Goal: Task Accomplishment & Management: Manage account settings

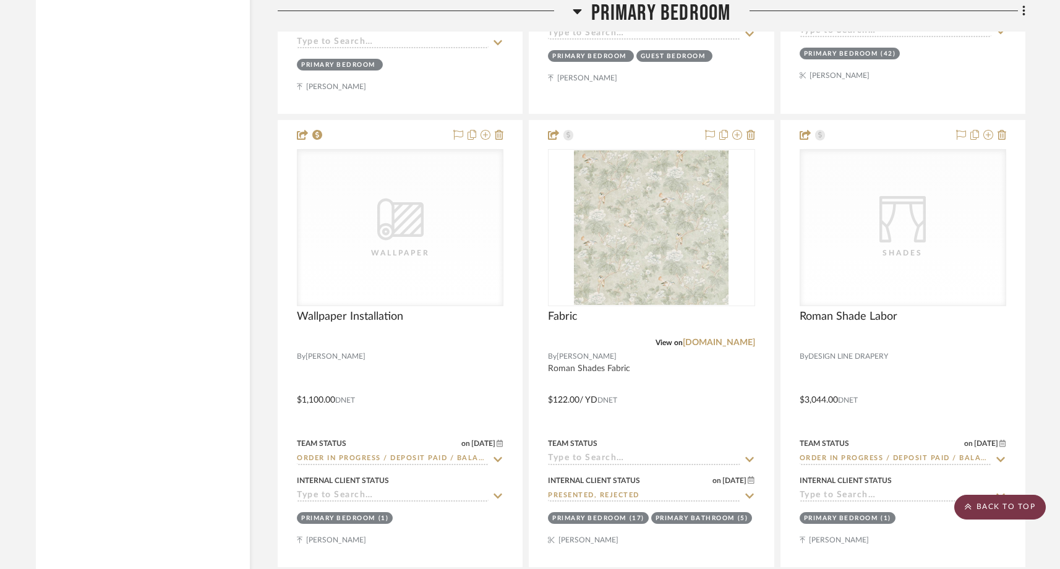
click at [1002, 509] on scroll-to-top-button "BACK TO TOP" at bounding box center [1000, 507] width 92 height 25
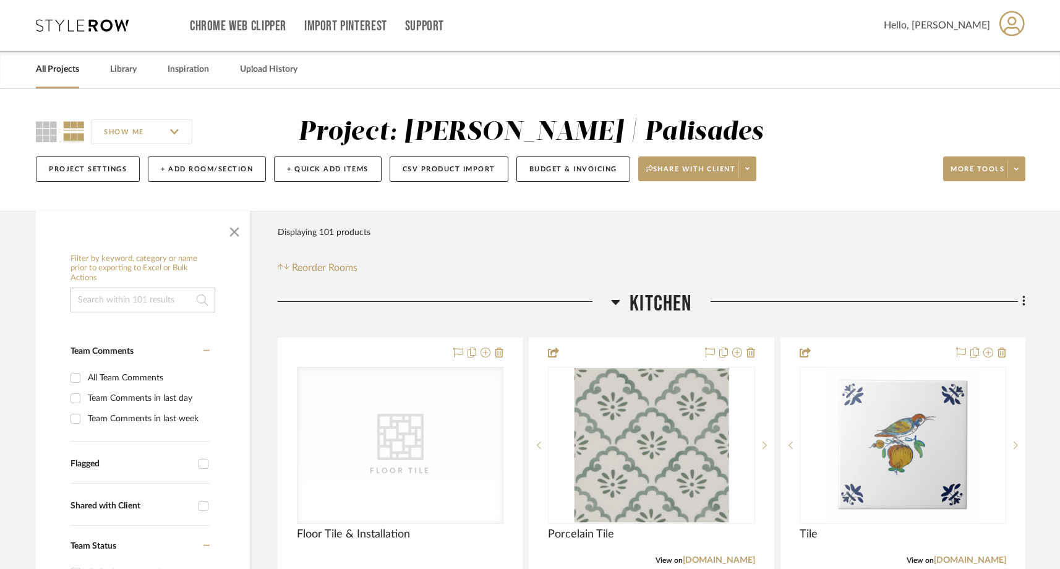
click at [69, 68] on link "All Projects" at bounding box center [57, 69] width 43 height 17
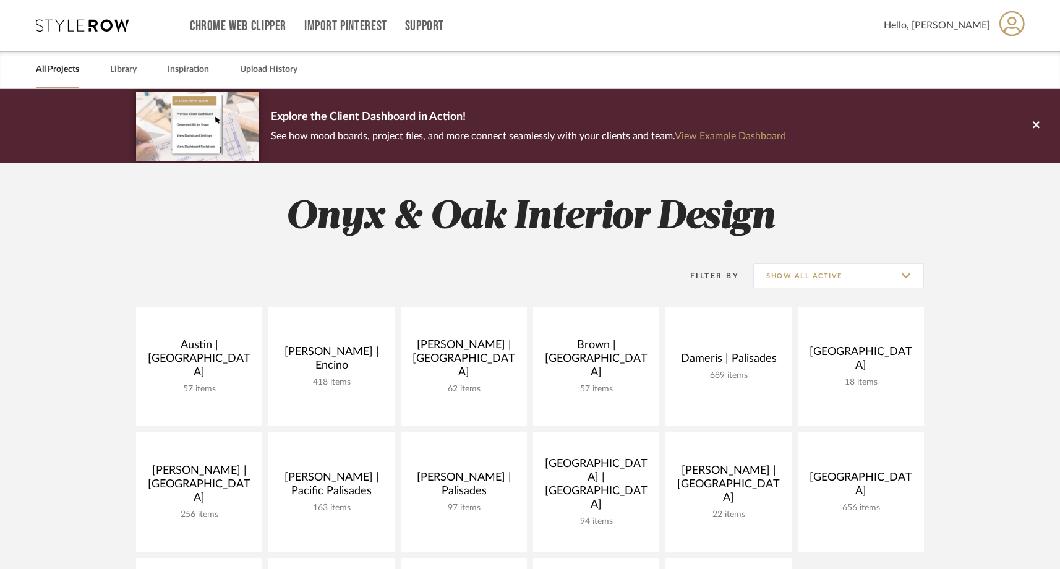
click at [50, 66] on link "All Projects" at bounding box center [57, 69] width 43 height 17
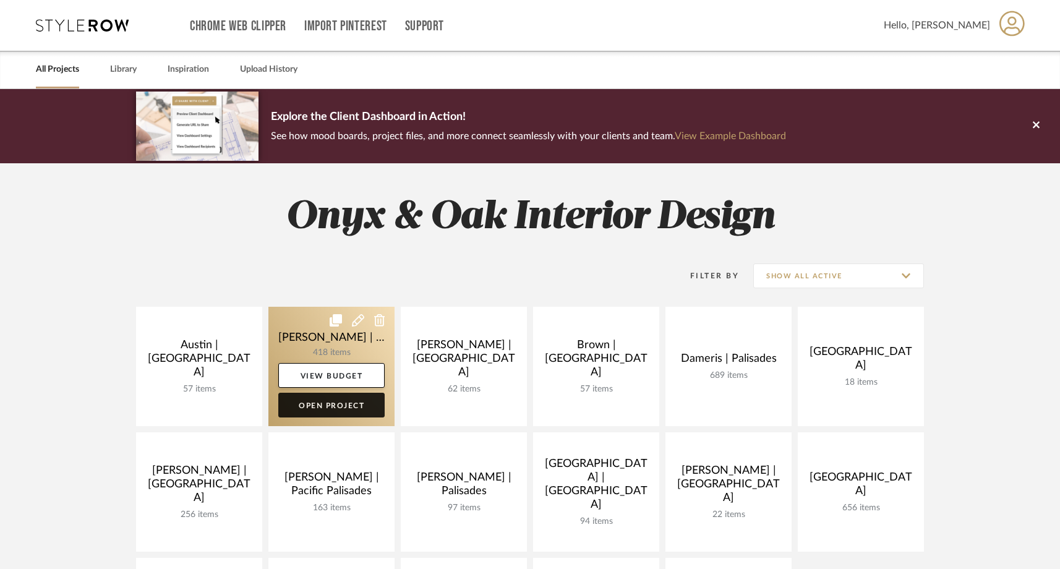
click at [305, 409] on link "Open Project" at bounding box center [331, 405] width 106 height 25
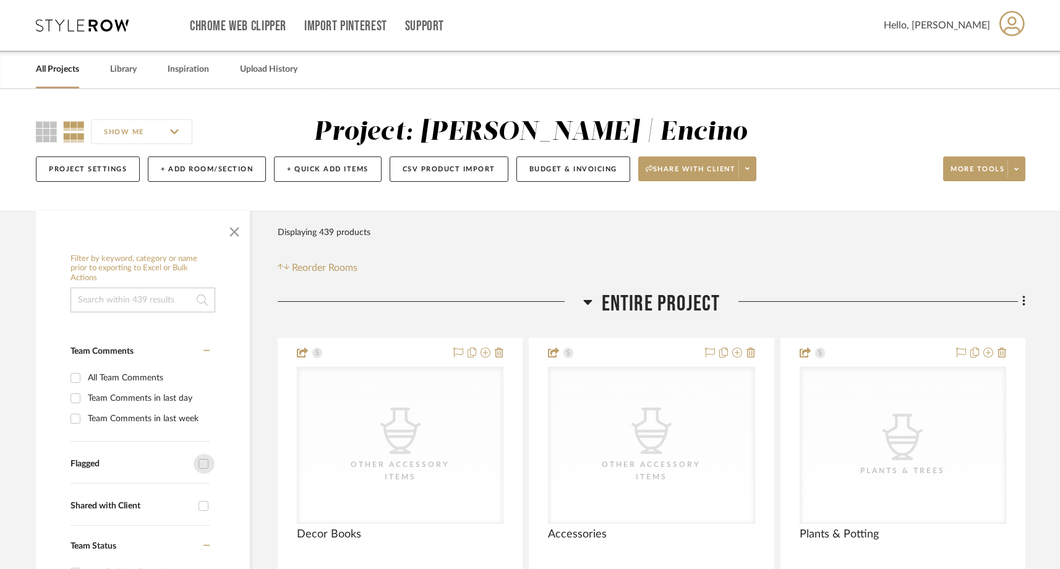
click at [202, 461] on input "Flagged" at bounding box center [204, 464] width 20 height 20
checkbox input "true"
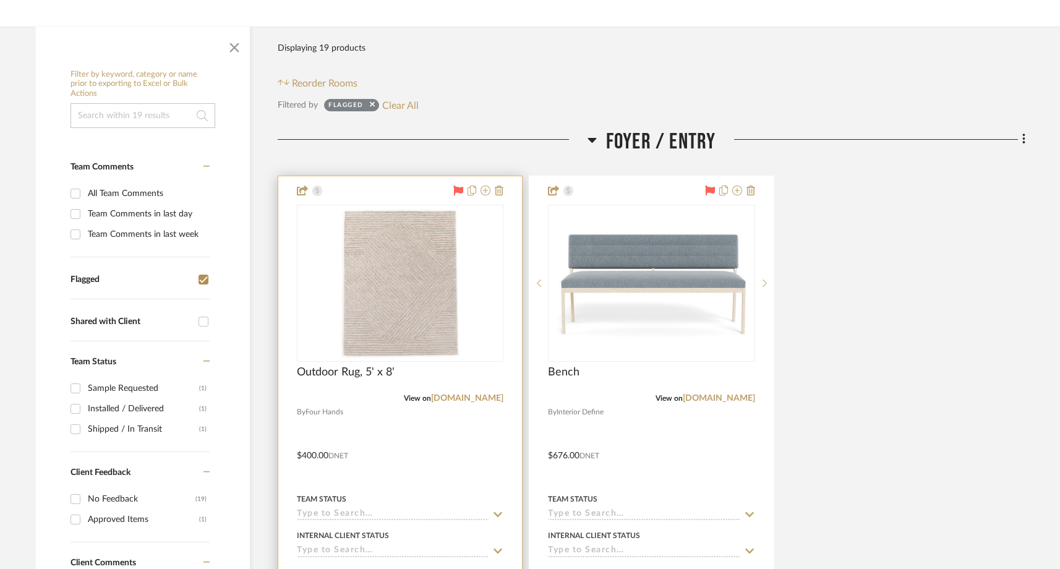
scroll to position [229, 0]
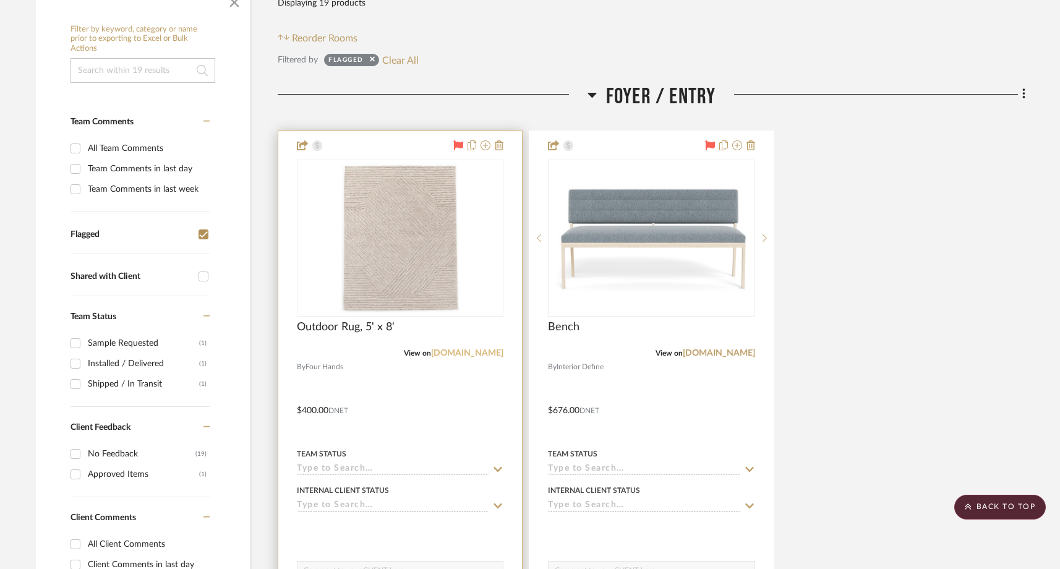
click at [484, 353] on link "[DOMAIN_NAME]" at bounding box center [467, 353] width 72 height 9
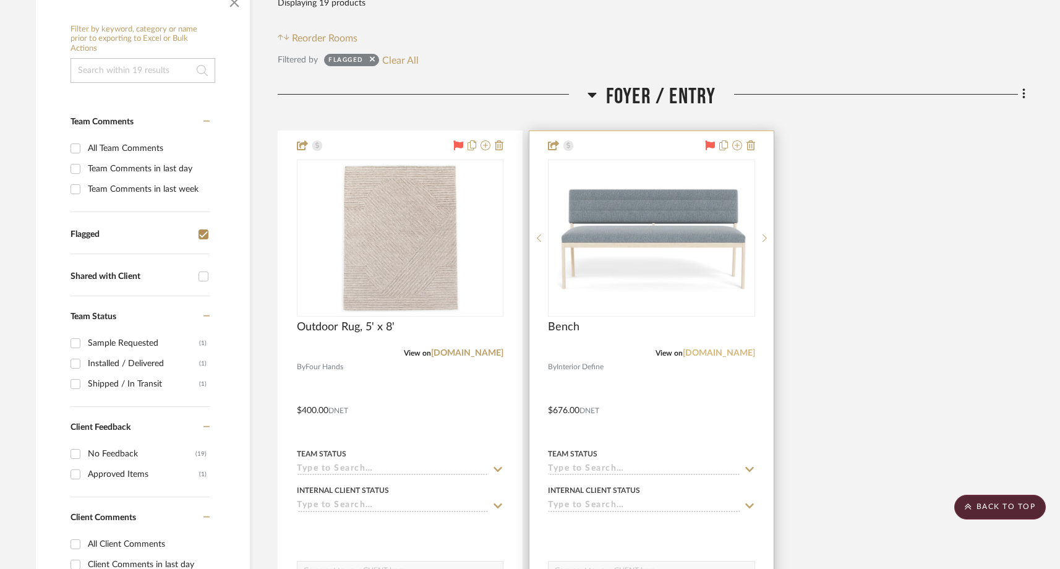
click at [691, 351] on link "[DOMAIN_NAME]" at bounding box center [719, 353] width 72 height 9
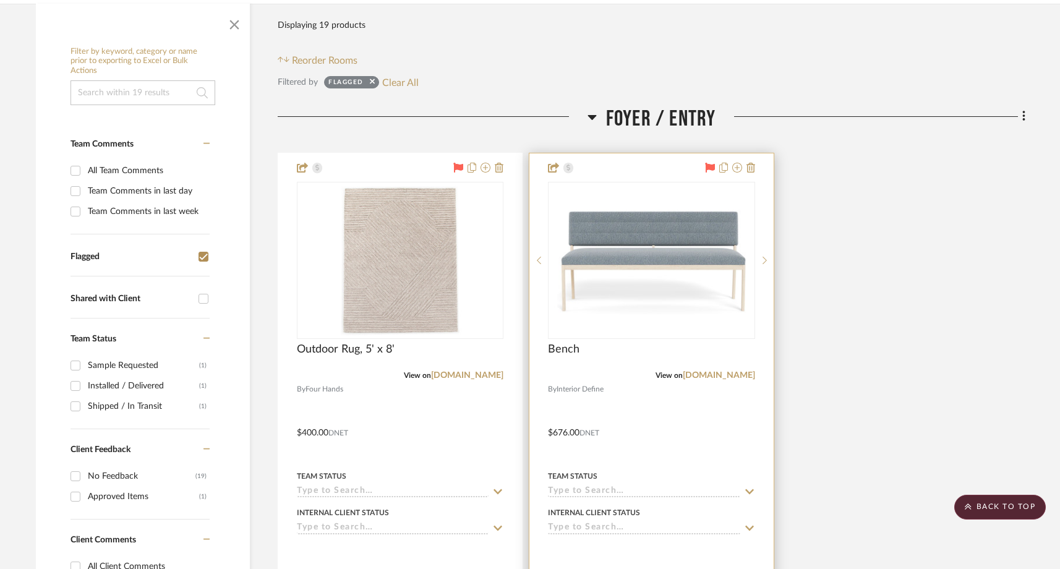
scroll to position [201, 0]
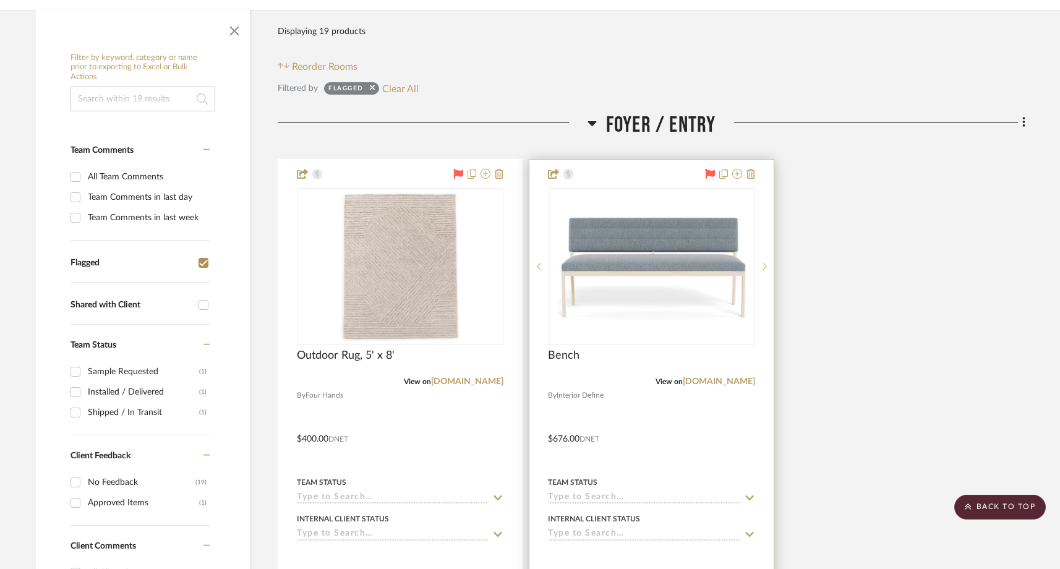
click at [698, 291] on img "0" at bounding box center [651, 267] width 204 height 110
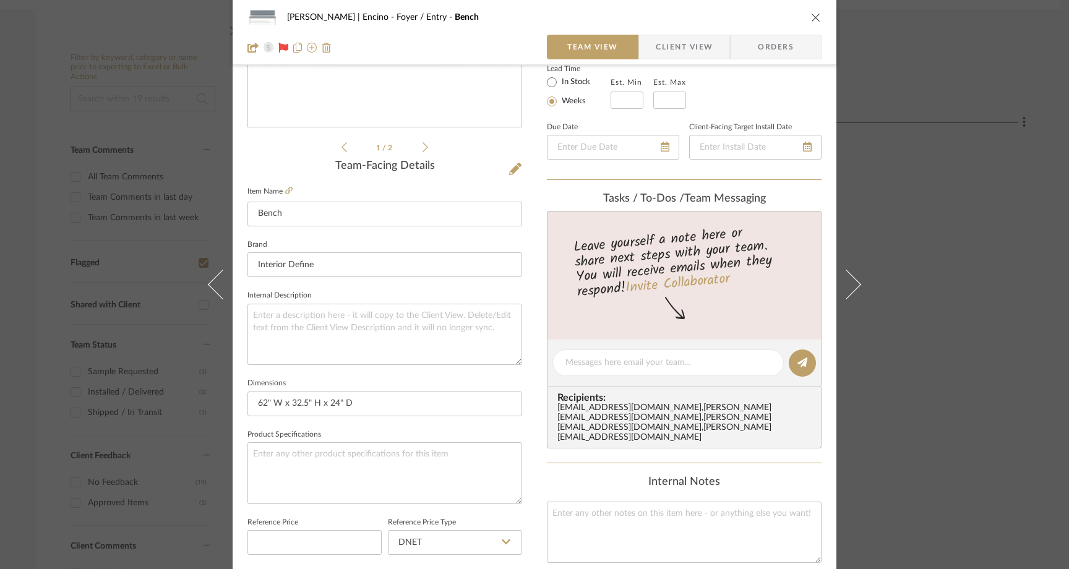
scroll to position [320, 0]
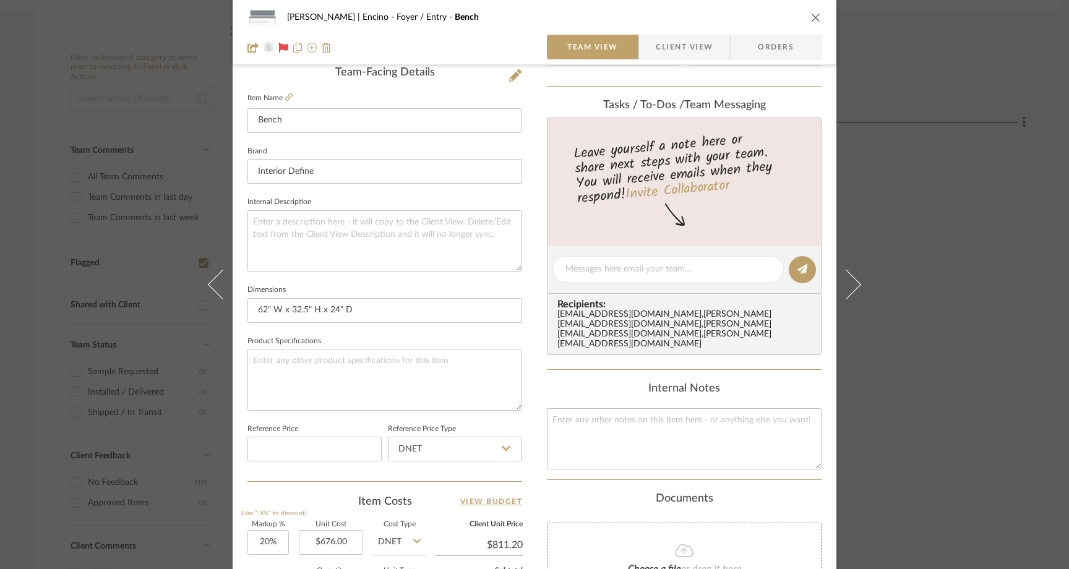
click at [881, 267] on div "Barrett | Encino Foyer / Entry Bench Team View Client View Orders 1 / 2 Team-Fa…" at bounding box center [534, 284] width 1069 height 569
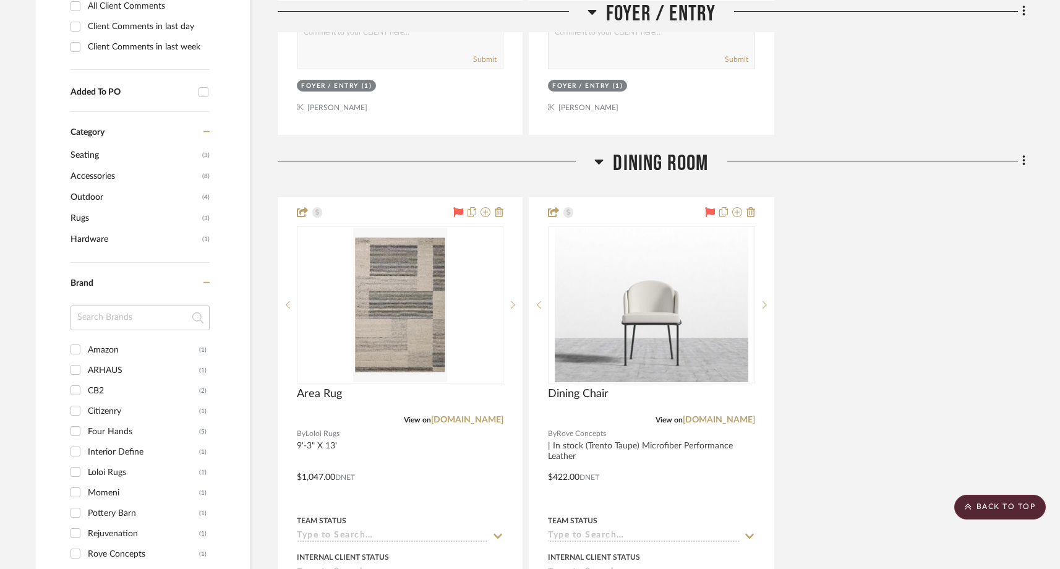
scroll to position [779, 0]
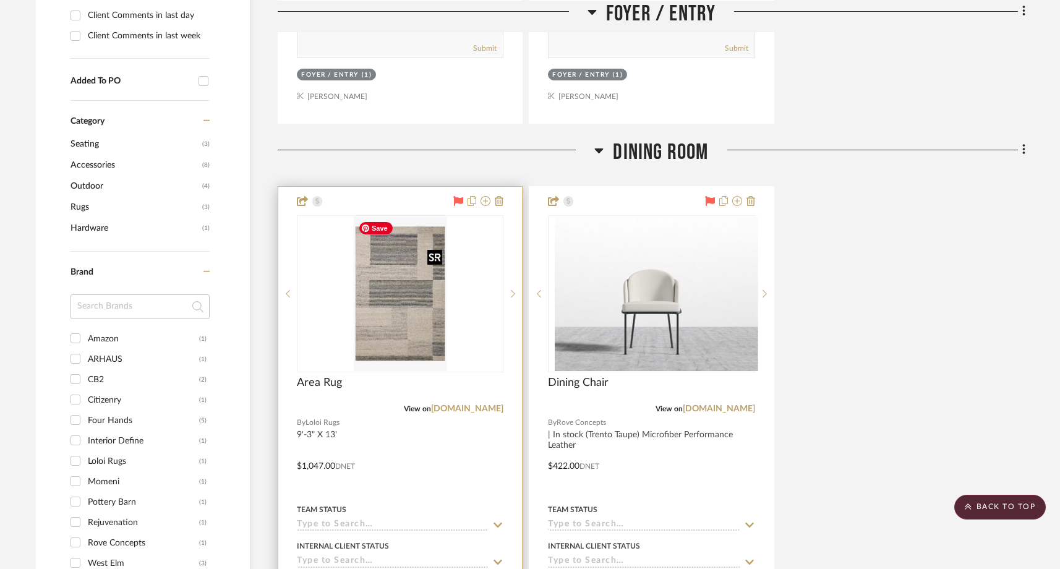
click at [0, 0] on img at bounding box center [0, 0] width 0 height 0
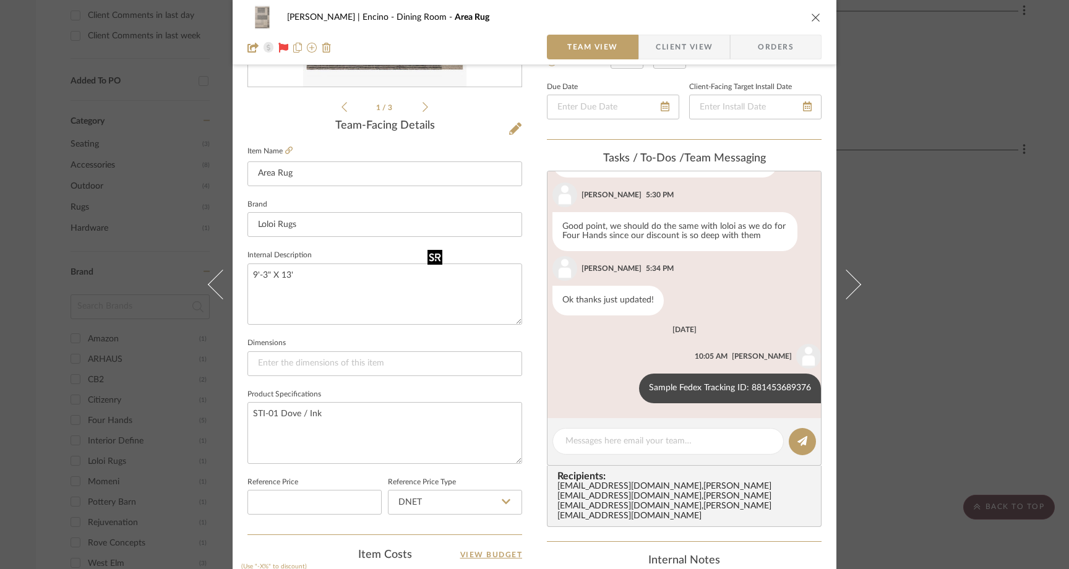
scroll to position [270, 0]
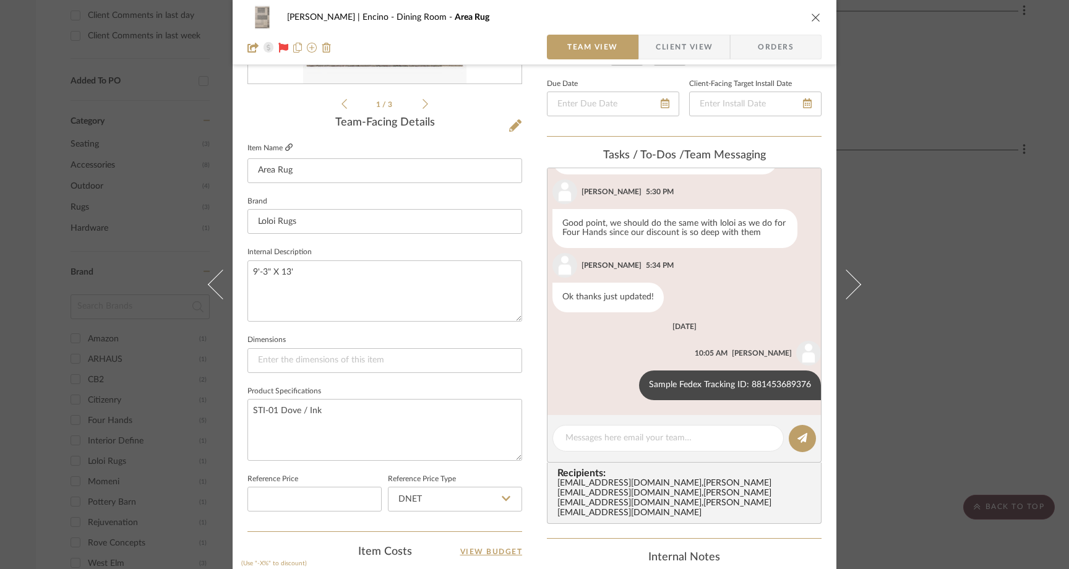
click at [285, 145] on icon at bounding box center [288, 146] width 7 height 7
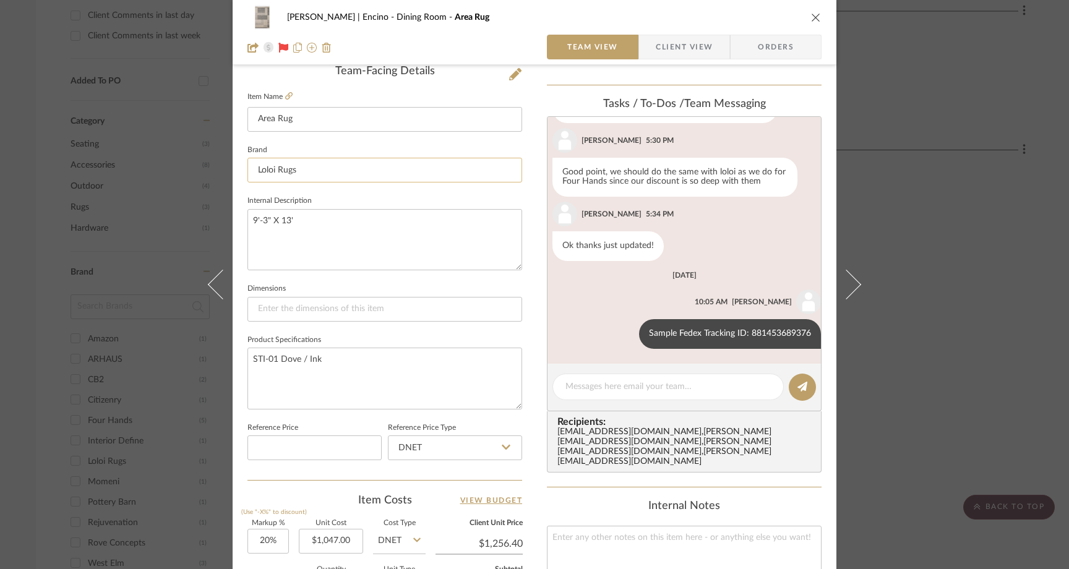
scroll to position [353, 0]
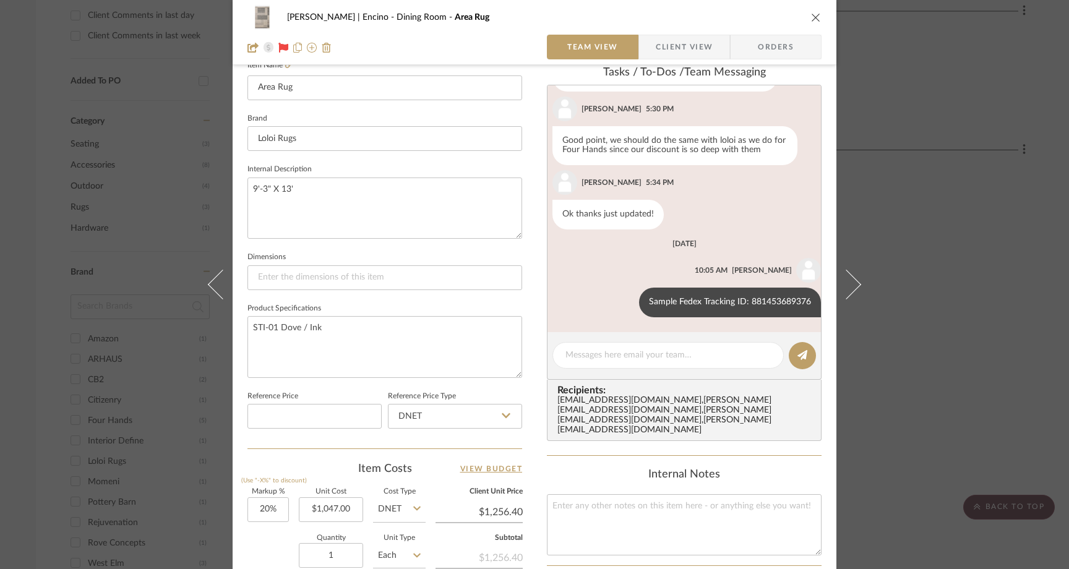
click at [814, 18] on icon "close" at bounding box center [816, 17] width 10 height 10
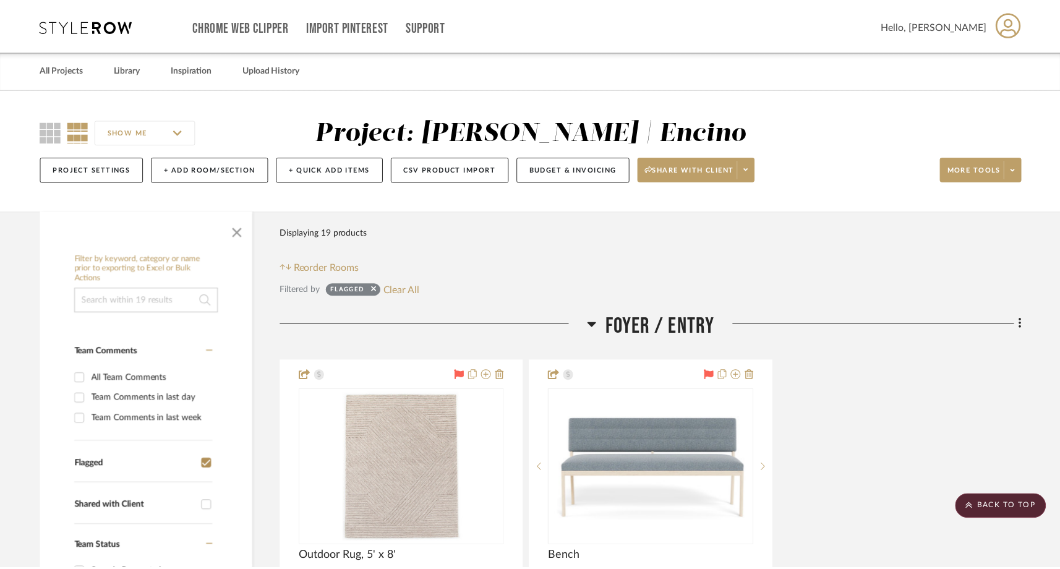
scroll to position [779, 0]
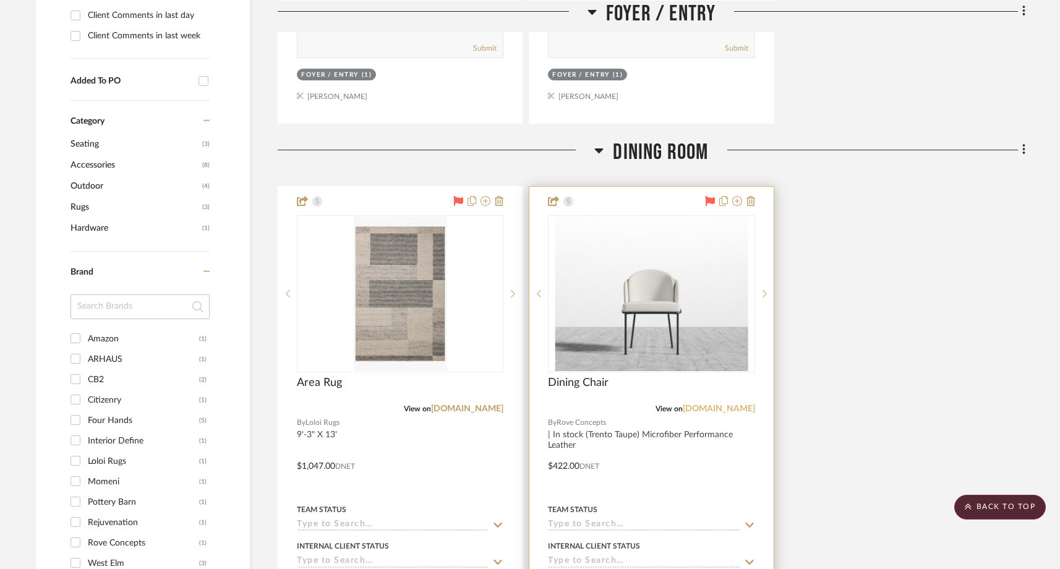
click at [706, 406] on link "[DOMAIN_NAME]" at bounding box center [719, 408] width 72 height 9
click at [612, 344] on img "0" at bounding box center [652, 293] width 194 height 155
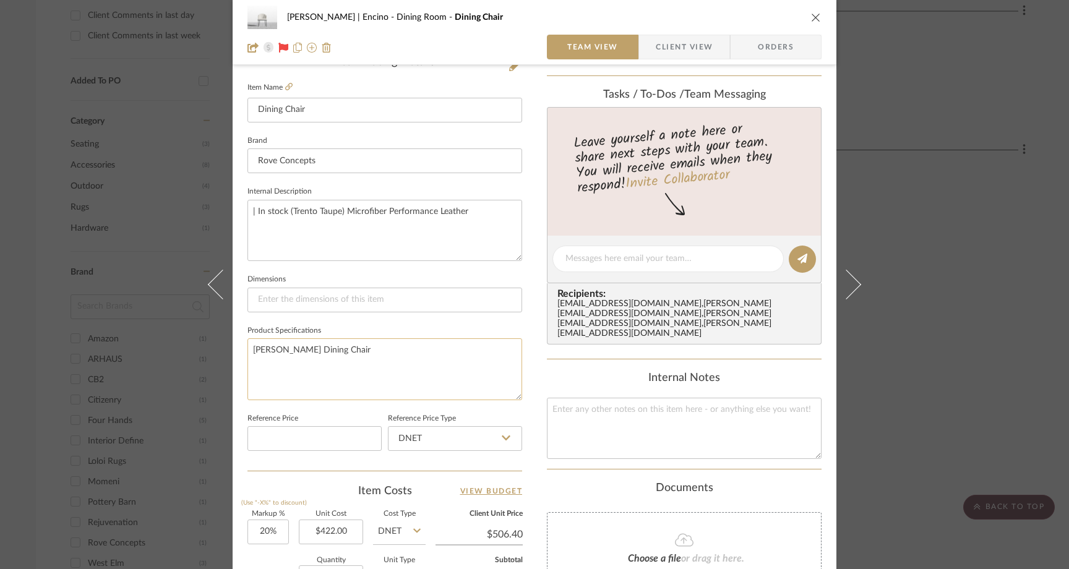
scroll to position [326, 0]
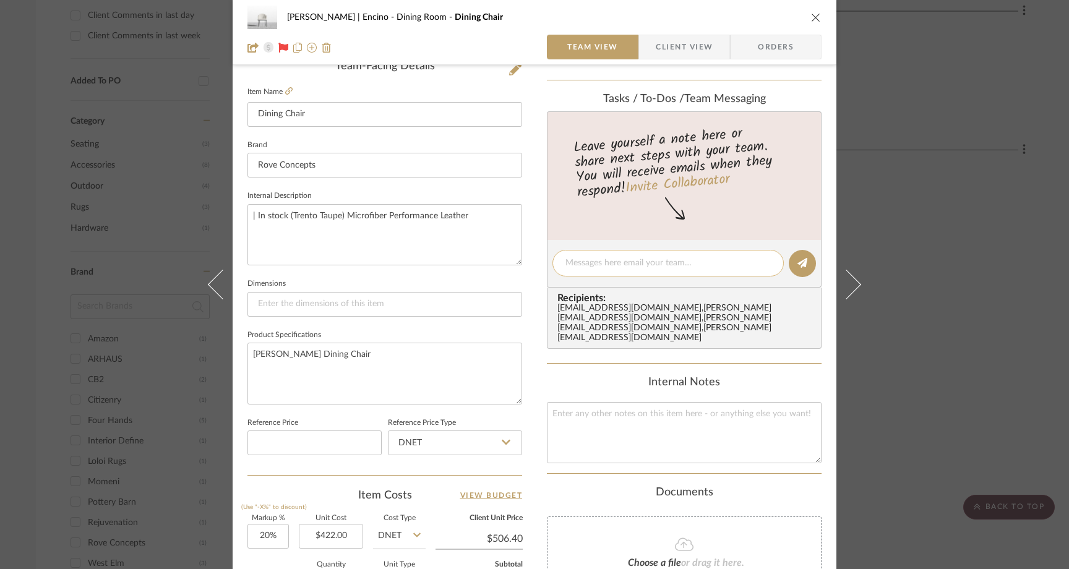
click at [594, 263] on textarea at bounding box center [667, 263] width 205 height 13
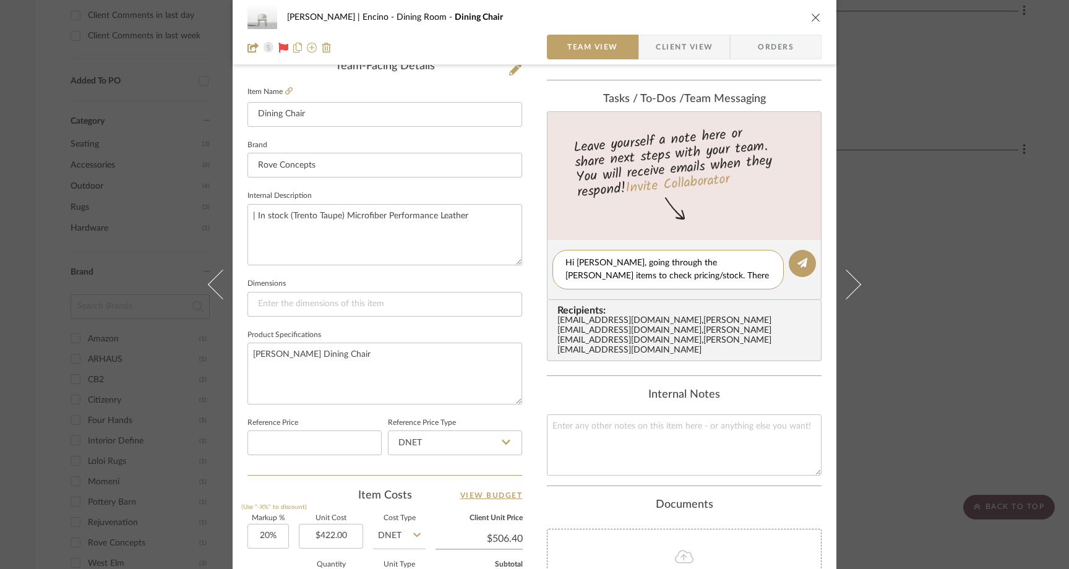
scroll to position [0, 0]
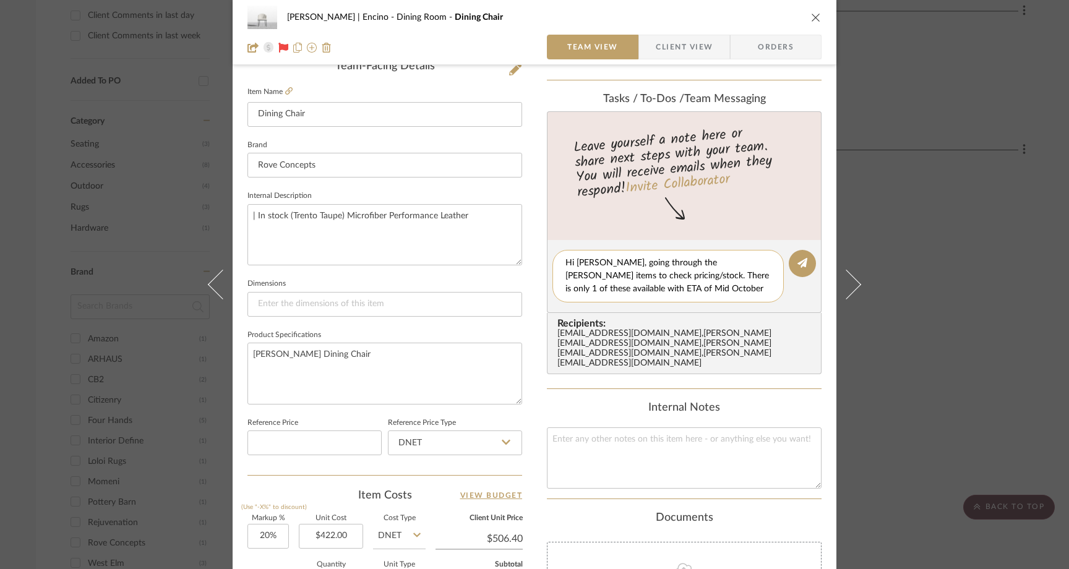
click at [705, 277] on textarea "Hi Felicia, going through the Barrett items to check pricing/stock. There is on…" at bounding box center [667, 276] width 205 height 39
click at [758, 280] on textarea "Hi Felicia, going through the Barrett items to check pricing/stock. There is on…" at bounding box center [667, 276] width 205 height 39
click at [617, 276] on textarea "Hi Felicia, going through the Barrett items to check pricing/stock. There is on…" at bounding box center [667, 276] width 205 height 39
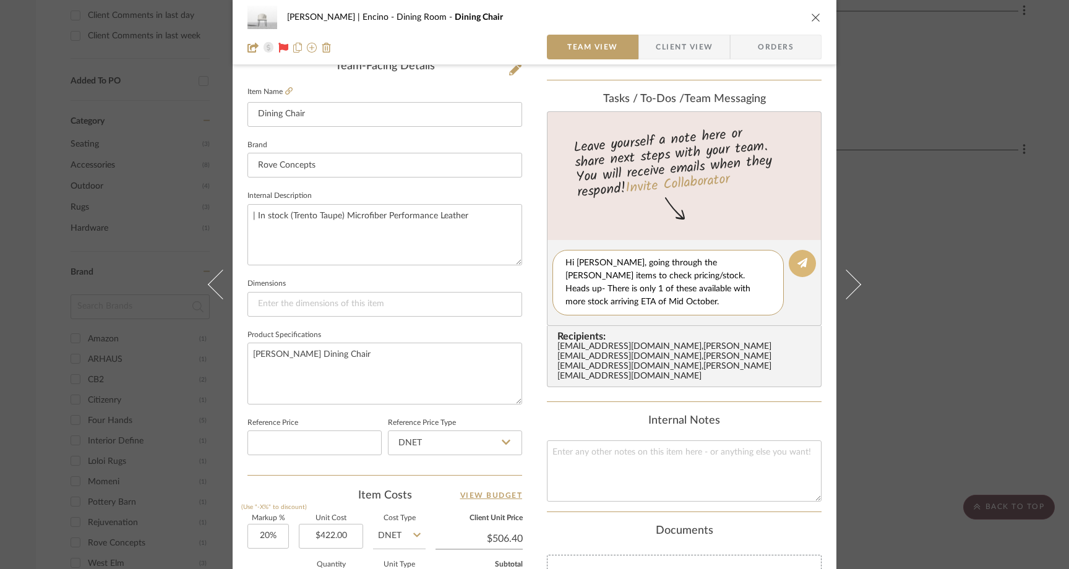
type textarea "Hi Felicia, going through the Barrett items to check pricing/stock. Heads up- T…"
click at [792, 264] on button at bounding box center [801, 263] width 27 height 27
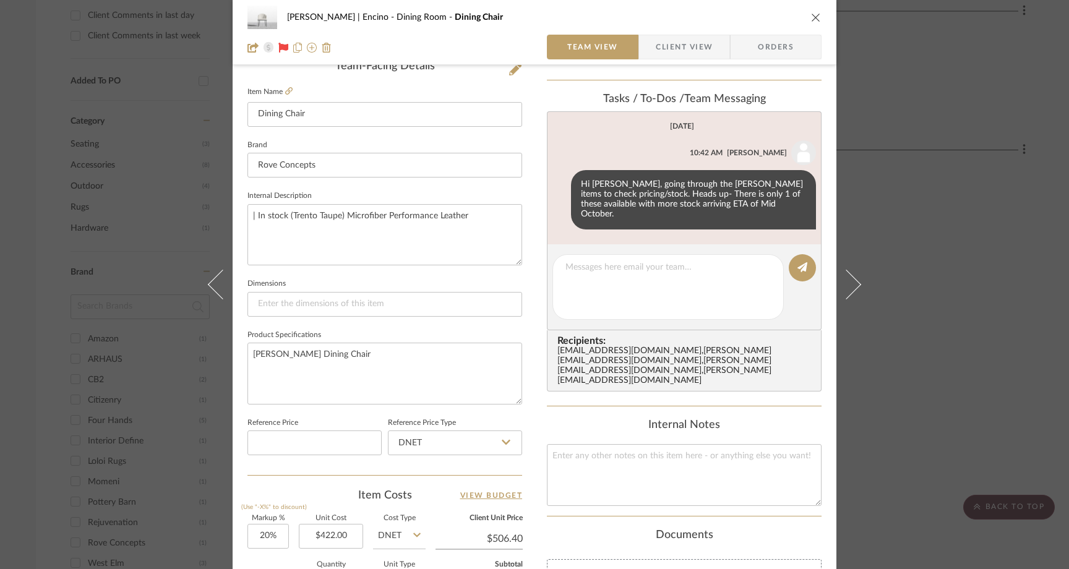
click at [812, 14] on icon "close" at bounding box center [816, 17] width 10 height 10
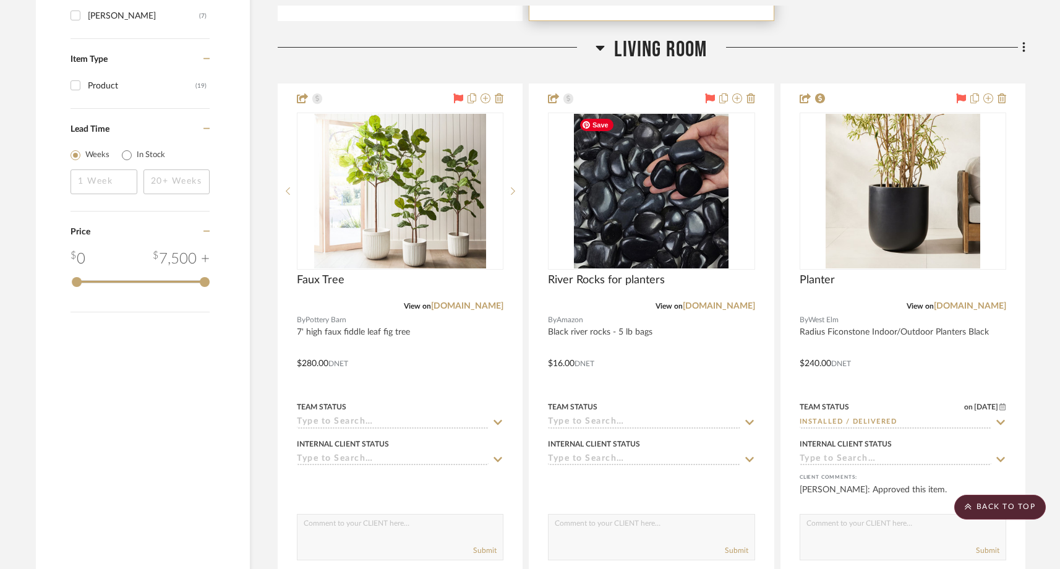
scroll to position [1487, 0]
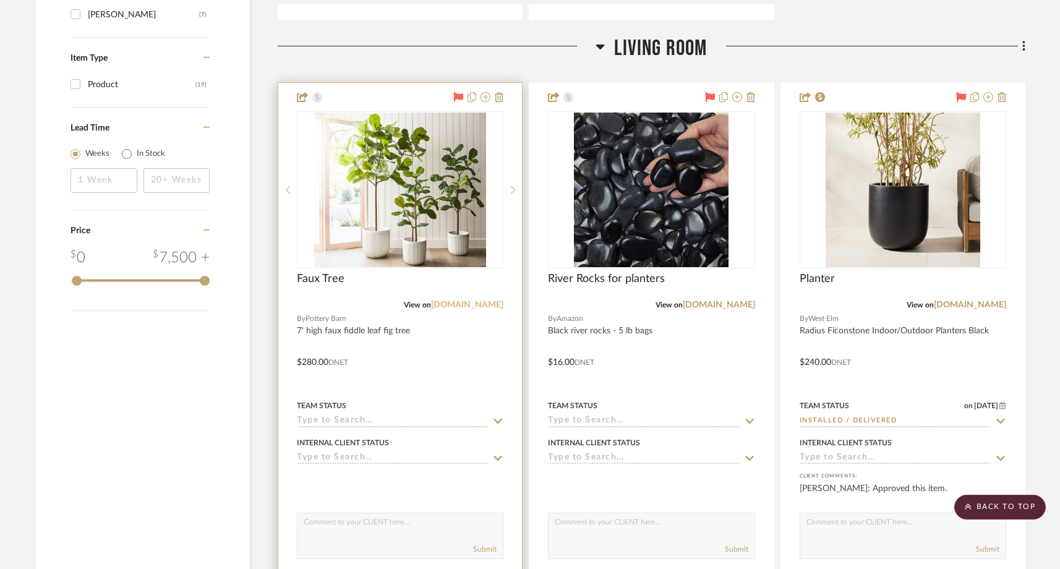
click at [477, 304] on link "[DOMAIN_NAME]" at bounding box center [467, 305] width 72 height 9
click at [372, 234] on img "0" at bounding box center [400, 190] width 172 height 155
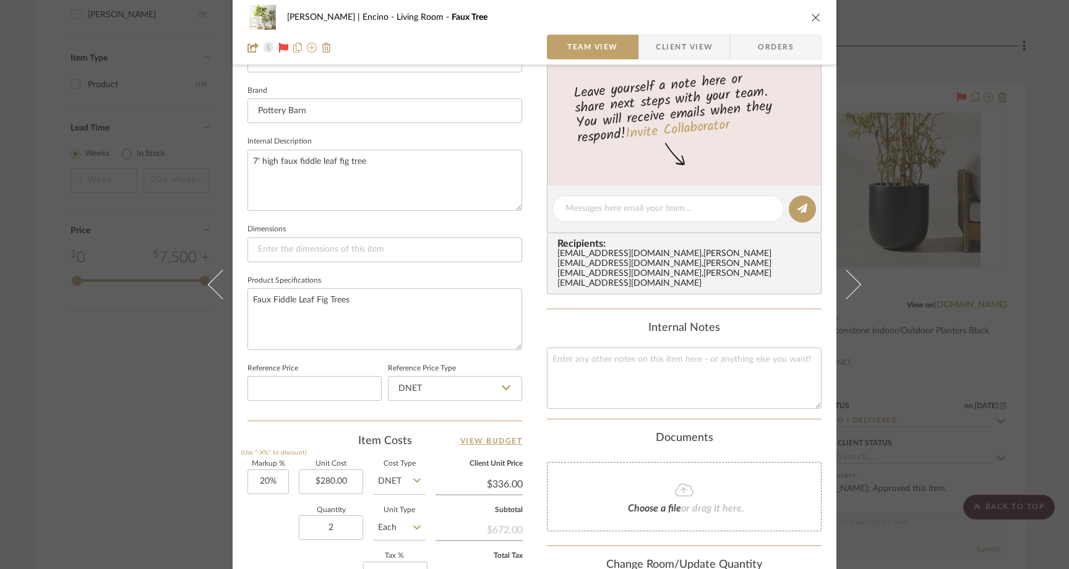
scroll to position [387, 0]
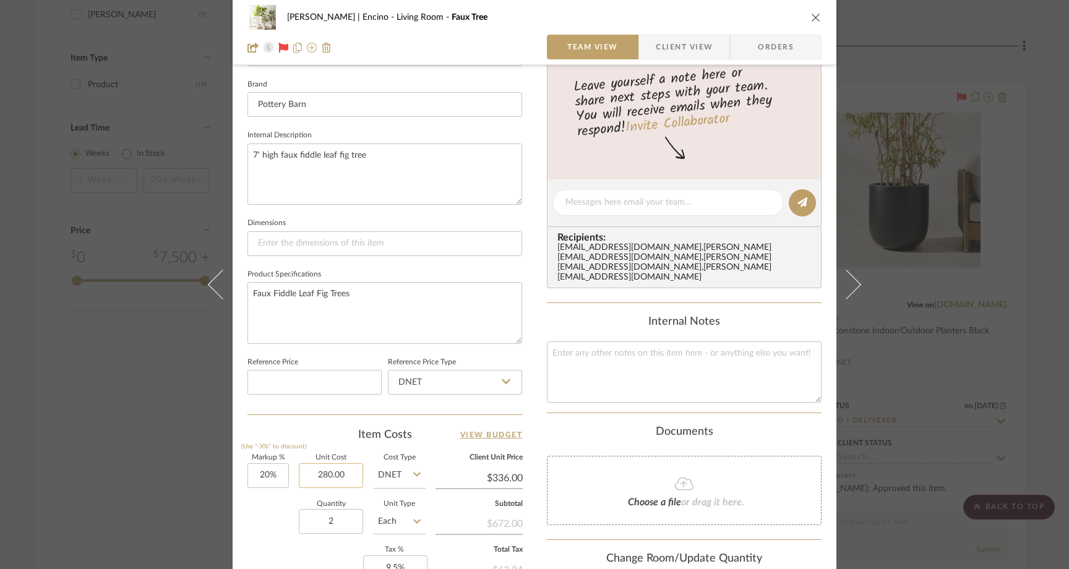
click at [344, 472] on input "280.00" at bounding box center [331, 475] width 64 height 25
type input "$320.00"
click at [249, 530] on div "Quantity 2 Unit Type Each" at bounding box center [336, 523] width 178 height 44
type input "$384.00"
type input "$69.12"
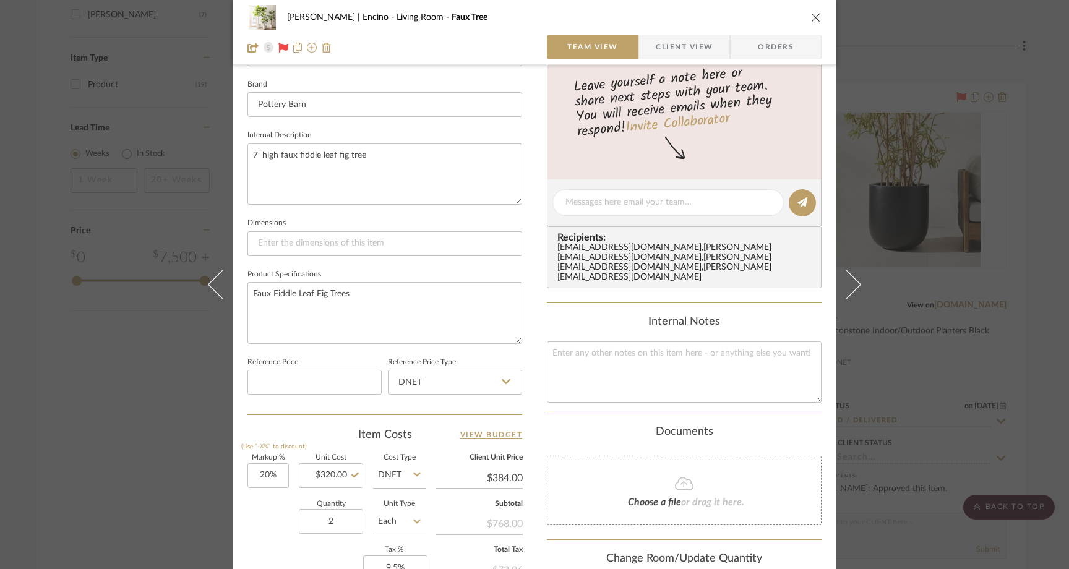
click at [811, 17] on icon "close" at bounding box center [816, 17] width 10 height 10
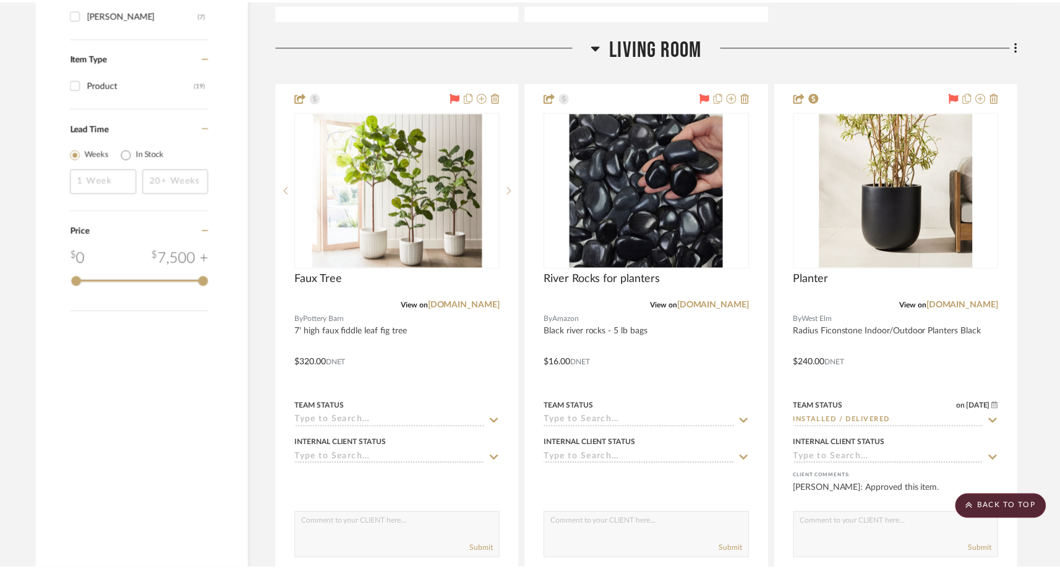
scroll to position [1487, 0]
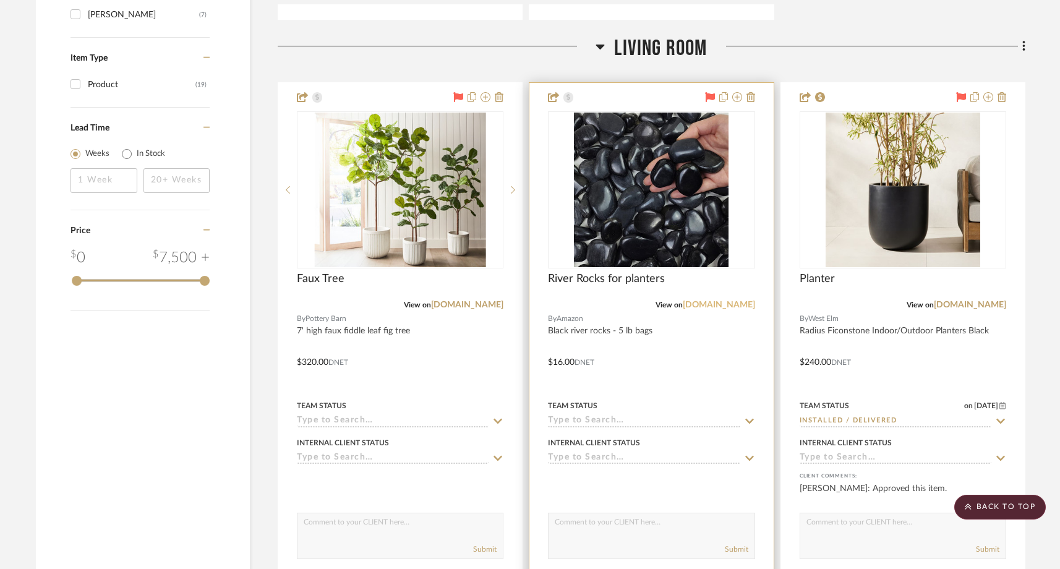
click at [728, 306] on link "[DOMAIN_NAME]" at bounding box center [719, 305] width 72 height 9
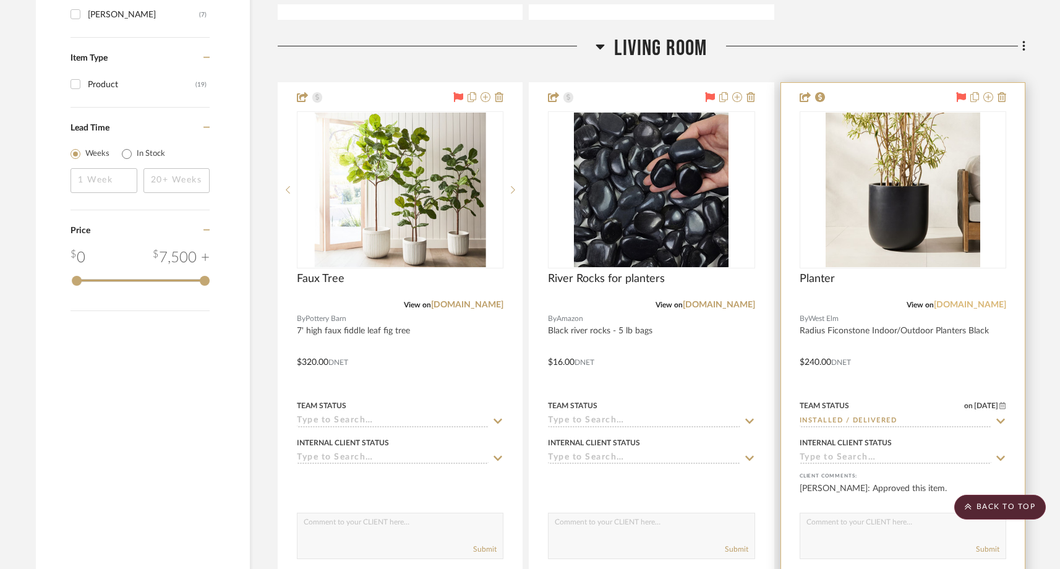
click at [970, 304] on link "[DOMAIN_NAME]" at bounding box center [970, 305] width 72 height 9
click at [883, 209] on img "0" at bounding box center [903, 190] width 155 height 155
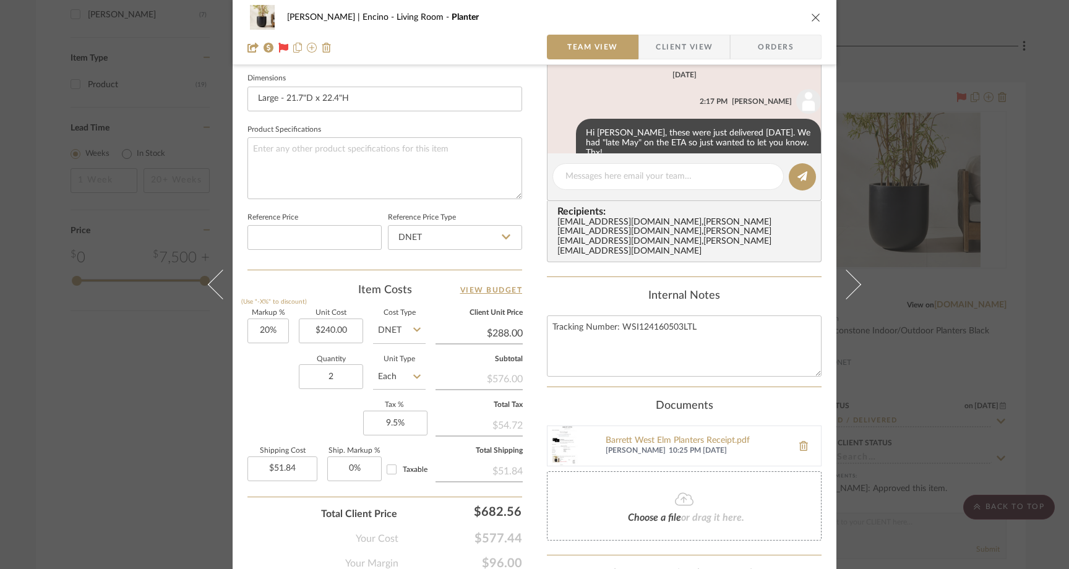
scroll to position [577, 0]
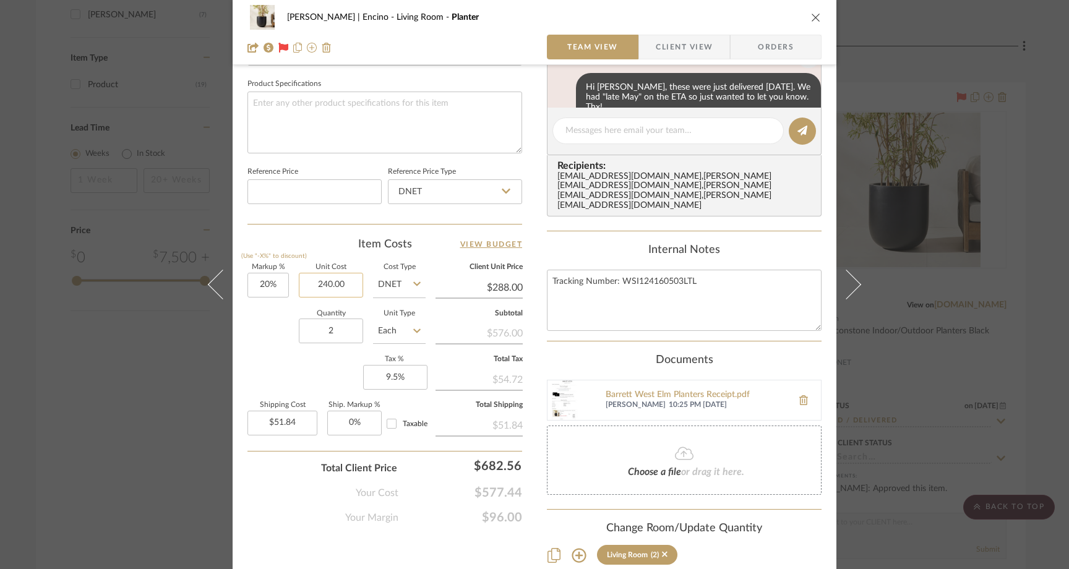
click at [349, 280] on input "240.00" at bounding box center [331, 285] width 64 height 25
type input "$199.20"
click at [263, 335] on div "Quantity 2 Unit Type Each" at bounding box center [336, 332] width 178 height 44
type input "$239.04"
type input "$43.03"
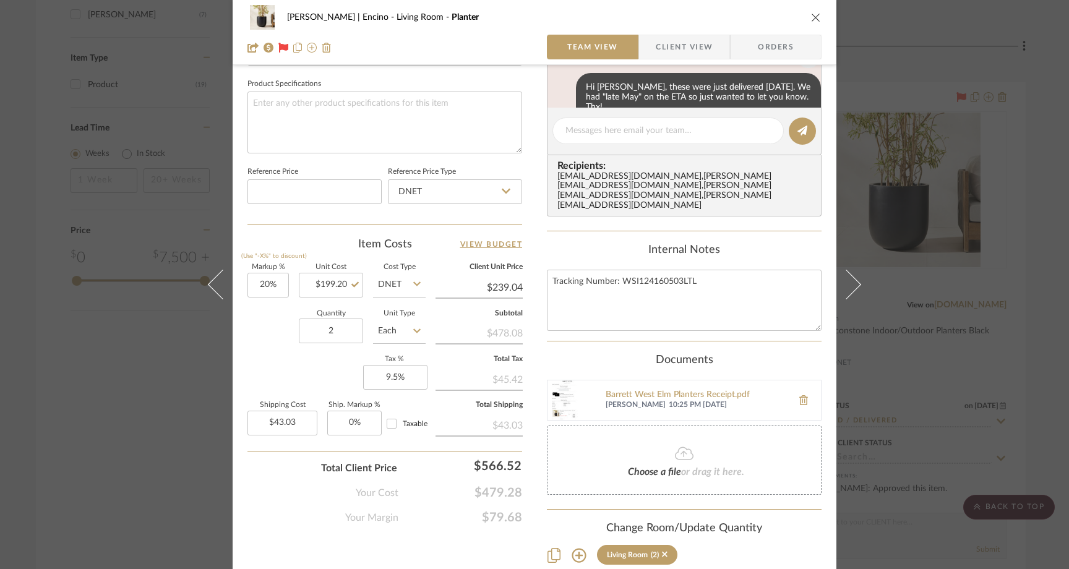
click at [811, 14] on icon "close" at bounding box center [816, 17] width 10 height 10
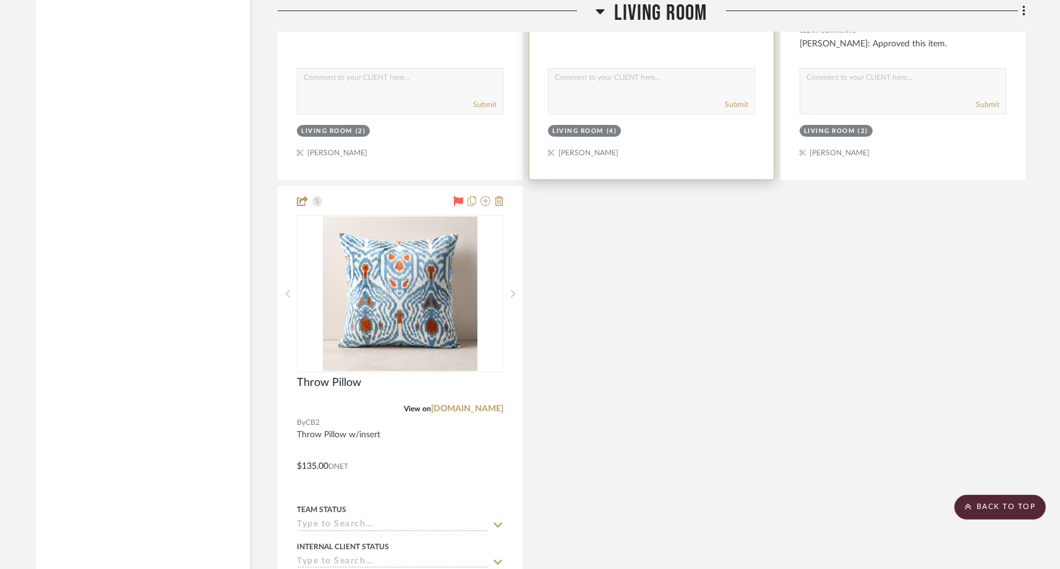
scroll to position [1943, 0]
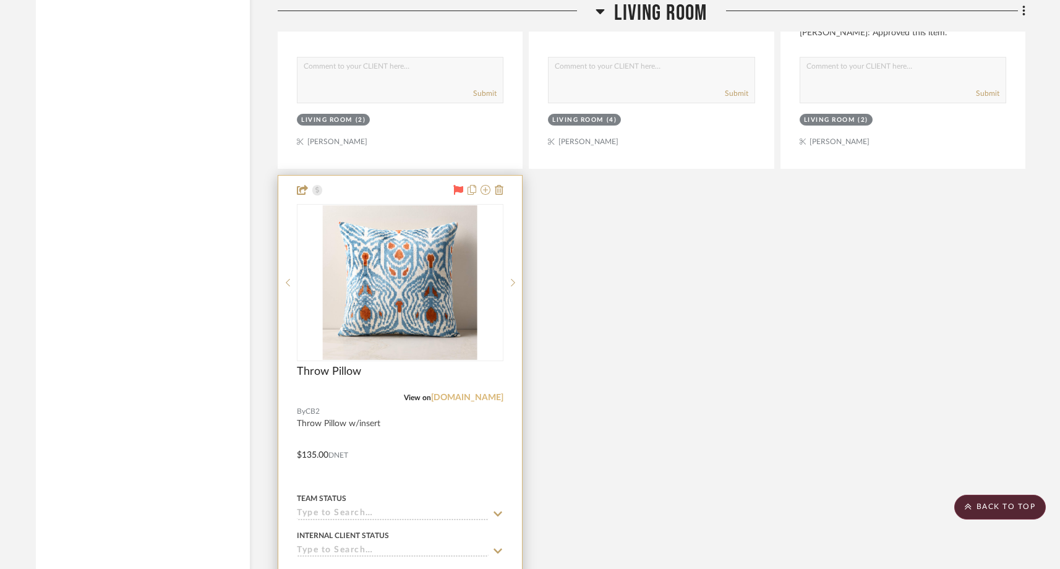
click at [479, 394] on link "[DOMAIN_NAME]" at bounding box center [467, 397] width 72 height 9
click at [359, 261] on img "0" at bounding box center [400, 282] width 155 height 155
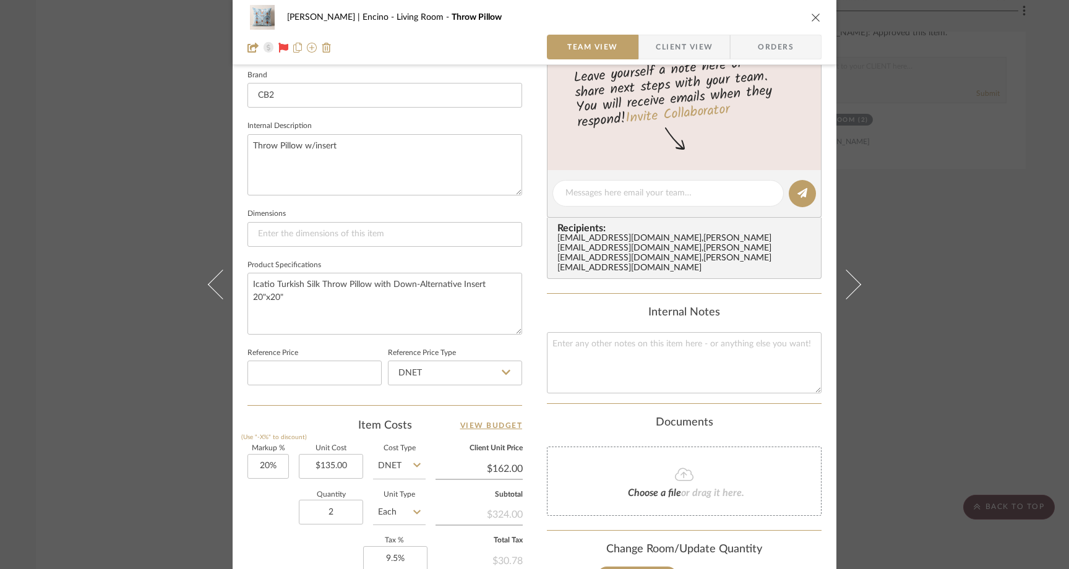
scroll to position [409, 0]
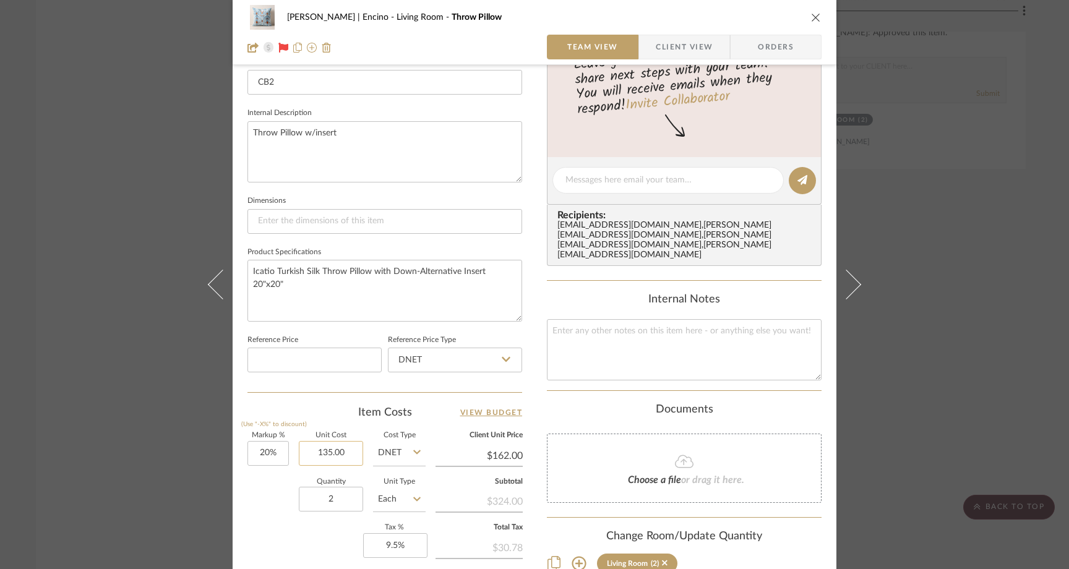
click at [351, 455] on input "135.00" at bounding box center [331, 453] width 64 height 25
type input "$151.20"
click at [275, 505] on div "Quantity 2 Unit Type Each" at bounding box center [336, 501] width 178 height 44
type input "$181.44"
type input "$32.66"
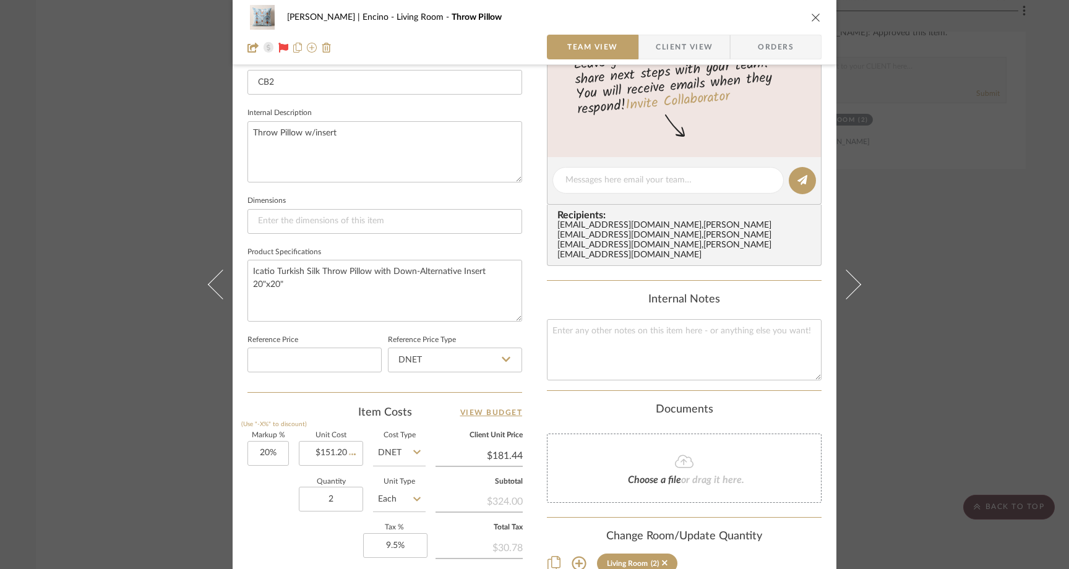
click at [180, 158] on div "Barrett | Encino Living Room Throw Pillow Team View Client View Orders 1 / 3 Te…" at bounding box center [534, 284] width 1069 height 569
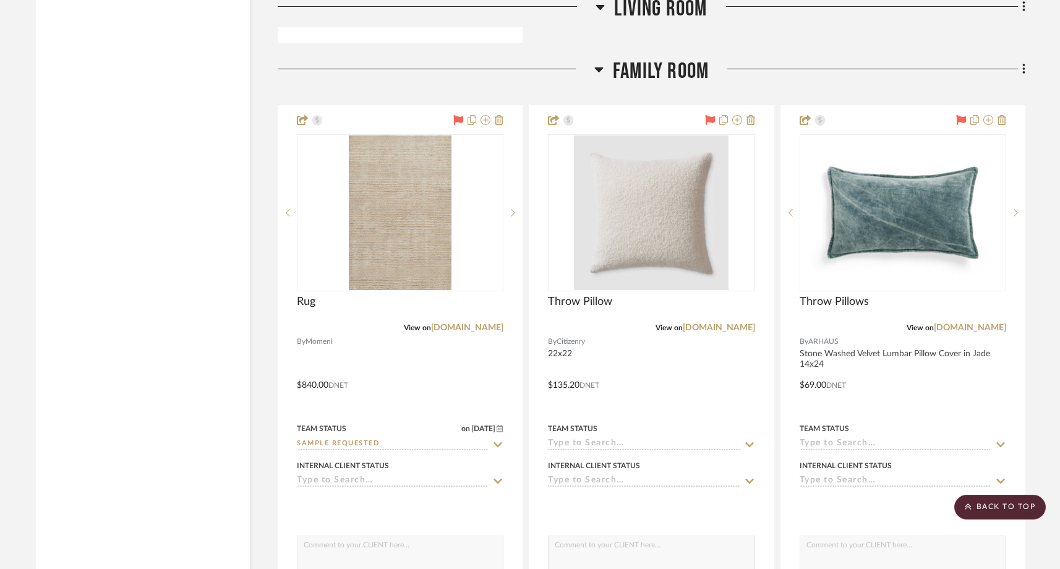
scroll to position [2623, 0]
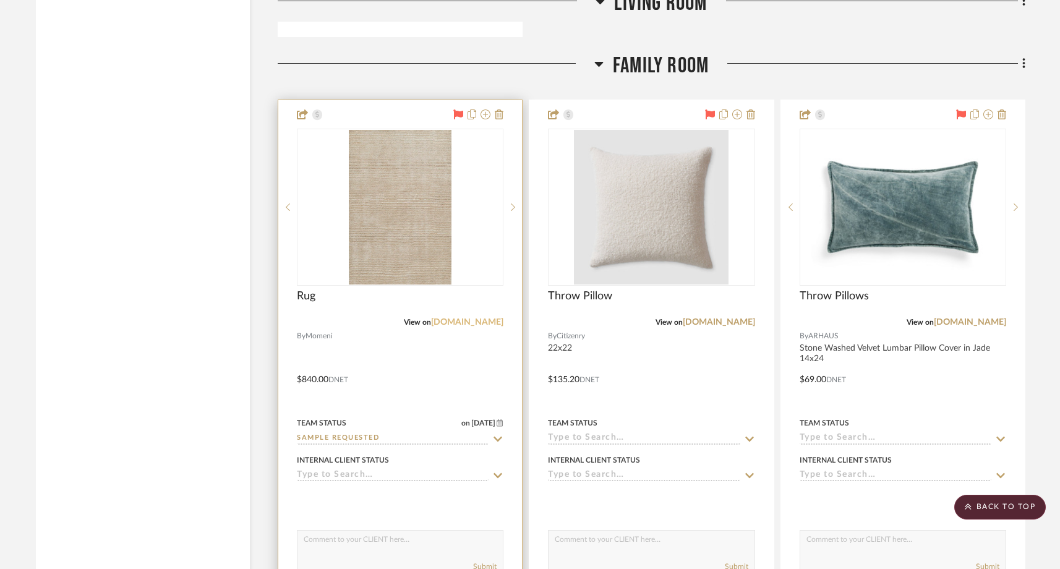
click at [487, 318] on link "momeni.com" at bounding box center [467, 322] width 72 height 9
click at [381, 213] on img "0" at bounding box center [409, 207] width 103 height 155
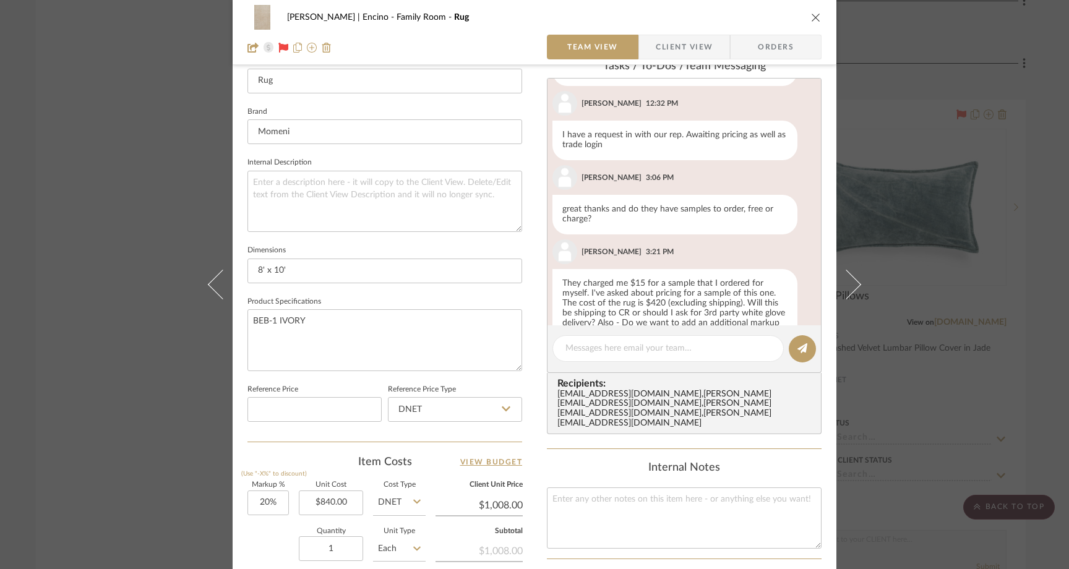
scroll to position [67, 0]
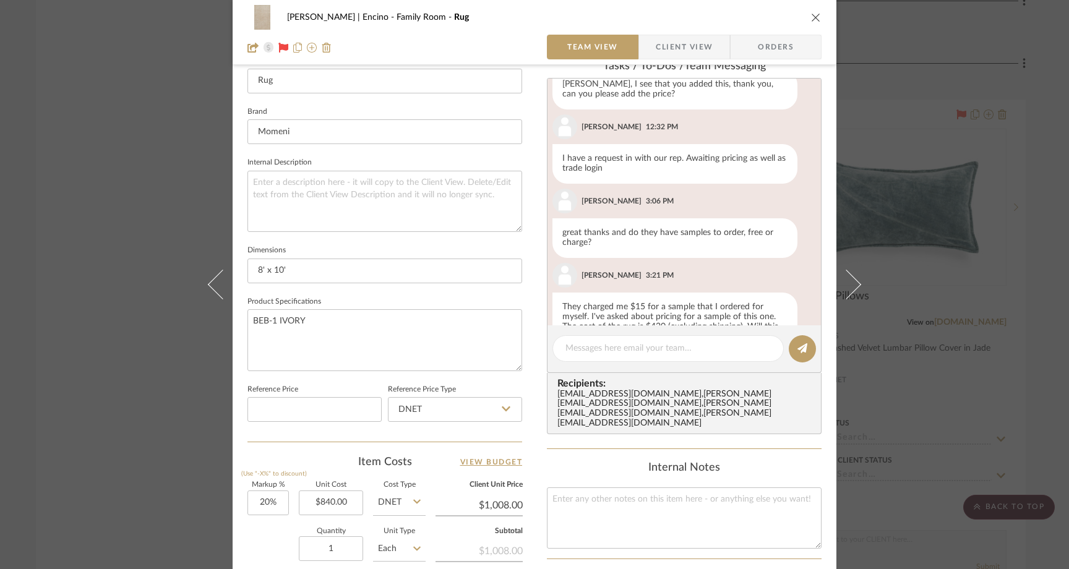
click at [141, 177] on div "Barrett | Encino Family Room Rug Team View Client View Orders 1 / 3 Team-Facing…" at bounding box center [534, 284] width 1069 height 569
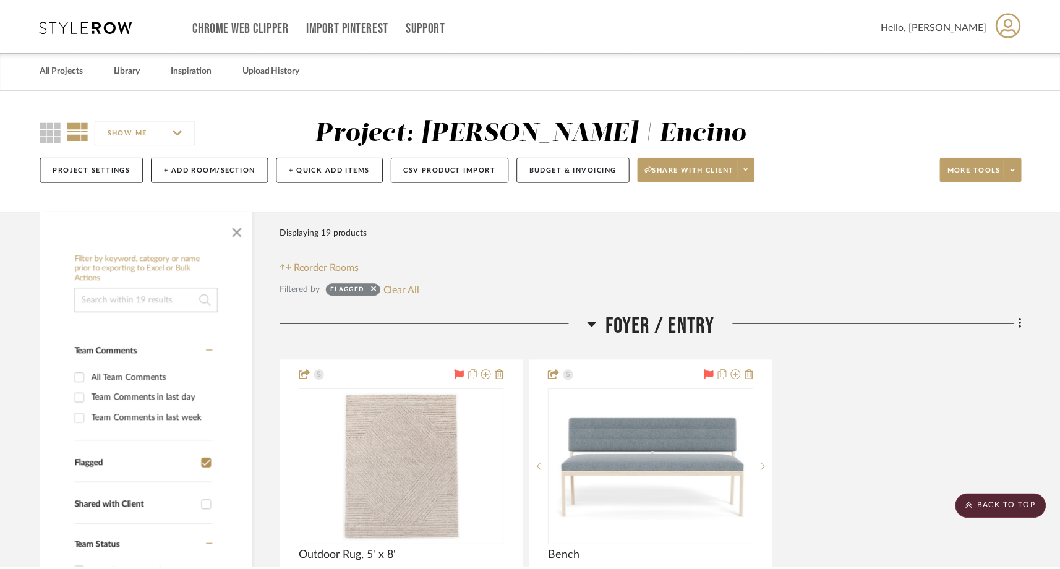
scroll to position [2623, 0]
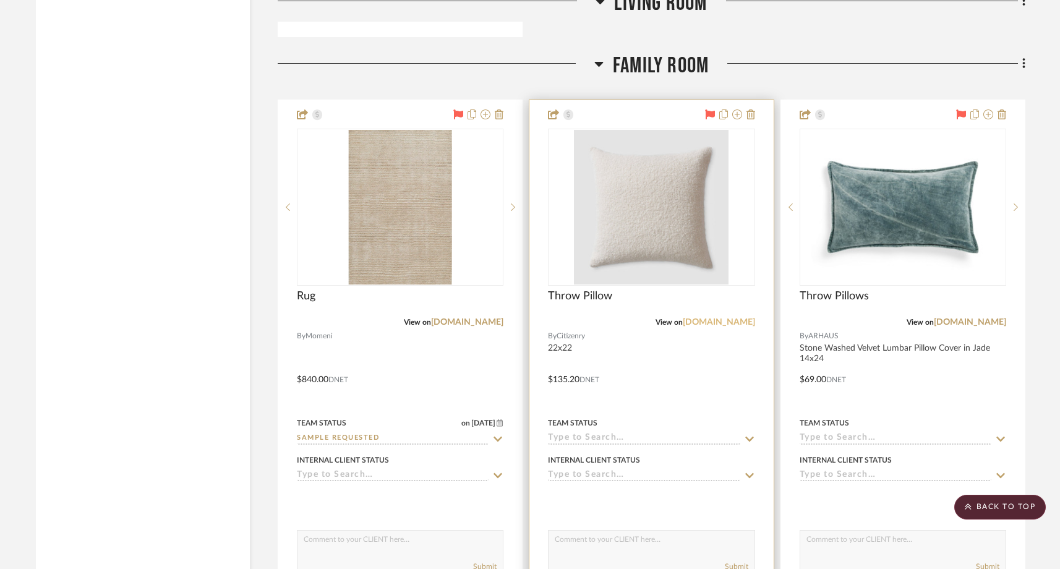
click at [714, 321] on link "the-citizenry.com" at bounding box center [719, 322] width 72 height 9
click at [682, 228] on img "0" at bounding box center [651, 207] width 155 height 155
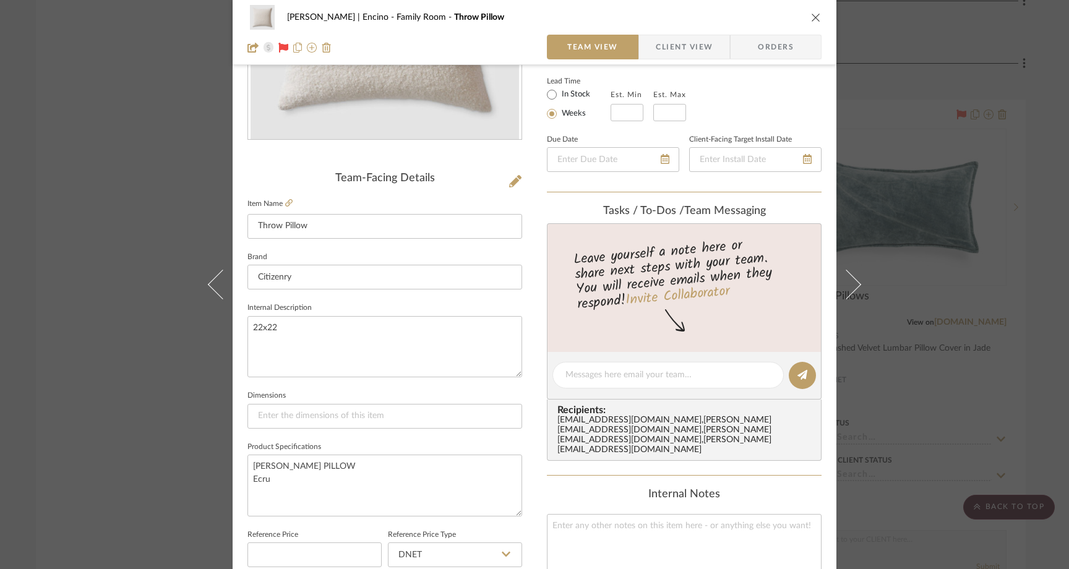
scroll to position [228, 0]
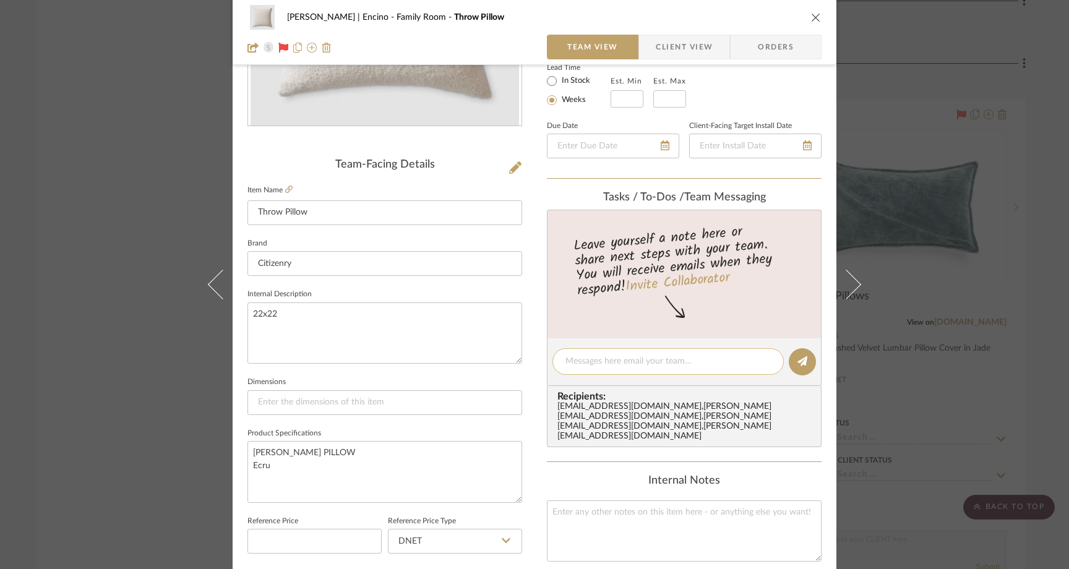
click at [593, 363] on textarea at bounding box center [667, 361] width 205 height 13
click at [650, 364] on textarea "These are out of stock, not seeing a restock date." at bounding box center [667, 361] width 205 height 13
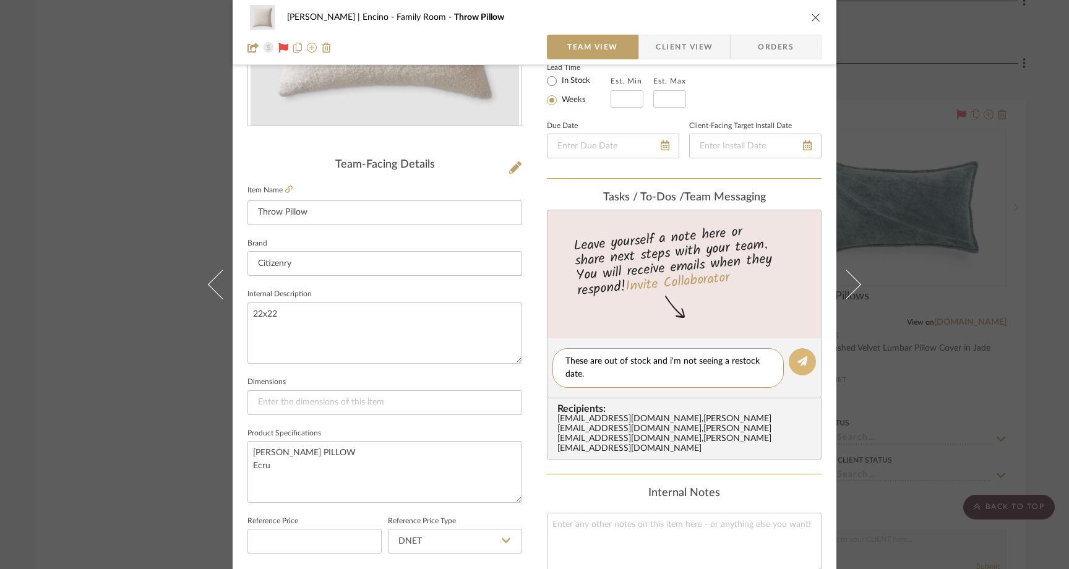
type textarea "These are out of stock and i'm not seeing a restock date."
click at [805, 362] on button at bounding box center [801, 361] width 27 height 27
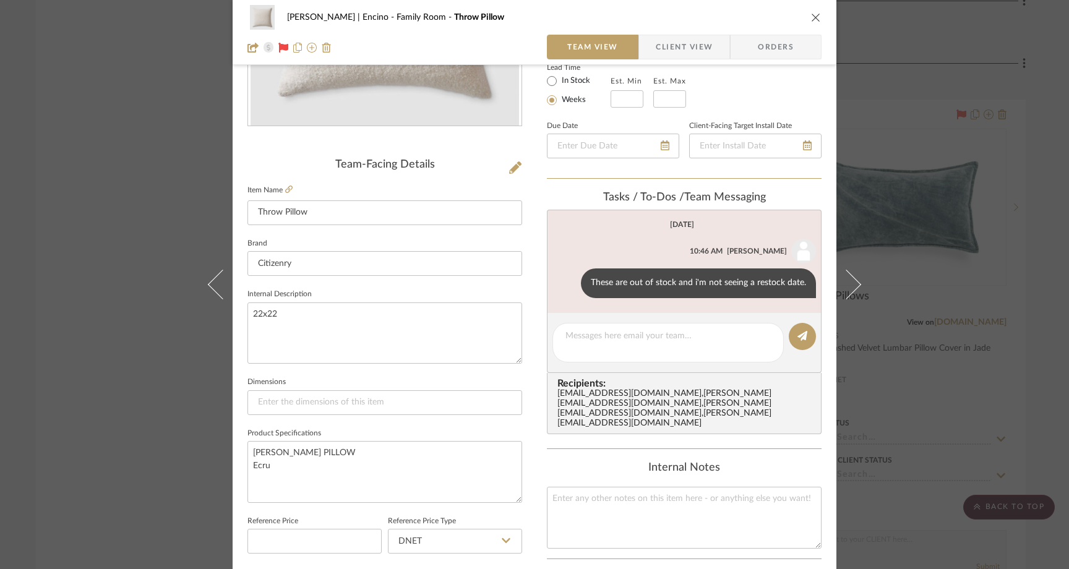
click at [813, 18] on icon "close" at bounding box center [816, 17] width 10 height 10
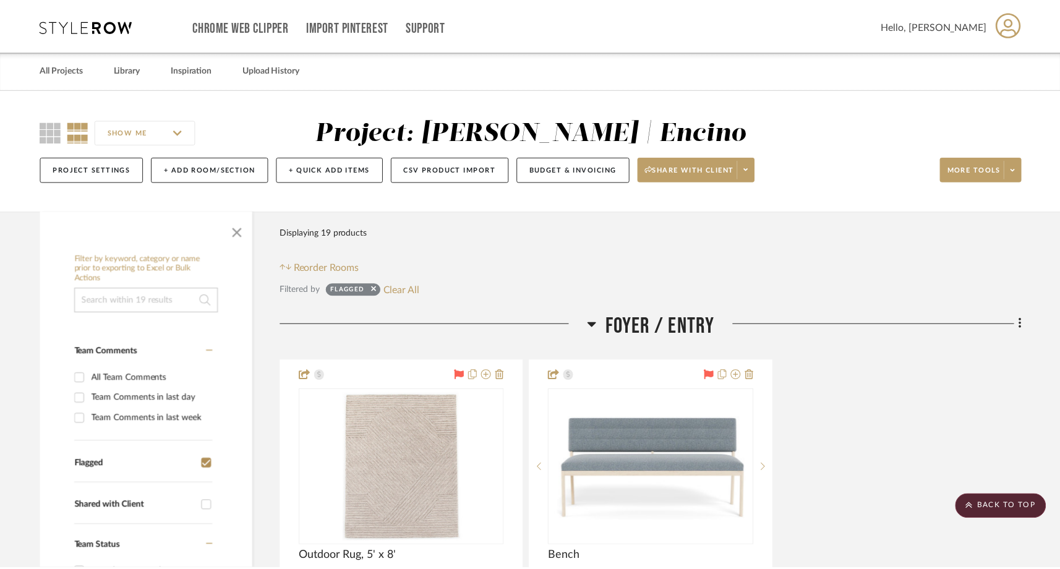
scroll to position [2623, 0]
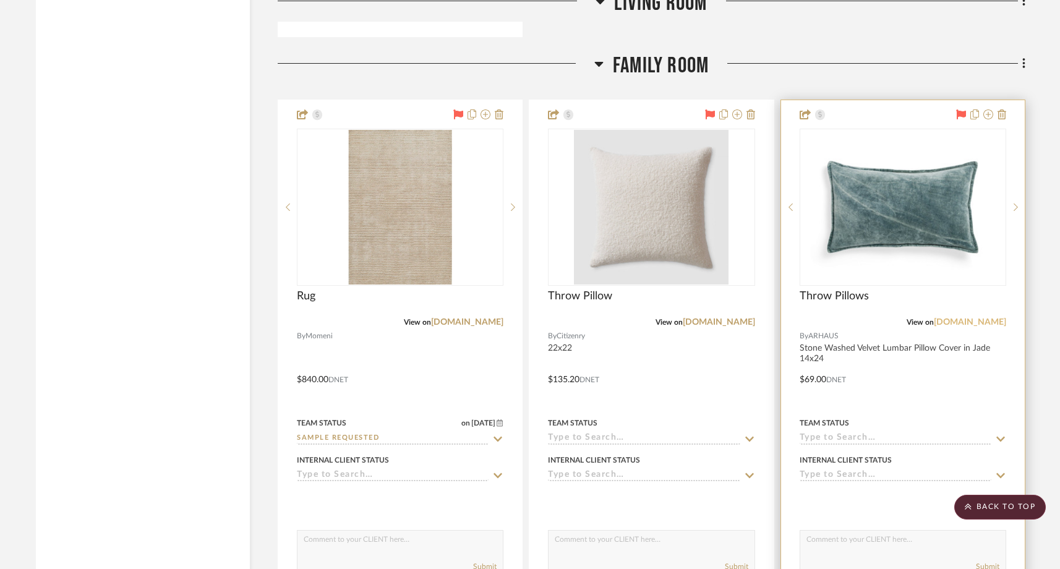
click at [985, 323] on link "arhaus.com" at bounding box center [970, 322] width 72 height 9
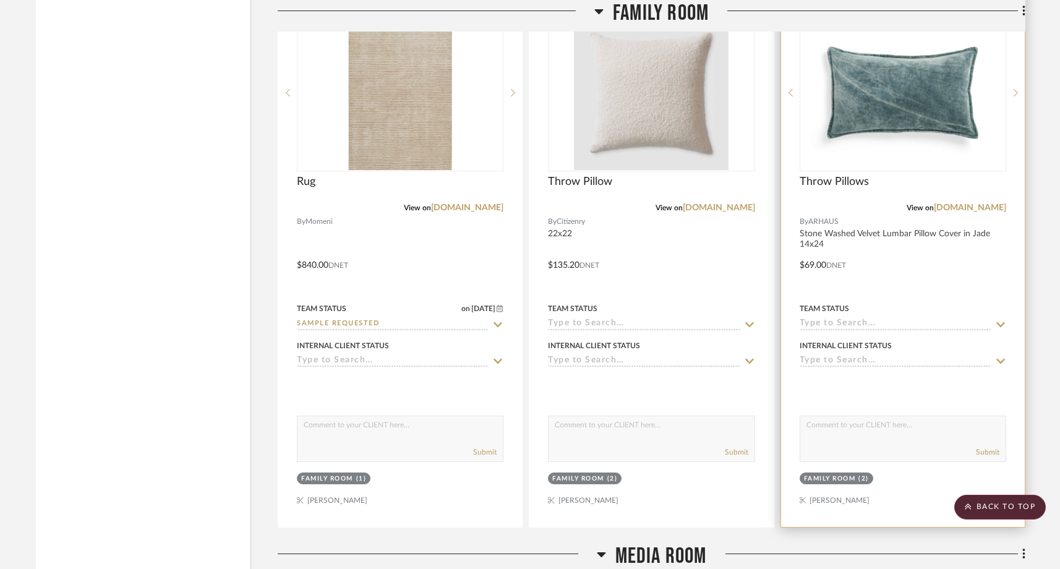
scroll to position [2737, 0]
click at [871, 160] on img "0" at bounding box center [903, 93] width 204 height 153
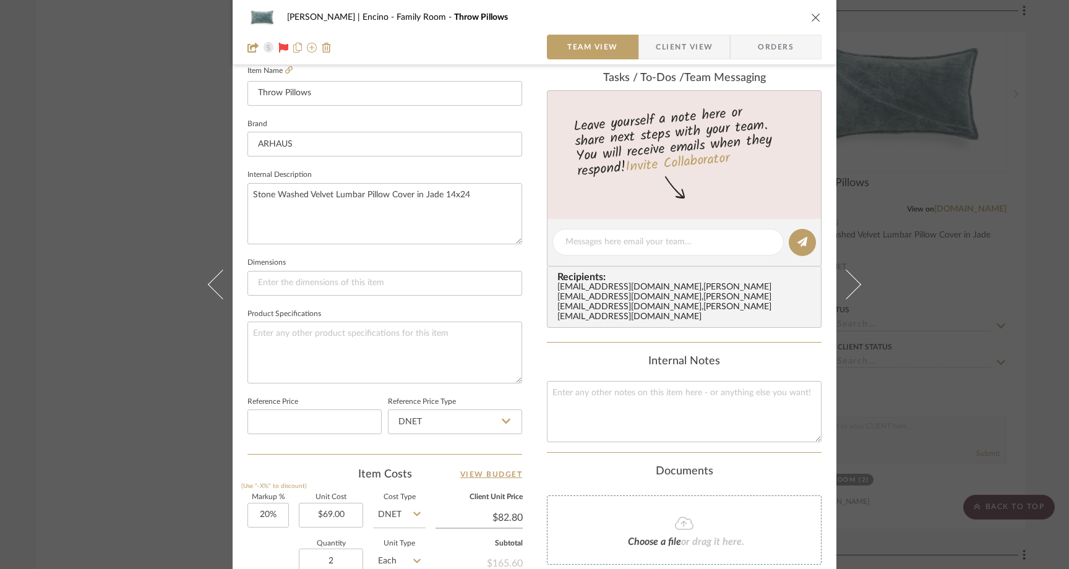
scroll to position [417, 0]
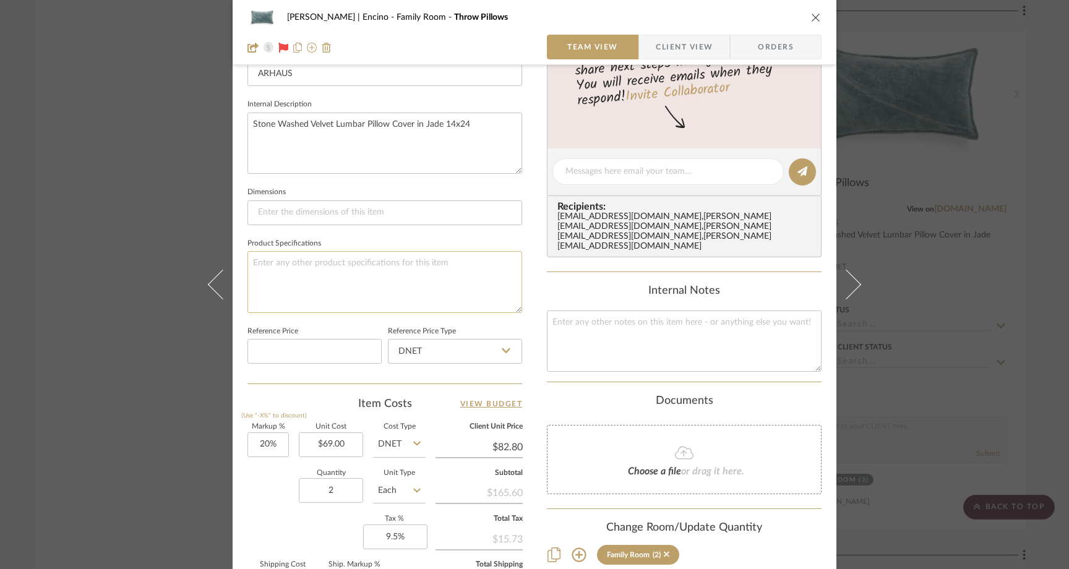
click at [391, 271] on textarea at bounding box center [384, 281] width 275 height 61
type textarea "add insert when ordering"
click at [114, 67] on div "Barrett | Encino Family Room Throw Pillows Team View Client View Orders 1 / 3 T…" at bounding box center [534, 284] width 1069 height 569
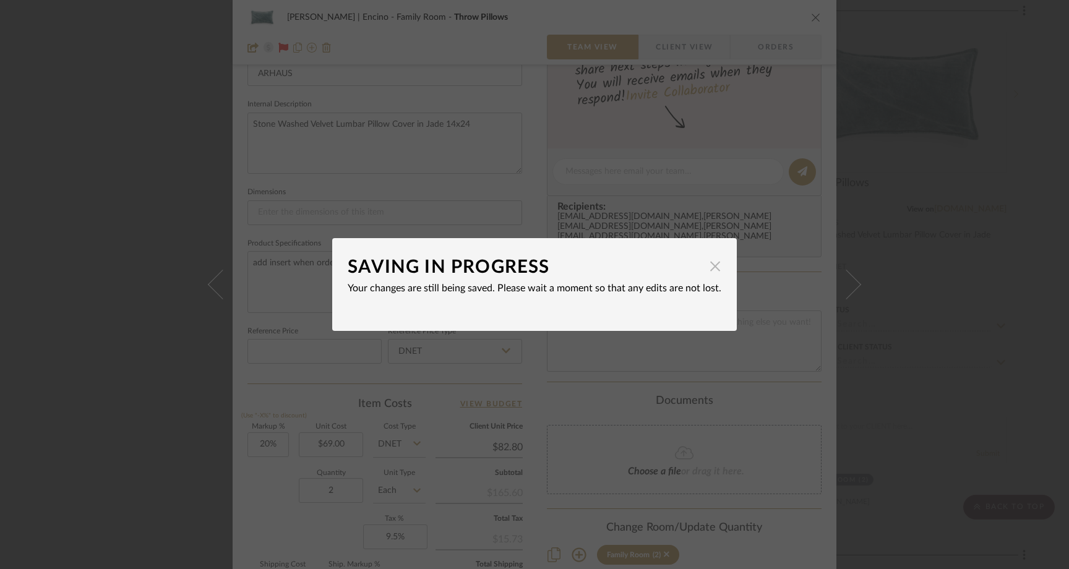
click at [708, 269] on span "button" at bounding box center [715, 266] width 25 height 25
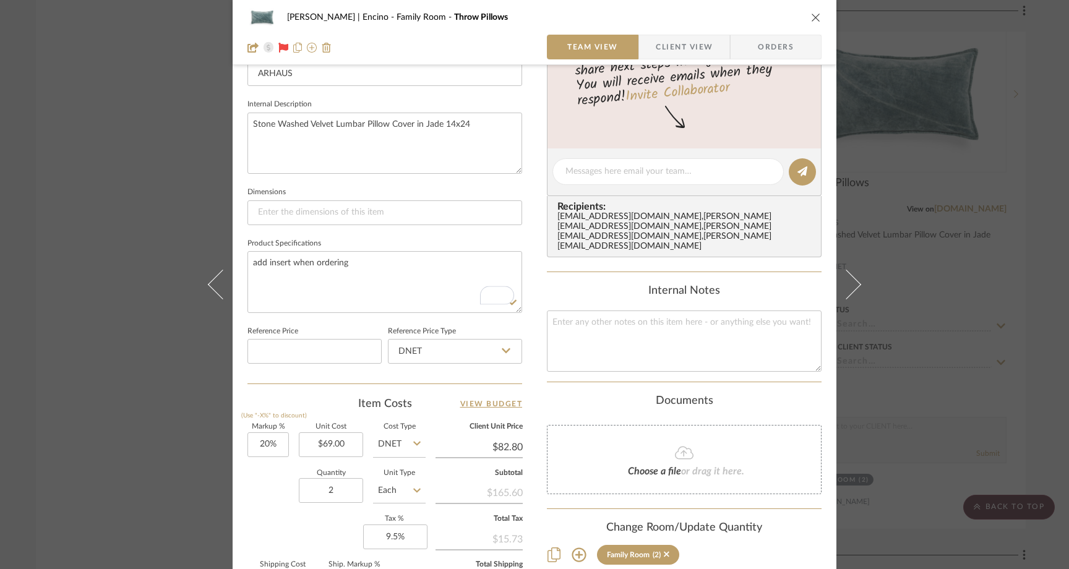
click at [98, 138] on div "Barrett | Encino Family Room Throw Pillows Team View Client View Orders 1 / 3 T…" at bounding box center [534, 284] width 1069 height 569
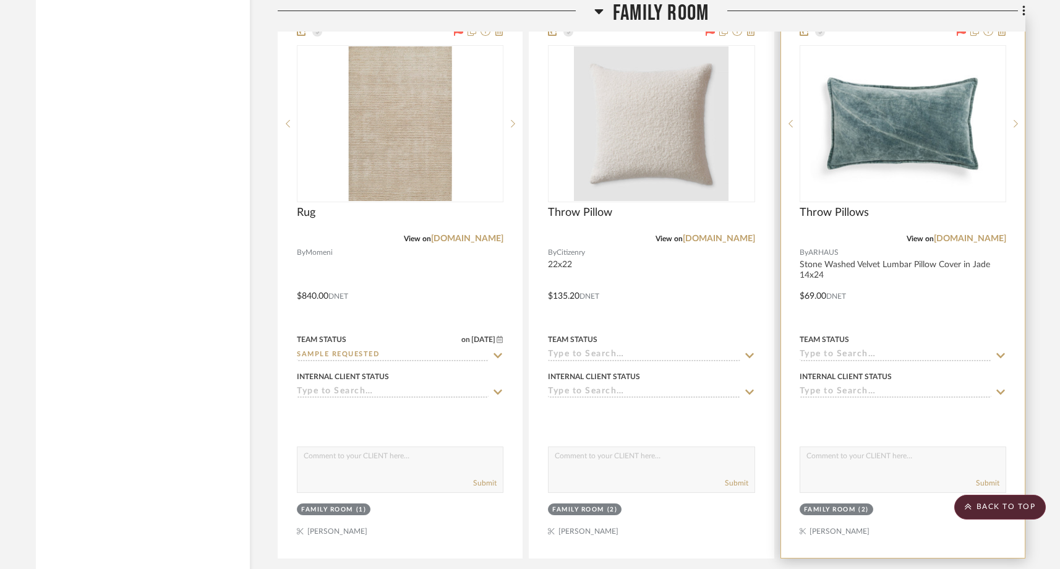
scroll to position [2712, 0]
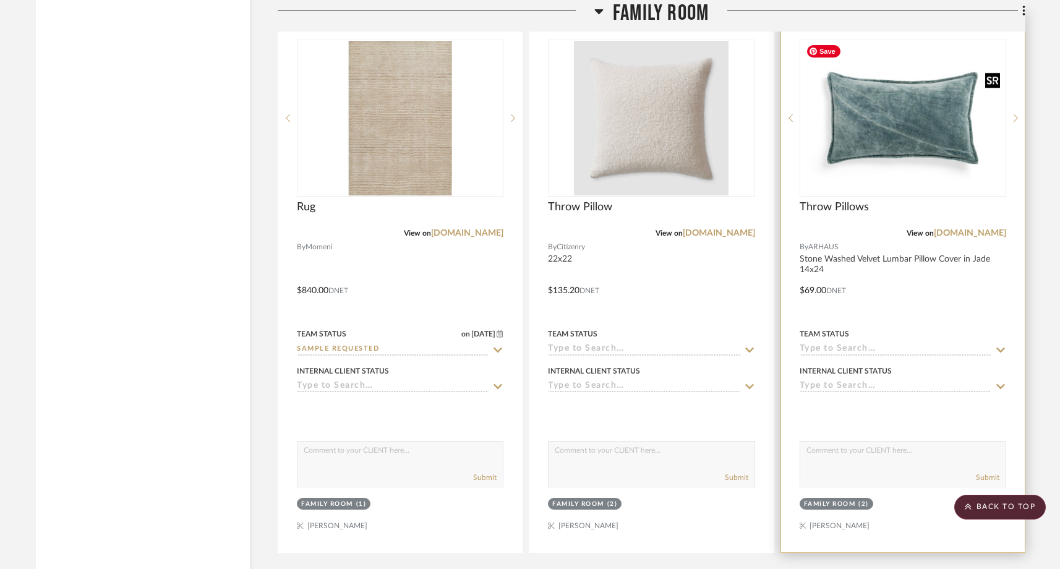
click at [884, 126] on img "0" at bounding box center [903, 117] width 204 height 153
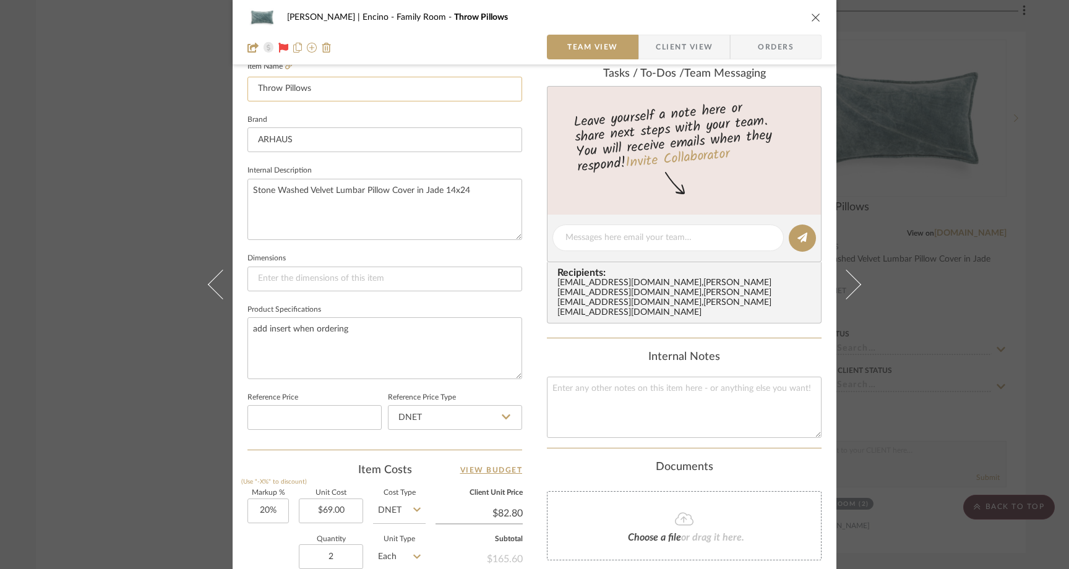
scroll to position [352, 0]
click at [163, 150] on div "Barrett | Encino Family Room Throw Pillows Team View Client View Orders 1 / 3 T…" at bounding box center [534, 284] width 1069 height 569
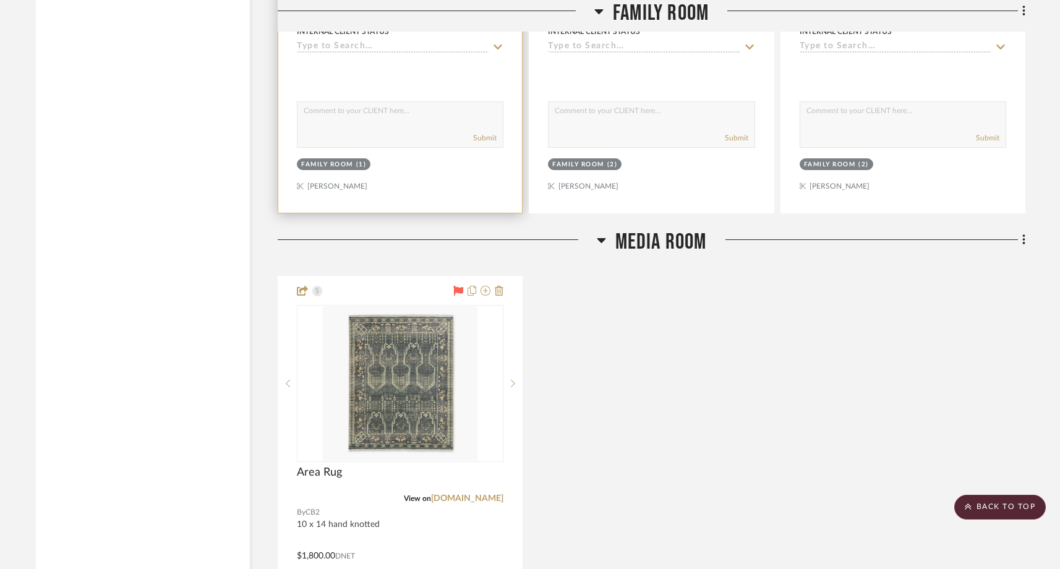
scroll to position [3074, 0]
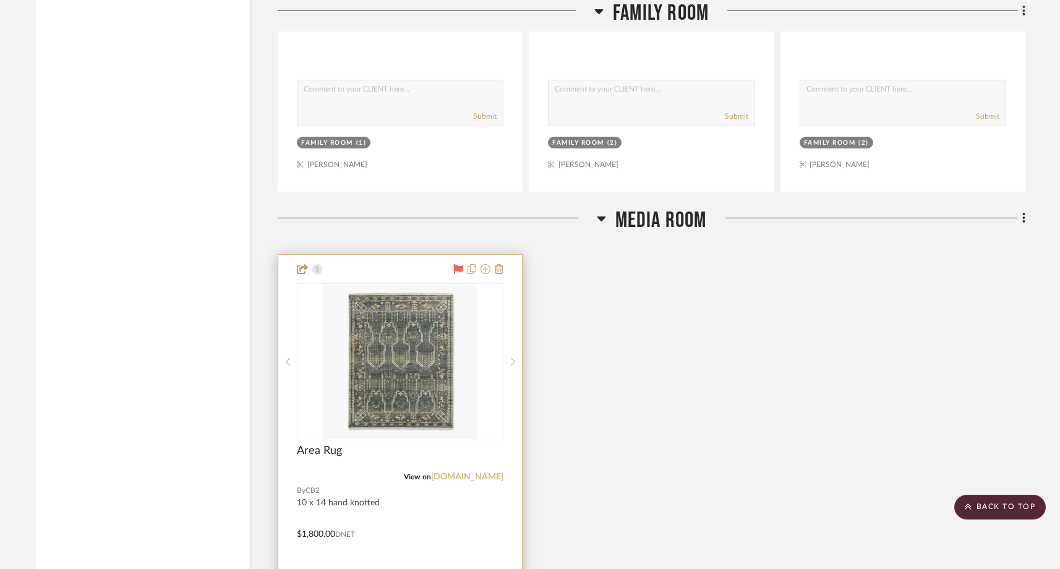
click at [478, 476] on link "[DOMAIN_NAME]" at bounding box center [467, 476] width 72 height 9
click at [336, 393] on img "0" at bounding box center [400, 361] width 155 height 155
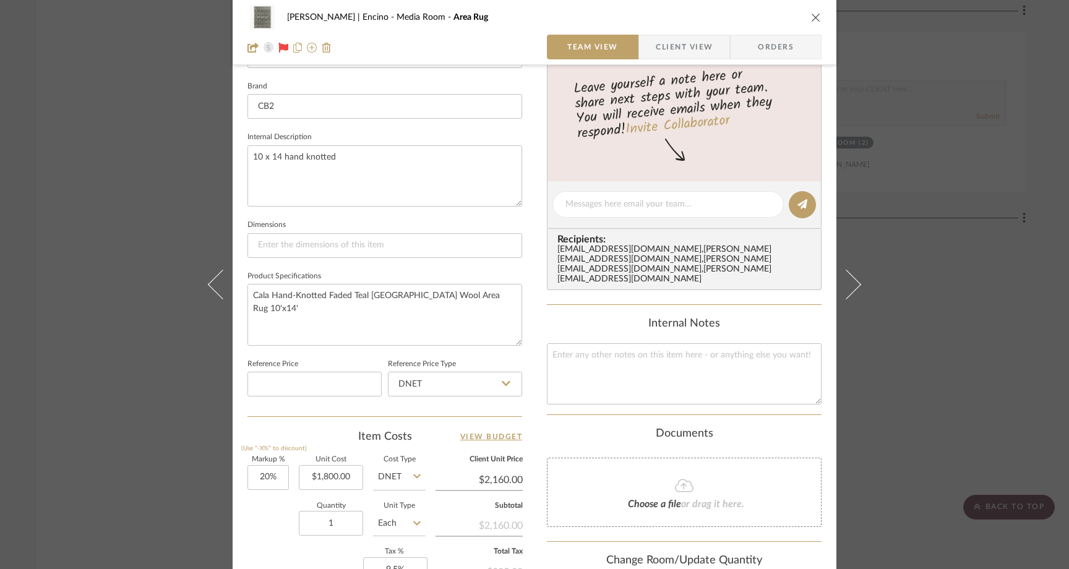
scroll to position [419, 0]
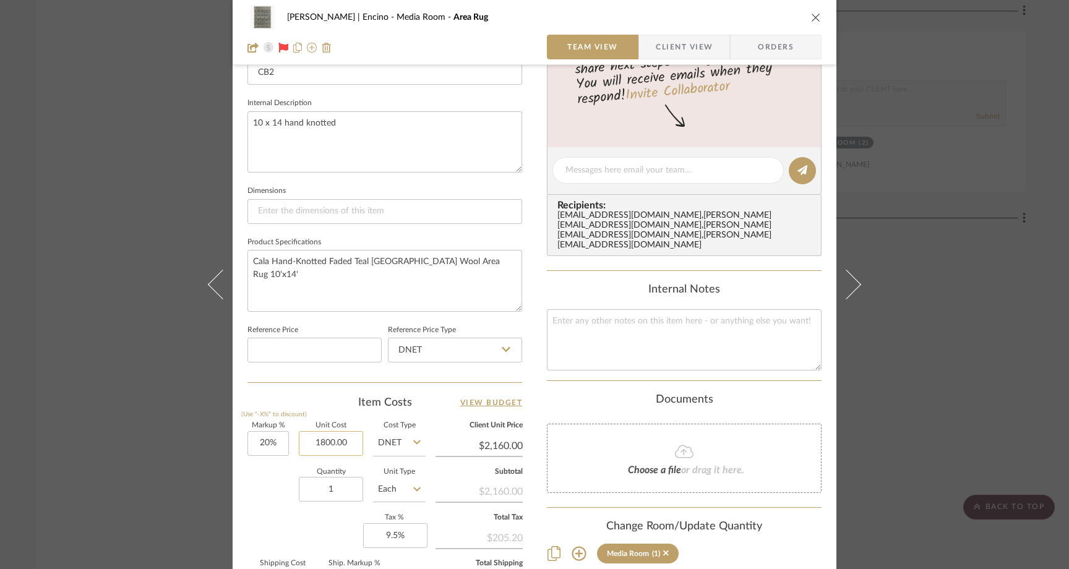
click at [349, 446] on input "1800.00" at bounding box center [331, 443] width 64 height 25
type input "$1,879.20"
click at [262, 488] on div "Quantity 1 Unit Type Each" at bounding box center [336, 491] width 178 height 44
type input "$2,255.04"
type input "$202.95"
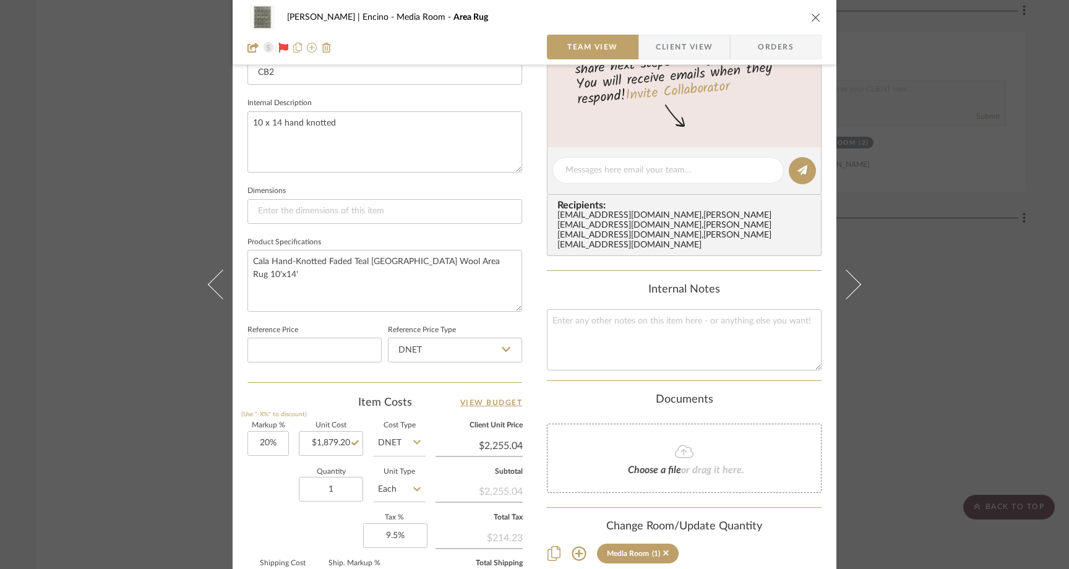
click at [129, 166] on div "Barrett | Encino Media Room Area Rug Team View Client View Orders 1 / 3 Team-Fa…" at bounding box center [534, 284] width 1069 height 569
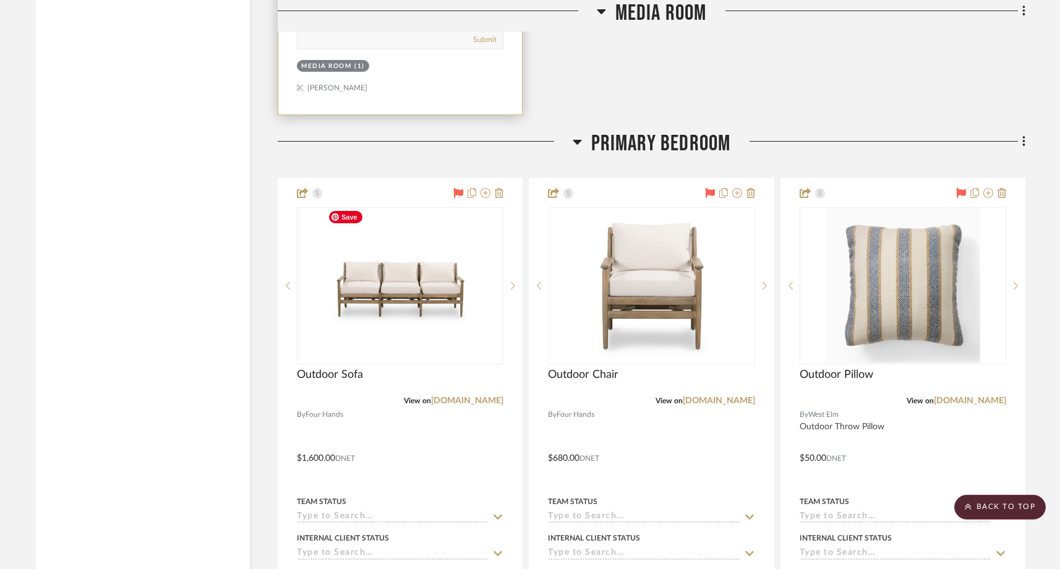
scroll to position [3756, 0]
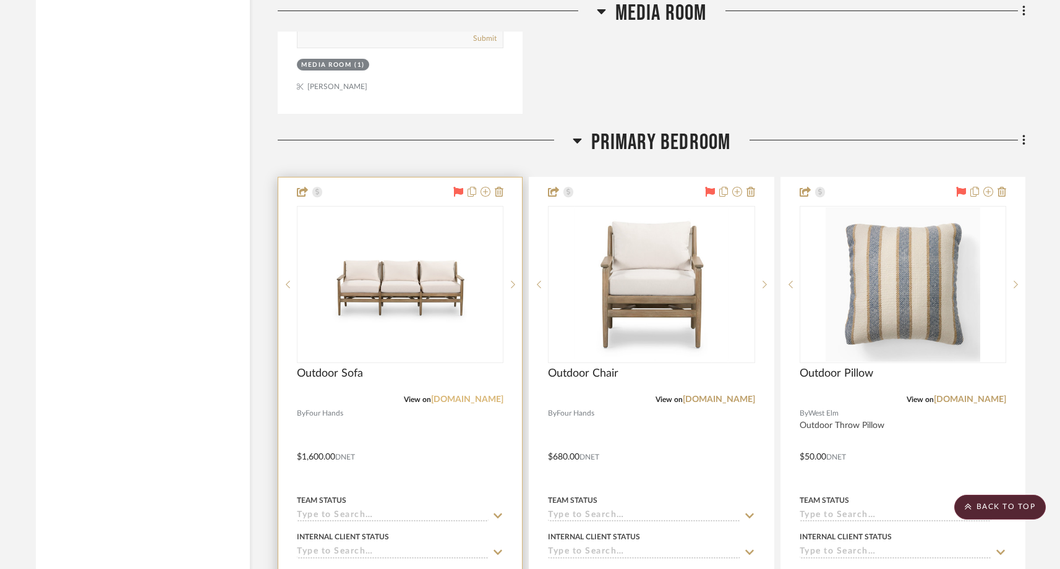
click at [484, 398] on link "fourhands.com" at bounding box center [467, 399] width 72 height 9
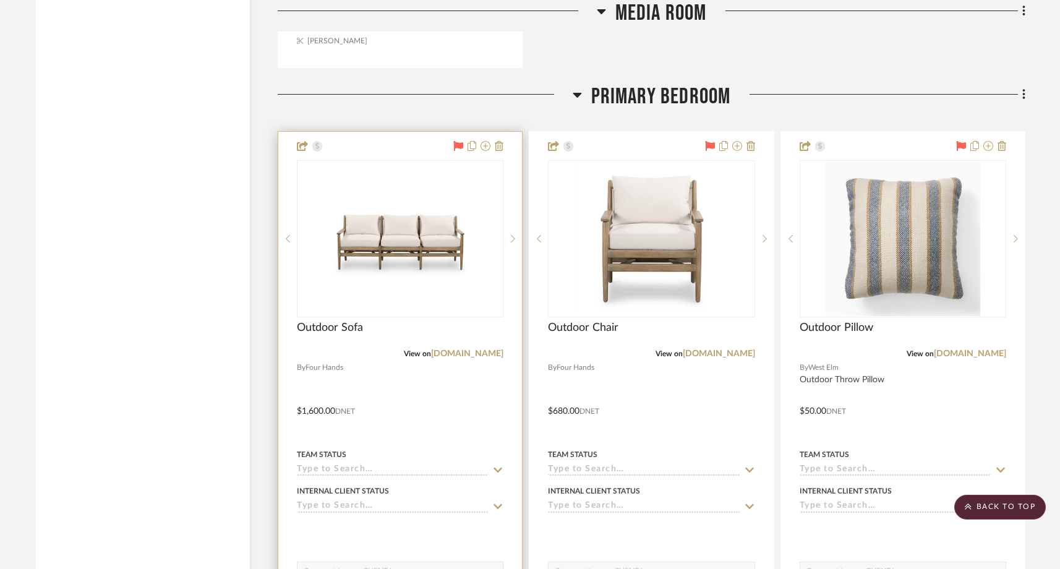
scroll to position [3804, 0]
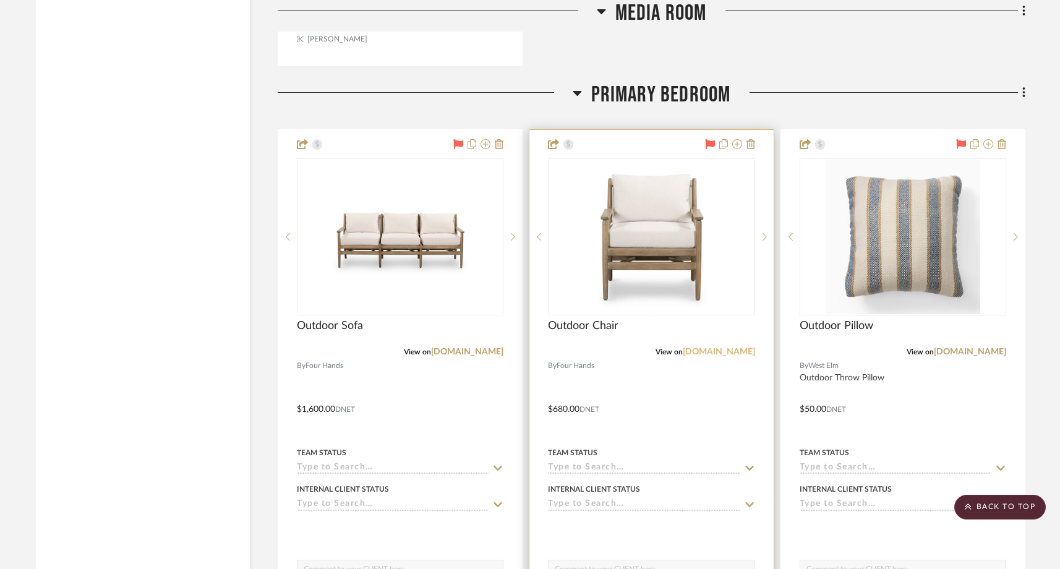
click at [714, 349] on link "fourhands.com" at bounding box center [719, 352] width 72 height 9
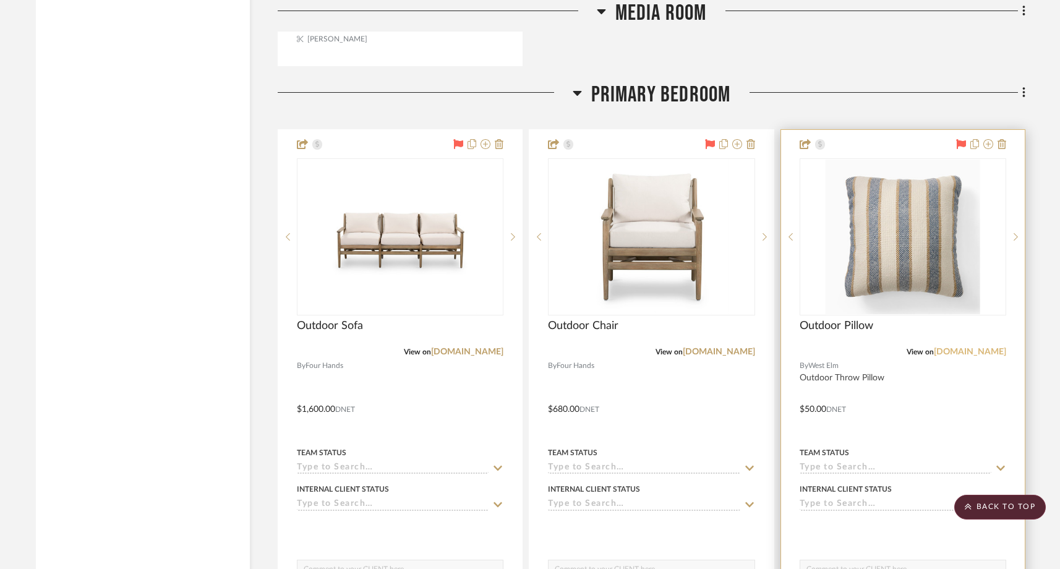
click at [978, 351] on link "westelm.com" at bounding box center [970, 352] width 72 height 9
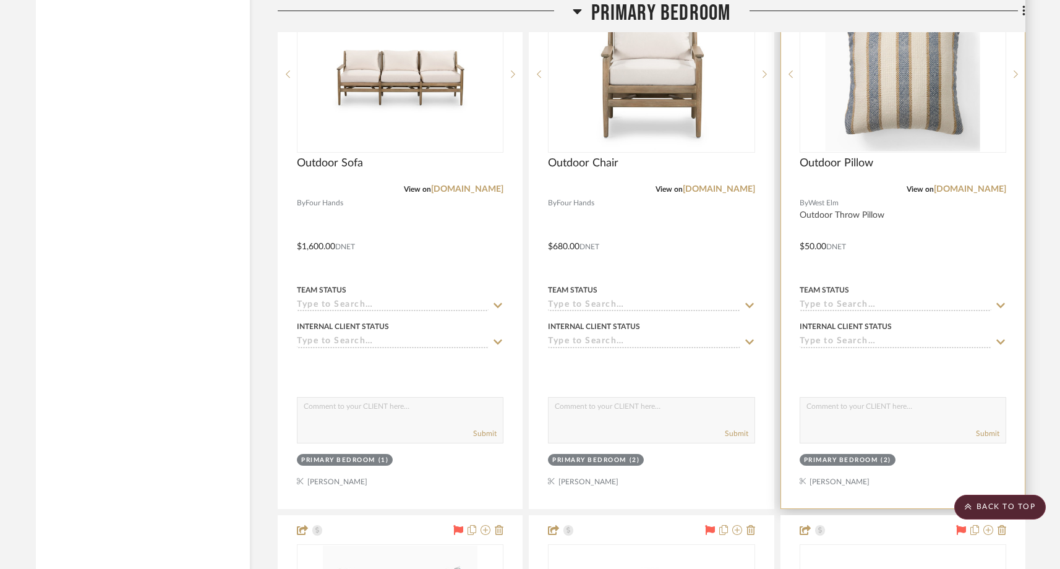
scroll to position [3965, 0]
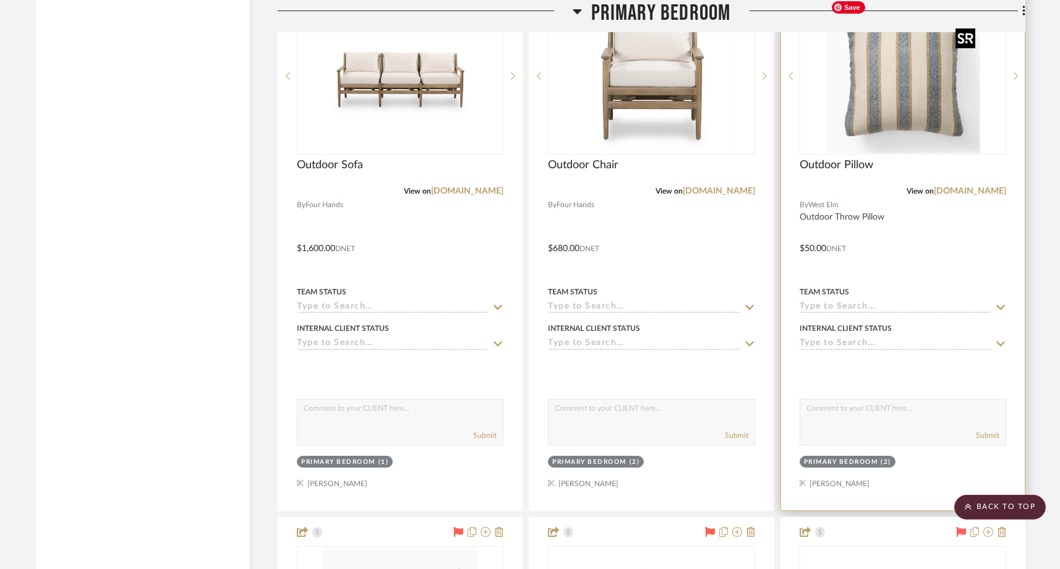
click at [908, 82] on img "0" at bounding box center [903, 76] width 155 height 155
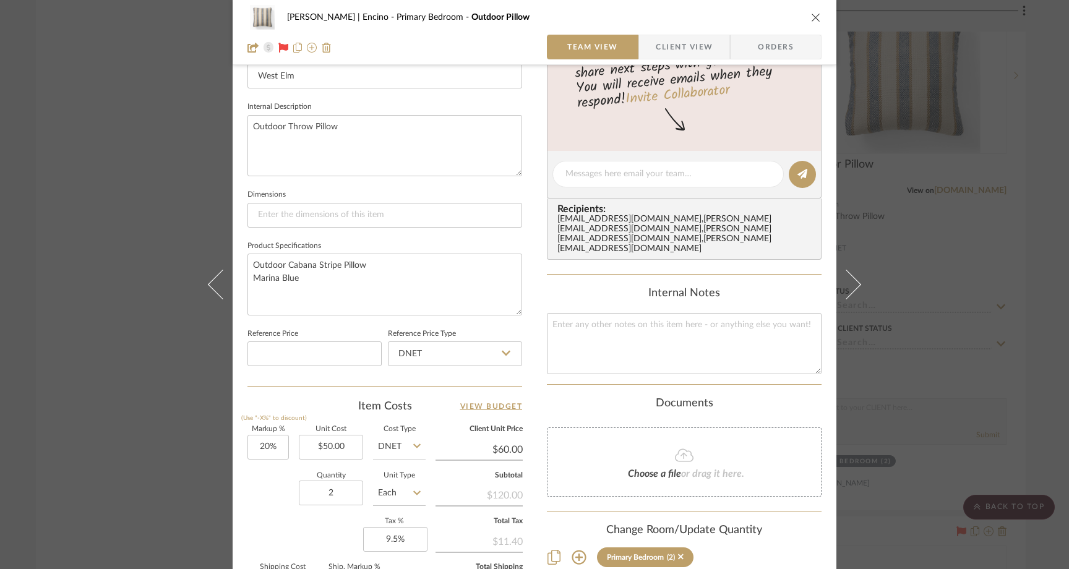
scroll to position [420, 0]
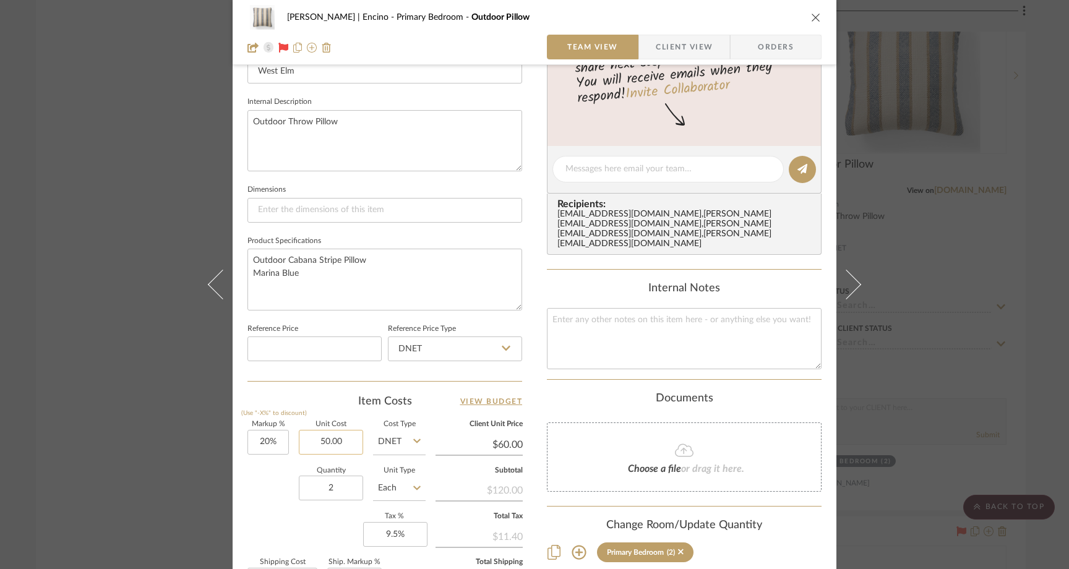
click at [346, 441] on input "50.00" at bounding box center [331, 442] width 64 height 25
type input "$47.20"
click at [267, 506] on div "Quantity 2 Unit Type Each" at bounding box center [336, 490] width 178 height 44
click at [153, 206] on div "Barrett | Encino Primary Bedroom Outdoor Pillow Team View Client View Orders 1 …" at bounding box center [534, 284] width 1069 height 569
type input "$56.64"
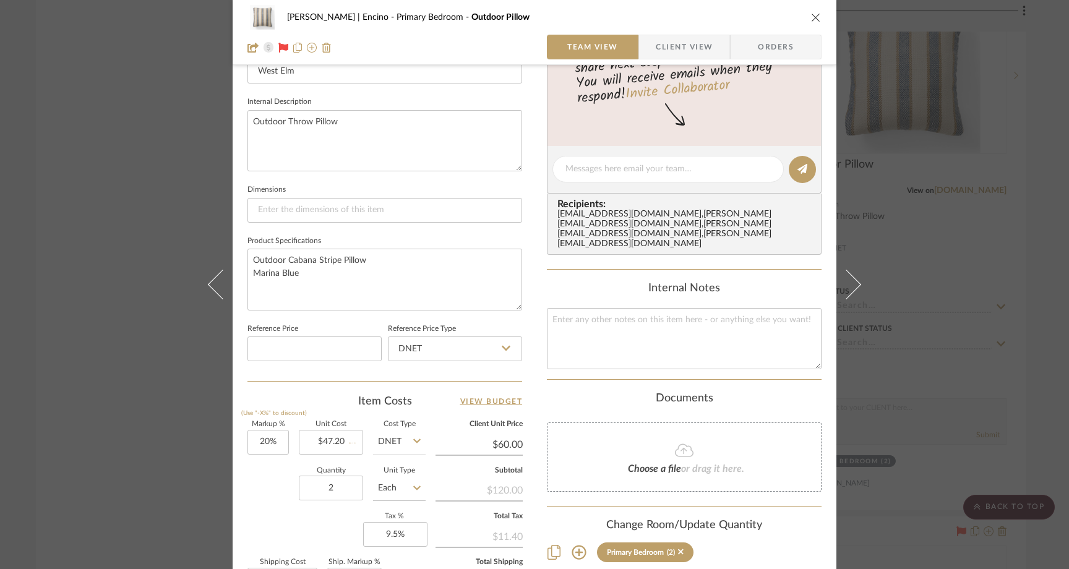
type input "$10.20"
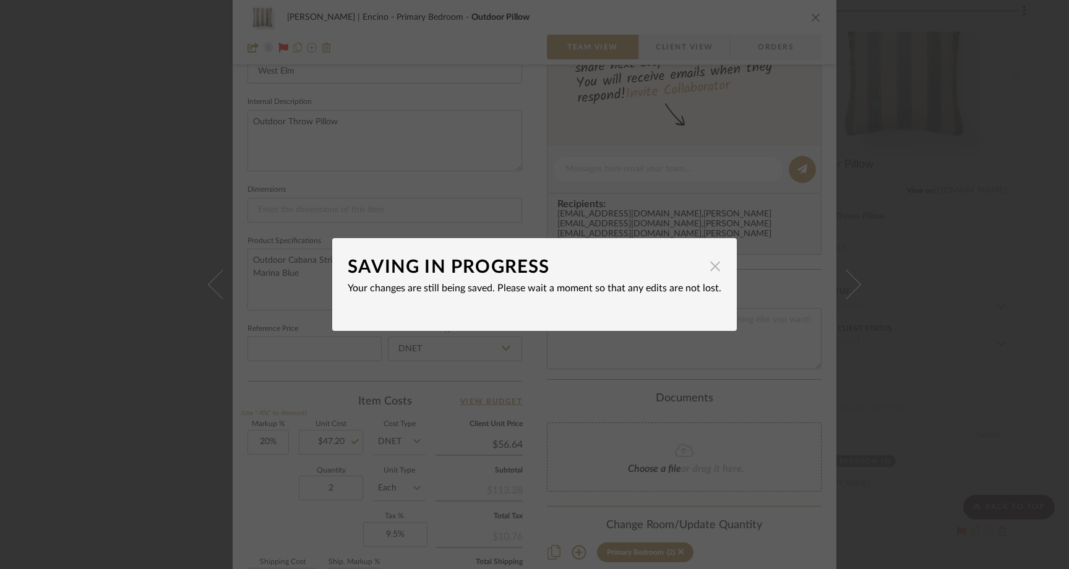
click at [709, 269] on span "button" at bounding box center [715, 266] width 25 height 25
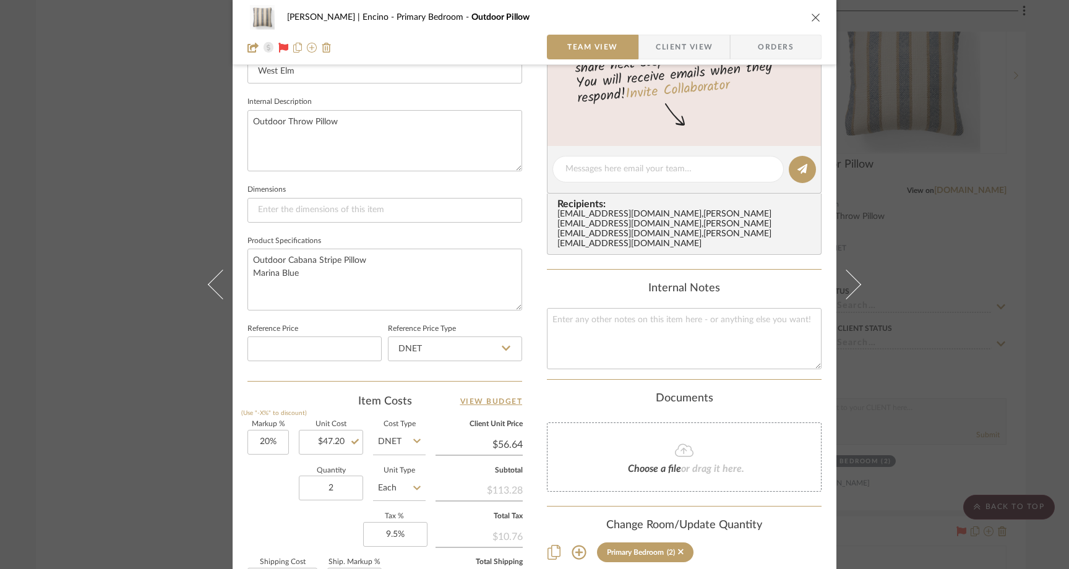
click at [125, 226] on div "Barrett | Encino Primary Bedroom Outdoor Pillow Team View Client View Orders 1 …" at bounding box center [534, 284] width 1069 height 569
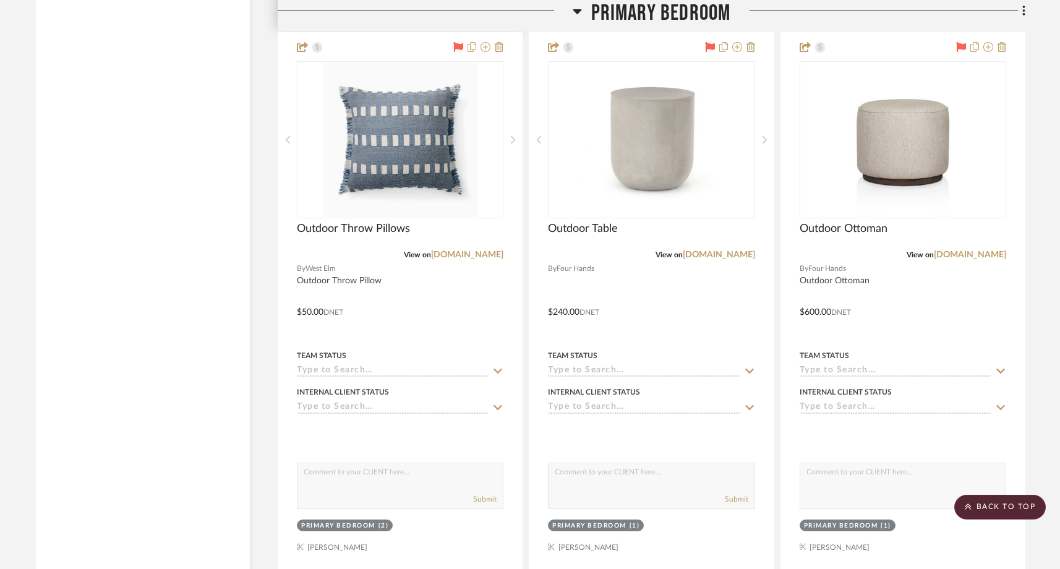
scroll to position [4454, 0]
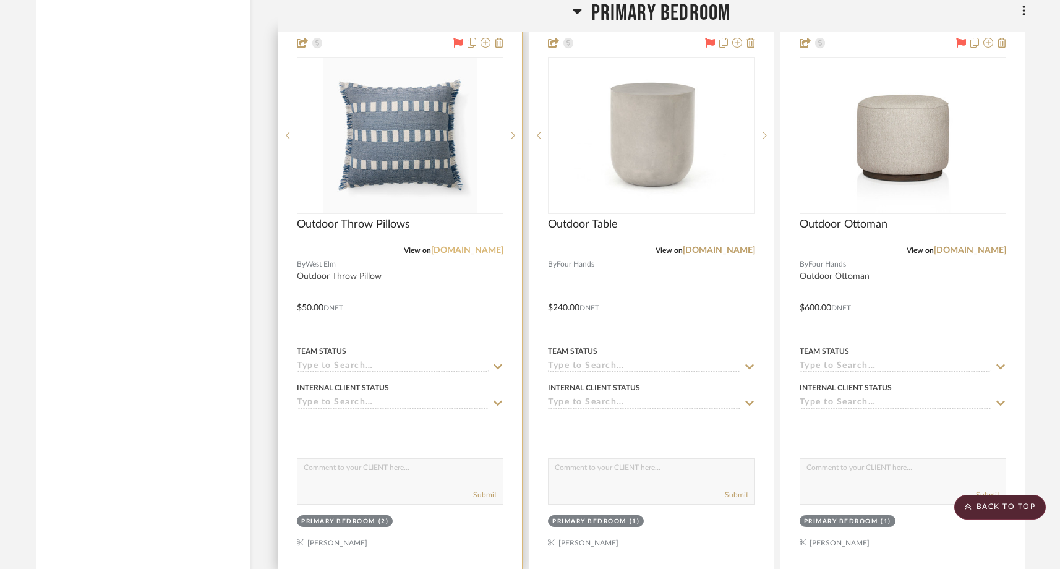
click at [474, 246] on link "westelm.com" at bounding box center [467, 250] width 72 height 9
click at [435, 153] on img "0" at bounding box center [400, 135] width 155 height 155
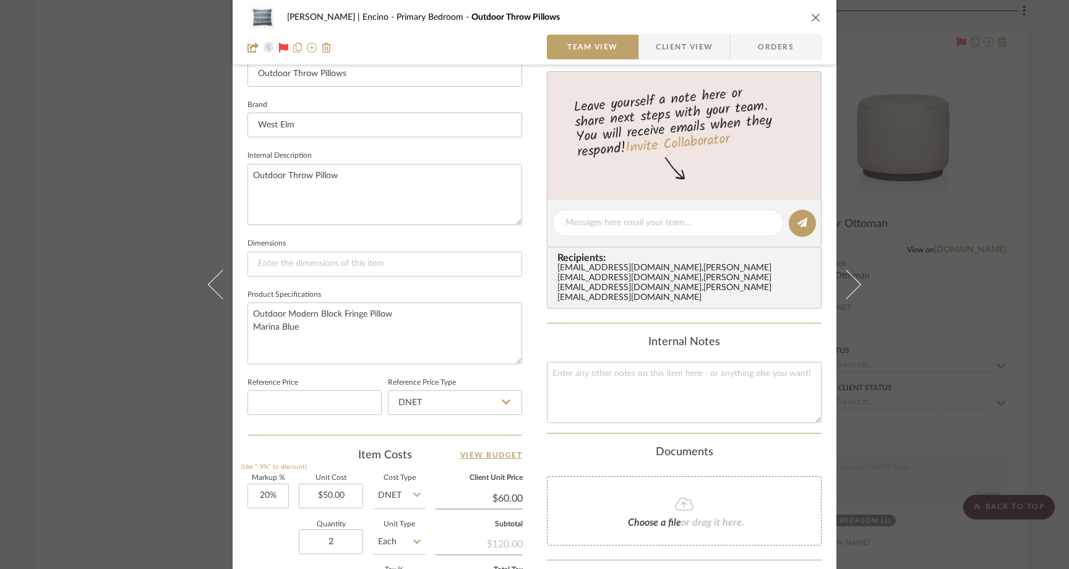
scroll to position [369, 0]
click at [611, 221] on textarea at bounding box center [667, 219] width 205 height 13
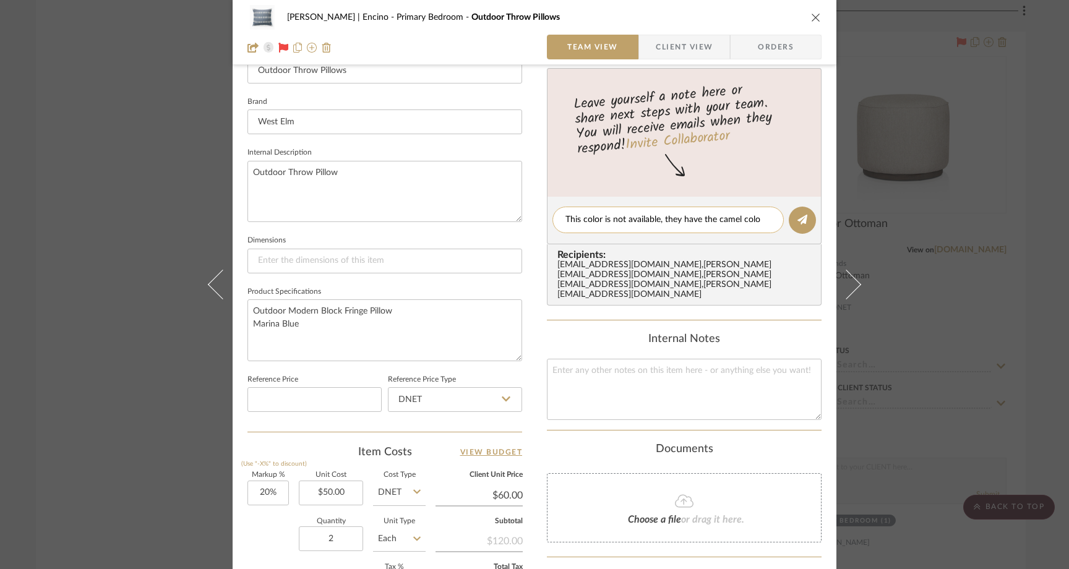
type textarea "This color is not available, they have the camel color"
type textarea "T"
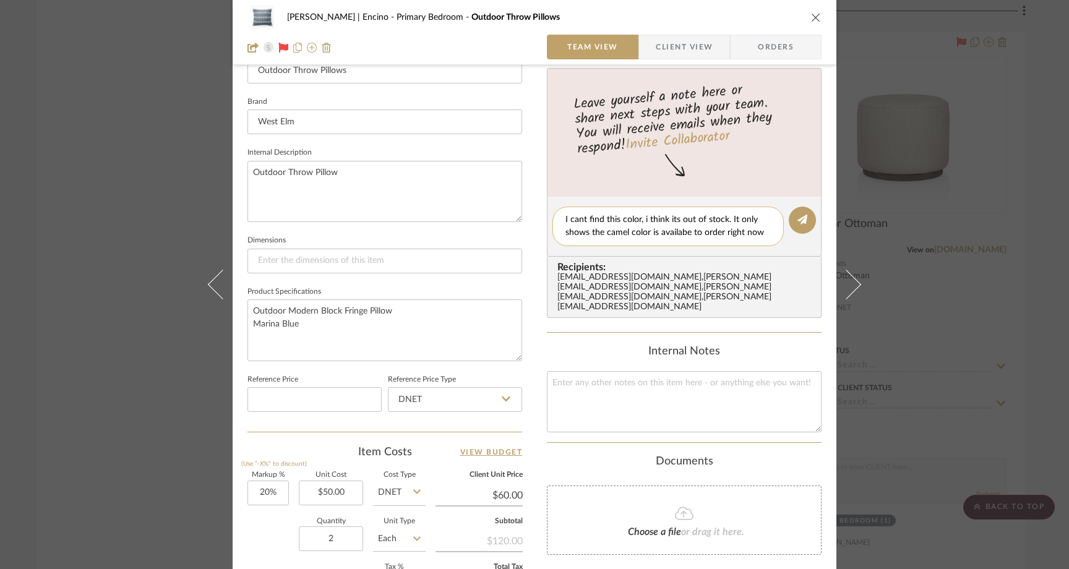
click at [681, 232] on textarea "I cant find this color, i think its out of stock. It only shows the camel color…" at bounding box center [667, 226] width 205 height 26
type textarea "I cant find this color, i think its out of stock. It only shows the camel color…"
click at [804, 213] on button at bounding box center [801, 220] width 27 height 27
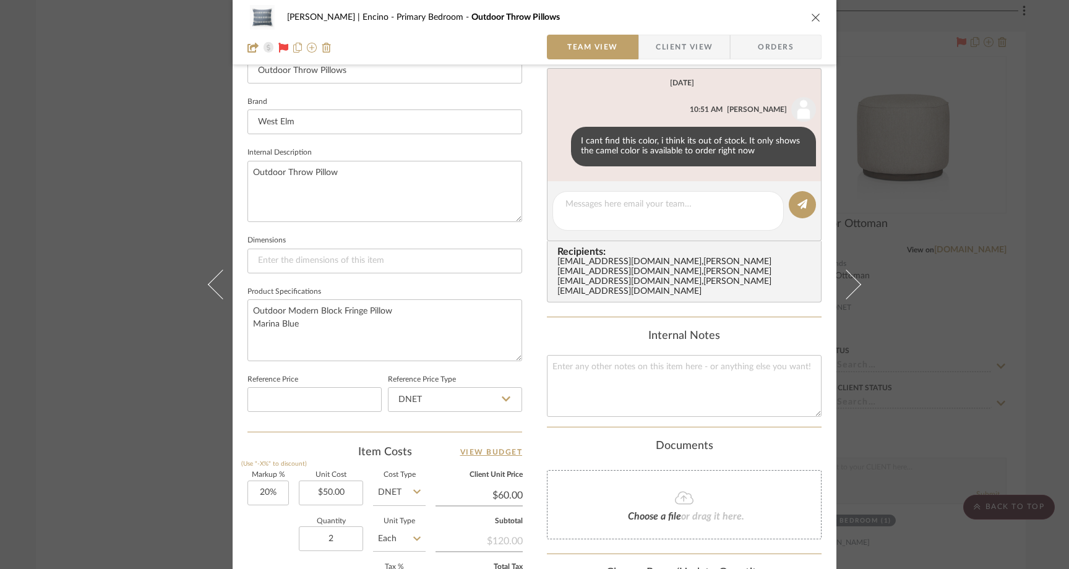
click at [813, 14] on icon "close" at bounding box center [816, 17] width 10 height 10
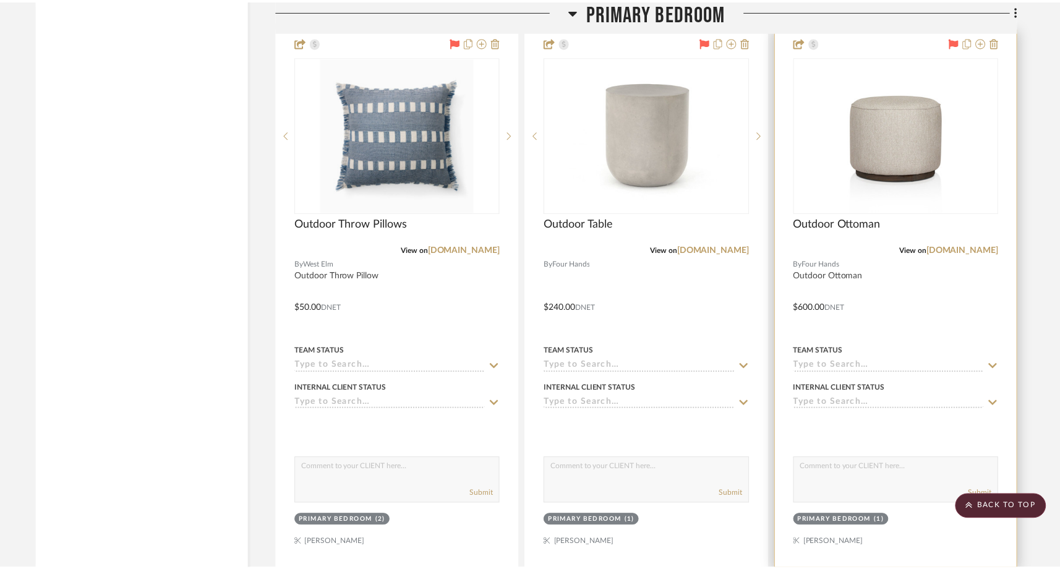
scroll to position [4454, 0]
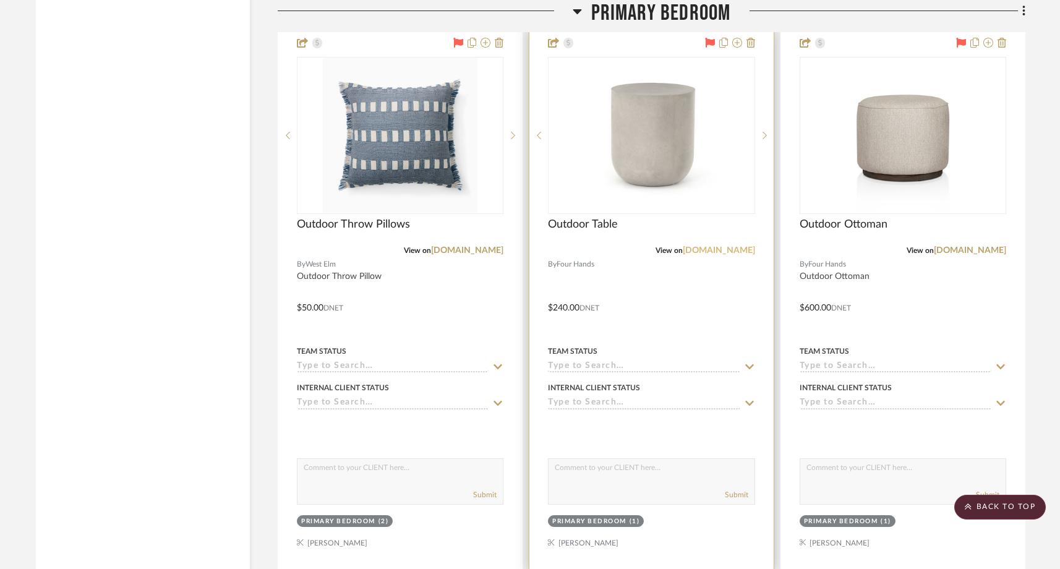
click at [733, 246] on link "fourhands.com" at bounding box center [719, 250] width 72 height 9
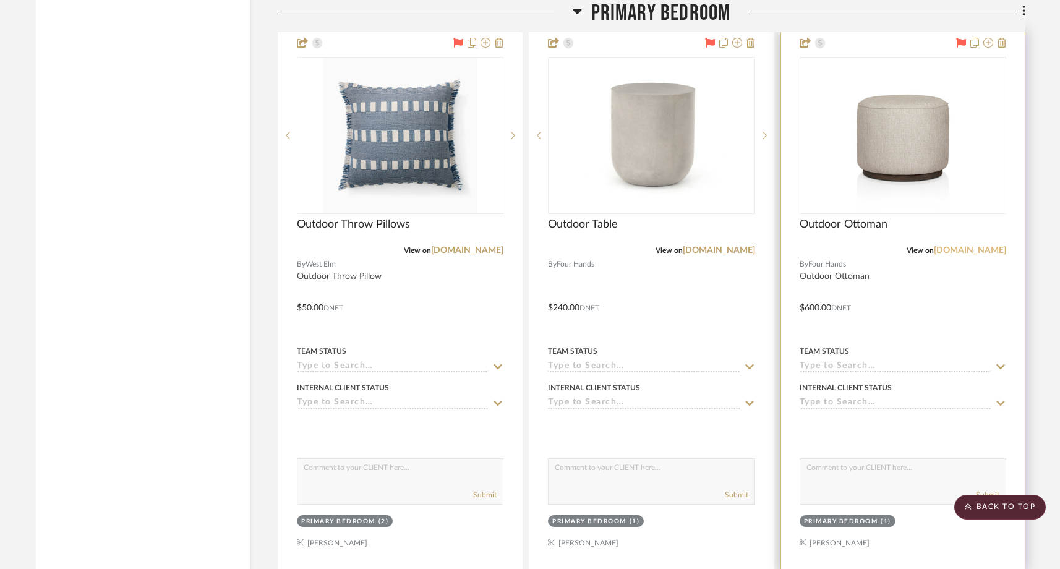
click at [954, 248] on link "fourhands.com" at bounding box center [970, 250] width 72 height 9
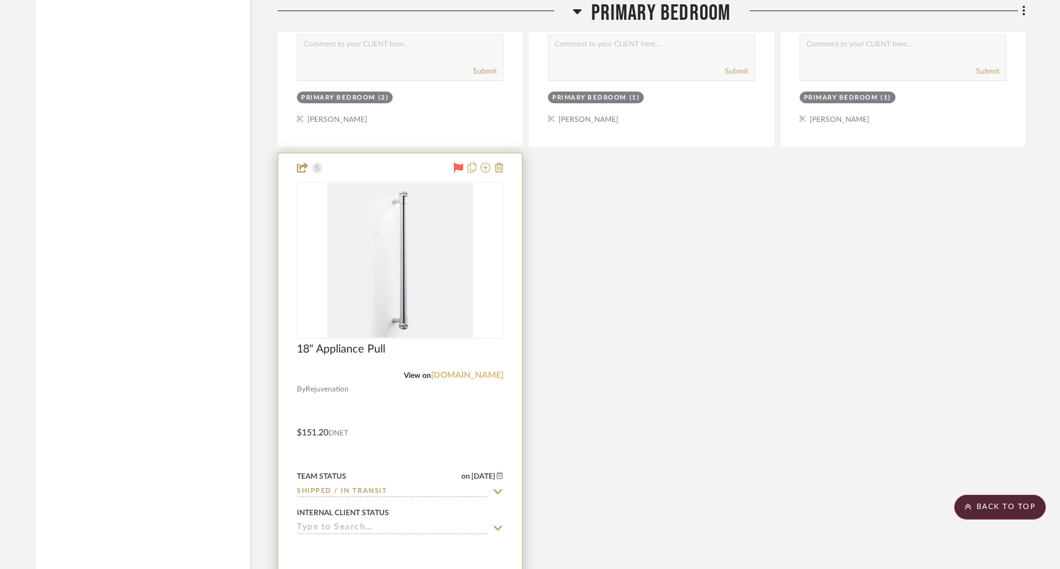
scroll to position [4876, 0]
click at [474, 374] on link "[DOMAIN_NAME]" at bounding box center [467, 376] width 72 height 9
click at [0, 0] on img at bounding box center [0, 0] width 0 height 0
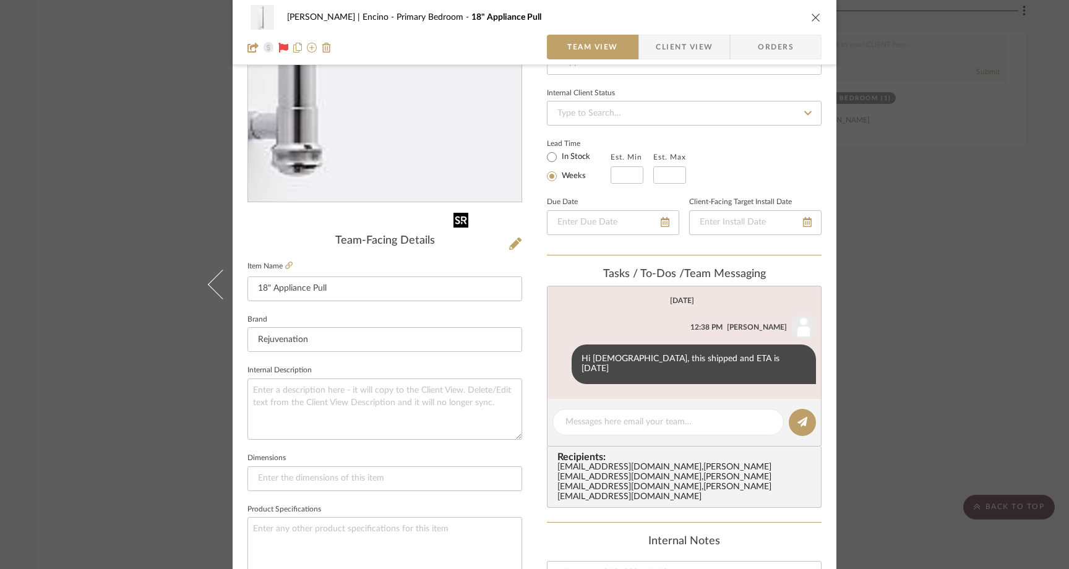
scroll to position [152, 0]
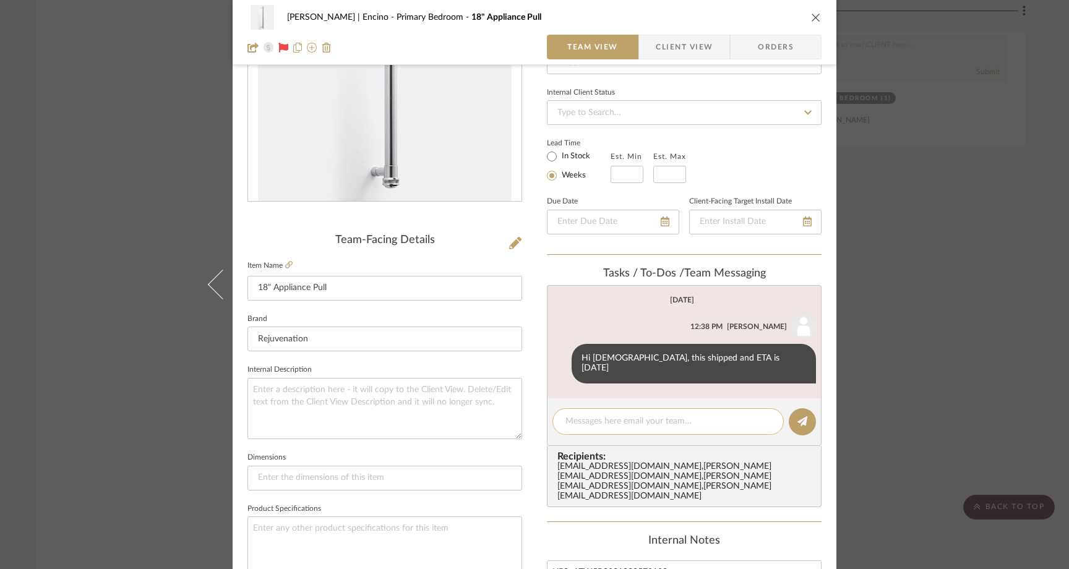
click at [637, 416] on textarea at bounding box center [667, 421] width 205 height 13
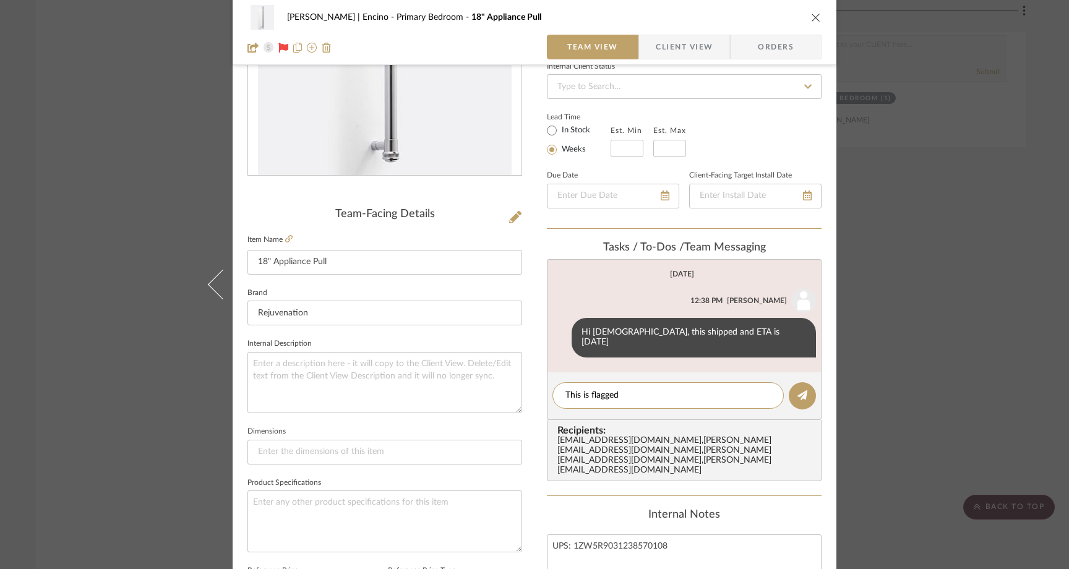
scroll to position [216, 0]
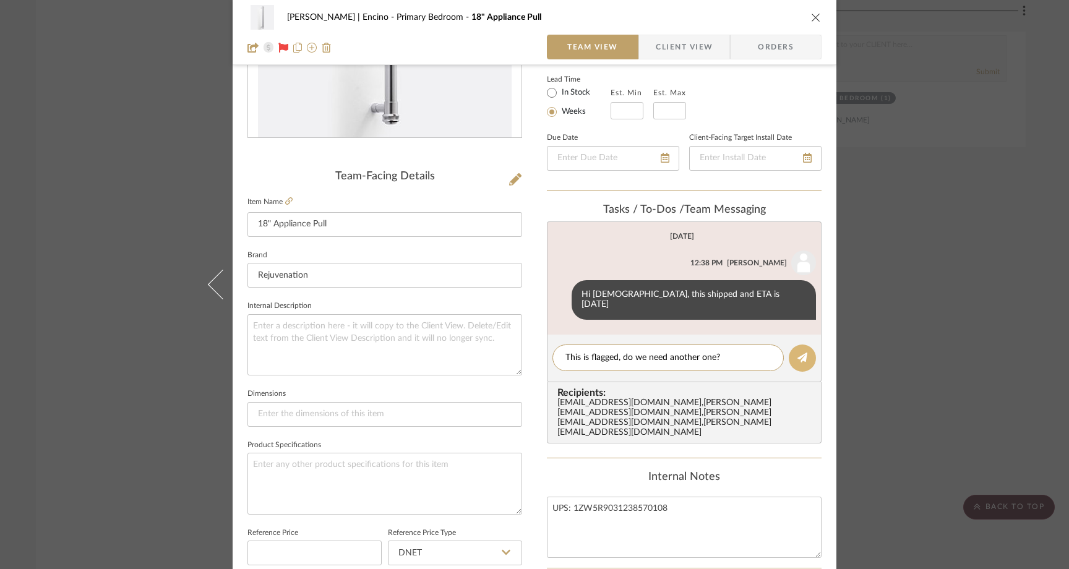
type textarea "This is flagged, do we need another one?"
click at [797, 353] on icon at bounding box center [802, 358] width 10 height 10
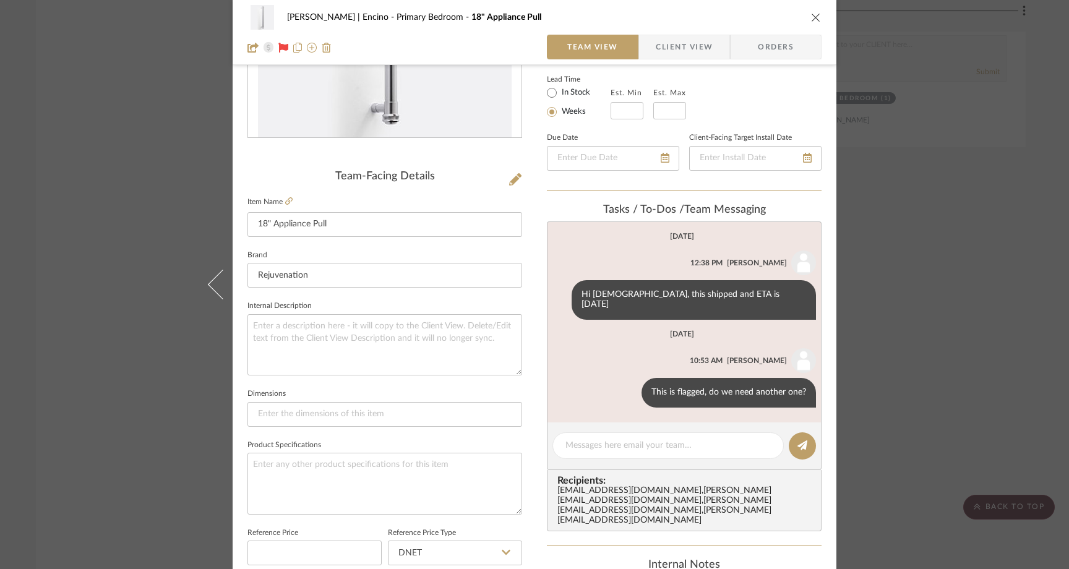
click at [147, 153] on div "Barrett | Encino Primary Bedroom 18" Appliance Pull Team View Client View Order…" at bounding box center [534, 284] width 1069 height 569
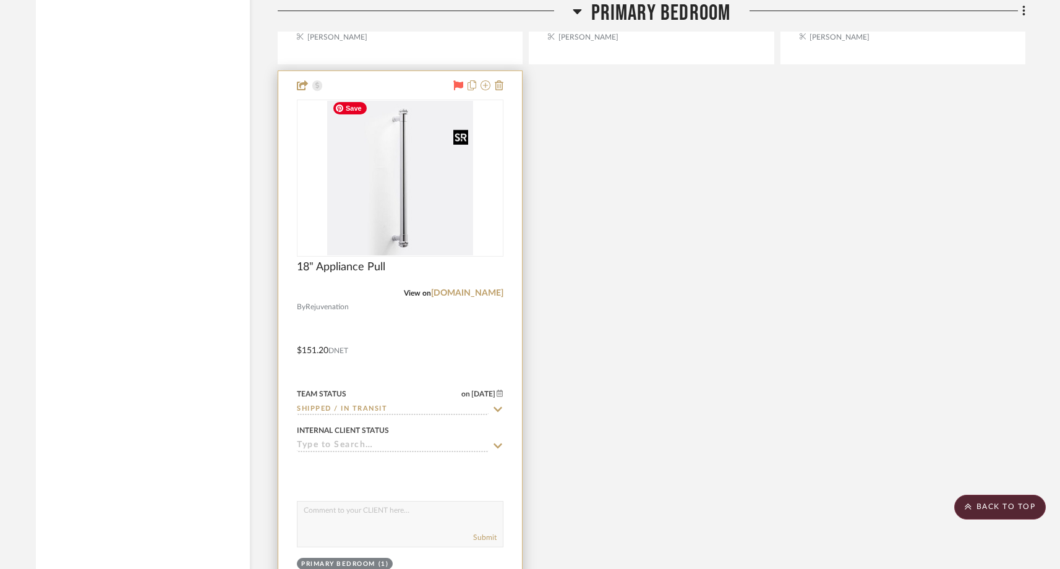
scroll to position [5129, 0]
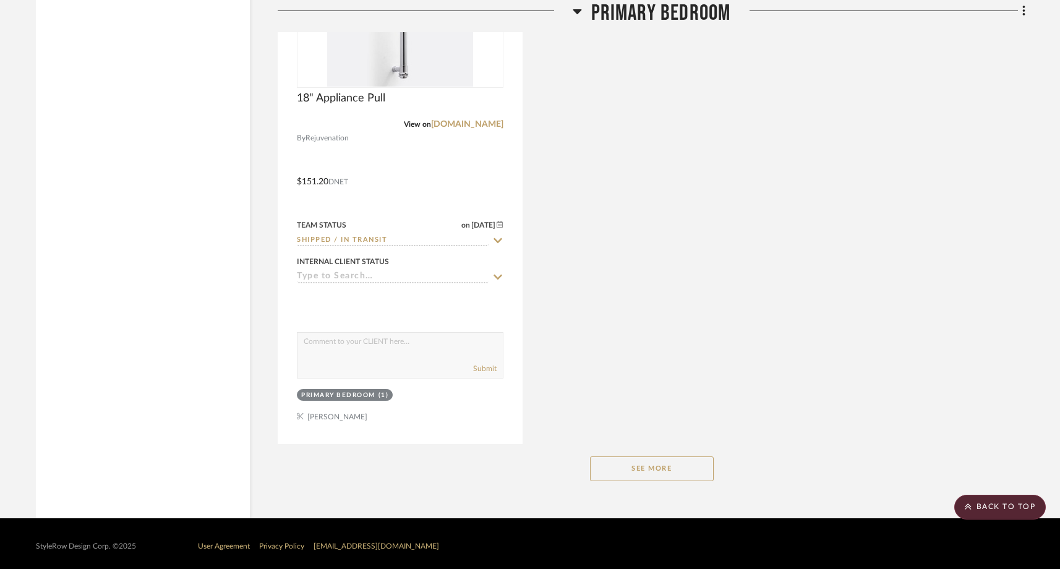
click at [652, 463] on button "See More" at bounding box center [652, 468] width 124 height 25
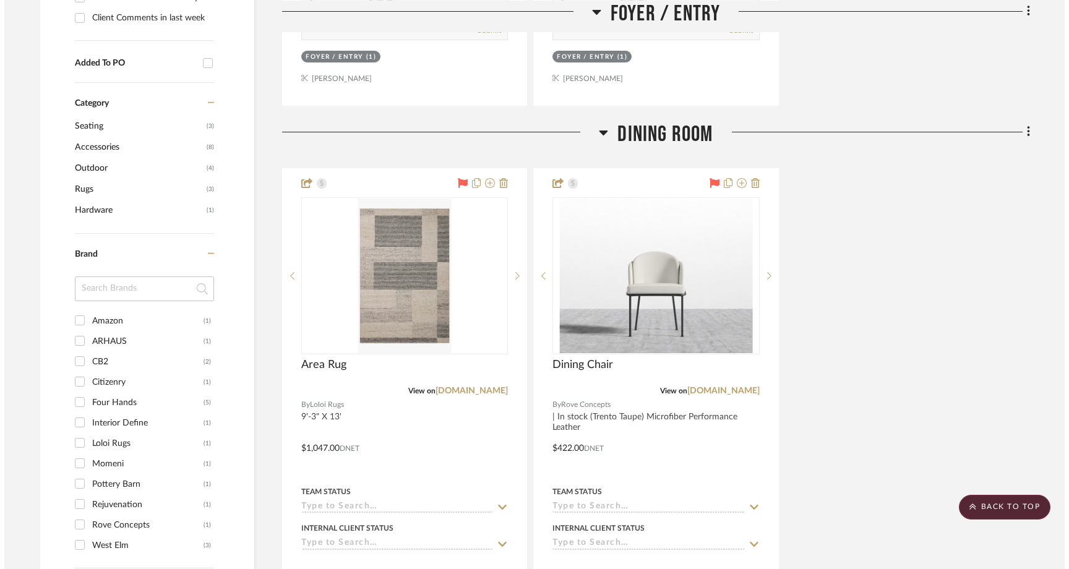
scroll to position [0, 0]
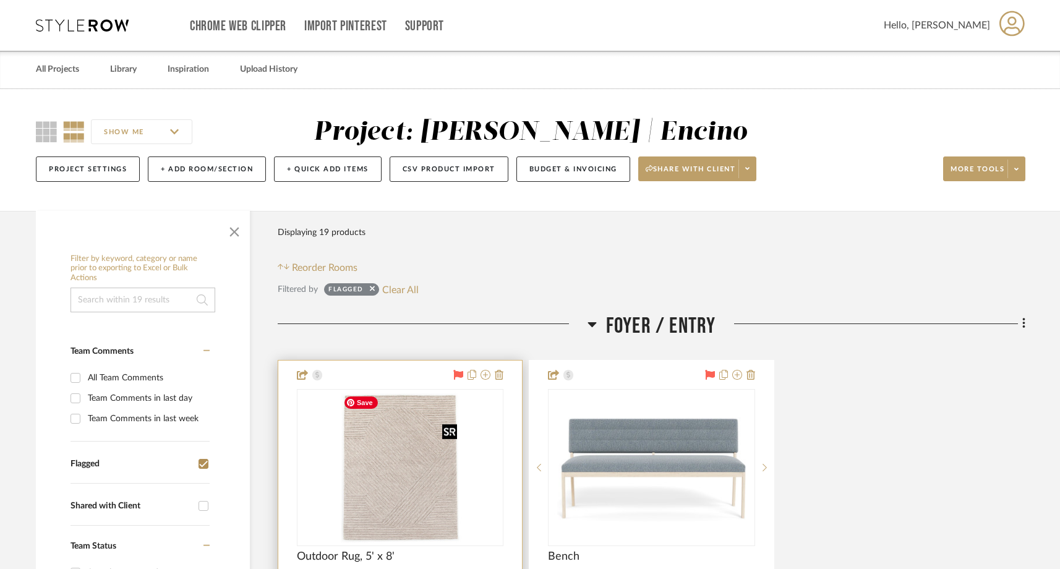
click at [384, 480] on img "0" at bounding box center [400, 467] width 124 height 155
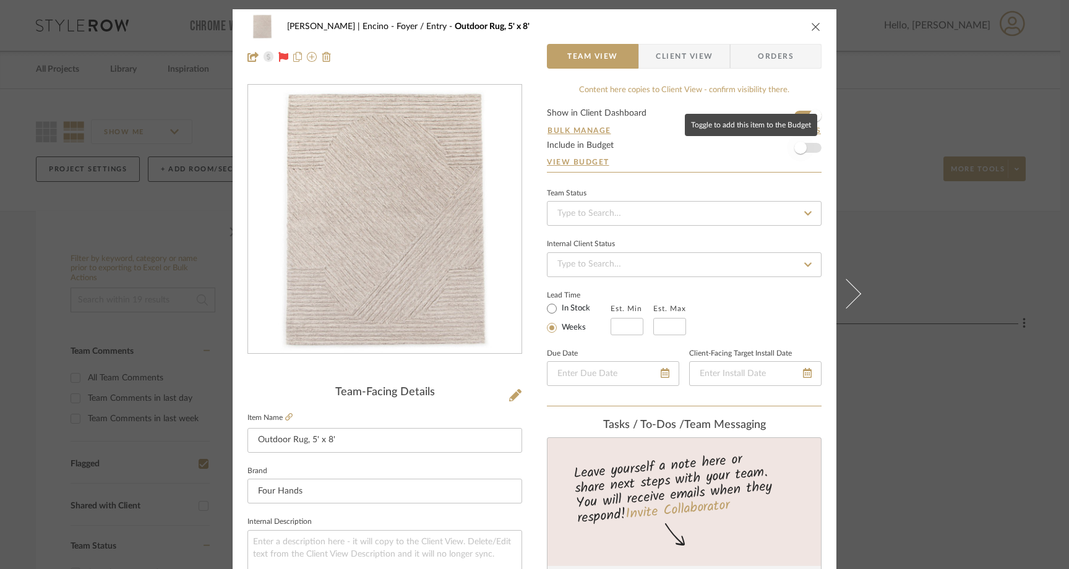
click at [803, 150] on span "button" at bounding box center [800, 147] width 27 height 27
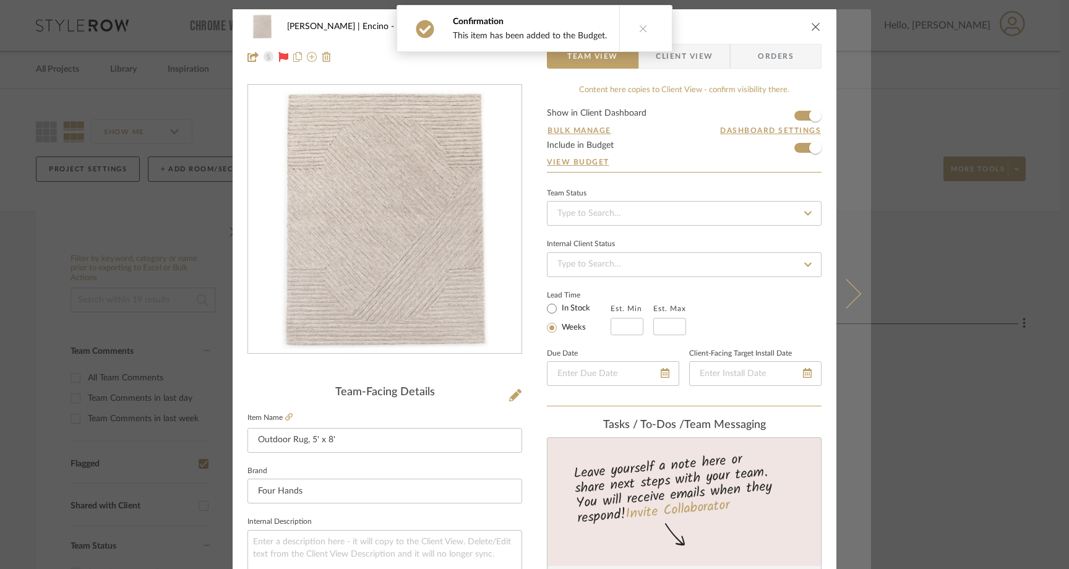
click at [848, 299] on icon at bounding box center [846, 294] width 30 height 30
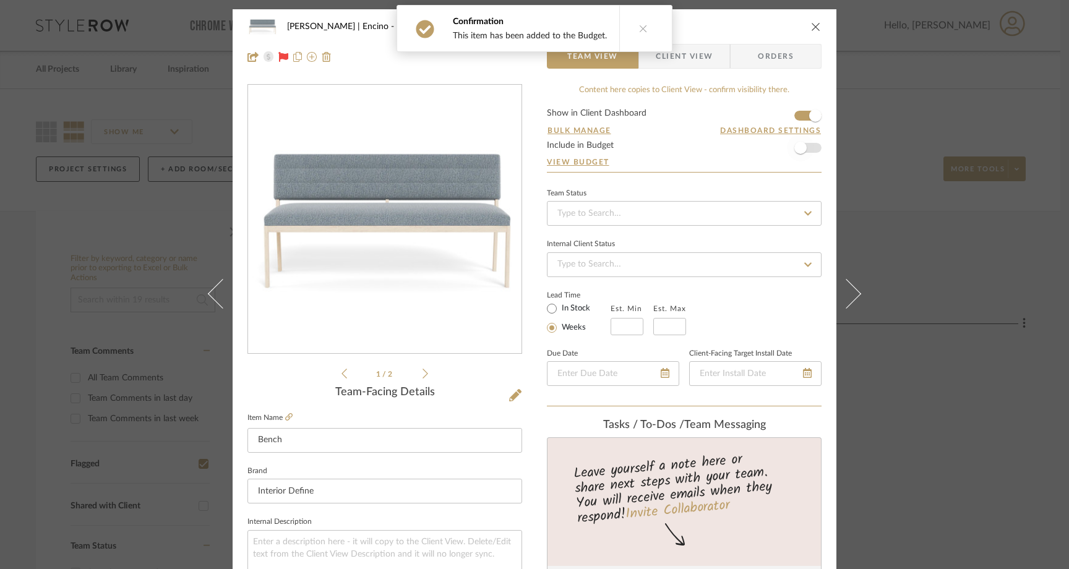
click at [808, 148] on span "button" at bounding box center [800, 147] width 27 height 27
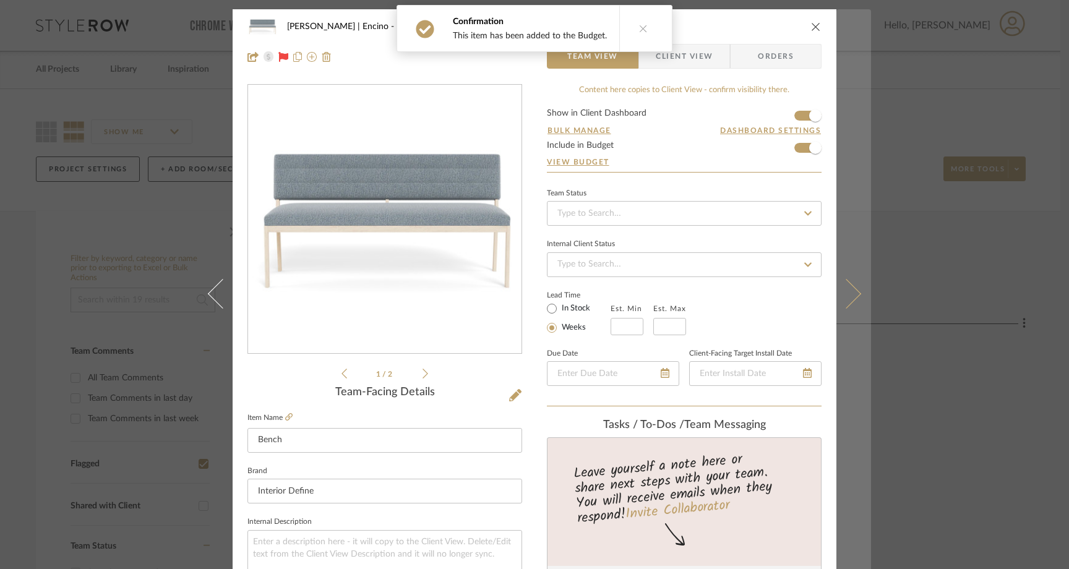
click at [843, 283] on icon at bounding box center [846, 294] width 30 height 30
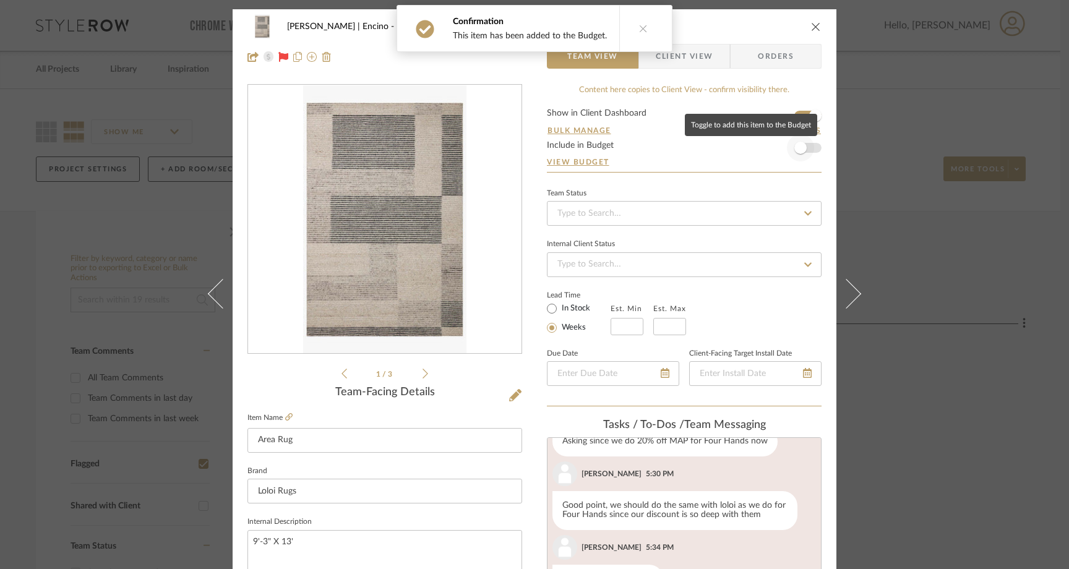
scroll to position [393, 0]
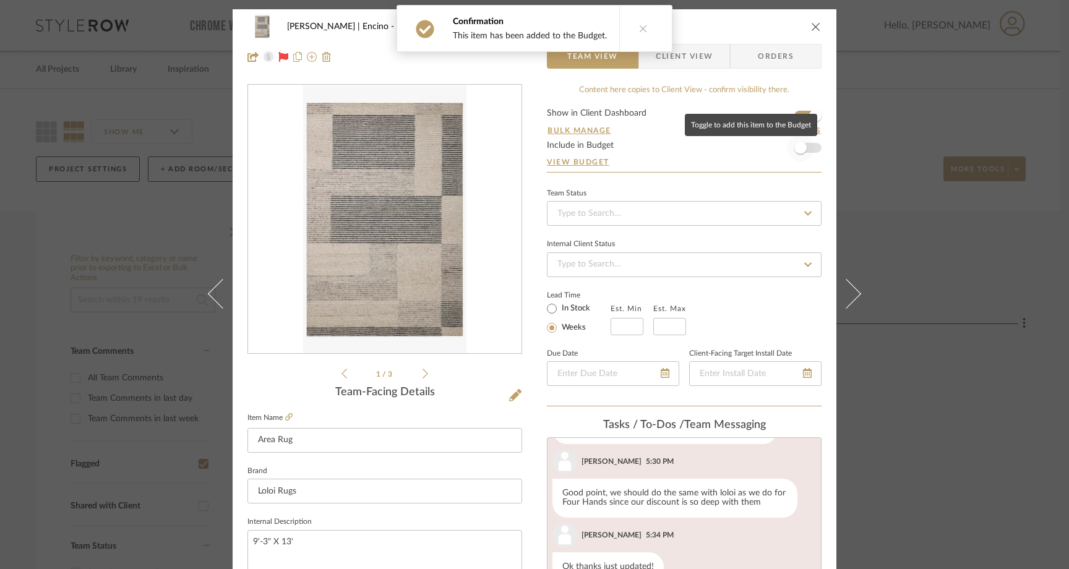
click at [801, 148] on span "button" at bounding box center [800, 148] width 12 height 12
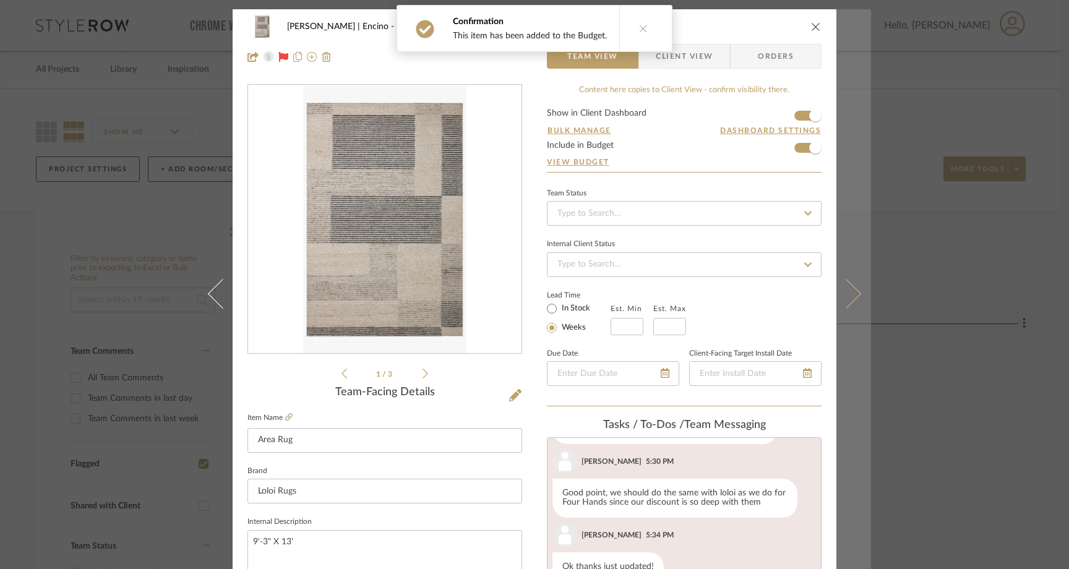
click at [845, 297] on icon at bounding box center [846, 294] width 30 height 30
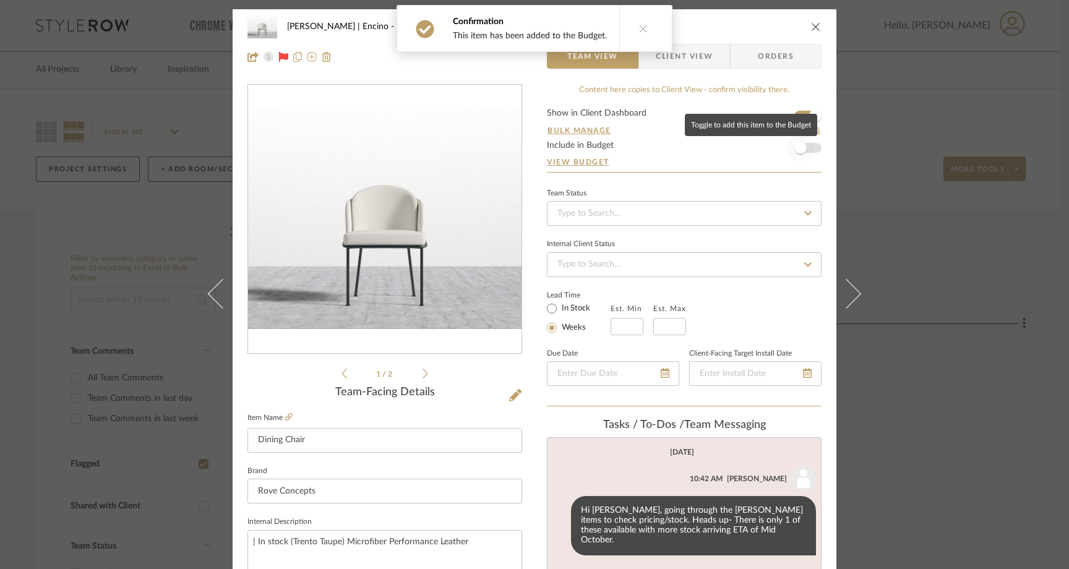
click at [801, 150] on span "button" at bounding box center [800, 148] width 12 height 12
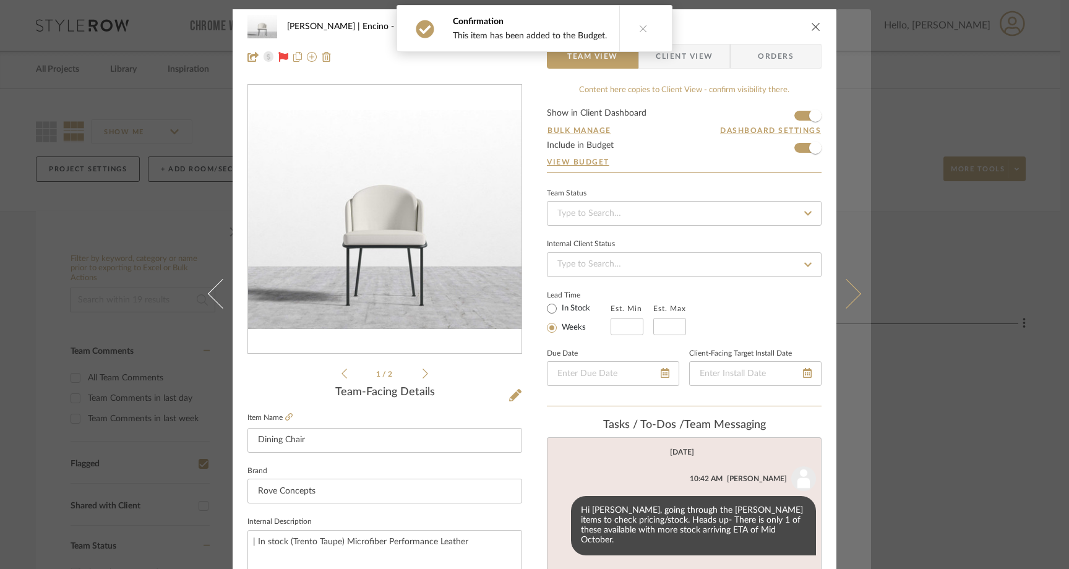
click at [837, 284] on icon at bounding box center [846, 294] width 30 height 30
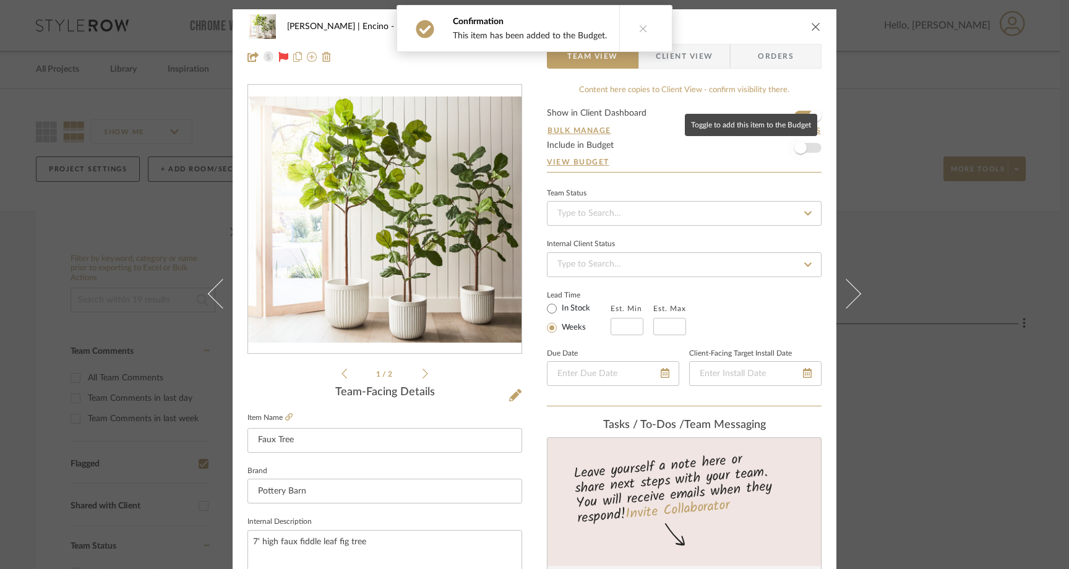
click at [805, 147] on span "button" at bounding box center [800, 147] width 27 height 27
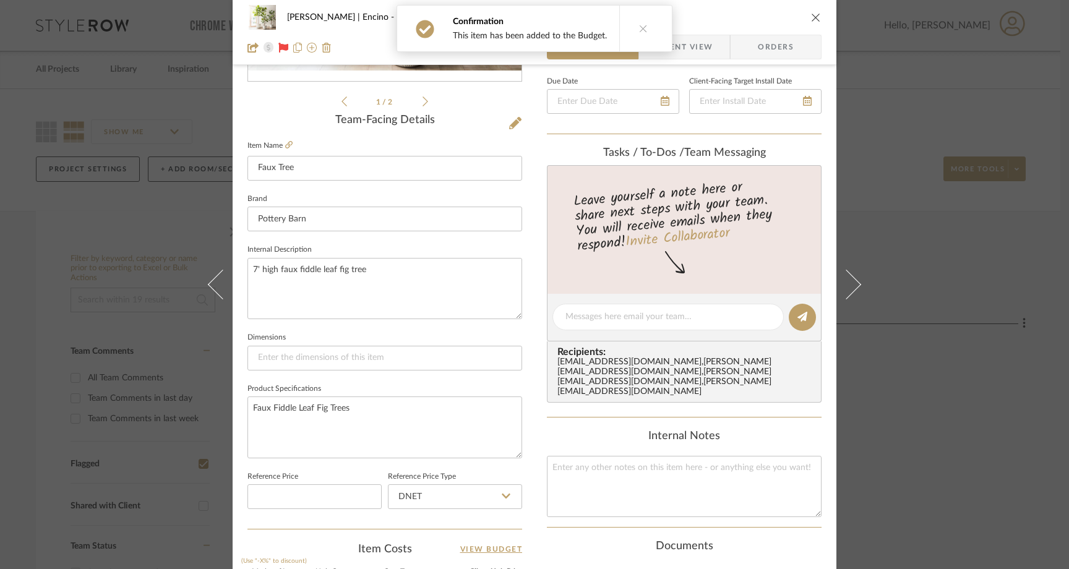
scroll to position [354, 0]
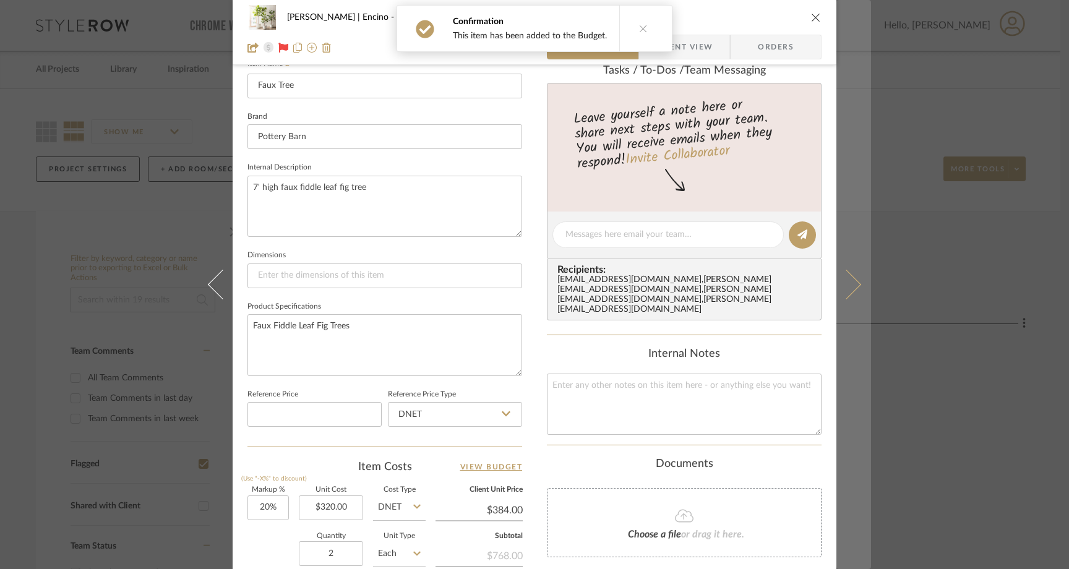
click at [844, 288] on icon at bounding box center [846, 285] width 30 height 30
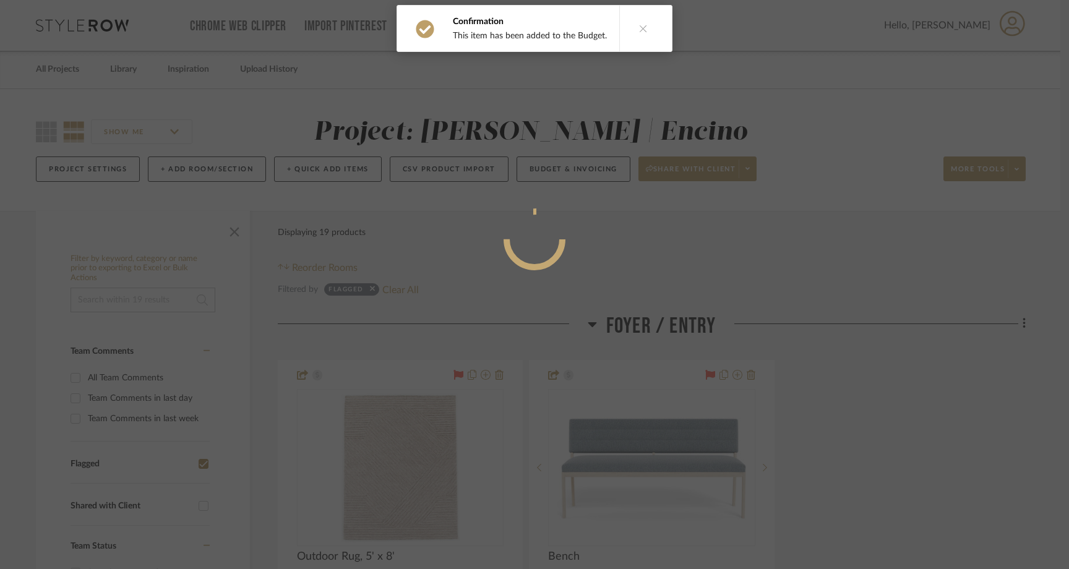
scroll to position [0, 0]
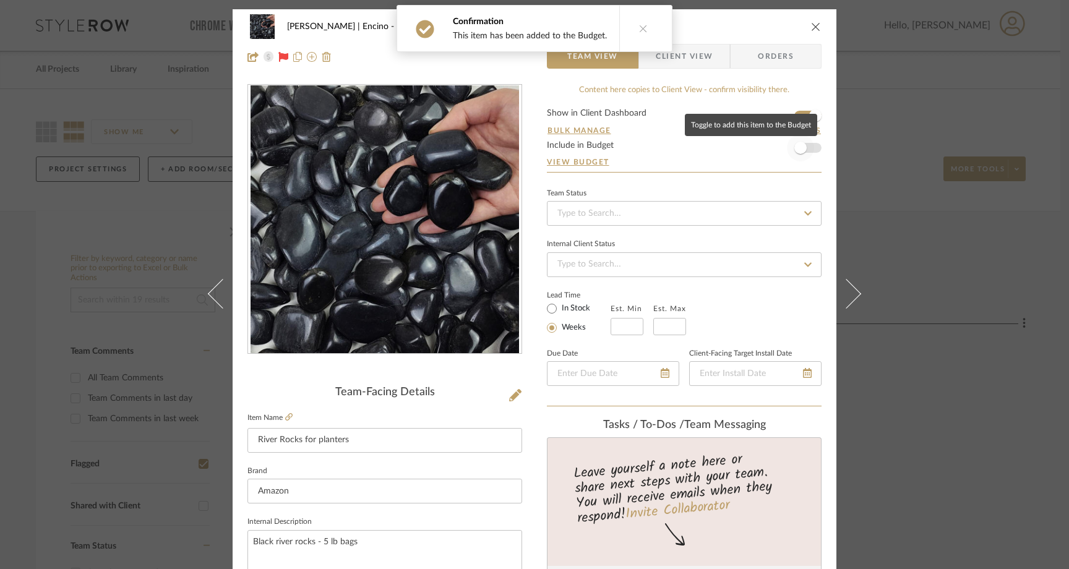
click at [802, 147] on span "button" at bounding box center [800, 147] width 27 height 27
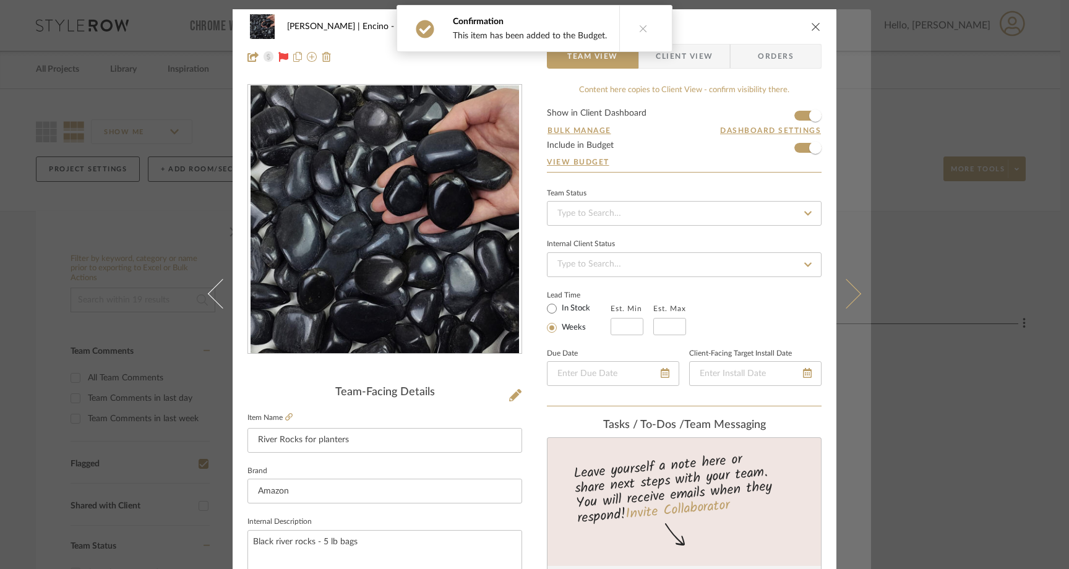
click at [849, 283] on button at bounding box center [853, 293] width 35 height 569
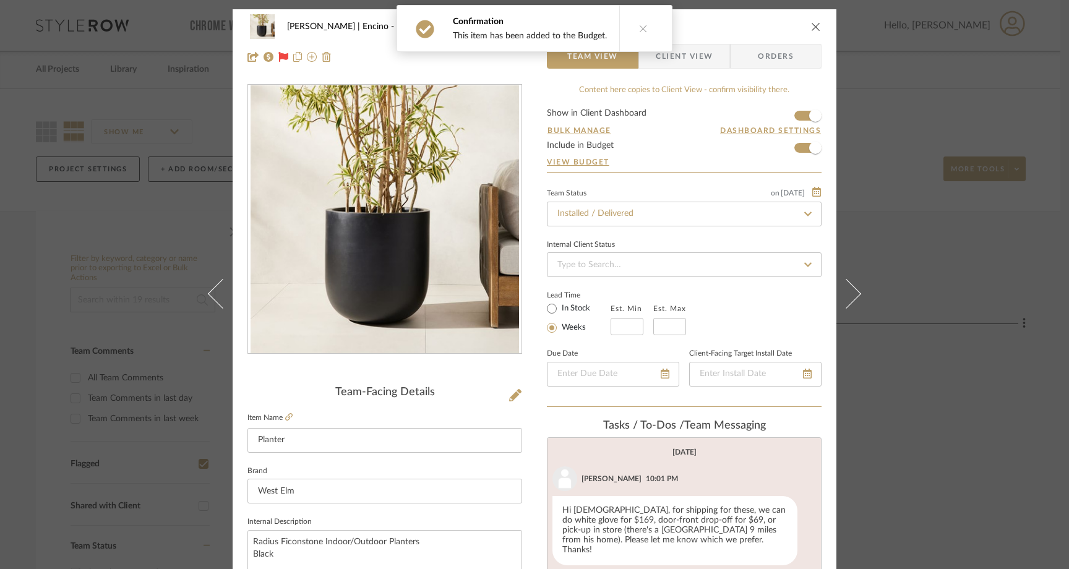
scroll to position [122, 0]
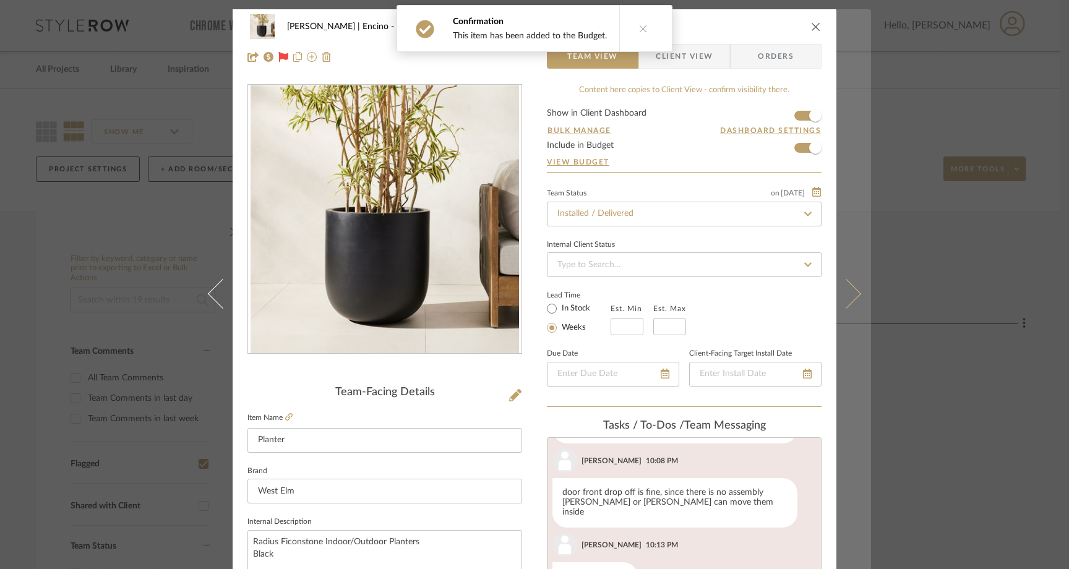
click at [844, 303] on icon at bounding box center [846, 294] width 30 height 30
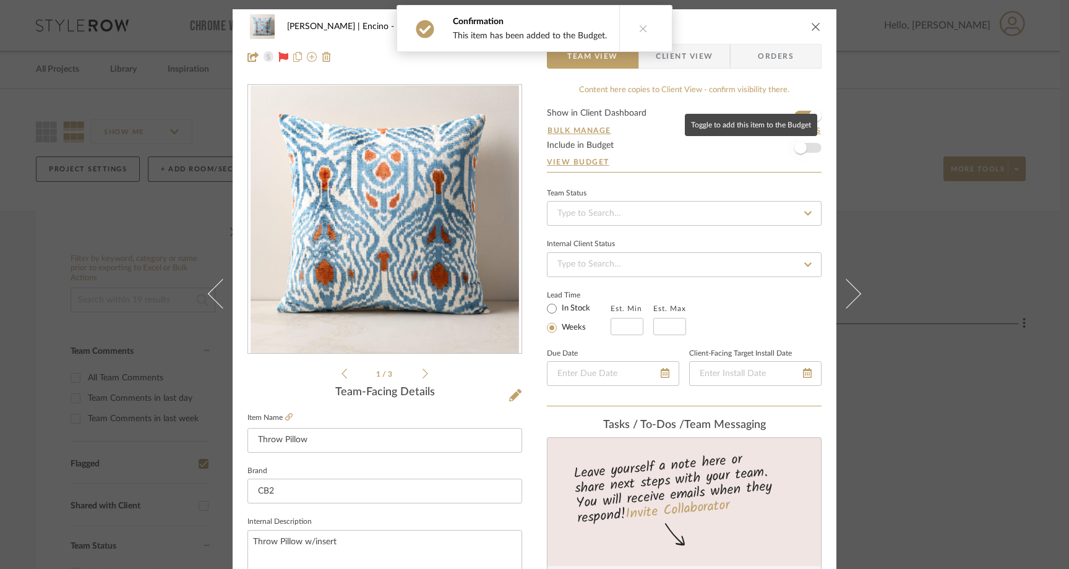
click at [800, 148] on span "button" at bounding box center [800, 148] width 12 height 12
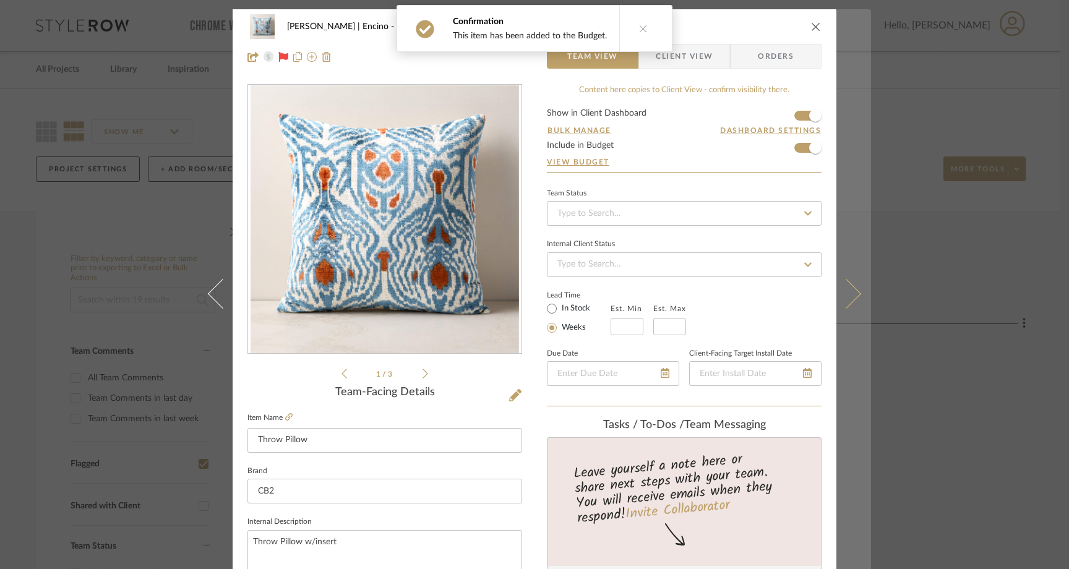
click at [844, 297] on icon at bounding box center [846, 294] width 30 height 30
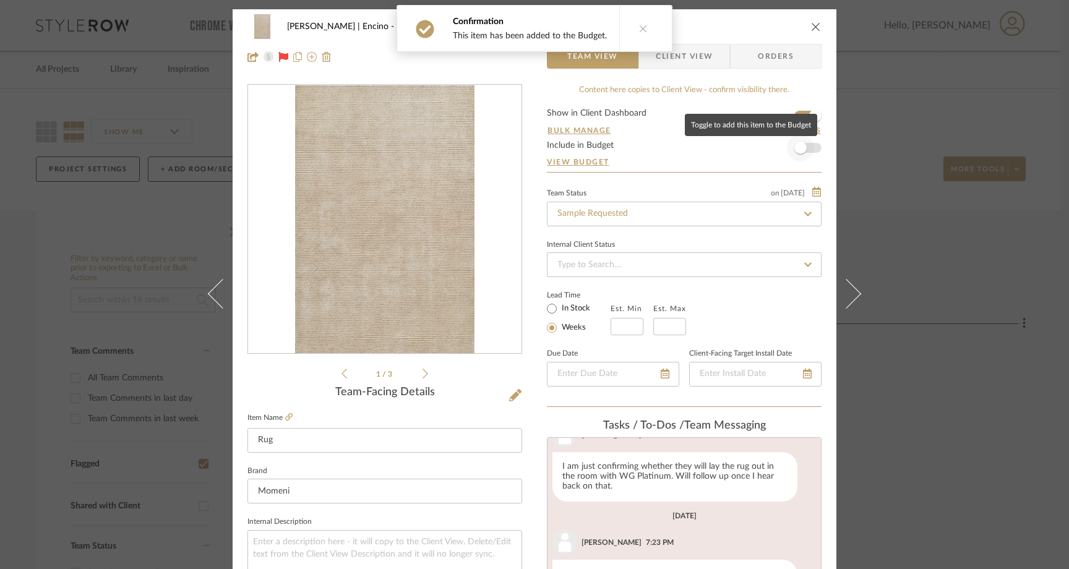
scroll to position [545, 0]
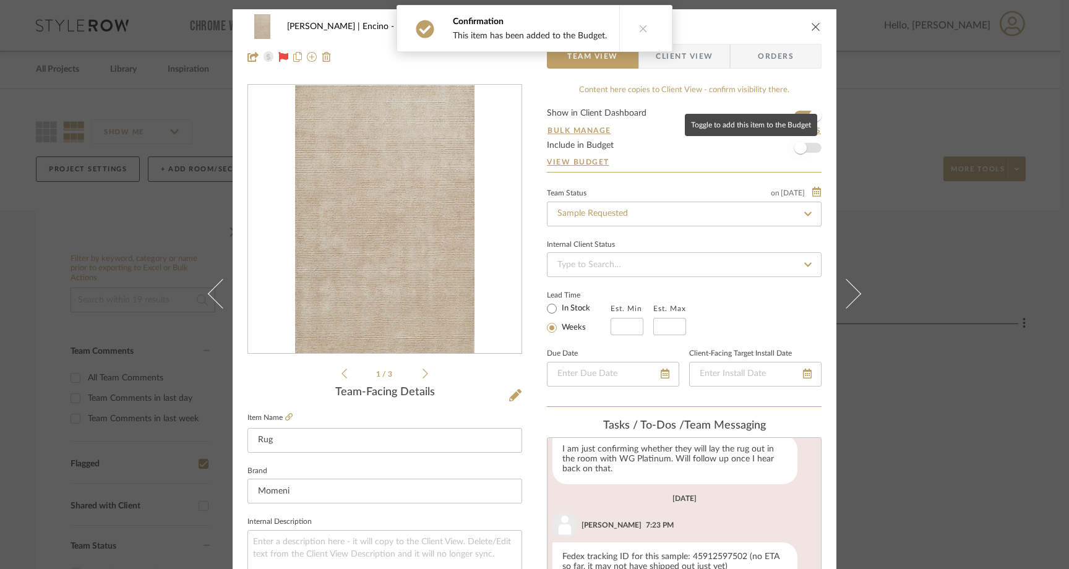
click at [802, 150] on span "button" at bounding box center [800, 147] width 27 height 27
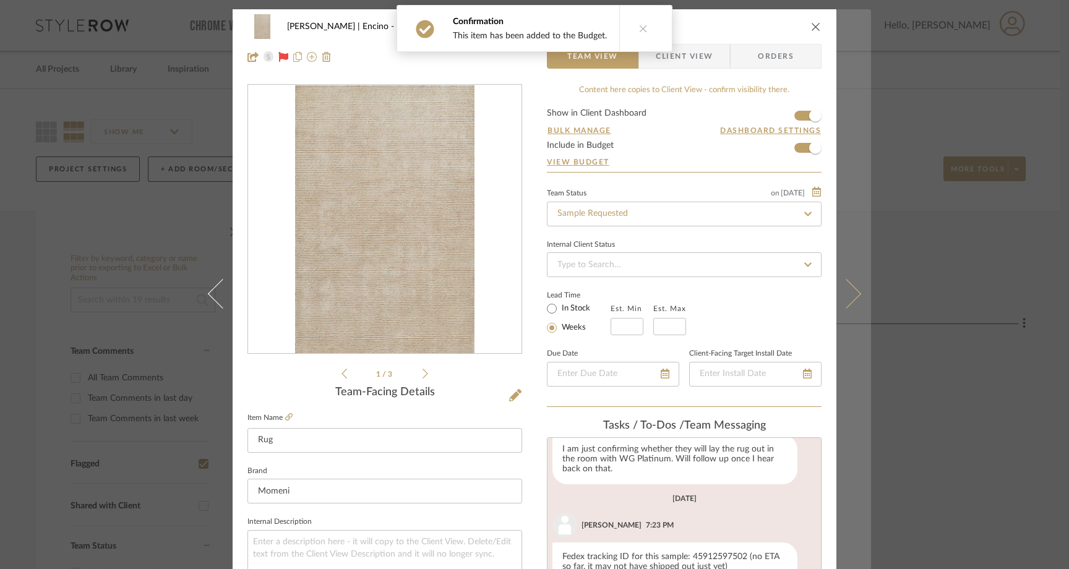
click at [841, 300] on icon at bounding box center [846, 294] width 30 height 30
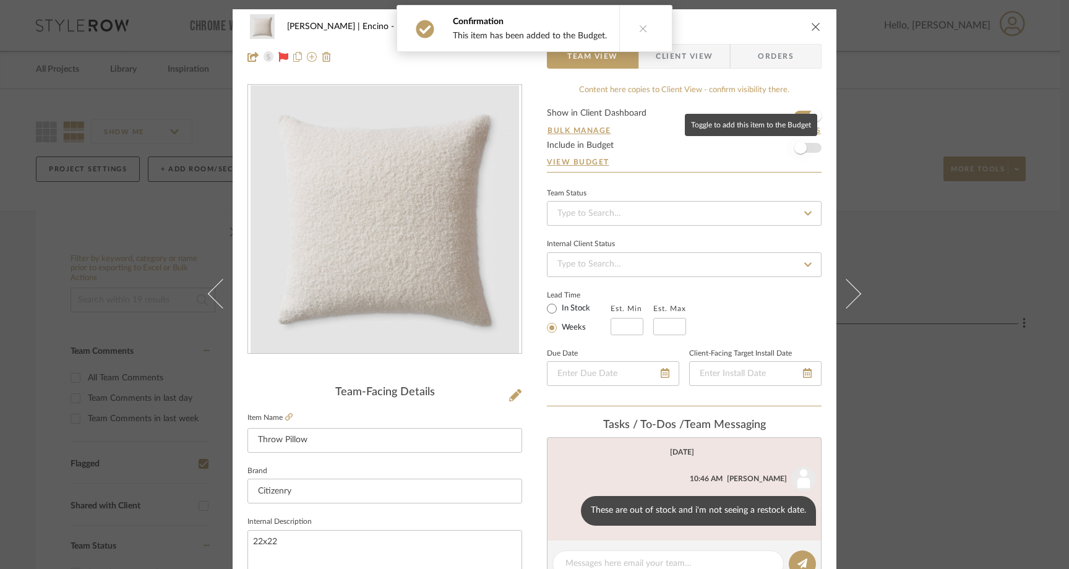
click at [800, 150] on span "button" at bounding box center [800, 148] width 12 height 12
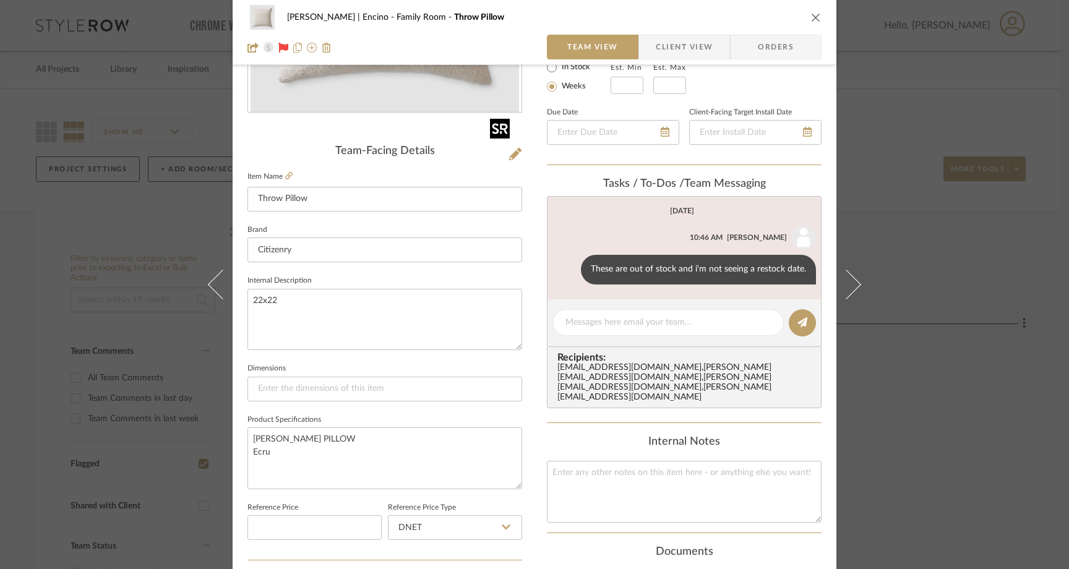
scroll to position [272, 0]
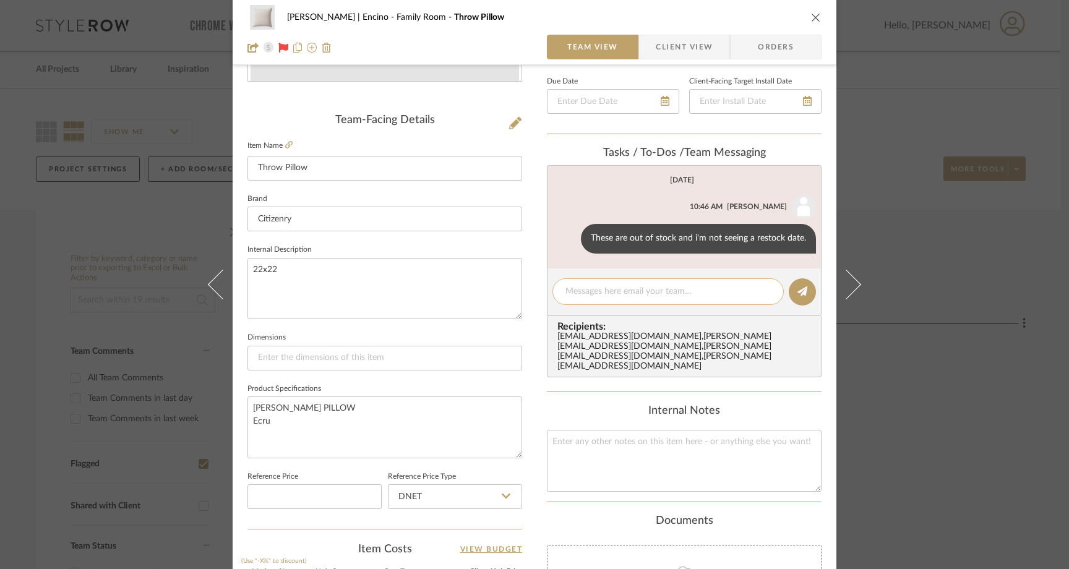
click at [633, 298] on div at bounding box center [667, 291] width 231 height 27
click at [622, 290] on textarea at bounding box center [667, 291] width 205 height 13
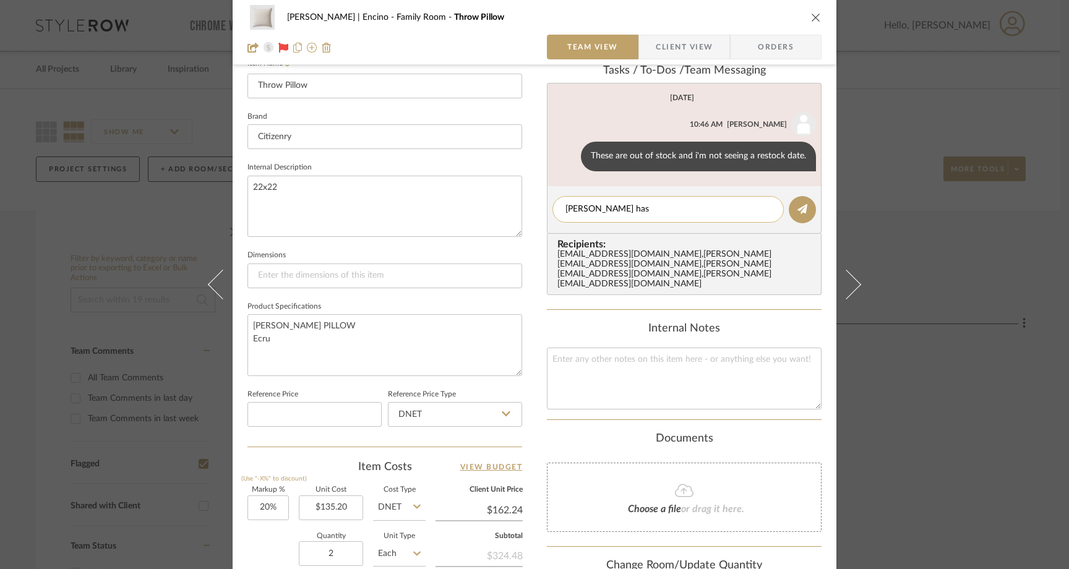
scroll to position [357, 0]
paste textarea "196"
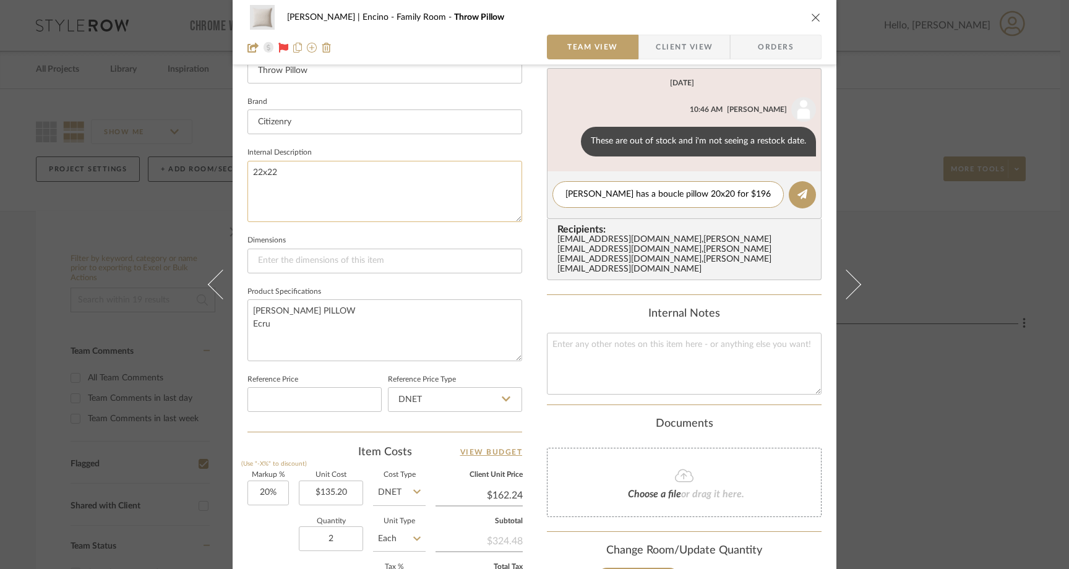
scroll to position [374, 0]
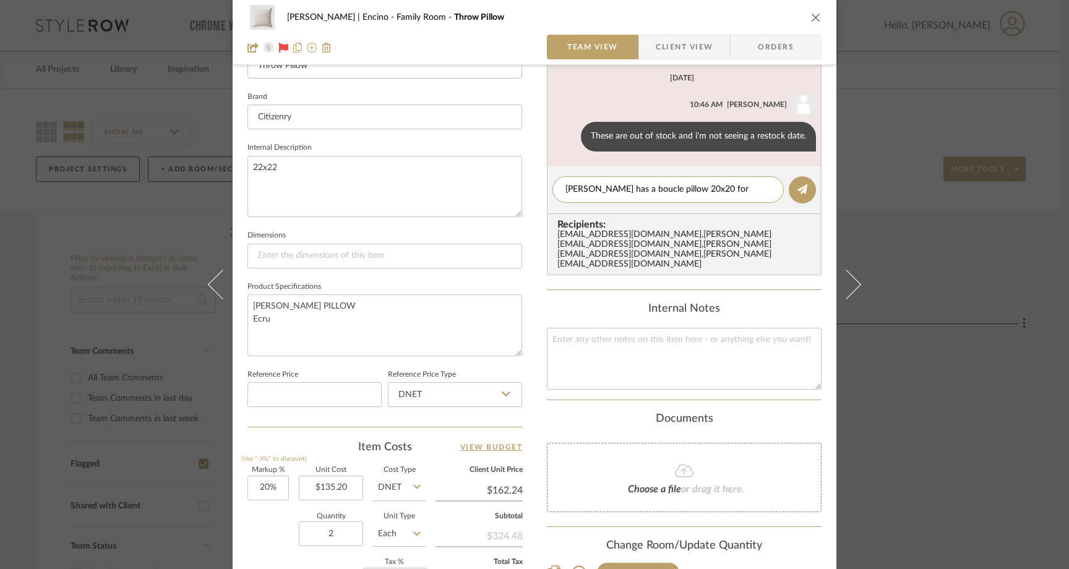
paste textarea "https://www.jennikayne.com/products/nell-boucle-pillow-ivory"
type textarea "Jenni Kayne has a boucle pillow 20x20 for $196: https://www.jennikayne.com/prod…"
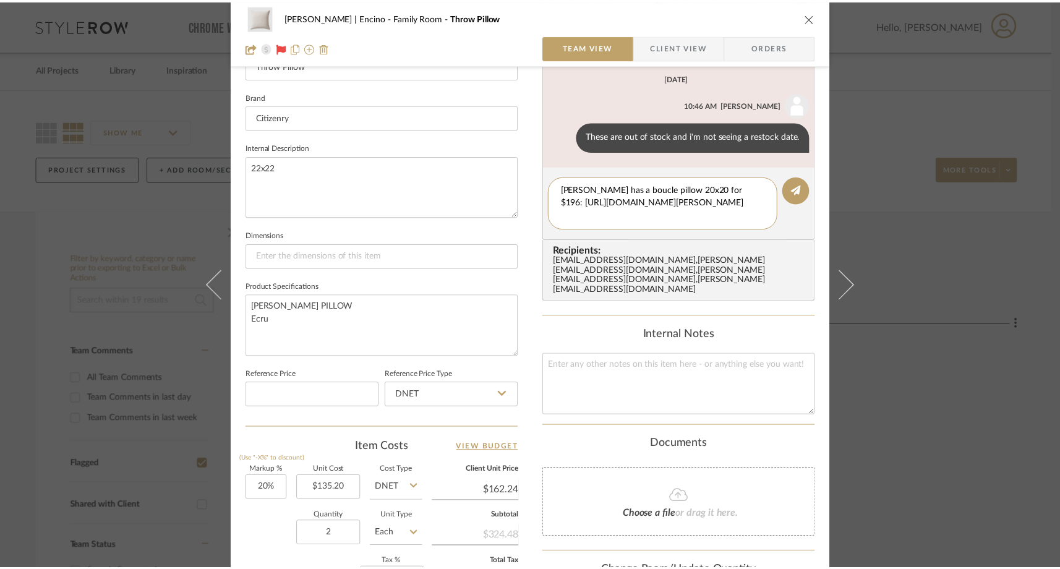
scroll to position [0, 0]
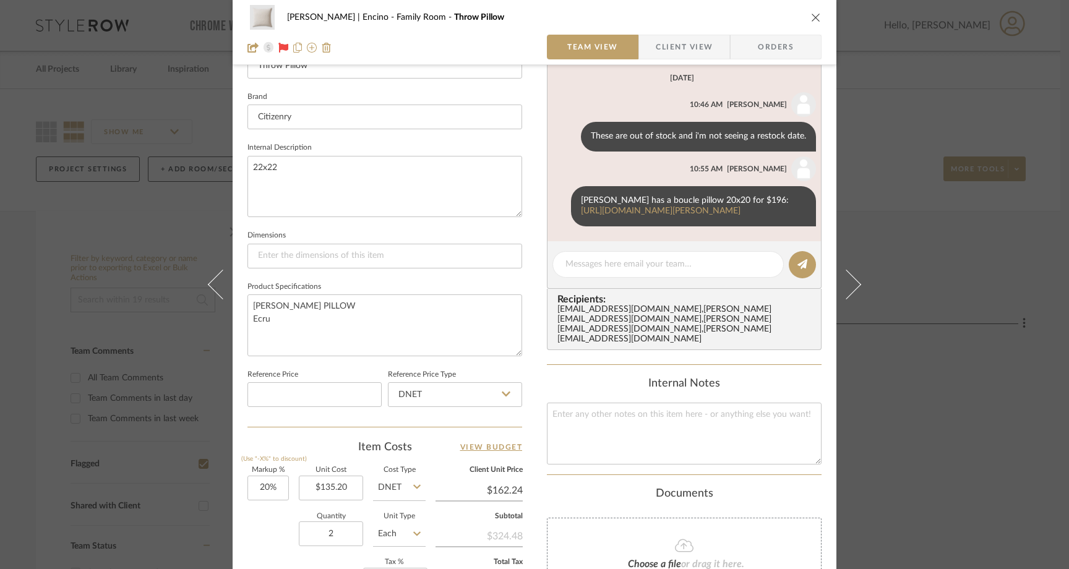
click at [812, 14] on icon "close" at bounding box center [816, 17] width 10 height 10
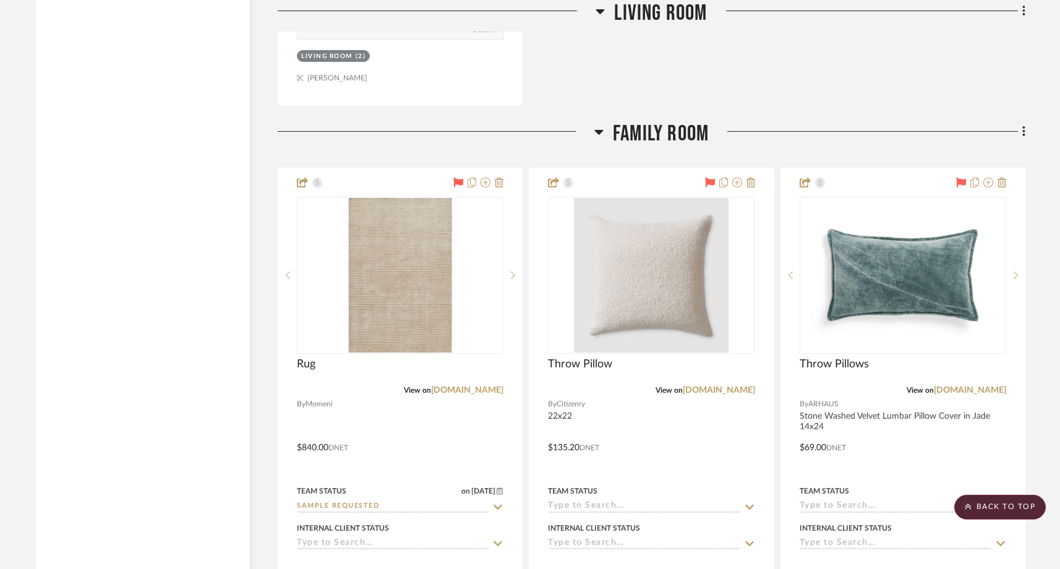
scroll to position [2557, 0]
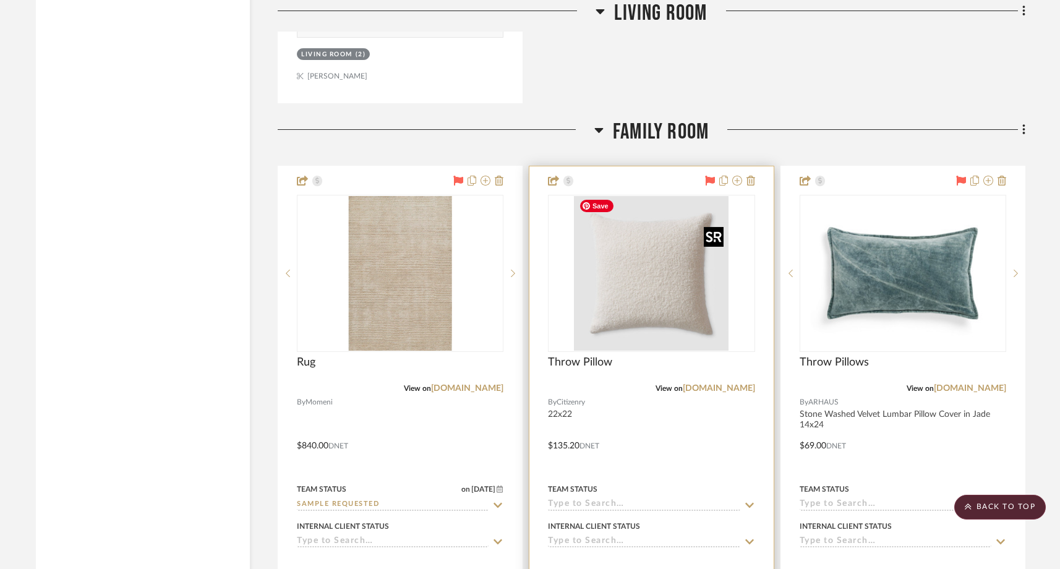
click at [703, 269] on img "0" at bounding box center [651, 273] width 155 height 155
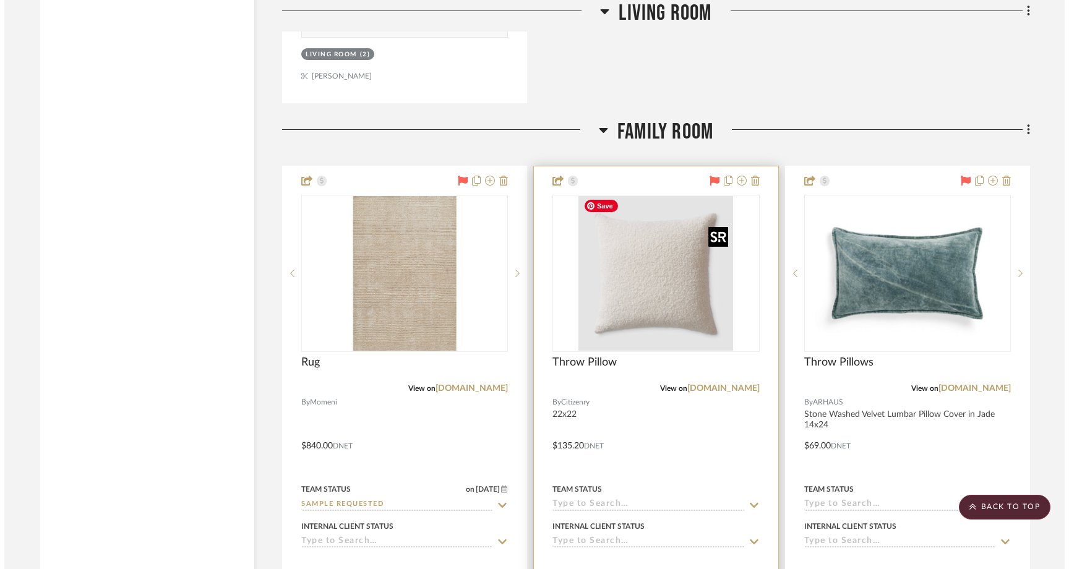
scroll to position [0, 0]
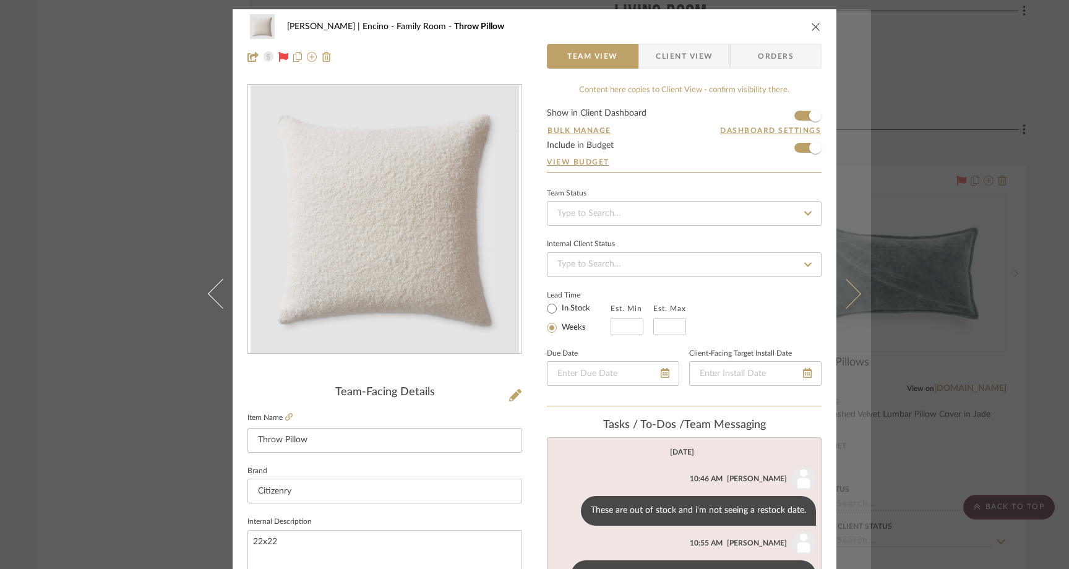
click at [847, 296] on icon at bounding box center [846, 294] width 30 height 30
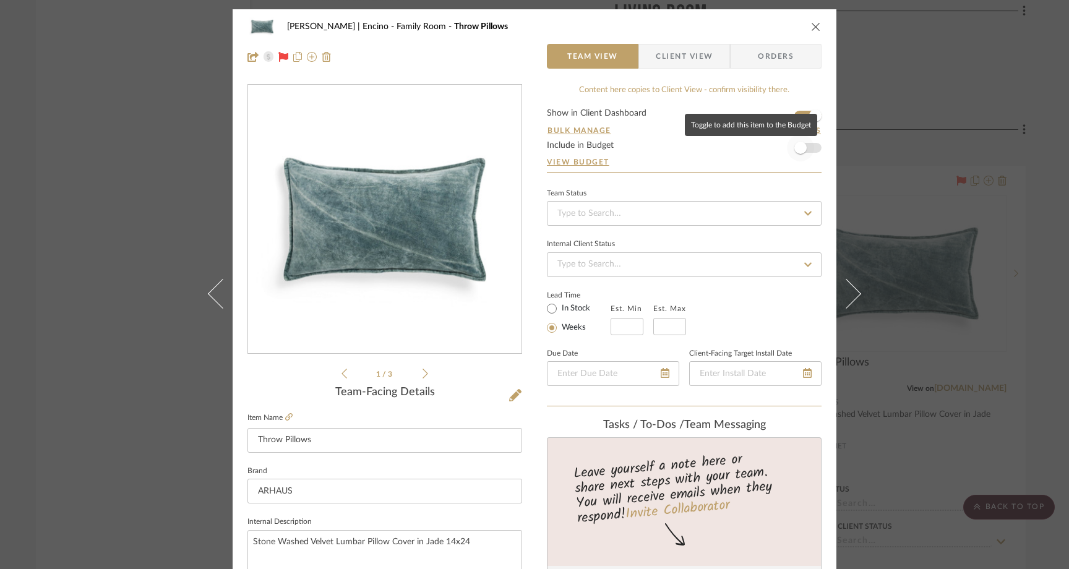
click at [809, 144] on span "button" at bounding box center [800, 147] width 27 height 27
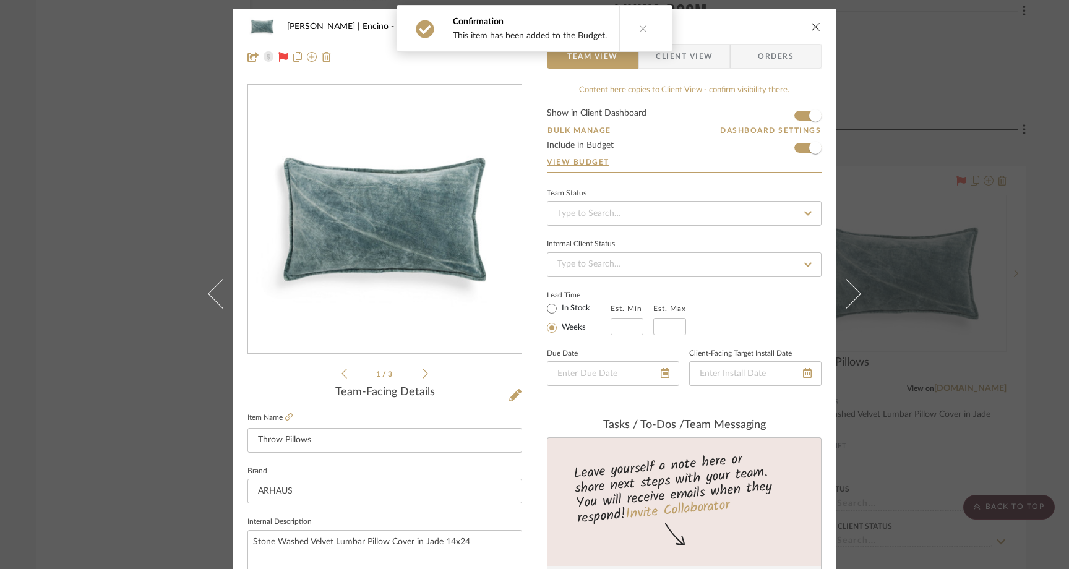
click at [813, 25] on icon "close" at bounding box center [816, 27] width 10 height 10
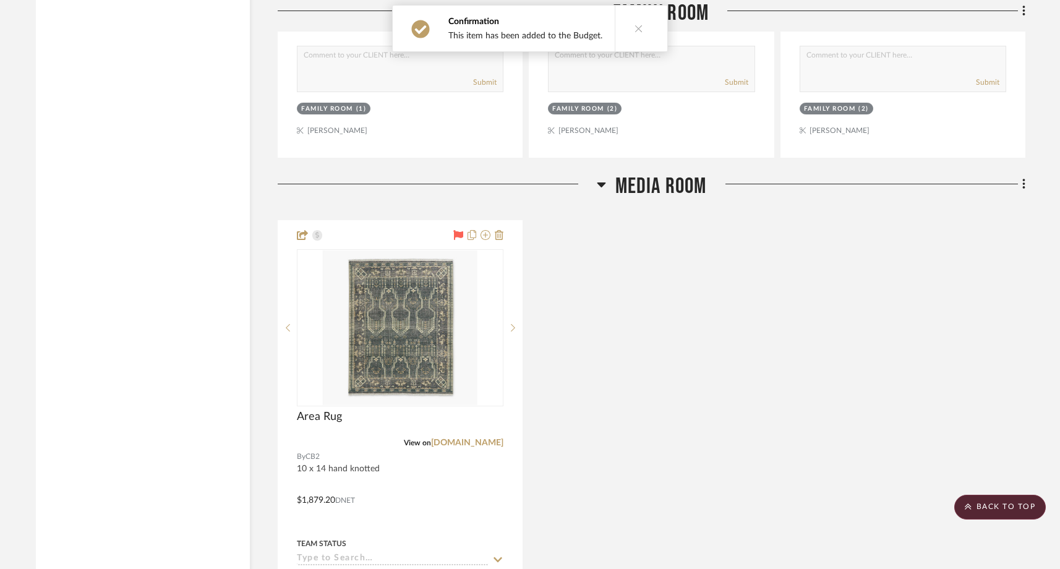
scroll to position [3109, 0]
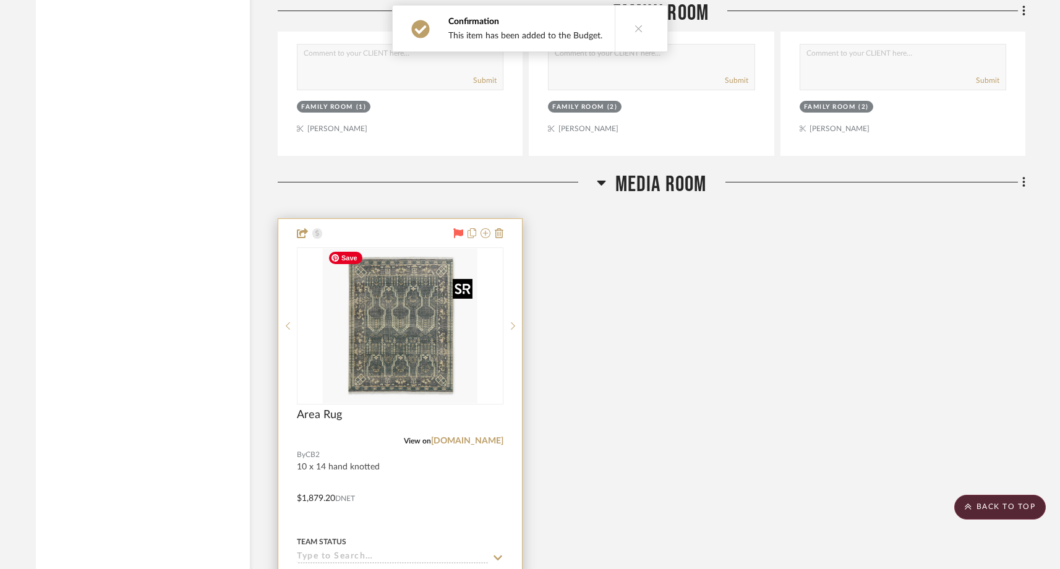
click at [439, 357] on img "0" at bounding box center [400, 326] width 155 height 155
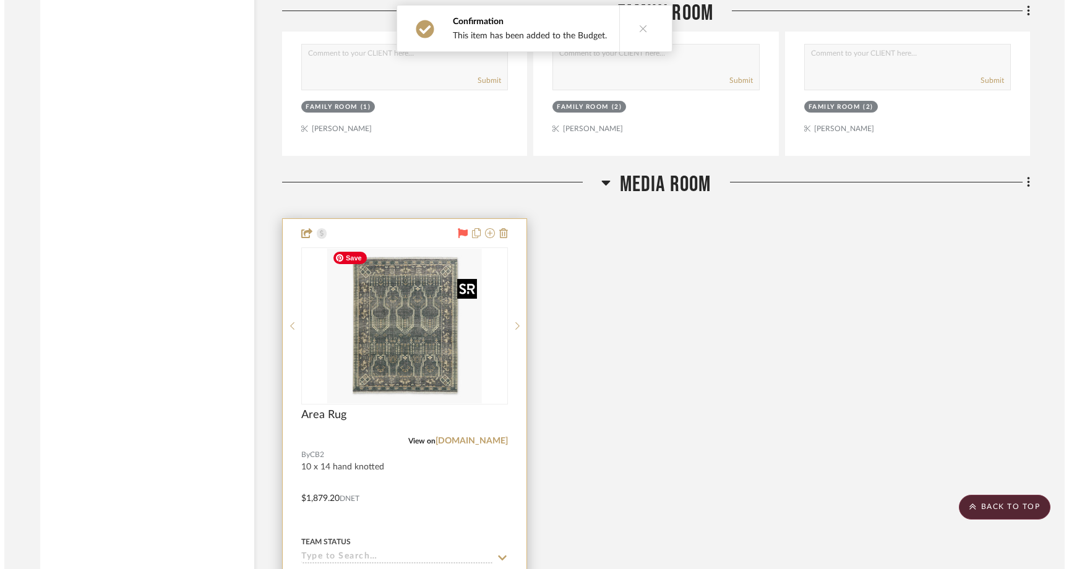
scroll to position [0, 0]
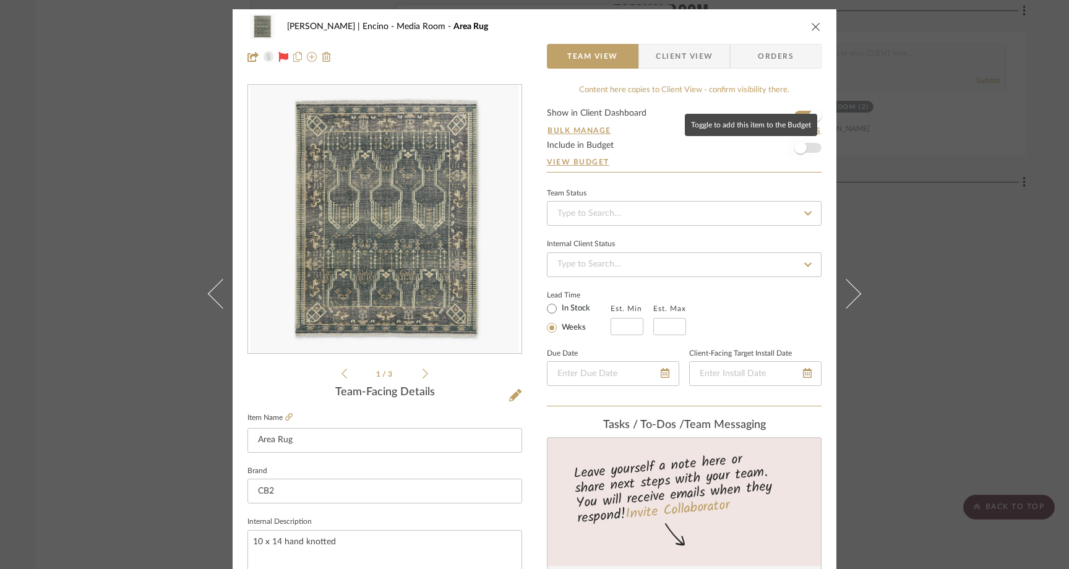
click at [801, 148] on span "button" at bounding box center [800, 148] width 12 height 12
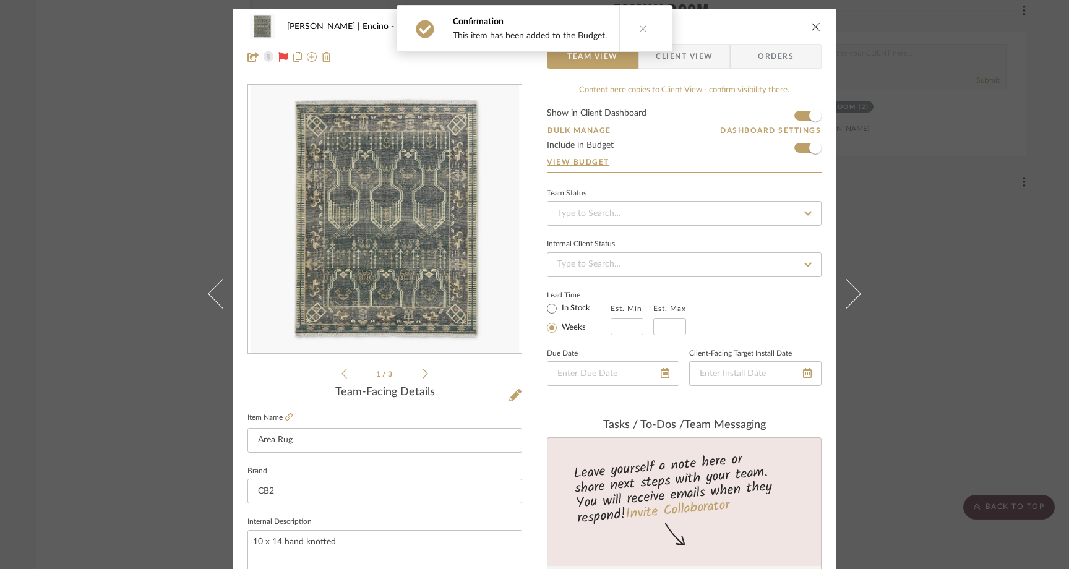
click at [811, 25] on icon "close" at bounding box center [816, 27] width 10 height 10
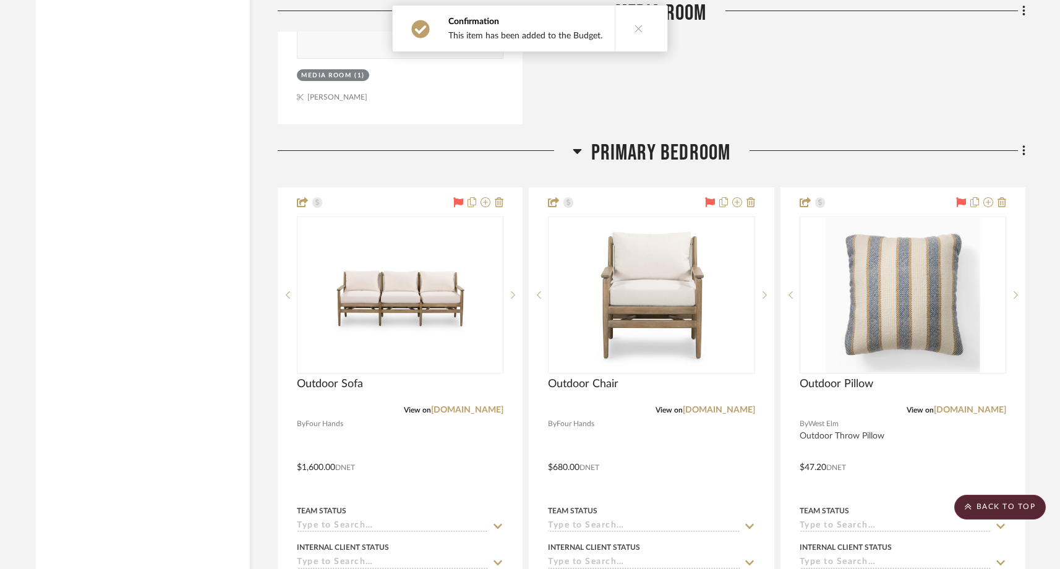
scroll to position [3869, 0]
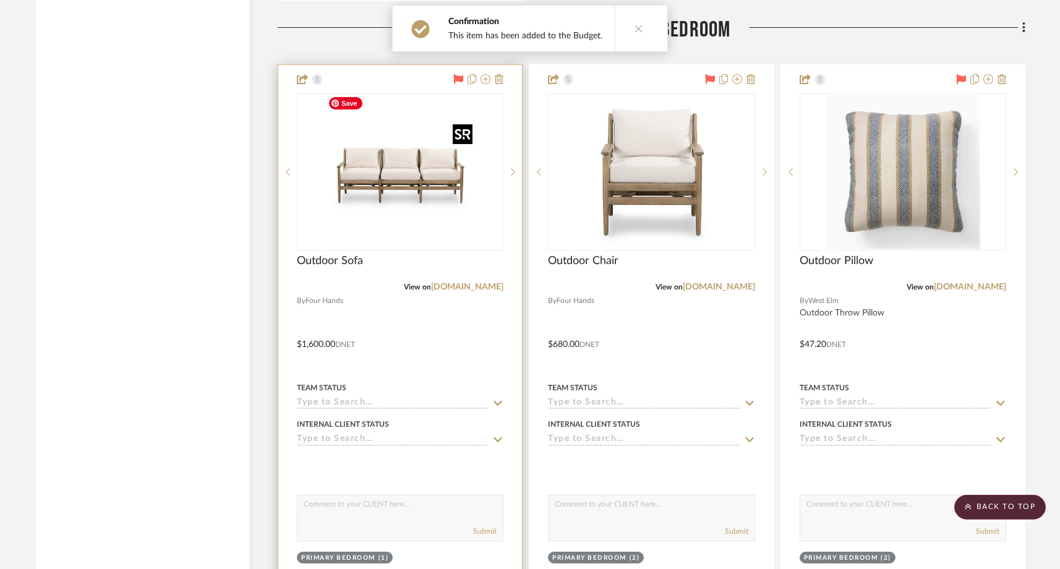
click at [395, 229] on img "0" at bounding box center [400, 172] width 155 height 155
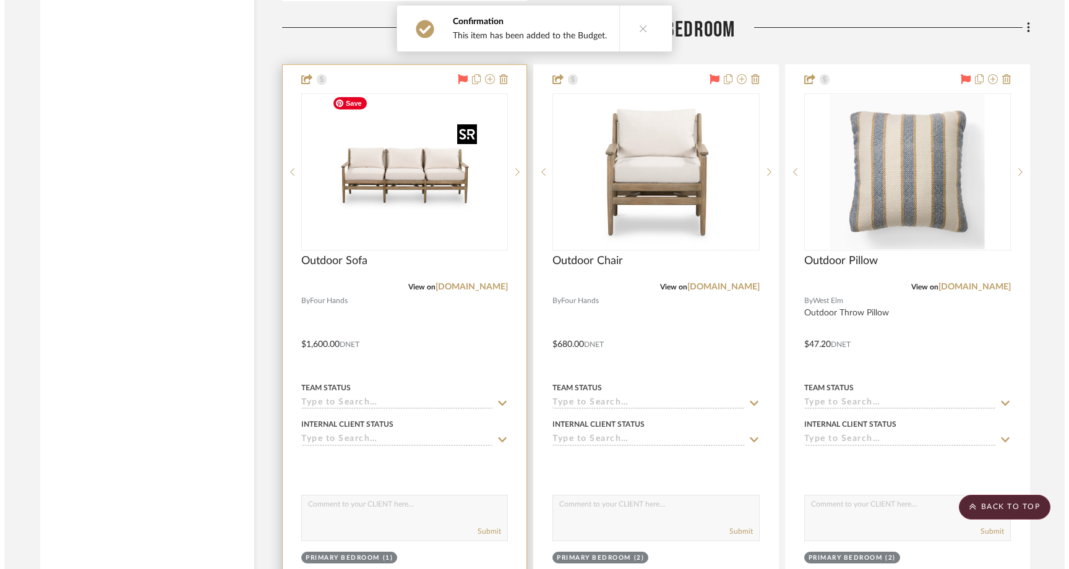
scroll to position [0, 0]
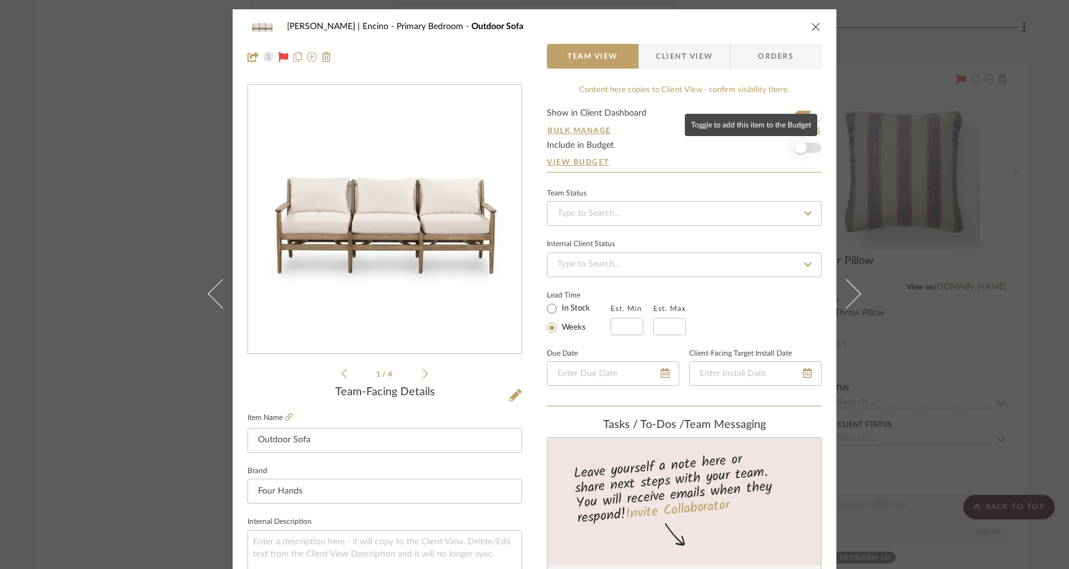
click at [809, 156] on span "button" at bounding box center [800, 147] width 27 height 27
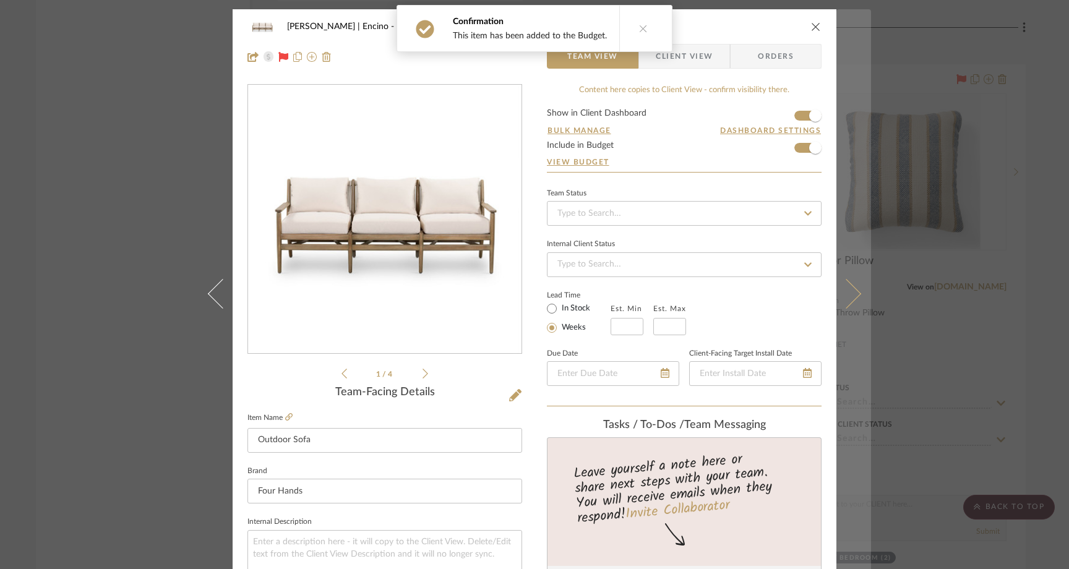
click at [844, 301] on icon at bounding box center [846, 294] width 30 height 30
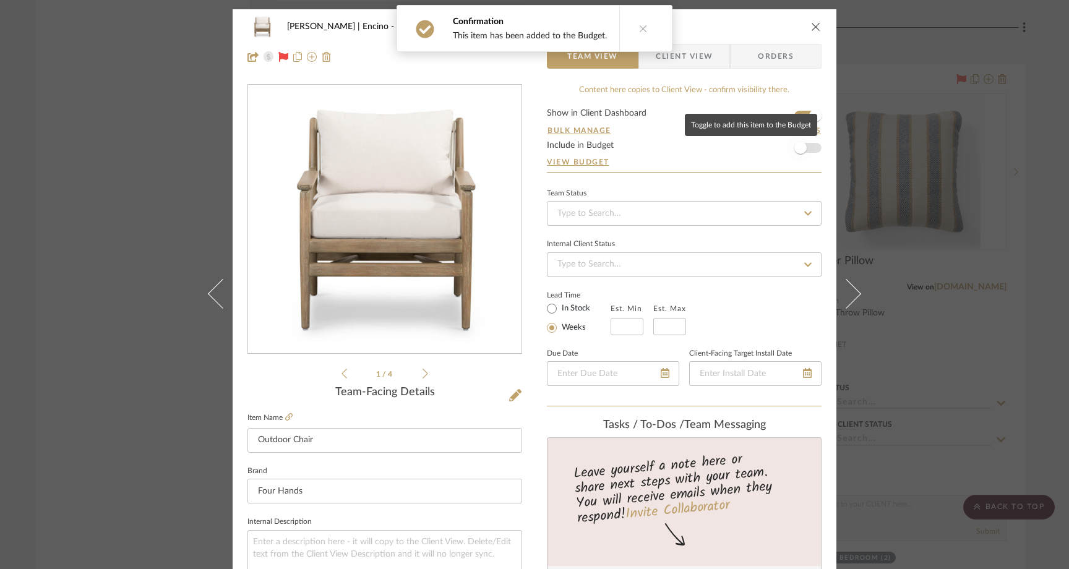
click at [805, 152] on span "button" at bounding box center [800, 147] width 27 height 27
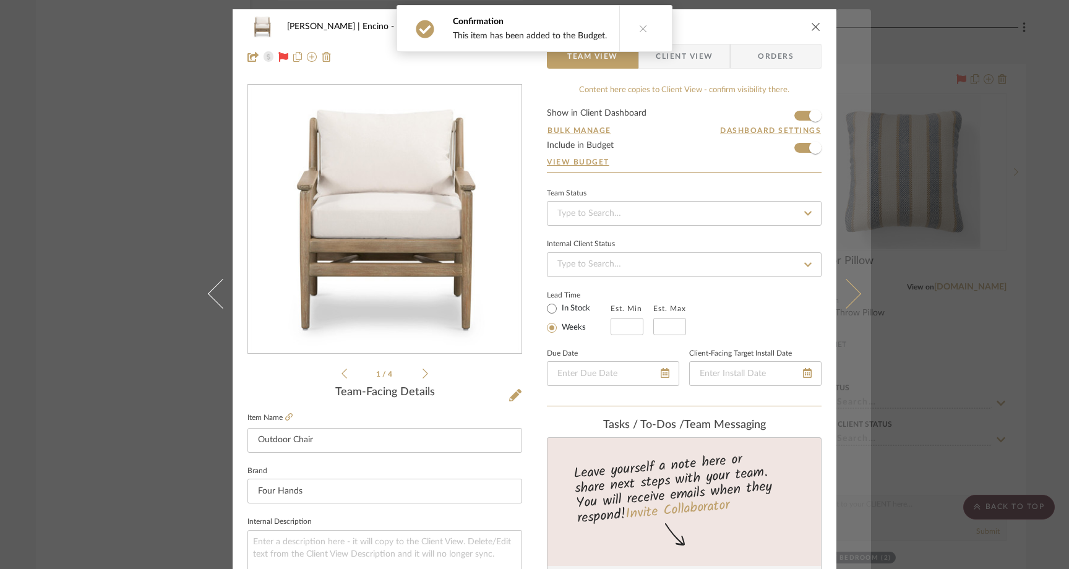
click at [844, 289] on icon at bounding box center [846, 294] width 30 height 30
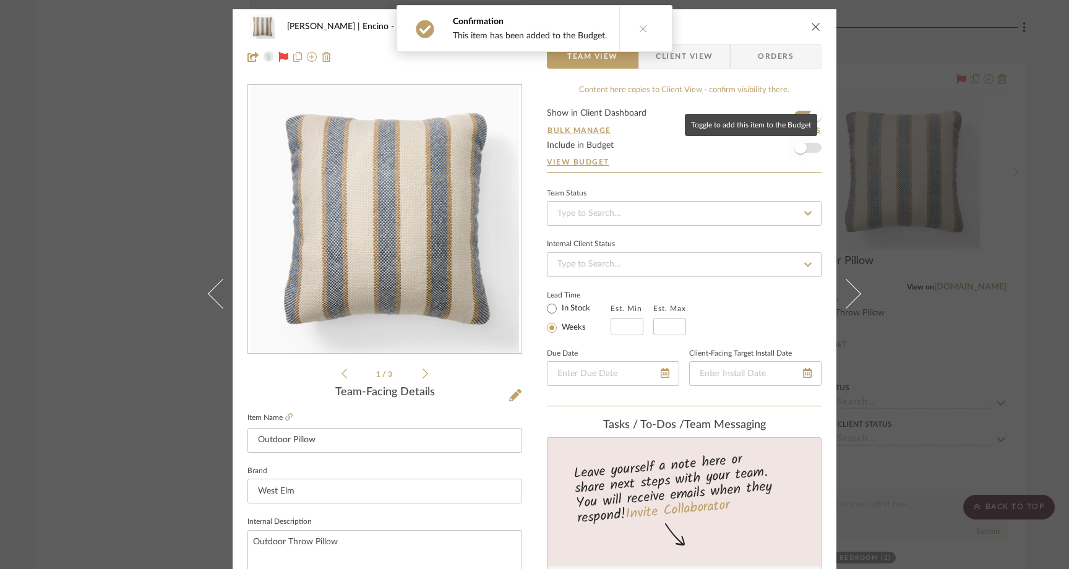
click at [799, 150] on span "button" at bounding box center [800, 148] width 12 height 12
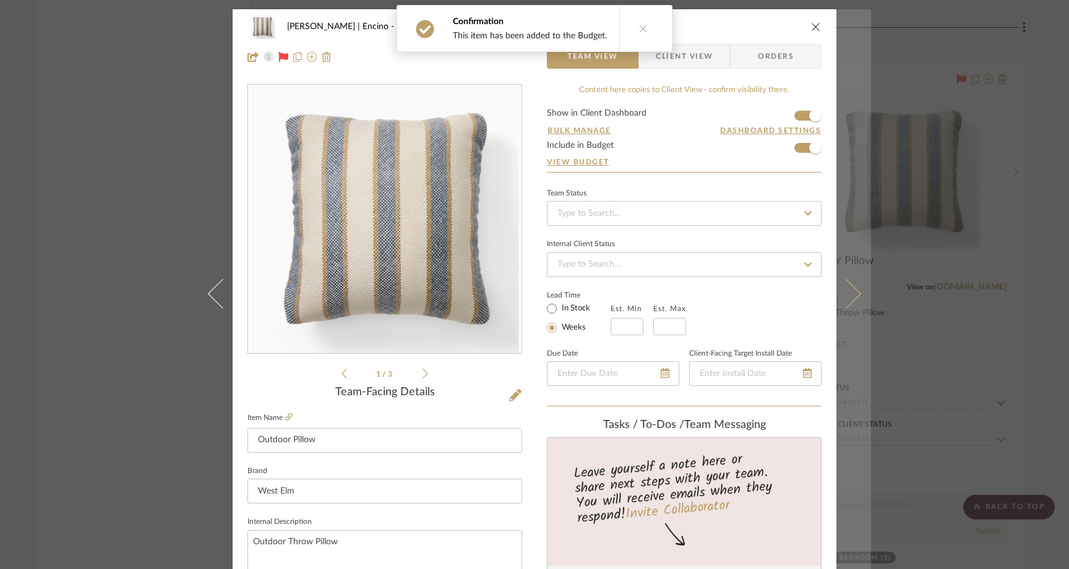
click at [845, 281] on button at bounding box center [853, 293] width 35 height 569
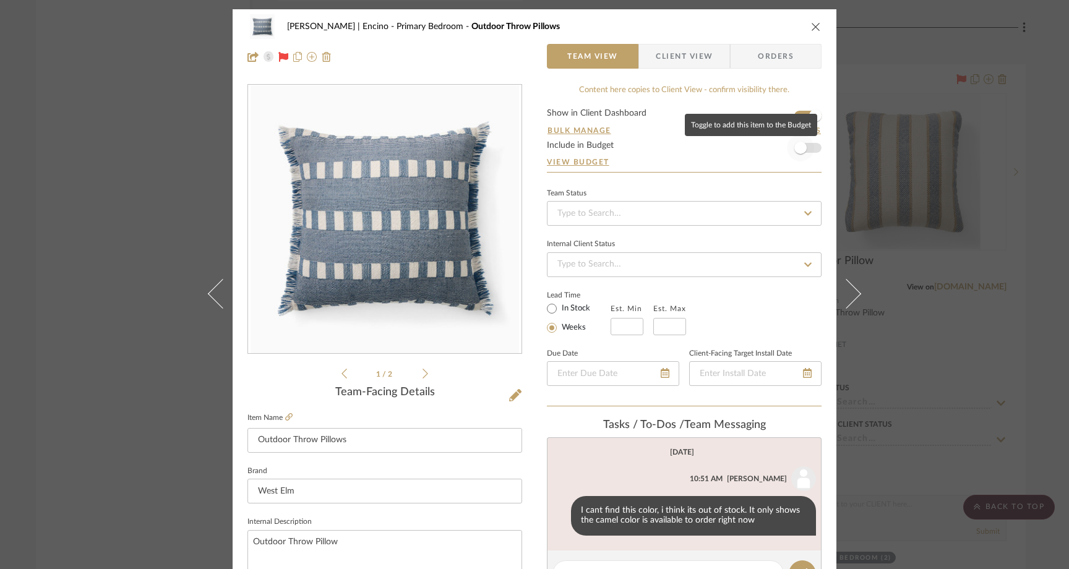
click at [805, 153] on span "button" at bounding box center [800, 147] width 27 height 27
click at [288, 418] on icon at bounding box center [288, 416] width 7 height 7
click at [145, 189] on div "Barrett | Encino Primary Bedroom Outdoor Throw Pillows Team View Client View Or…" at bounding box center [534, 284] width 1069 height 569
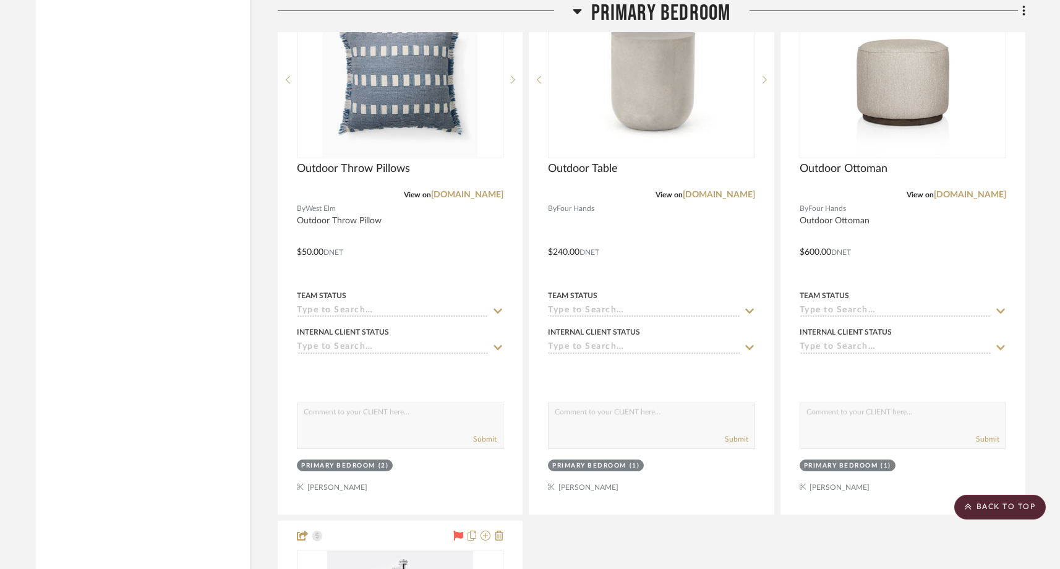
scroll to position [4372, 0]
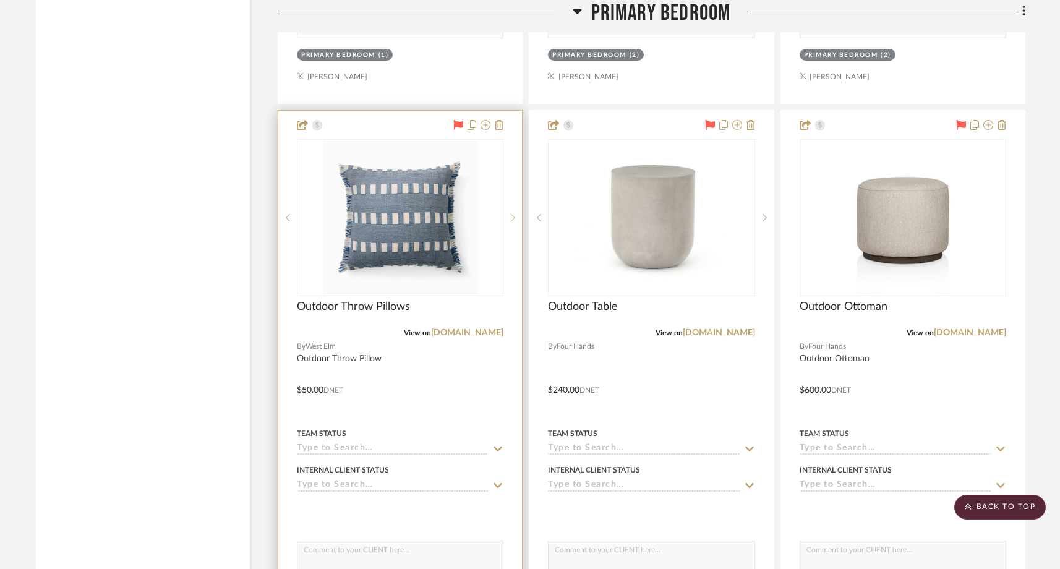
click at [515, 213] on icon at bounding box center [513, 217] width 4 height 9
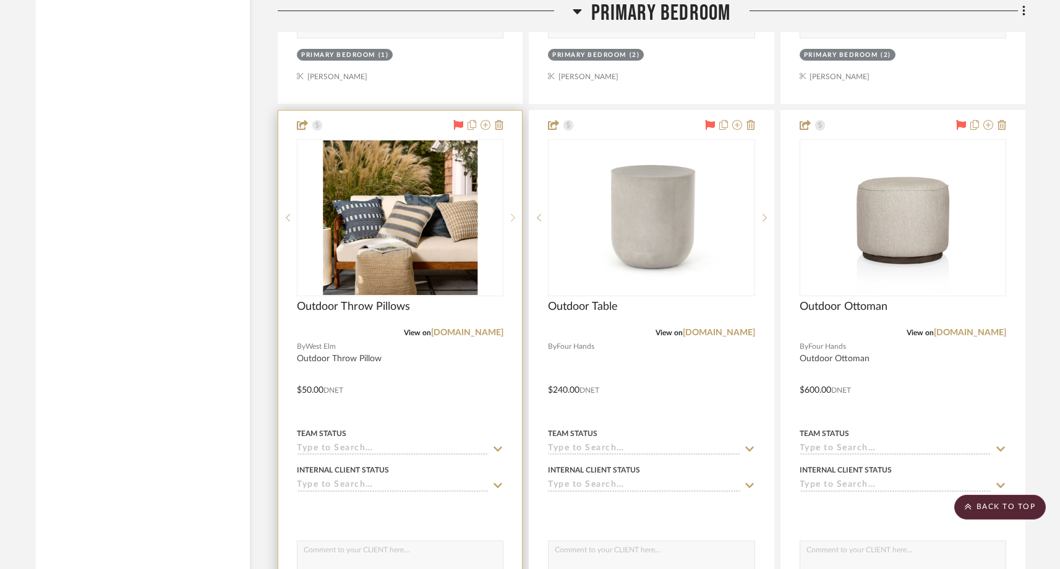
click at [514, 213] on icon at bounding box center [513, 217] width 4 height 9
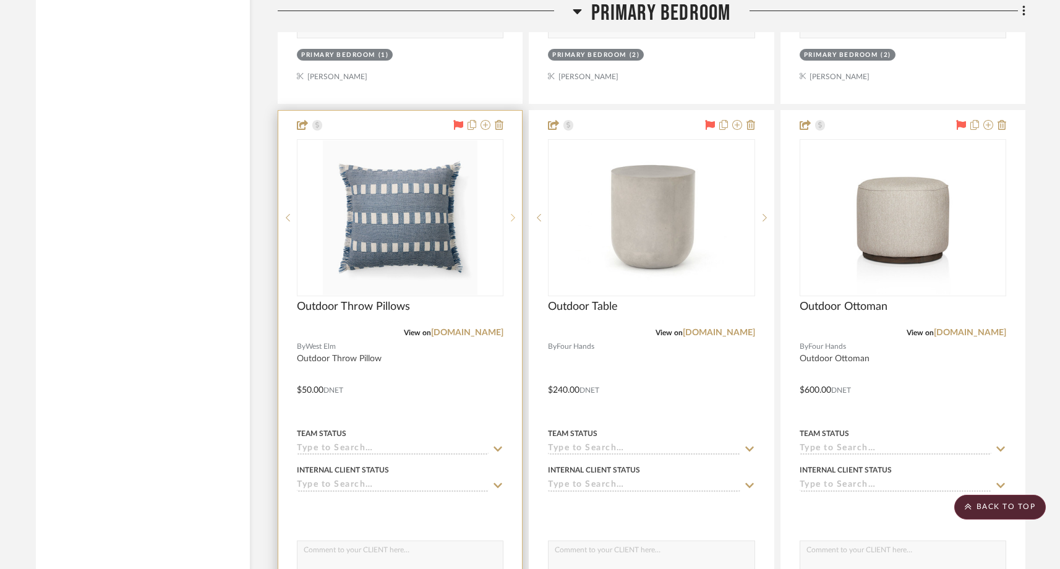
click at [514, 213] on icon at bounding box center [513, 217] width 4 height 9
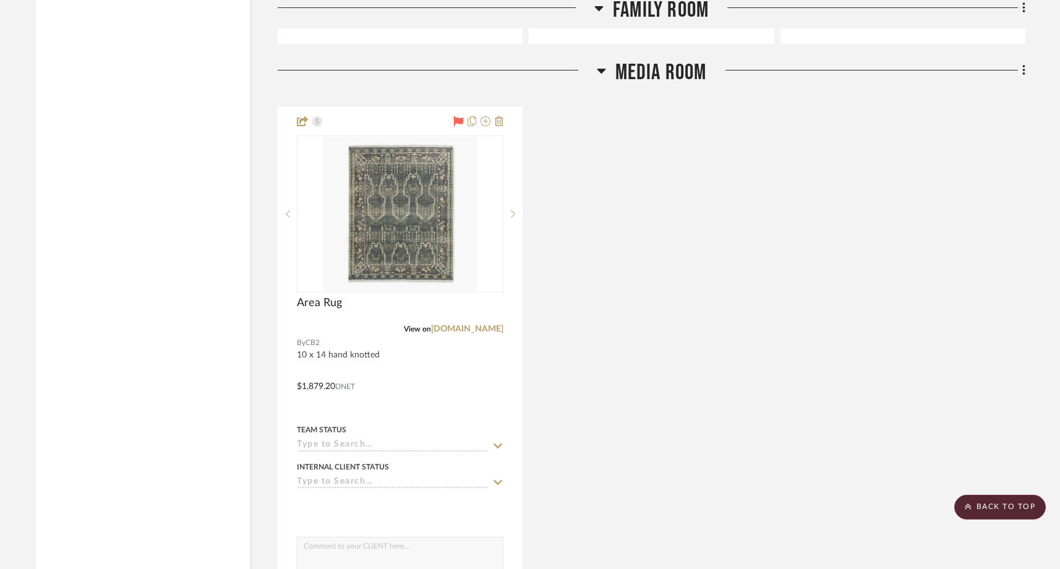
scroll to position [3205, 0]
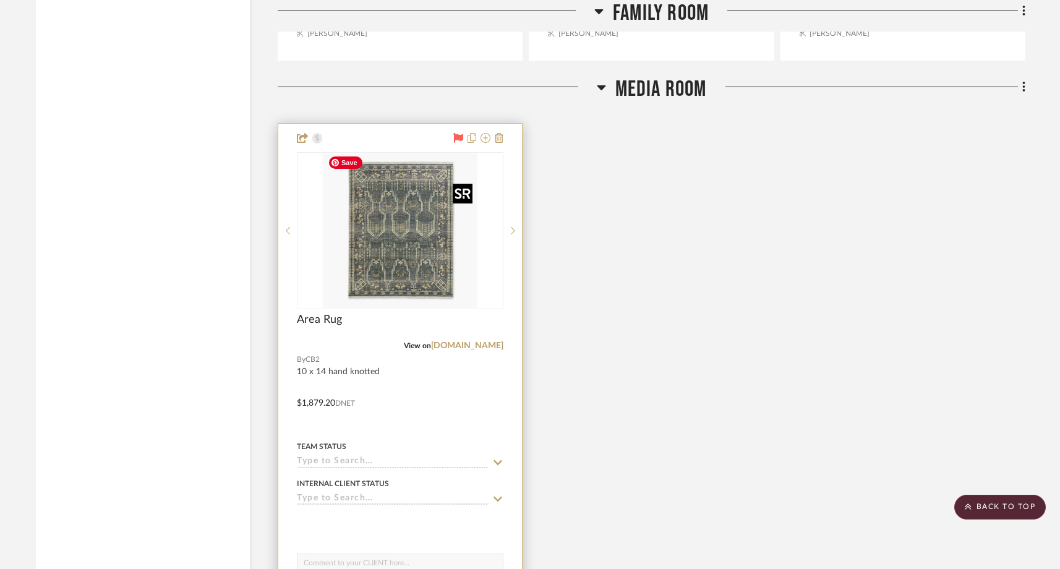
click at [427, 276] on img "0" at bounding box center [400, 230] width 155 height 155
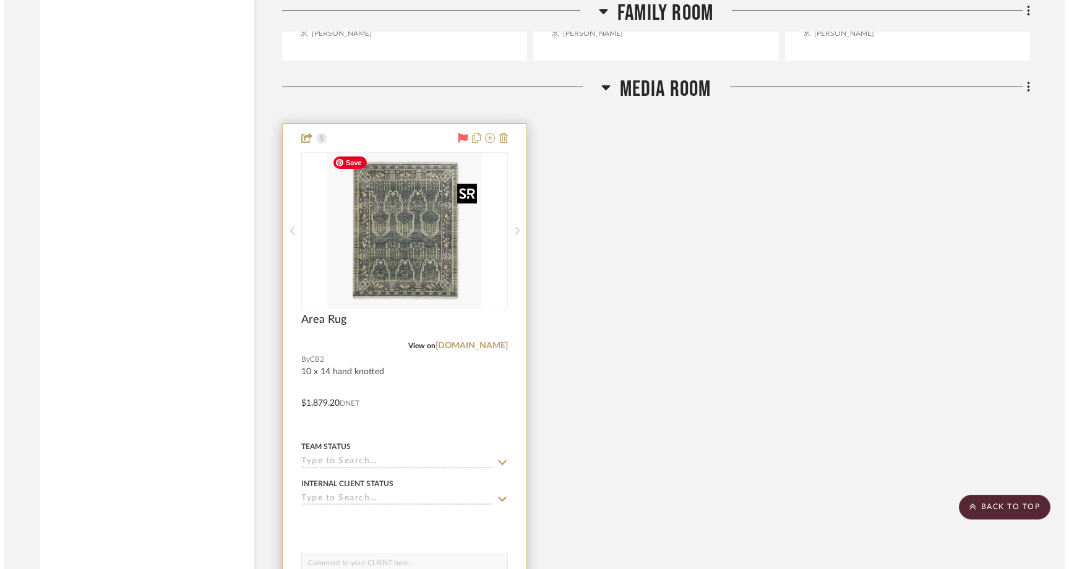
scroll to position [0, 0]
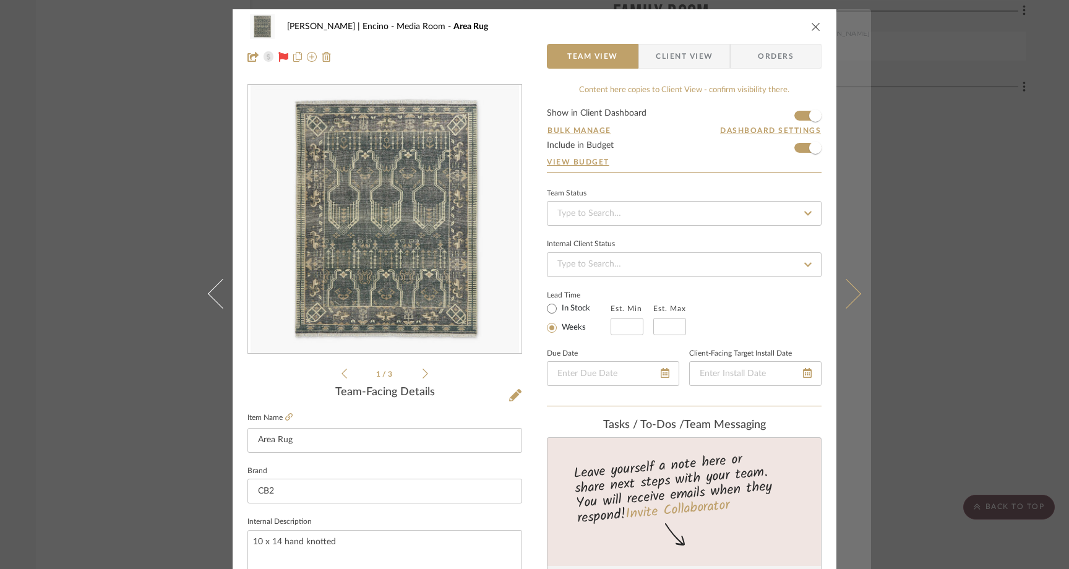
click at [848, 292] on icon at bounding box center [846, 294] width 30 height 30
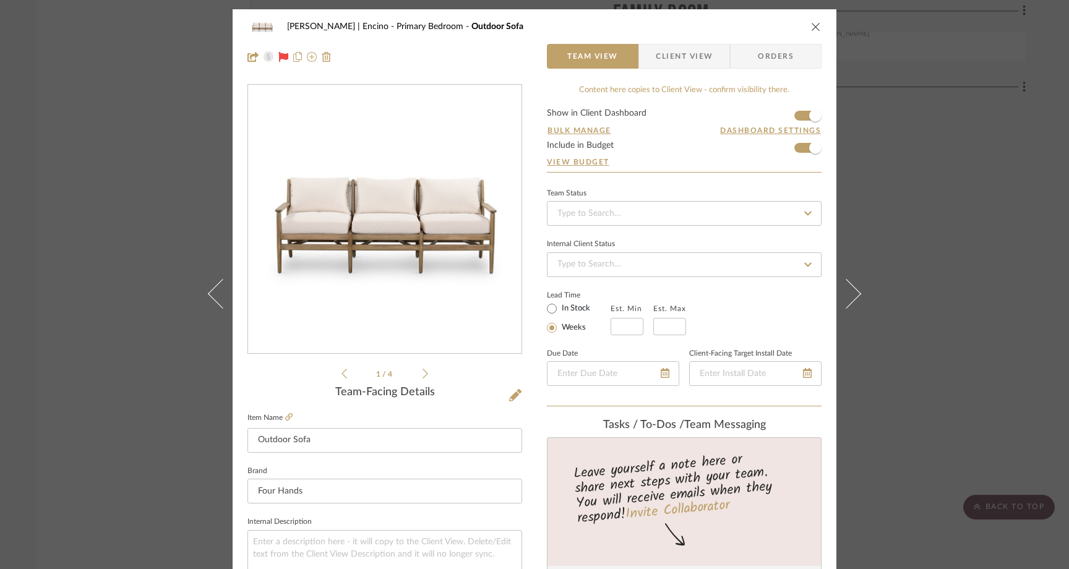
click at [848, 292] on icon at bounding box center [846, 294] width 30 height 30
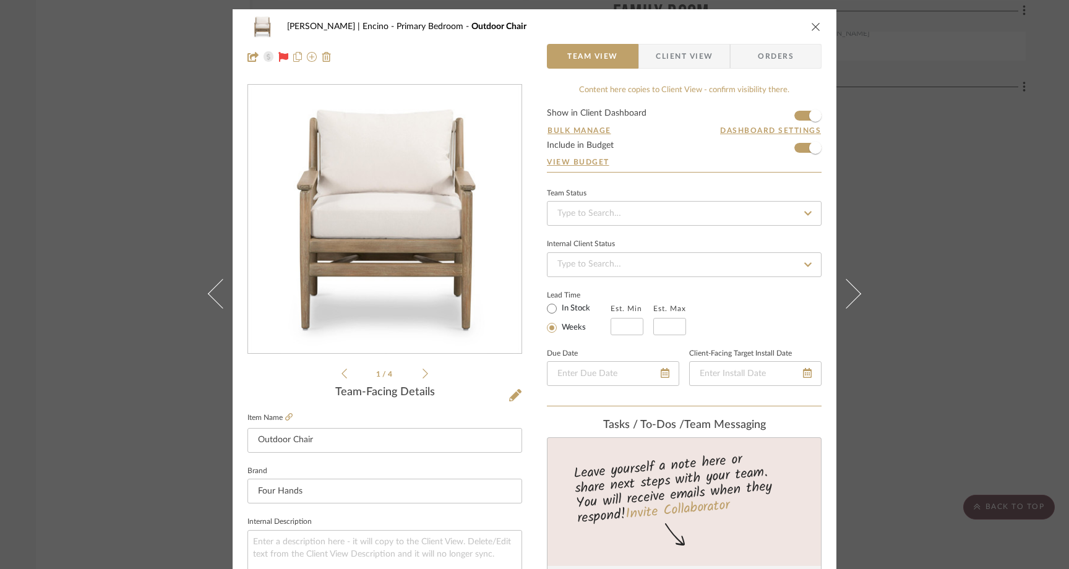
click at [848, 292] on icon at bounding box center [846, 294] width 30 height 30
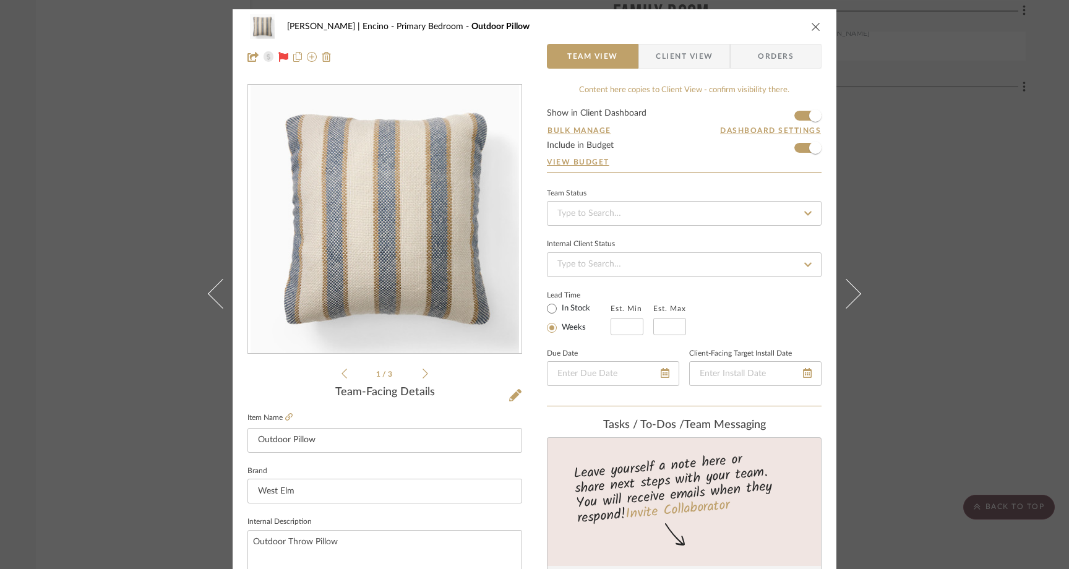
click at [848, 292] on icon at bounding box center [846, 294] width 30 height 30
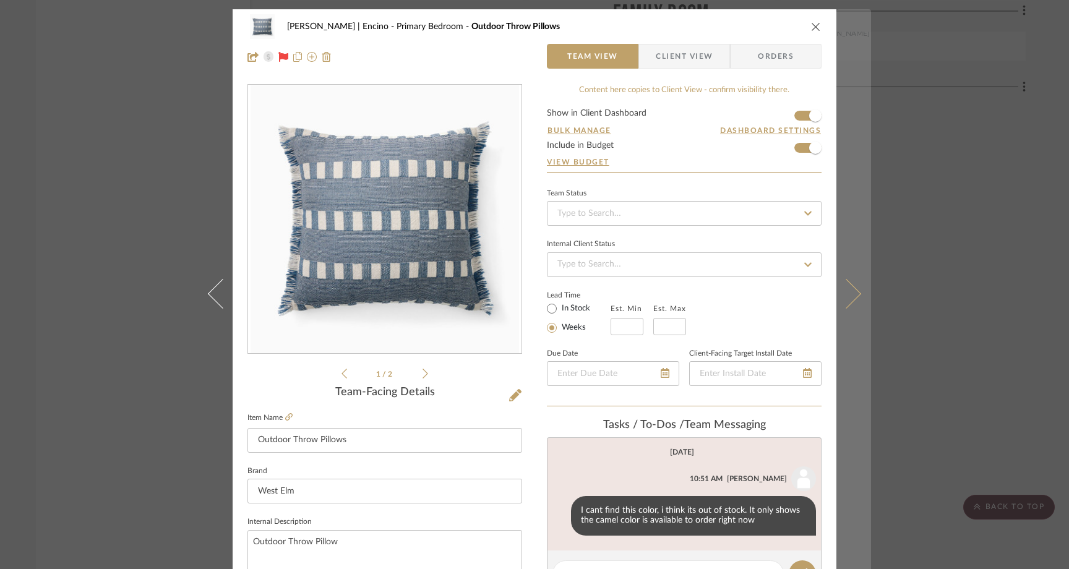
click at [839, 294] on icon at bounding box center [846, 294] width 30 height 30
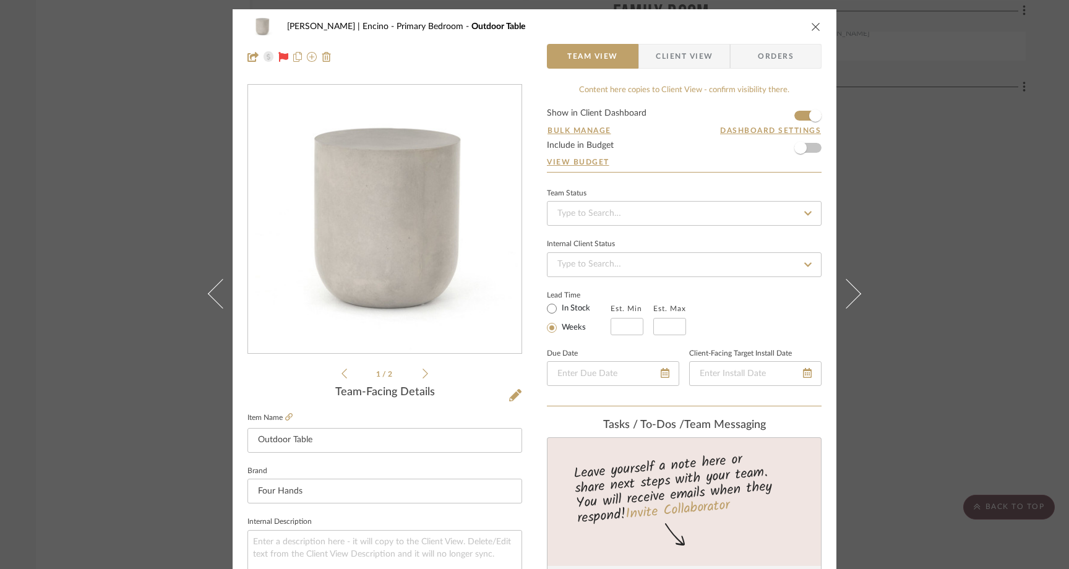
click at [810, 145] on form "Show in Client Dashboard Bulk Manage Dashboard Settings Include in Budget View …" at bounding box center [684, 140] width 275 height 63
click at [801, 148] on span "button" at bounding box center [800, 148] width 12 height 12
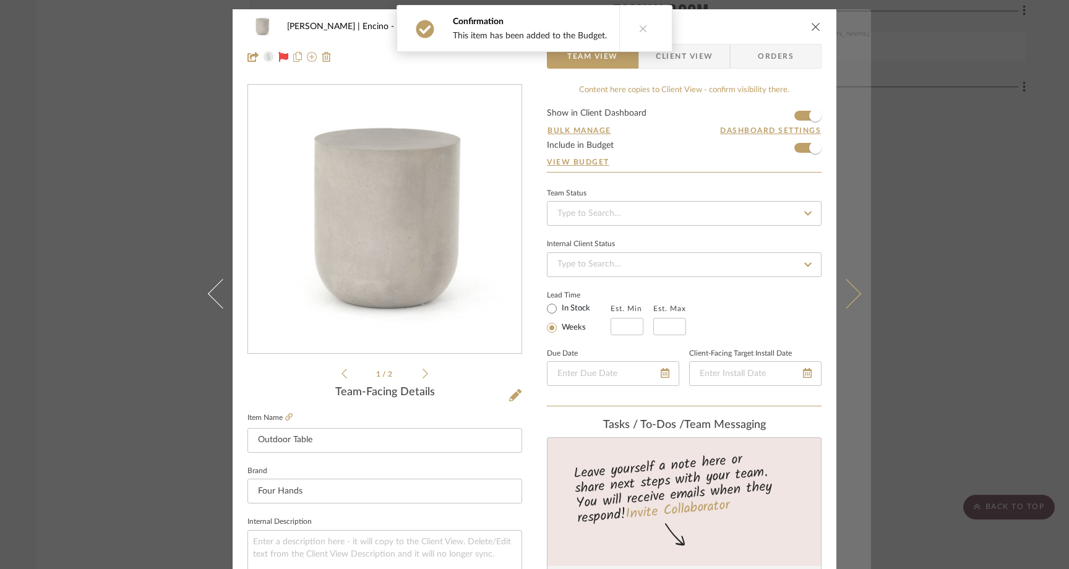
click at [843, 298] on icon at bounding box center [846, 294] width 30 height 30
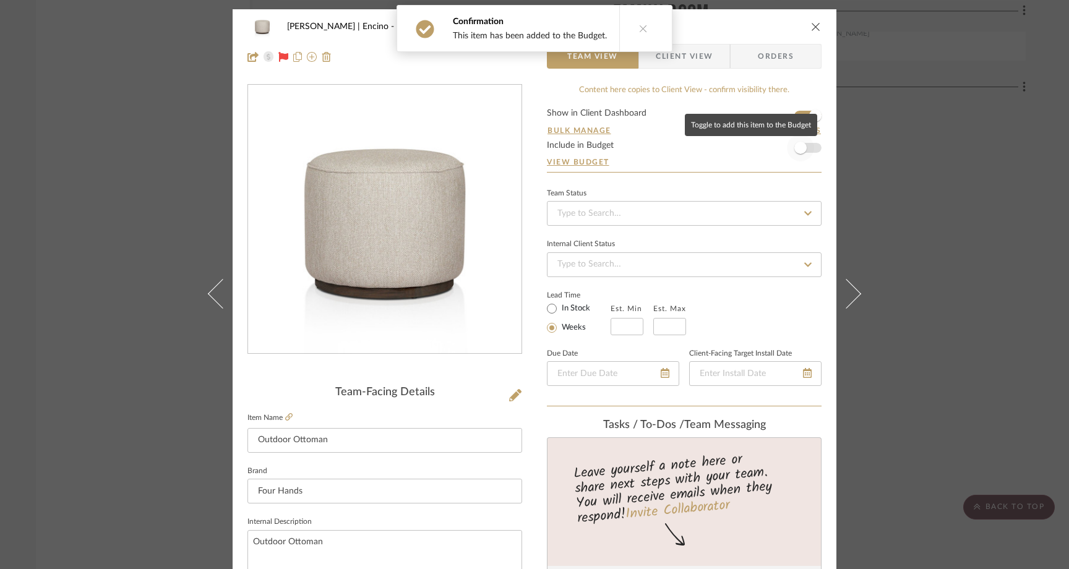
click at [800, 147] on span "button" at bounding box center [800, 148] width 12 height 12
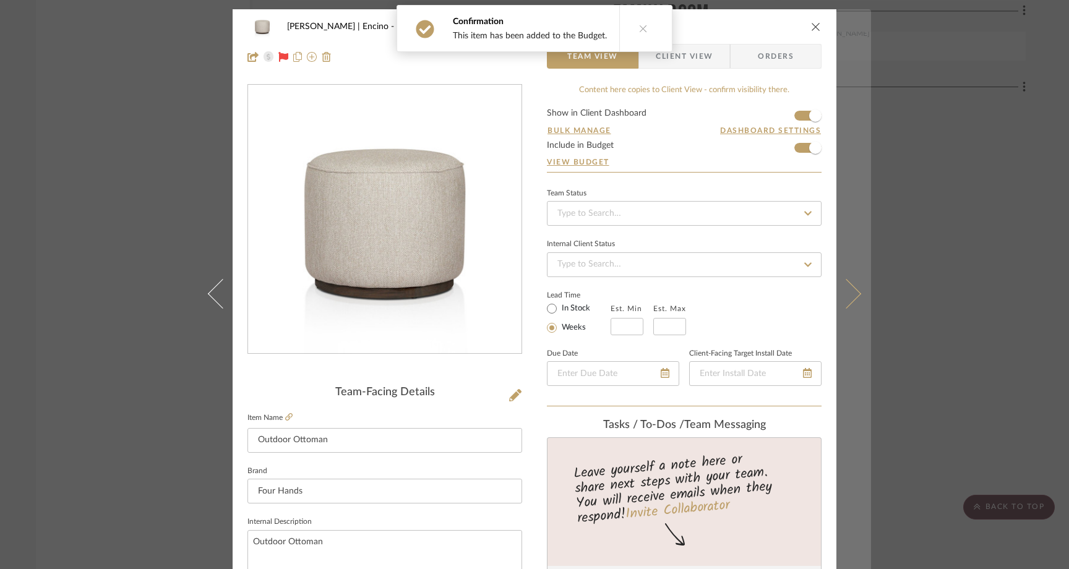
click at [835, 293] on icon at bounding box center [846, 294] width 30 height 30
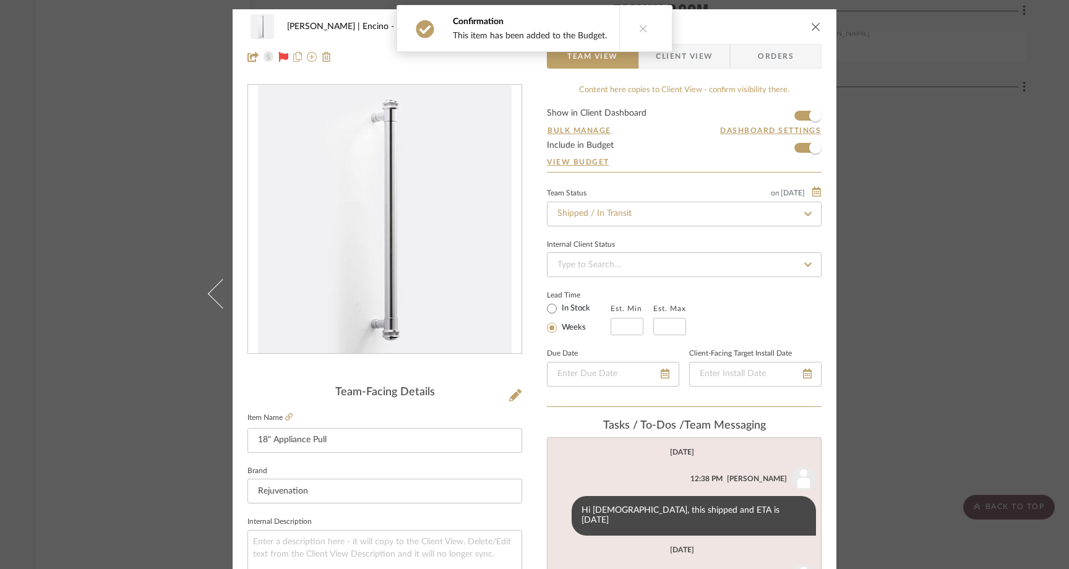
click at [883, 163] on div "Barrett | Encino Primary Bedroom 18" Appliance Pull Team View Client View Order…" at bounding box center [534, 284] width 1069 height 569
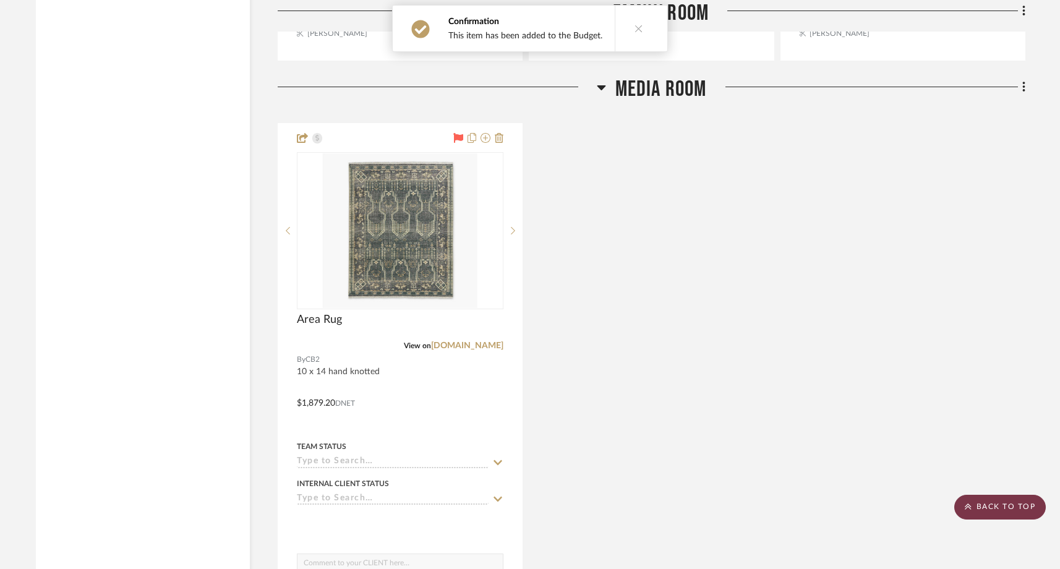
click at [970, 510] on icon at bounding box center [968, 506] width 7 height 7
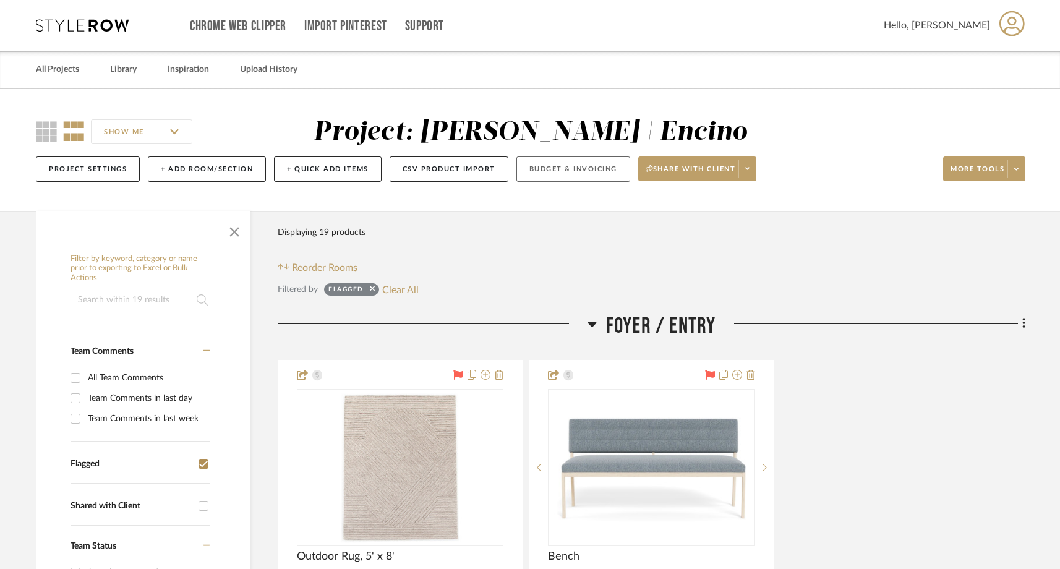
click at [560, 171] on button "Budget & Invoicing" at bounding box center [573, 168] width 114 height 25
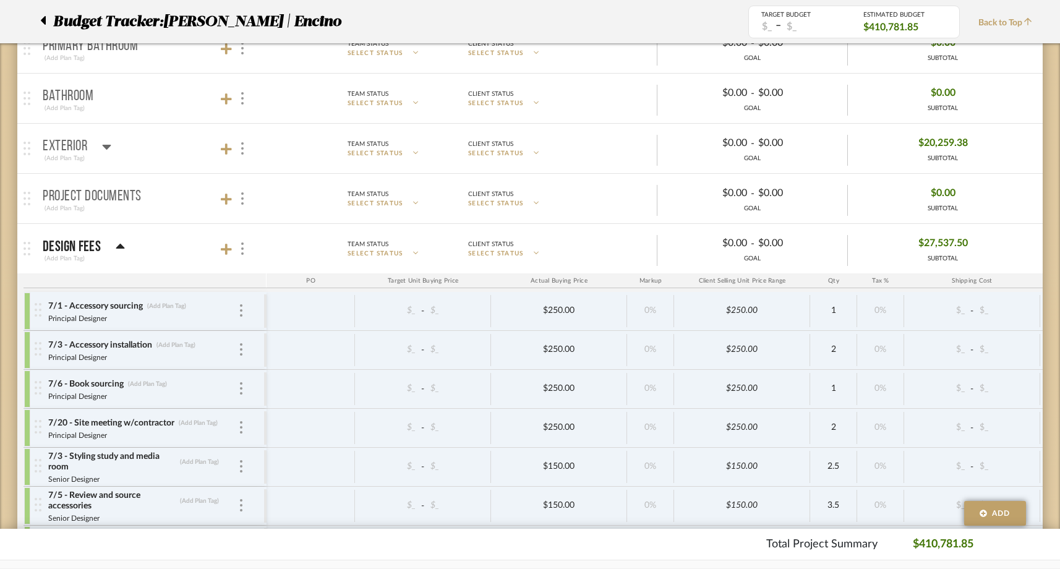
scroll to position [967, 0]
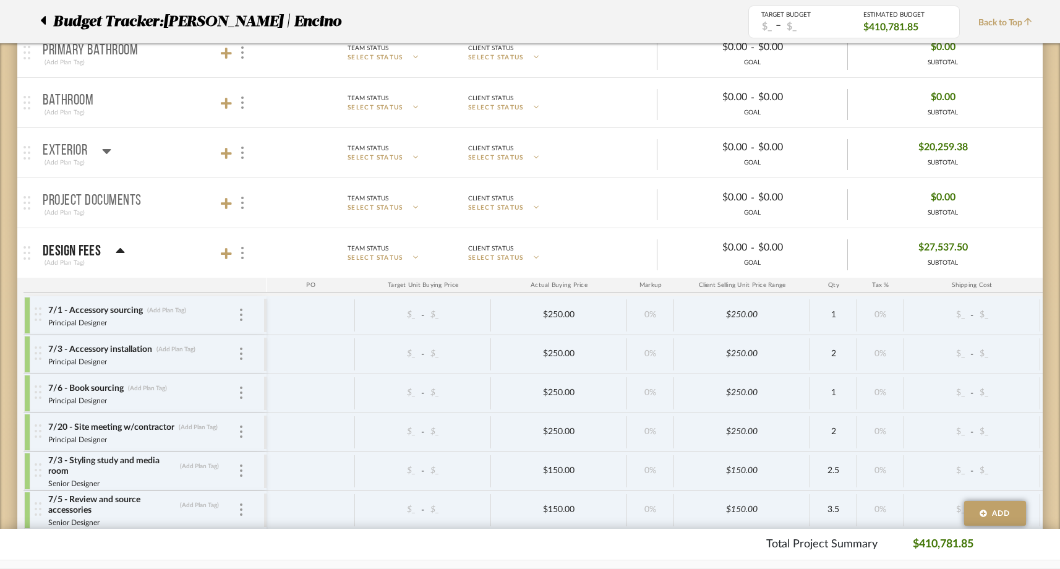
click at [122, 251] on icon at bounding box center [120, 250] width 9 height 5
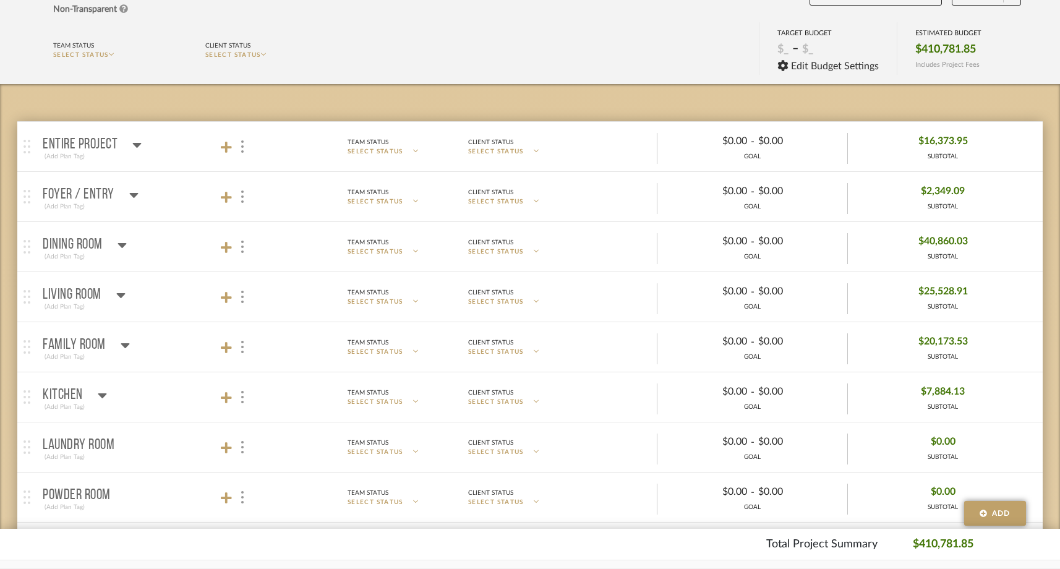
scroll to position [160, 0]
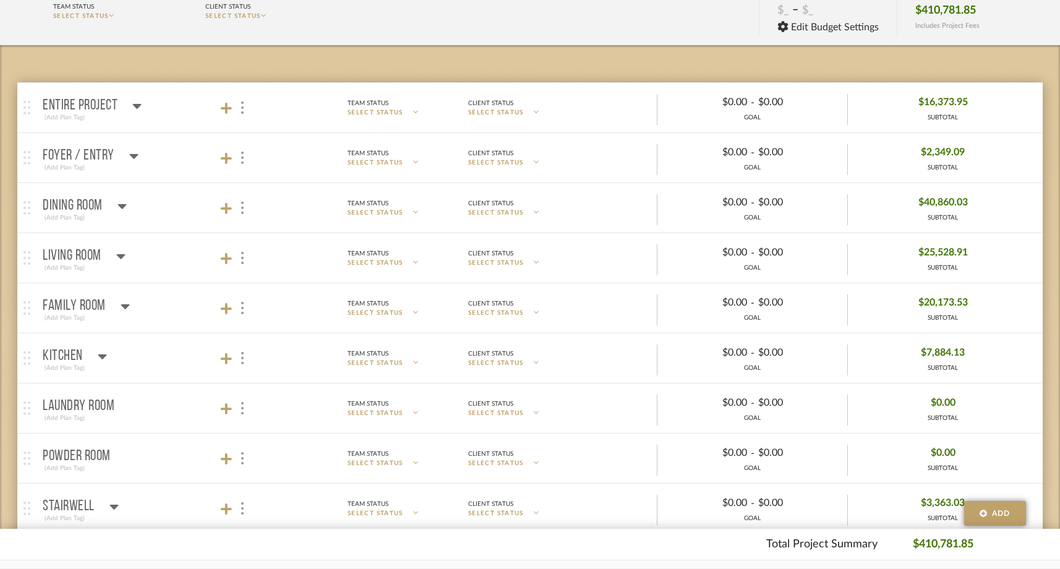
click at [123, 206] on icon at bounding box center [122, 206] width 9 height 5
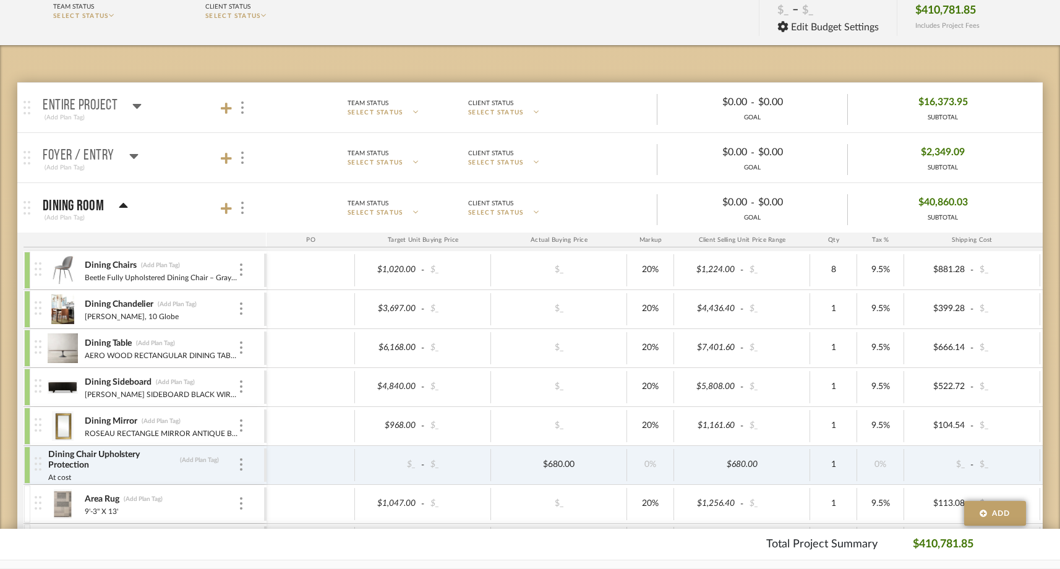
click at [134, 152] on icon at bounding box center [133, 155] width 9 height 15
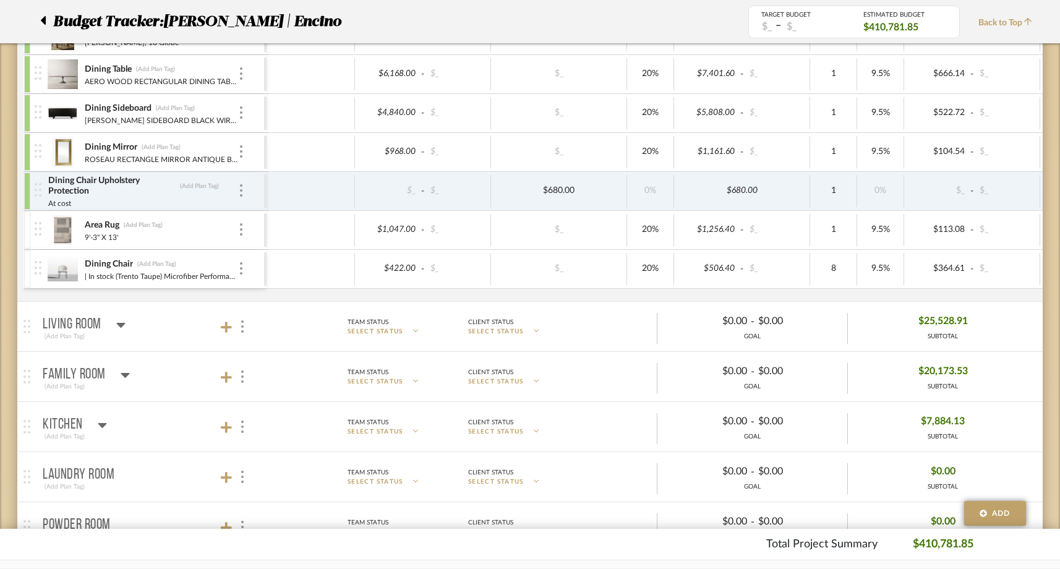
scroll to position [641, 0]
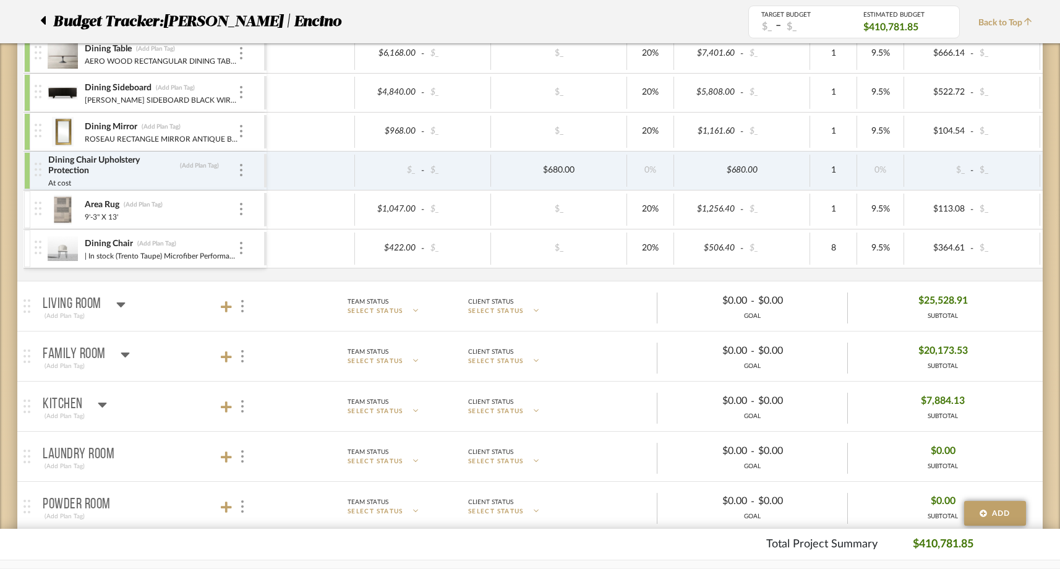
click at [121, 302] on icon at bounding box center [120, 304] width 9 height 5
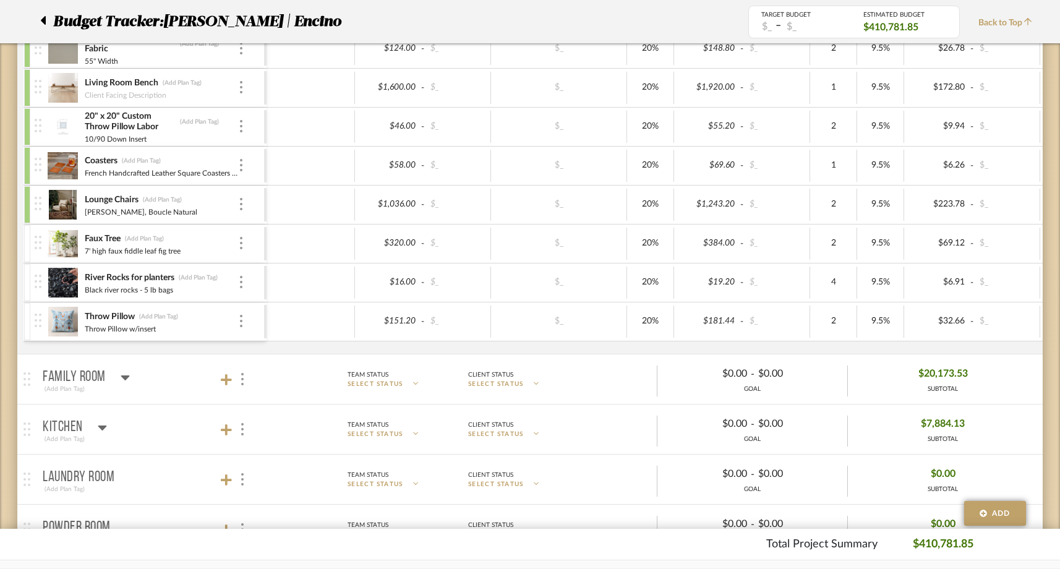
scroll to position [1594, 0]
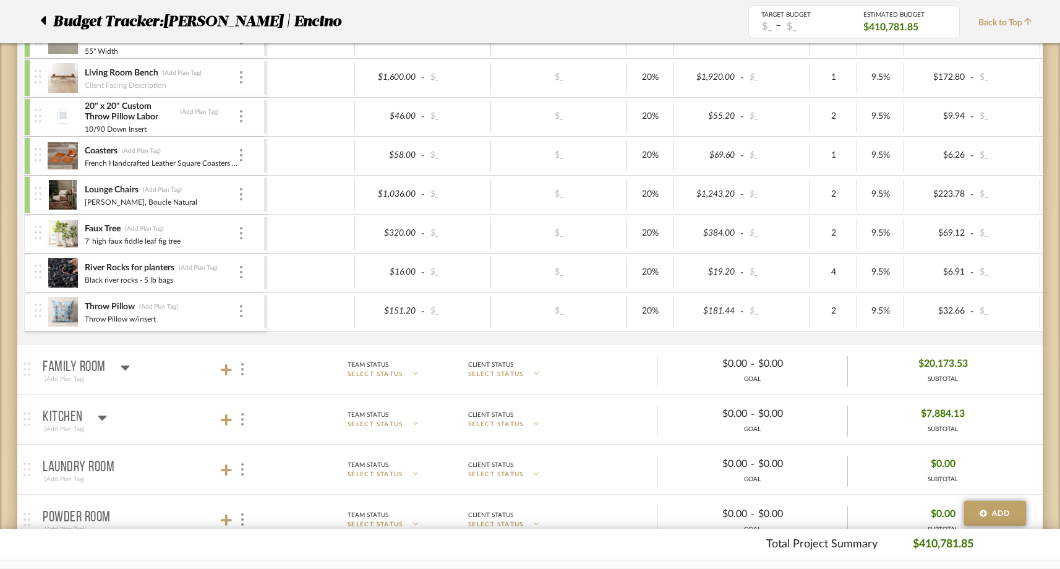
click at [121, 370] on icon at bounding box center [125, 367] width 9 height 15
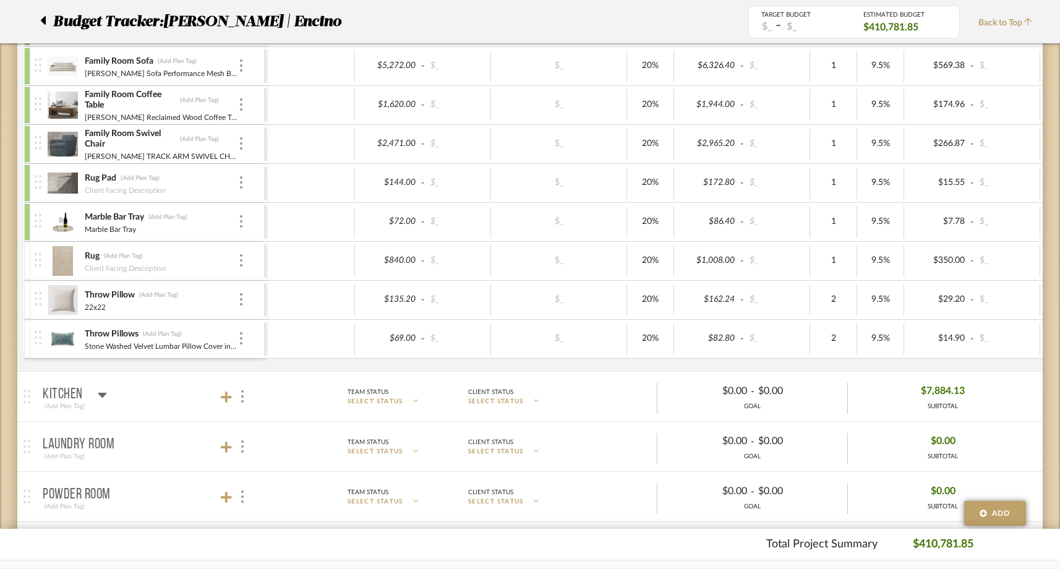
scroll to position [2194, 0]
click at [105, 393] on icon at bounding box center [102, 394] width 9 height 15
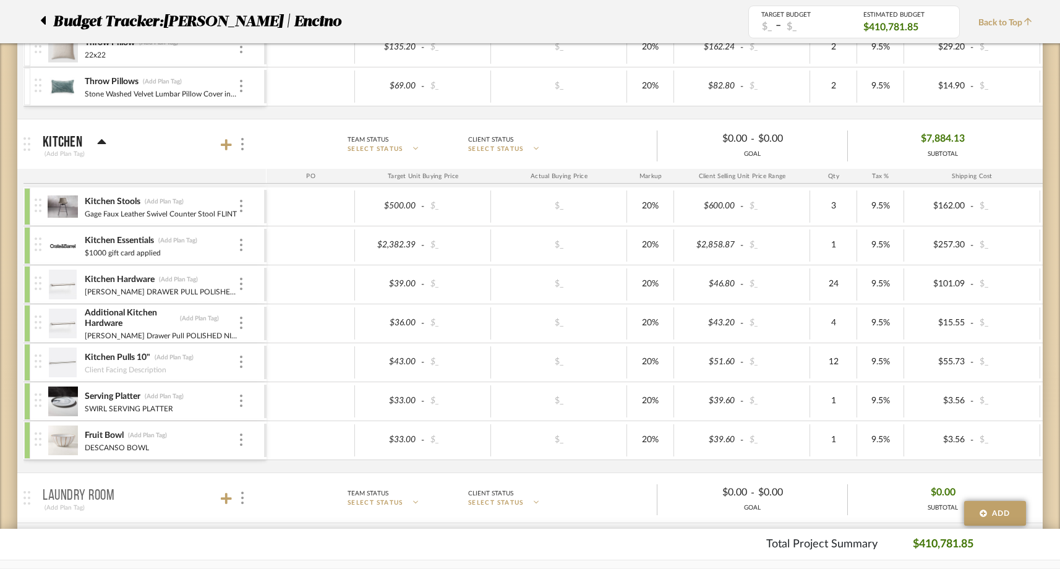
scroll to position [2445, 0]
click at [102, 141] on icon at bounding box center [101, 142] width 9 height 5
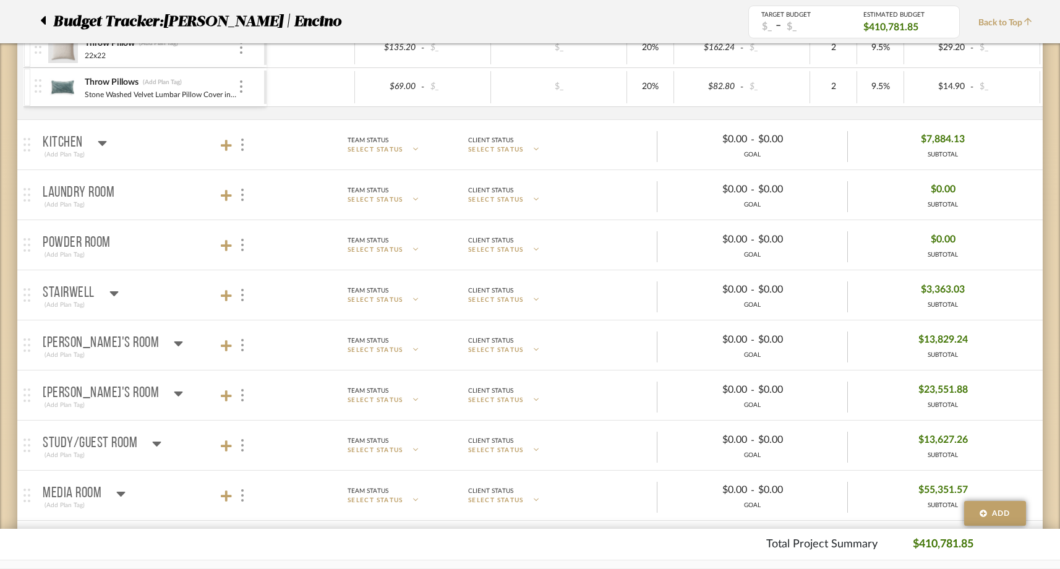
click at [116, 296] on icon at bounding box center [113, 293] width 9 height 15
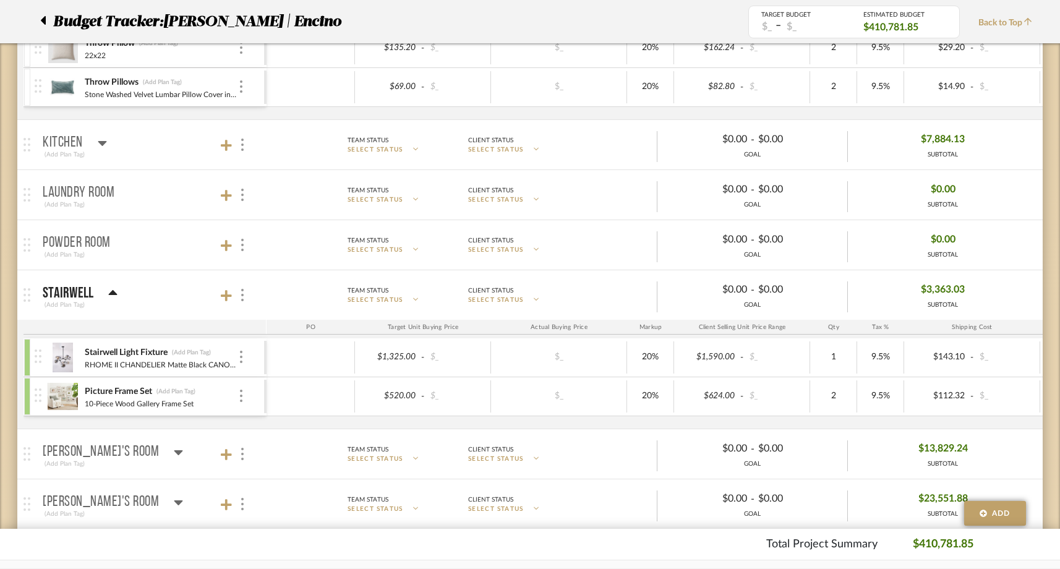
click at [116, 296] on icon at bounding box center [112, 293] width 9 height 15
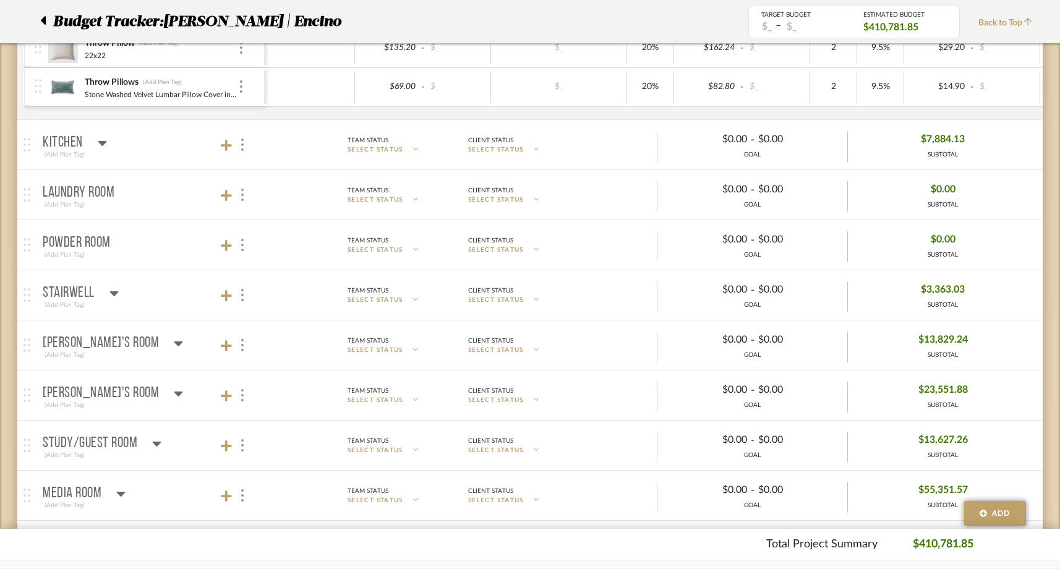
click at [174, 341] on icon at bounding box center [178, 343] width 9 height 5
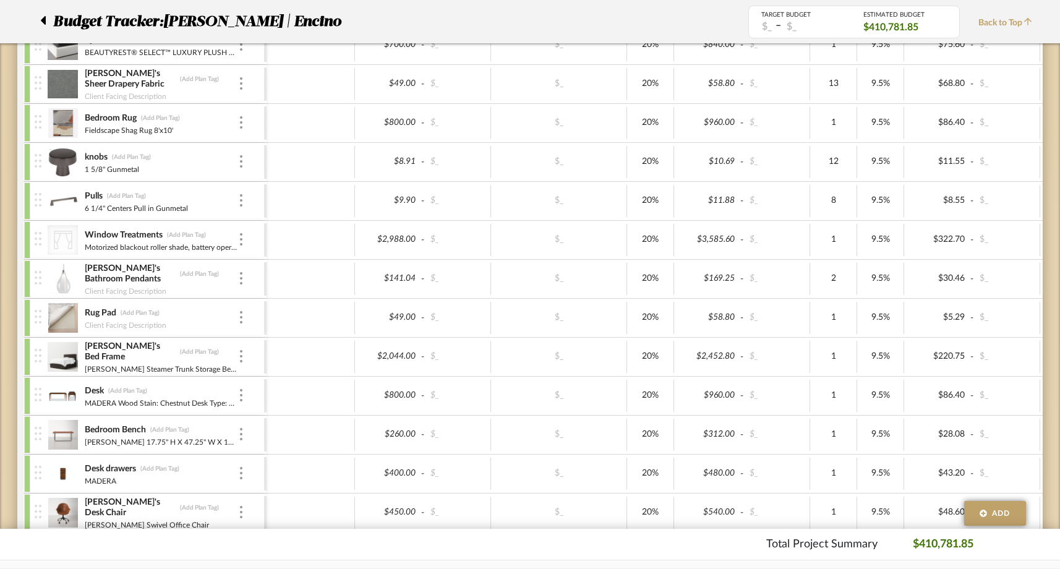
scroll to position [2687, 0]
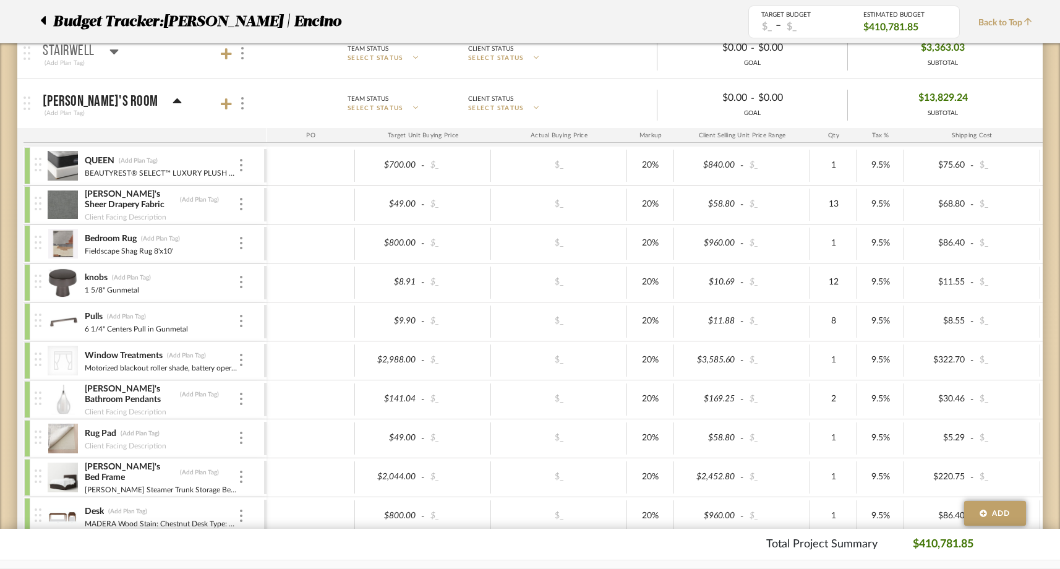
click at [173, 103] on icon at bounding box center [177, 100] width 9 height 5
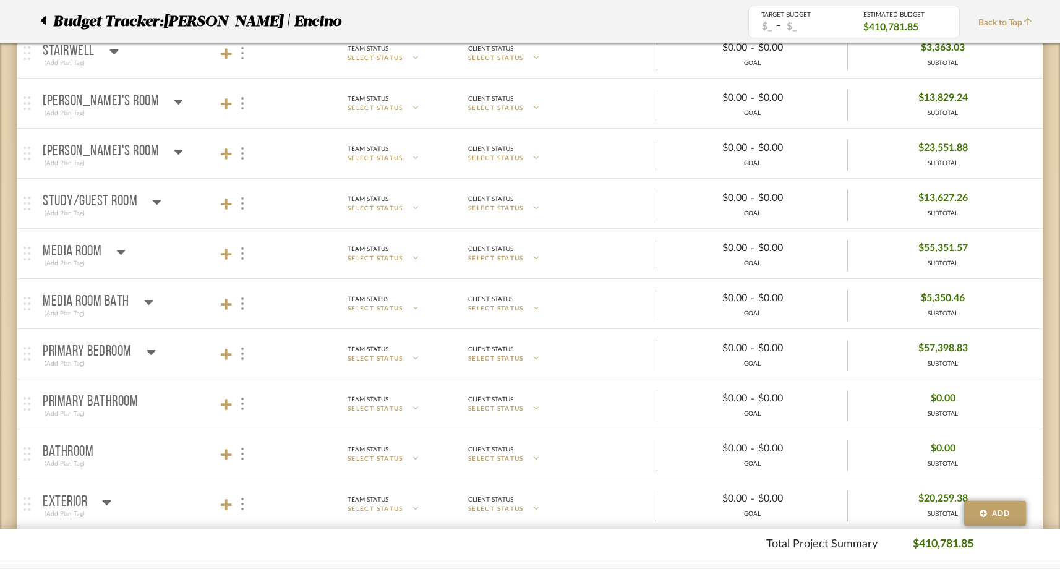
click at [174, 146] on icon at bounding box center [178, 151] width 9 height 15
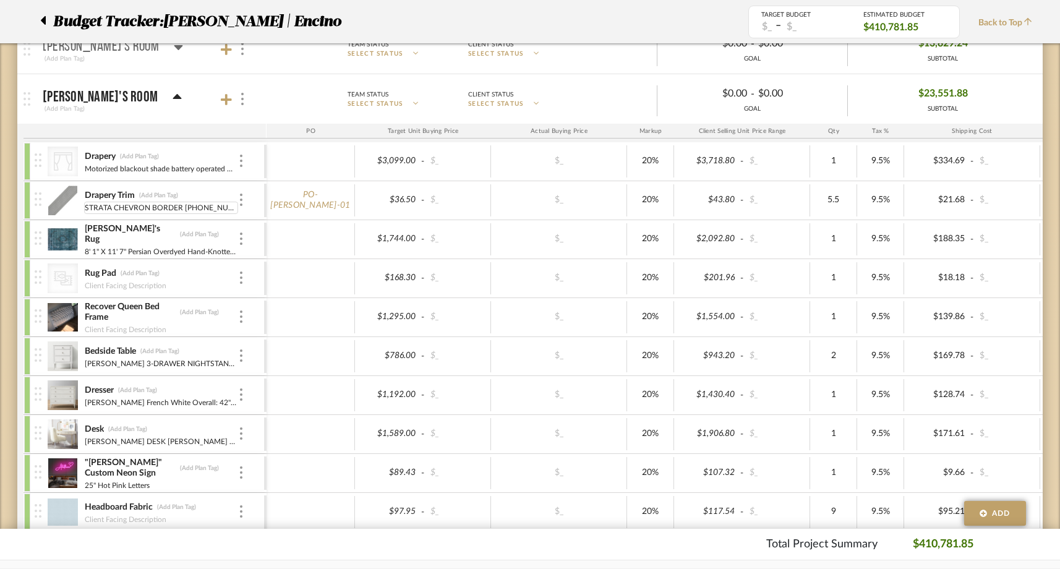
scroll to position [2730, 0]
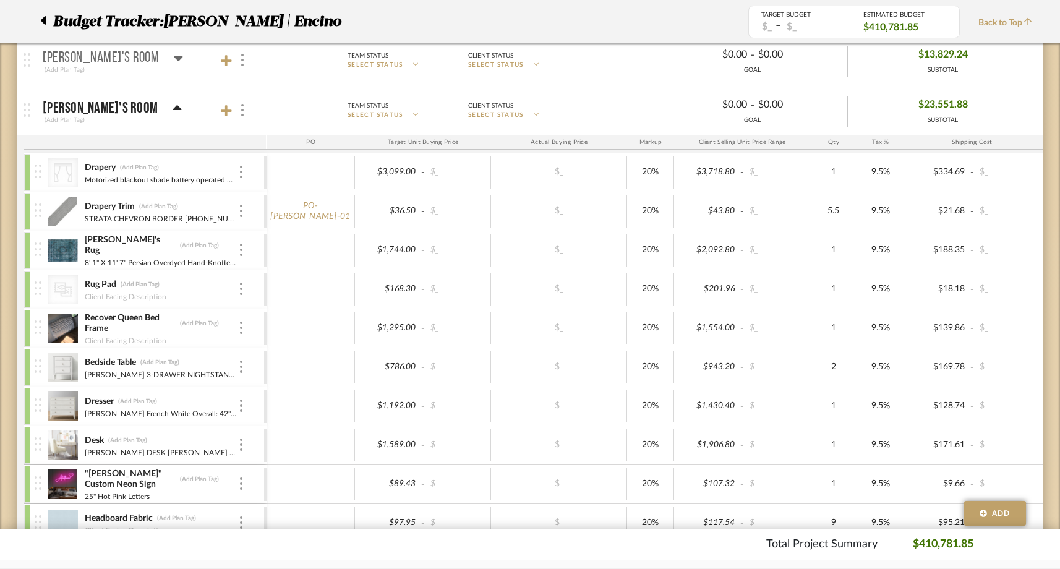
click at [173, 106] on icon at bounding box center [177, 107] width 9 height 5
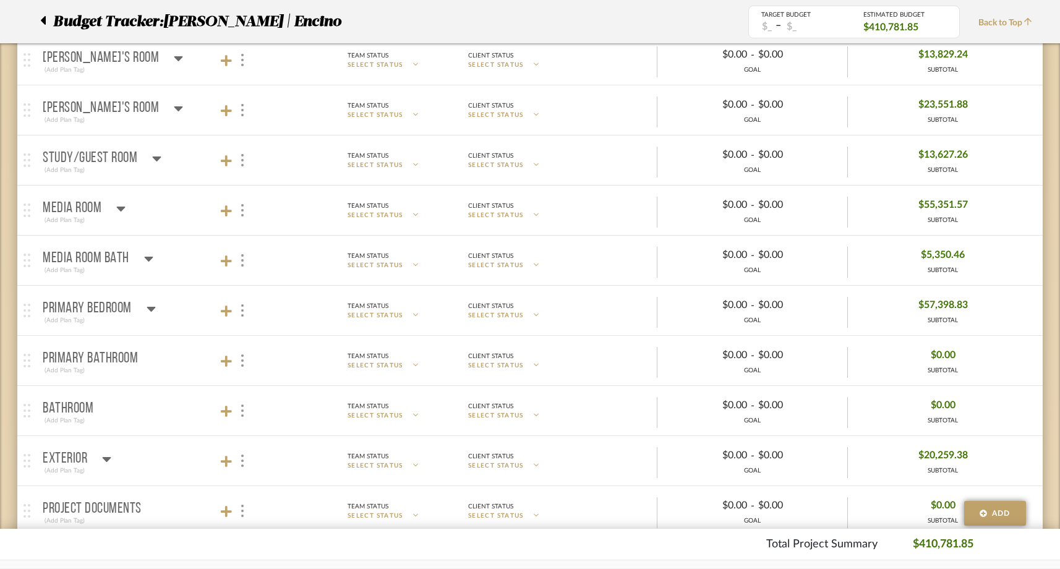
click at [160, 162] on icon at bounding box center [156, 158] width 9 height 15
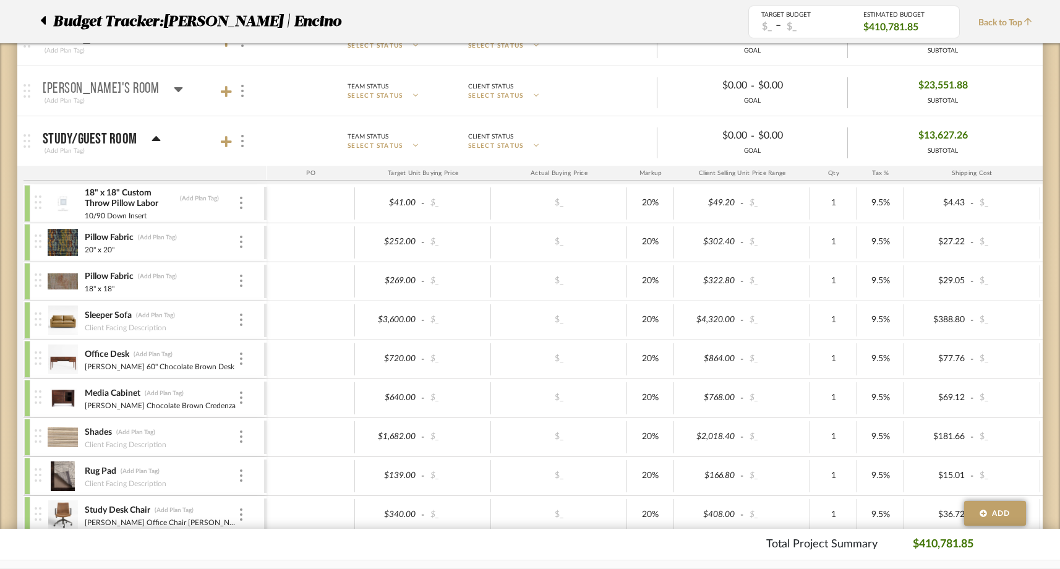
scroll to position [2725, 0]
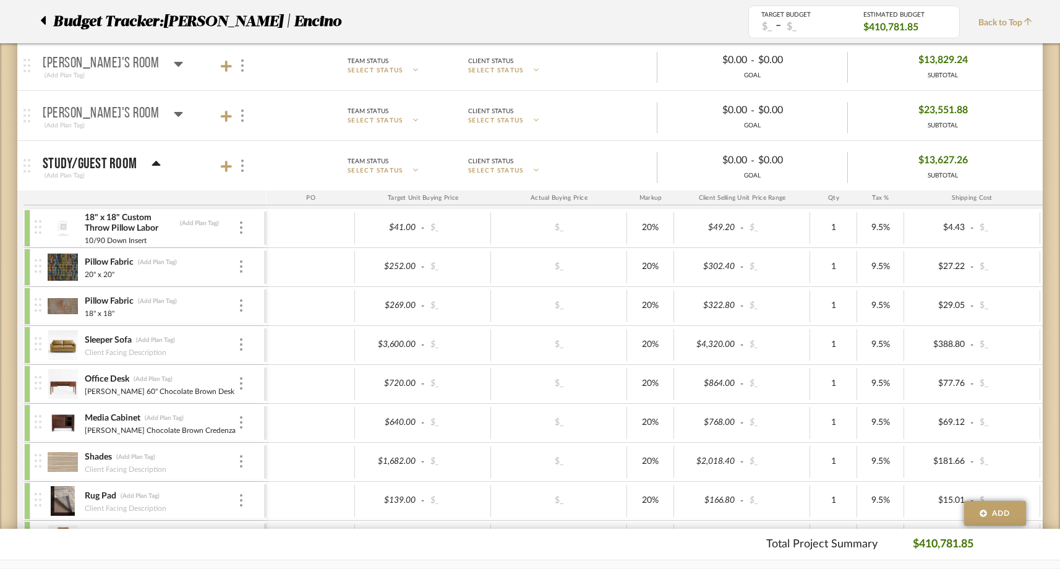
click at [157, 162] on icon at bounding box center [156, 163] width 9 height 15
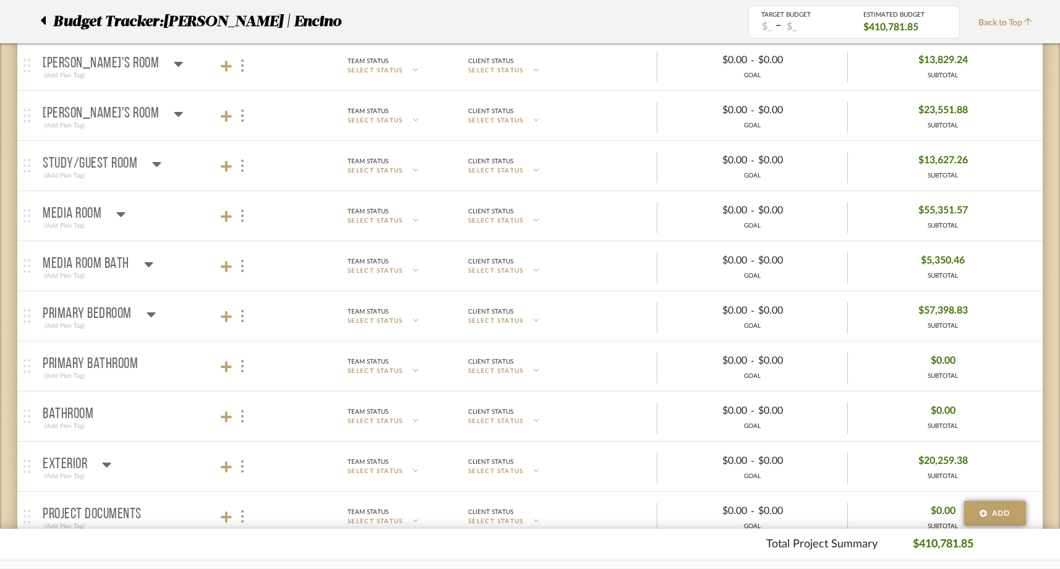
click at [118, 213] on icon at bounding box center [121, 214] width 9 height 5
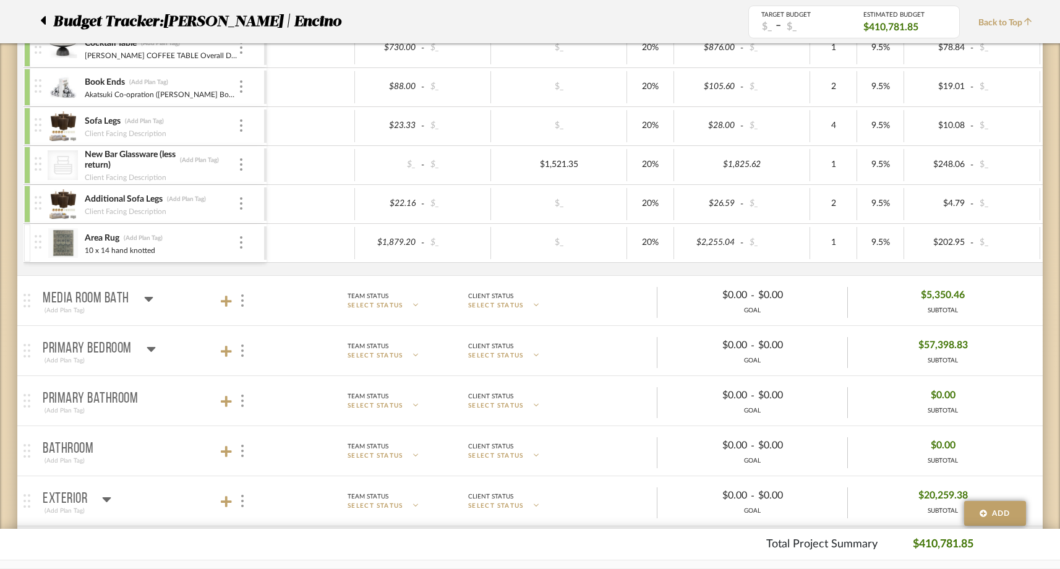
scroll to position [3921, 0]
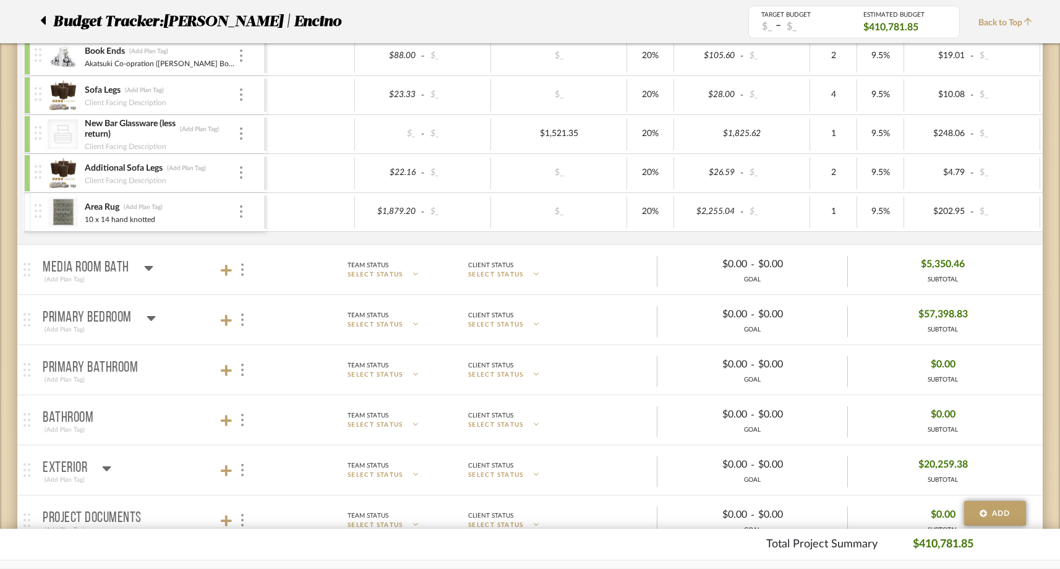
click at [146, 268] on icon at bounding box center [148, 268] width 9 height 5
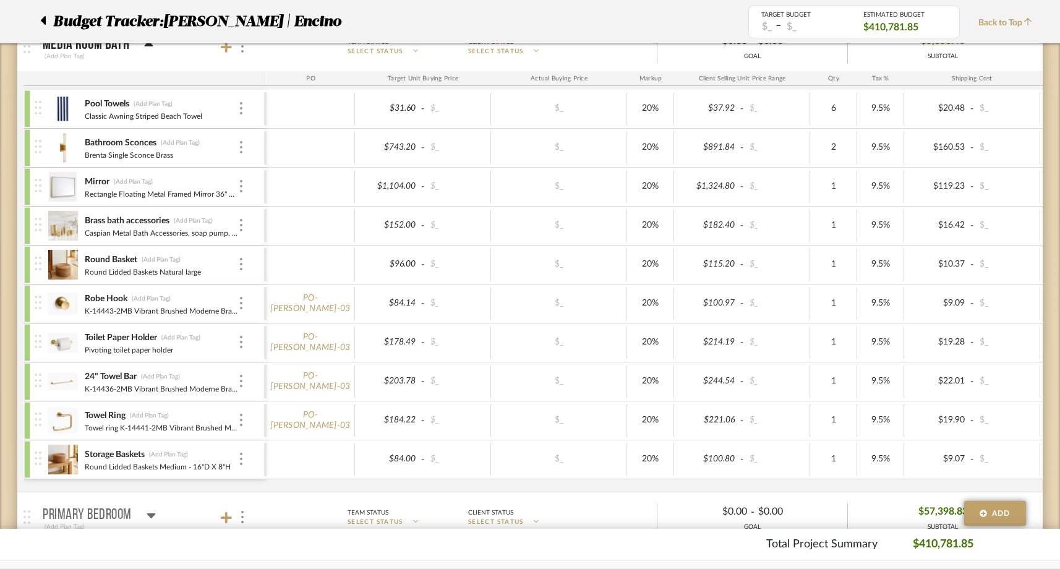
scroll to position [4057, 0]
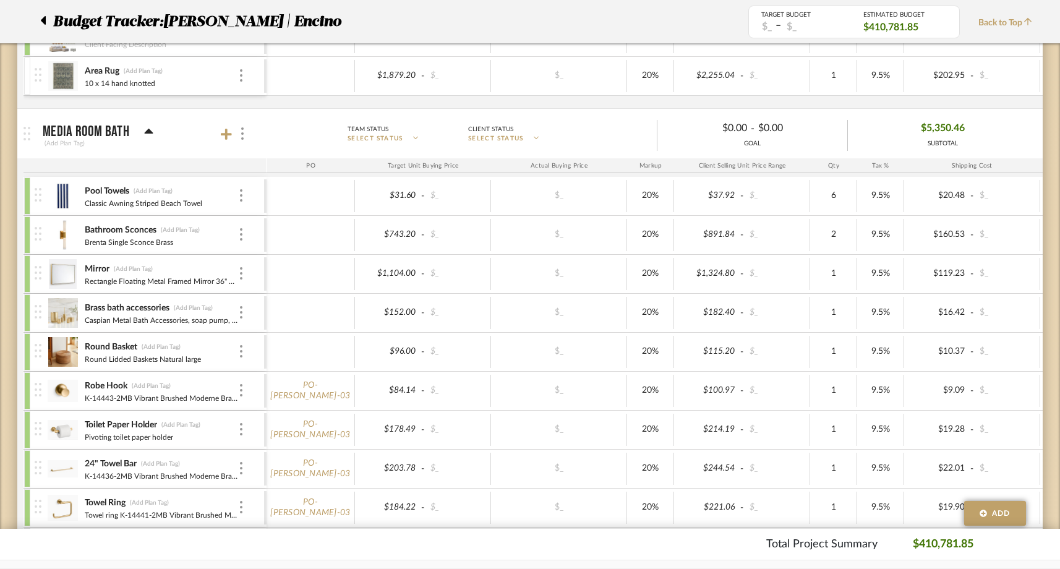
click at [147, 134] on icon at bounding box center [148, 131] width 9 height 15
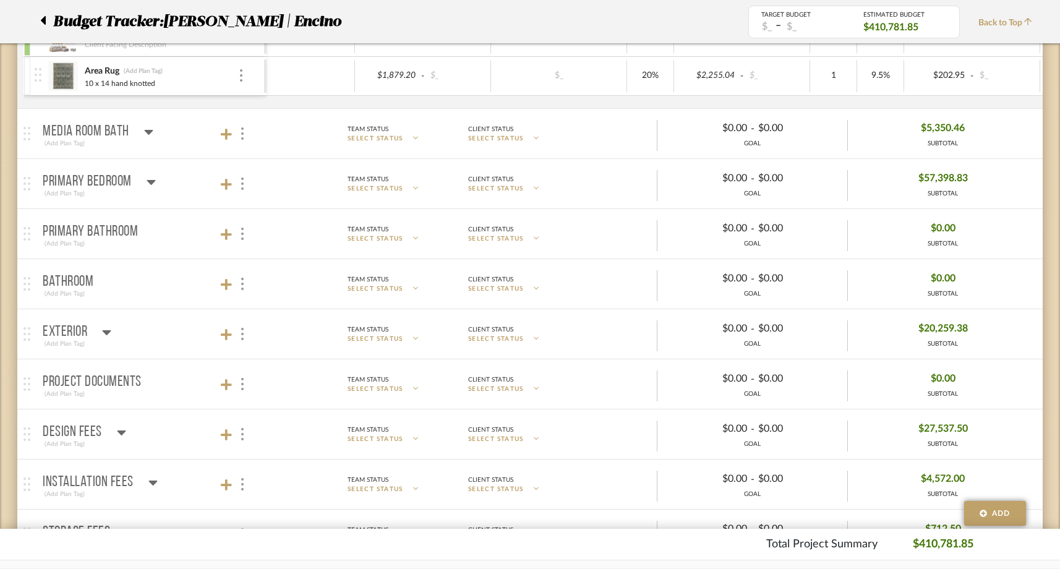
click at [154, 181] on icon at bounding box center [151, 181] width 9 height 15
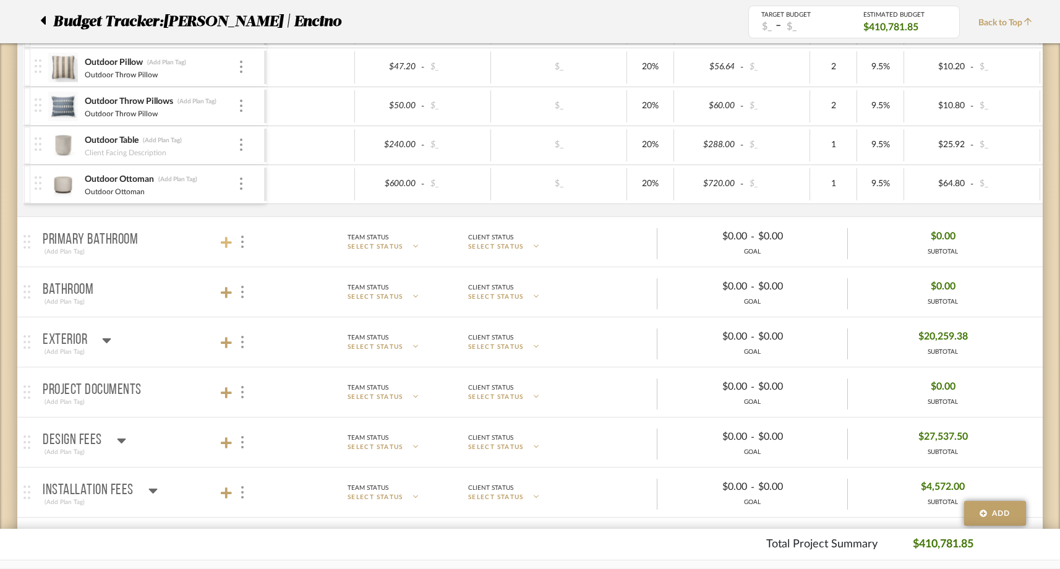
scroll to position [5829, 0]
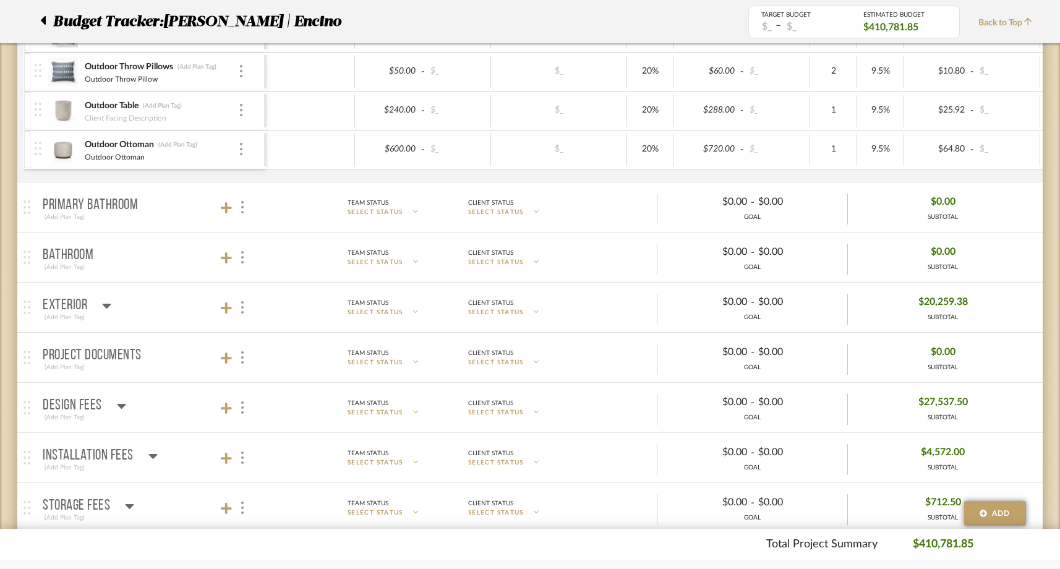
click at [108, 307] on icon at bounding box center [106, 305] width 9 height 15
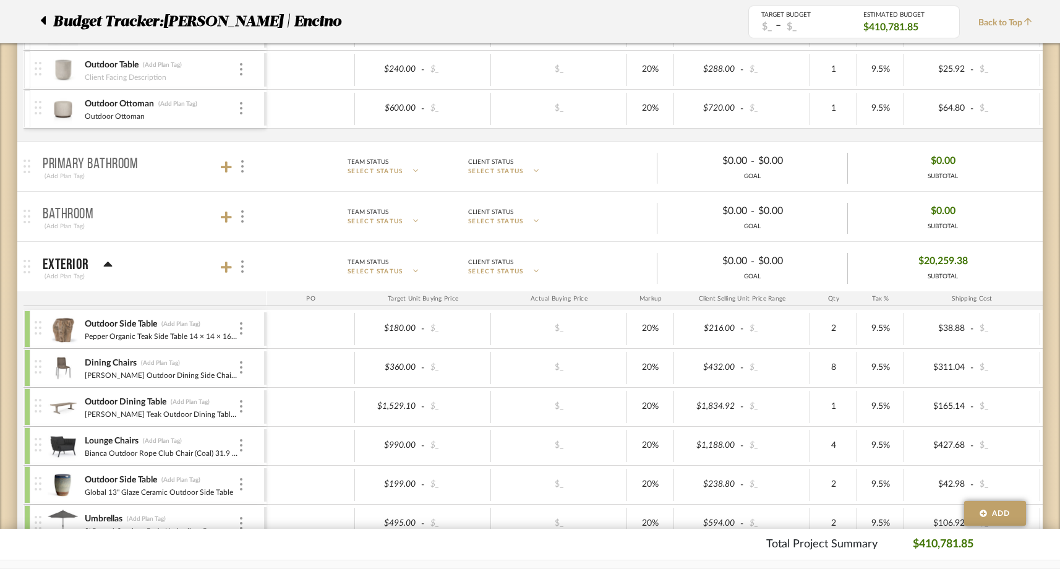
scroll to position [5829, 0]
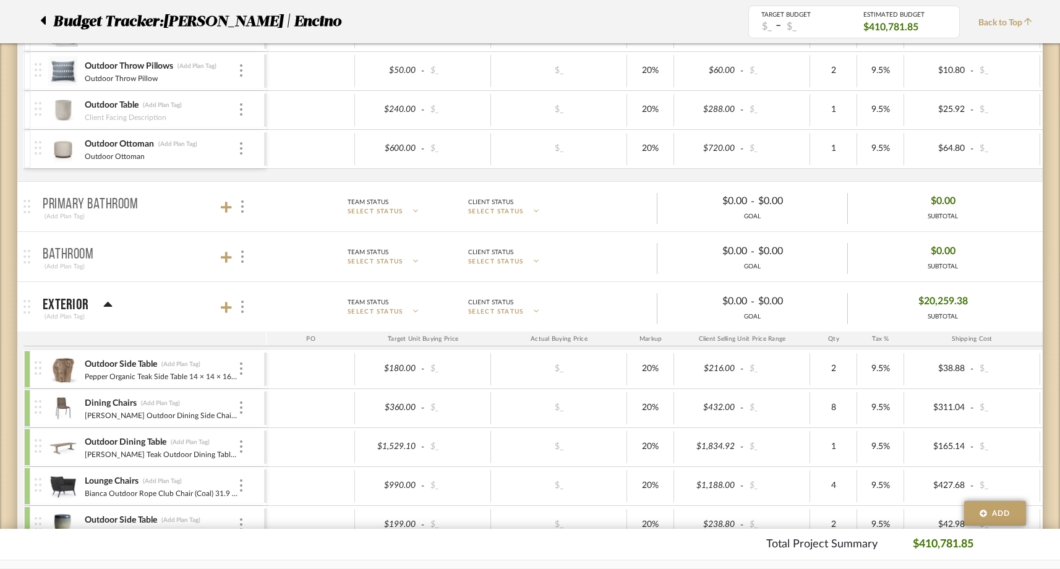
click at [111, 302] on mat-panel-title "Exterior (Add Plan Tag)" at bounding box center [152, 307] width 218 height 30
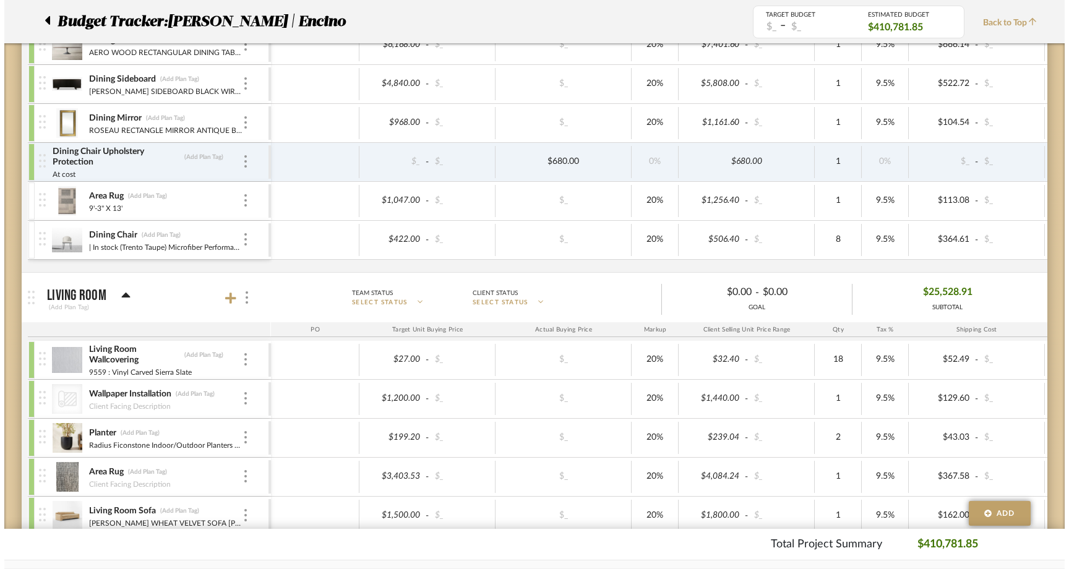
scroll to position [0, 0]
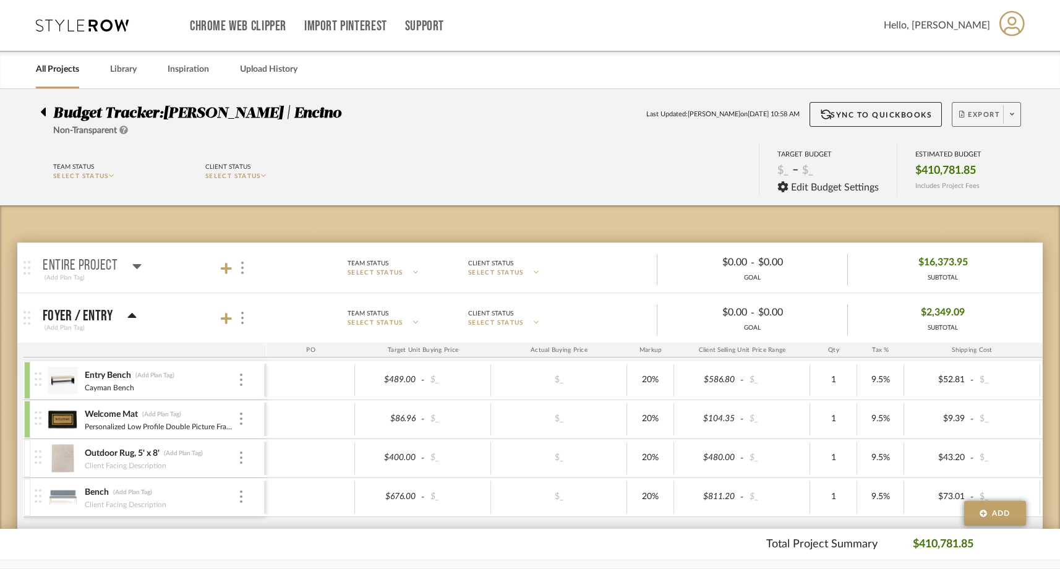
click at [1008, 118] on span at bounding box center [1011, 114] width 17 height 19
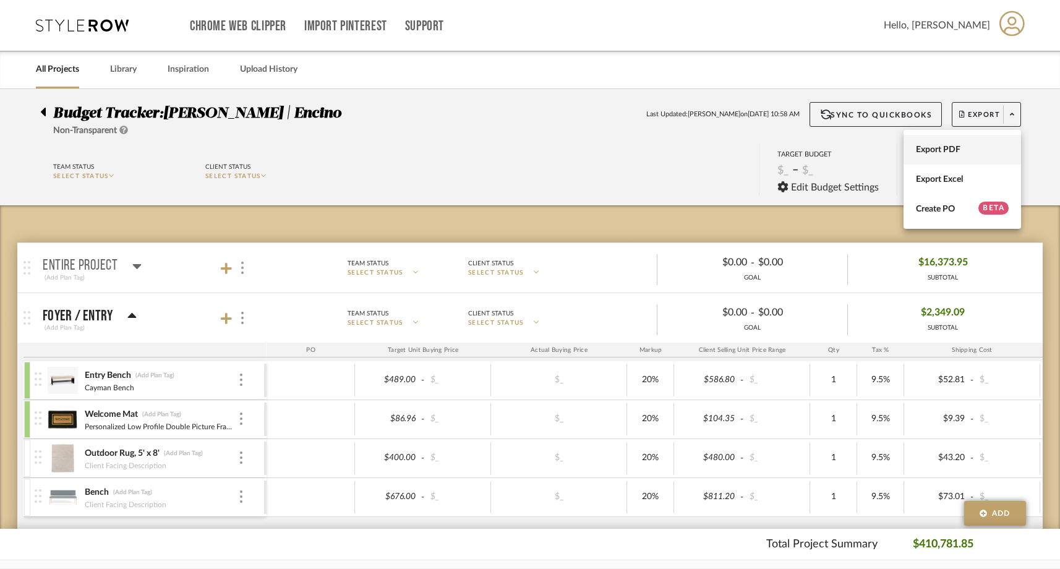
click at [949, 153] on span "Export PDF" at bounding box center [962, 150] width 93 height 11
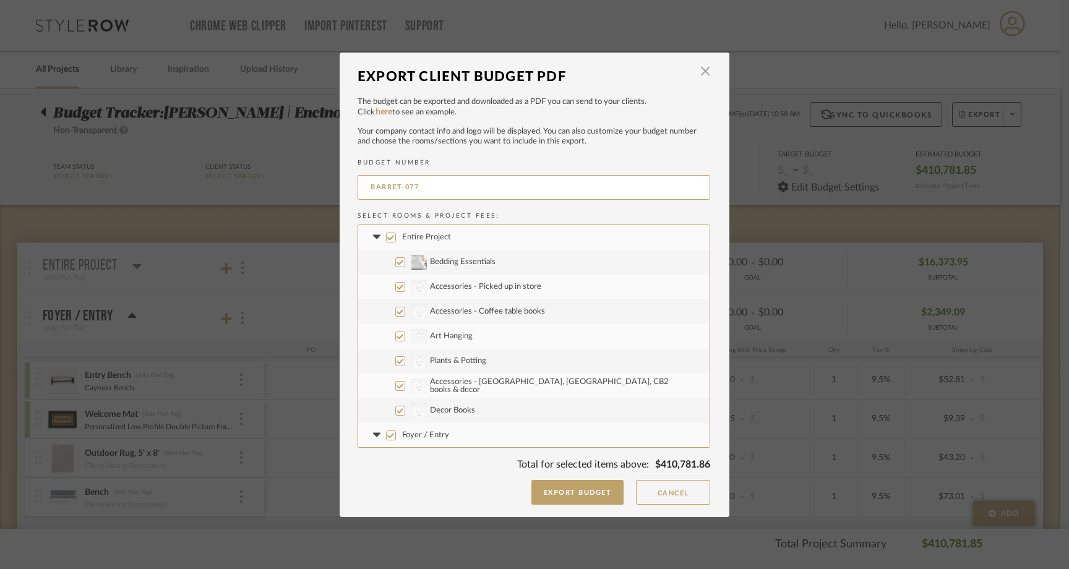
click at [388, 234] on input "Entire Project" at bounding box center [391, 238] width 10 height 10
checkbox input "false"
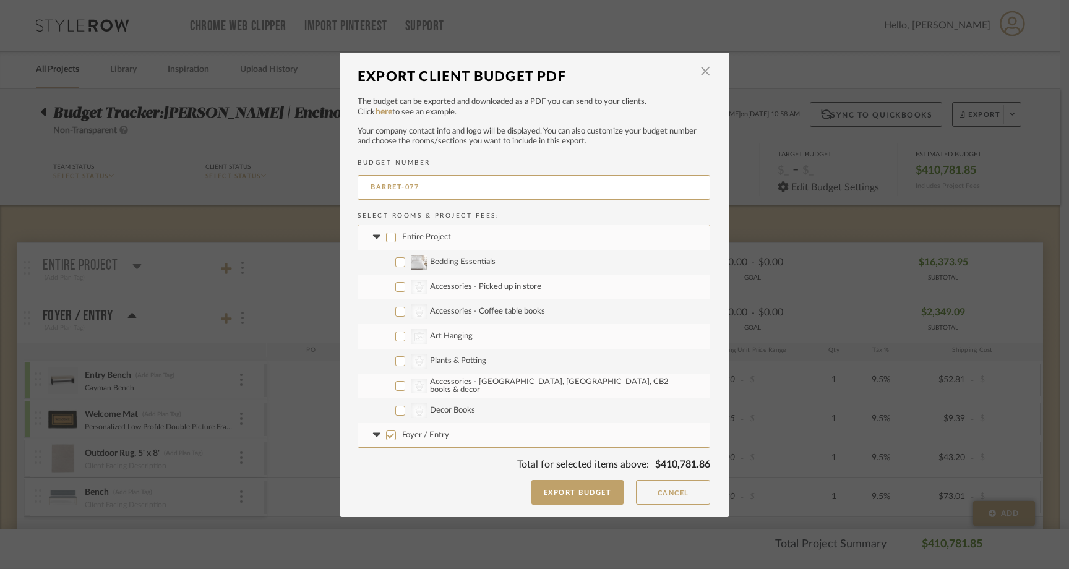
checkbox input "false"
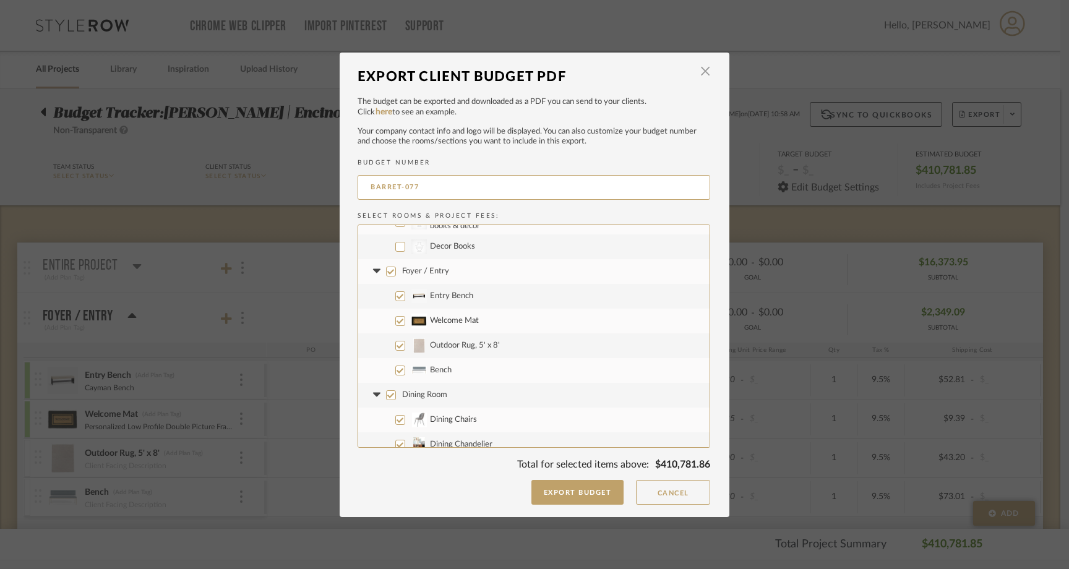
scroll to position [165, 0]
click at [390, 275] on label "Foyer / Entry" at bounding box center [533, 270] width 351 height 25
click at [390, 275] on input "Foyer / Entry" at bounding box center [391, 270] width 10 height 10
checkbox input "false"
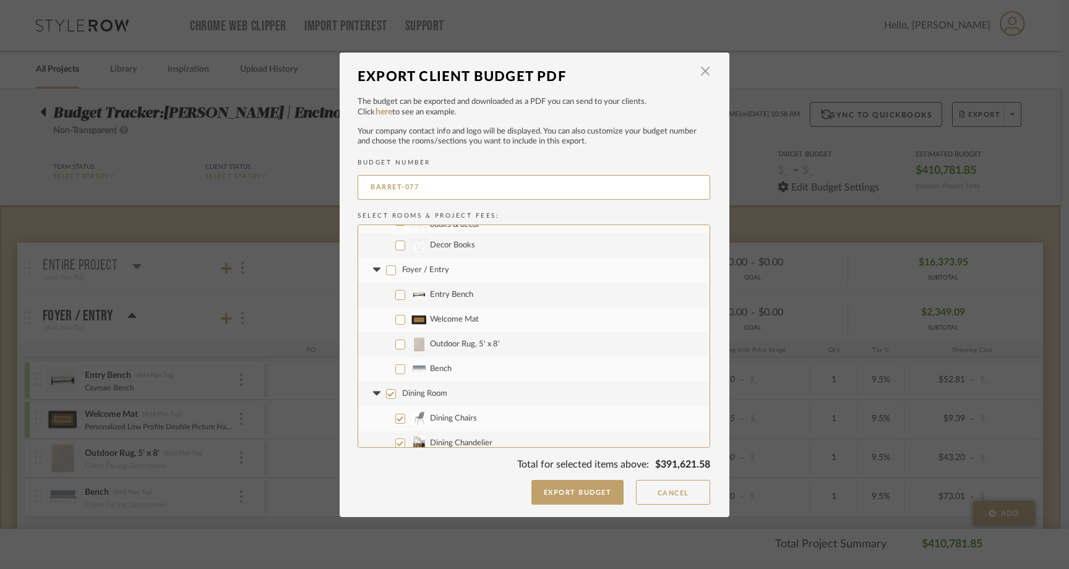
checkbox input "false"
click at [399, 343] on input "Outdoor Rug, 5' x 8'" at bounding box center [400, 345] width 10 height 10
checkbox input "true"
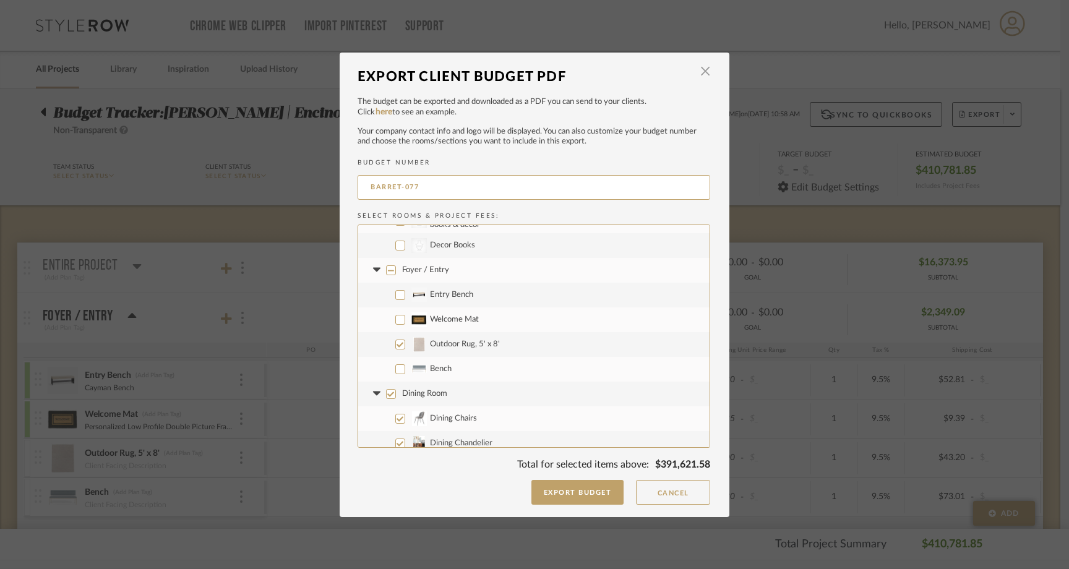
click at [399, 363] on label "Bench" at bounding box center [533, 369] width 351 height 25
click at [399, 364] on input "Bench" at bounding box center [400, 369] width 10 height 10
checkbox input "true"
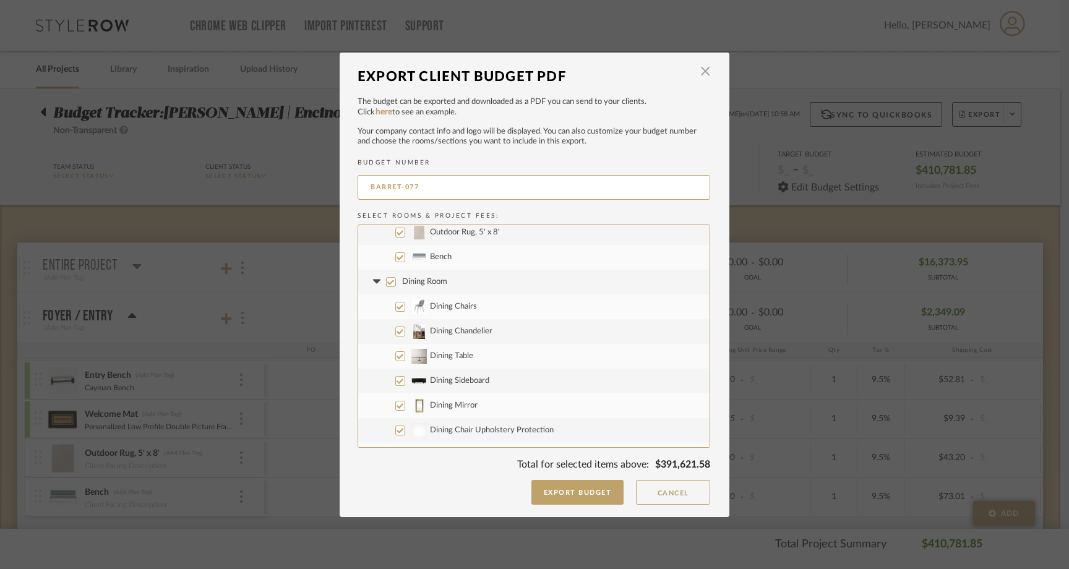
scroll to position [291, 0]
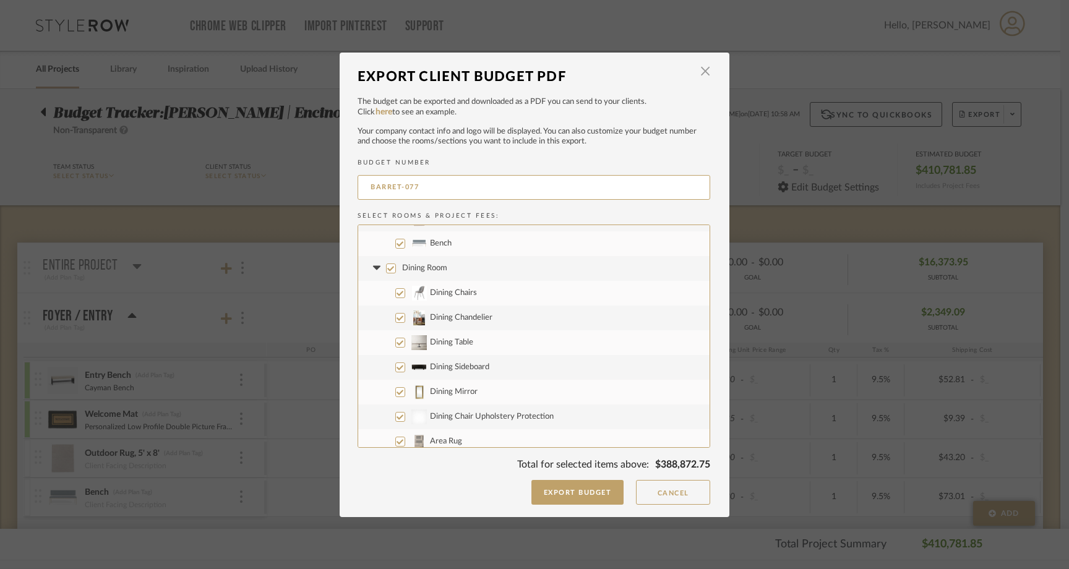
click at [384, 262] on label "Dining Room" at bounding box center [533, 268] width 351 height 25
click at [386, 263] on input "Dining Room" at bounding box center [391, 268] width 10 height 10
checkbox input "false"
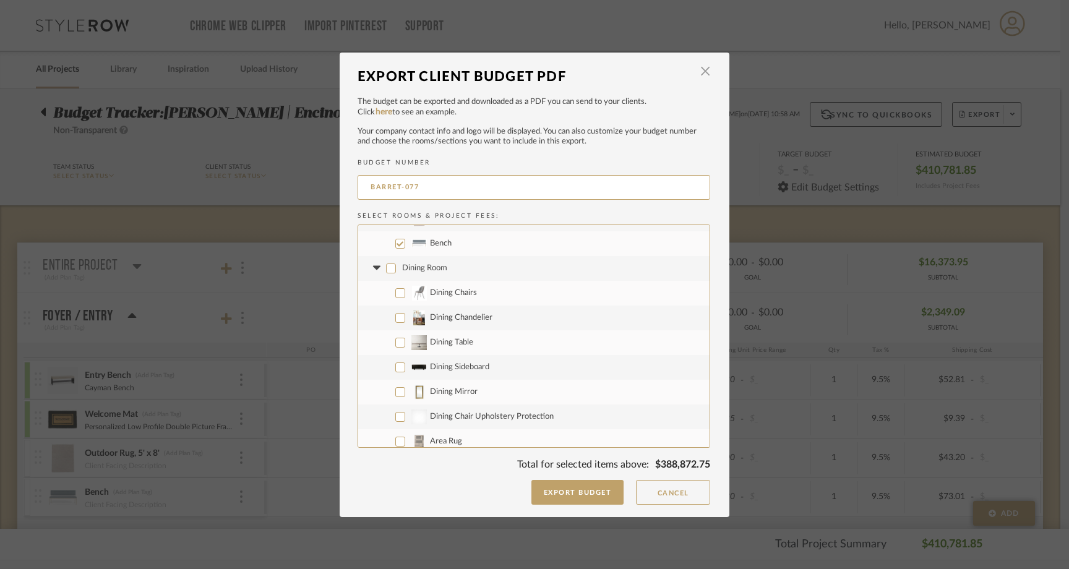
checkbox input "false"
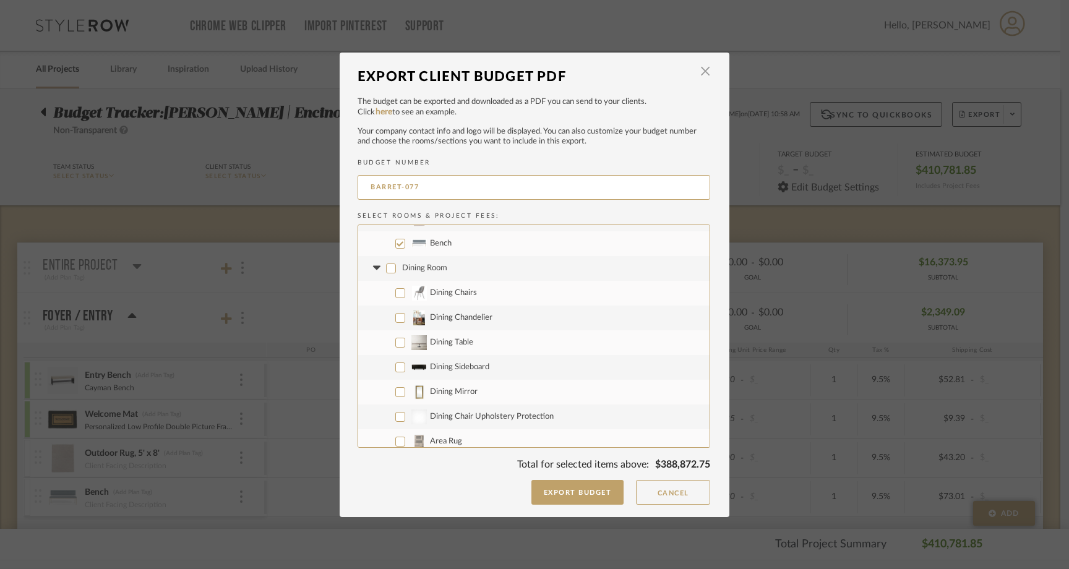
checkbox input "false"
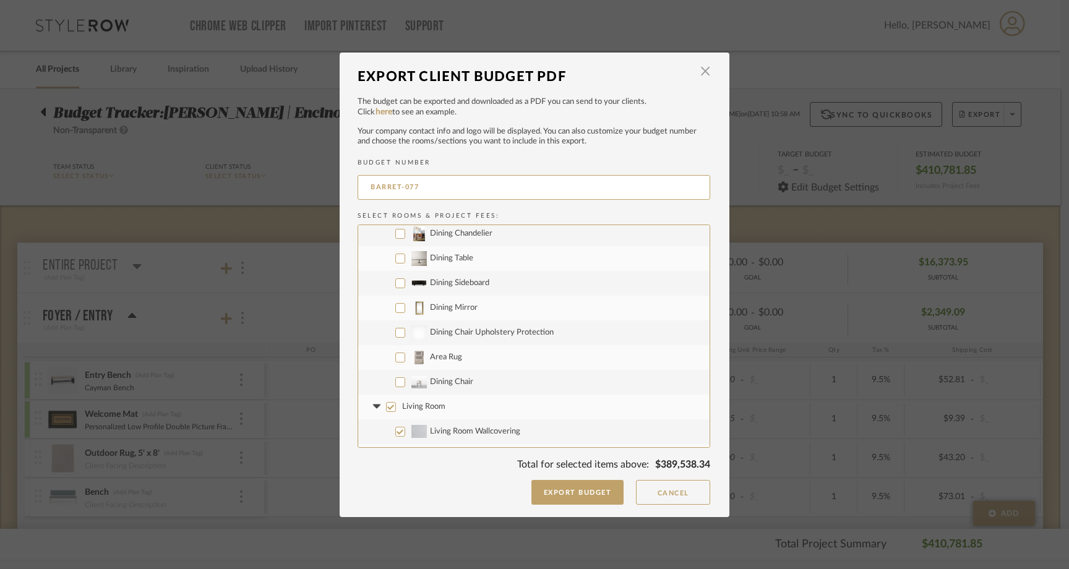
scroll to position [375, 0]
click at [395, 357] on input "Area Rug" at bounding box center [400, 357] width 10 height 10
checkbox input "true"
click at [395, 383] on input "Dining Chair" at bounding box center [400, 382] width 10 height 10
checkbox input "true"
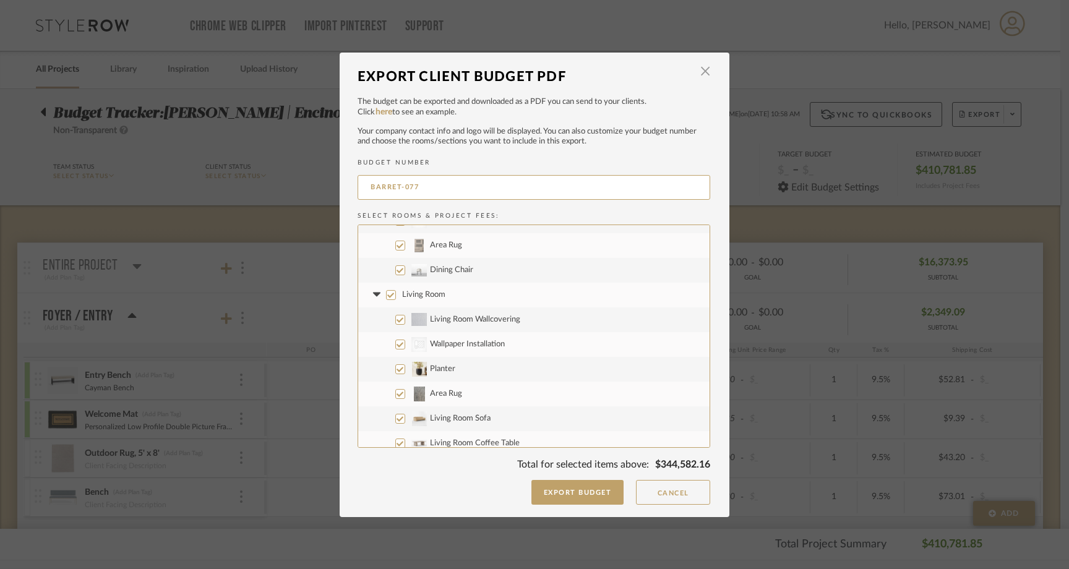
scroll to position [490, 0]
click at [386, 288] on input "Living Room" at bounding box center [391, 291] width 10 height 10
checkbox input "false"
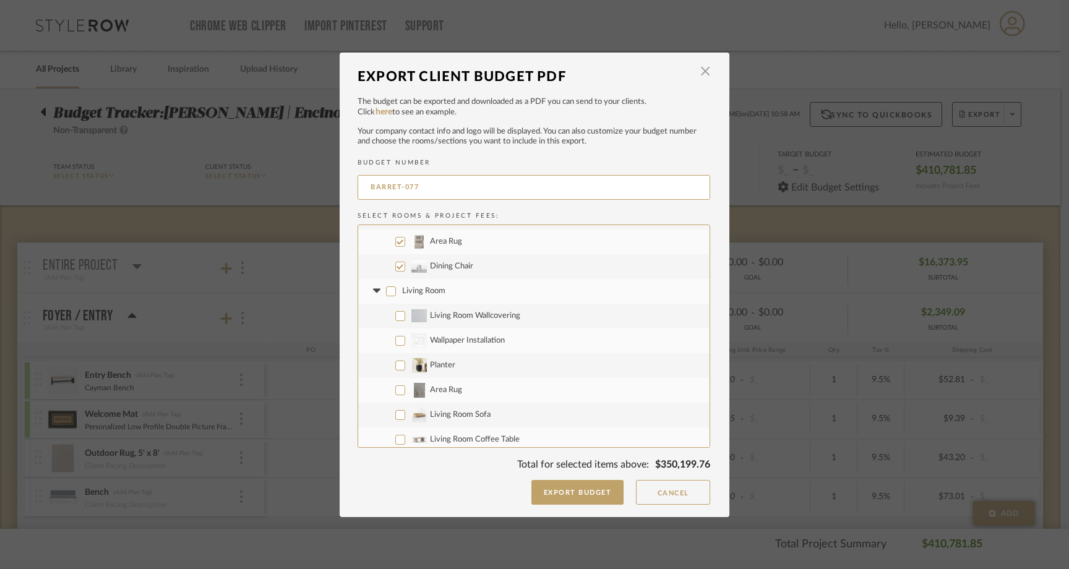
checkbox input "false"
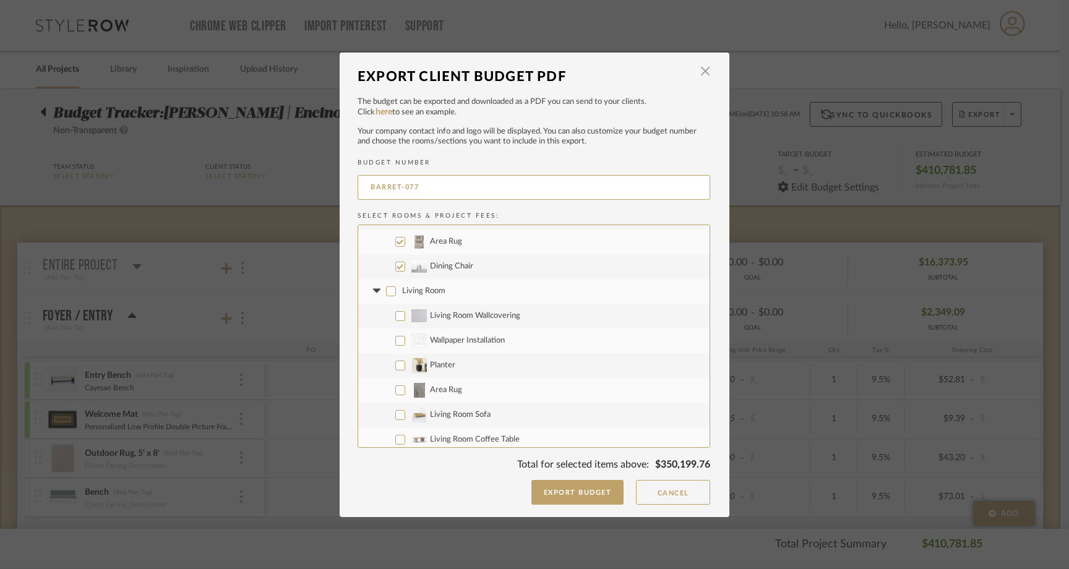
checkbox input "false"
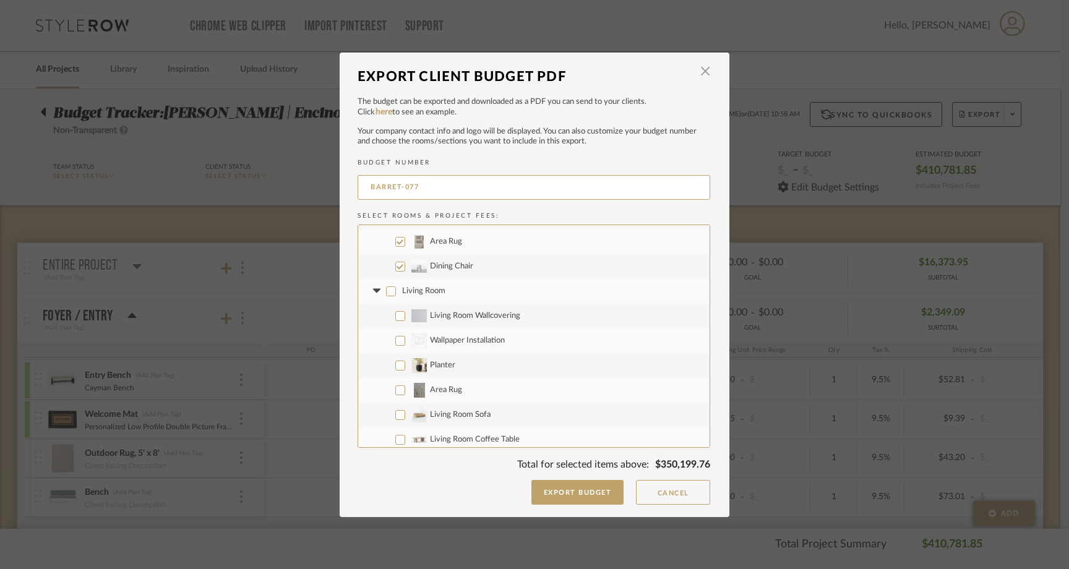
checkbox input "false"
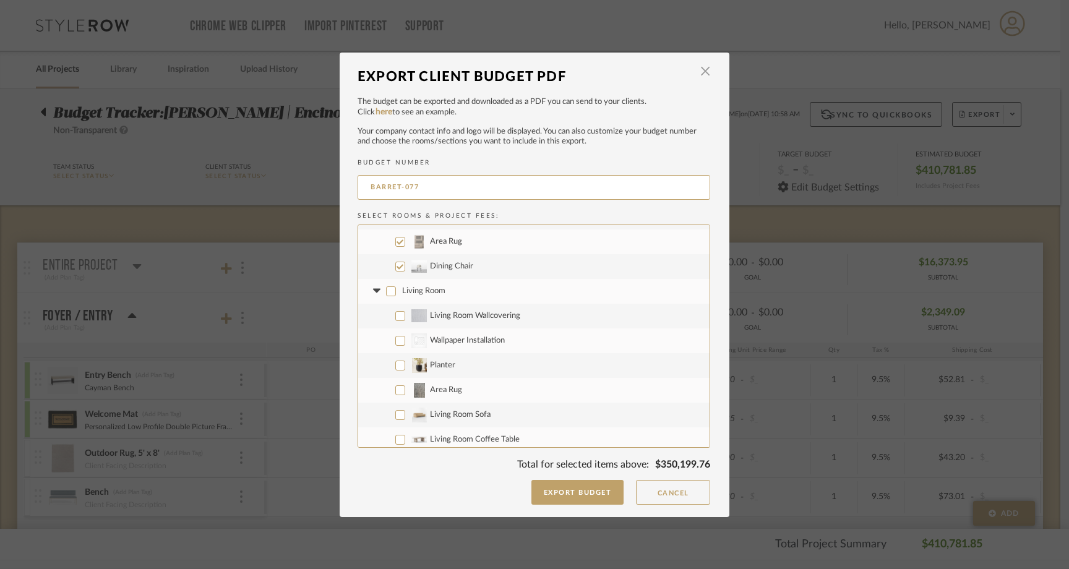
checkbox input "false"
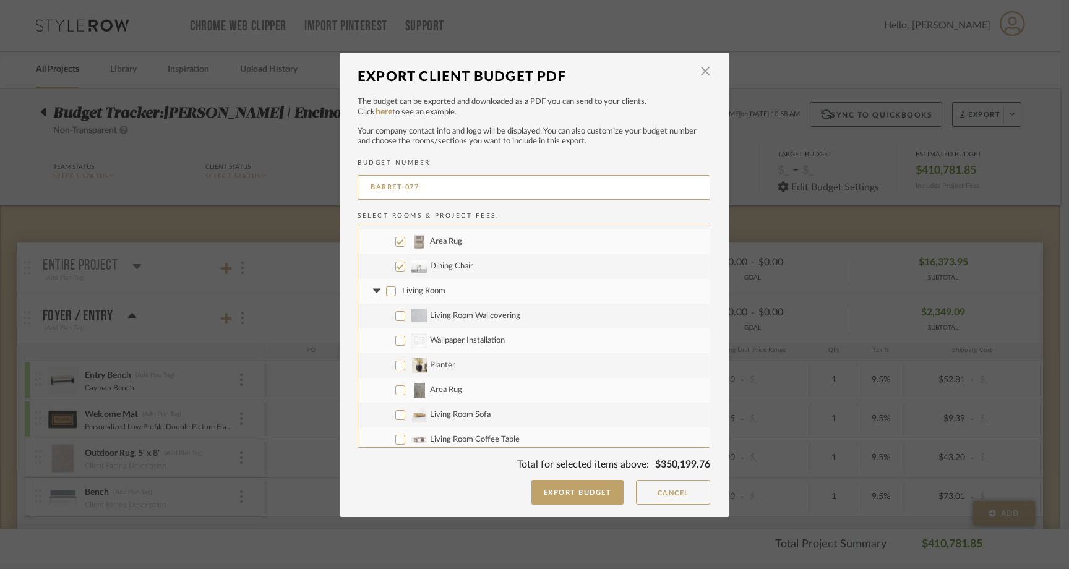
checkbox input "false"
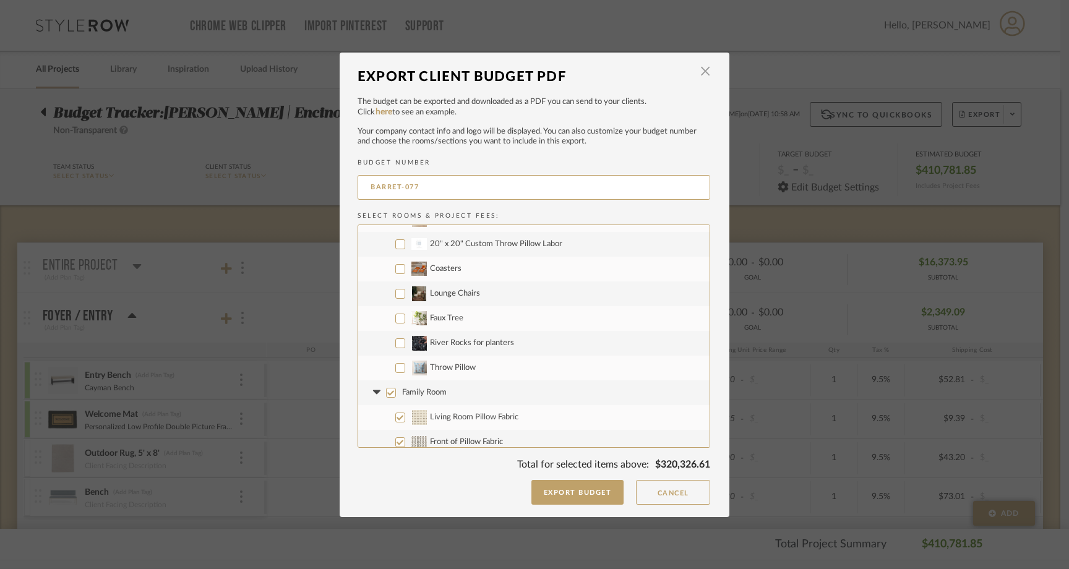
scroll to position [986, 0]
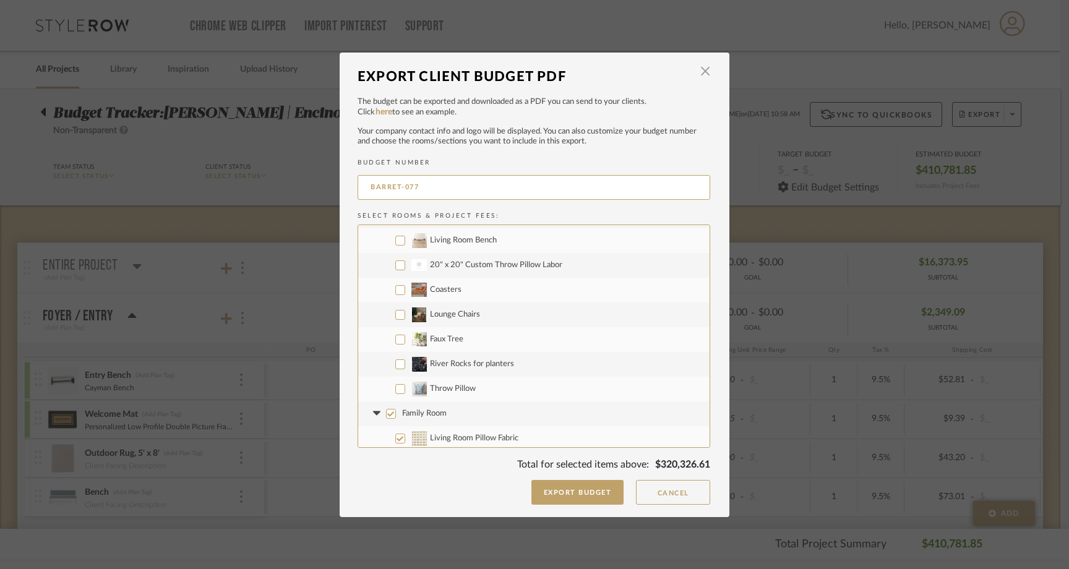
click at [395, 335] on input "Faux Tree" at bounding box center [400, 340] width 10 height 10
checkbox input "true"
click at [400, 361] on input "River Rocks for planters" at bounding box center [400, 364] width 10 height 10
checkbox input "true"
click at [395, 389] on input "Throw Pillow" at bounding box center [400, 389] width 10 height 10
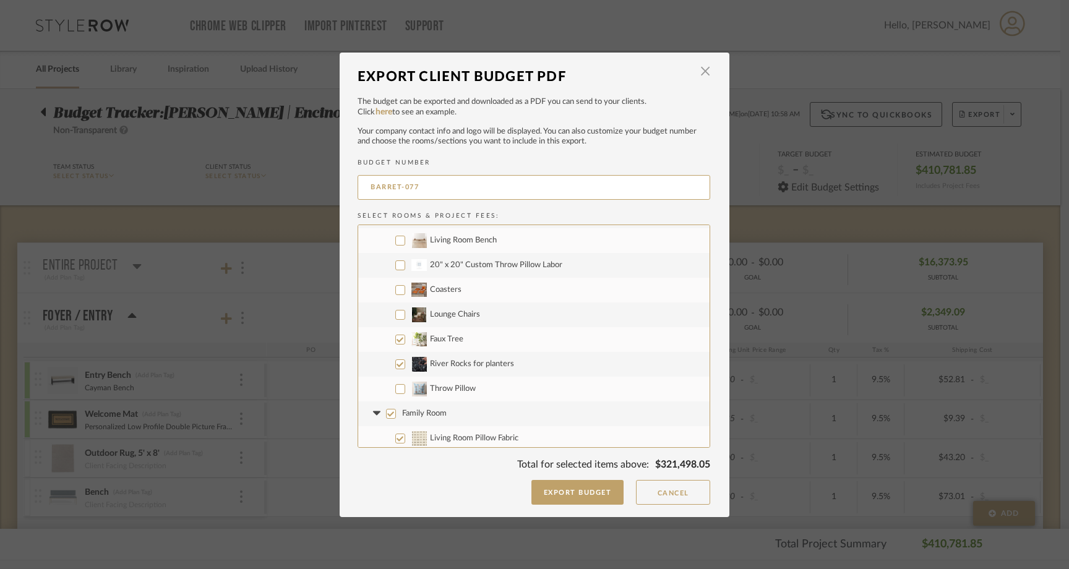
checkbox input "true"
click at [388, 413] on input "Family Room" at bounding box center [391, 414] width 10 height 10
checkbox input "false"
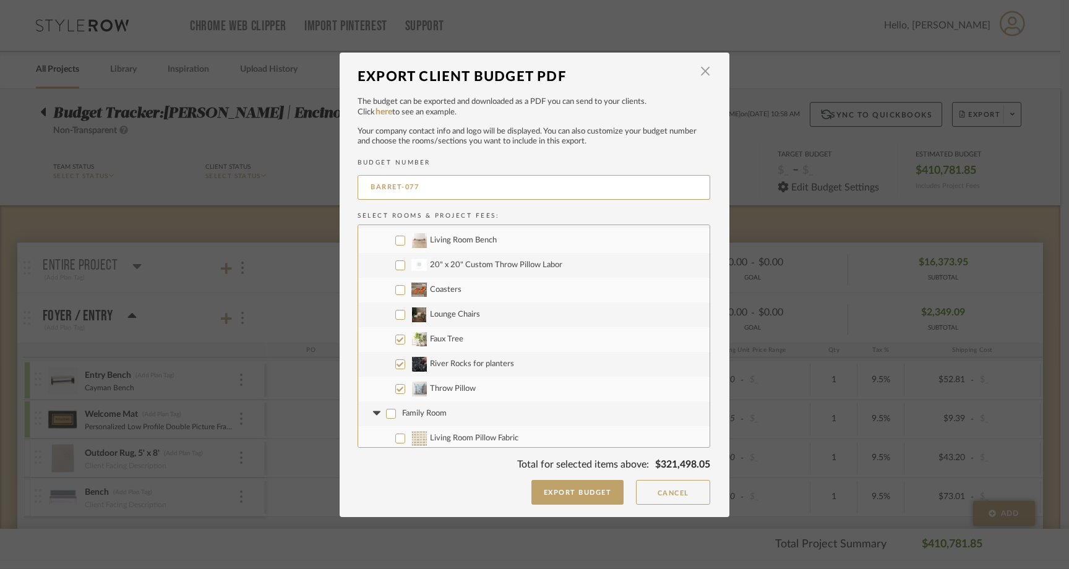
checkbox input "false"
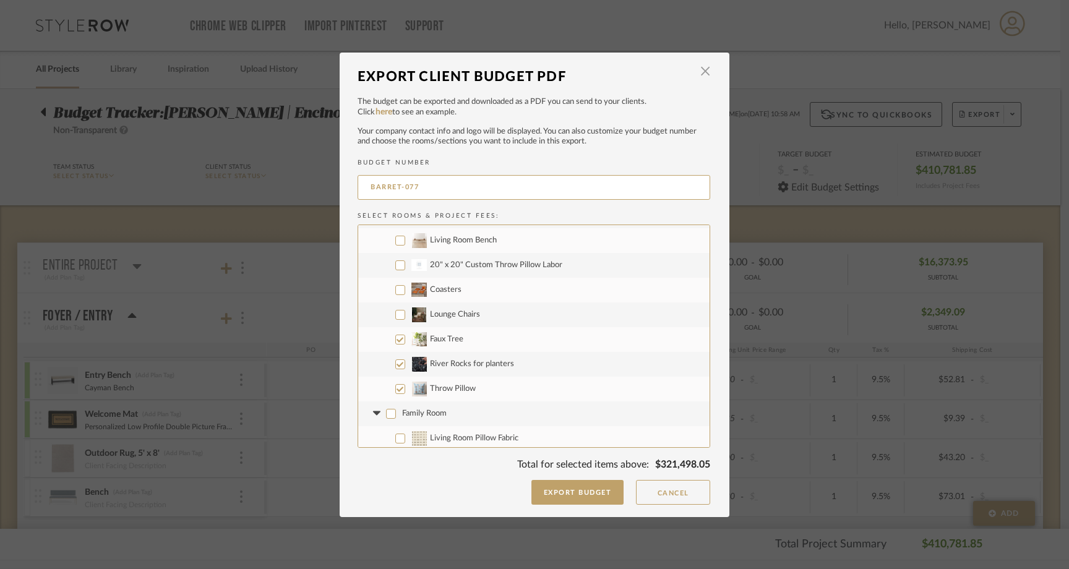
checkbox input "false"
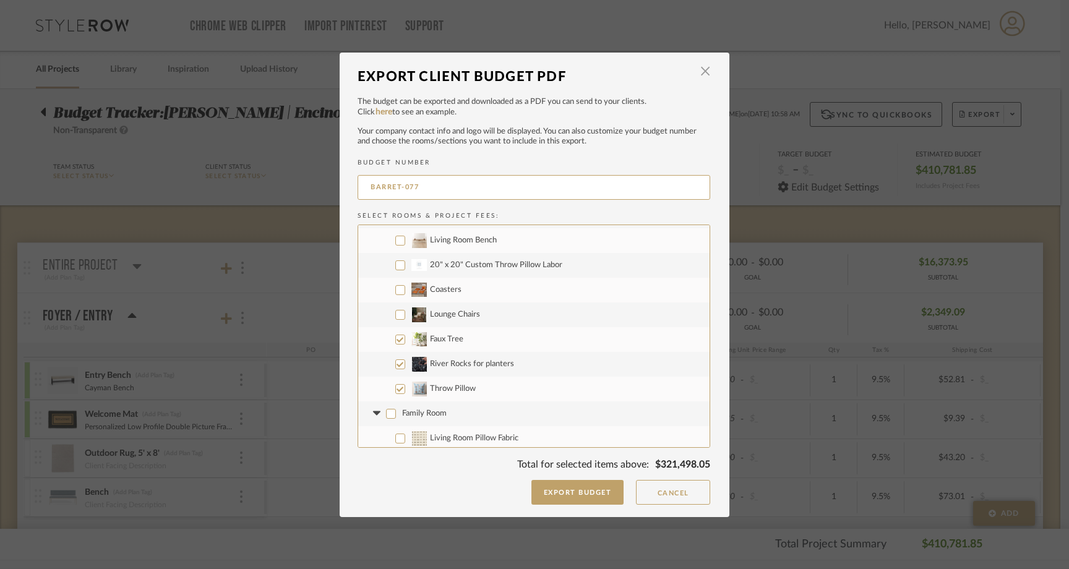
checkbox input "false"
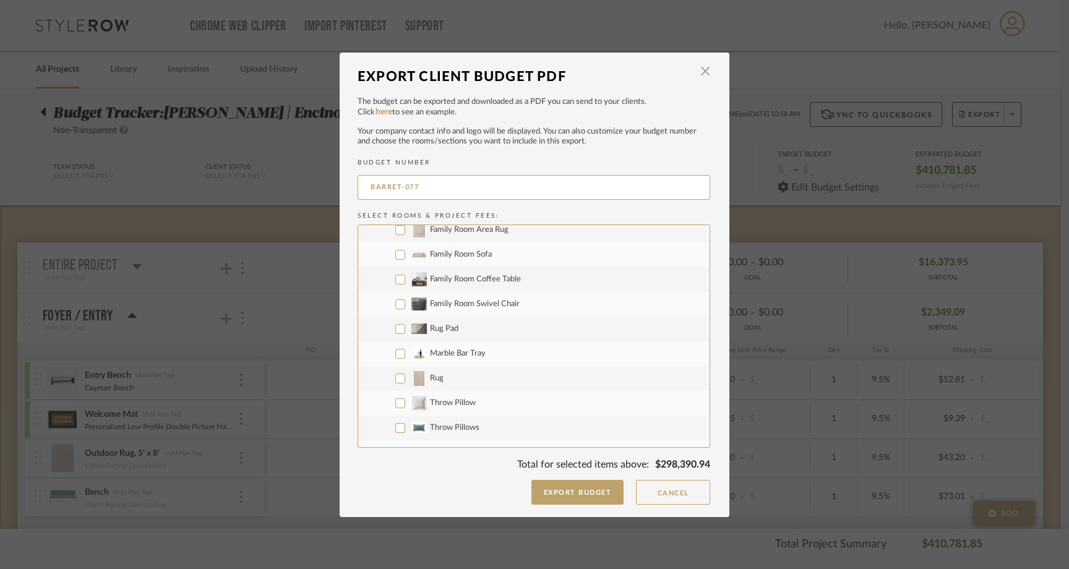
scroll to position [1329, 0]
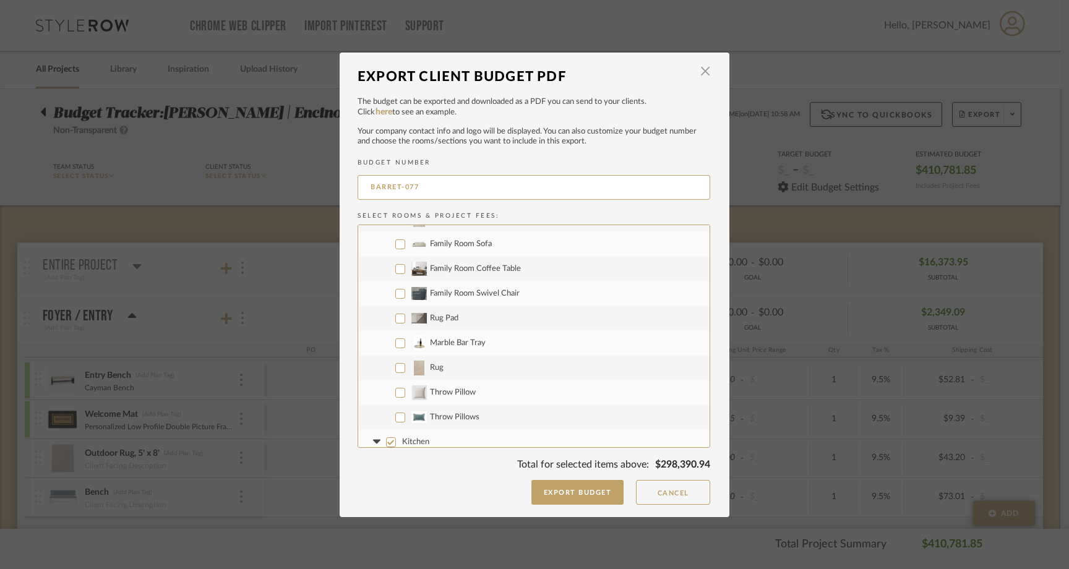
click at [395, 366] on input "Rug" at bounding box center [400, 368] width 10 height 10
checkbox input "true"
click at [395, 395] on input "Throw Pillow" at bounding box center [400, 393] width 10 height 10
checkbox input "true"
click at [395, 414] on input "Throw Pillows" at bounding box center [400, 417] width 10 height 10
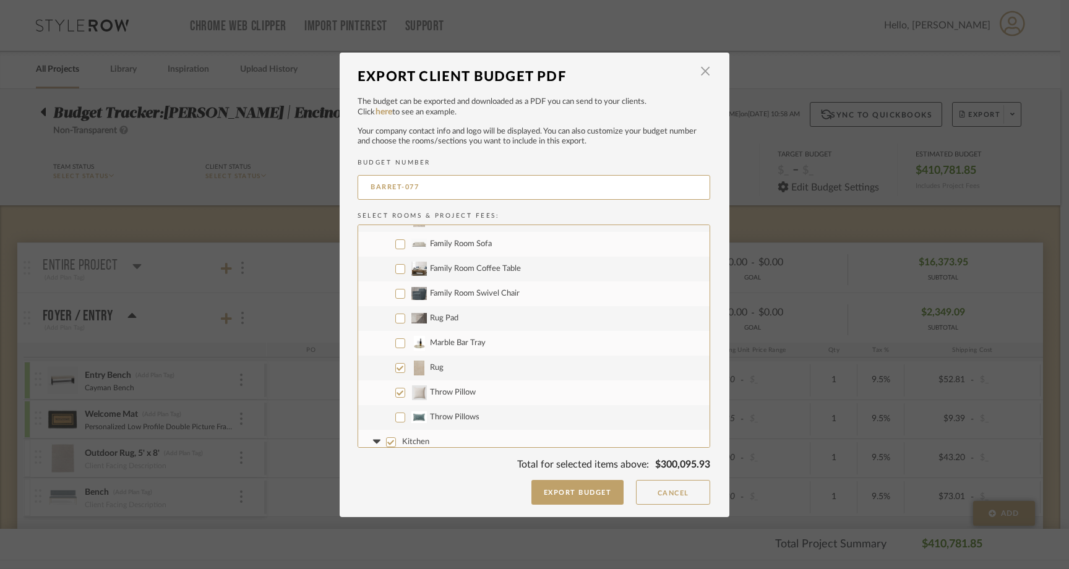
checkbox input "true"
click at [386, 363] on input "Kitchen" at bounding box center [391, 366] width 10 height 10
checkbox input "false"
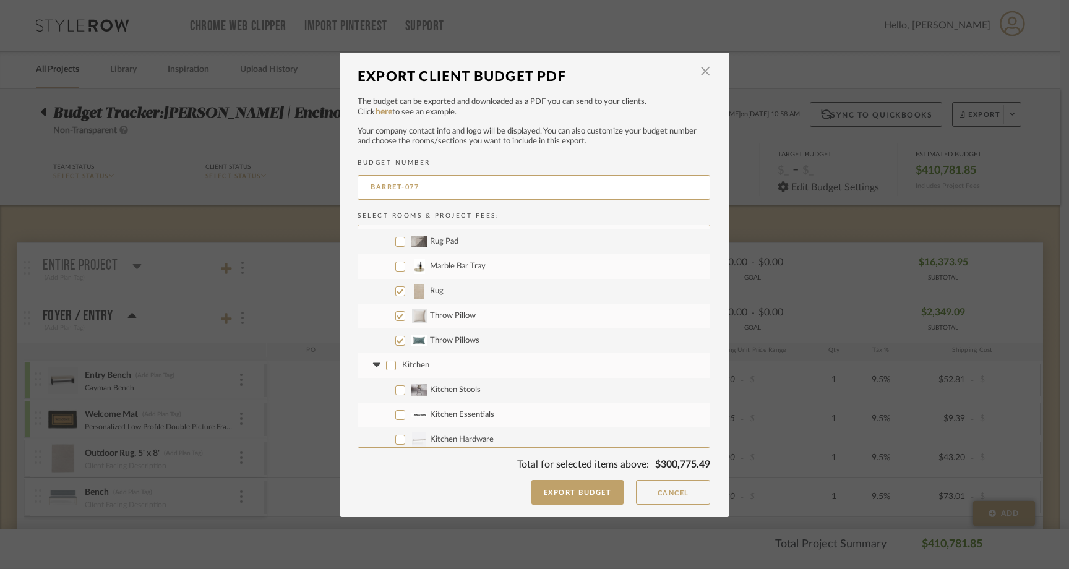
checkbox input "false"
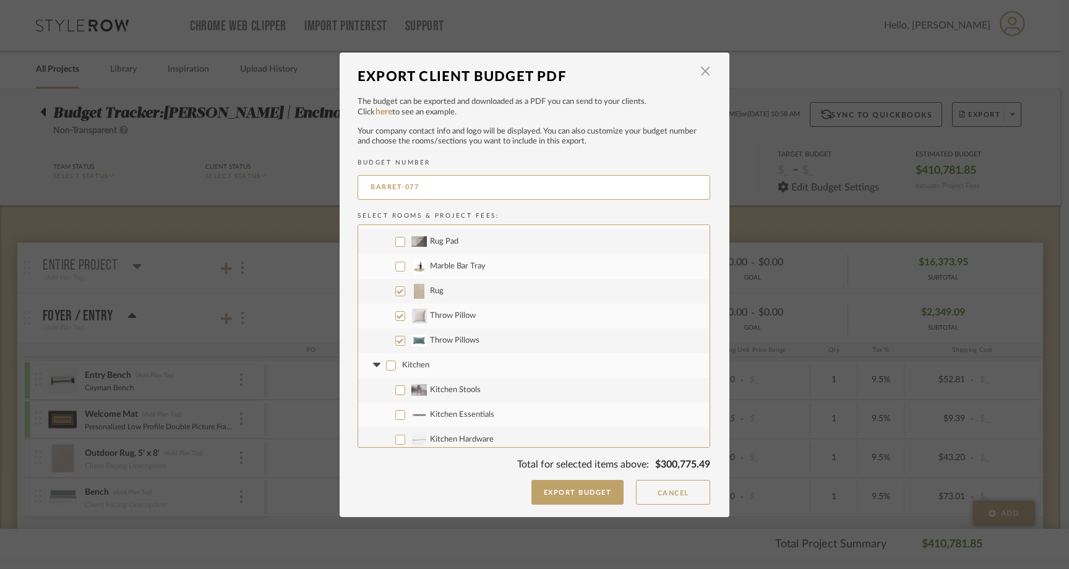
checkbox input "false"
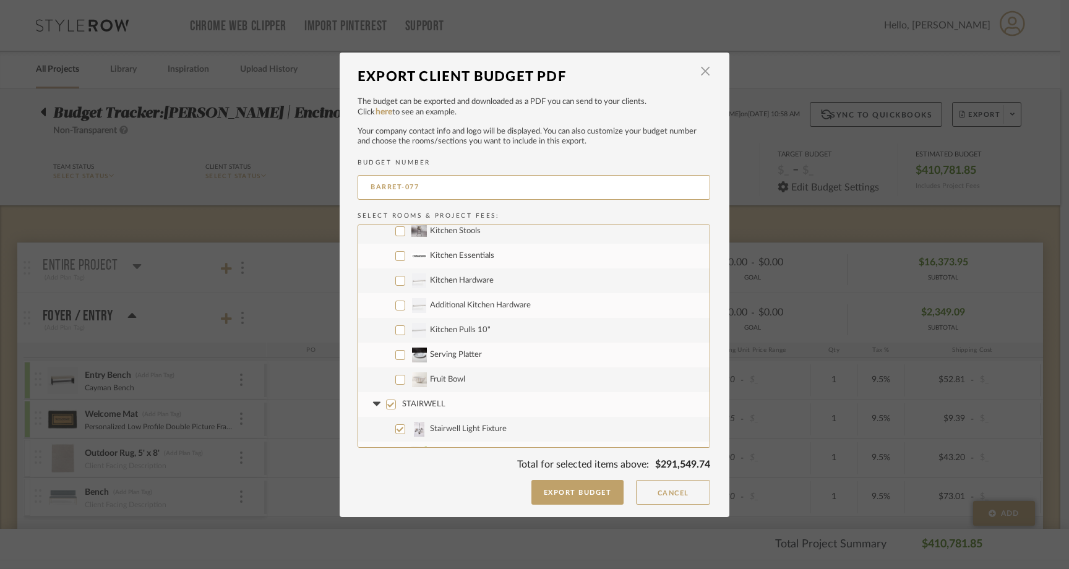
scroll to position [1571, 0]
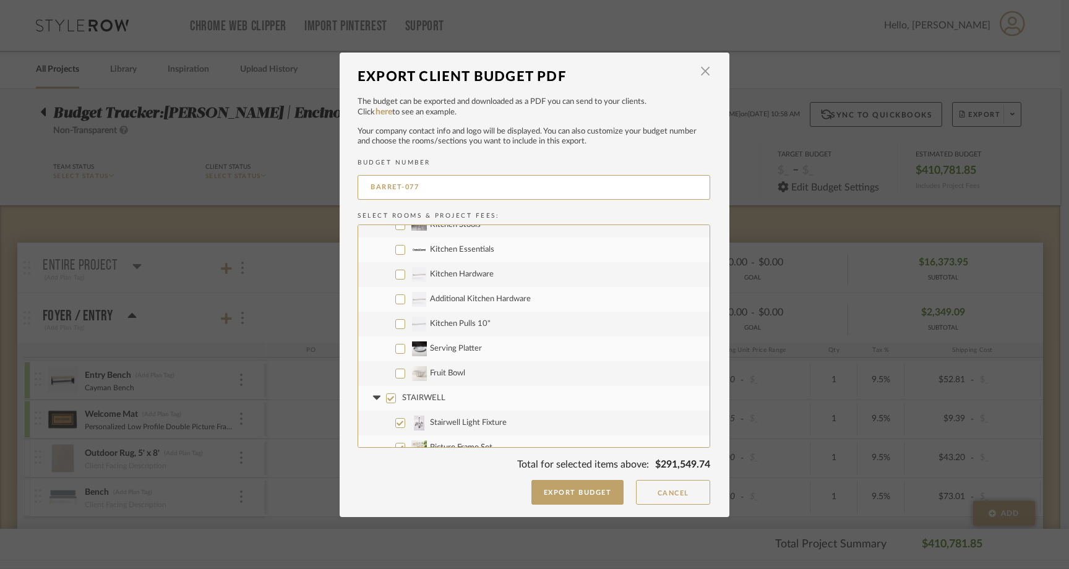
click at [387, 398] on input "STAIRWELL" at bounding box center [391, 398] width 10 height 10
checkbox input "false"
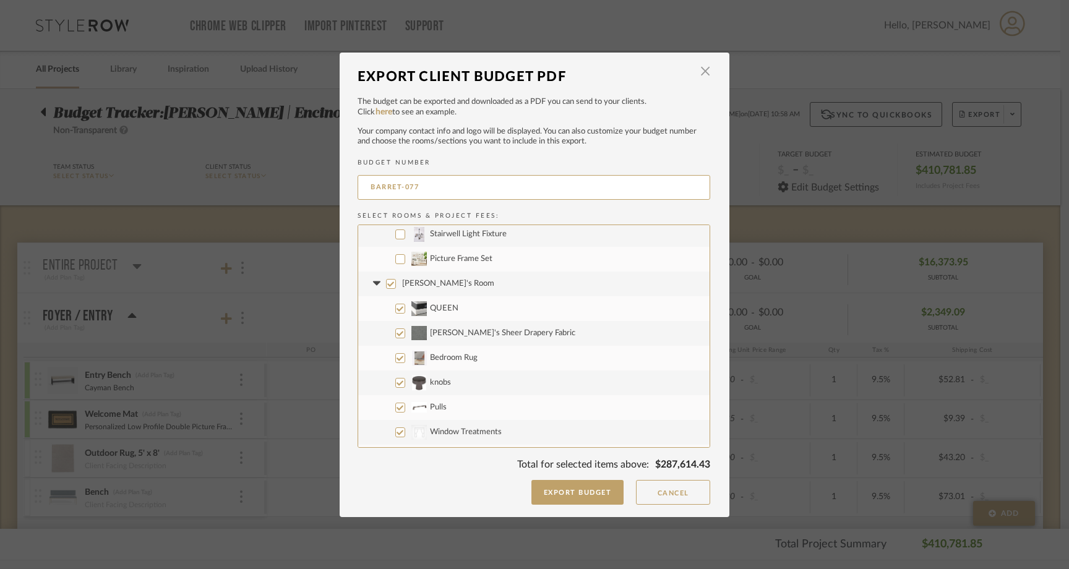
scroll to position [1754, 0]
click at [389, 289] on input "Elijah's Room" at bounding box center [391, 289] width 10 height 10
checkbox input "false"
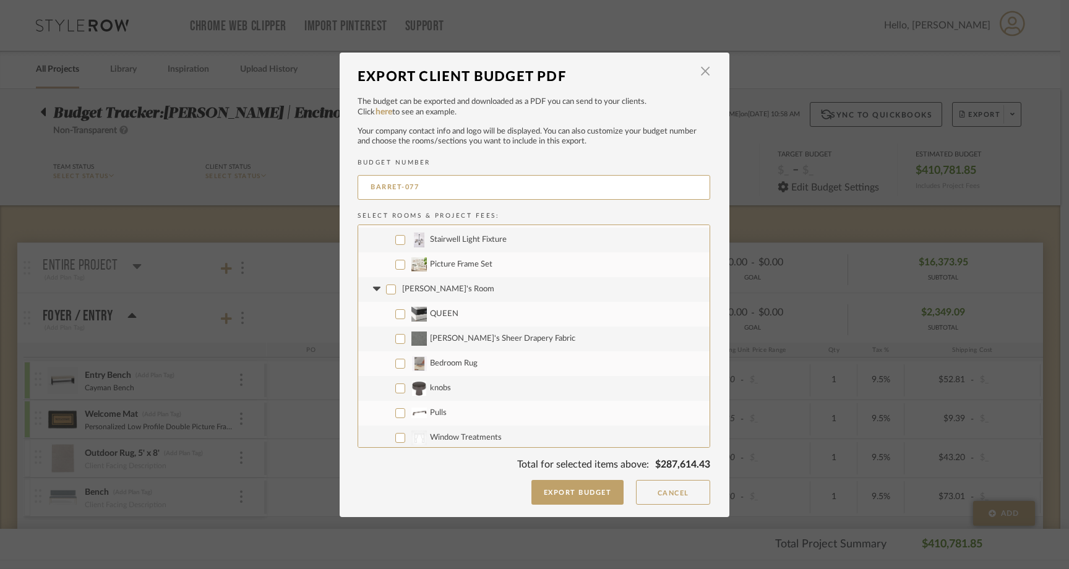
checkbox input "false"
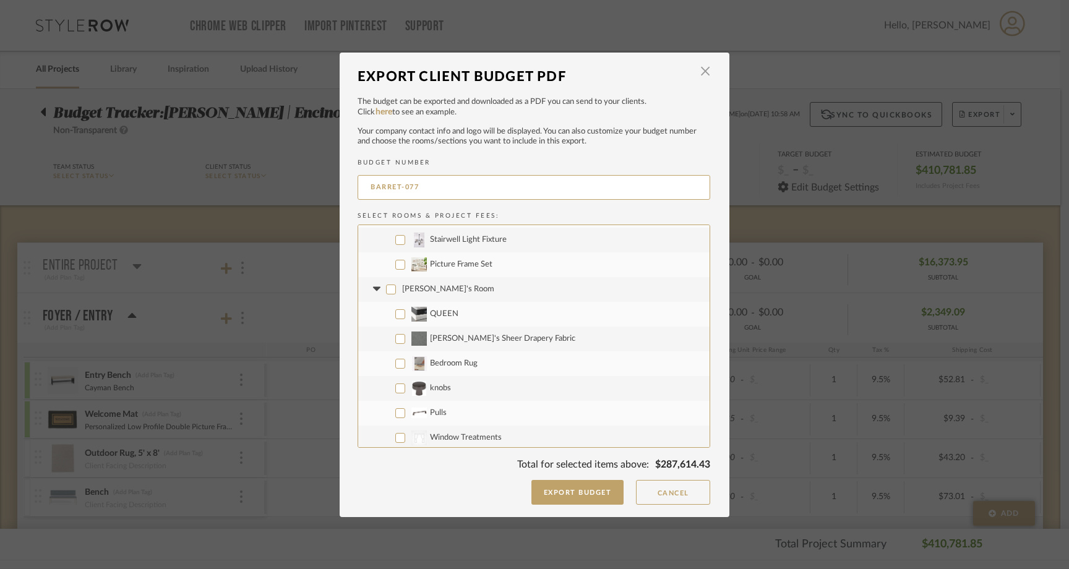
checkbox input "false"
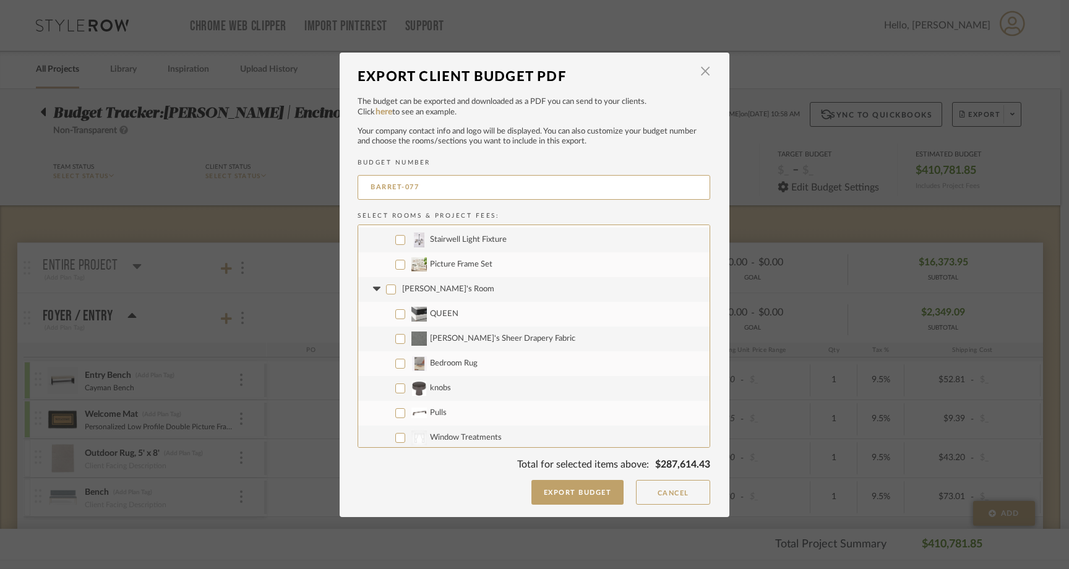
checkbox input "false"
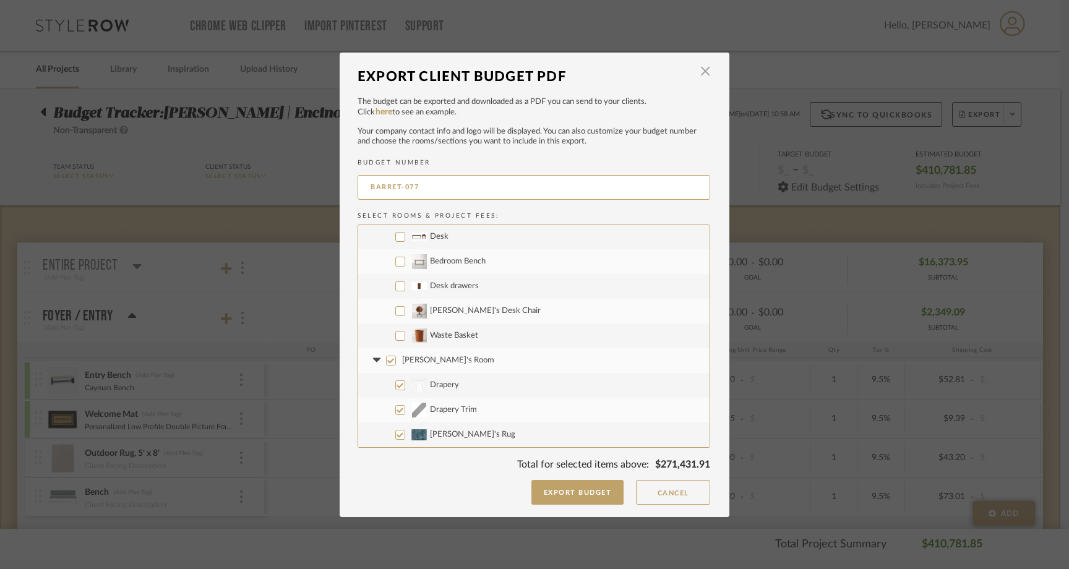
click at [386, 364] on input "Greta's Room" at bounding box center [391, 361] width 10 height 10
checkbox input "false"
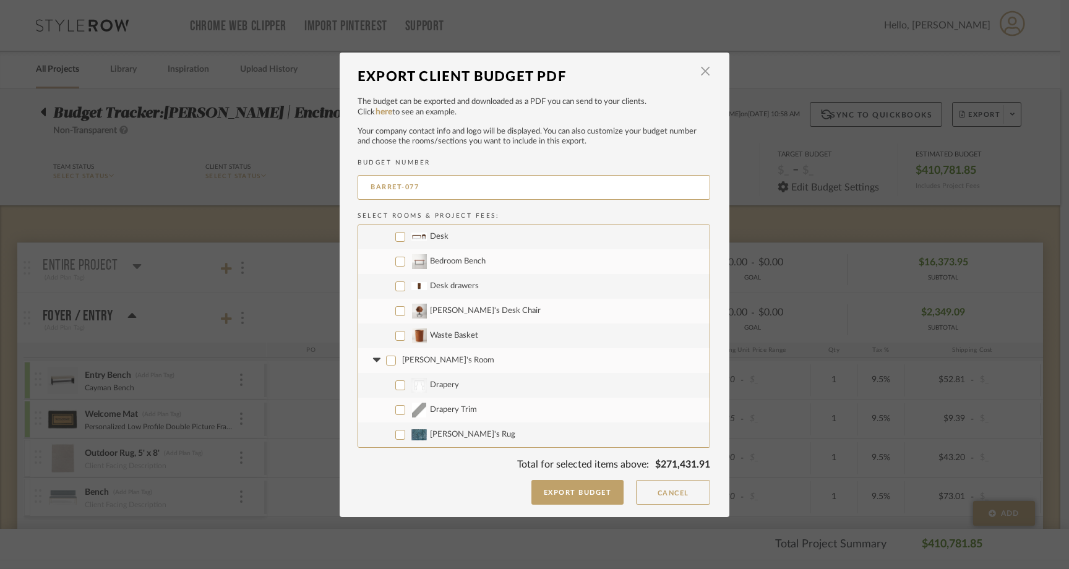
checkbox input "false"
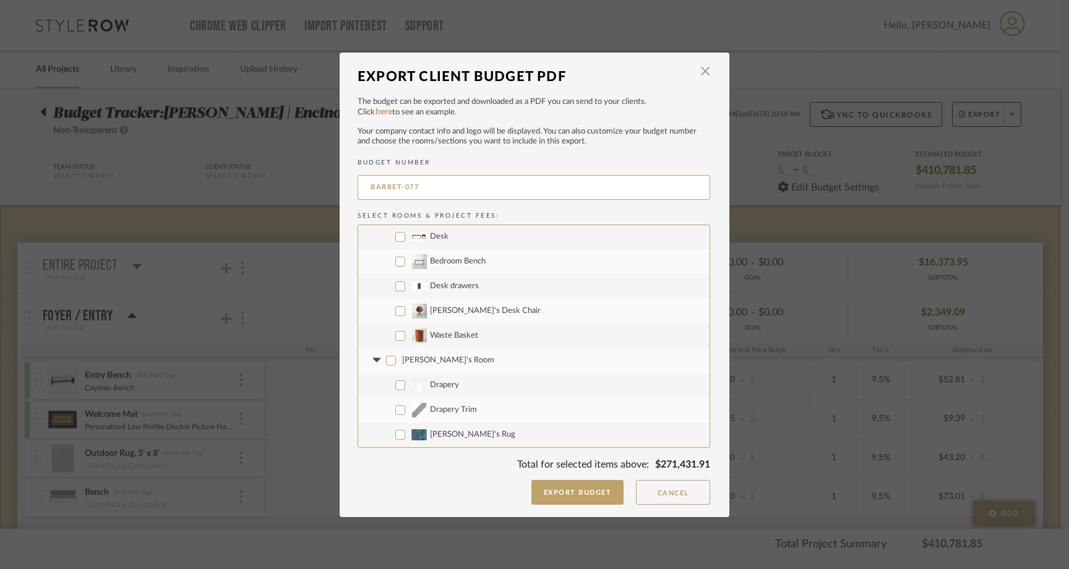
checkbox input "false"
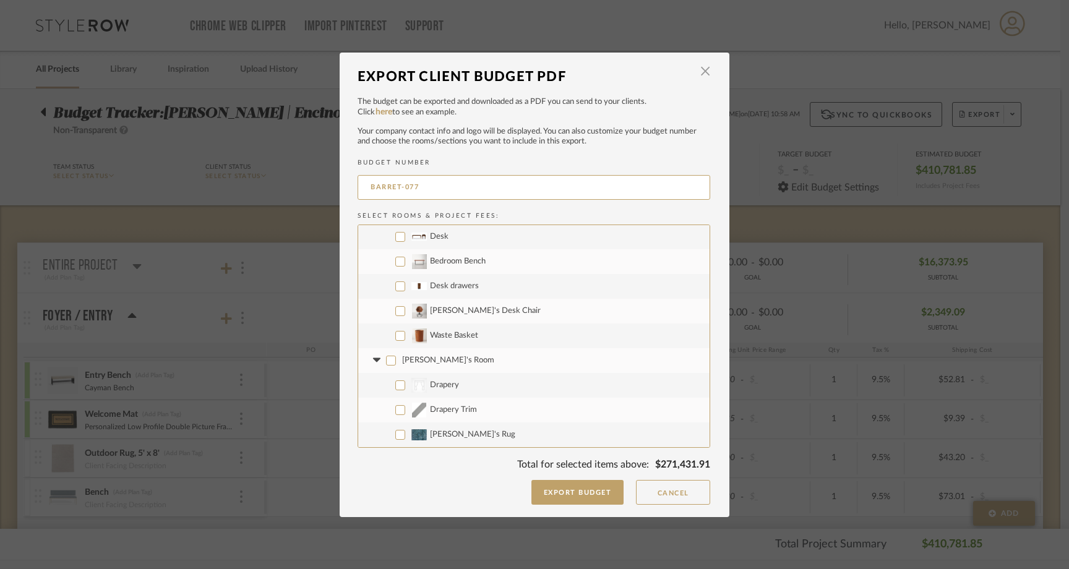
checkbox input "false"
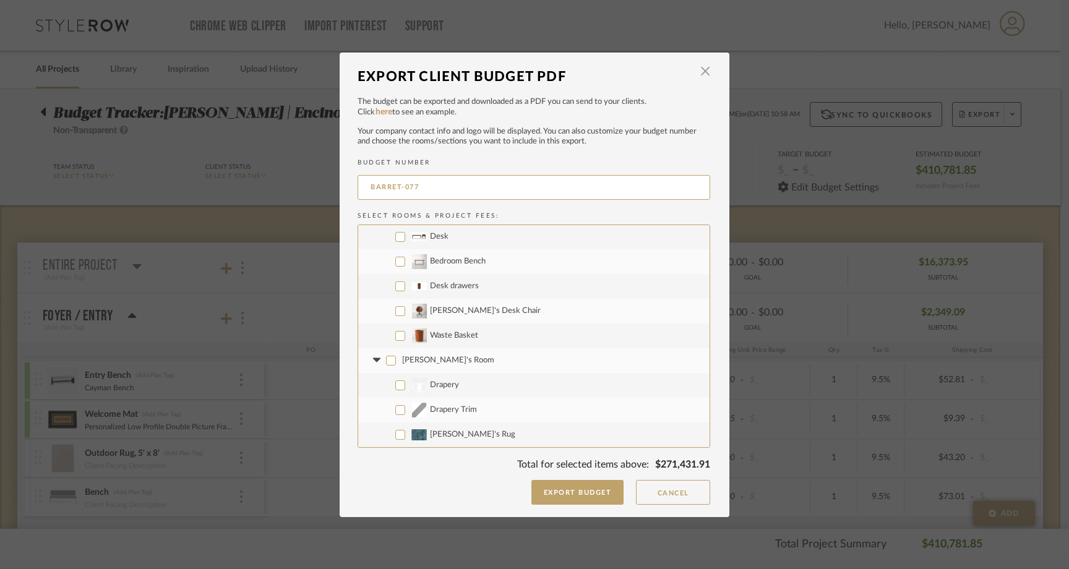
checkbox input "false"
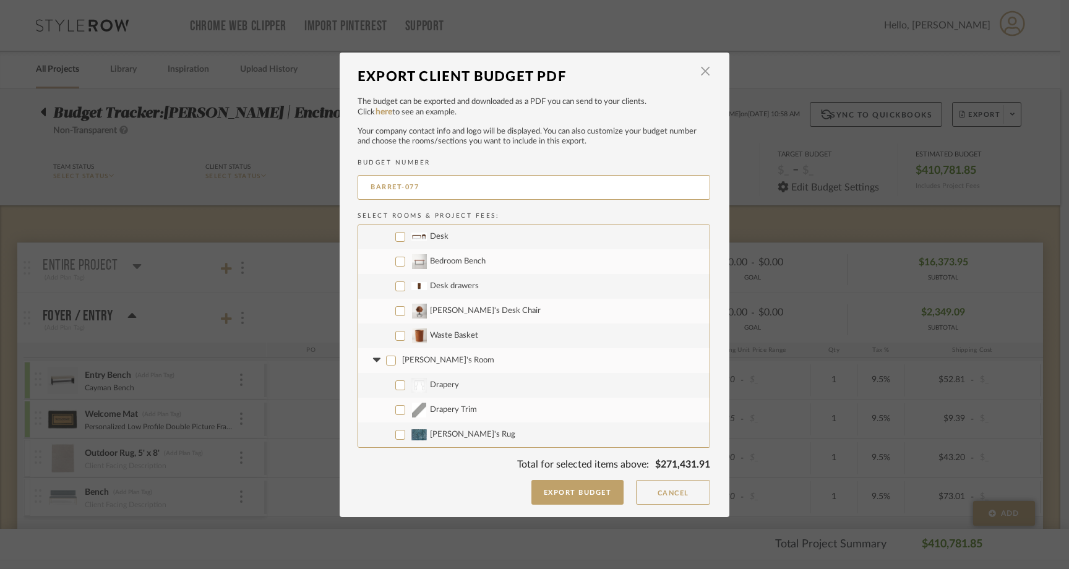
checkbox input "false"
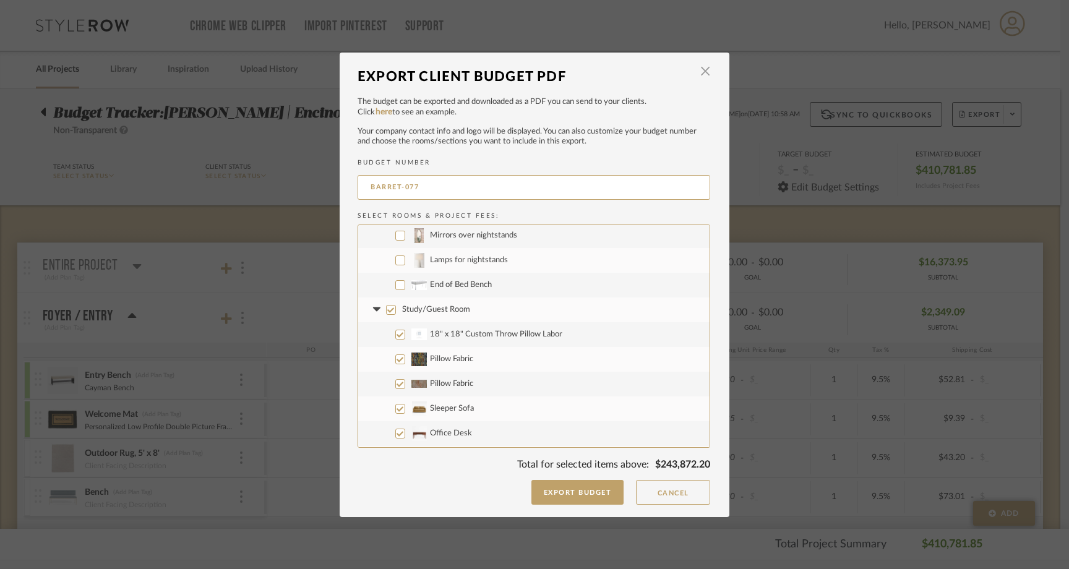
scroll to position [2810, 0]
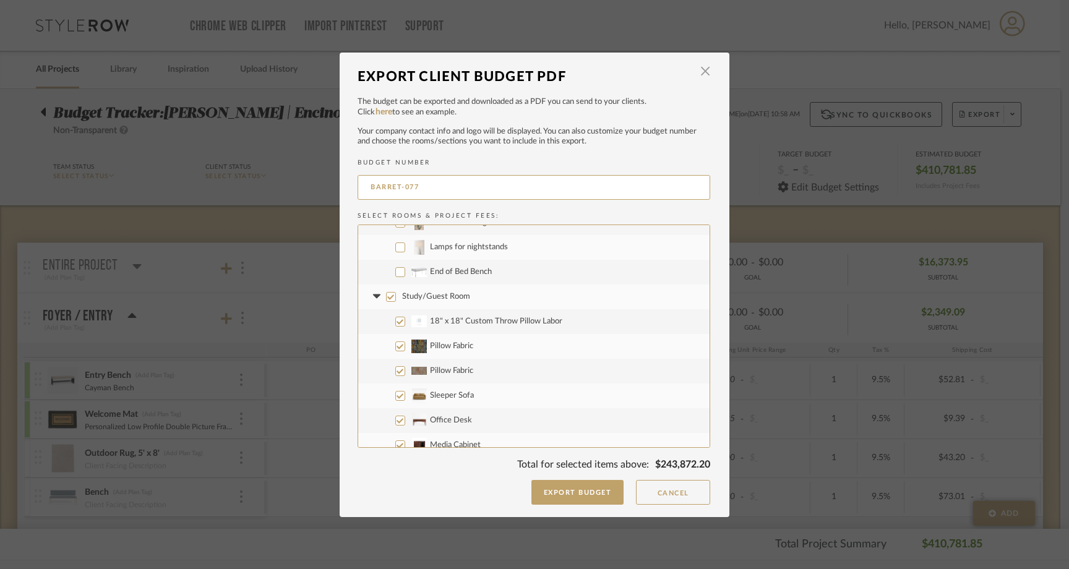
click at [388, 290] on label "Study/Guest Room" at bounding box center [533, 296] width 351 height 25
click at [388, 292] on input "Study/Guest Room" at bounding box center [391, 297] width 10 height 10
checkbox input "false"
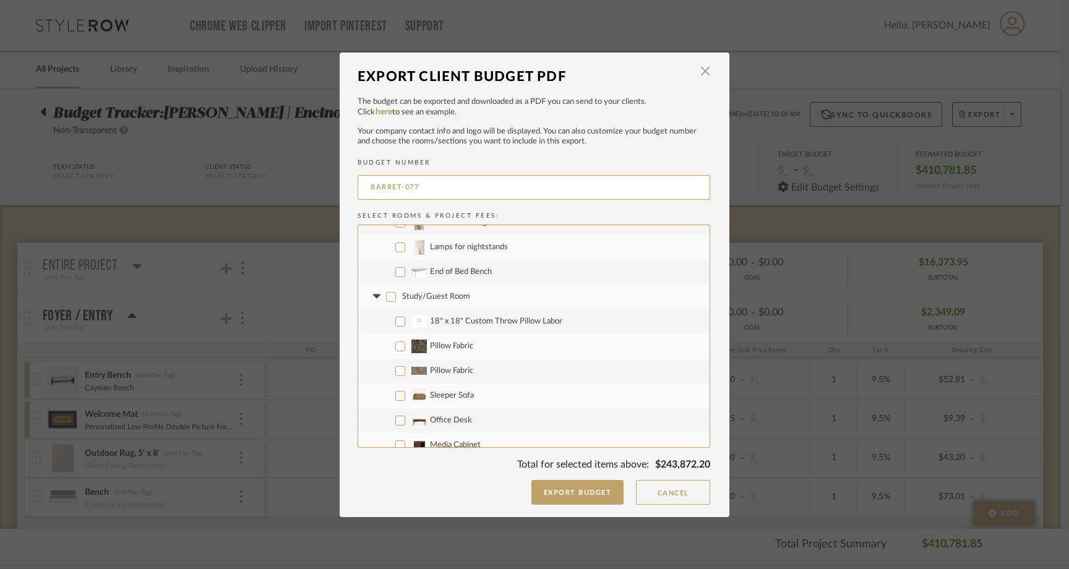
checkbox input "false"
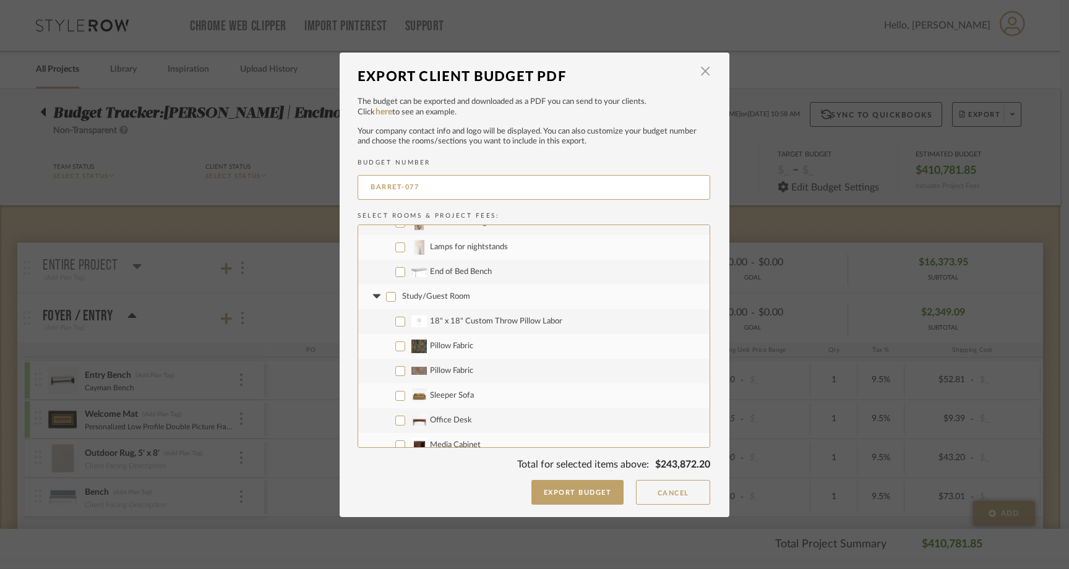
checkbox input "false"
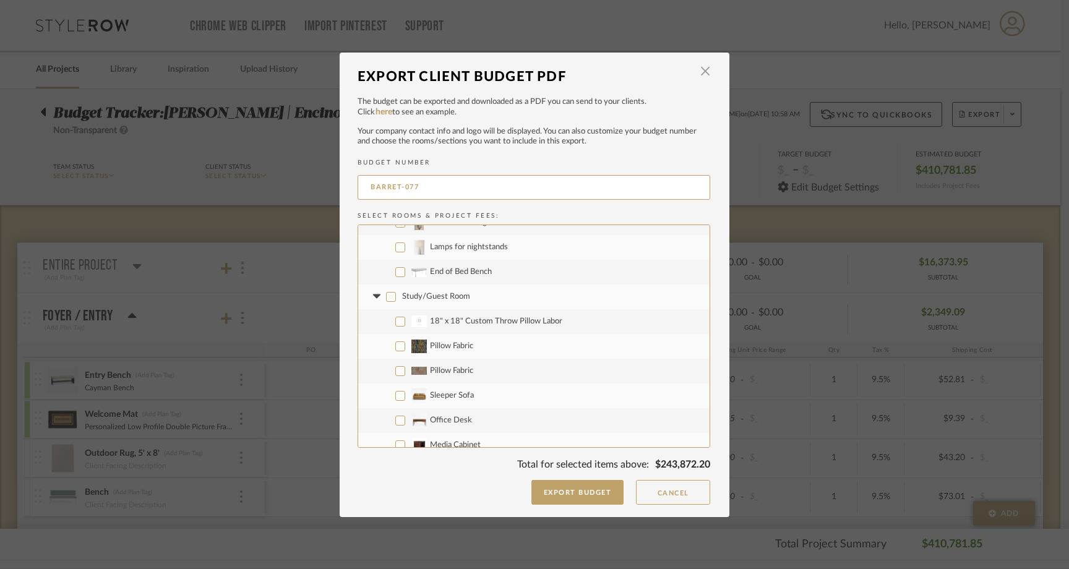
checkbox input "false"
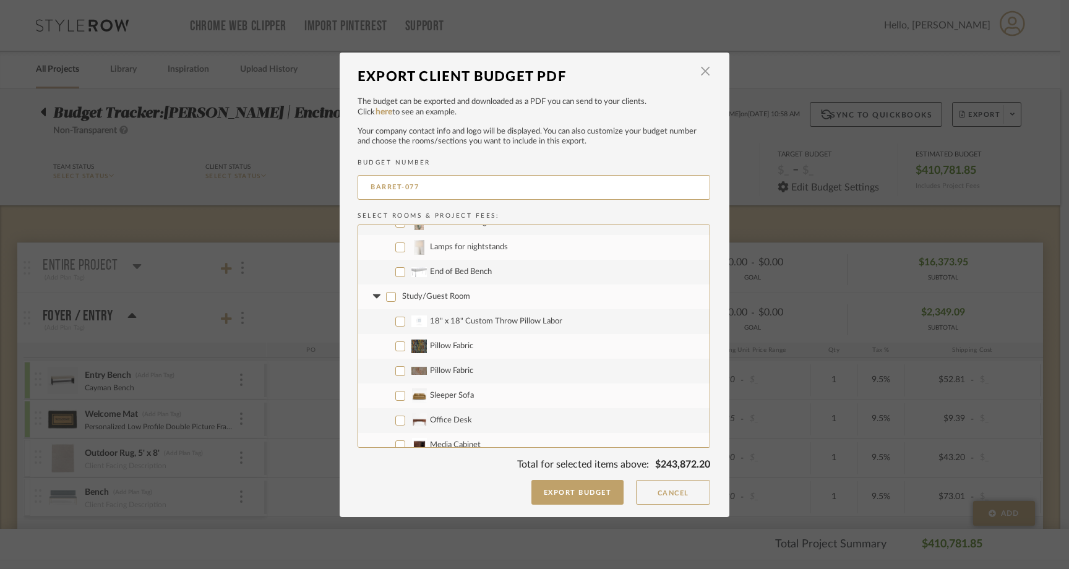
checkbox input "false"
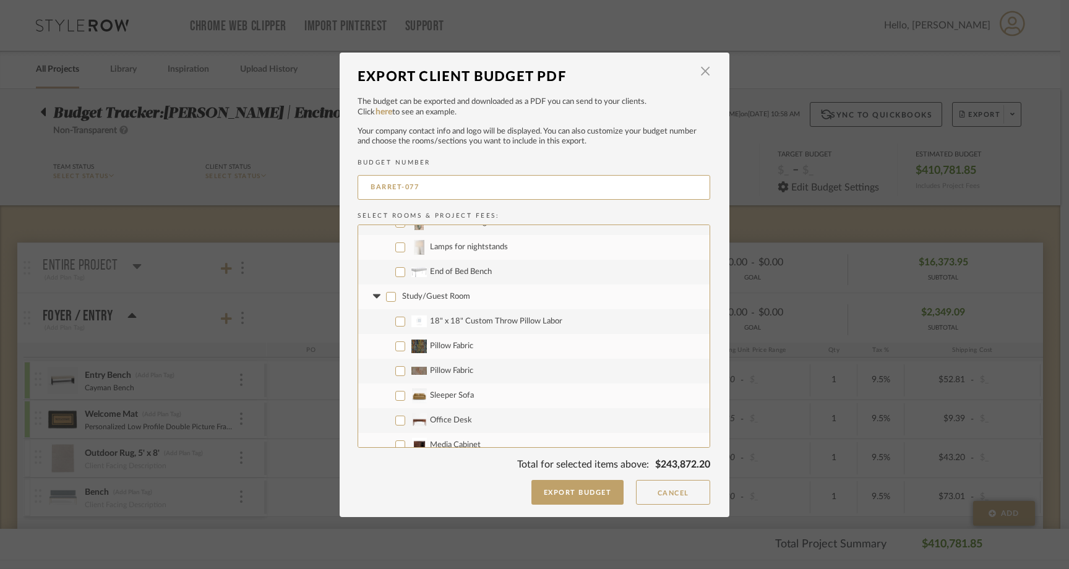
checkbox input "false"
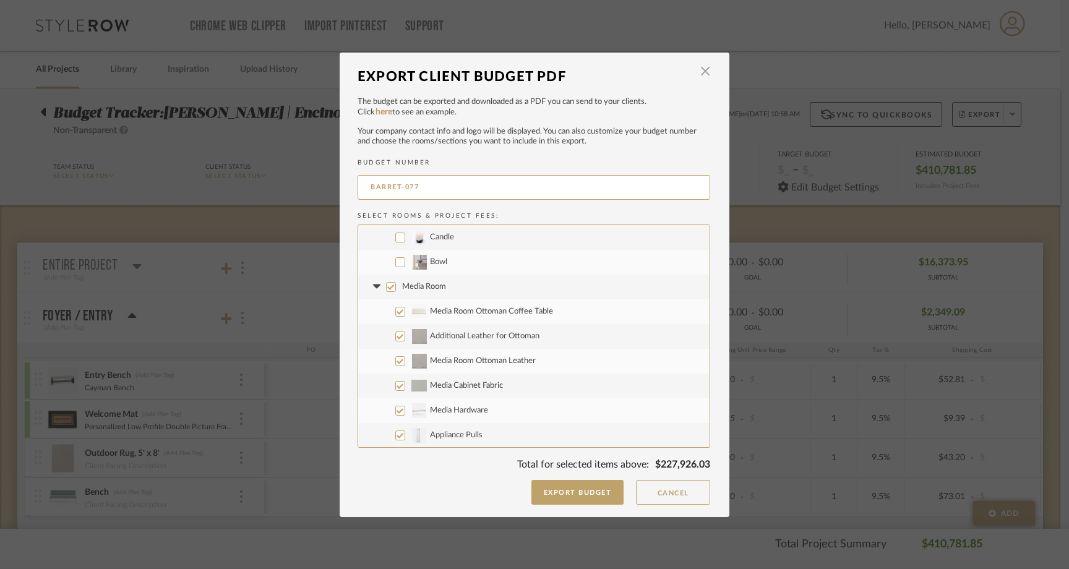
scroll to position [3487, 0]
click at [386, 284] on input "Media Room" at bounding box center [391, 288] width 10 height 10
checkbox input "false"
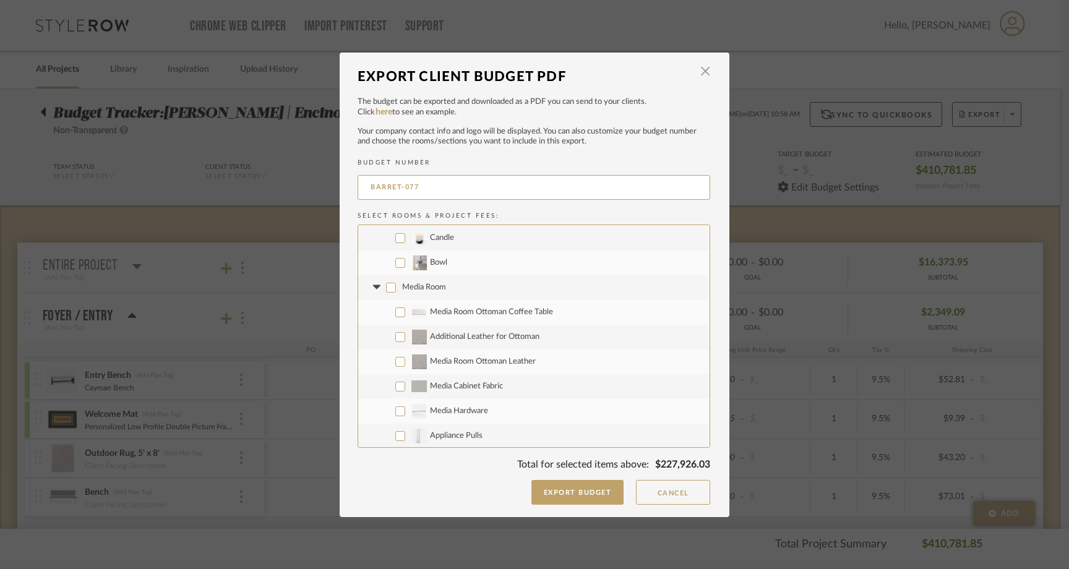
checkbox input "false"
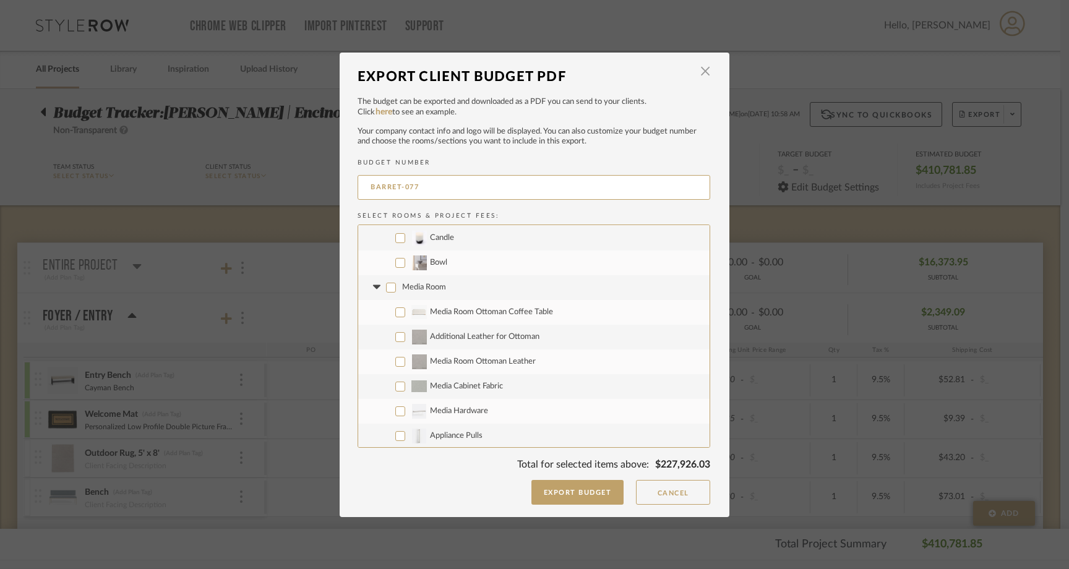
checkbox input "false"
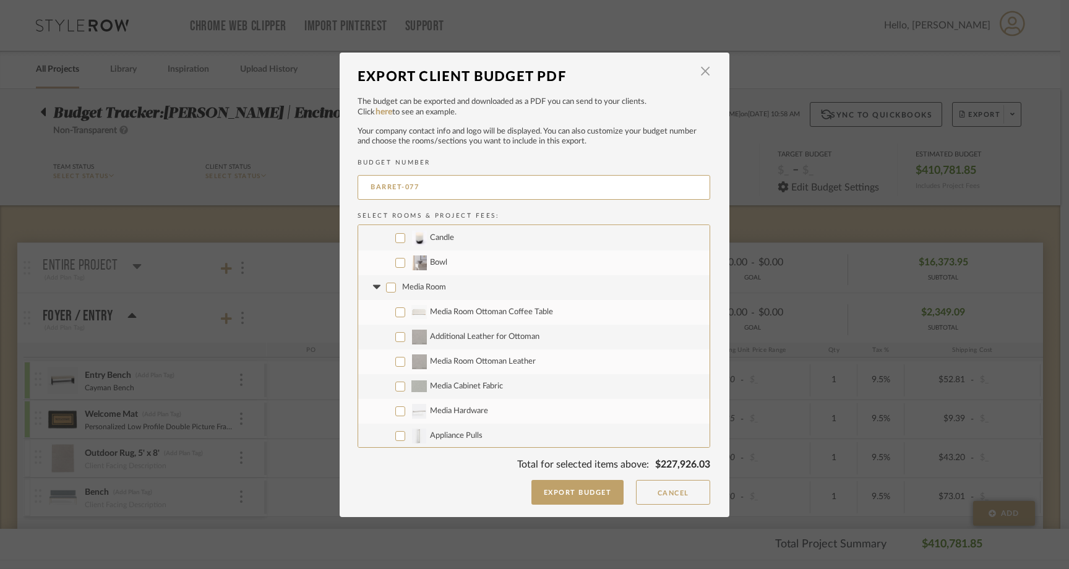
checkbox input "false"
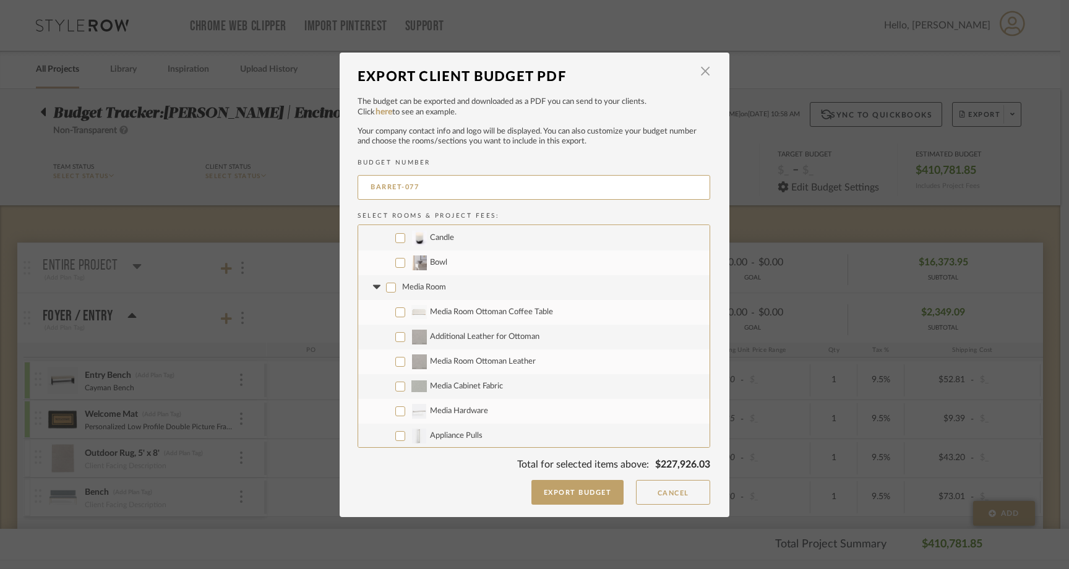
checkbox input "false"
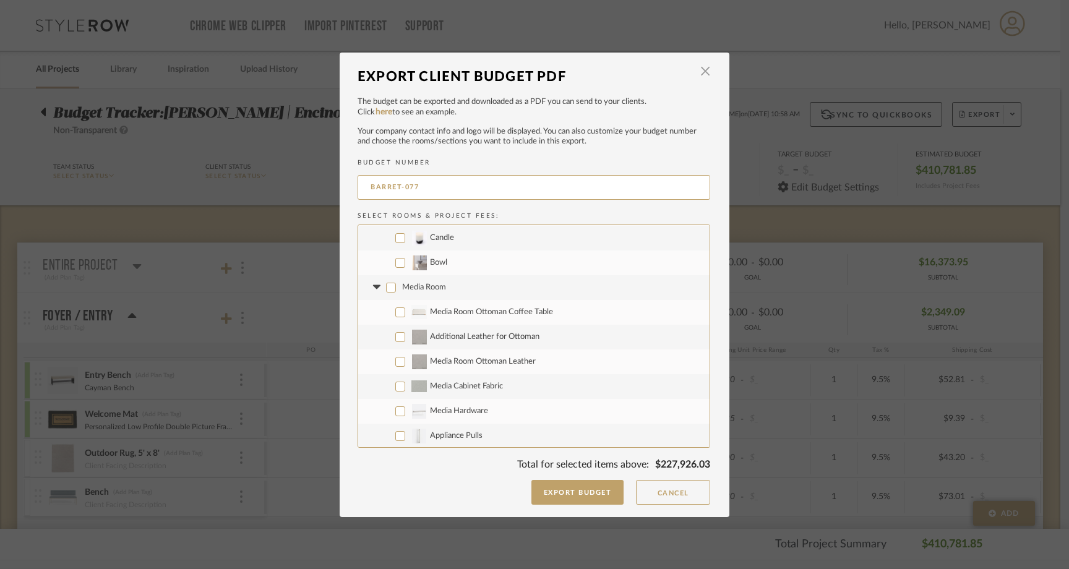
checkbox input "false"
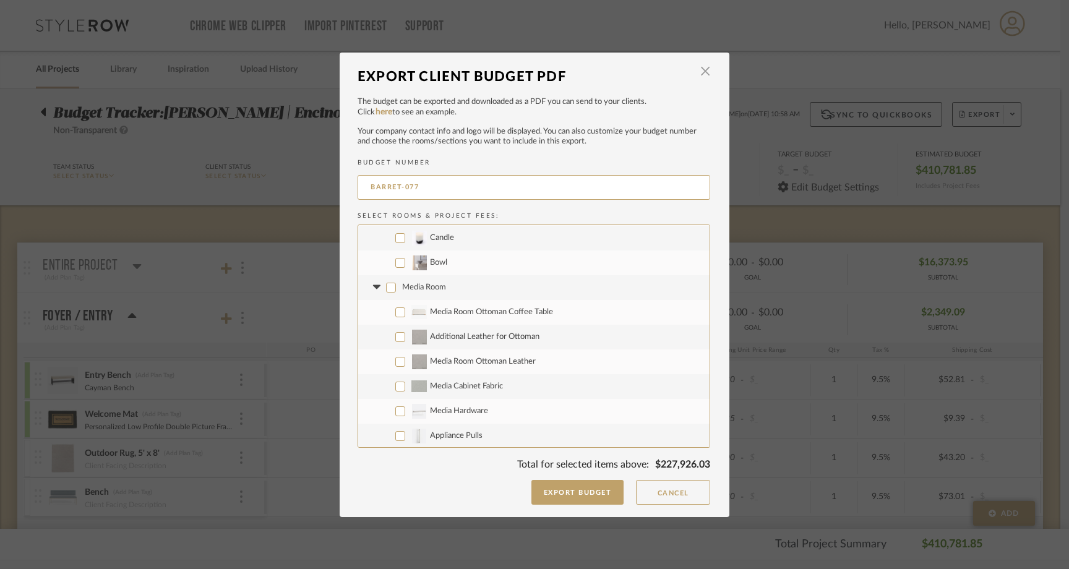
checkbox input "false"
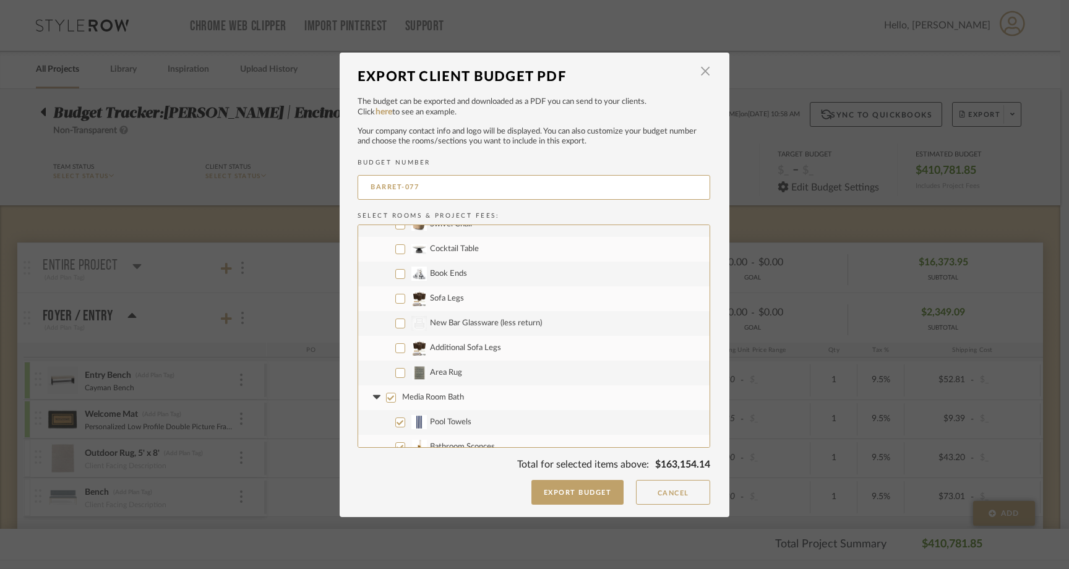
scroll to position [4145, 0]
click at [395, 374] on input "Area Rug" at bounding box center [400, 372] width 10 height 10
checkbox input "true"
click at [386, 397] on input "Media Room Bath" at bounding box center [391, 397] width 10 height 10
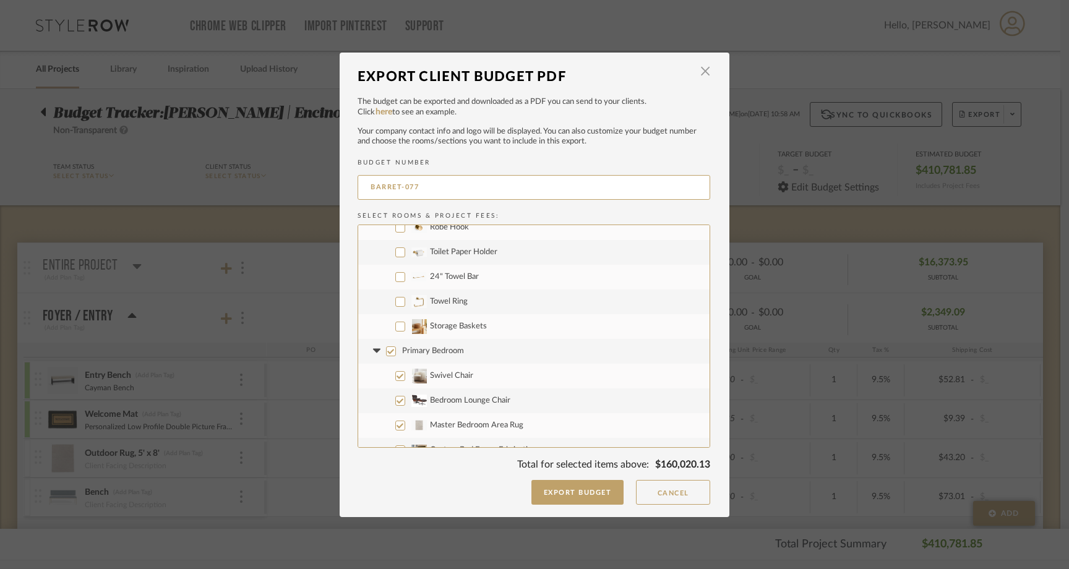
scroll to position [4461, 0]
click at [388, 349] on input "Primary Bedroom" at bounding box center [391, 353] width 10 height 10
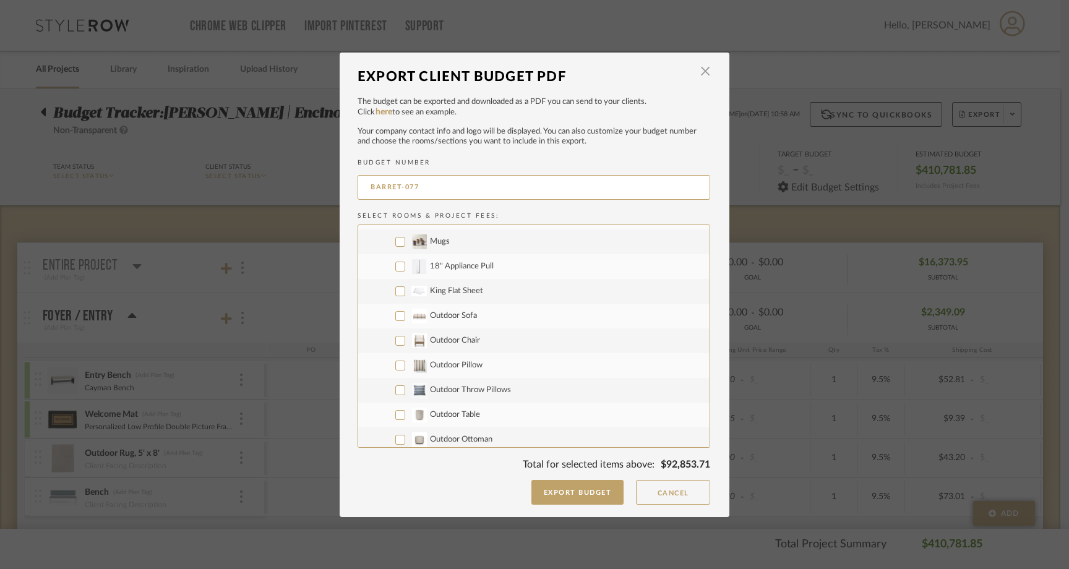
scroll to position [5465, 0]
click at [396, 309] on input "Outdoor Sofa" at bounding box center [400, 314] width 10 height 10
click at [395, 334] on input "Outdoor Chair" at bounding box center [400, 338] width 10 height 10
click at [395, 367] on input "Outdoor Pillow" at bounding box center [400, 363] width 10 height 10
click at [395, 383] on input "Outdoor Throw Pillows" at bounding box center [400, 388] width 10 height 10
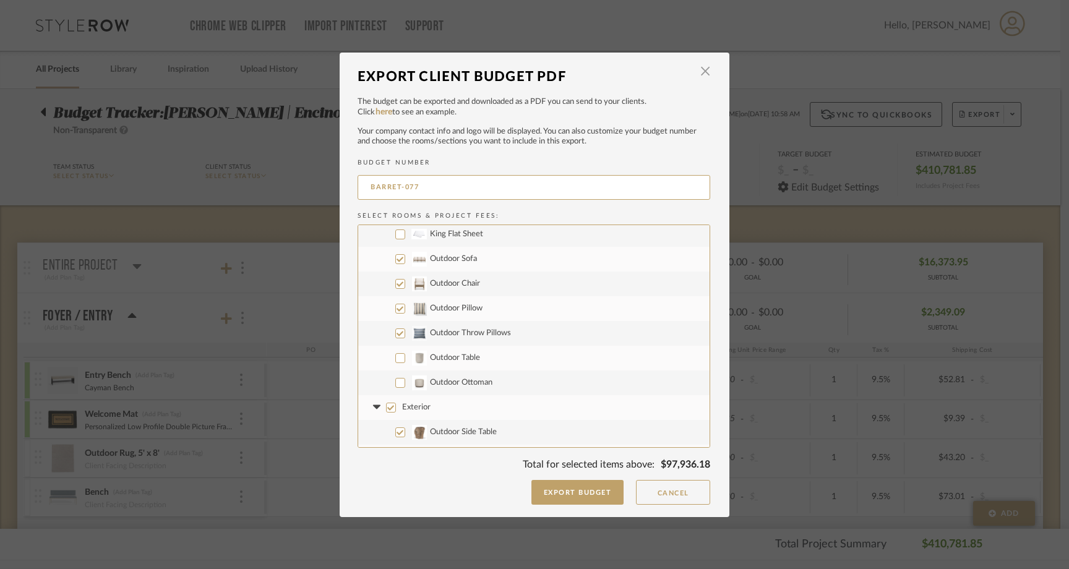
scroll to position [5520, 0]
click at [396, 357] on input "Outdoor Table" at bounding box center [400, 358] width 10 height 10
click at [396, 384] on input "Outdoor Ottoman" at bounding box center [400, 382] width 10 height 10
click at [389, 405] on input "Exterior" at bounding box center [391, 407] width 10 height 10
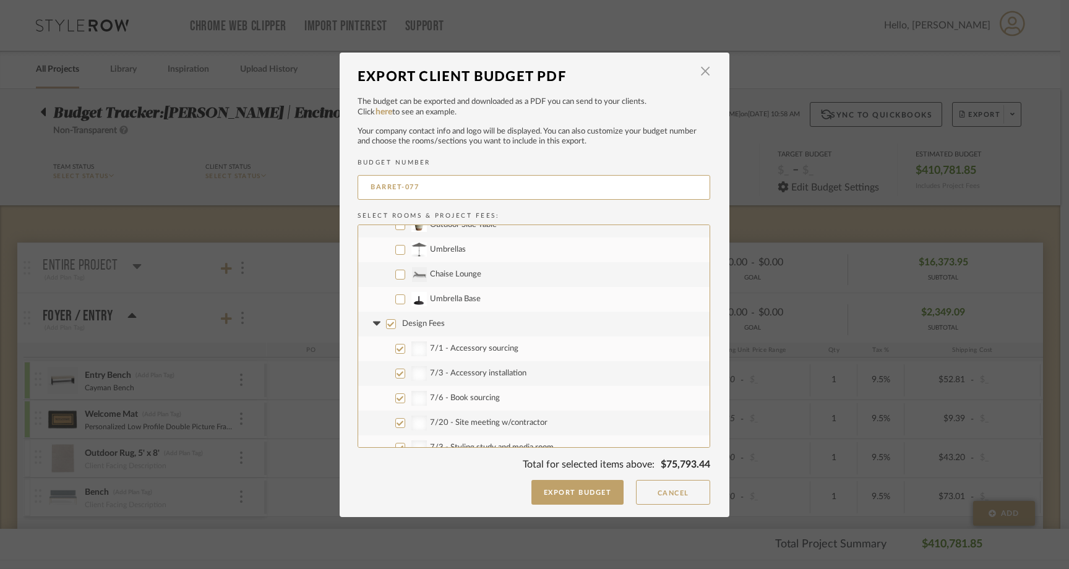
click at [386, 324] on input "Design Fees" at bounding box center [391, 324] width 10 height 10
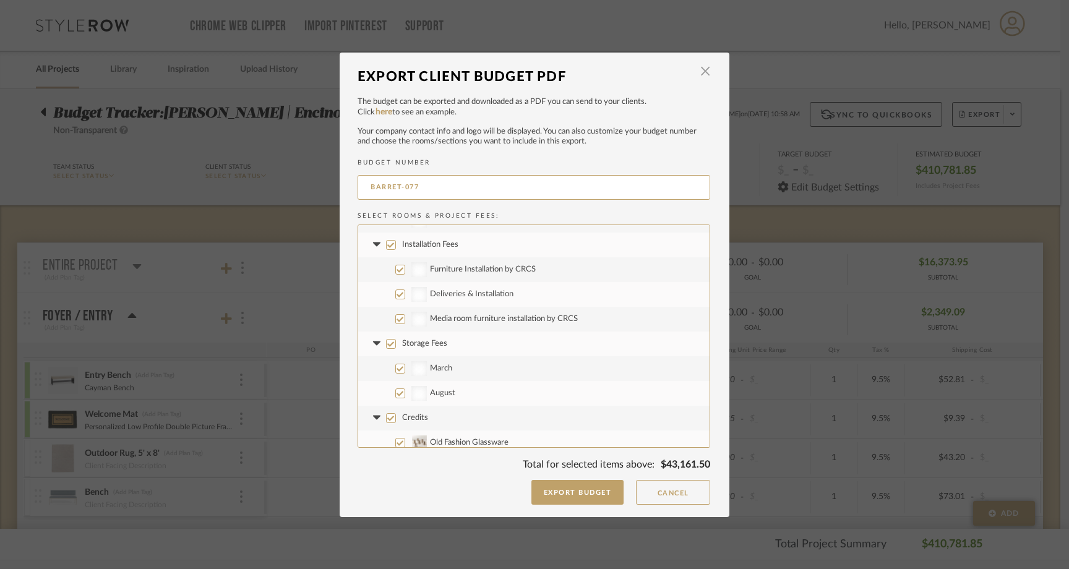
scroll to position [7755, 0]
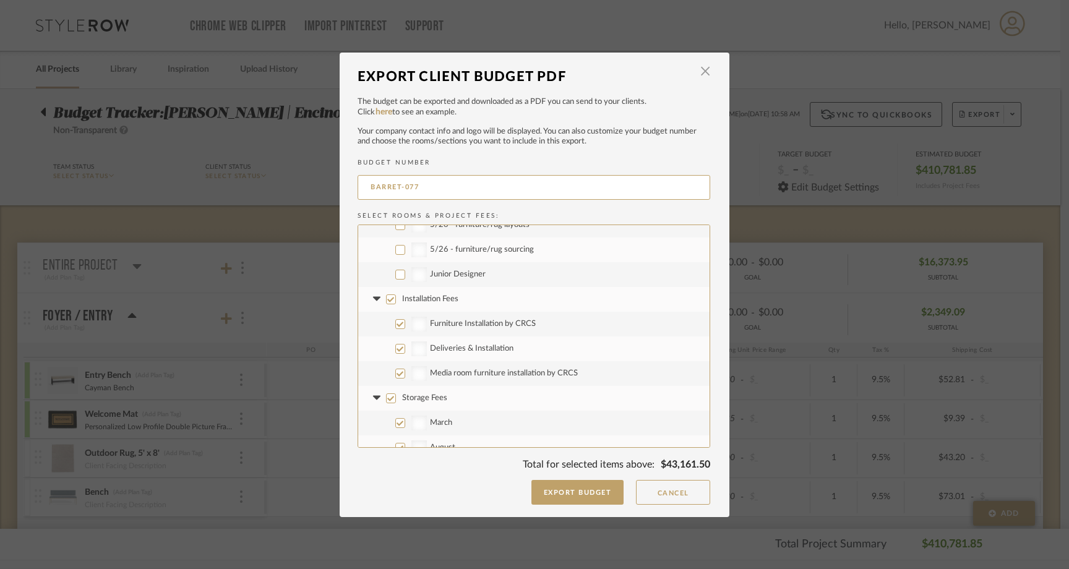
click at [386, 299] on input "Installation Fees" at bounding box center [391, 299] width 10 height 10
click at [386, 399] on input "Storage Fees" at bounding box center [391, 398] width 10 height 10
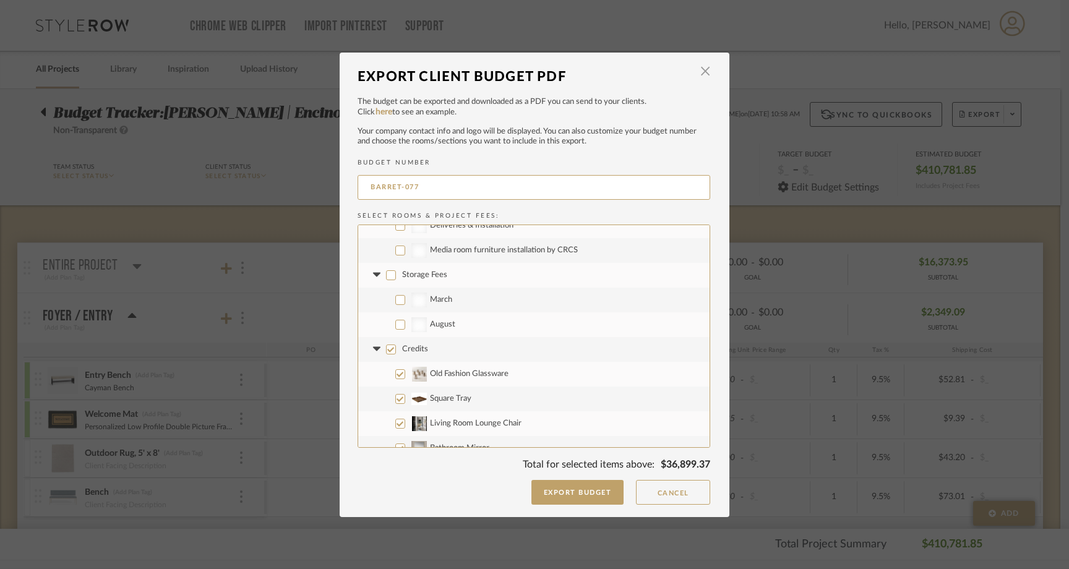
scroll to position [7879, 0]
click at [388, 345] on input "Credits" at bounding box center [391, 349] width 10 height 10
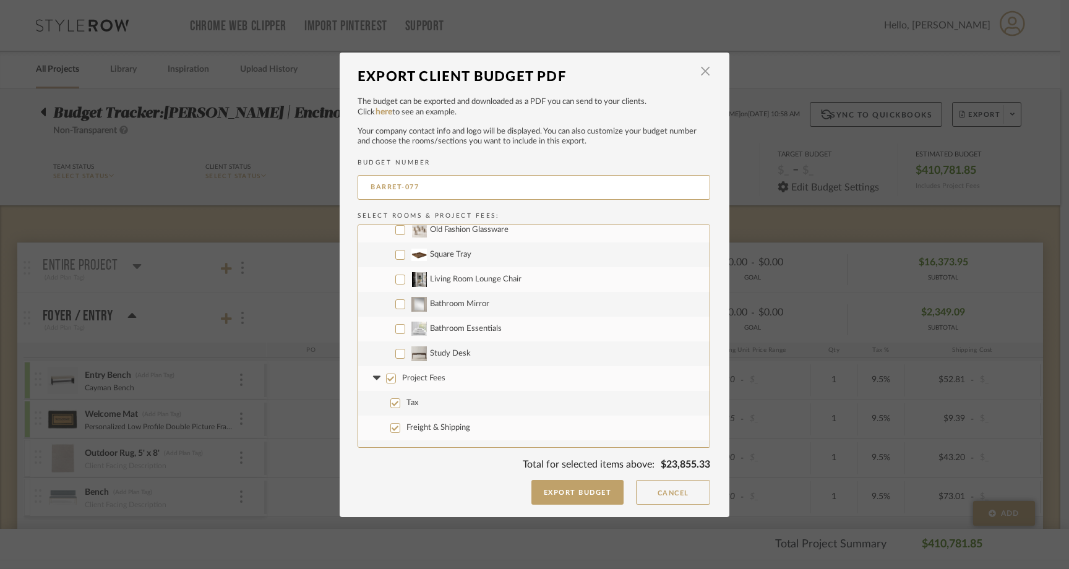
scroll to position [8040, 0]
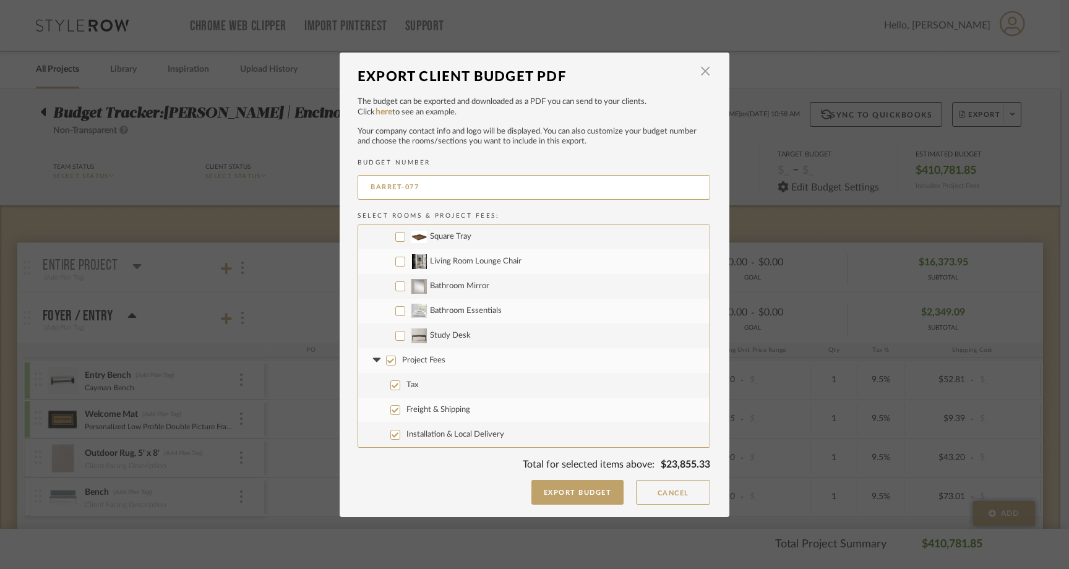
click at [387, 361] on input "Project Fees" at bounding box center [391, 361] width 10 height 10
click at [571, 494] on button "Export Budget" at bounding box center [577, 492] width 93 height 25
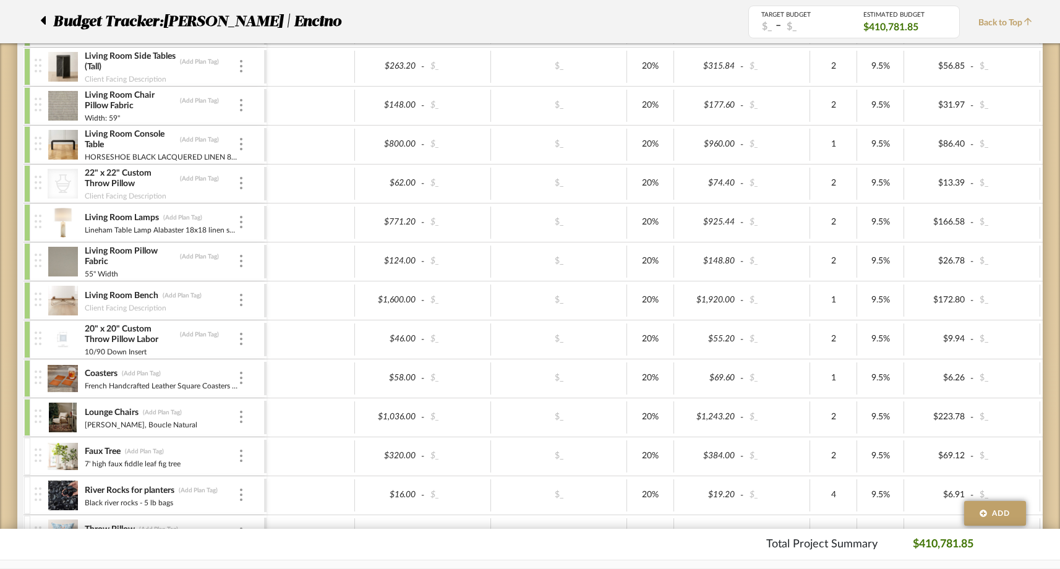
scroll to position [1468, 0]
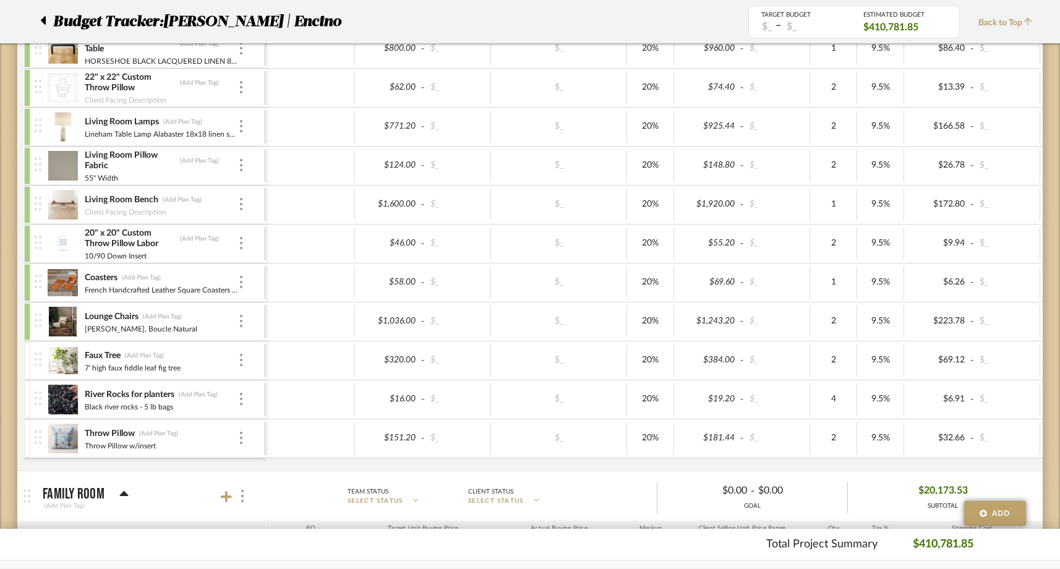
click at [66, 429] on img at bounding box center [63, 439] width 30 height 30
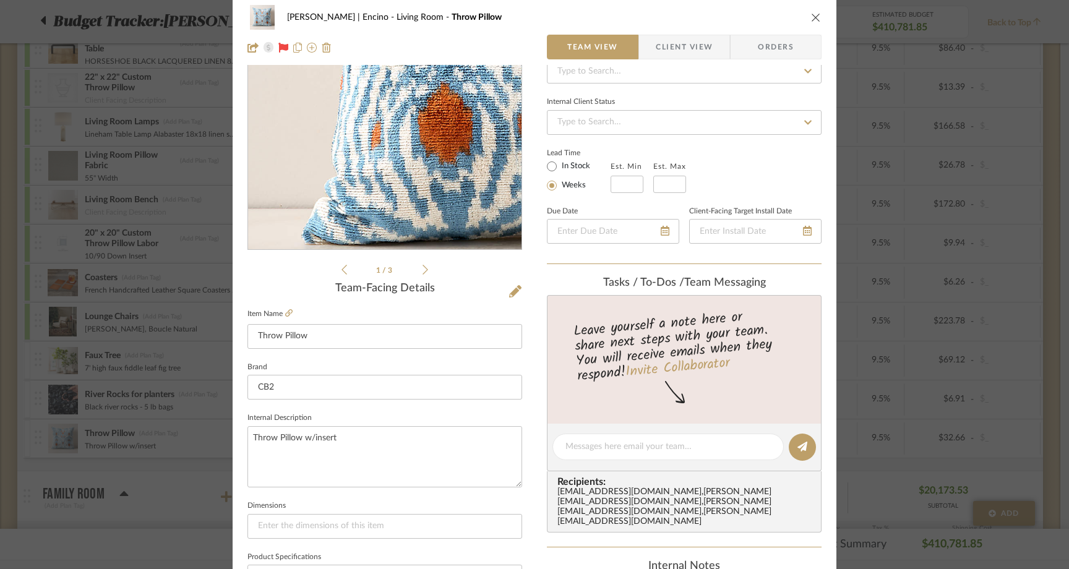
scroll to position [111, 0]
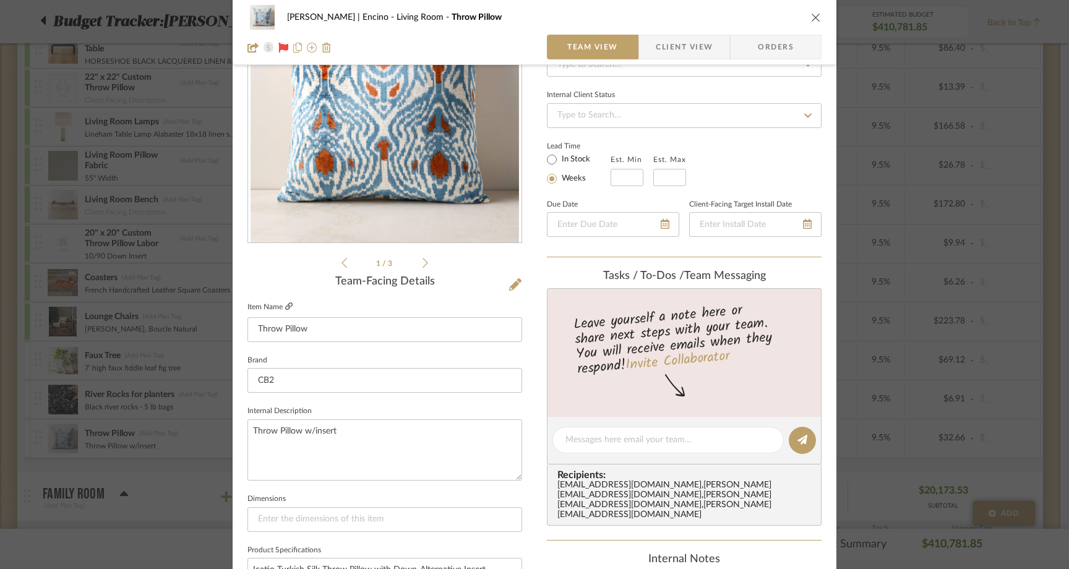
click at [285, 305] on icon at bounding box center [288, 305] width 7 height 7
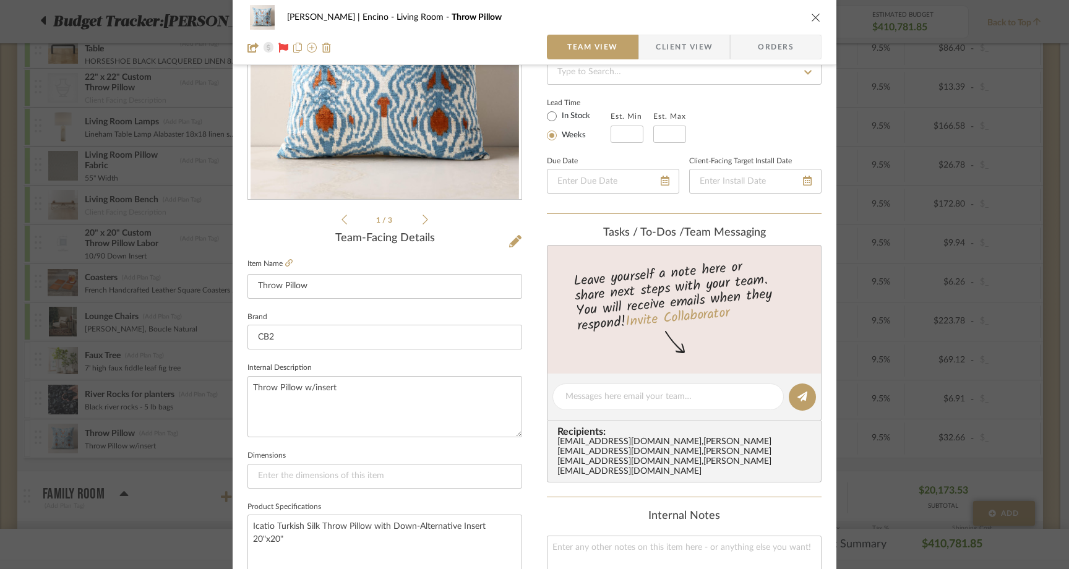
scroll to position [127, 0]
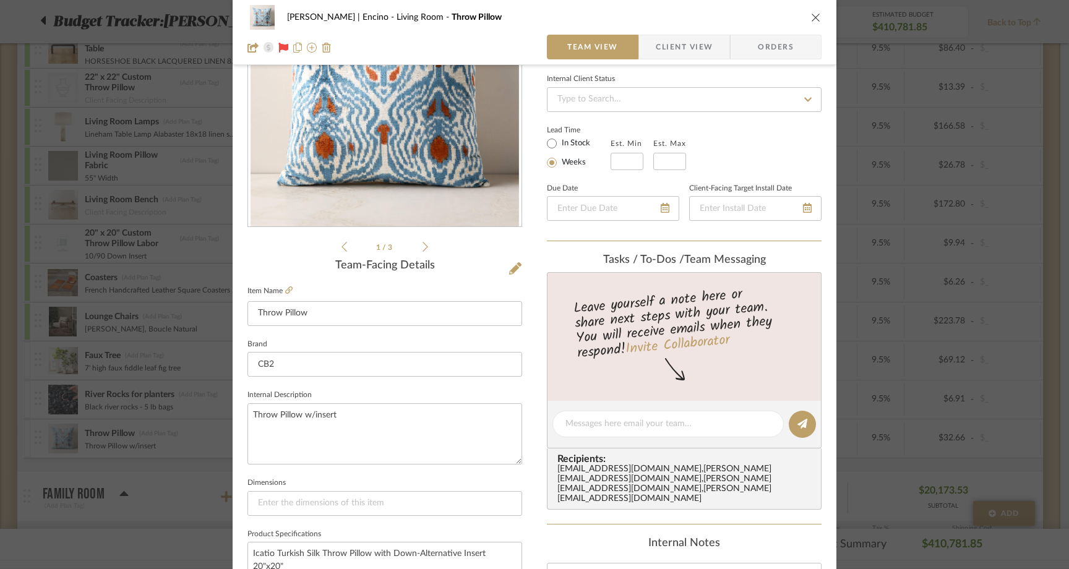
click at [814, 18] on icon "close" at bounding box center [816, 17] width 10 height 10
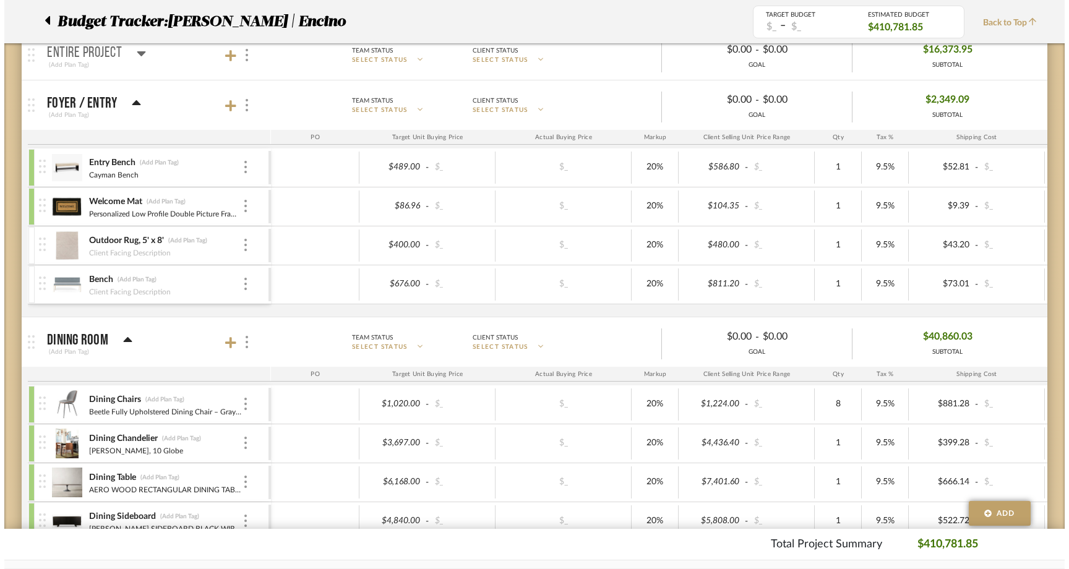
scroll to position [0, 0]
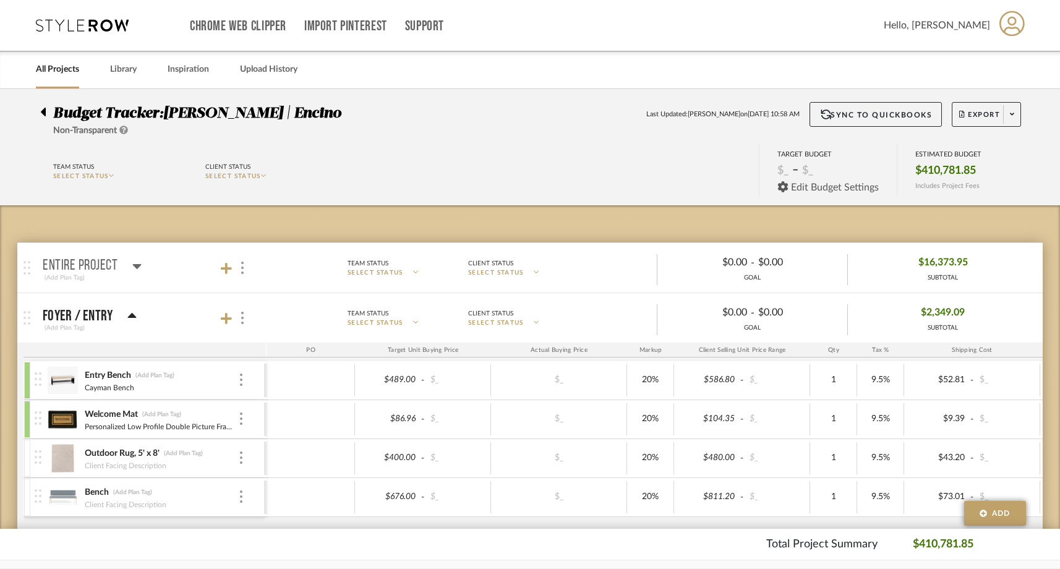
click at [809, 189] on span "Edit Budget Settings" at bounding box center [835, 187] width 88 height 11
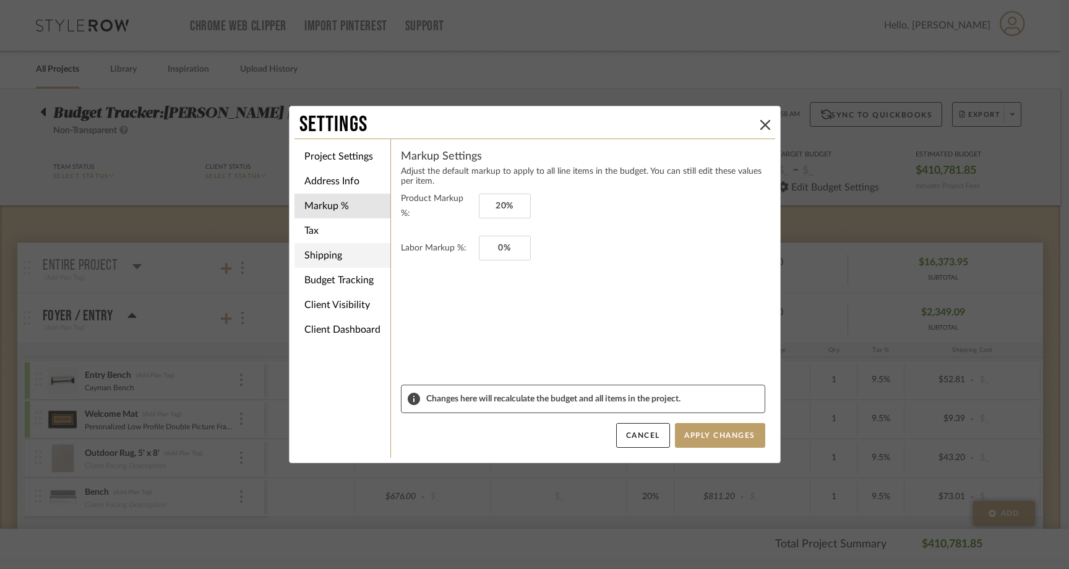
click at [320, 251] on li "Shipping" at bounding box center [342, 255] width 96 height 25
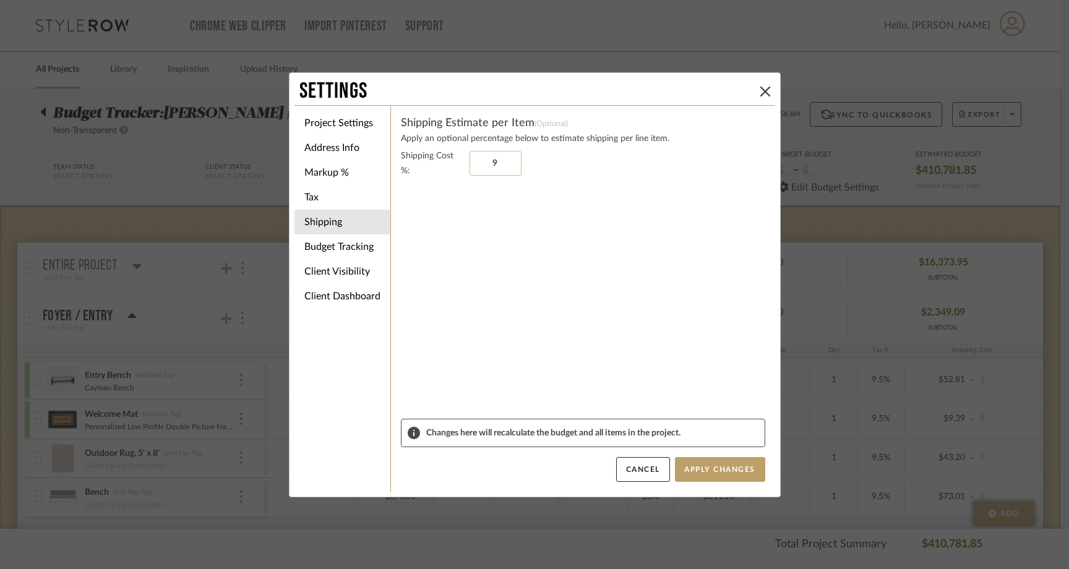
click at [495, 165] on input "9" at bounding box center [495, 163] width 52 height 25
click at [492, 265] on sr-form-field "Shipping Cost %: 12%" at bounding box center [583, 283] width 364 height 270
click at [688, 467] on button "Apply Changes" at bounding box center [720, 469] width 90 height 25
click at [693, 473] on button "Apply Changes" at bounding box center [720, 469] width 90 height 25
click at [760, 87] on icon at bounding box center [765, 92] width 10 height 10
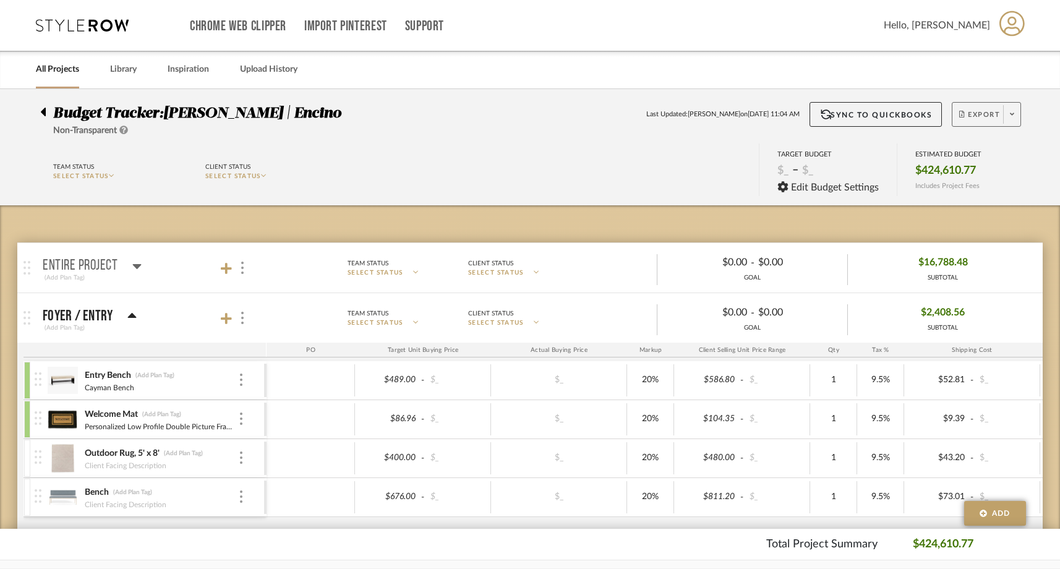
click at [986, 113] on span "Export" at bounding box center [979, 119] width 41 height 19
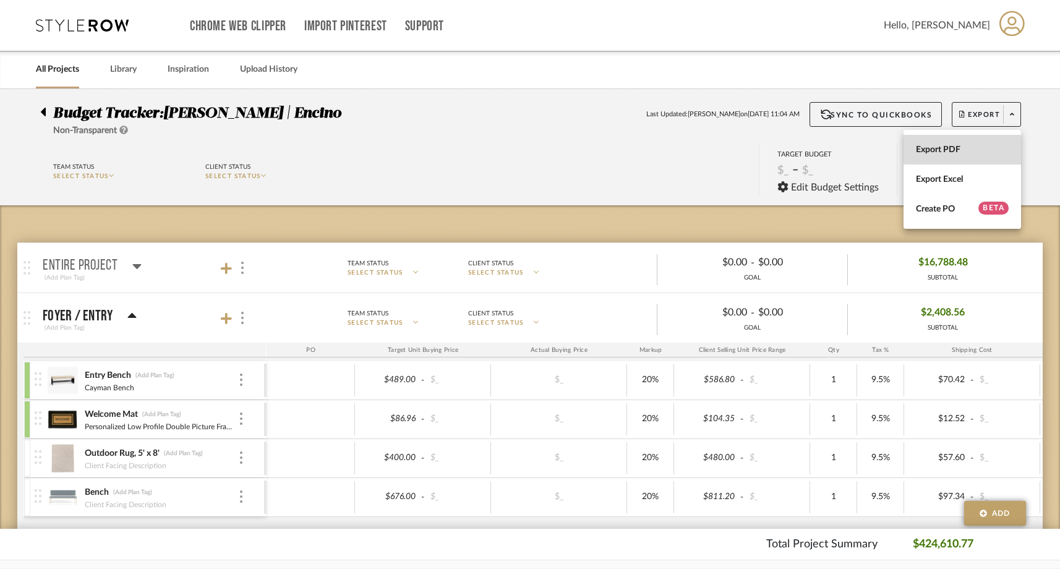
click at [955, 152] on span "Export PDF" at bounding box center [962, 150] width 93 height 11
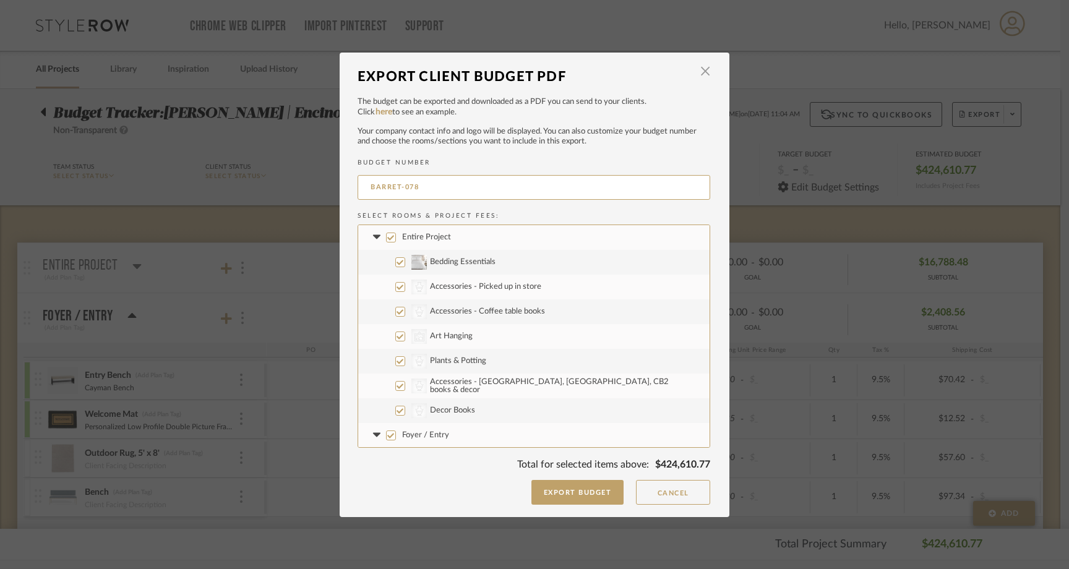
click at [386, 235] on input "Entire Project" at bounding box center [391, 238] width 10 height 10
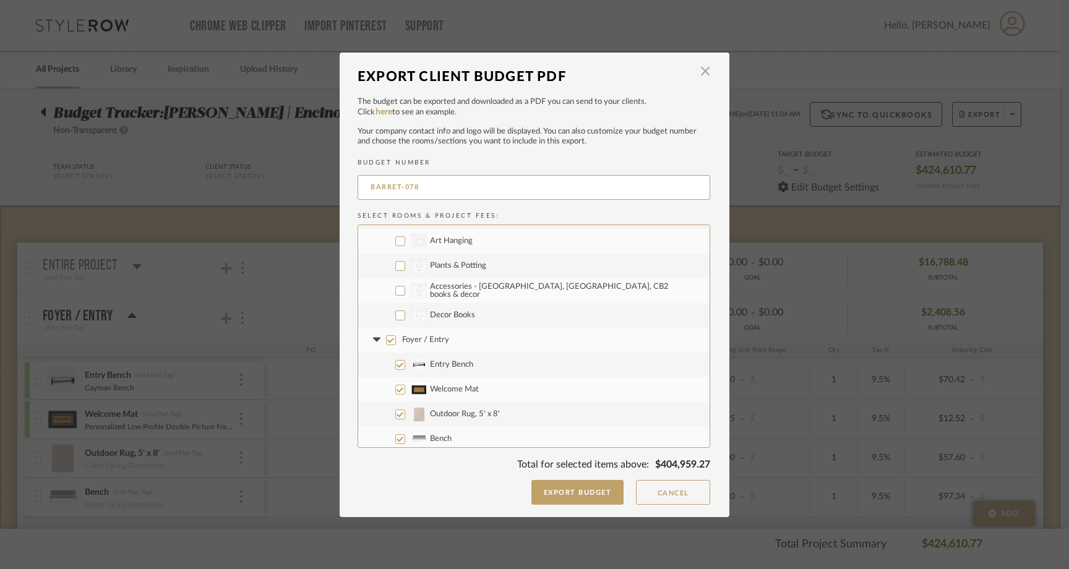
scroll to position [105, 0]
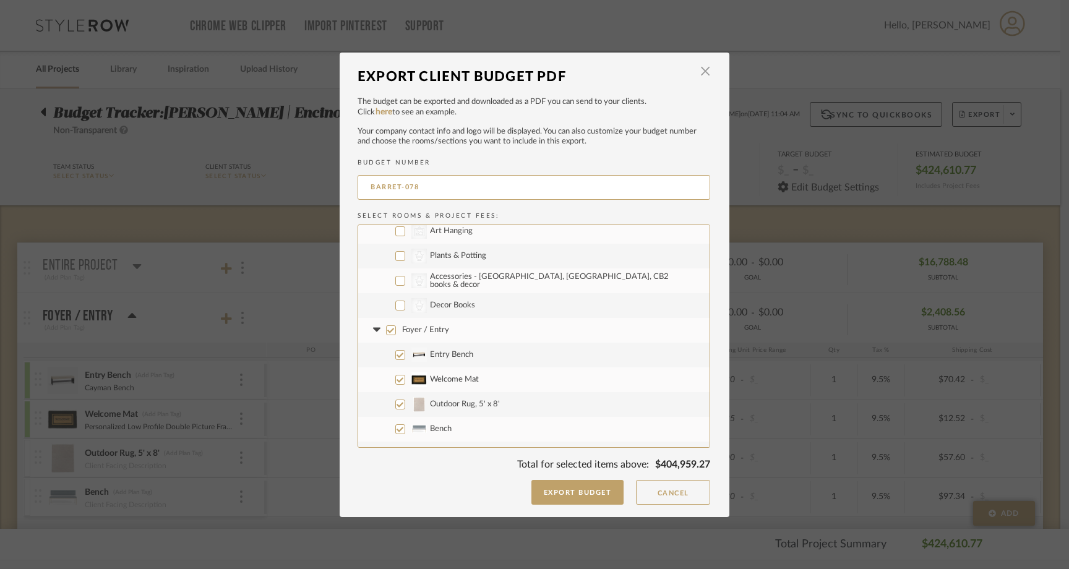
click at [386, 330] on input "Foyer / Entry" at bounding box center [391, 330] width 10 height 10
click at [395, 408] on input "Outdoor Rug, 5' x 8'" at bounding box center [400, 405] width 10 height 10
click at [395, 427] on input "Bench" at bounding box center [400, 429] width 10 height 10
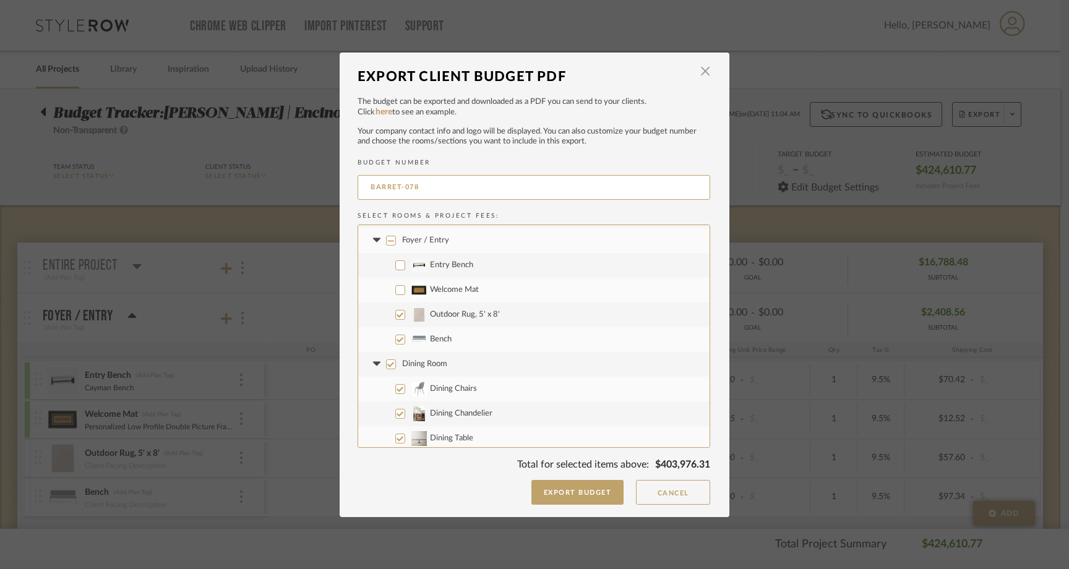
click at [386, 364] on input "Dining Room" at bounding box center [391, 364] width 10 height 10
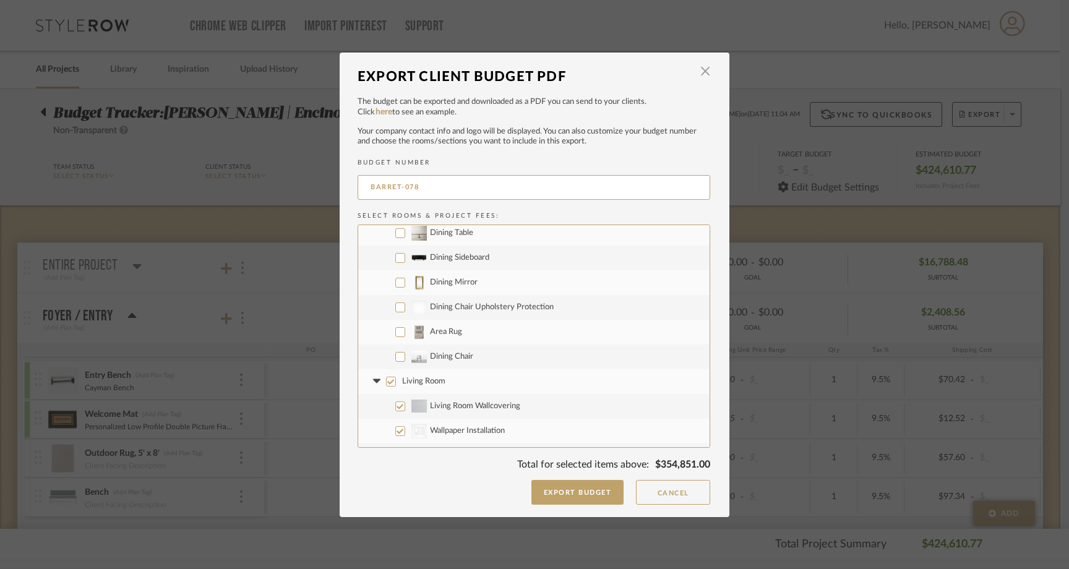
click at [395, 335] on input "Area Rug" at bounding box center [400, 332] width 10 height 10
click at [395, 355] on input "Dining Chair" at bounding box center [400, 357] width 10 height 10
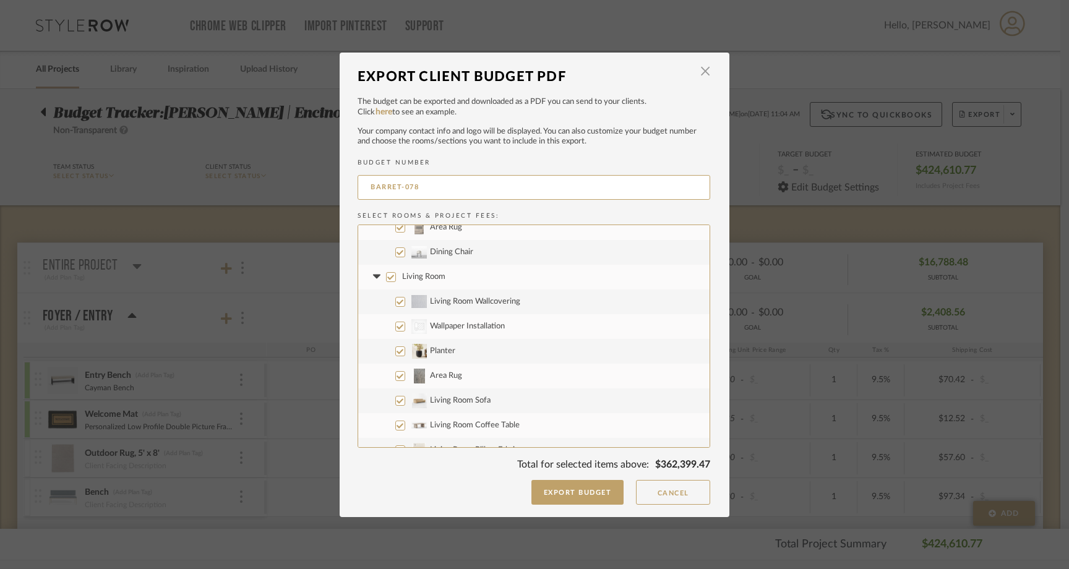
click at [386, 280] on input "Living Room" at bounding box center [391, 277] width 10 height 10
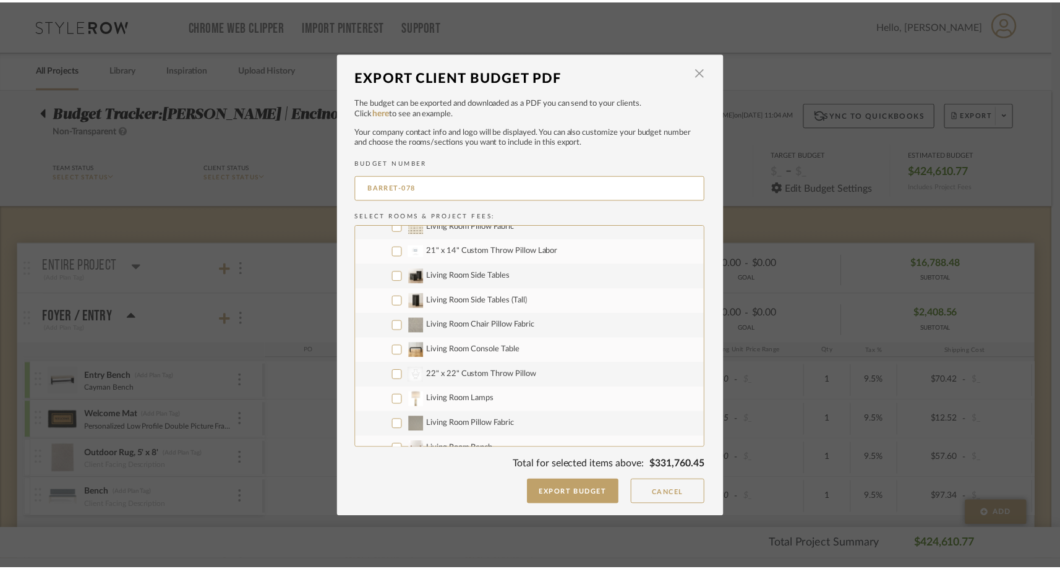
scroll to position [798, 0]
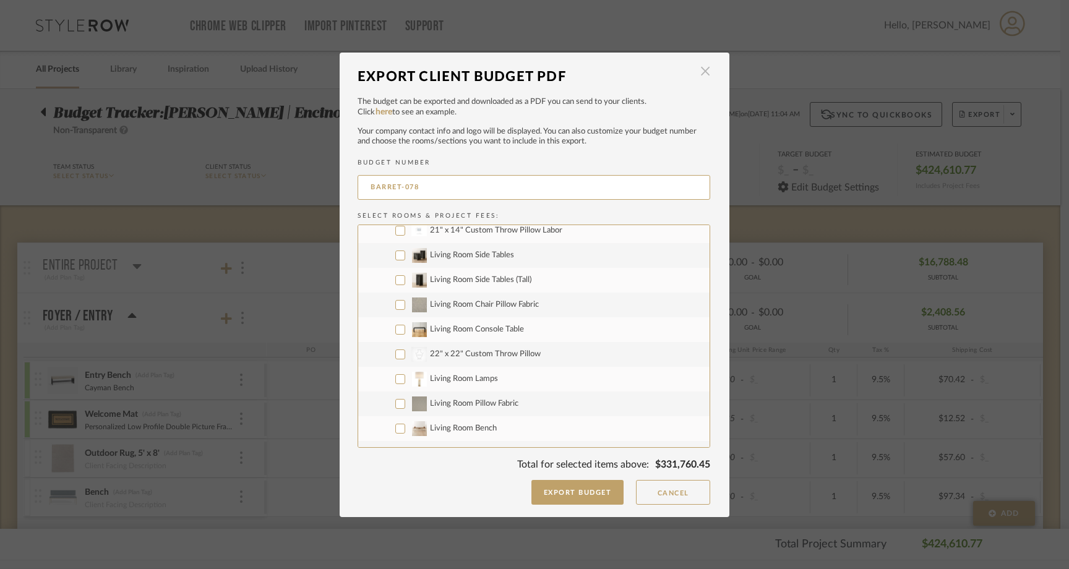
click at [695, 72] on span "button" at bounding box center [705, 71] width 25 height 25
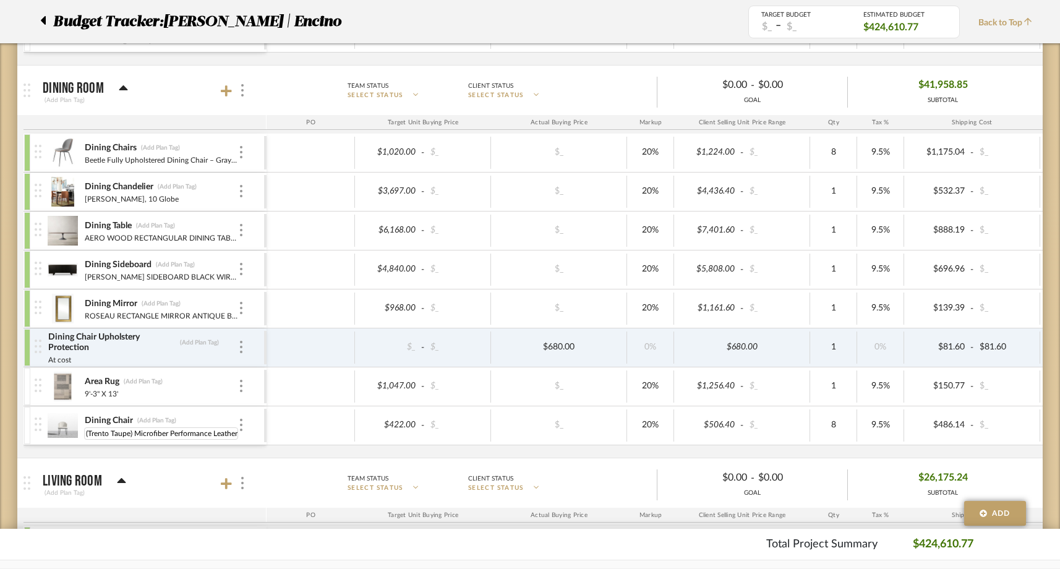
scroll to position [0, 0]
click at [129, 449] on div "Dining Chairs (Add Plan Tag) Beetle Fully Upholstered Dining Chair – Gray, Cogn…" at bounding box center [663, 296] width 1279 height 324
click at [1017, 27] on span "Back to Top" at bounding box center [1008, 23] width 60 height 13
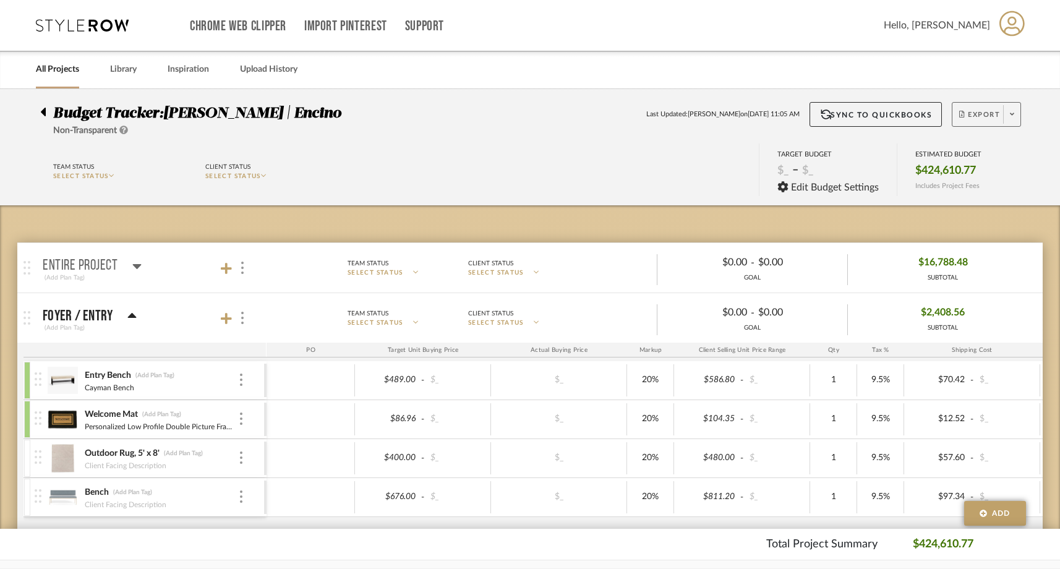
click at [993, 119] on span "Export" at bounding box center [979, 119] width 41 height 19
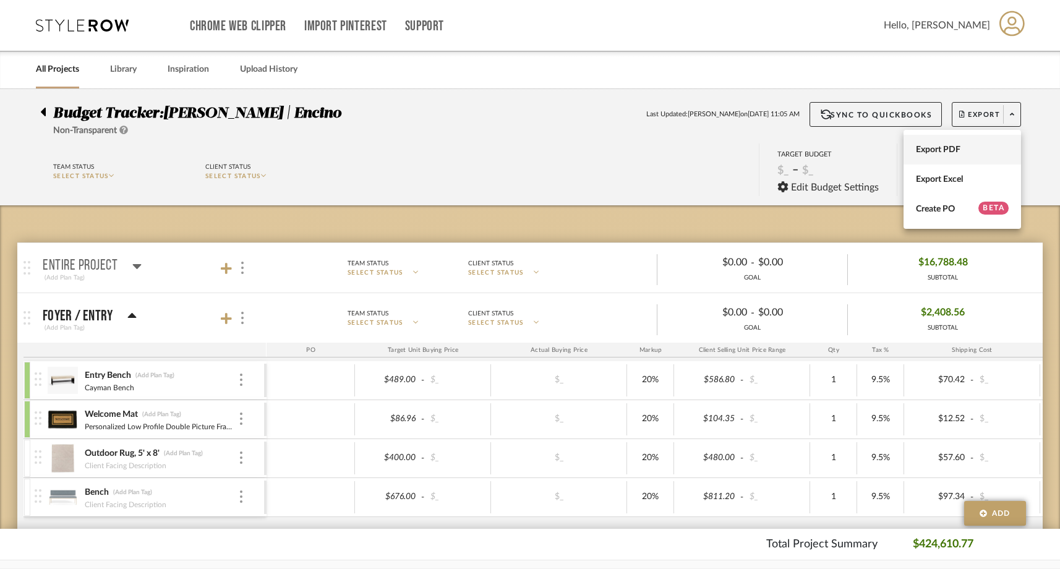
click at [964, 145] on span "Export PDF" at bounding box center [962, 150] width 93 height 11
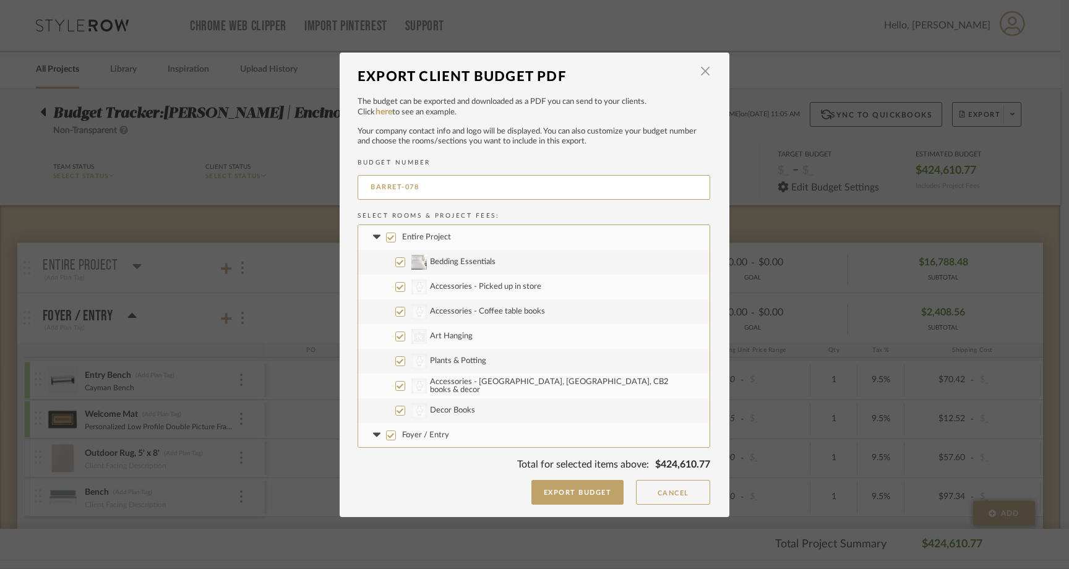
click at [387, 234] on input "Entire Project" at bounding box center [391, 238] width 10 height 10
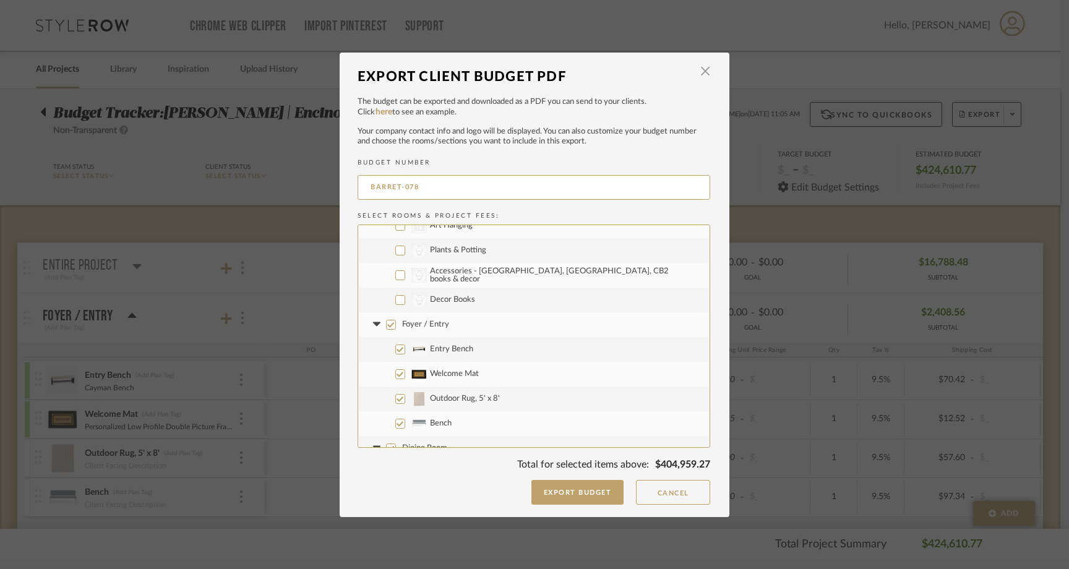
click at [387, 322] on input "Foyer / Entry" at bounding box center [391, 325] width 10 height 10
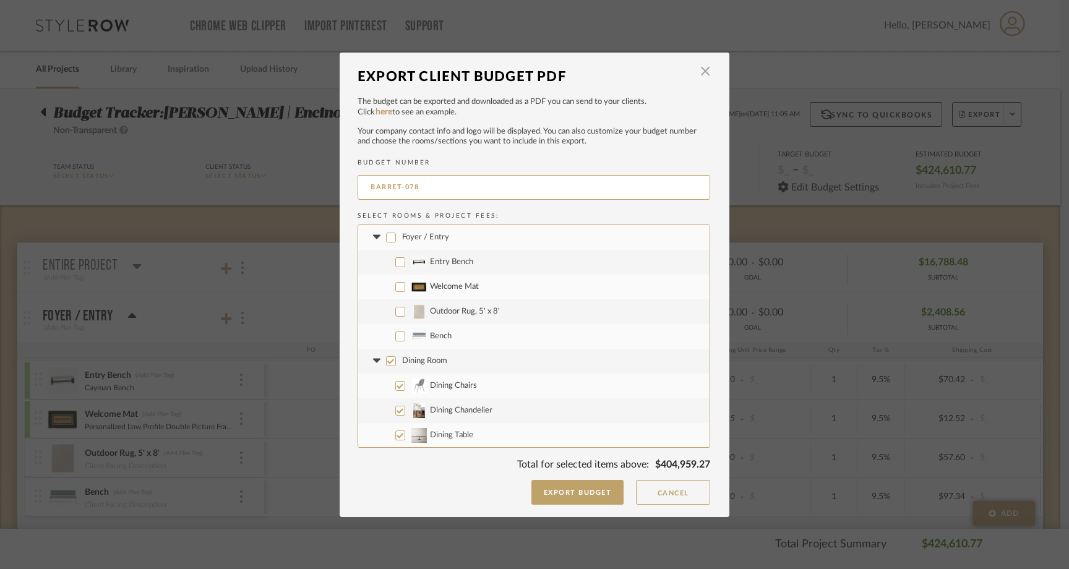
scroll to position [201, 0]
click at [395, 308] on input "Outdoor Rug, 5' x 8'" at bounding box center [400, 309] width 10 height 10
click at [395, 332] on input "Bench" at bounding box center [400, 333] width 10 height 10
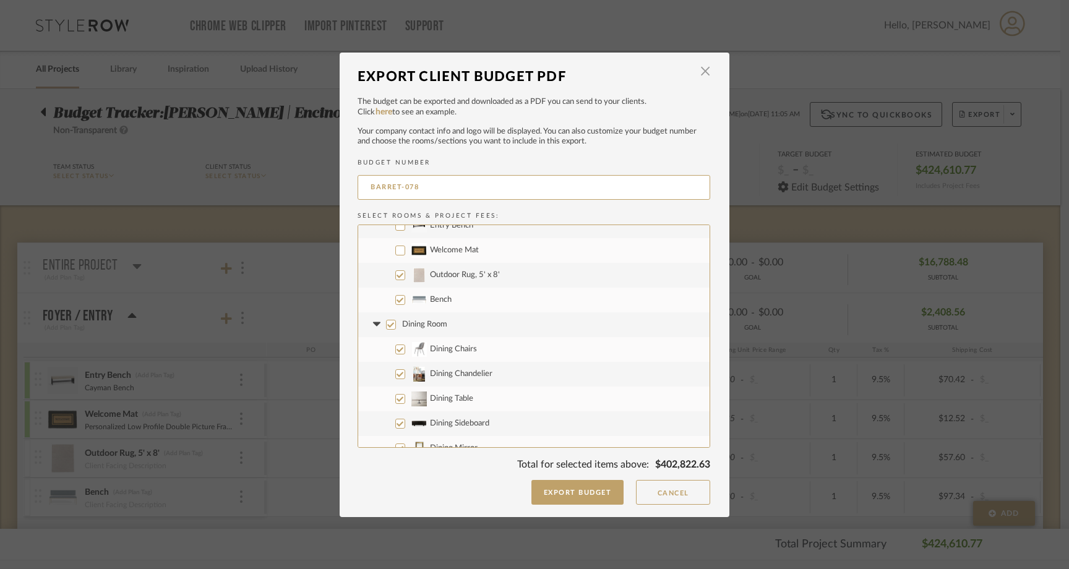
scroll to position [242, 0]
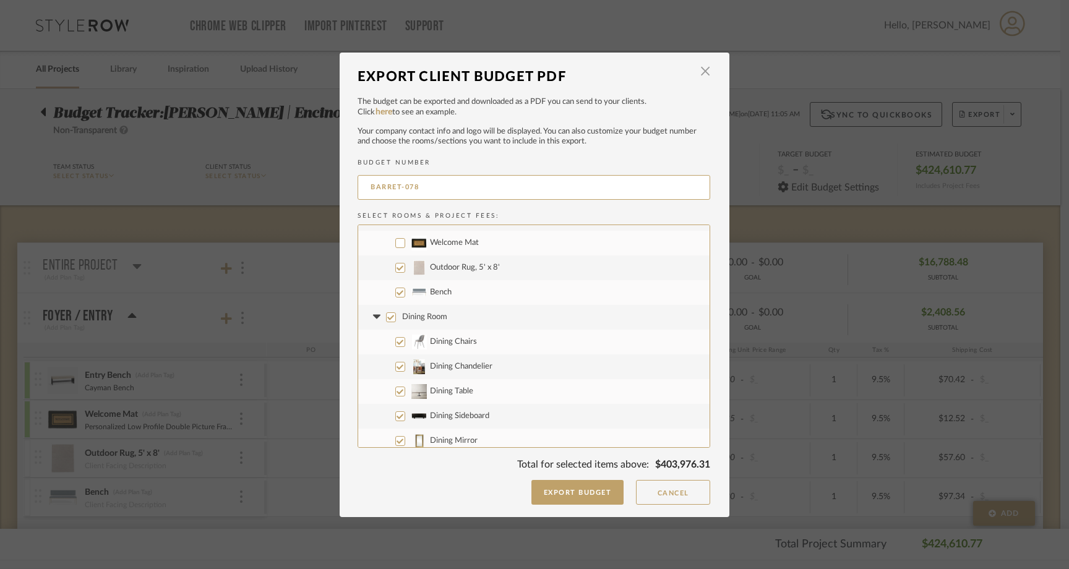
click at [386, 316] on input "Dining Room" at bounding box center [391, 317] width 10 height 10
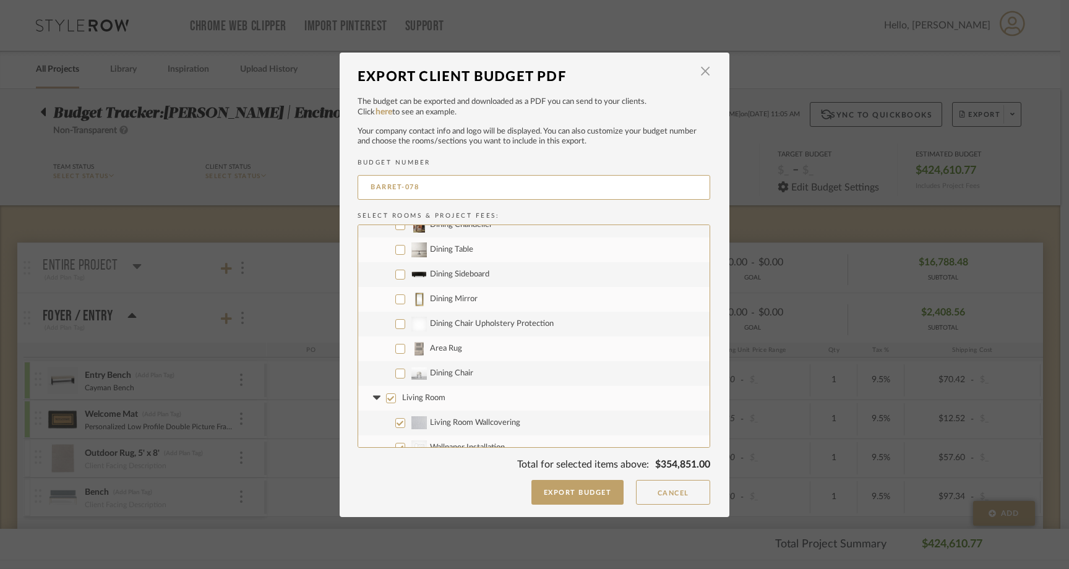
scroll to position [388, 0]
click at [395, 343] on input "Area Rug" at bounding box center [400, 345] width 10 height 10
click at [395, 372] on input "Dining Chair" at bounding box center [400, 369] width 10 height 10
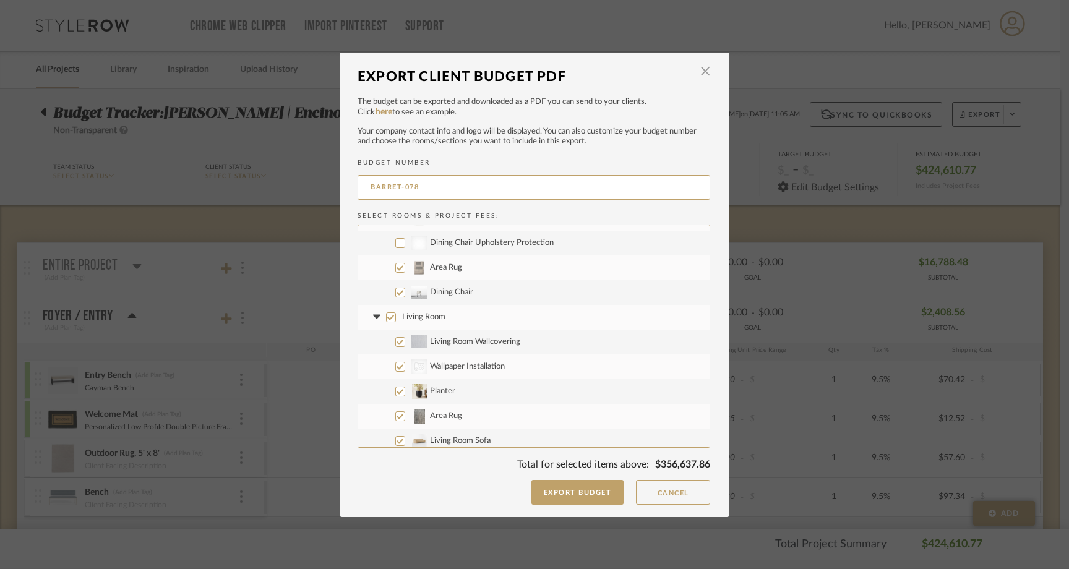
click at [386, 312] on input "Living Room" at bounding box center [391, 317] width 10 height 10
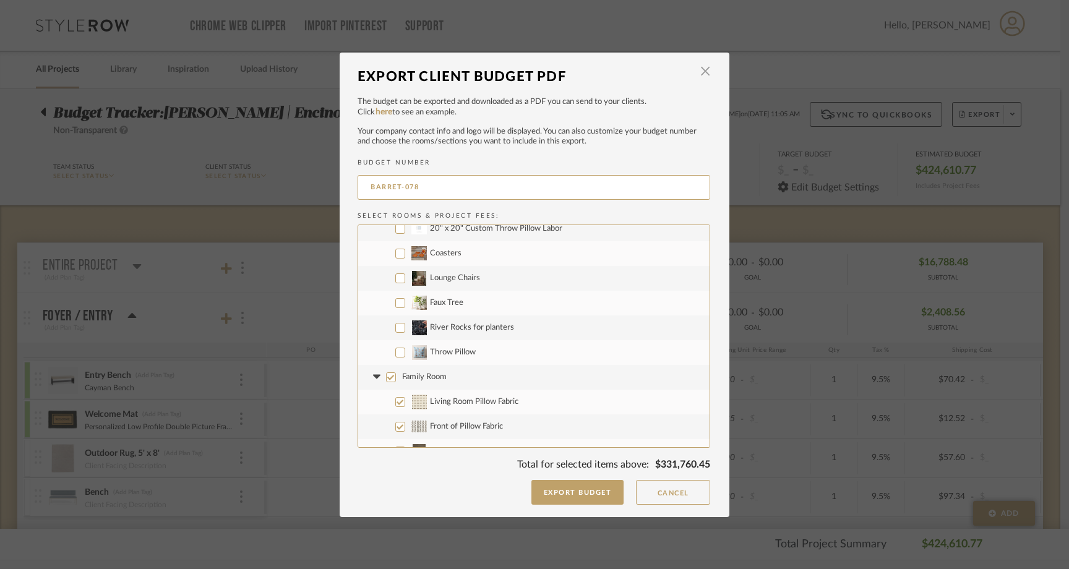
scroll to position [1027, 0]
click at [395, 346] on input "Throw Pillow" at bounding box center [400, 349] width 10 height 10
click at [396, 321] on input "River Rocks for planters" at bounding box center [400, 324] width 10 height 10
click at [398, 299] on input "Faux Tree" at bounding box center [400, 299] width 10 height 10
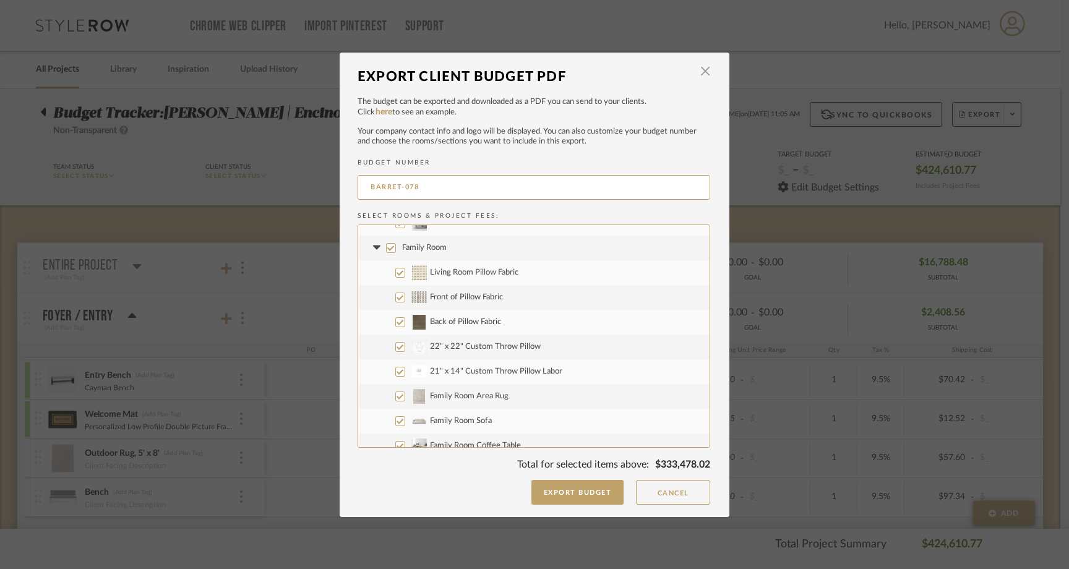
scroll to position [1141, 0]
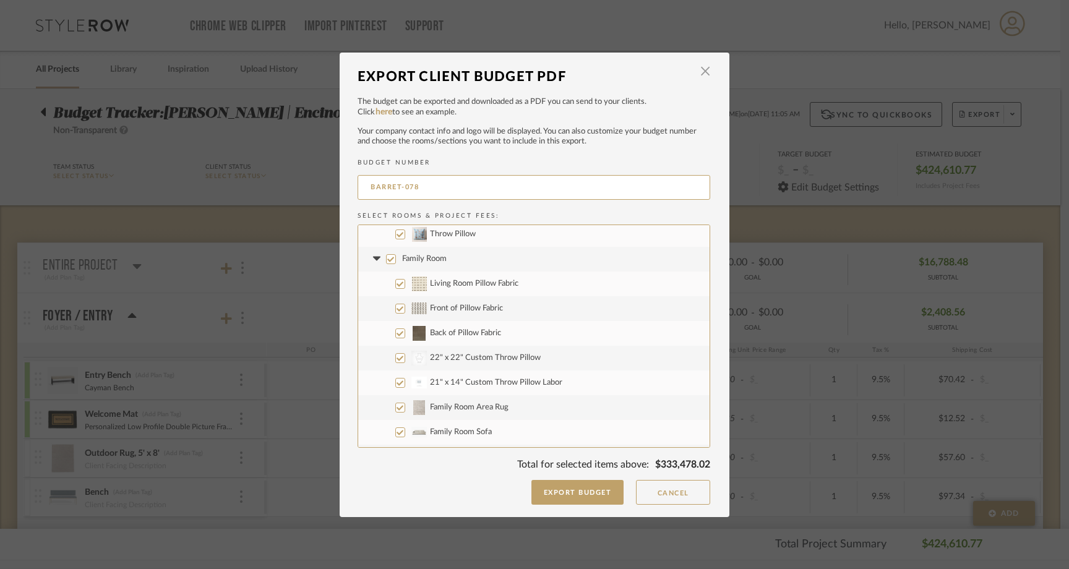
click at [386, 260] on input "Family Room" at bounding box center [391, 259] width 10 height 10
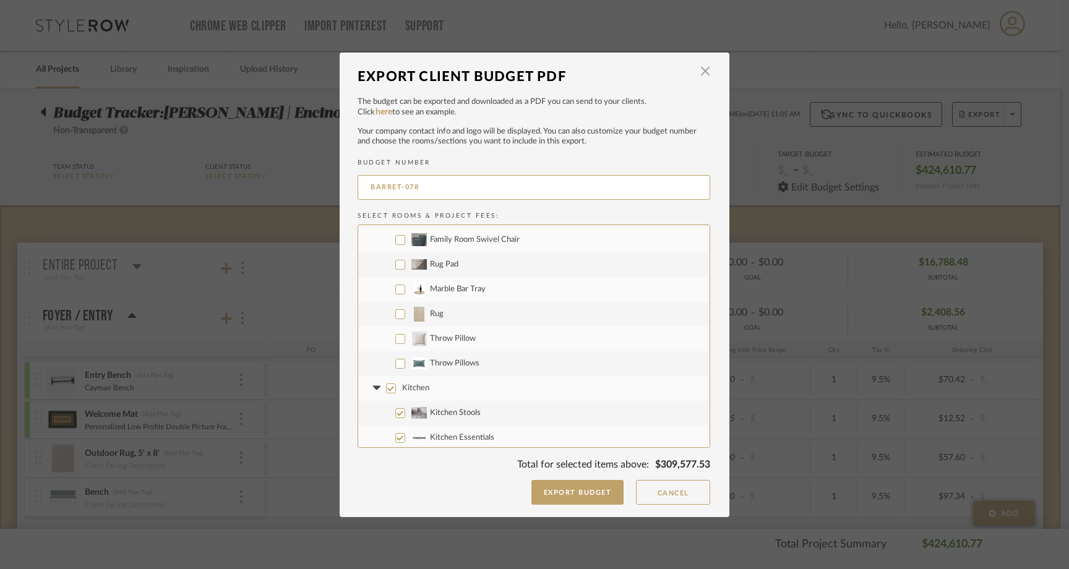
scroll to position [1385, 0]
click at [396, 311] on input "Rug" at bounding box center [400, 312] width 10 height 10
click at [396, 333] on input "Throw Pillow" at bounding box center [400, 336] width 10 height 10
click at [396, 356] on input "Throw Pillows" at bounding box center [400, 361] width 10 height 10
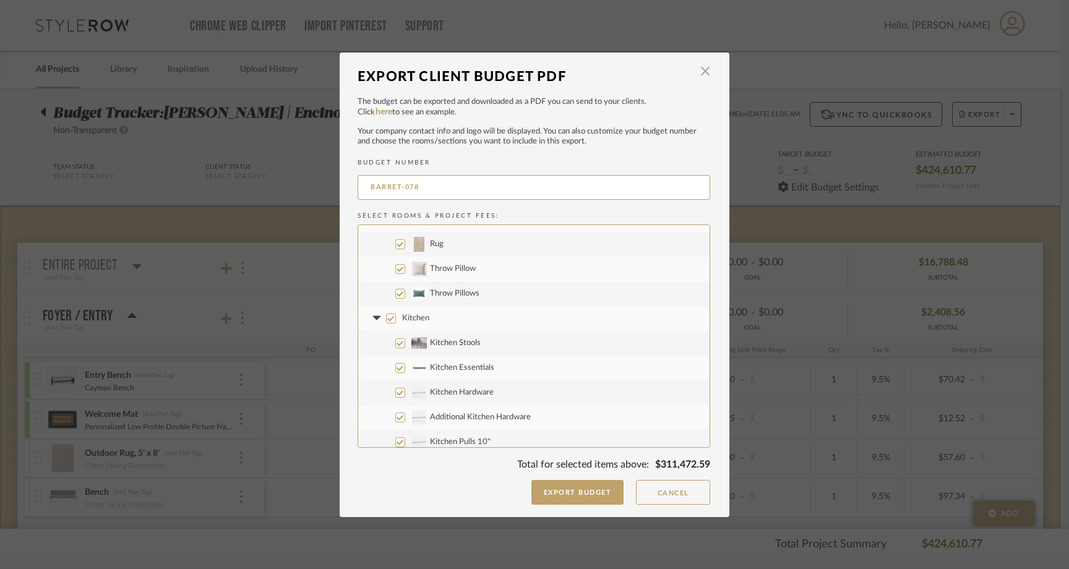
scroll to position [1458, 0]
click at [386, 314] on input "Kitchen" at bounding box center [391, 314] width 10 height 10
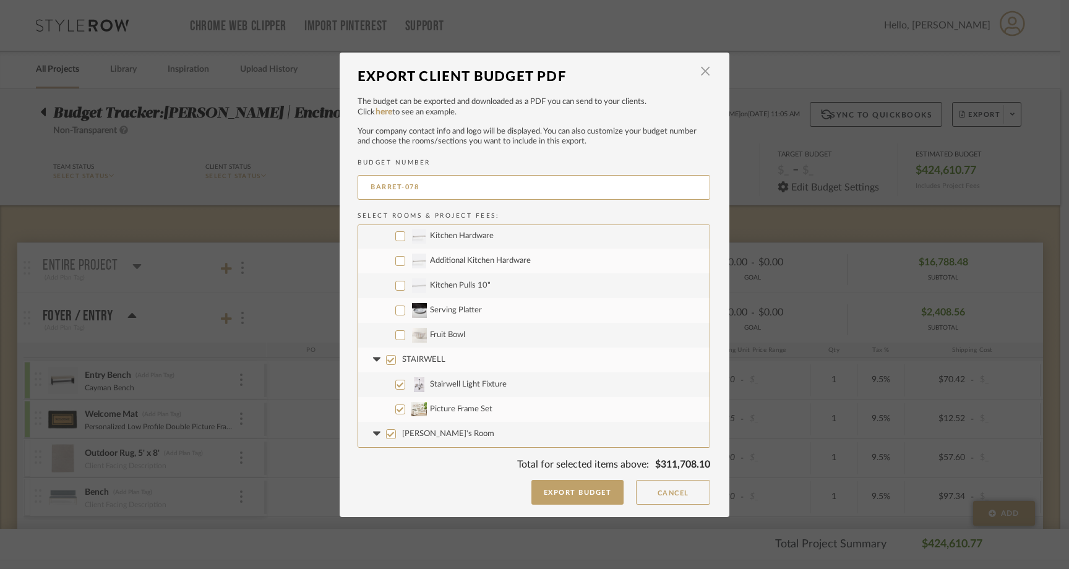
scroll to position [1611, 0]
click at [387, 355] on input "STAIRWELL" at bounding box center [391, 358] width 10 height 10
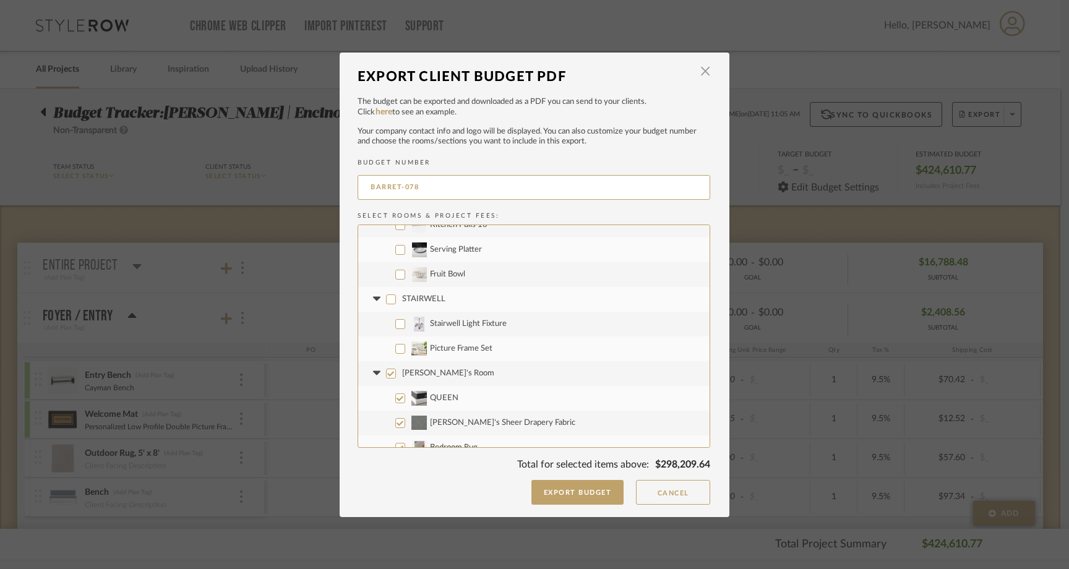
click at [384, 367] on label "Elijah's Room" at bounding box center [533, 373] width 351 height 25
click at [386, 369] on input "Elijah's Room" at bounding box center [391, 374] width 10 height 10
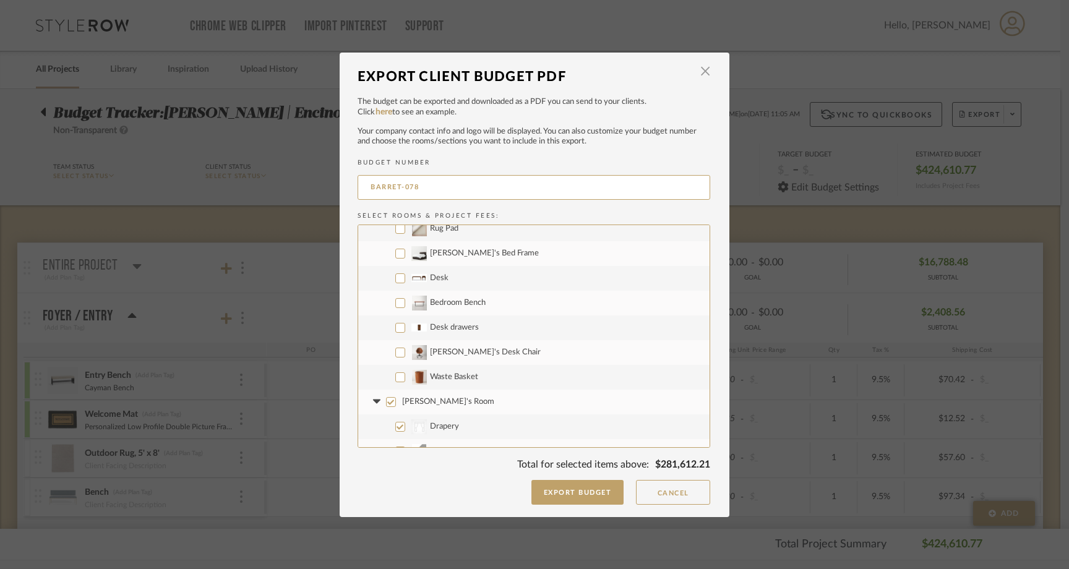
click at [386, 400] on input "Greta's Room" at bounding box center [391, 402] width 10 height 10
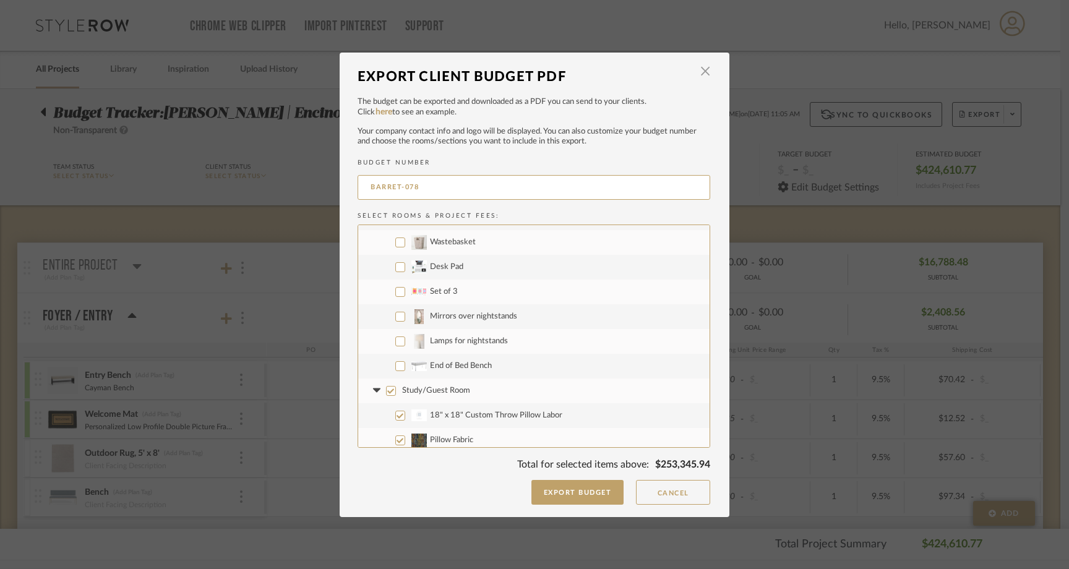
scroll to position [2718, 0]
click at [387, 390] on input "Study/Guest Room" at bounding box center [391, 389] width 10 height 10
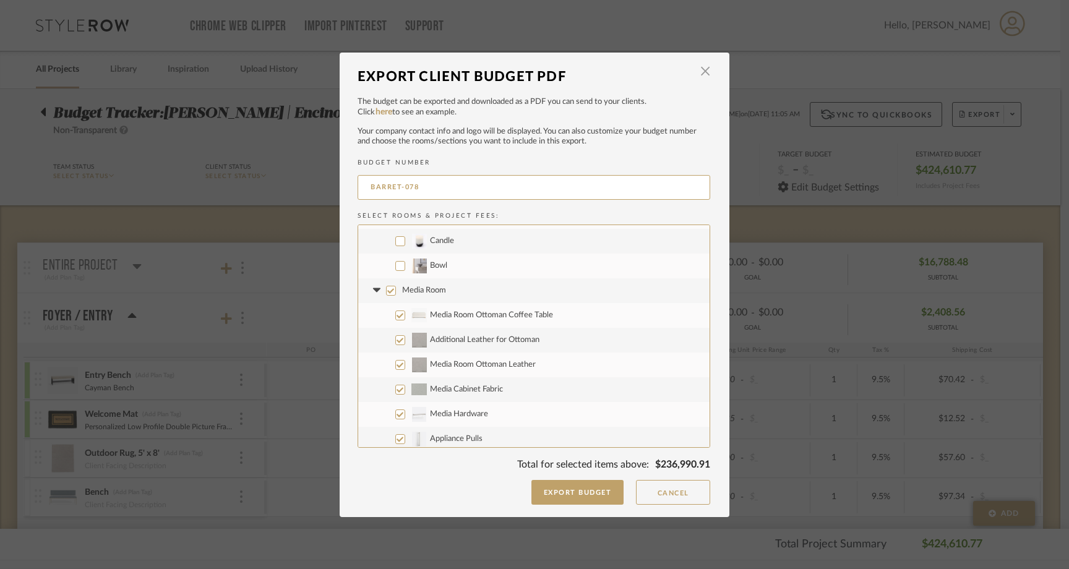
scroll to position [3493, 0]
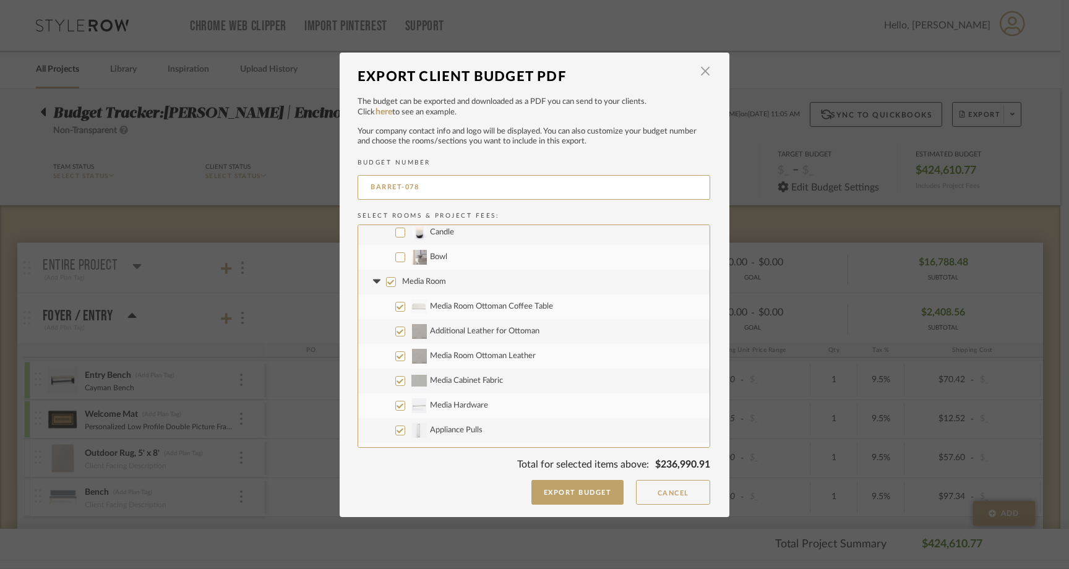
click at [386, 278] on input "Media Room" at bounding box center [391, 282] width 10 height 10
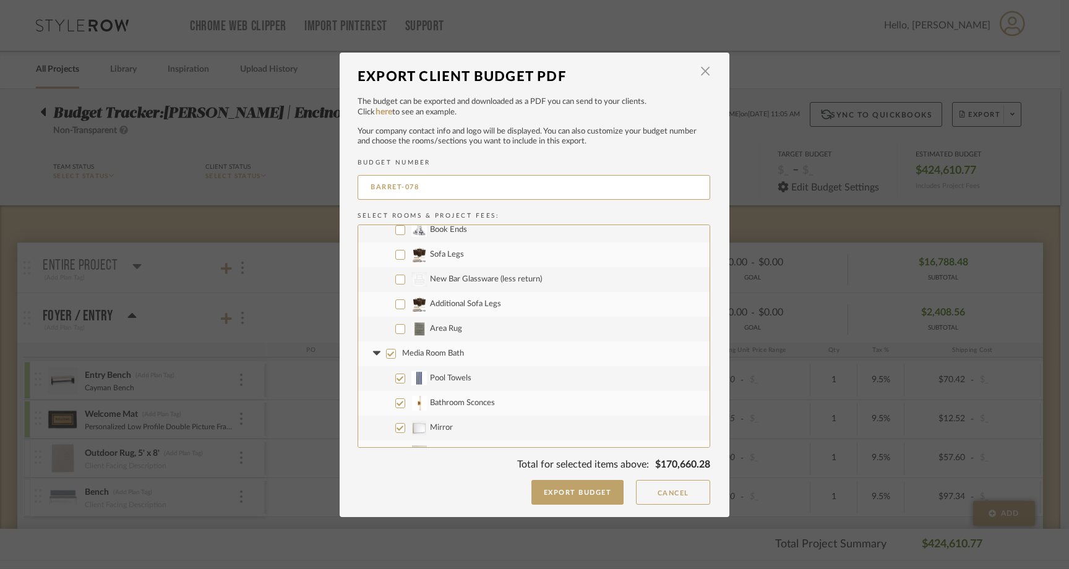
scroll to position [4191, 0]
click at [395, 330] on input "Area Rug" at bounding box center [400, 326] width 10 height 10
click at [386, 349] on input "Media Room Bath" at bounding box center [391, 351] width 10 height 10
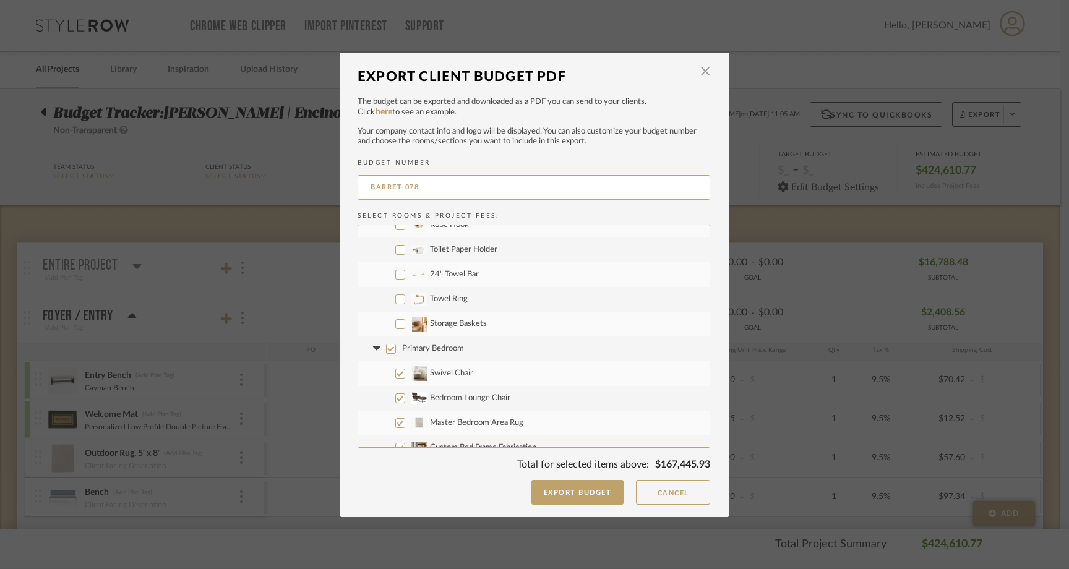
click at [386, 348] on input "Primary Bedroom" at bounding box center [391, 349] width 10 height 10
click at [395, 320] on input "Outdoor Sofa" at bounding box center [400, 318] width 10 height 10
click at [395, 344] on input "Outdoor Chair" at bounding box center [400, 343] width 10 height 10
click at [395, 364] on input "Outdoor Pillow" at bounding box center [400, 367] width 10 height 10
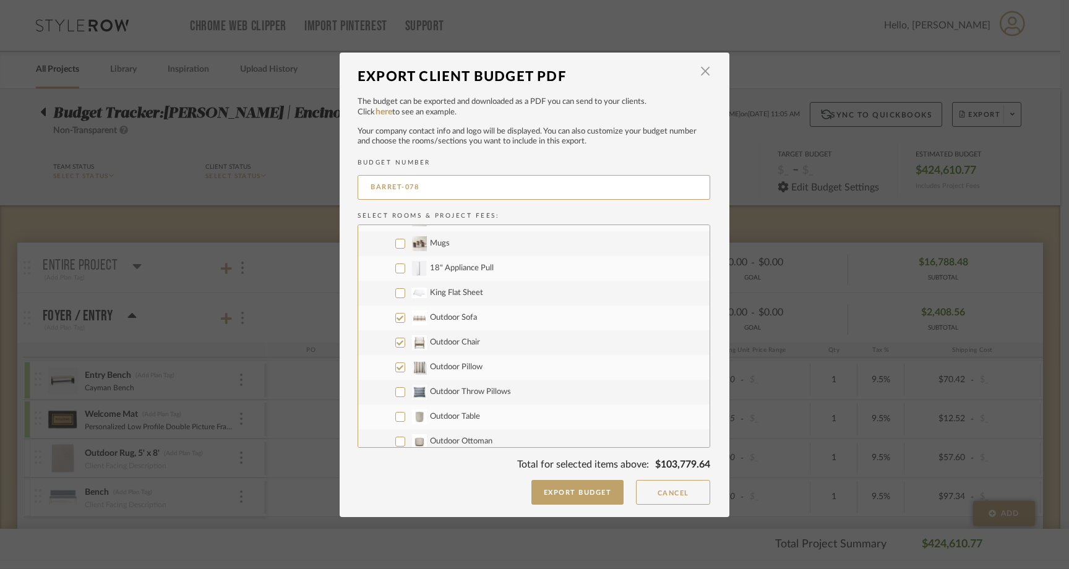
click at [396, 390] on input "Outdoor Throw Pillows" at bounding box center [400, 392] width 10 height 10
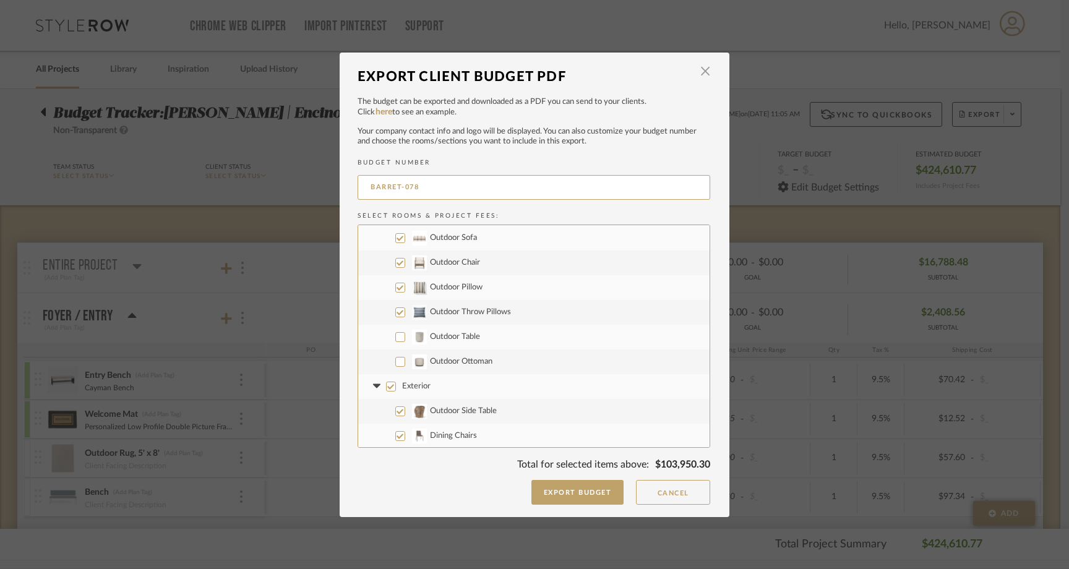
scroll to position [5545, 0]
click at [396, 333] on input "Outdoor Table" at bounding box center [400, 332] width 10 height 10
click at [396, 363] on label "Outdoor Ottoman" at bounding box center [533, 356] width 351 height 25
click at [396, 362] on input "Outdoor Ottoman" at bounding box center [400, 357] width 10 height 10
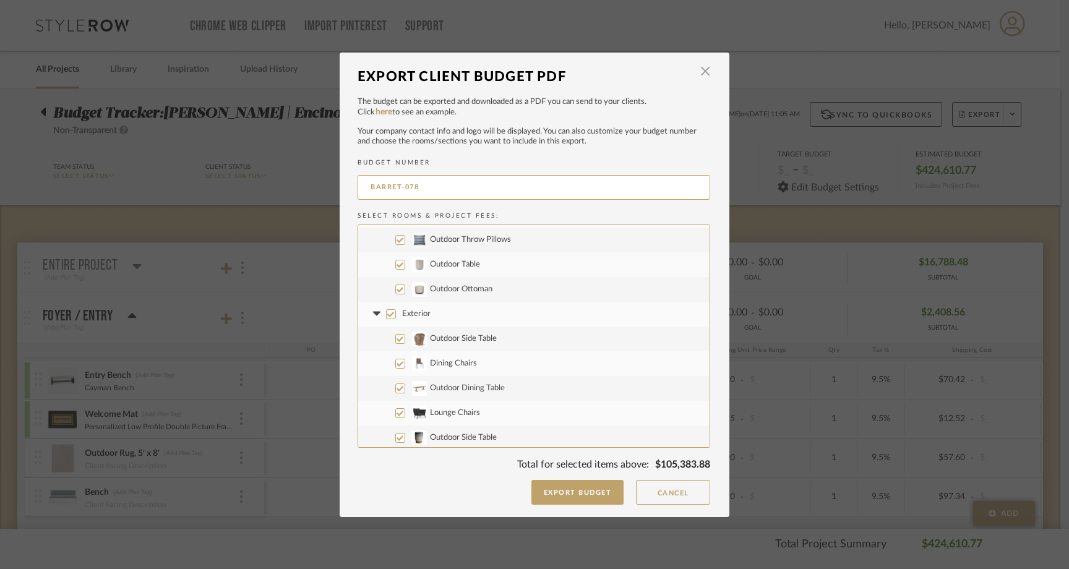
click at [387, 316] on input "Exterior" at bounding box center [391, 314] width 10 height 10
click at [386, 389] on input "Design Fees" at bounding box center [391, 388] width 10 height 10
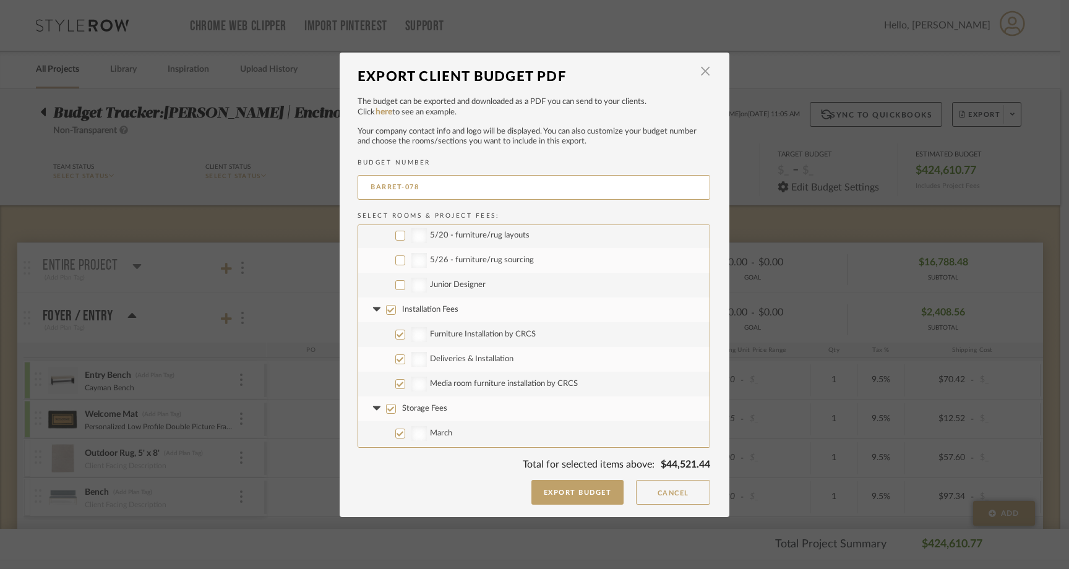
scroll to position [7738, 0]
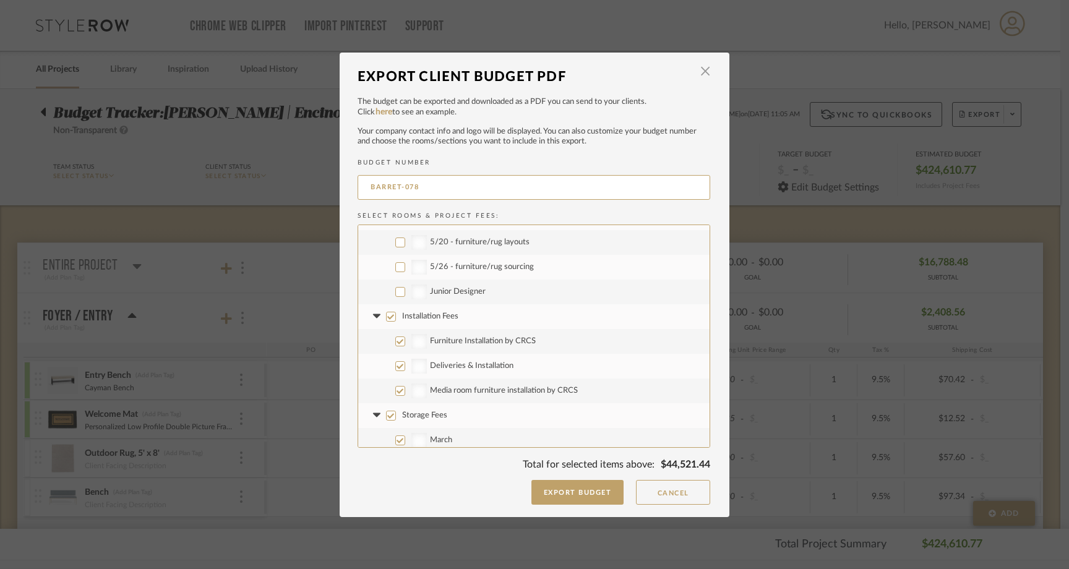
click at [388, 317] on input "Installation Fees" at bounding box center [391, 317] width 10 height 10
click at [388, 417] on input "Storage Fees" at bounding box center [391, 416] width 10 height 10
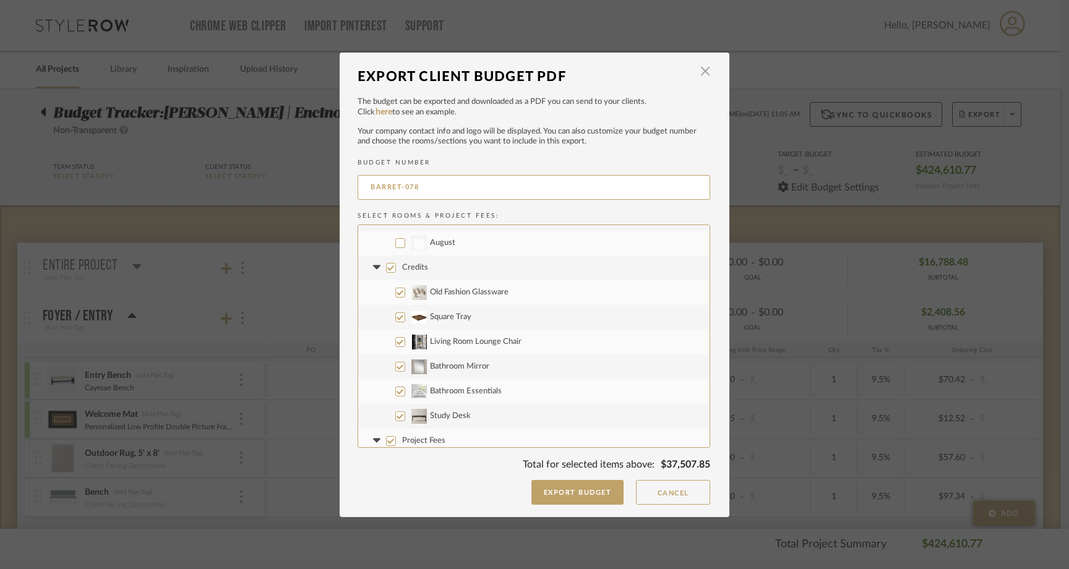
scroll to position [7971, 0]
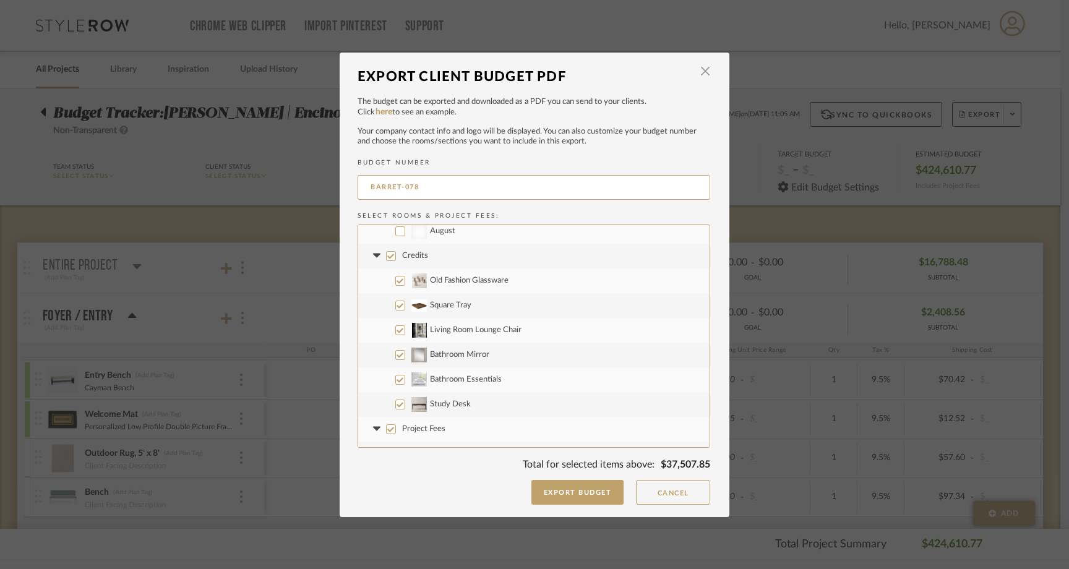
click at [388, 256] on input "Credits" at bounding box center [391, 256] width 10 height 10
click at [388, 425] on input "Project Fees" at bounding box center [391, 429] width 10 height 10
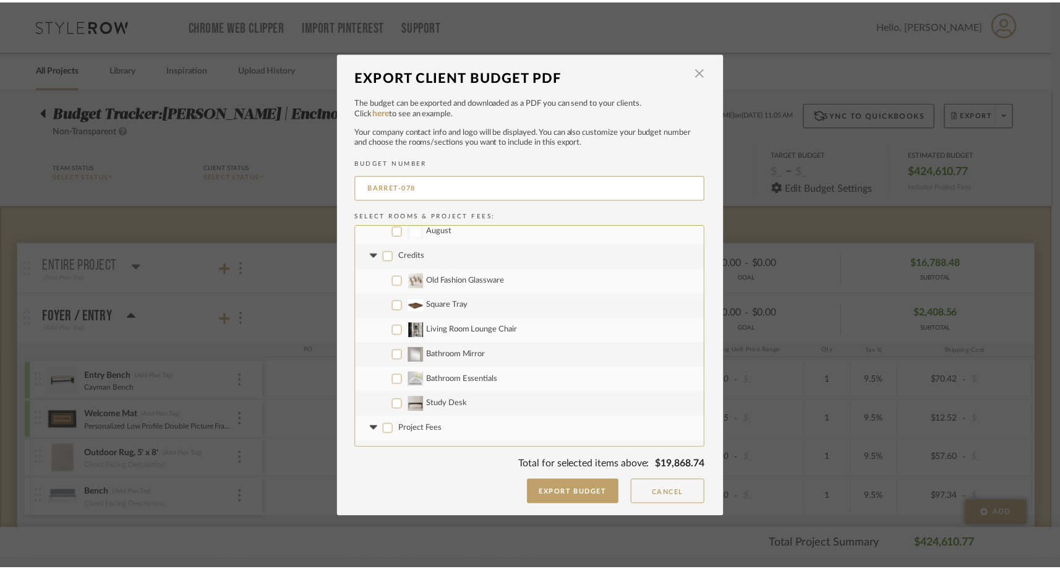
scroll to position [8040, 0]
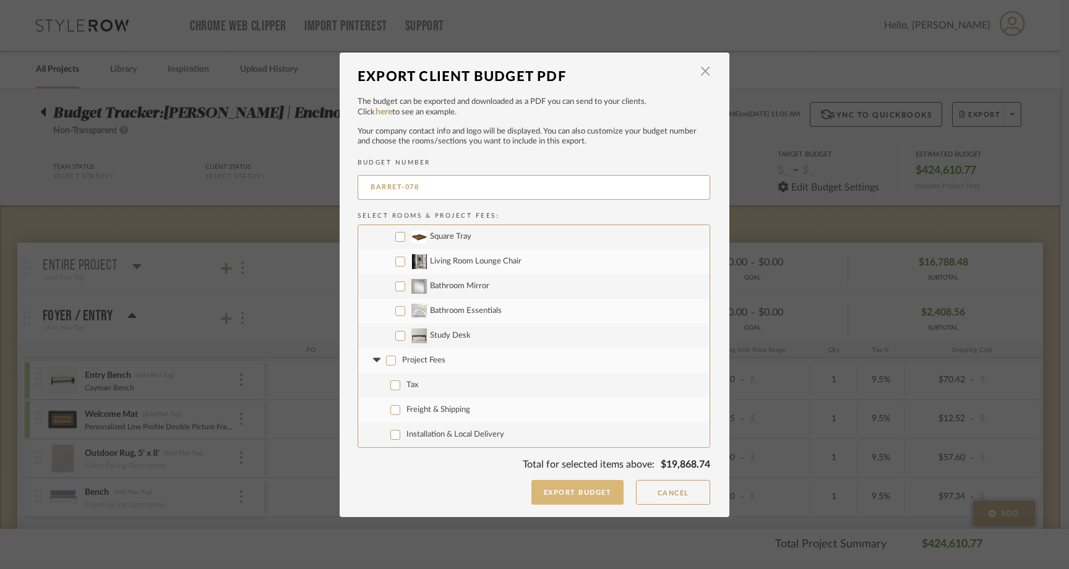
click at [568, 494] on button "Export Budget" at bounding box center [577, 492] width 93 height 25
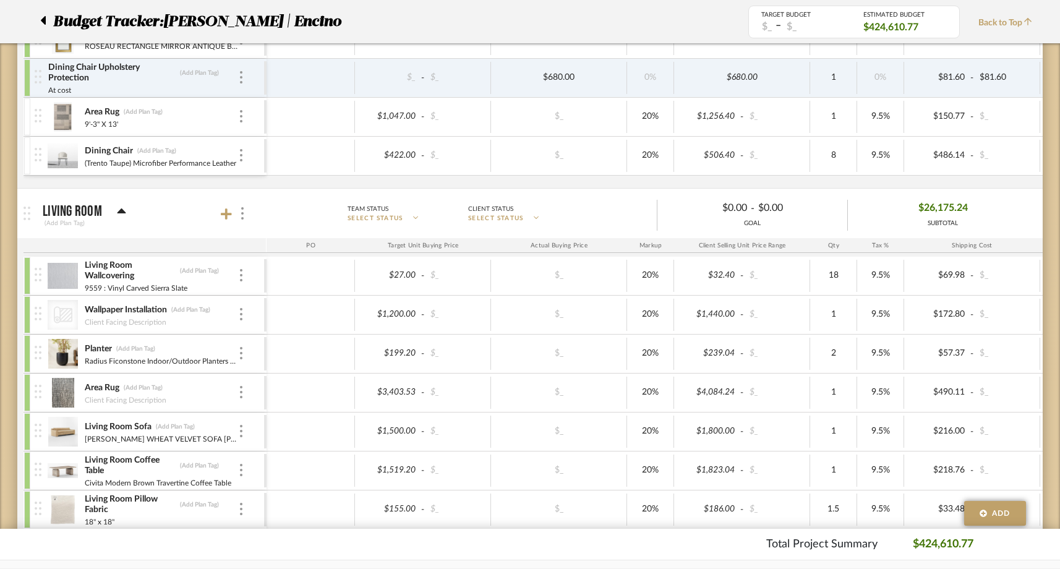
scroll to position [732, 0]
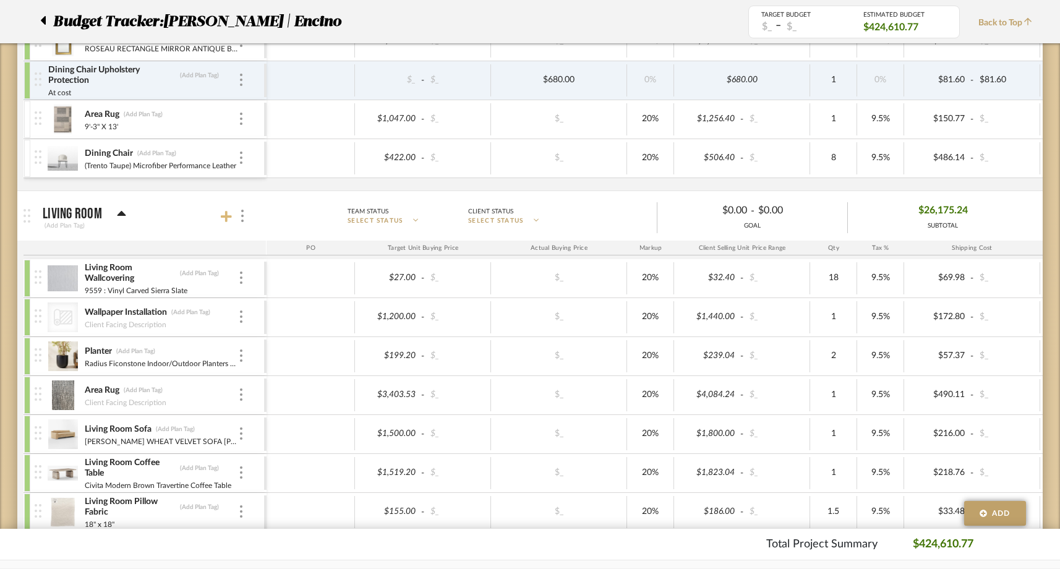
click at [228, 215] on icon at bounding box center [226, 216] width 11 height 12
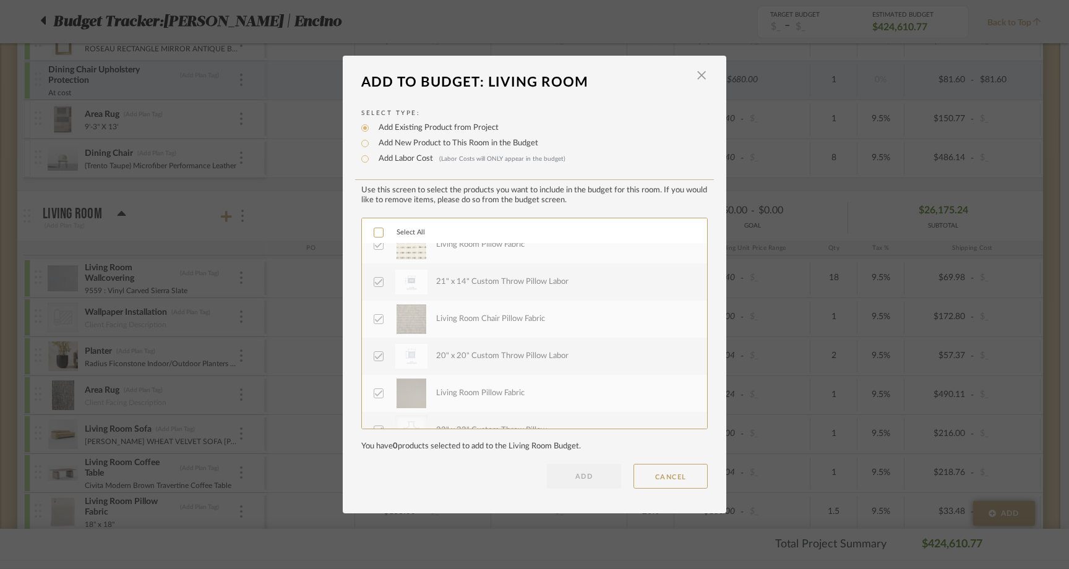
scroll to position [965, 0]
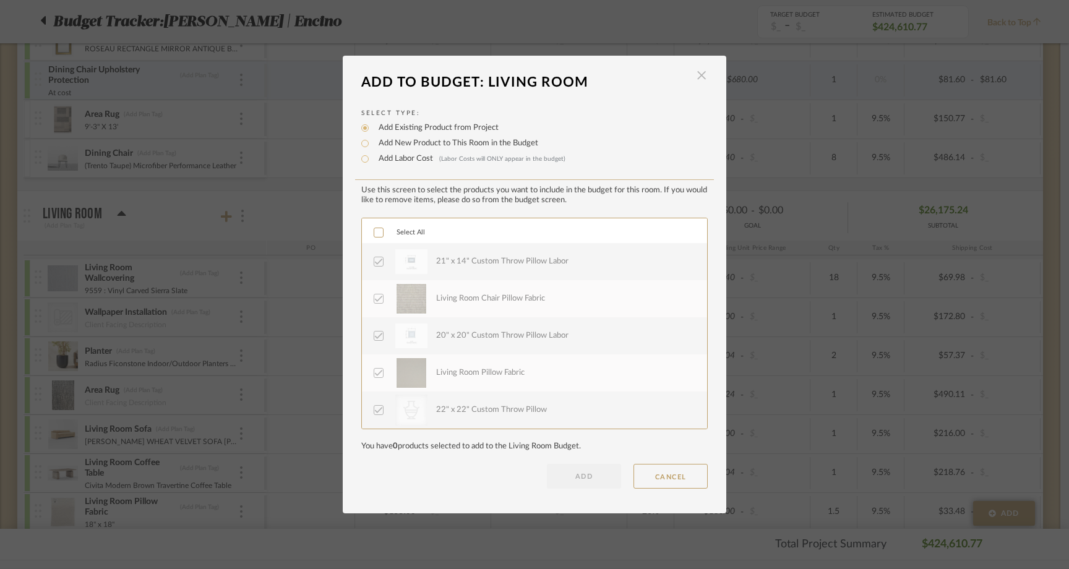
click at [701, 70] on span "button" at bounding box center [701, 75] width 25 height 25
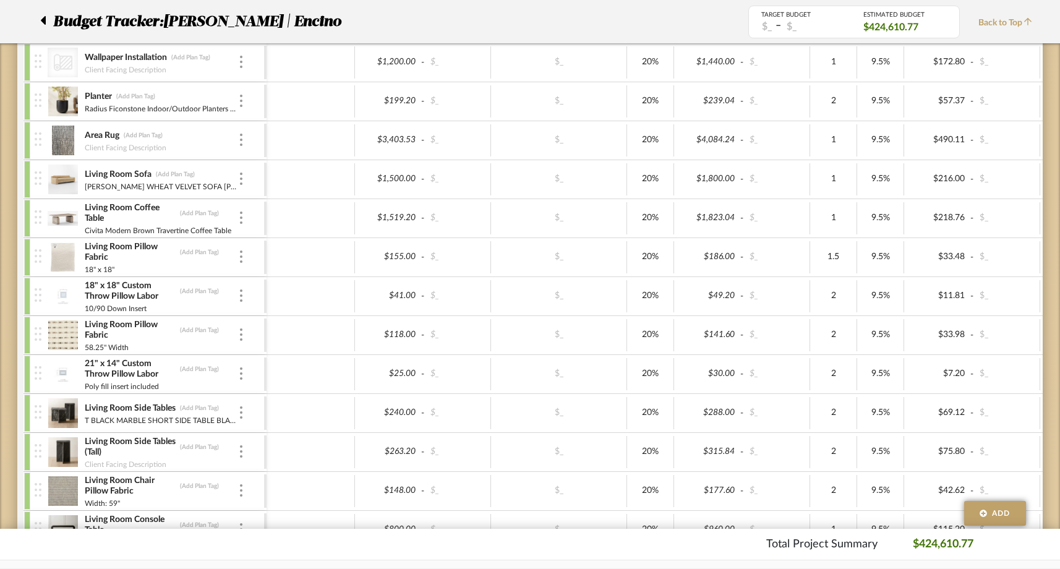
scroll to position [871, 0]
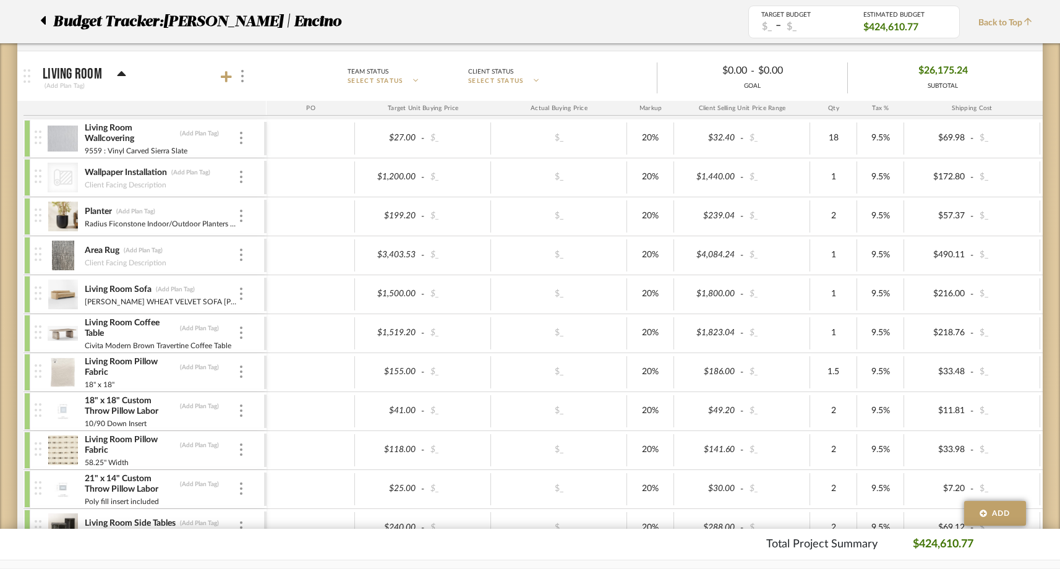
click at [66, 207] on img at bounding box center [63, 217] width 30 height 30
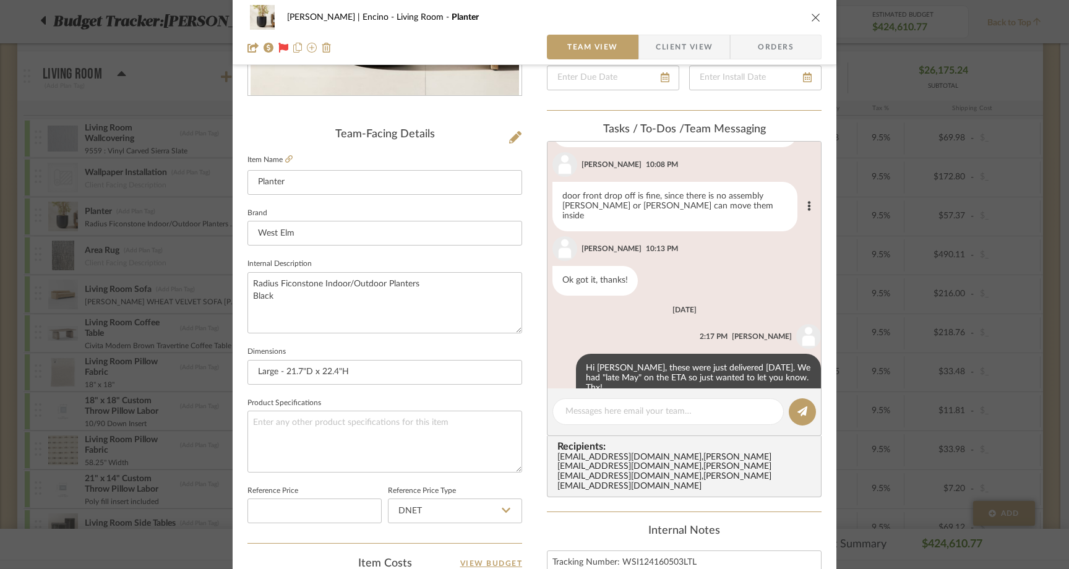
scroll to position [260, 0]
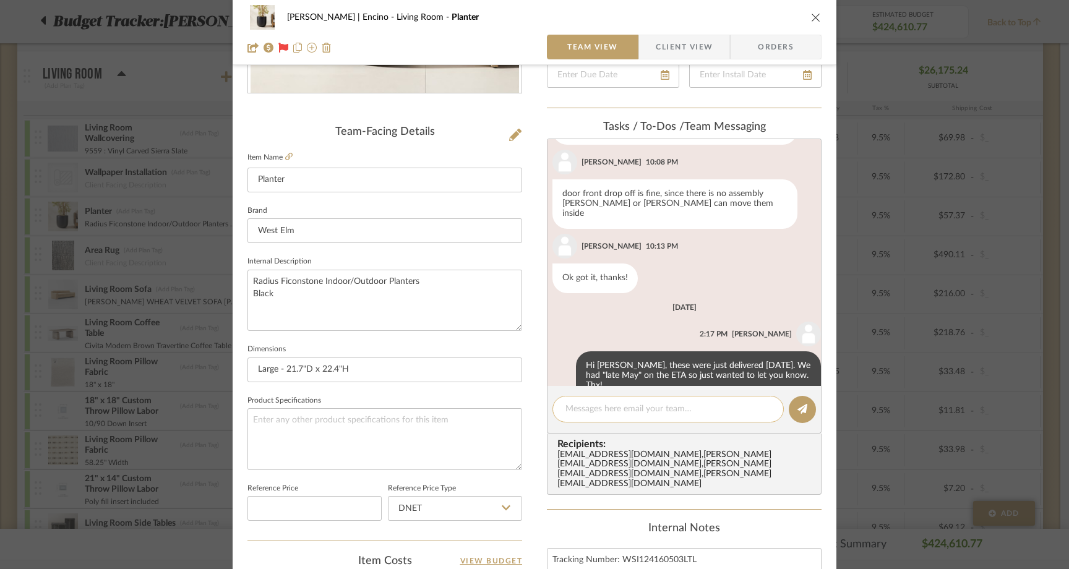
click at [585, 411] on textarea at bounding box center [667, 409] width 205 height 13
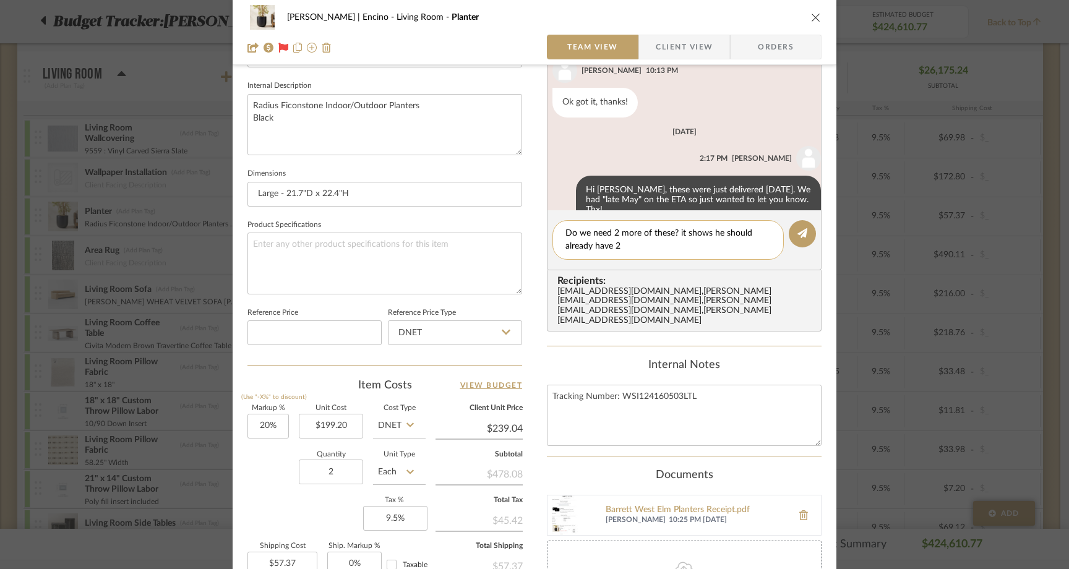
scroll to position [453, 0]
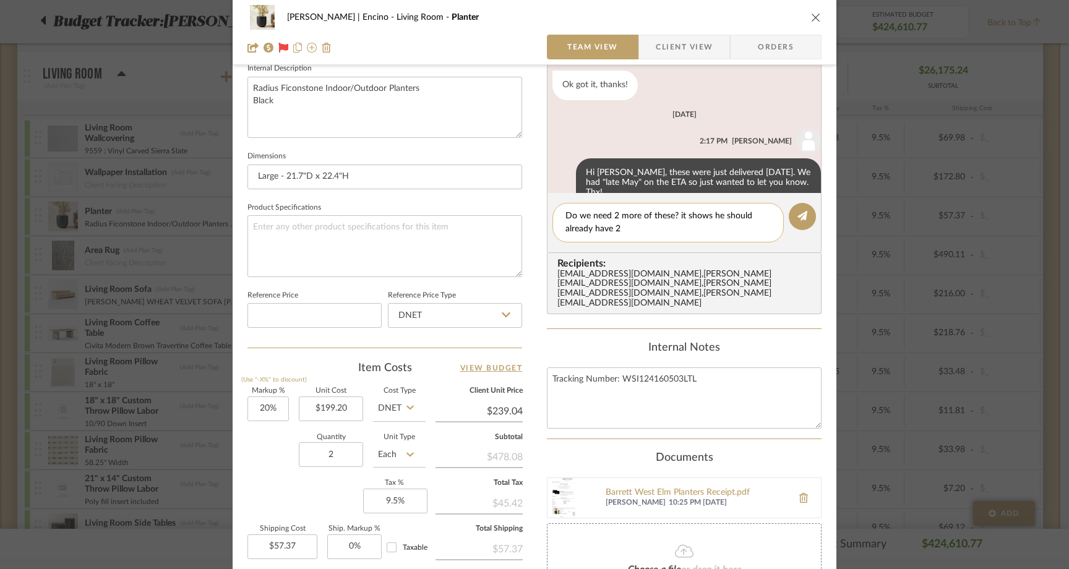
drag, startPoint x: 752, startPoint y: 220, endPoint x: 675, endPoint y: 213, distance: 77.7
click at [675, 213] on textarea "Do we need 2 more of these? it shows he should already have 2" at bounding box center [667, 223] width 205 height 26
drag, startPoint x: 676, startPoint y: 217, endPoint x: 673, endPoint y: 230, distance: 13.2
click at [673, 230] on textarea "Do we need 2 more of these? He should already have 2" at bounding box center [667, 223] width 205 height 26
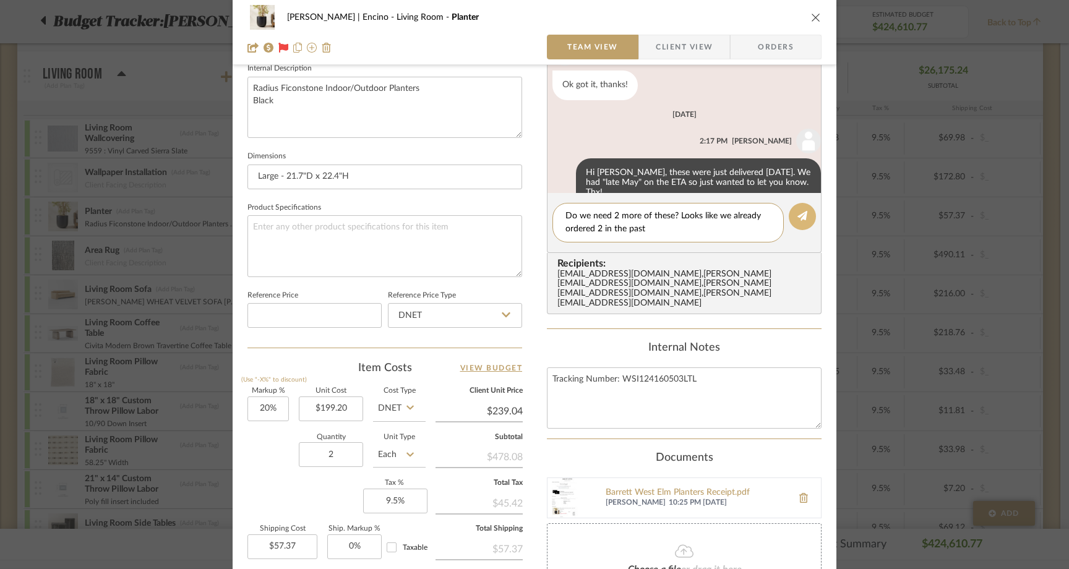
click at [797, 216] on icon at bounding box center [802, 216] width 10 height 10
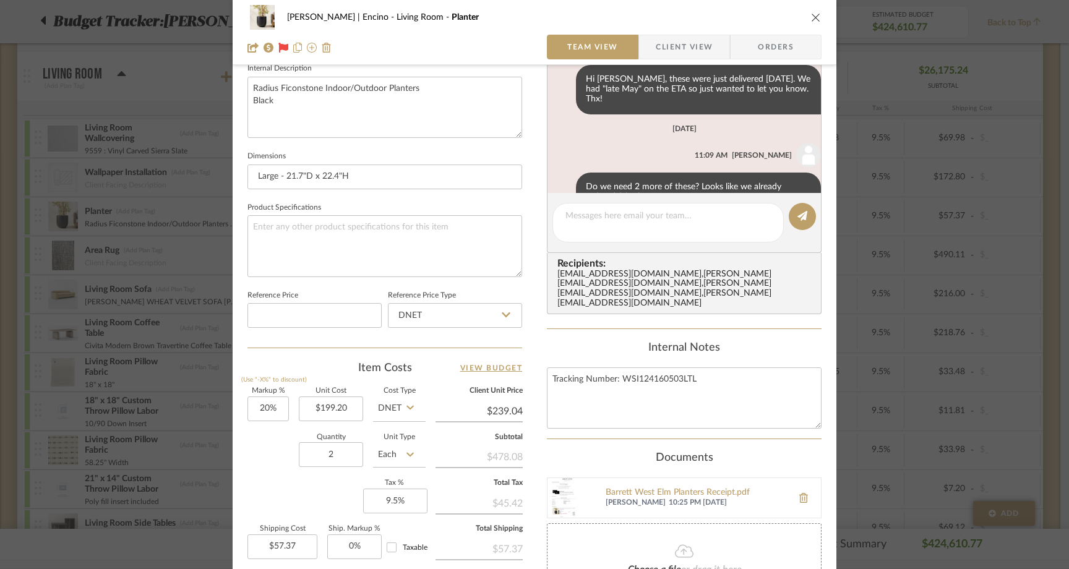
scroll to position [220, 0]
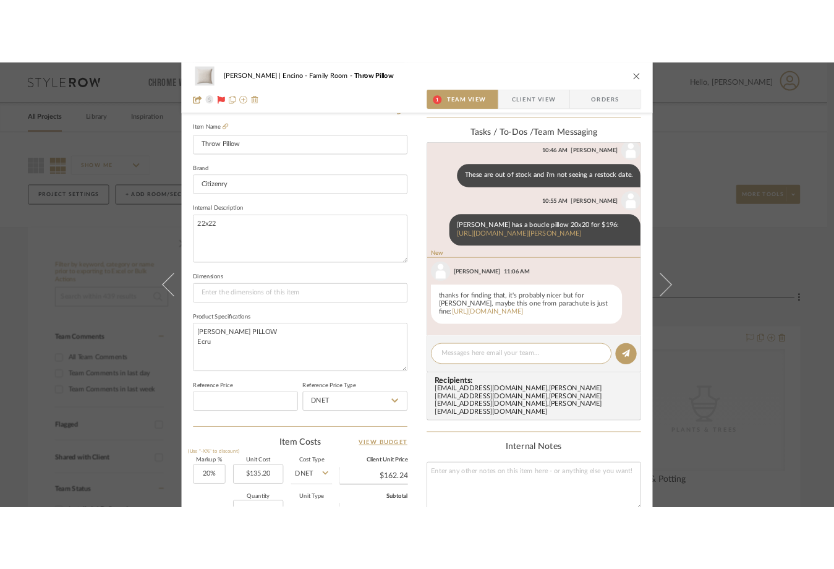
scroll to position [423, 0]
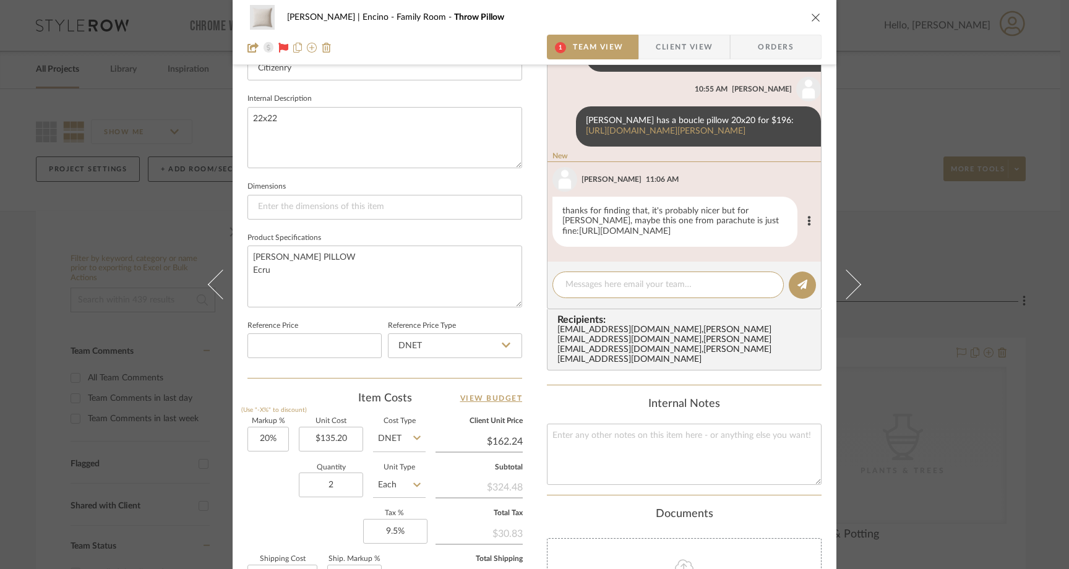
click at [615, 227] on link "https://parachutehome.com/products/boucle-pillow-cover-cream?variant=3974716509…" at bounding box center [625, 231] width 92 height 9
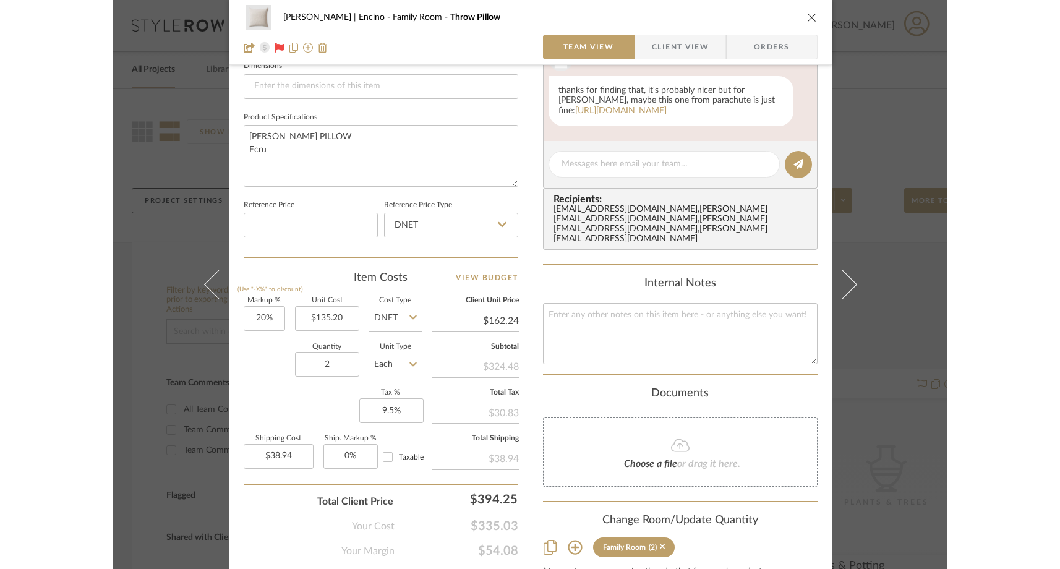
scroll to position [591, 0]
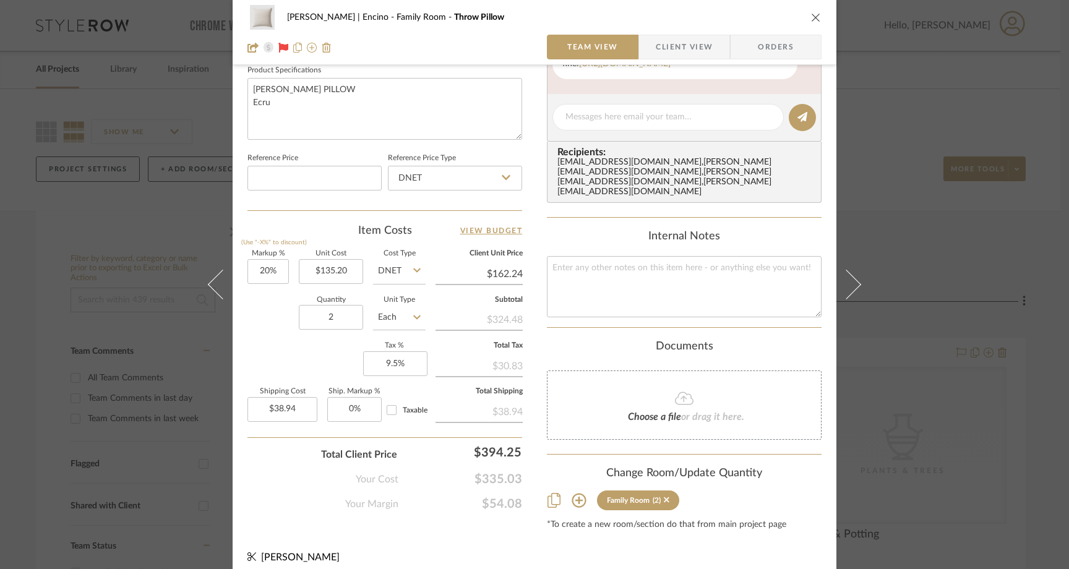
click at [814, 20] on icon "close" at bounding box center [816, 17] width 10 height 10
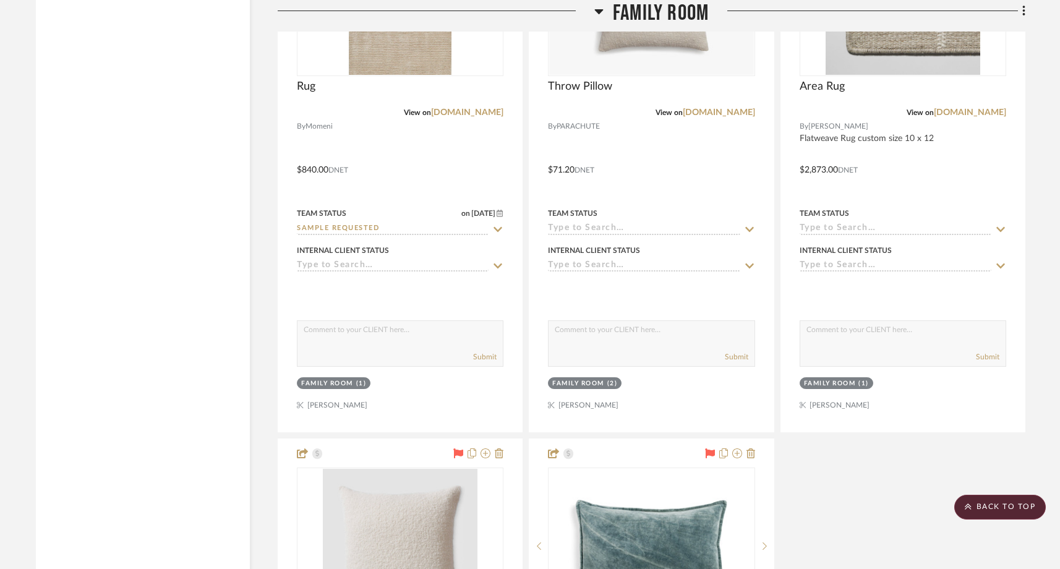
scroll to position [8052, 0]
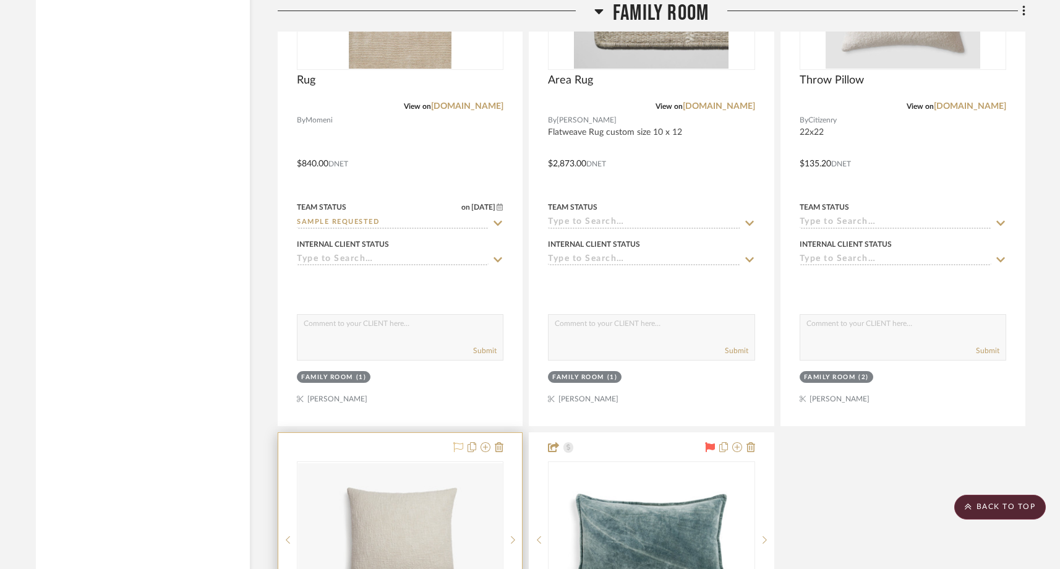
click at [456, 442] on icon at bounding box center [458, 447] width 10 height 10
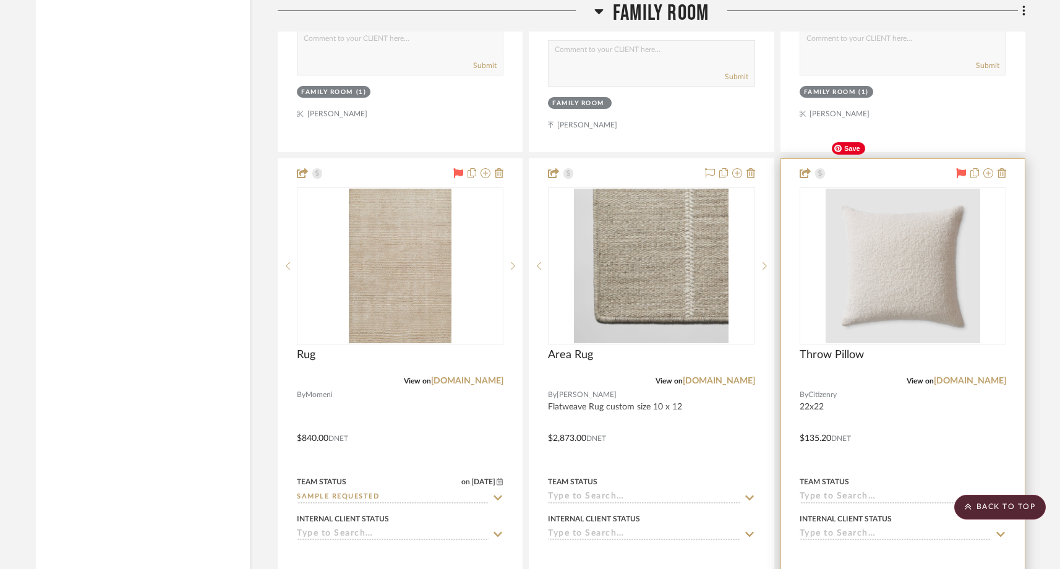
scroll to position [7770, 0]
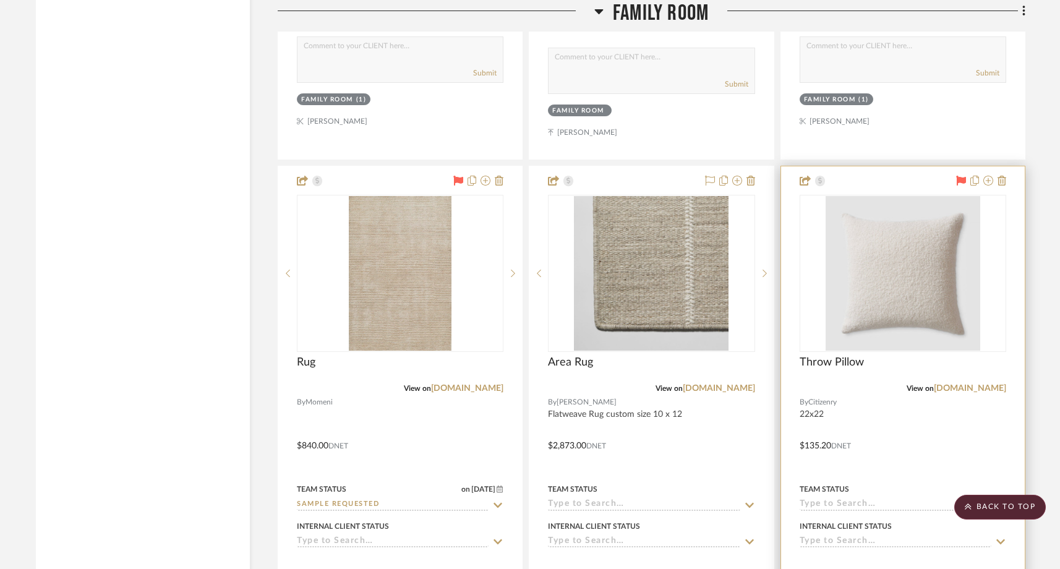
click at [962, 176] on icon at bounding box center [961, 181] width 10 height 10
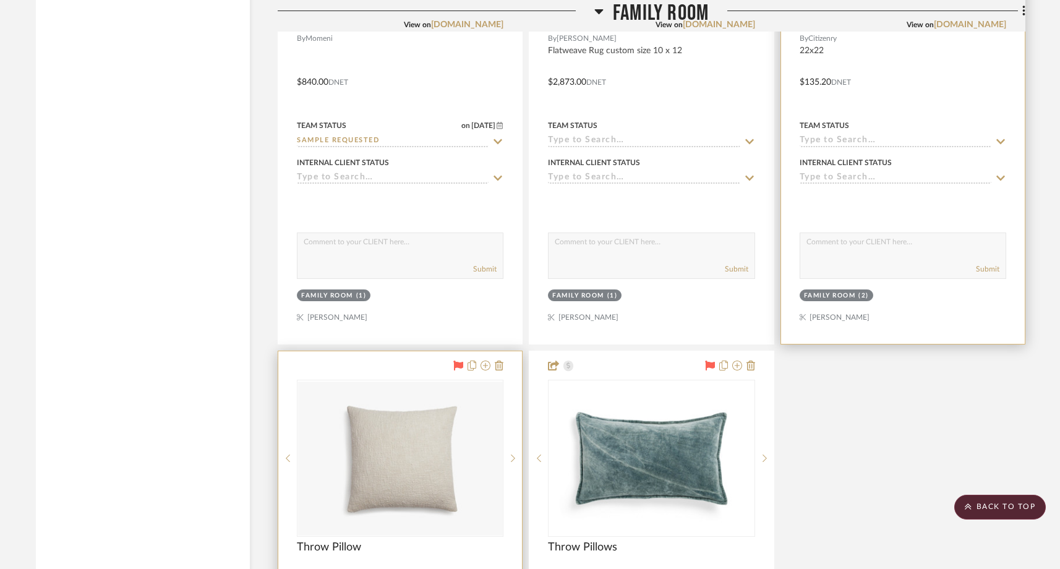
scroll to position [8265, 0]
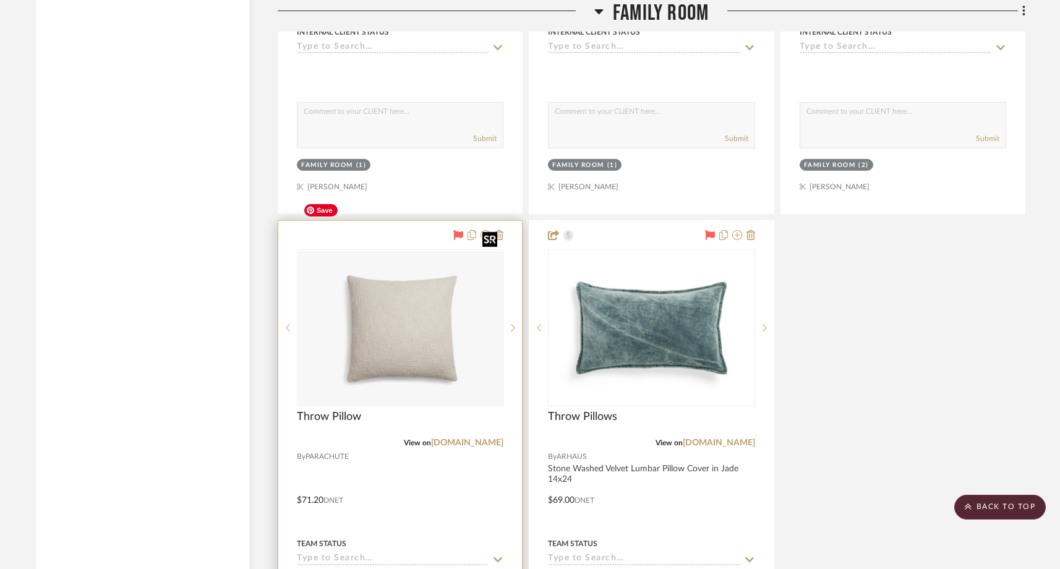
click at [416, 320] on img "0" at bounding box center [400, 327] width 204 height 153
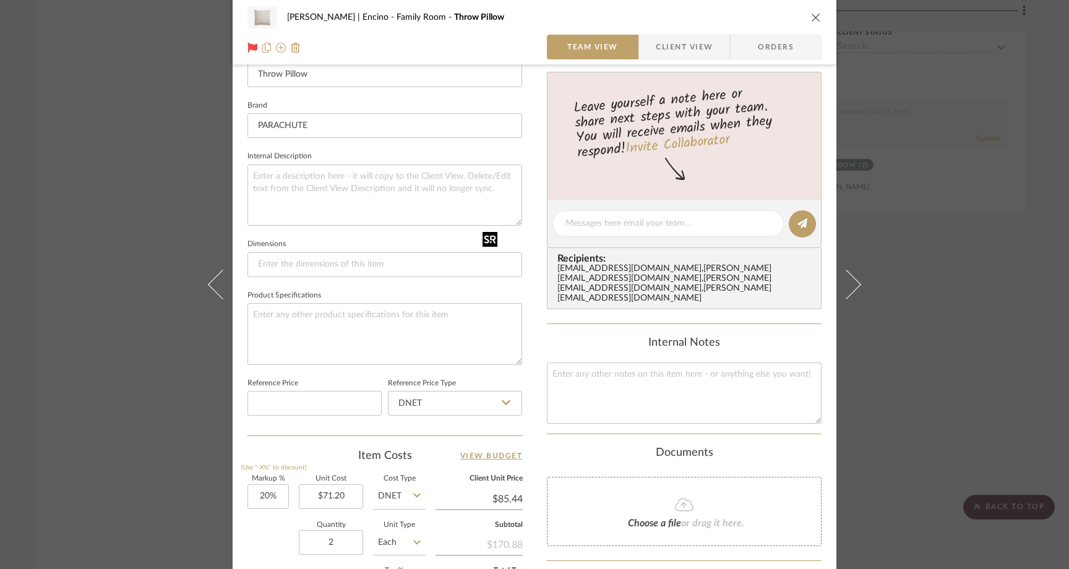
scroll to position [375, 0]
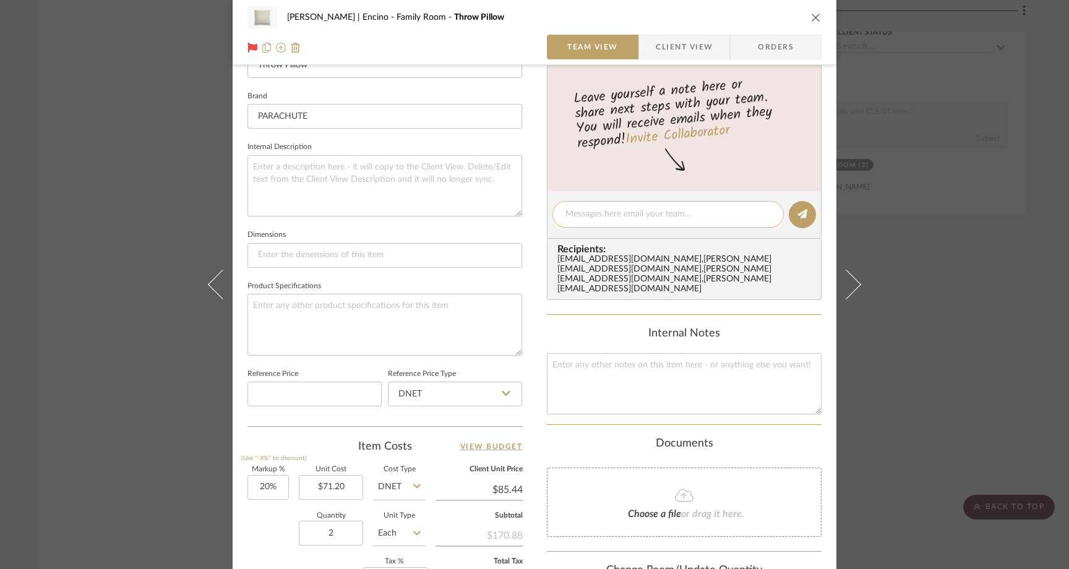
click at [613, 216] on textarea at bounding box center [667, 214] width 205 height 13
type textarea "added the parachute pillow"
click at [805, 212] on button at bounding box center [801, 214] width 27 height 27
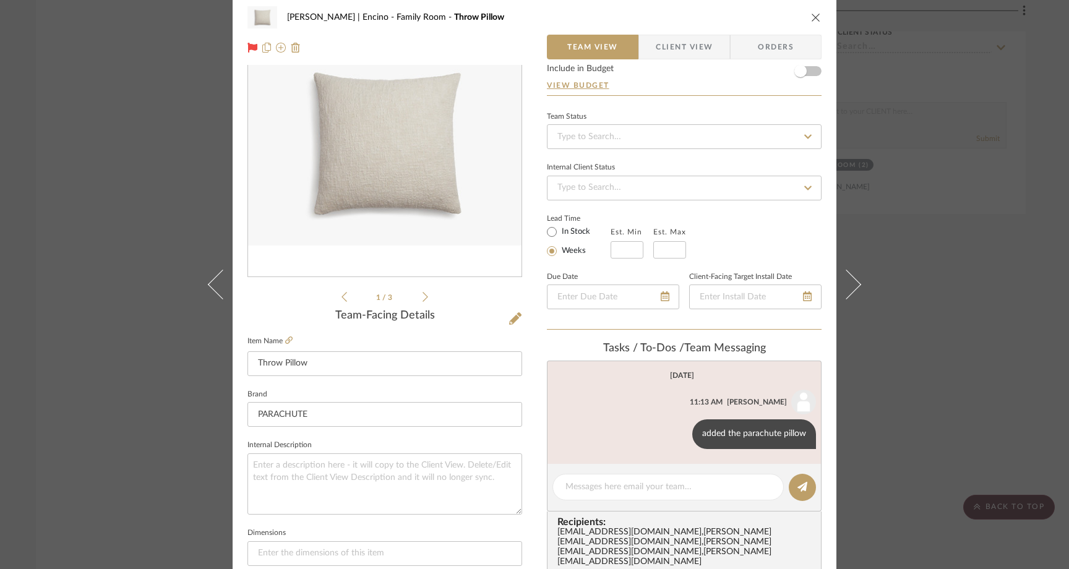
scroll to position [0, 0]
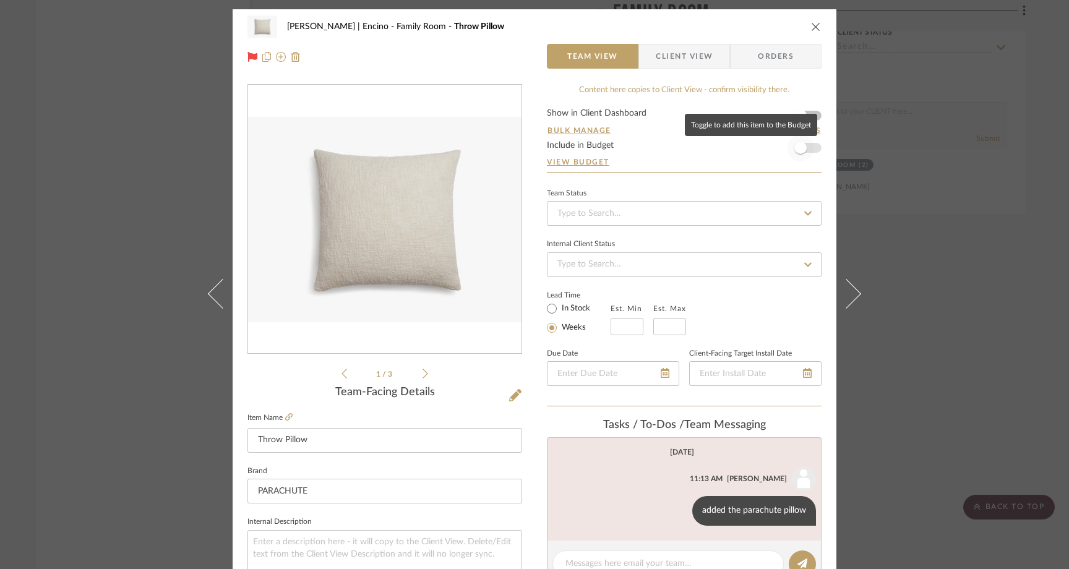
click at [800, 152] on span "button" at bounding box center [800, 148] width 12 height 12
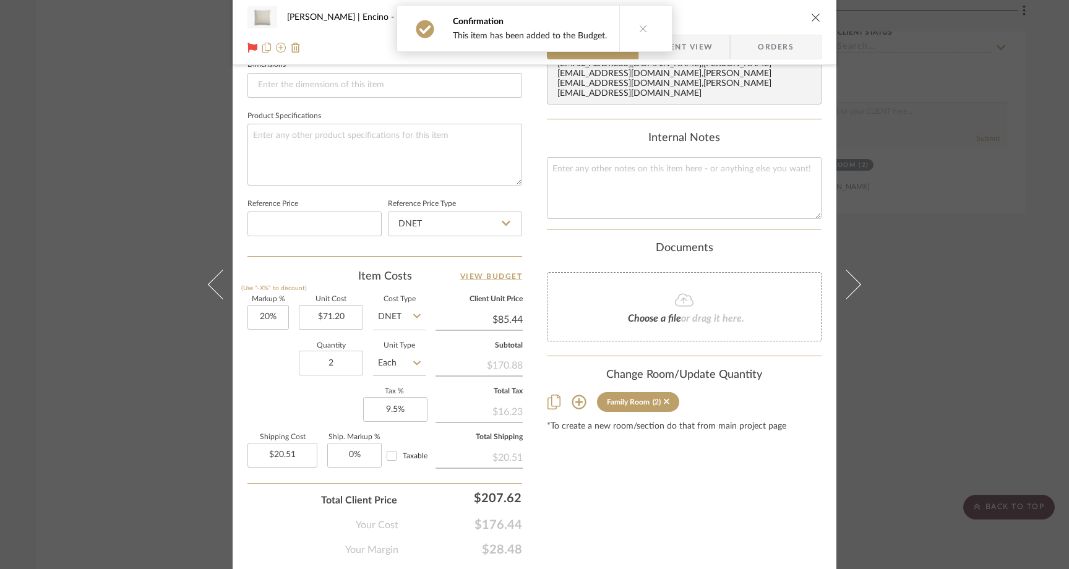
scroll to position [580, 0]
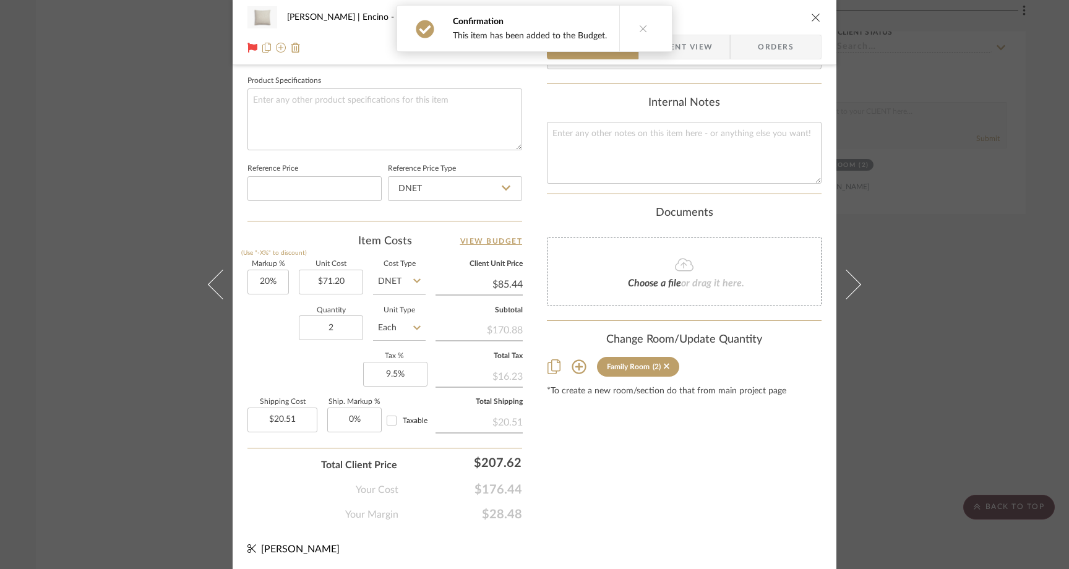
click at [262, 344] on div "Quantity 2 Unit Type Each" at bounding box center [336, 329] width 178 height 44
click at [134, 197] on div "Barrett | Encino Family Room Throw Pillow Team View Client View Orders 1 / 3 Te…" at bounding box center [534, 284] width 1069 height 569
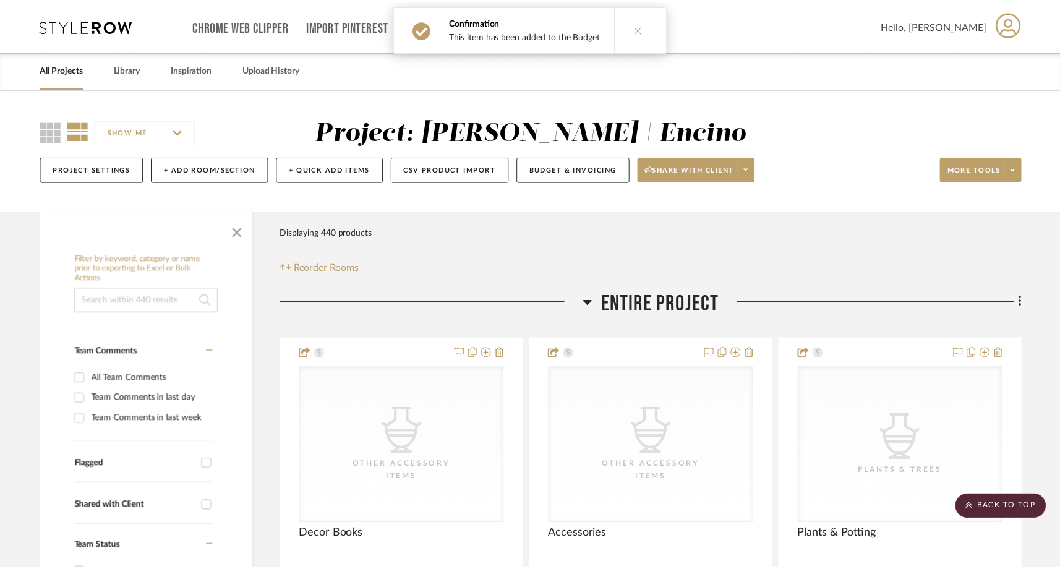
scroll to position [8265, 0]
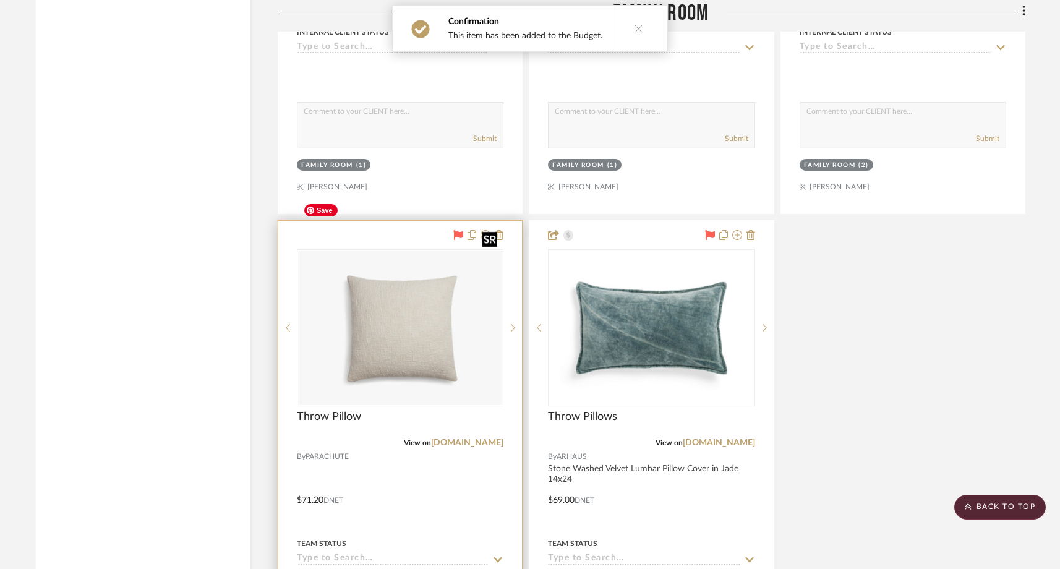
click at [372, 306] on img "0" at bounding box center [400, 327] width 204 height 153
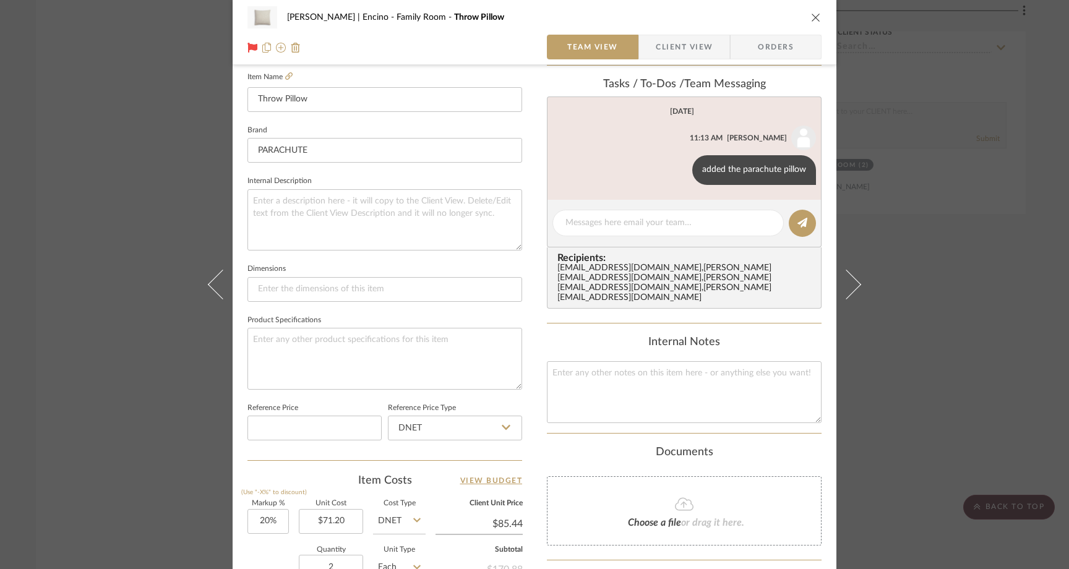
scroll to position [374, 0]
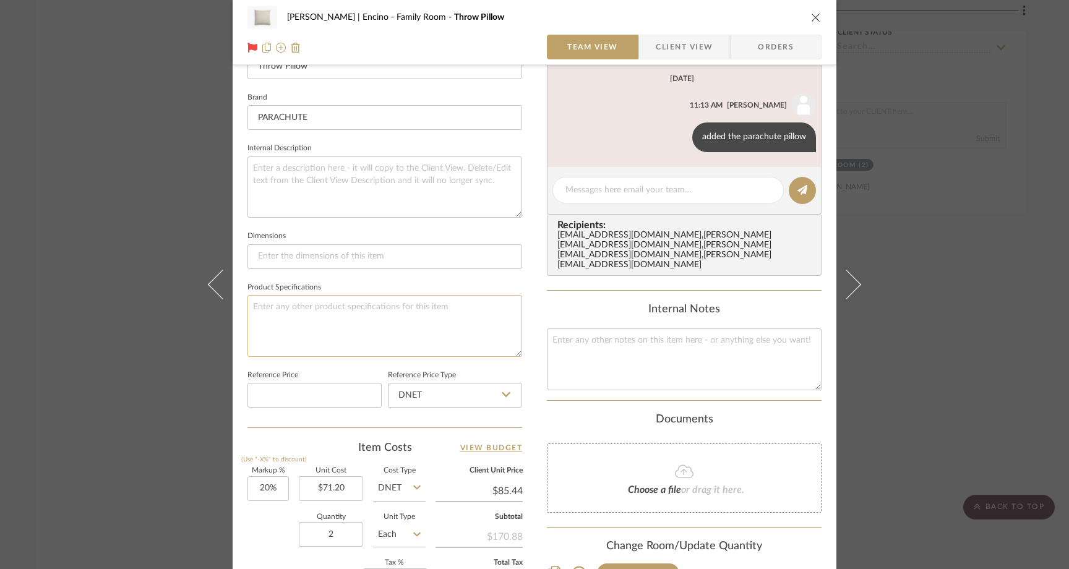
click at [336, 330] on textarea at bounding box center [384, 325] width 275 height 61
click at [304, 327] on textarea "add insert when ordering" at bounding box center [384, 325] width 275 height 61
type textarea "add insert when ordering"
click at [138, 186] on div "Barrett | Encino Family Room Throw Pillow Team View Client View Orders 1 / 3 Te…" at bounding box center [534, 284] width 1069 height 569
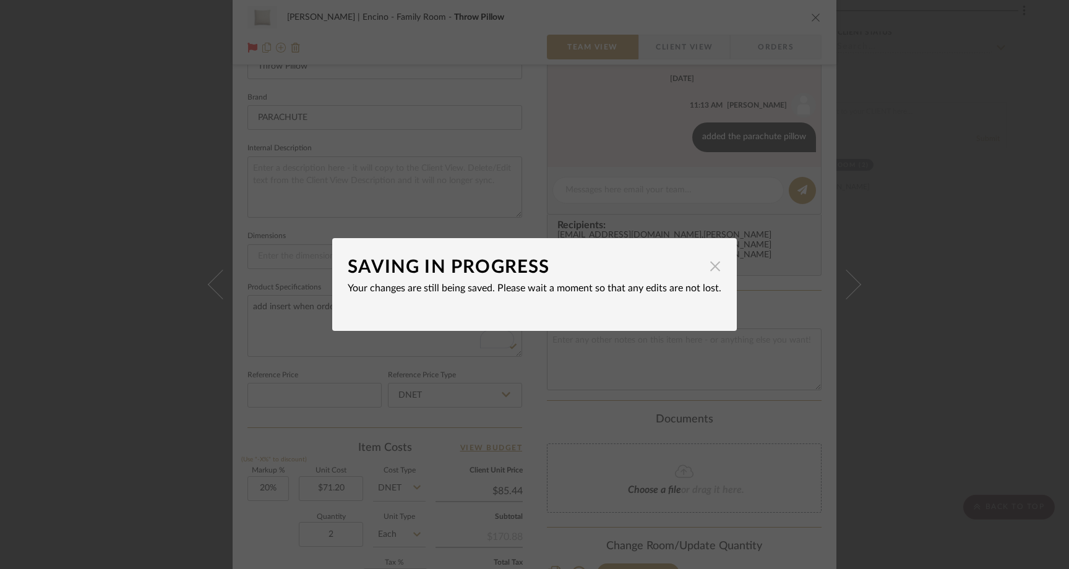
click at [705, 273] on span "button" at bounding box center [715, 266] width 25 height 25
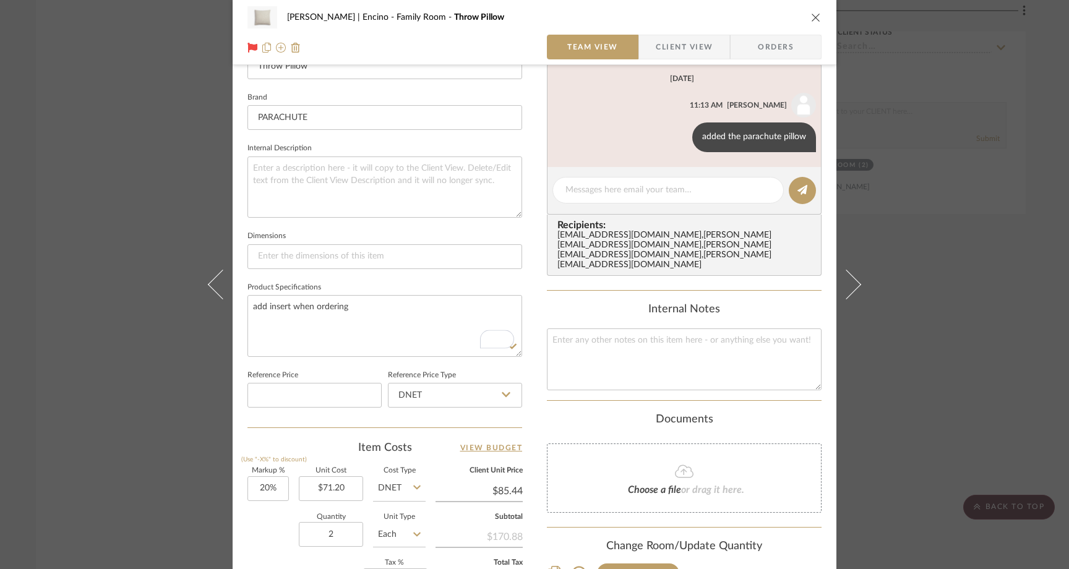
click at [160, 131] on div "Barrett | Encino Family Room Throw Pillow Team View Client View Orders 1 / 3 Te…" at bounding box center [534, 284] width 1069 height 569
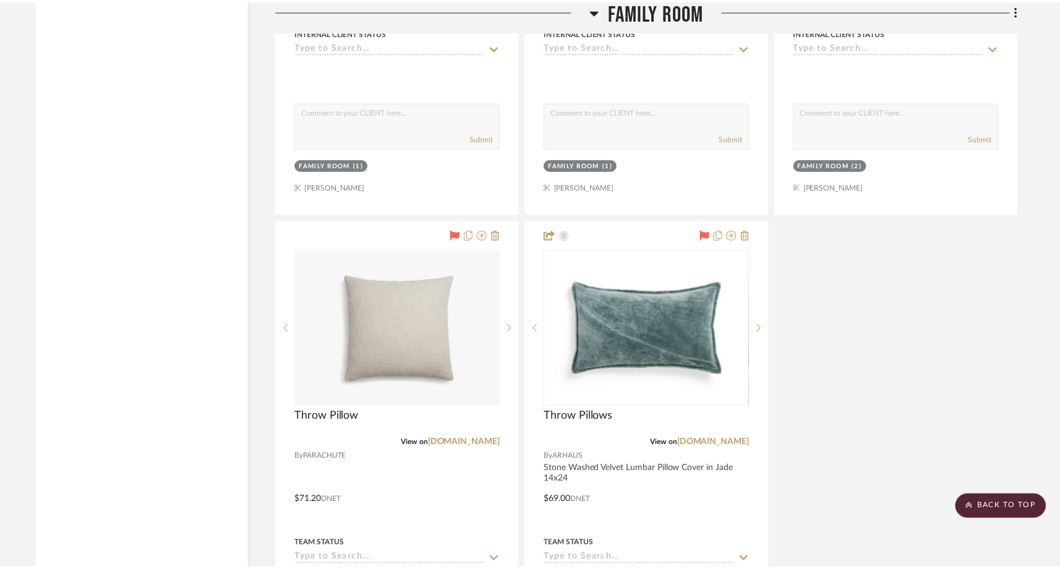
scroll to position [8265, 0]
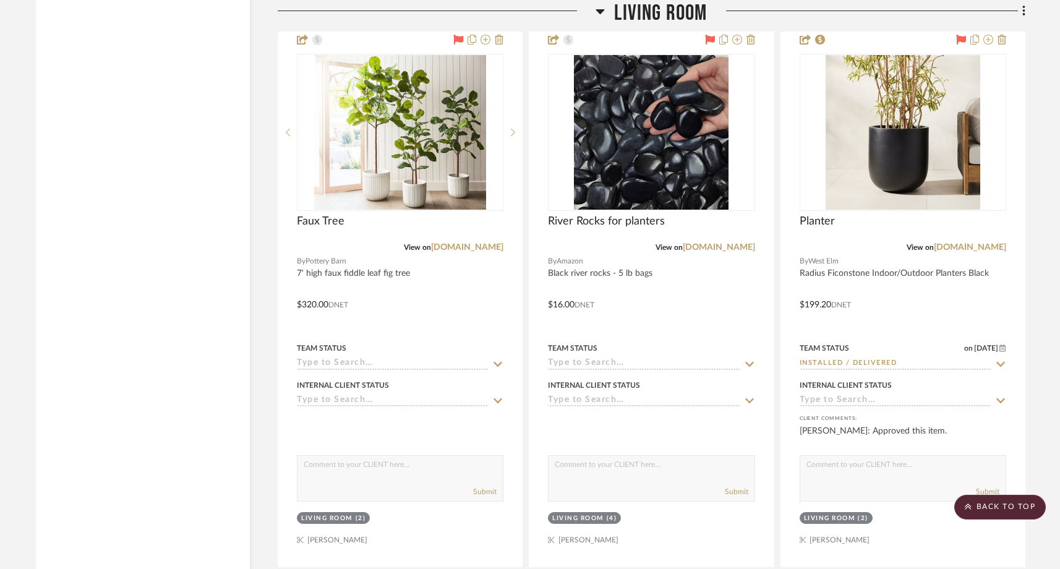
scroll to position [5602, 0]
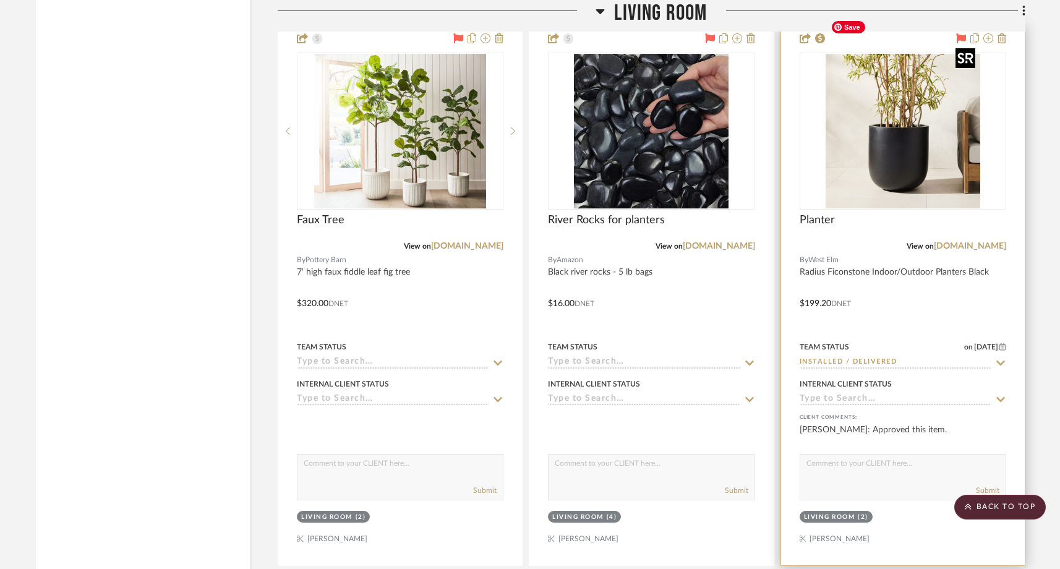
click at [907, 136] on img "0" at bounding box center [903, 131] width 155 height 155
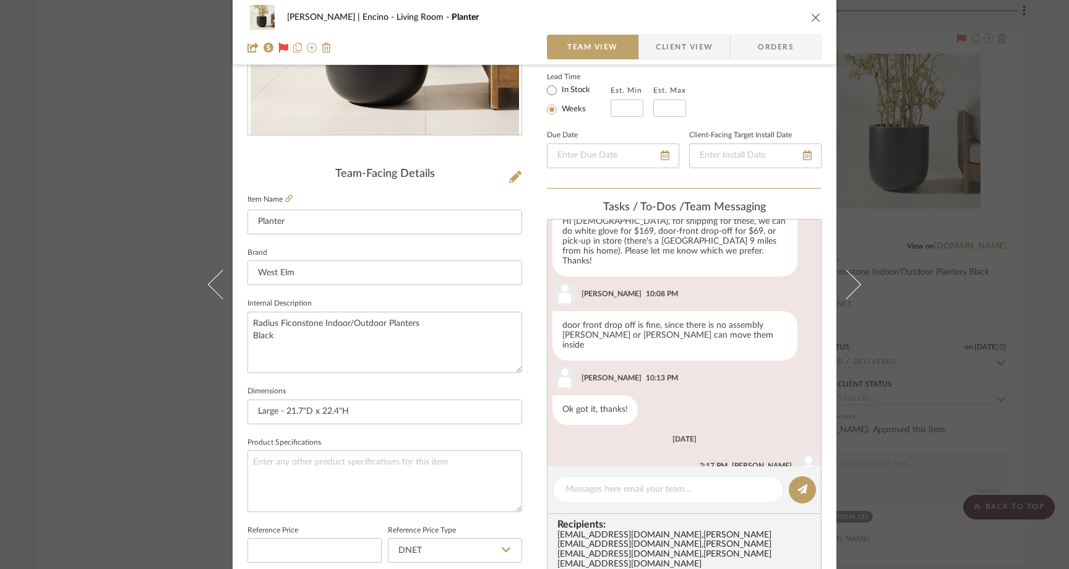
scroll to position [62, 0]
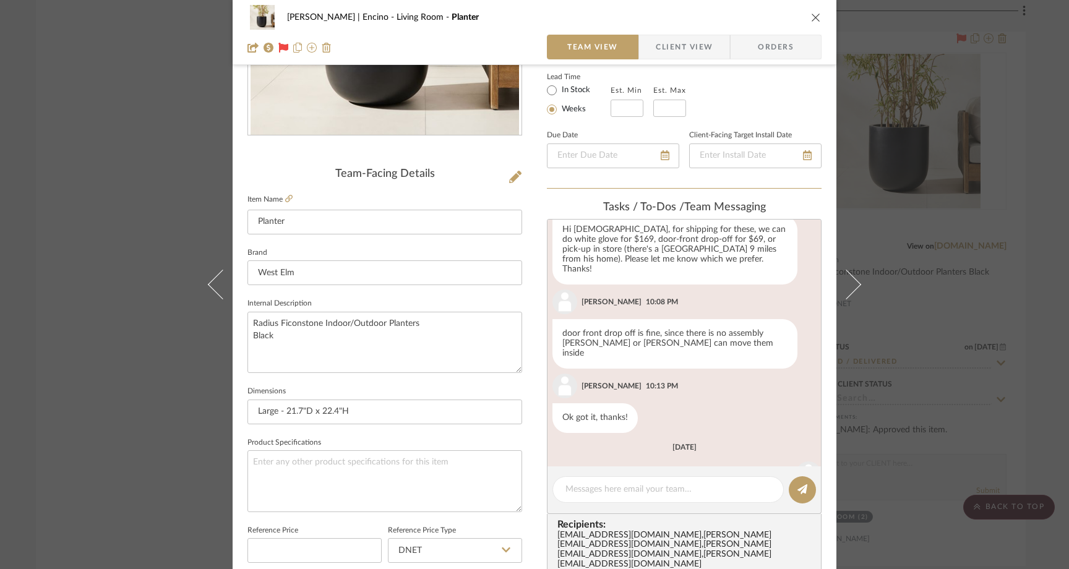
click at [163, 220] on div "[PERSON_NAME] | Encino Living Room Planter Team View Client View Orders Team-Fa…" at bounding box center [534, 284] width 1069 height 569
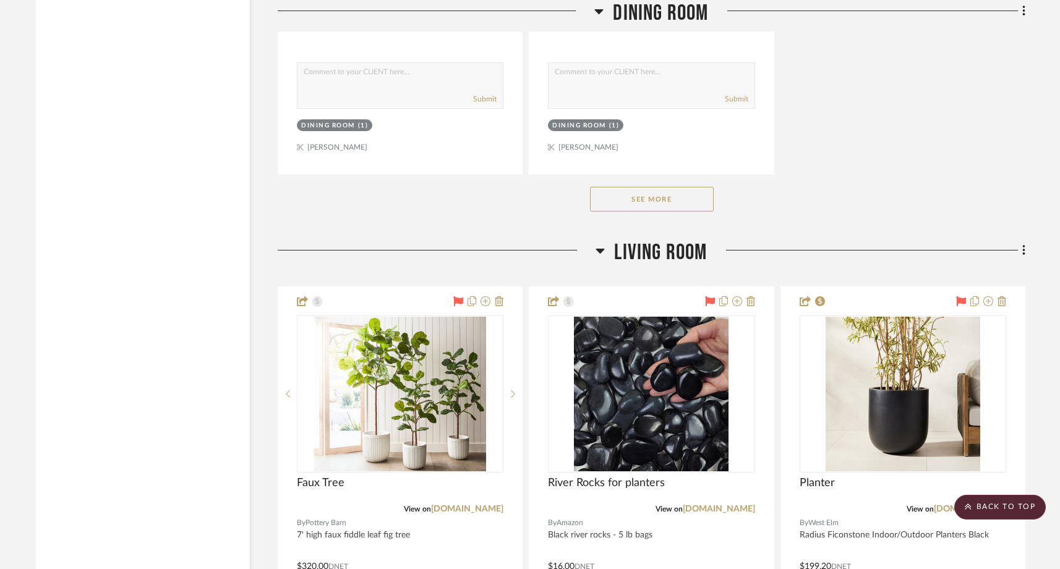
scroll to position [5338, 0]
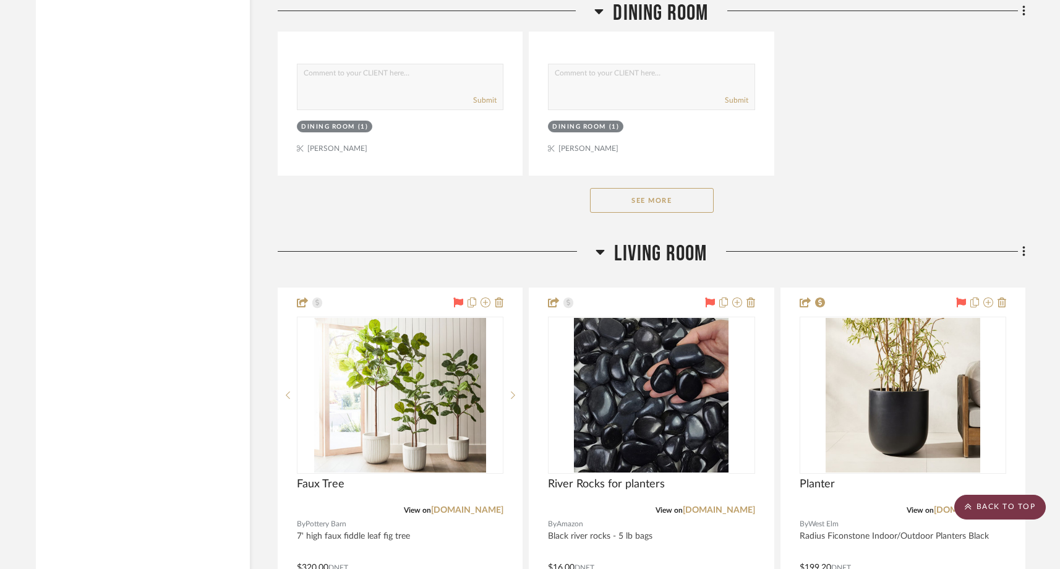
click at [989, 510] on scroll-to-top-button "BACK TO TOP" at bounding box center [1000, 507] width 92 height 25
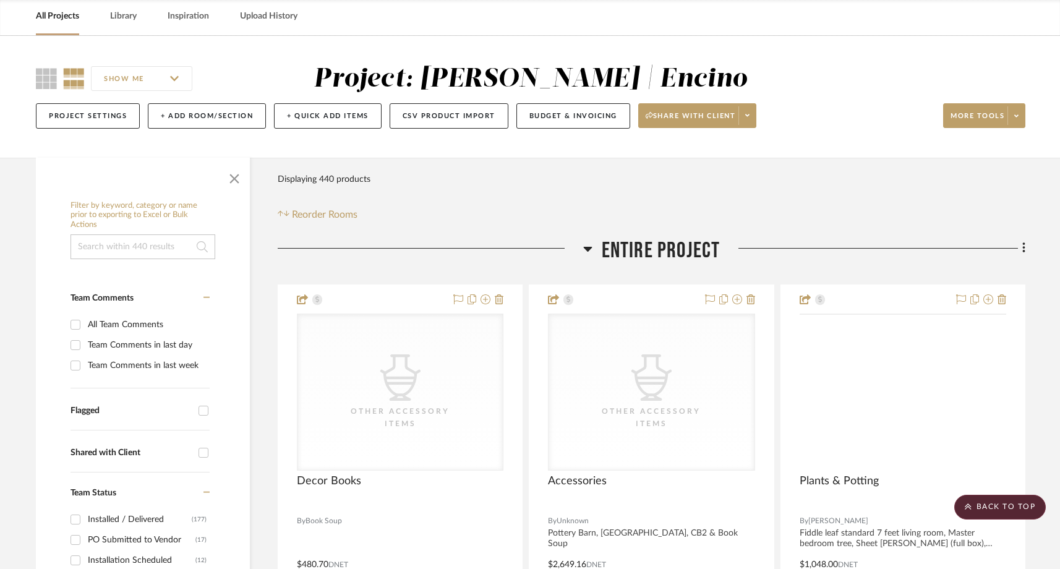
scroll to position [0, 0]
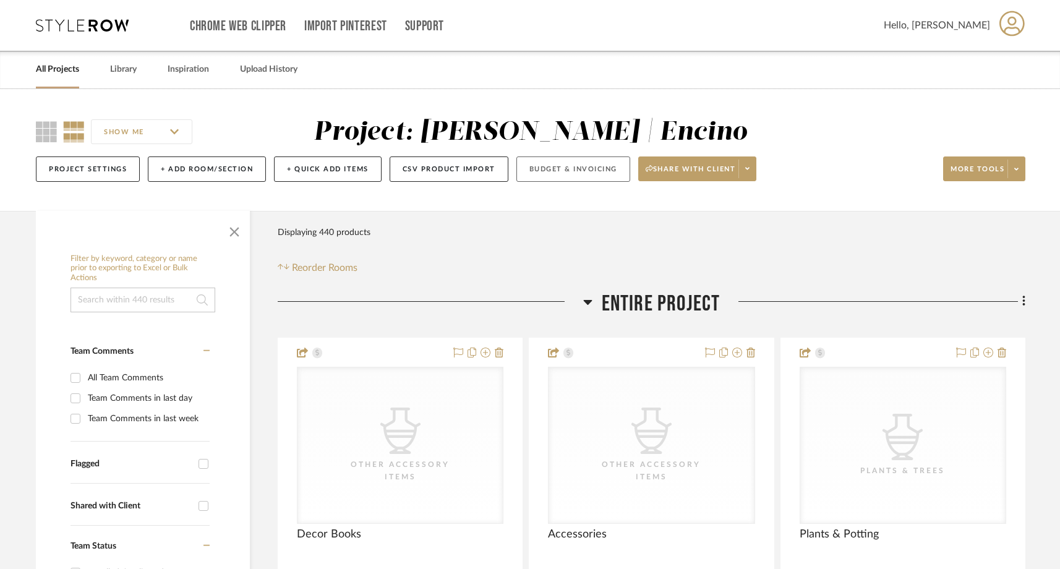
click at [580, 168] on button "Budget & Invoicing" at bounding box center [573, 168] width 114 height 25
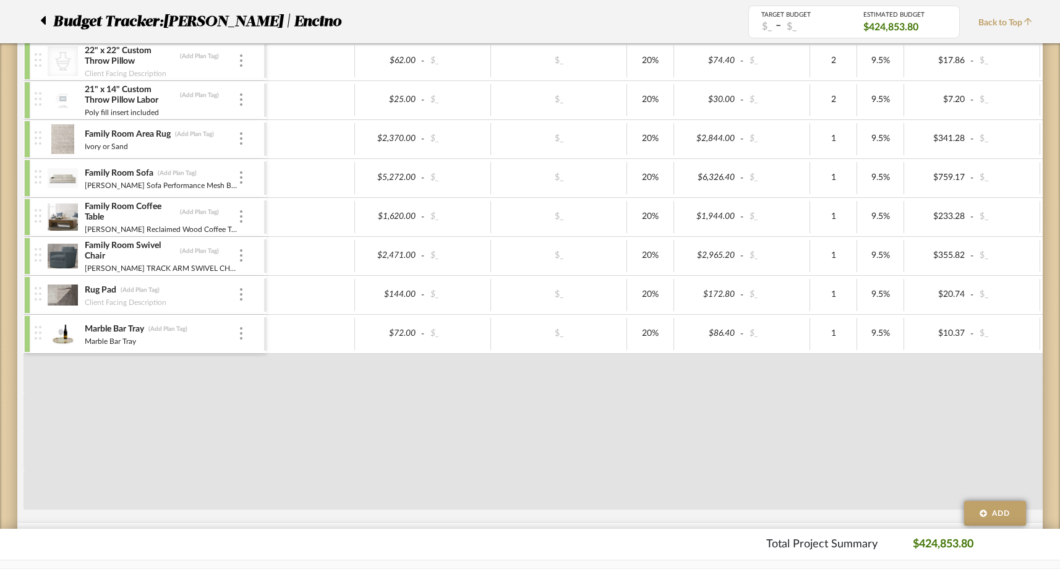
scroll to position [2113, 0]
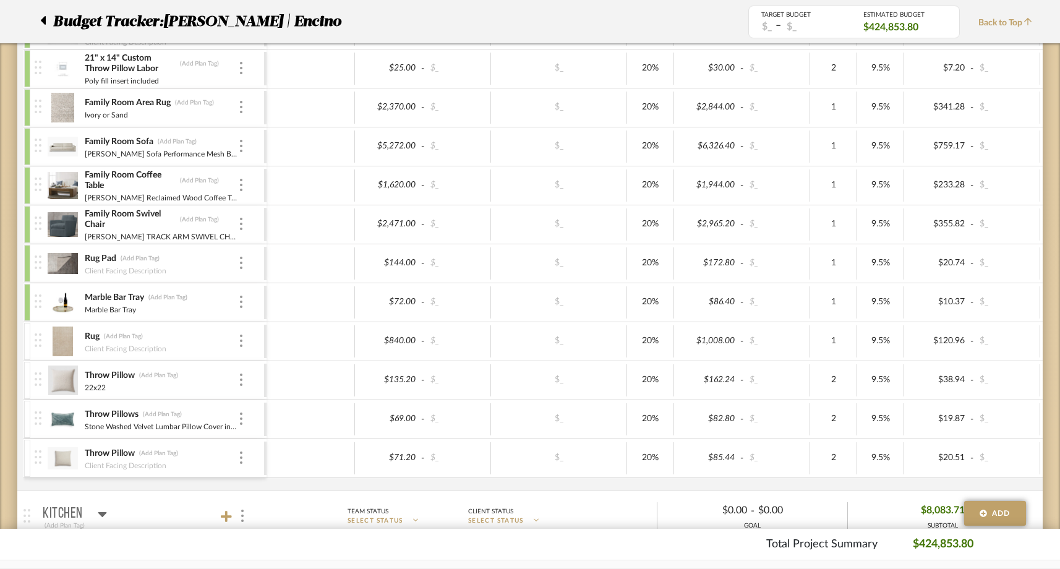
click at [63, 383] on img at bounding box center [63, 380] width 30 height 30
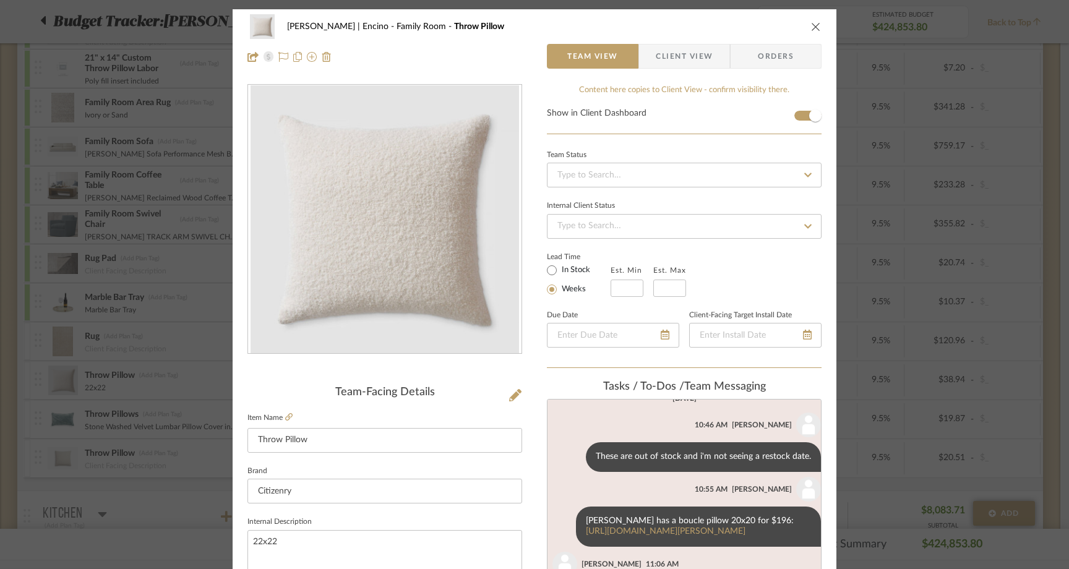
scroll to position [121, 0]
click at [812, 28] on icon "close" at bounding box center [816, 27] width 10 height 10
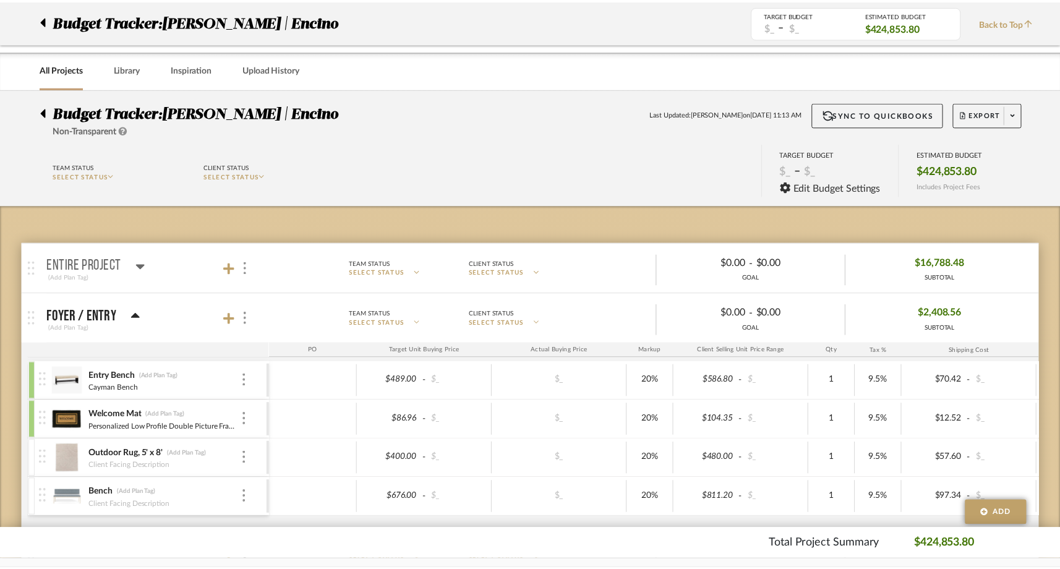
scroll to position [2113, 0]
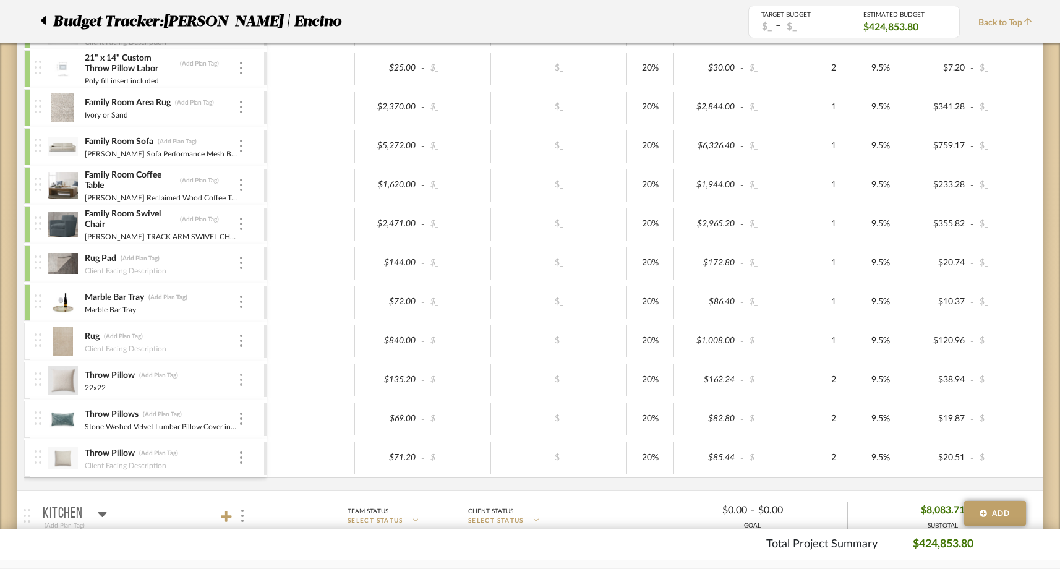
click at [240, 378] on img at bounding box center [241, 380] width 2 height 12
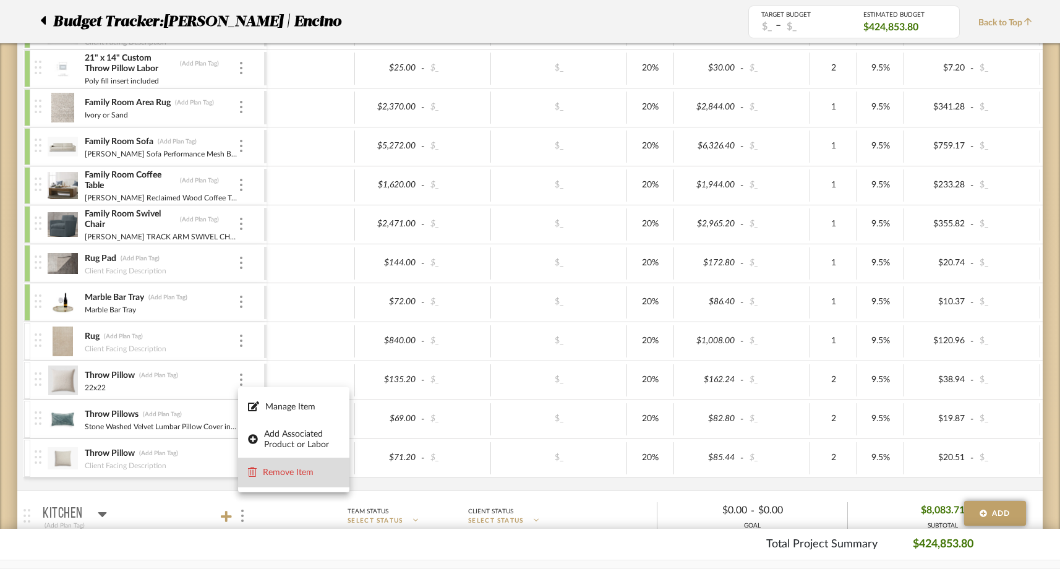
click at [269, 479] on button "Remove Item" at bounding box center [293, 473] width 111 height 30
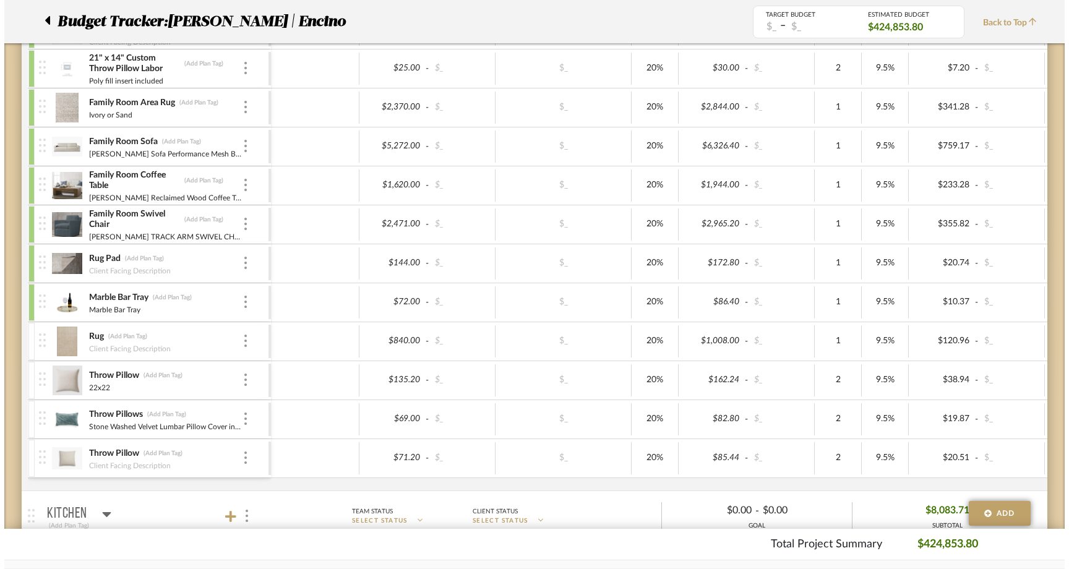
scroll to position [0, 0]
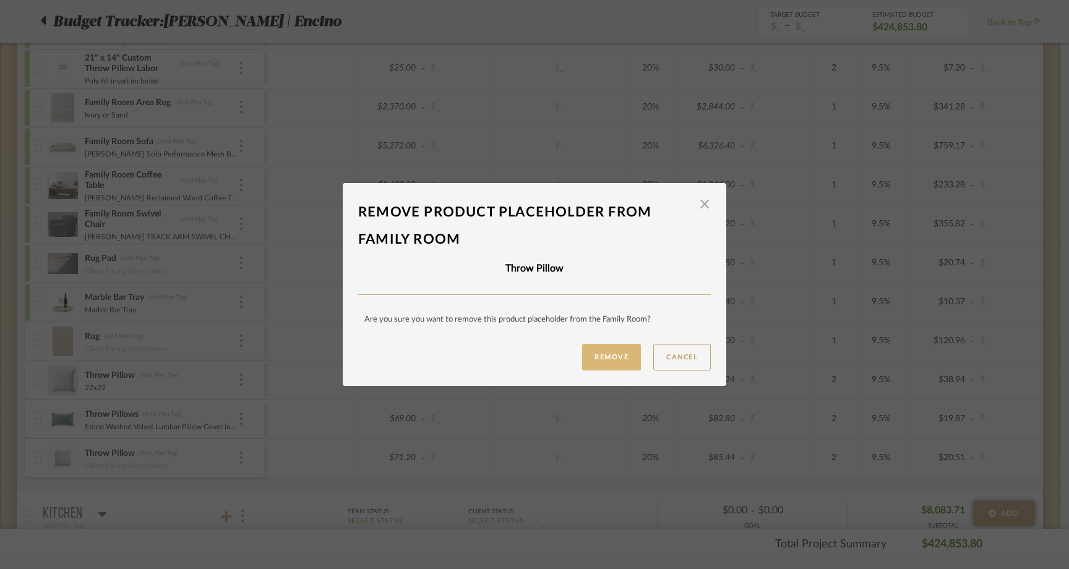
click at [616, 357] on button "Remove" at bounding box center [611, 357] width 59 height 27
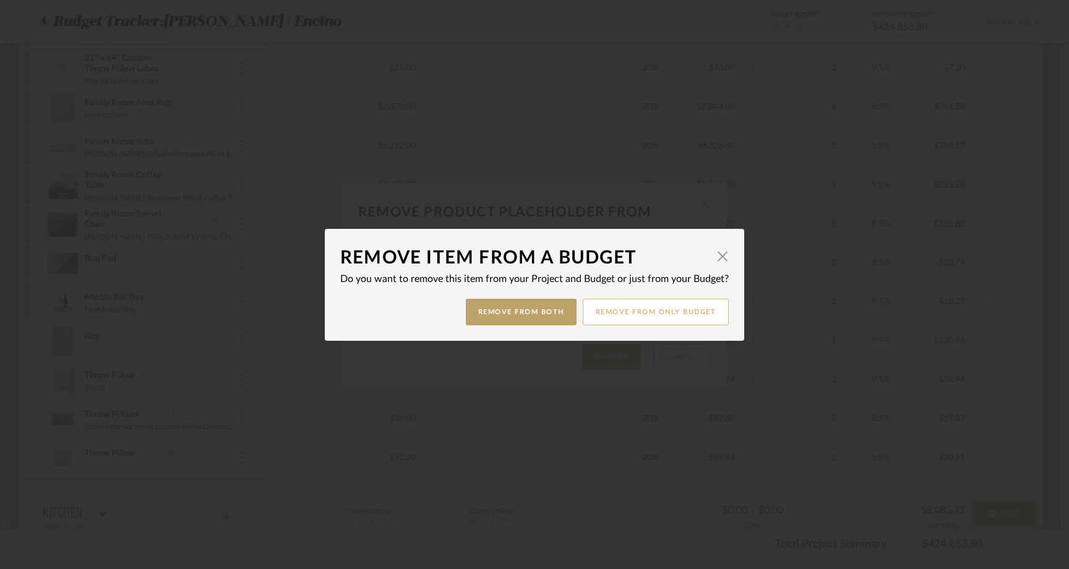
click at [638, 319] on button "Remove from only Budget" at bounding box center [656, 312] width 147 height 27
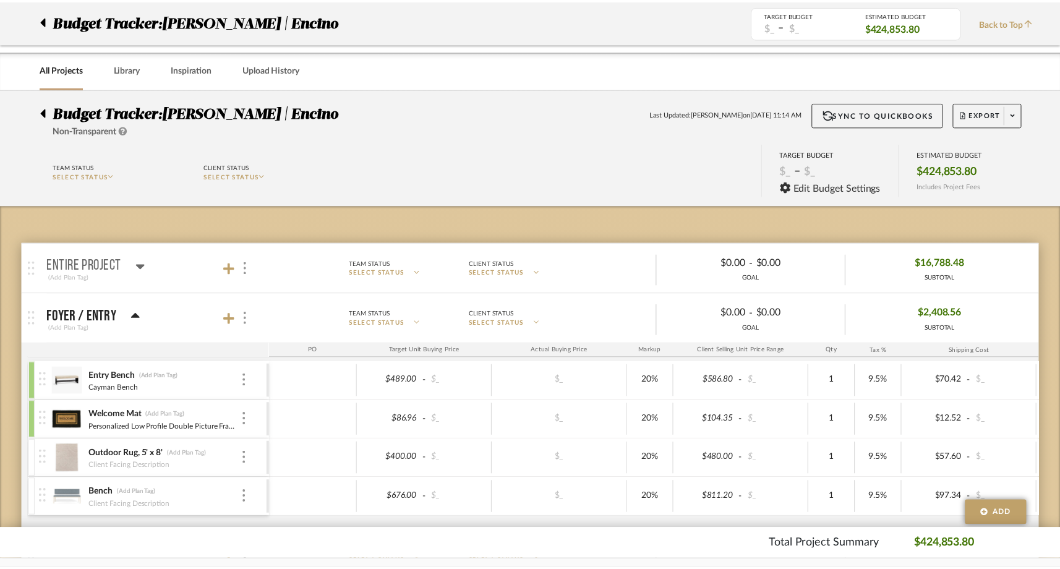
scroll to position [2113, 0]
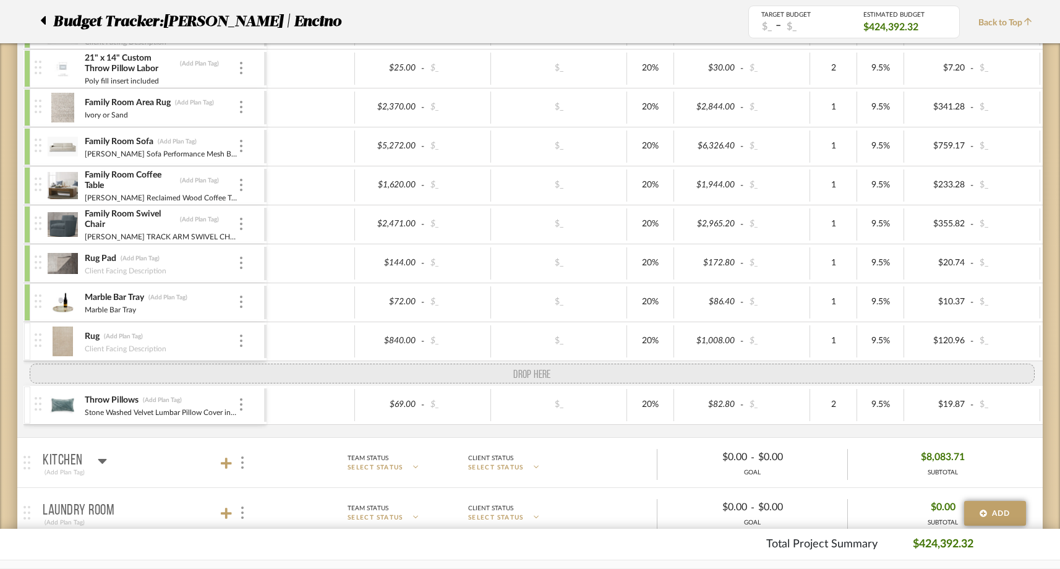
drag, startPoint x: 41, startPoint y: 419, endPoint x: 42, endPoint y: 381, distance: 38.3
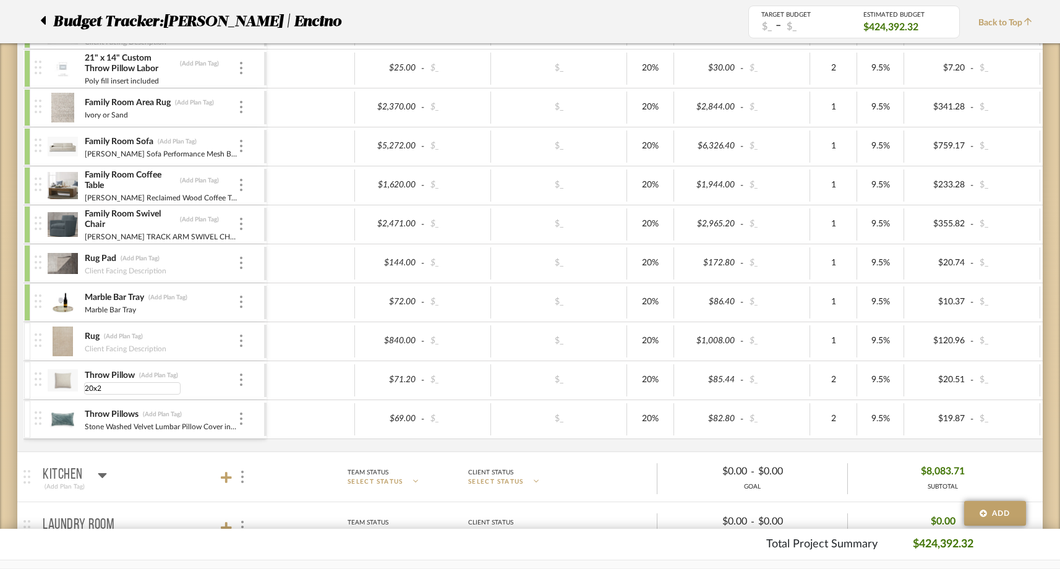
type input "20x20"
click at [96, 447] on div "Living Room Pillow Fabric (Add Plan Tag) 58.25" Width $118.00 - $_ $_ 20% $141.…" at bounding box center [663, 173] width 1279 height 558
type input "Throw Pillow"
type input "Throw Pillows"
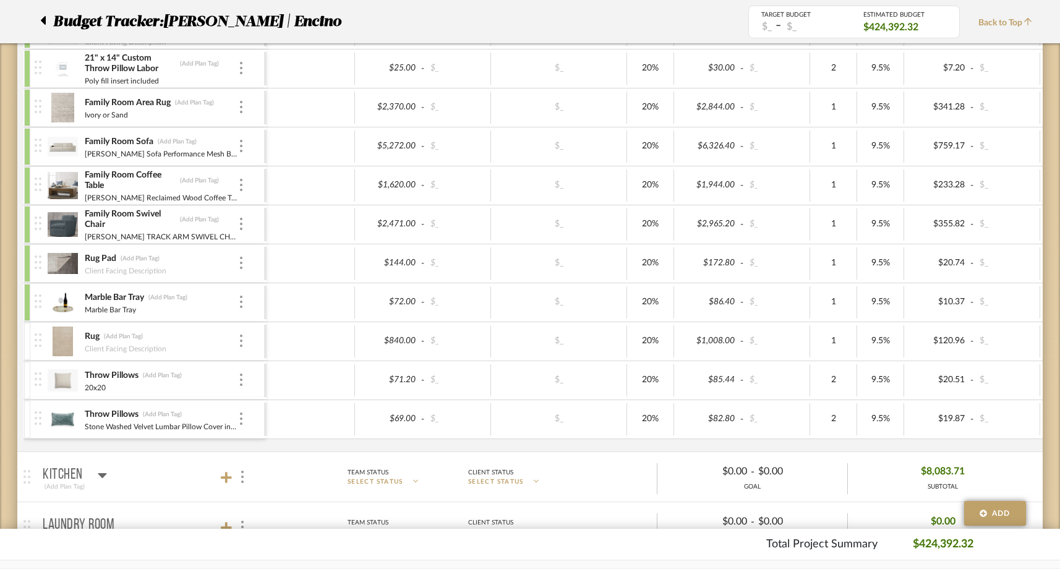
click at [122, 447] on div "Living Room Pillow Fabric (Add Plan Tag) 58.25" Width $118.00 - $_ $_ 20% $141.…" at bounding box center [663, 173] width 1279 height 558
click at [118, 451] on mat-expansion-panel "Kitchen (Add Plan Tag) Team Status SELECT STATUS Client Status SELECT STATUS $0…" at bounding box center [529, 476] width 1025 height 50
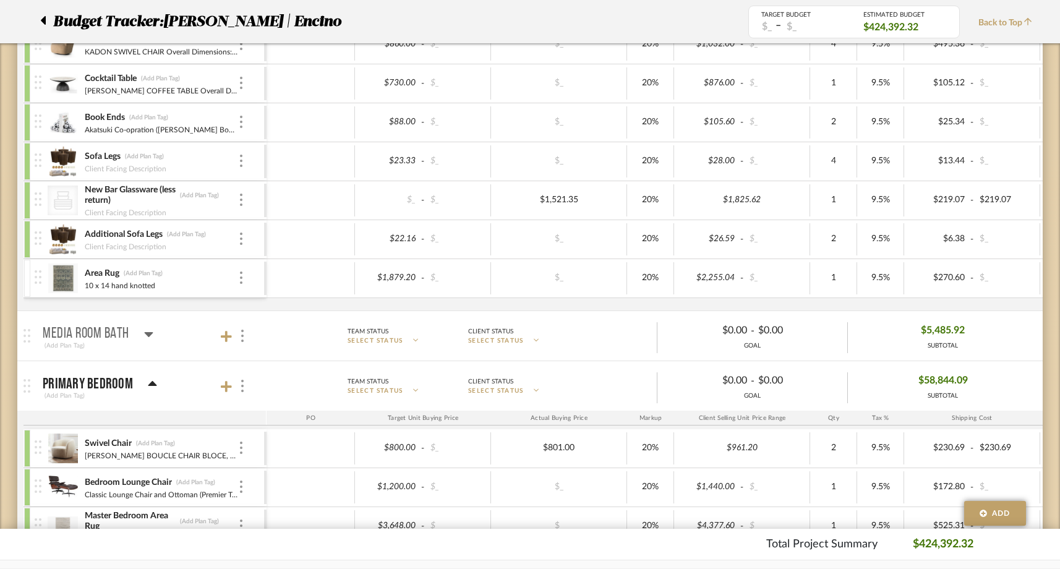
scroll to position [3874, 0]
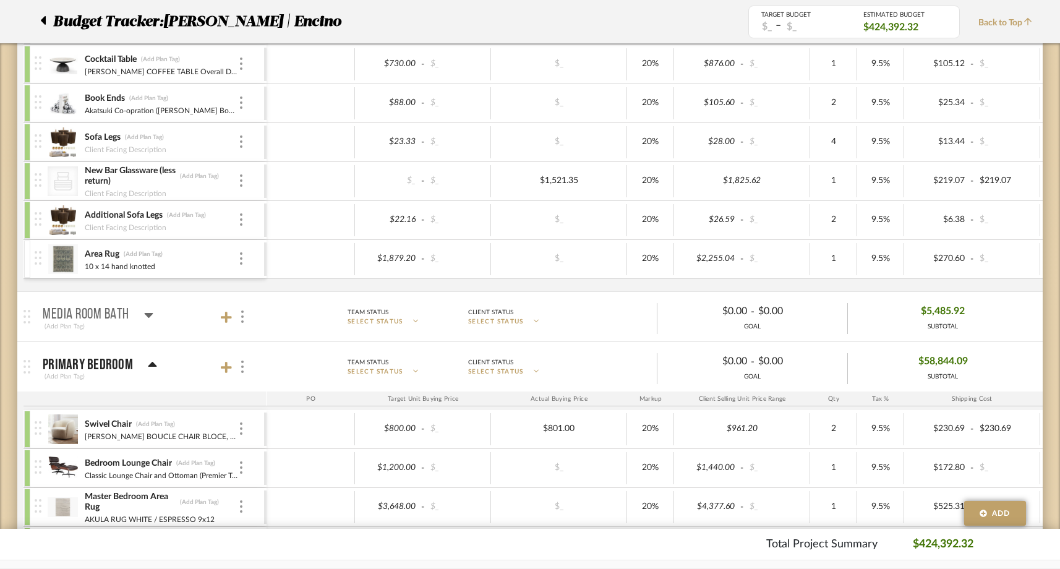
click at [1012, 20] on span "Back to Top" at bounding box center [1008, 23] width 60 height 13
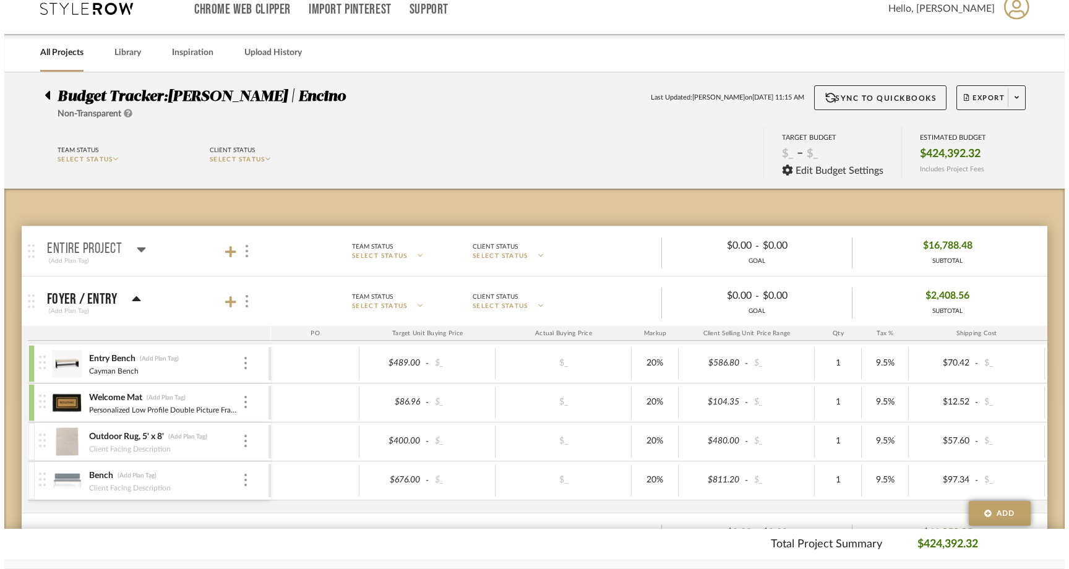
scroll to position [0, 0]
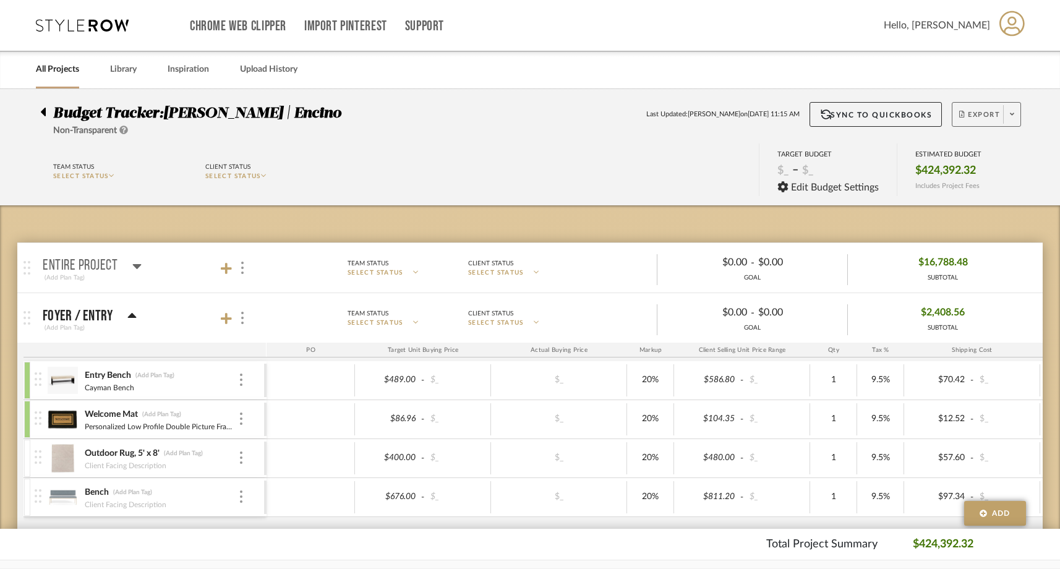
click at [975, 122] on span "Export" at bounding box center [979, 119] width 41 height 19
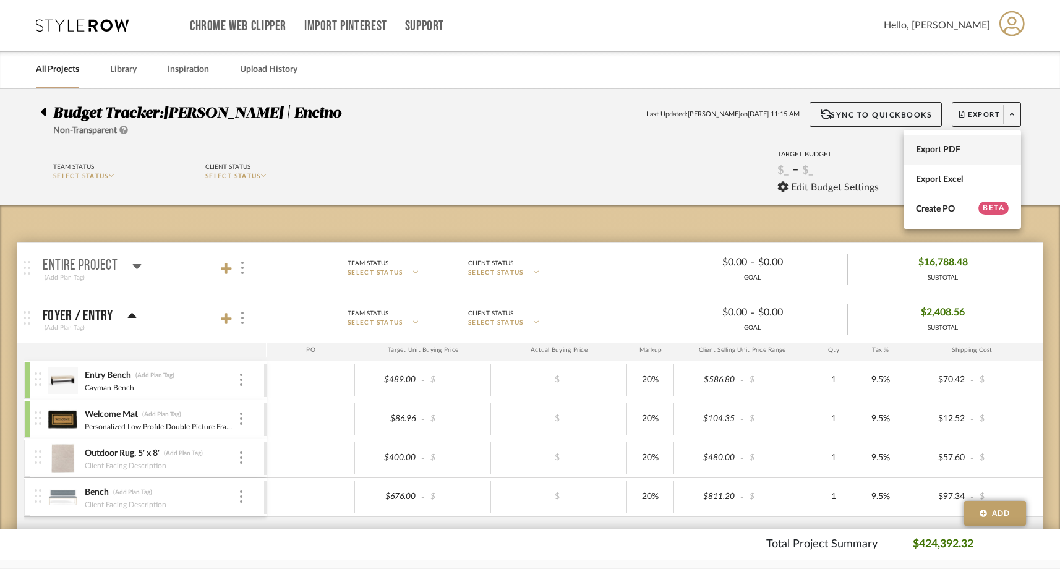
click at [950, 150] on span "Export PDF" at bounding box center [962, 150] width 93 height 11
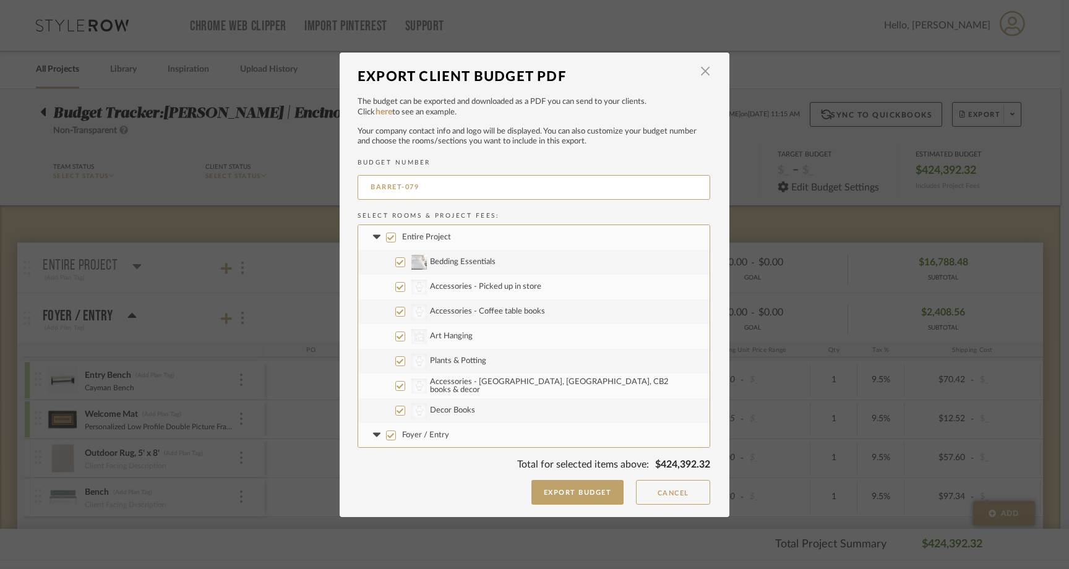
click at [386, 239] on input "Entire Project" at bounding box center [391, 238] width 10 height 10
checkbox input "false"
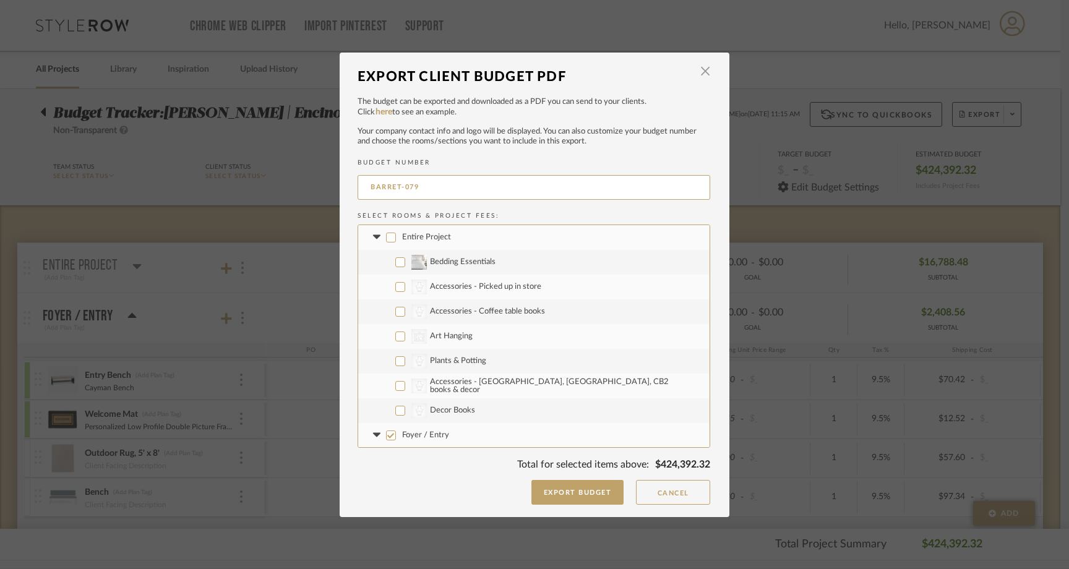
checkbox input "false"
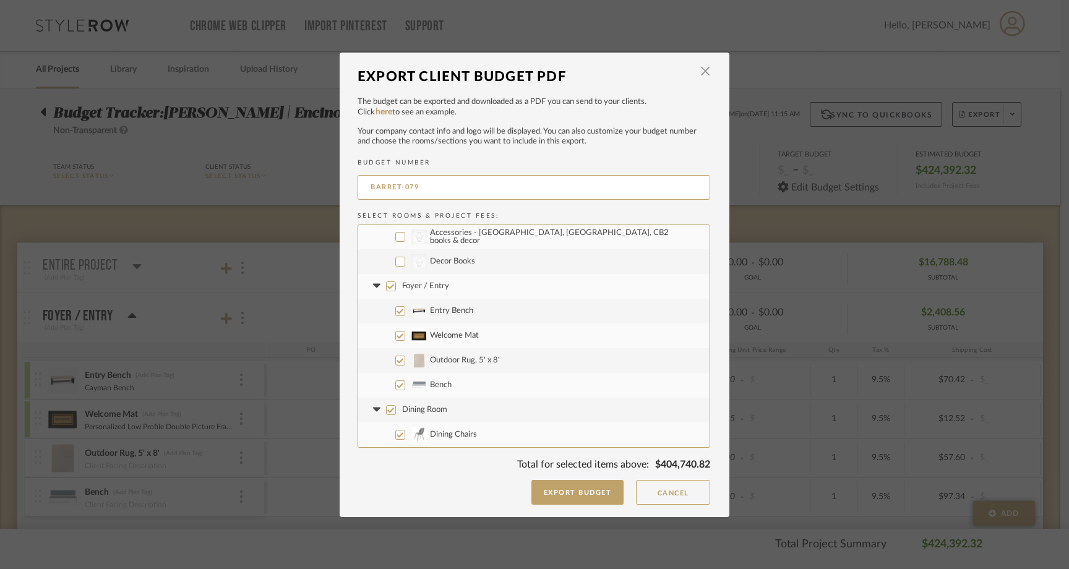
scroll to position [155, 0]
click at [387, 286] on label "Foyer / Entry" at bounding box center [533, 280] width 351 height 25
click at [387, 286] on input "Foyer / Entry" at bounding box center [391, 281] width 10 height 10
checkbox input "false"
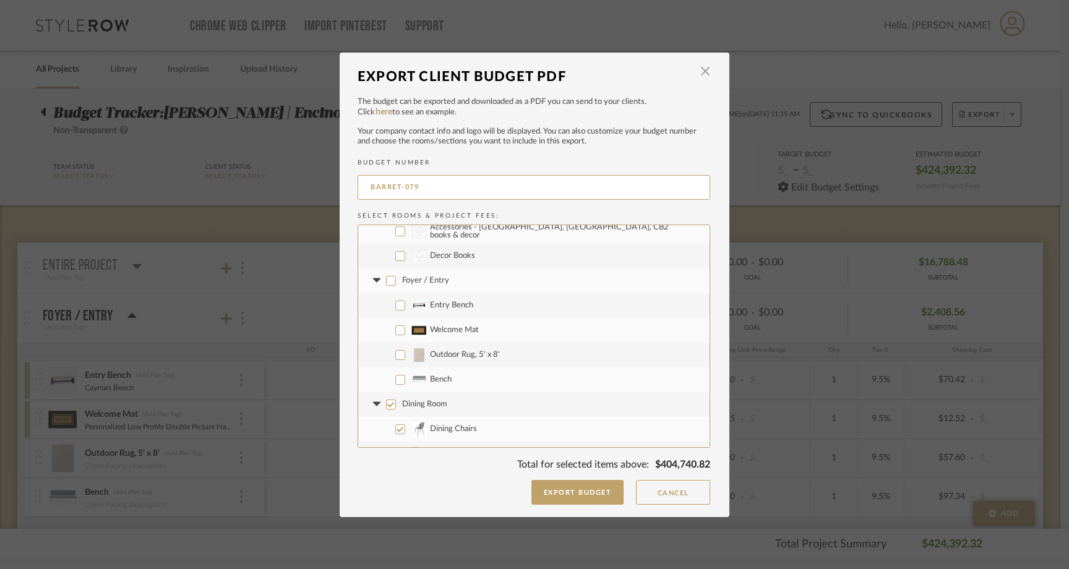
checkbox input "false"
click at [395, 362] on label "Outdoor Rug, 5' x 8'" at bounding box center [533, 355] width 351 height 25
click at [395, 360] on input "Outdoor Rug, 5' x 8'" at bounding box center [400, 355] width 10 height 10
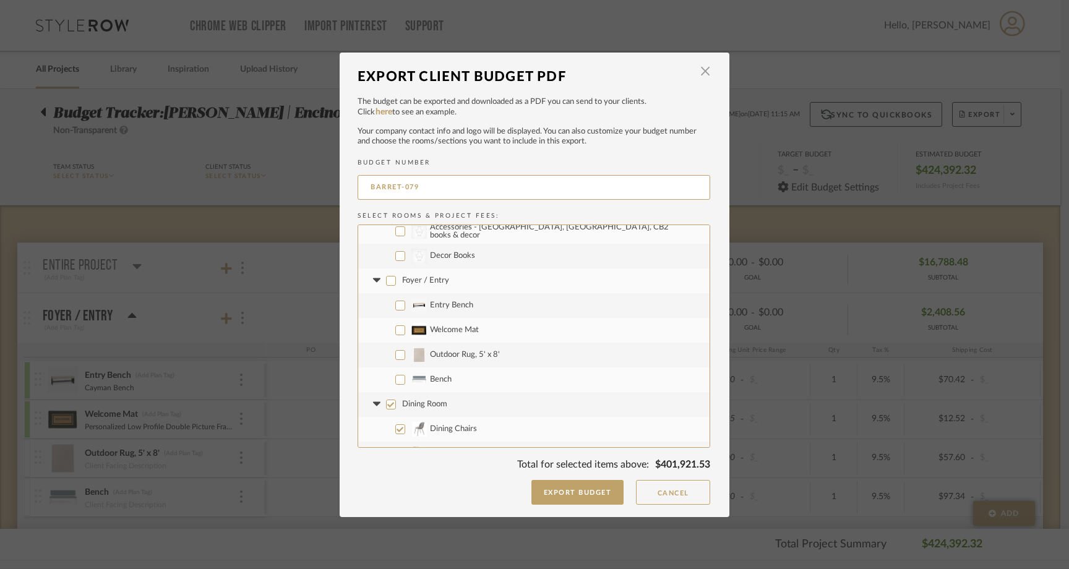
checkbox input "true"
click at [396, 372] on label "Bench" at bounding box center [533, 379] width 351 height 25
click at [396, 375] on input "Bench" at bounding box center [400, 380] width 10 height 10
checkbox input "true"
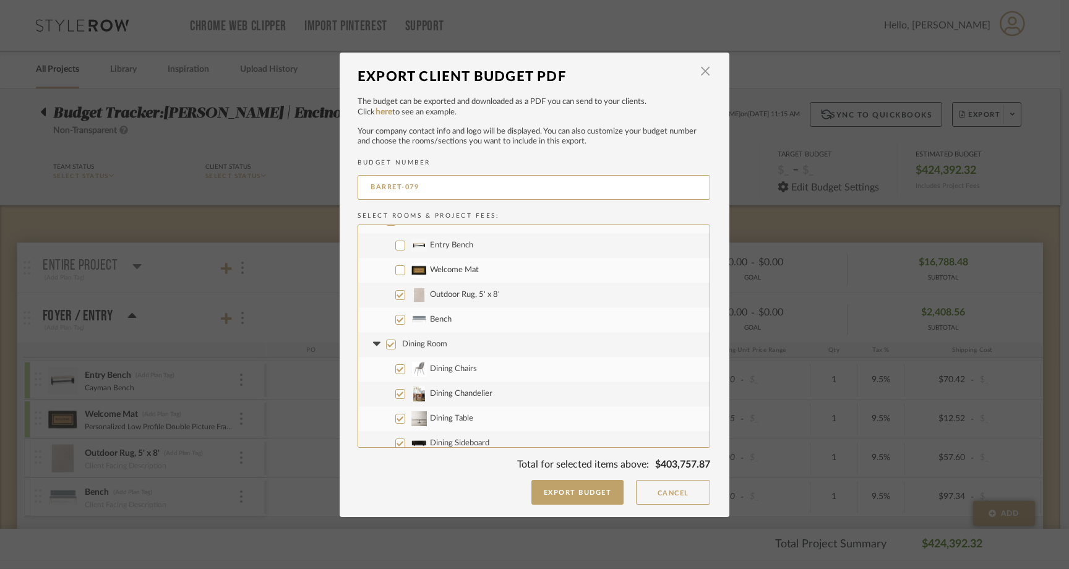
click at [386, 343] on input "Dining Room" at bounding box center [391, 345] width 10 height 10
checkbox input "false"
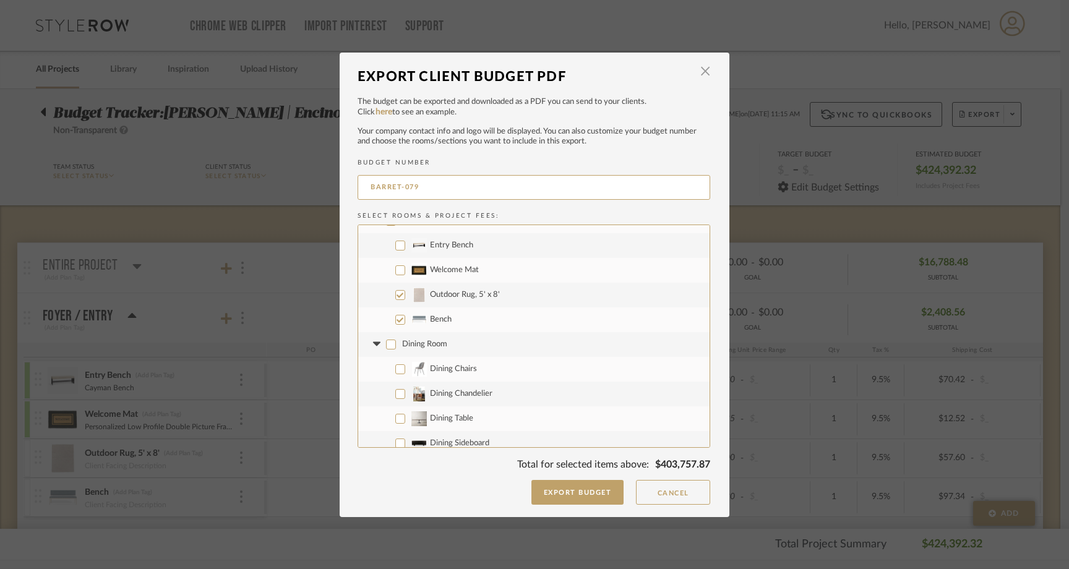
checkbox input "false"
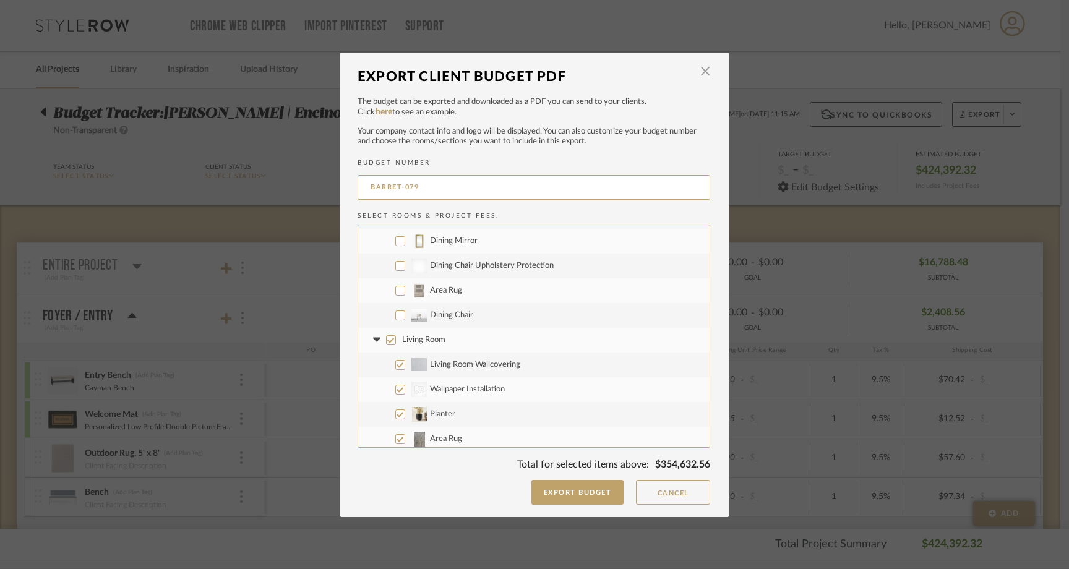
click at [395, 316] on input "Dining Chair" at bounding box center [400, 315] width 10 height 10
checkbox input "true"
click at [395, 289] on input "Area Rug" at bounding box center [400, 291] width 10 height 10
checkbox input "true"
click at [390, 340] on input "Living Room" at bounding box center [391, 340] width 10 height 10
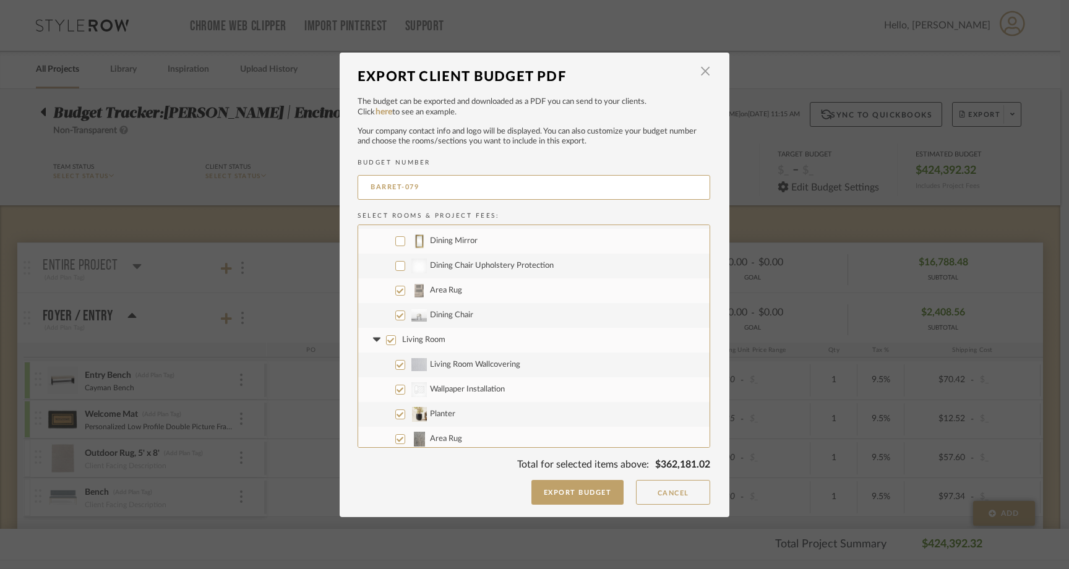
checkbox input "false"
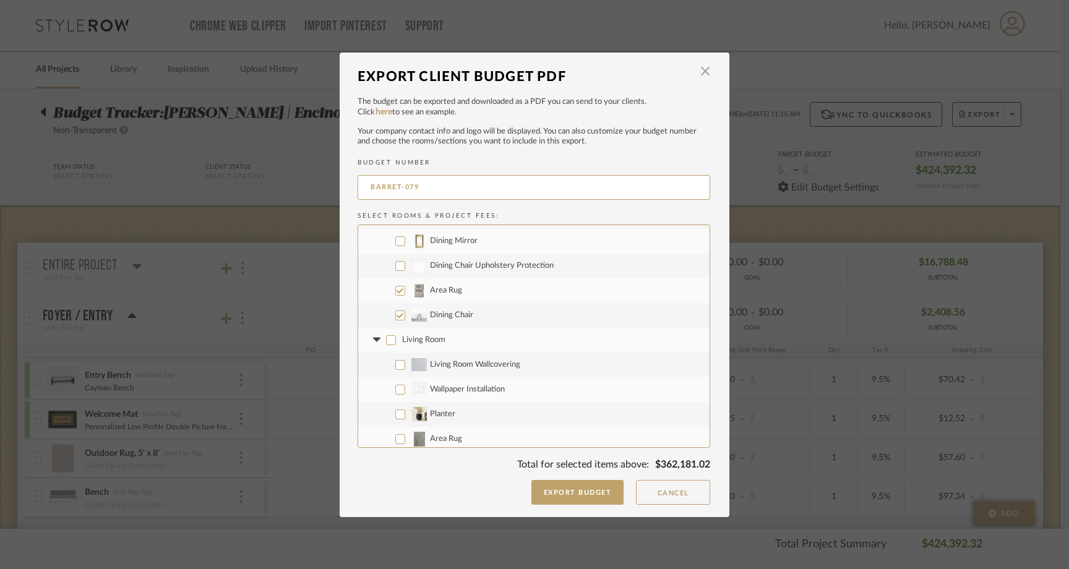
checkbox input "false"
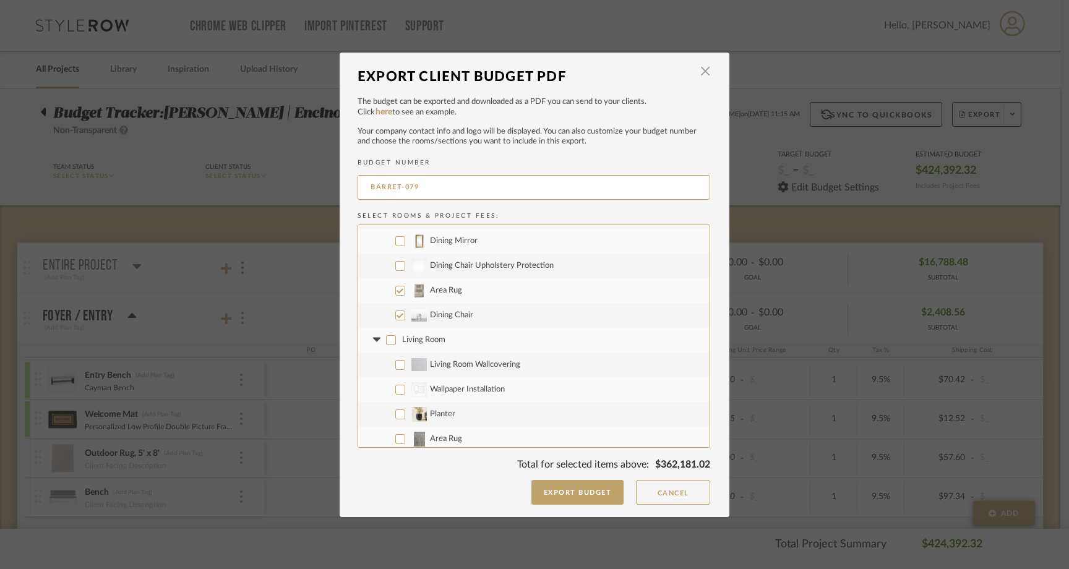
checkbox input "false"
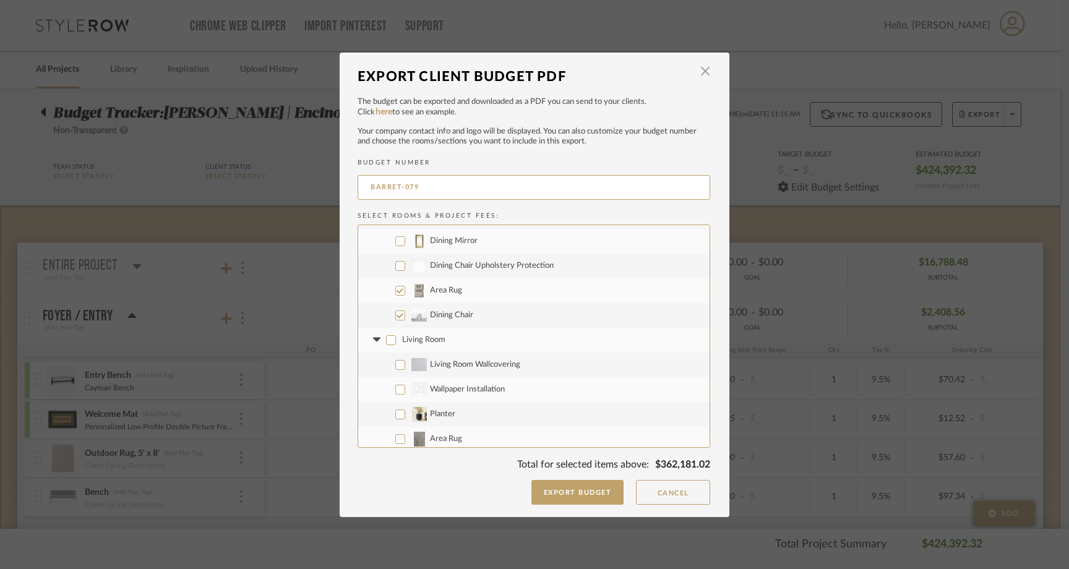
checkbox input "false"
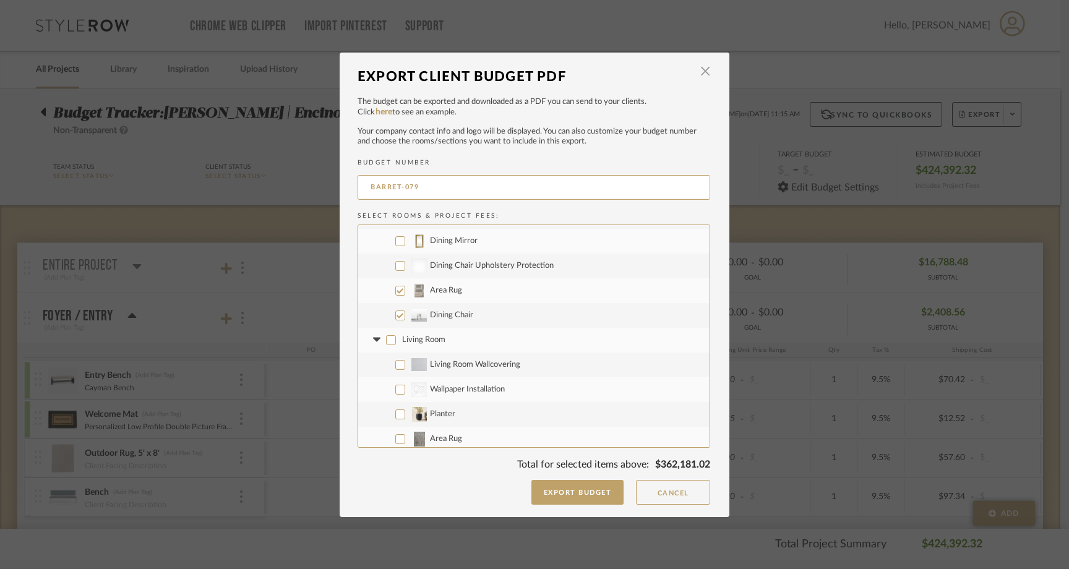
checkbox input "false"
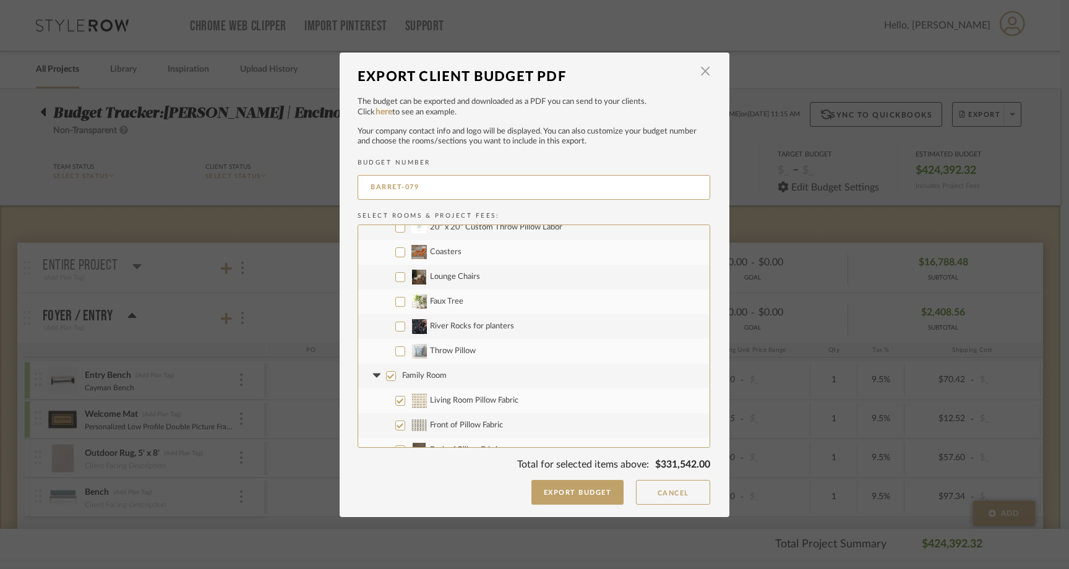
scroll to position [1025, 0]
click at [395, 299] on input "Faux Tree" at bounding box center [400, 301] width 10 height 10
checkbox input "true"
click at [395, 324] on input "River Rocks for planters" at bounding box center [400, 326] width 10 height 10
checkbox input "true"
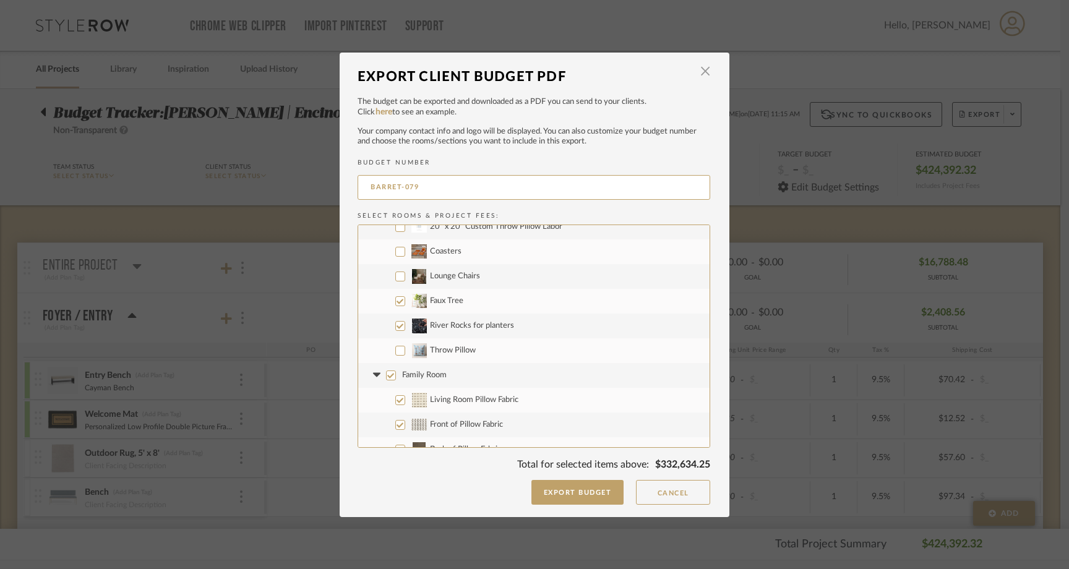
click at [395, 348] on input "Throw Pillow" at bounding box center [400, 351] width 10 height 10
checkbox input "true"
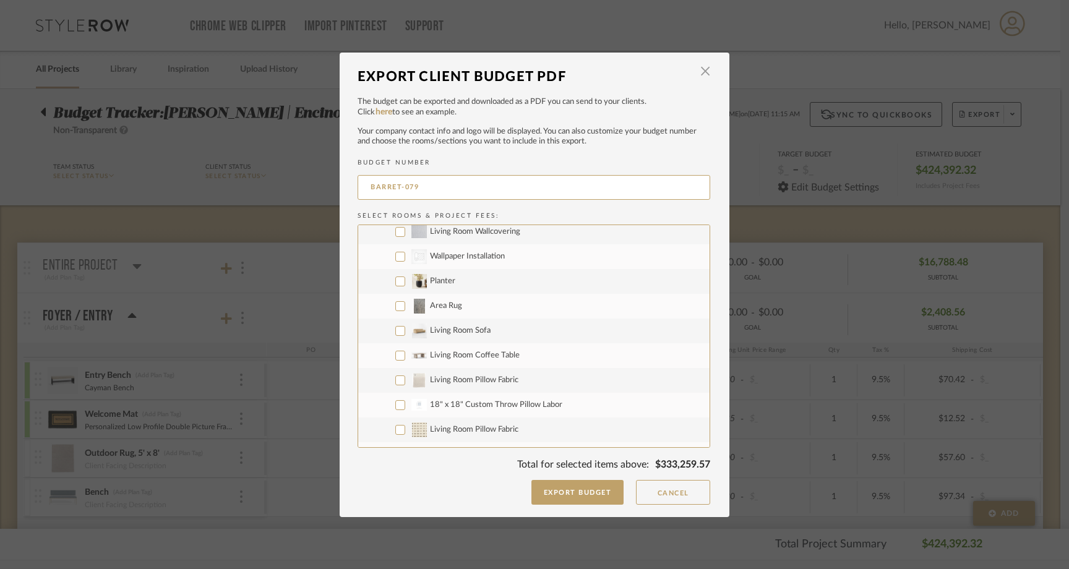
click at [395, 281] on input "Planter" at bounding box center [400, 281] width 10 height 10
checkbox input "true"
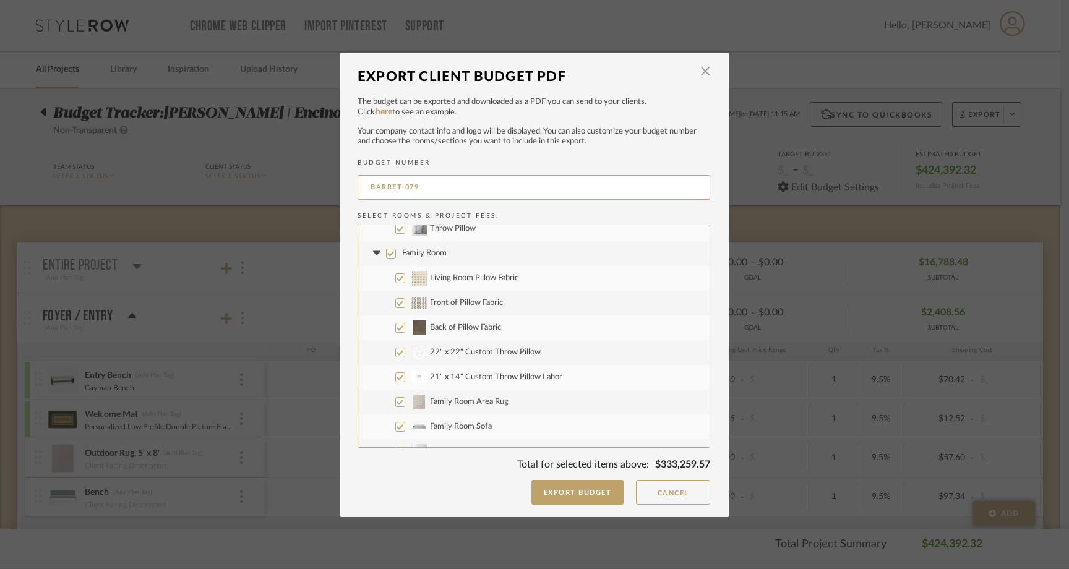
scroll to position [1148, 0]
click at [386, 248] on input "Family Room" at bounding box center [391, 252] width 10 height 10
checkbox input "false"
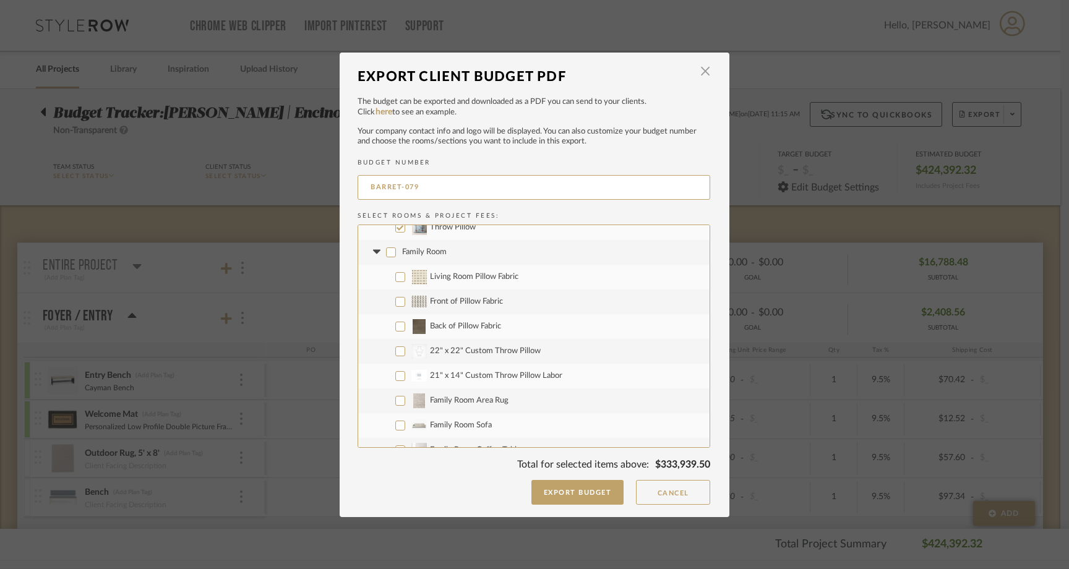
checkbox input "false"
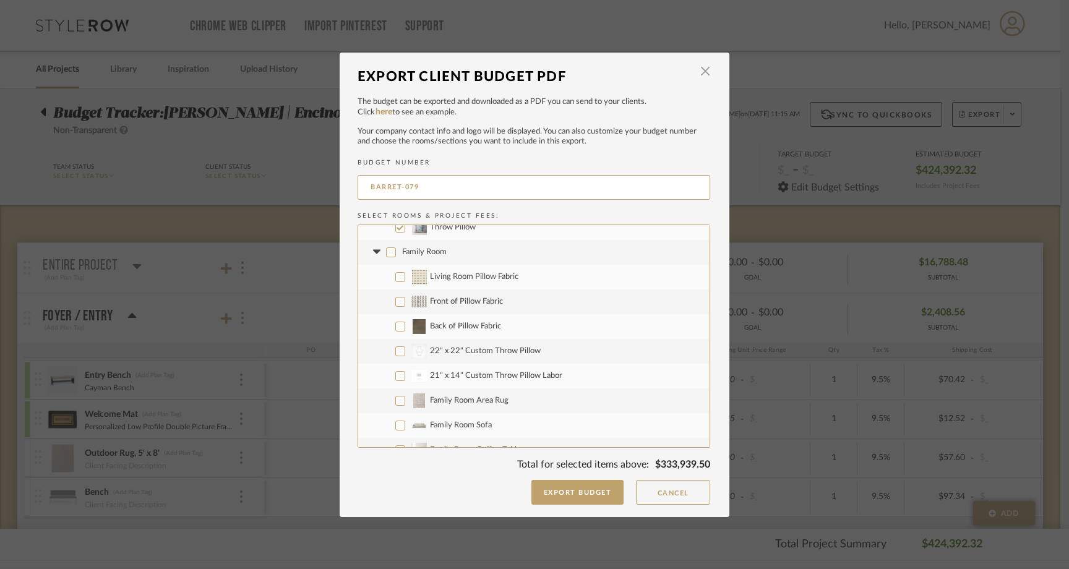
checkbox input "false"
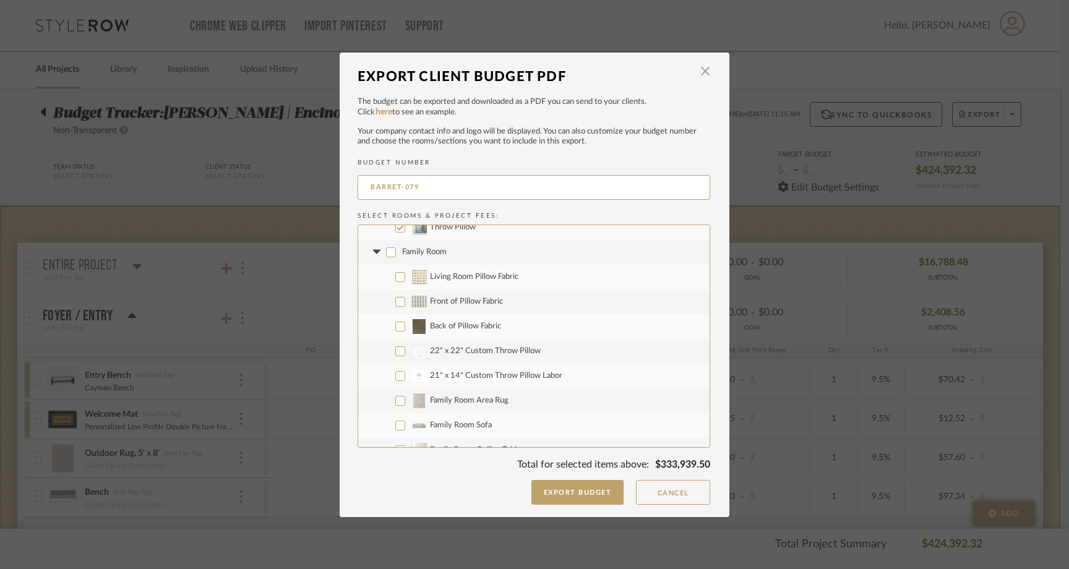
checkbox input "false"
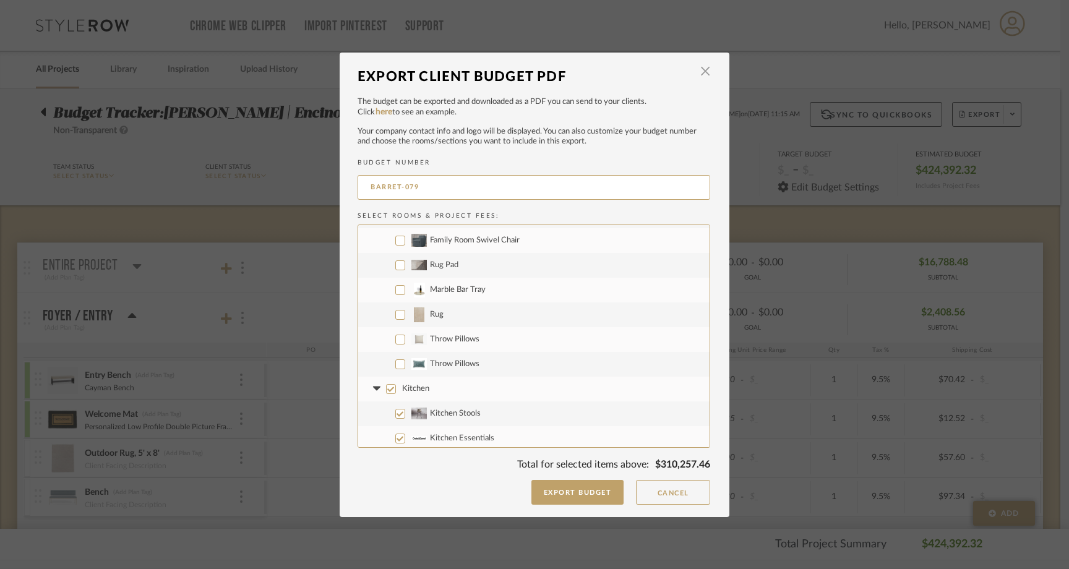
scroll to position [1400, 0]
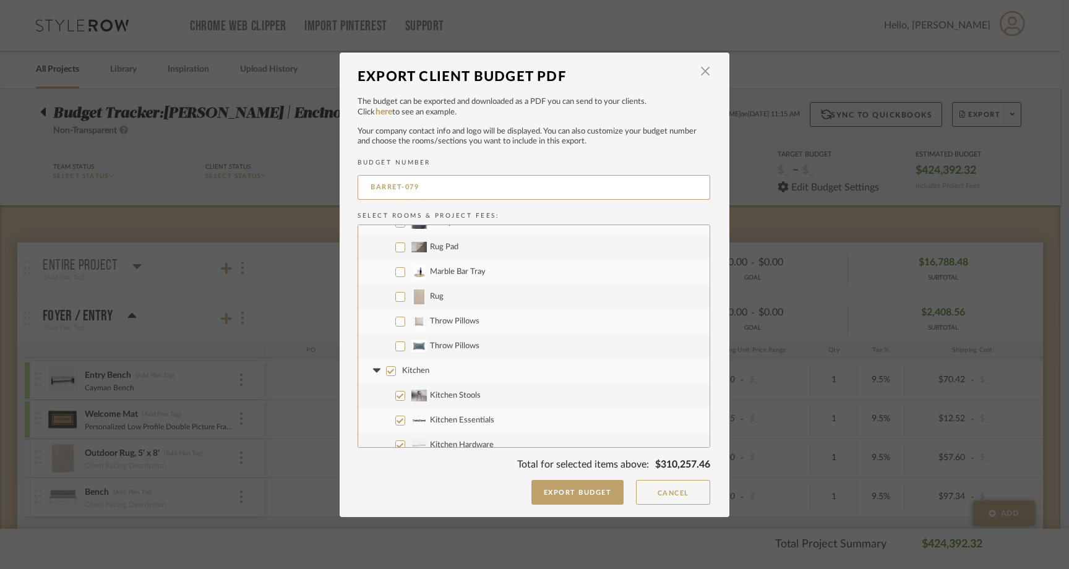
click at [397, 293] on input "Rug" at bounding box center [400, 297] width 10 height 10
checkbox input "true"
click at [397, 323] on input "Throw Pillows" at bounding box center [400, 322] width 10 height 10
checkbox input "true"
click at [397, 344] on input "Throw Pillows" at bounding box center [400, 346] width 10 height 10
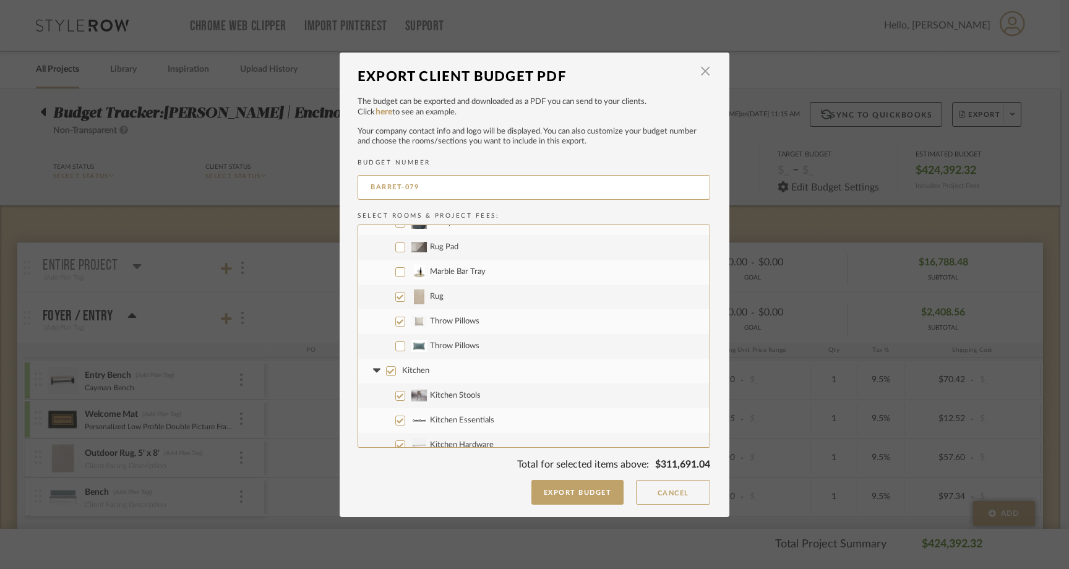
checkbox input "true"
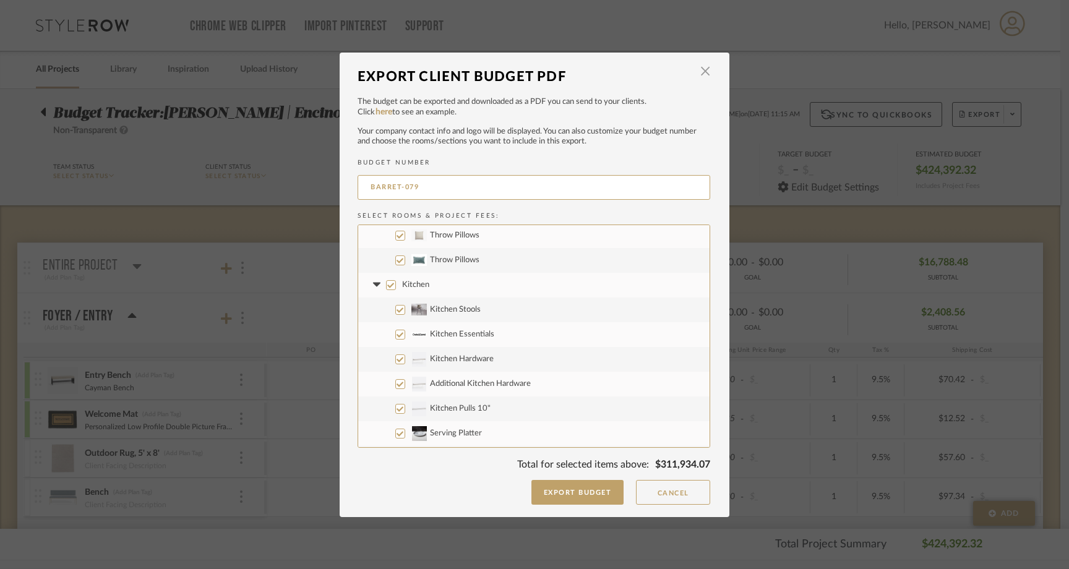
scroll to position [1485, 0]
click at [387, 284] on input "Kitchen" at bounding box center [391, 286] width 10 height 10
checkbox input "false"
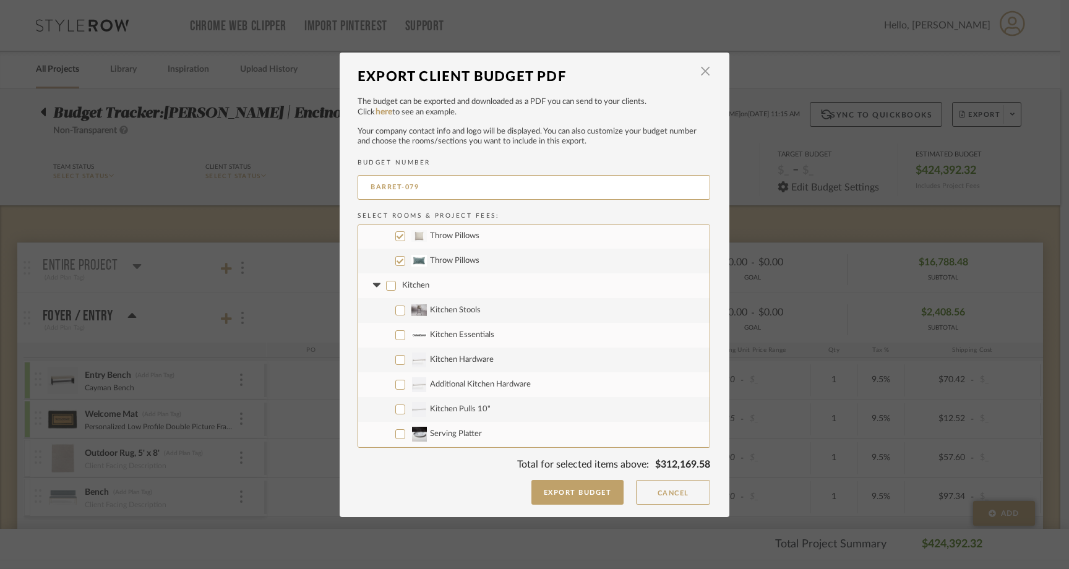
checkbox input "false"
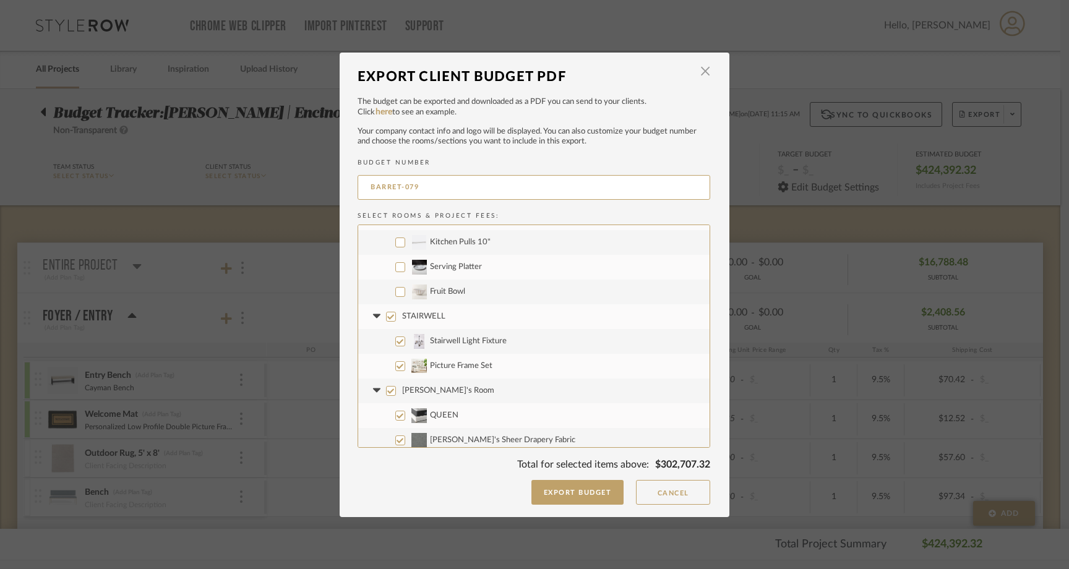
scroll to position [1670, 0]
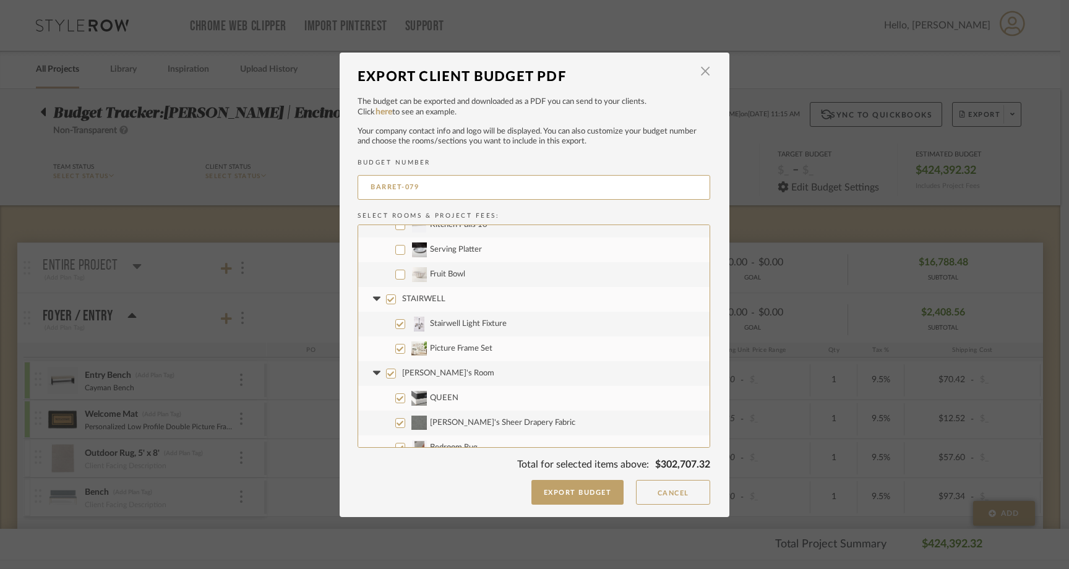
click at [389, 301] on input "STAIRWELL" at bounding box center [391, 299] width 10 height 10
checkbox input "false"
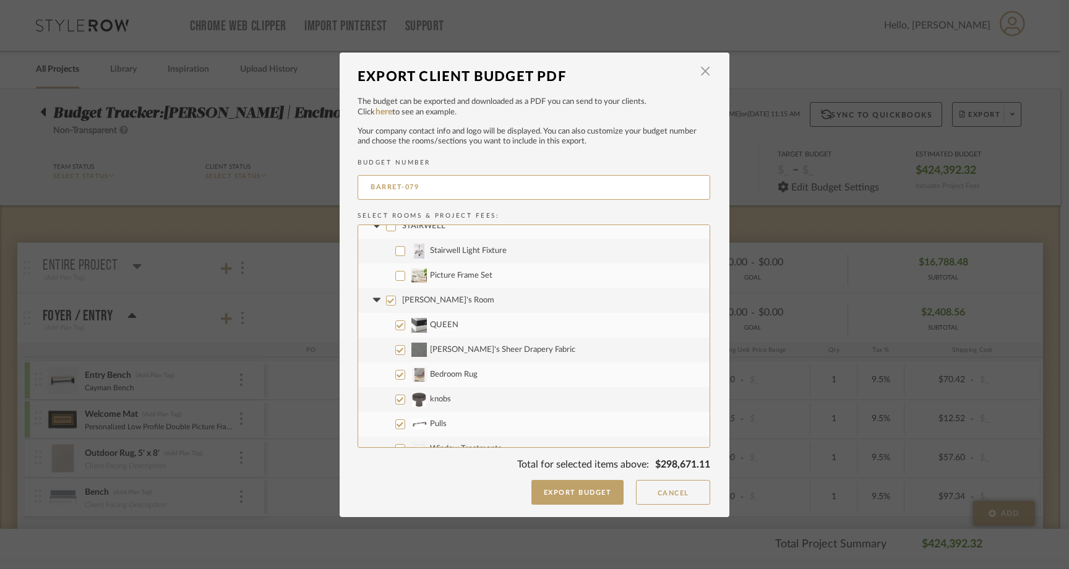
click at [387, 303] on input "Elijah's Room" at bounding box center [391, 301] width 10 height 10
checkbox input "false"
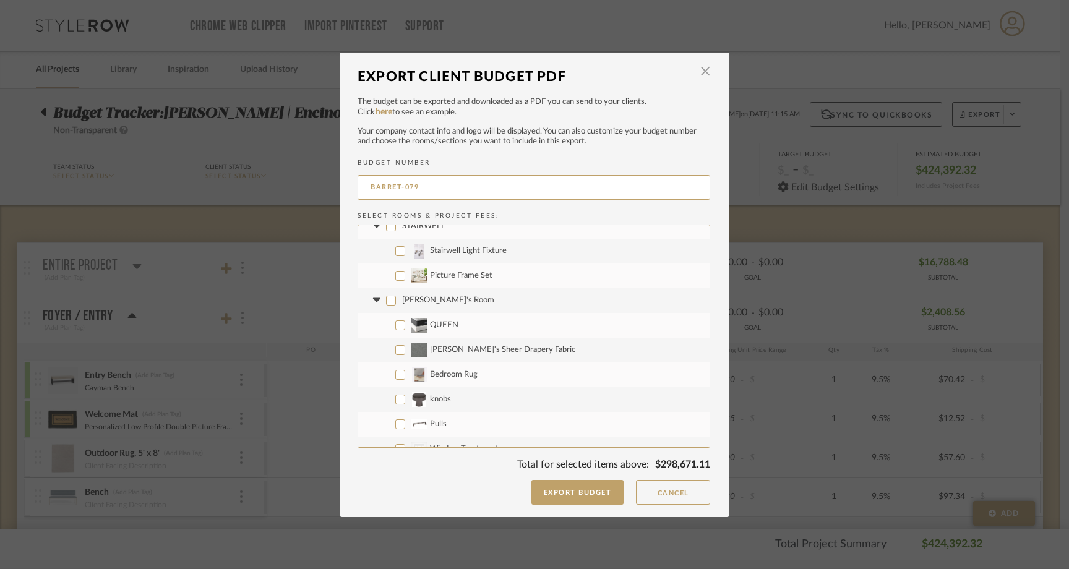
checkbox input "false"
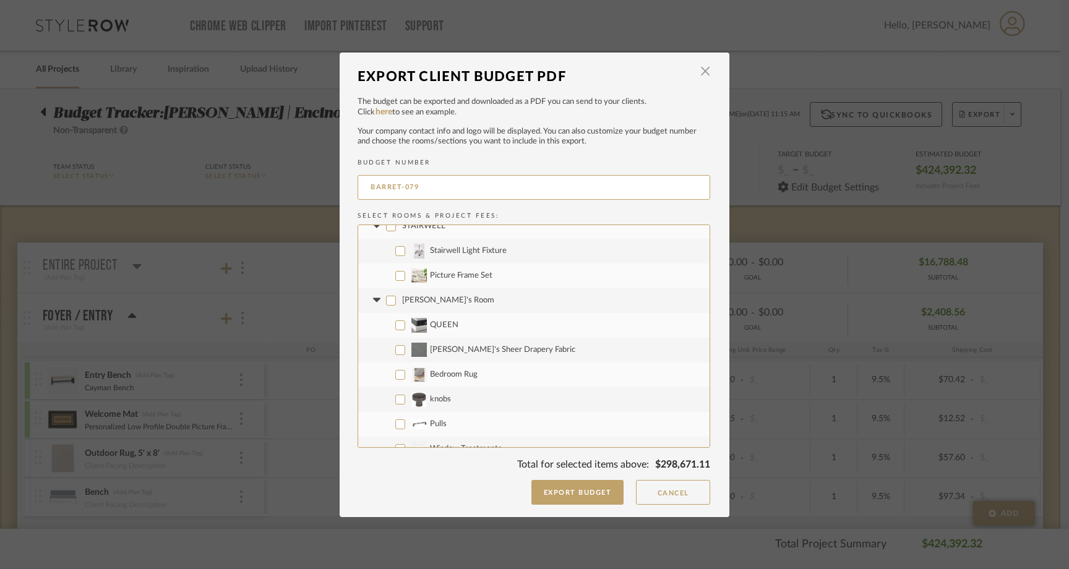
checkbox input "false"
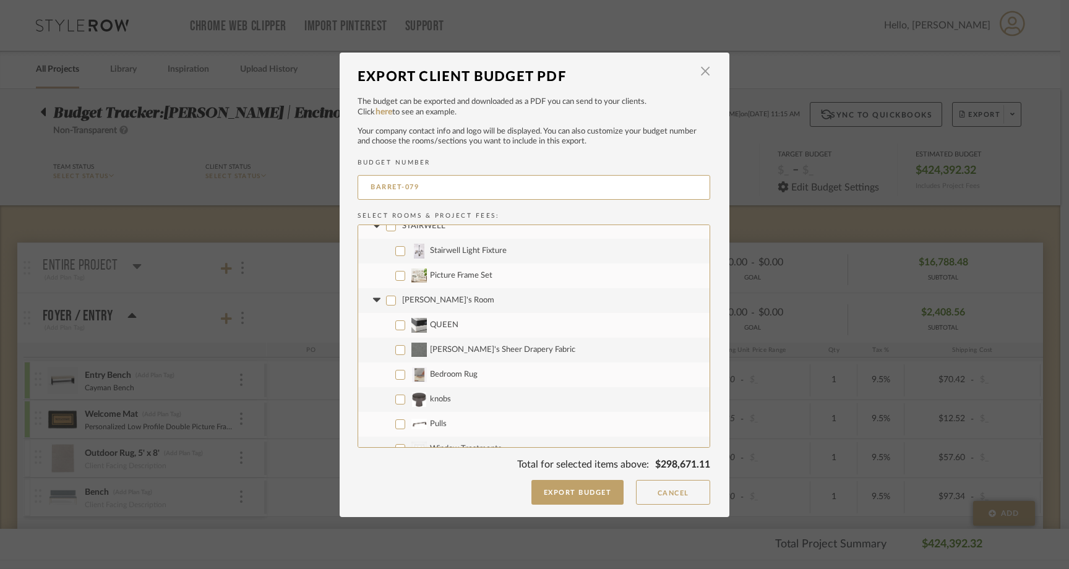
checkbox input "false"
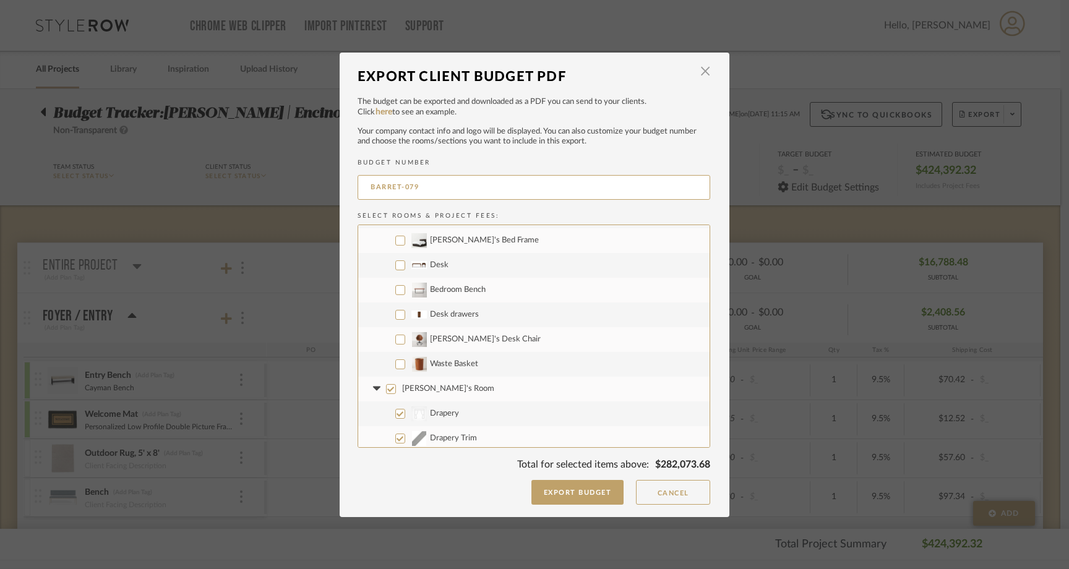
click at [386, 387] on input "Greta's Room" at bounding box center [391, 389] width 10 height 10
checkbox input "false"
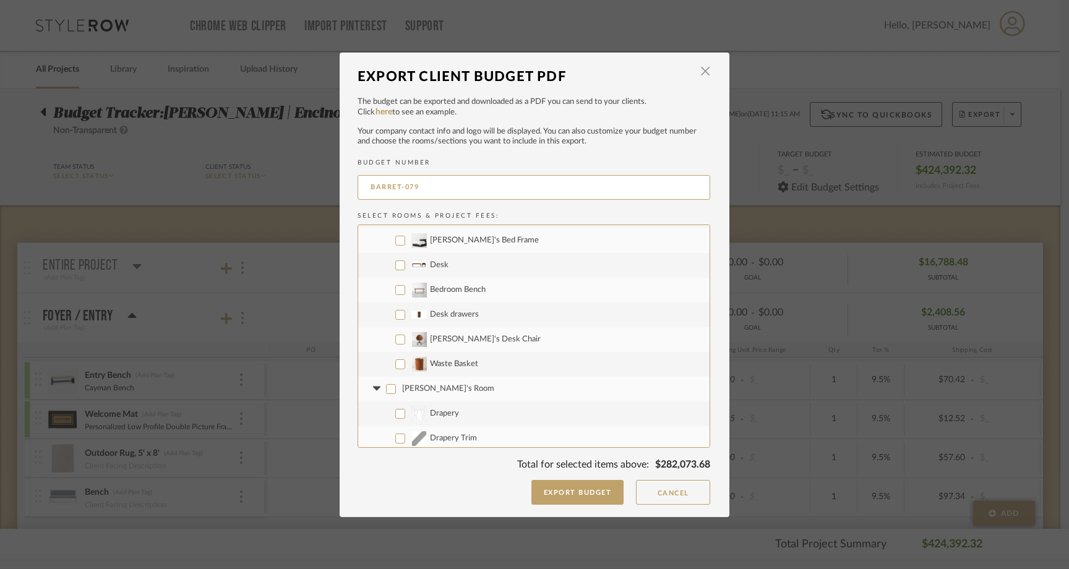
checkbox input "false"
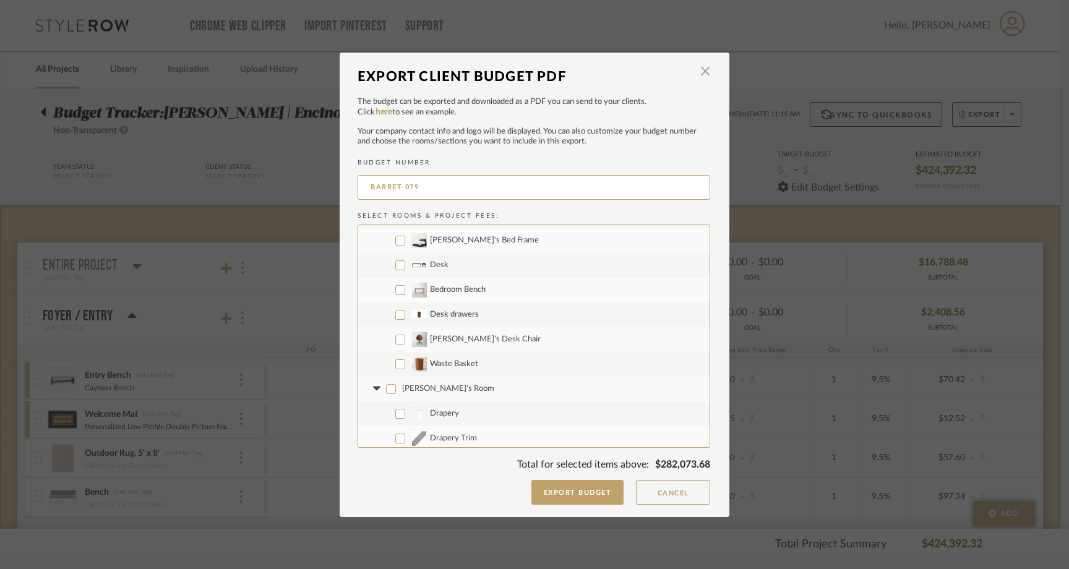
checkbox input "false"
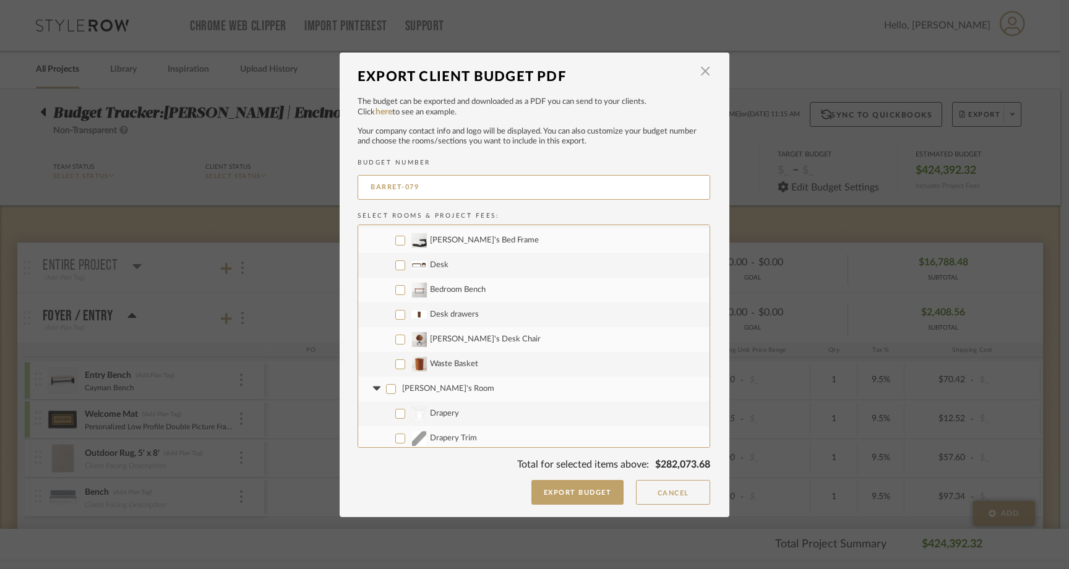
checkbox input "false"
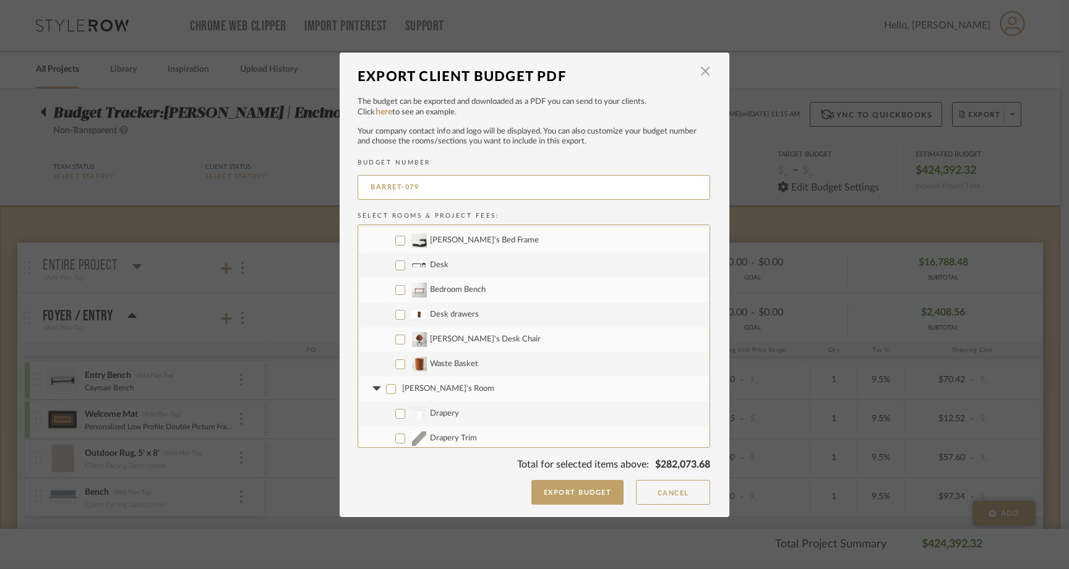
checkbox input "false"
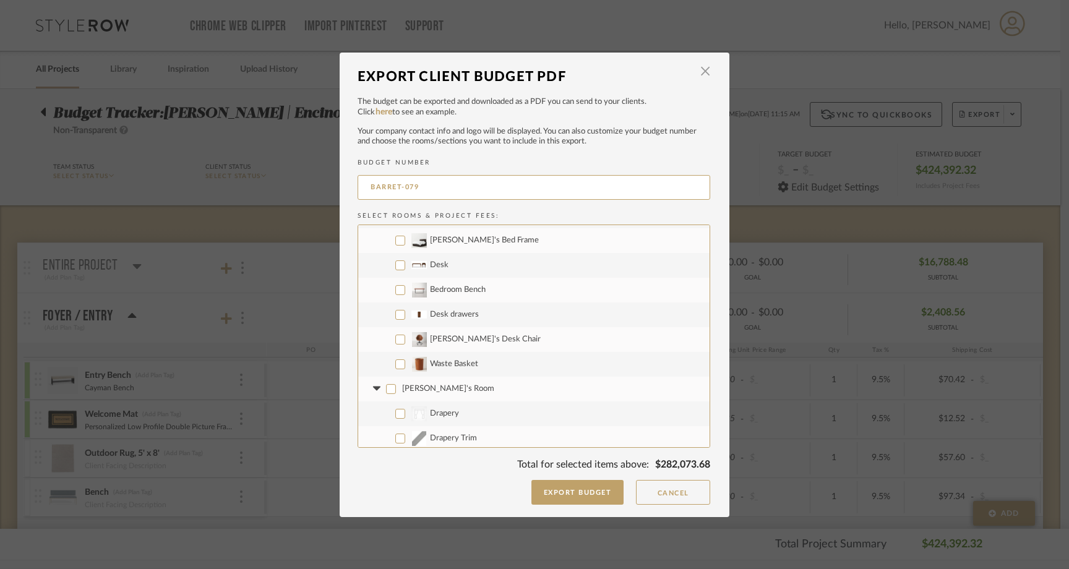
checkbox input "false"
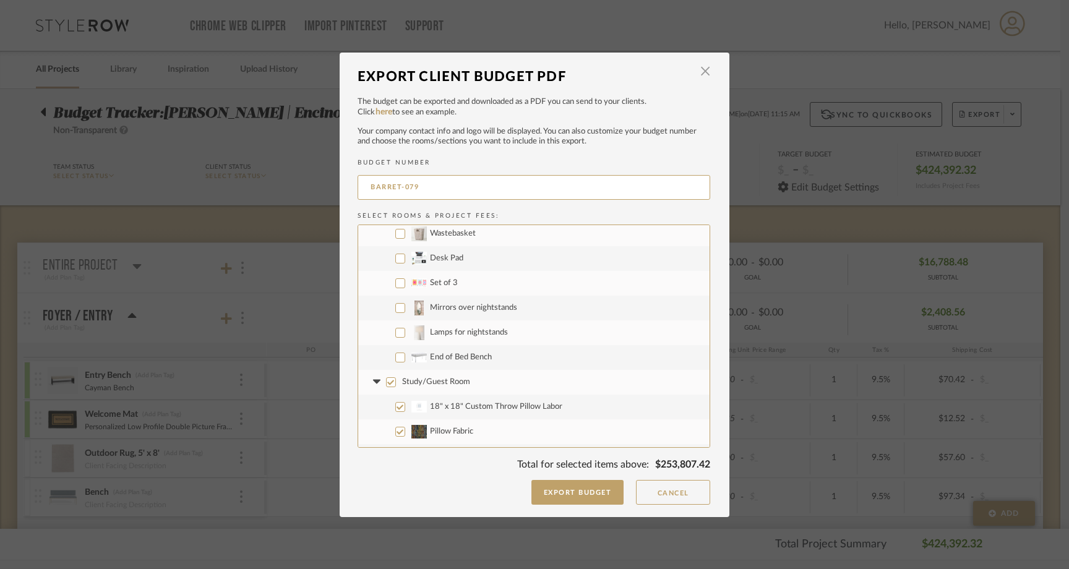
scroll to position [2726, 0]
click at [386, 384] on input "Study/Guest Room" at bounding box center [391, 381] width 10 height 10
checkbox input "false"
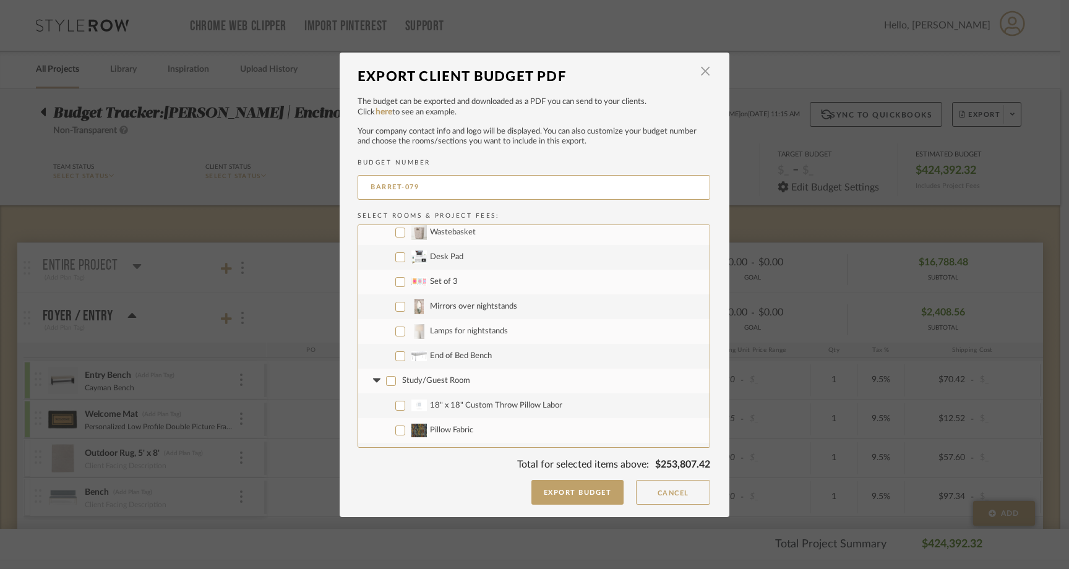
checkbox input "false"
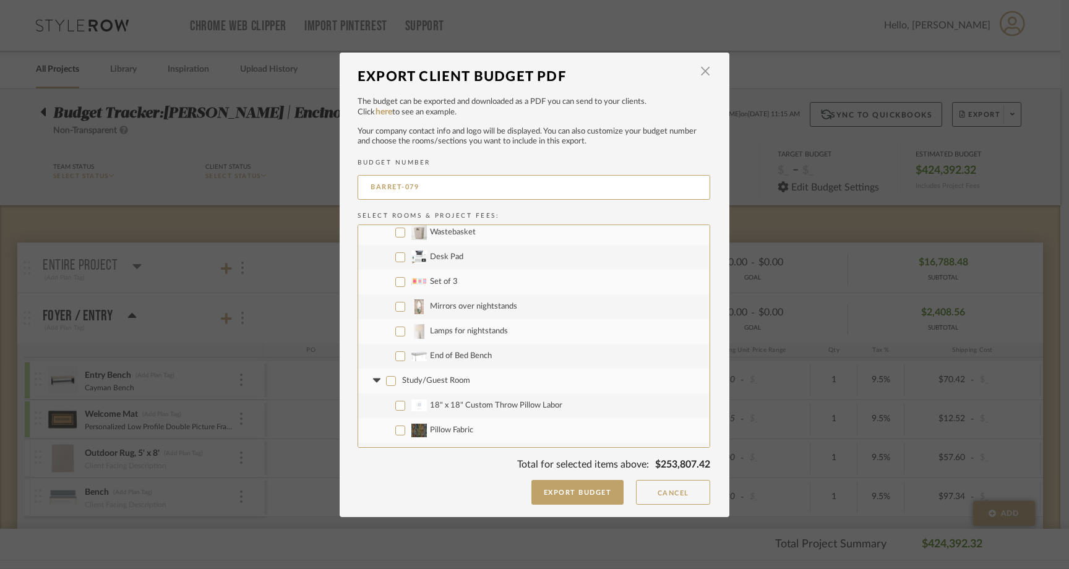
checkbox input "false"
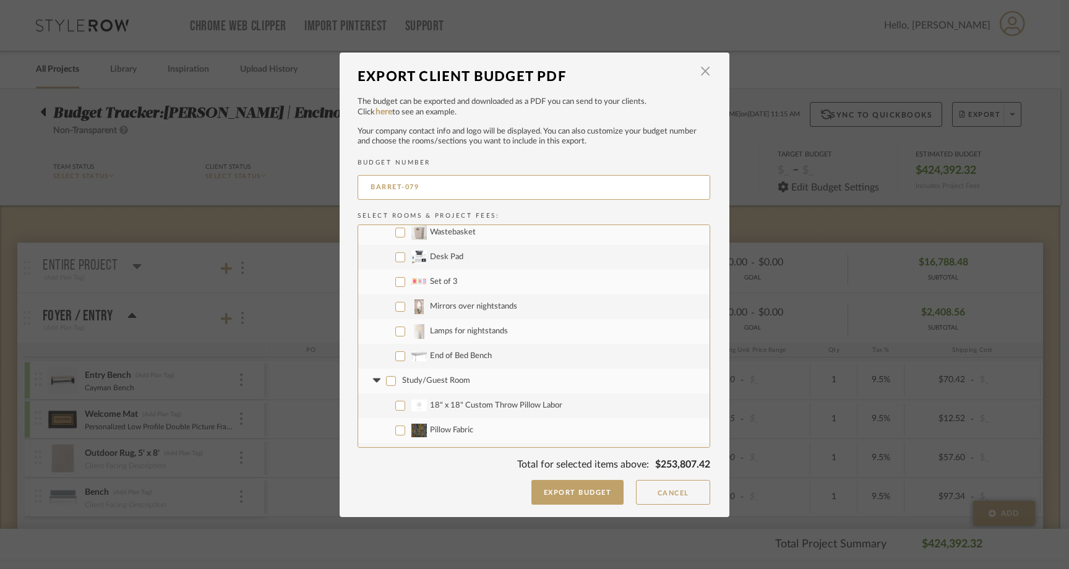
checkbox input "false"
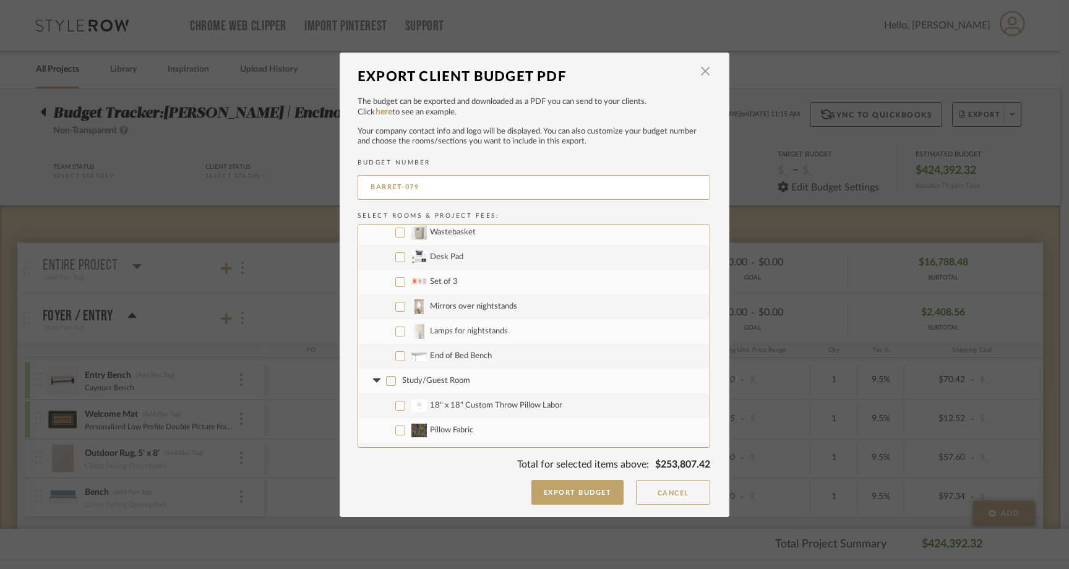
checkbox input "false"
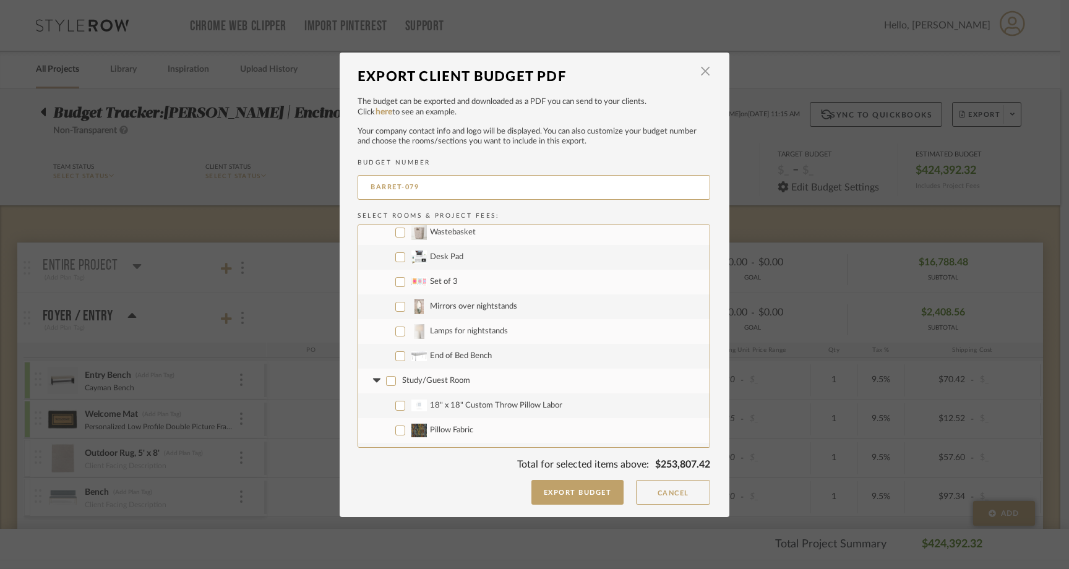
checkbox input "false"
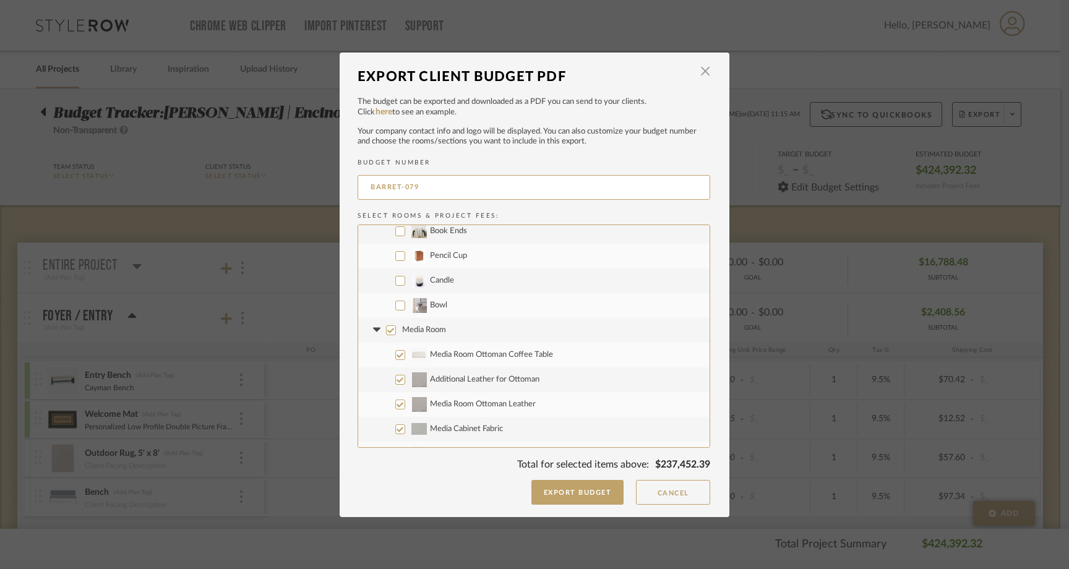
click at [386, 327] on input "Media Room" at bounding box center [391, 330] width 10 height 10
checkbox input "false"
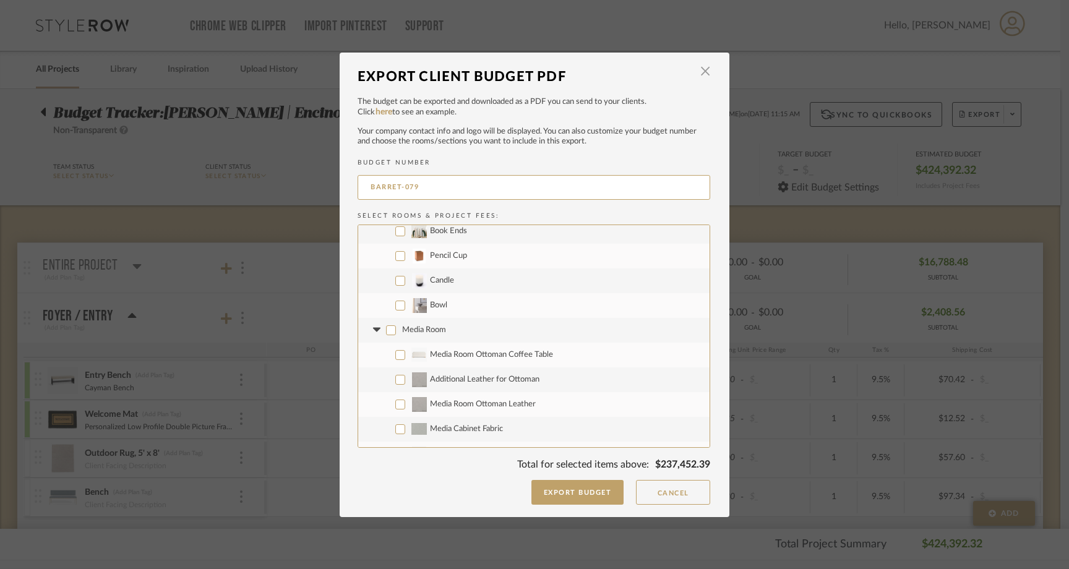
checkbox input "false"
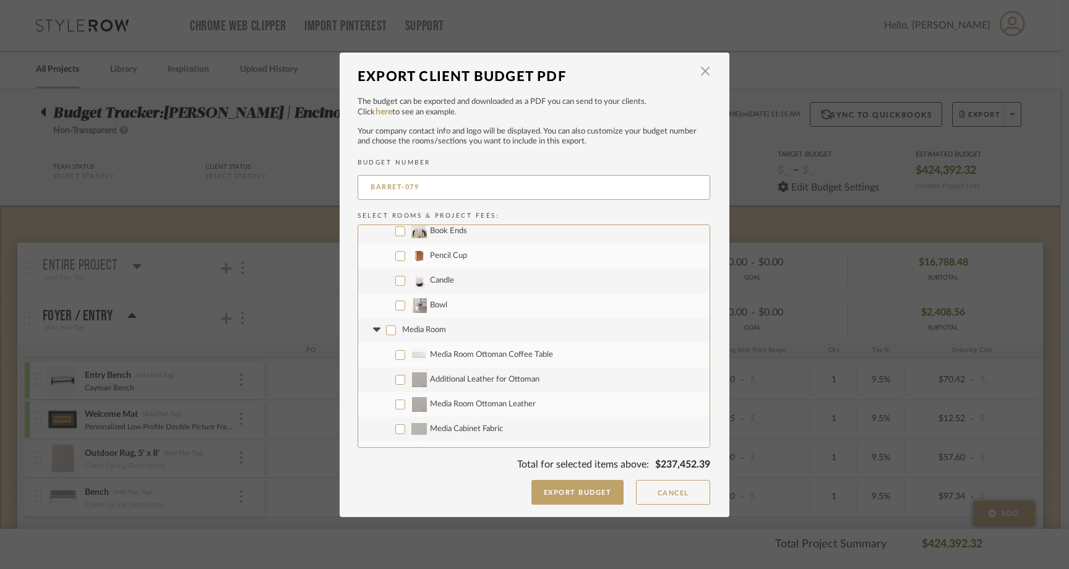
checkbox input "false"
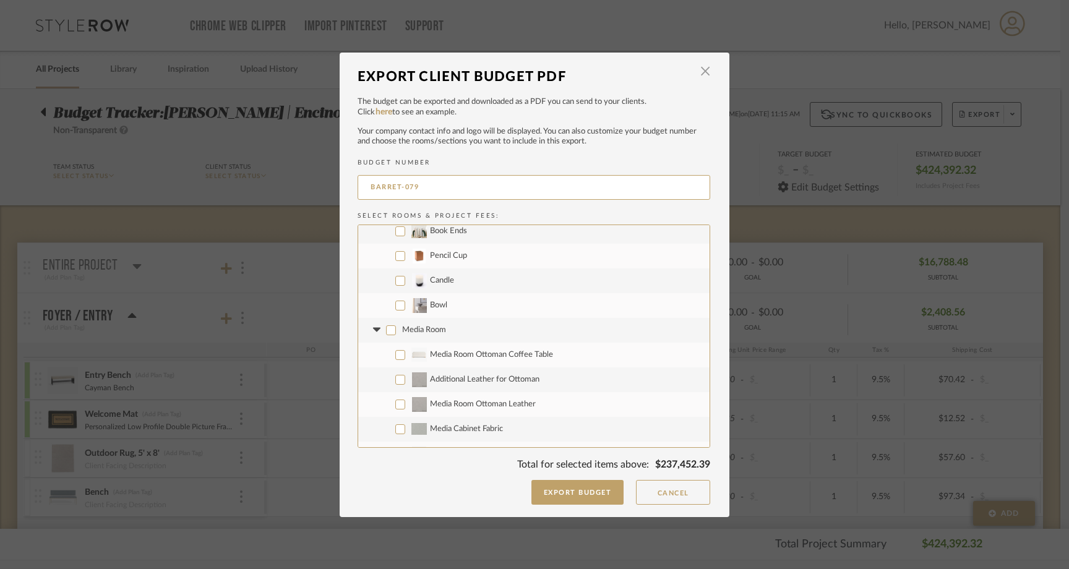
checkbox input "false"
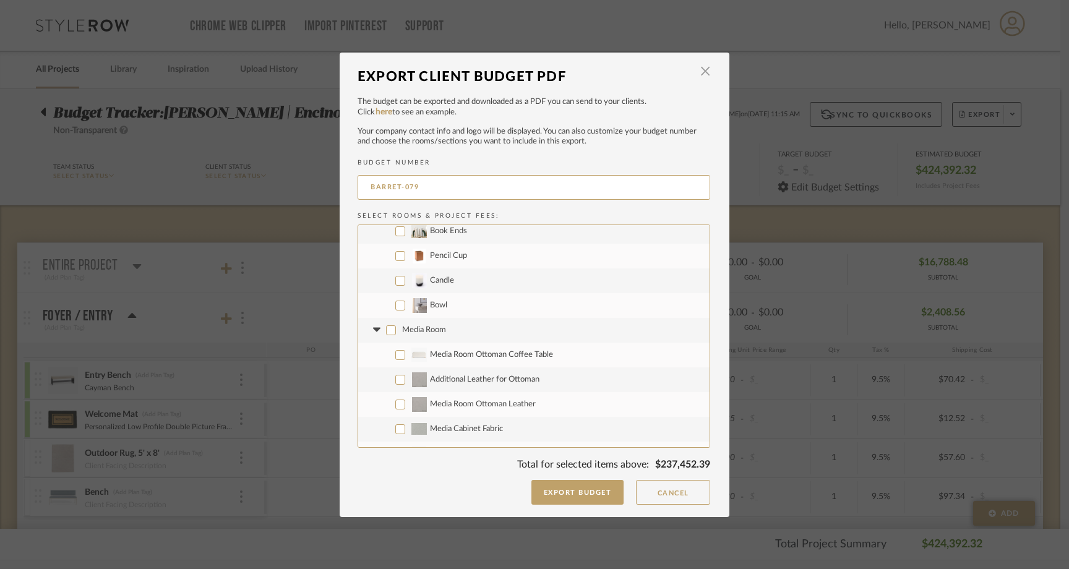
checkbox input "false"
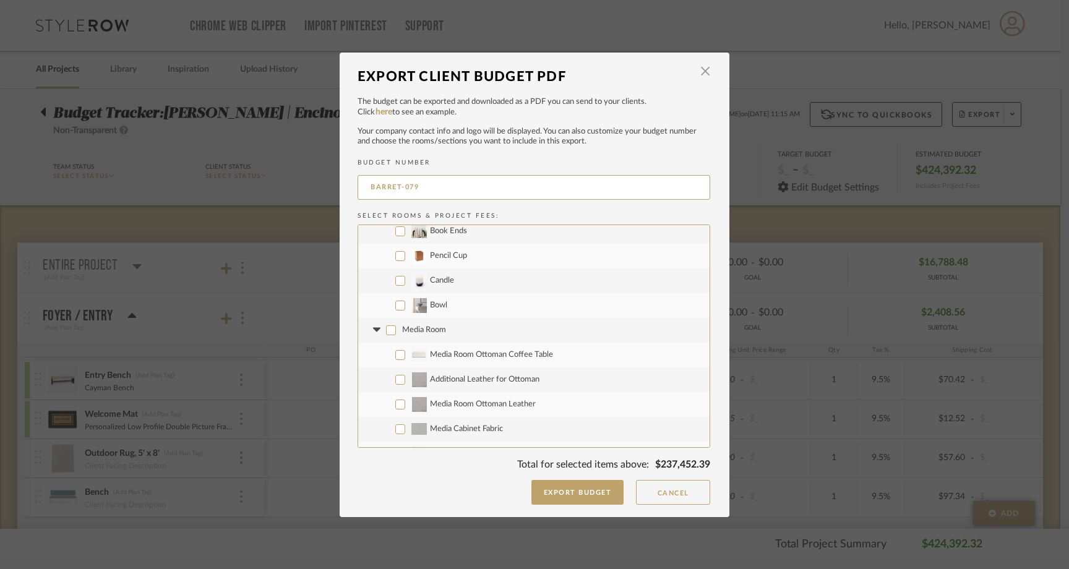
checkbox input "false"
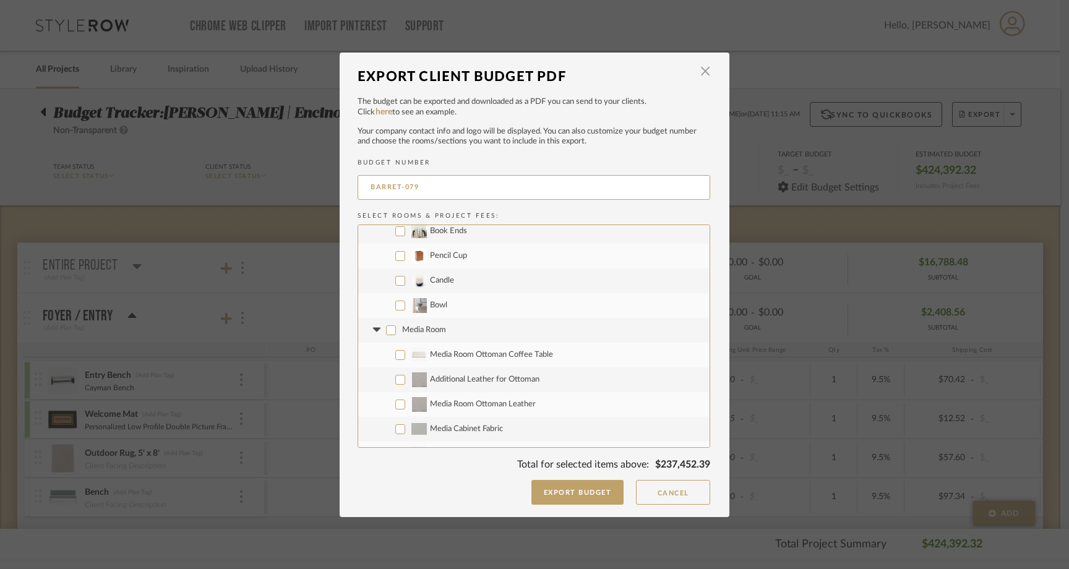
checkbox input "false"
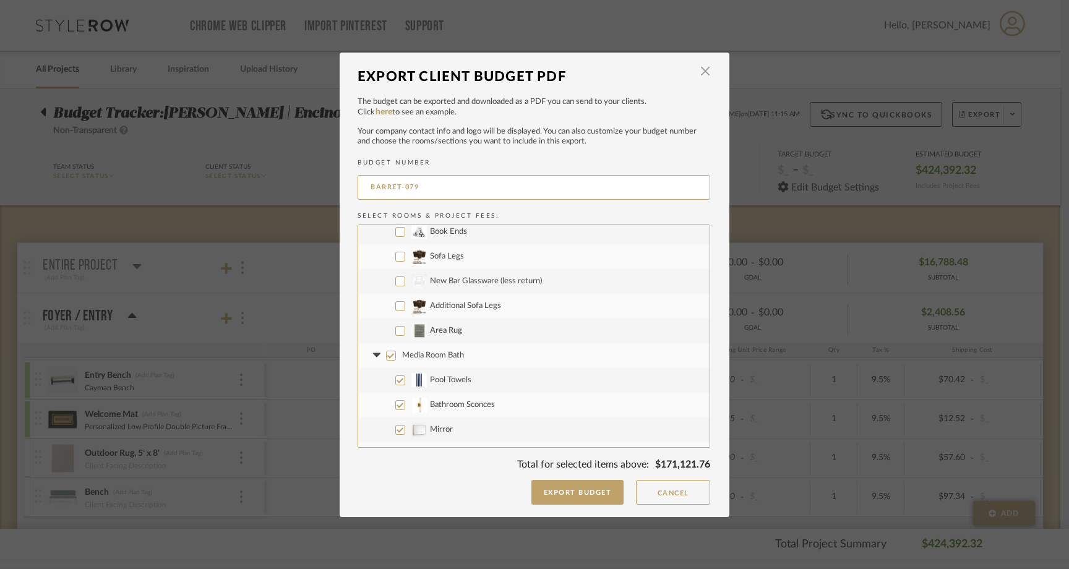
click at [386, 355] on input "Media Room Bath" at bounding box center [391, 356] width 10 height 10
checkbox input "false"
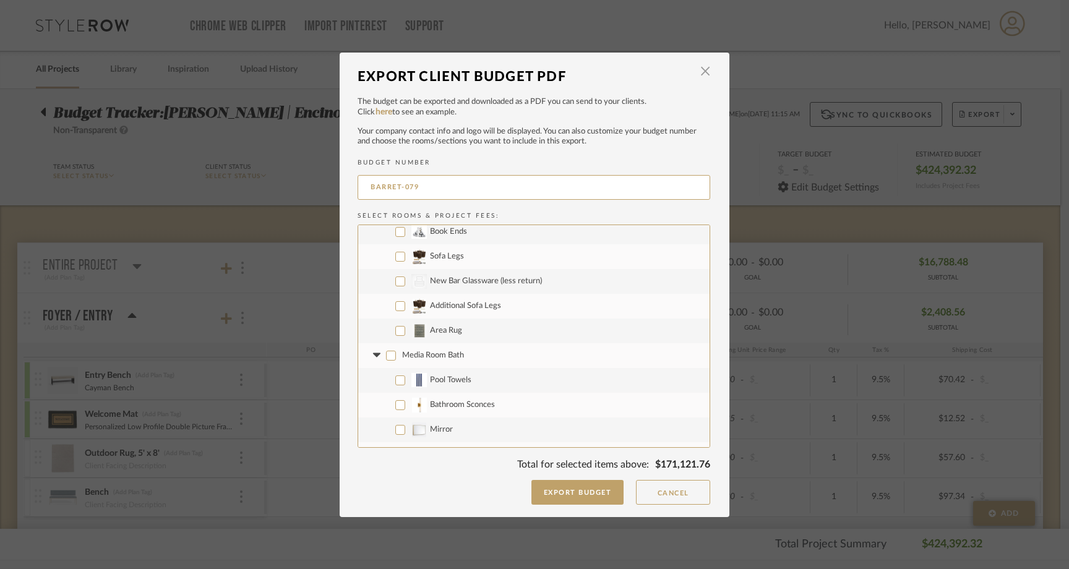
checkbox input "false"
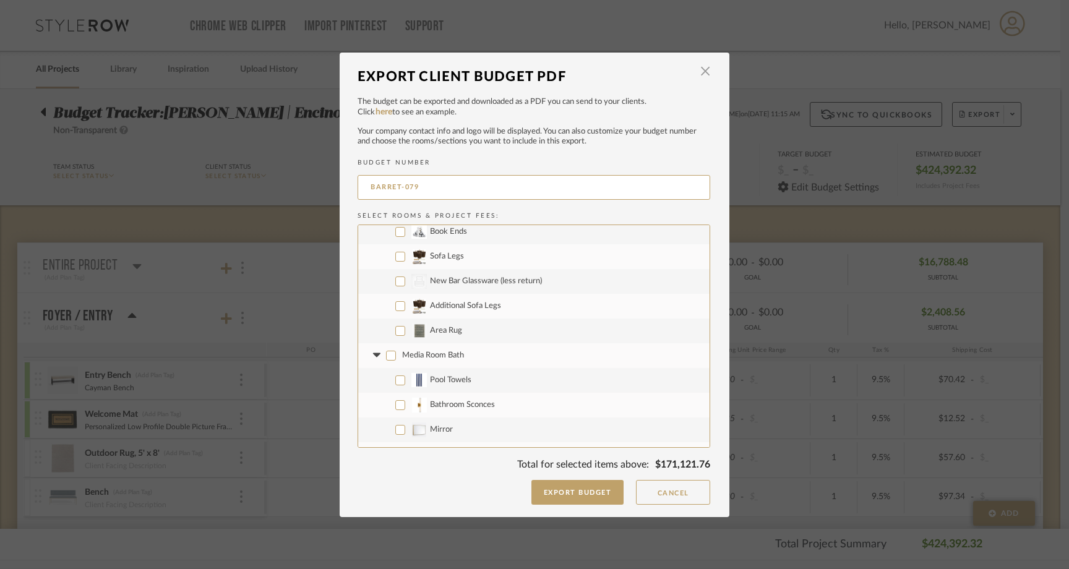
checkbox input "false"
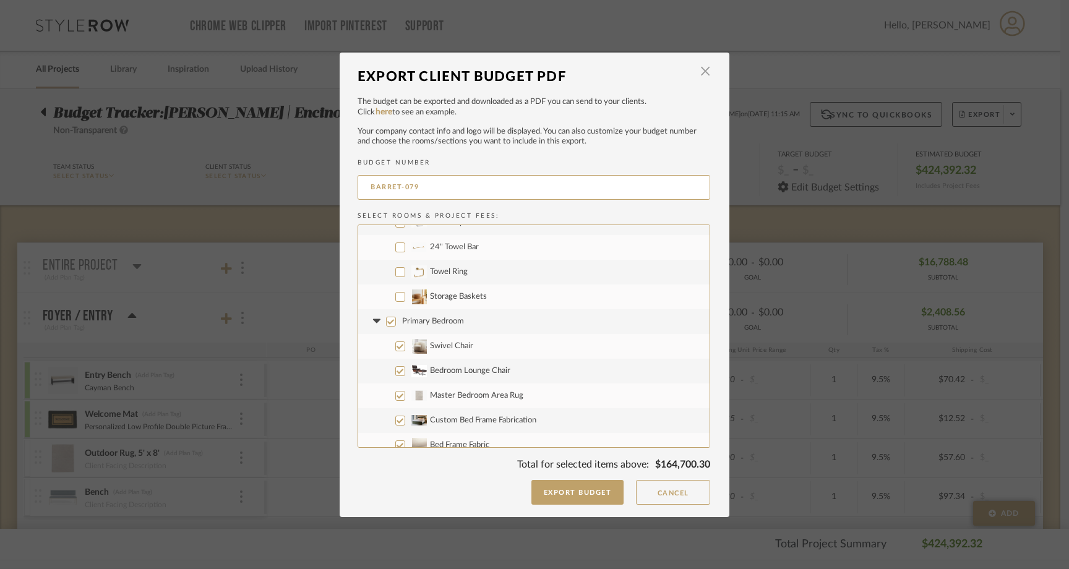
scroll to position [4493, 0]
click at [386, 318] on input "Primary Bedroom" at bounding box center [391, 321] width 10 height 10
checkbox input "false"
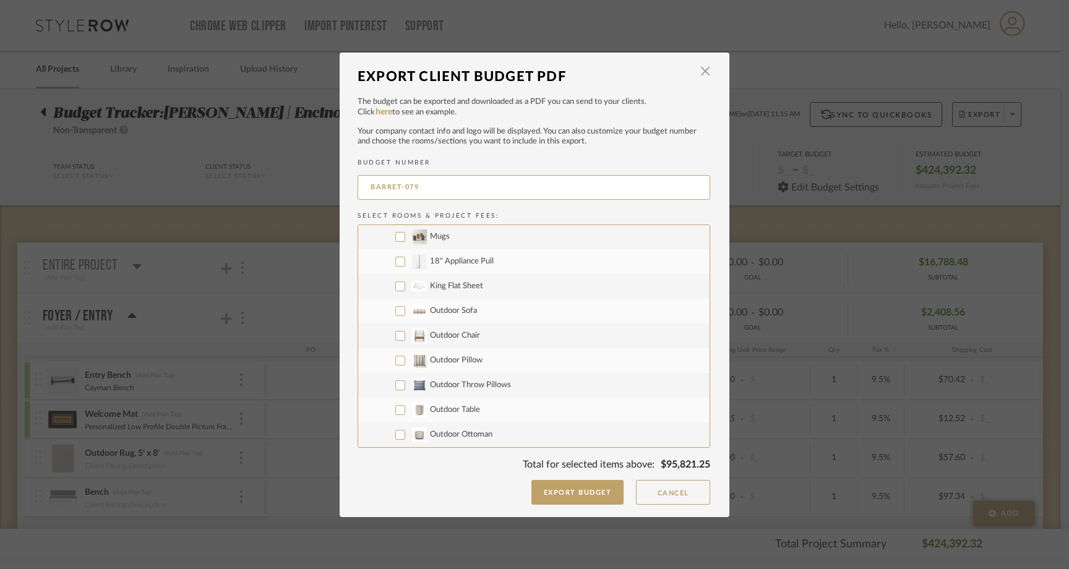
click at [395, 308] on input "Outdoor Sofa" at bounding box center [400, 311] width 10 height 10
click at [395, 337] on input "Outdoor Chair" at bounding box center [400, 336] width 10 height 10
click at [395, 356] on input "Outdoor Pillow" at bounding box center [400, 361] width 10 height 10
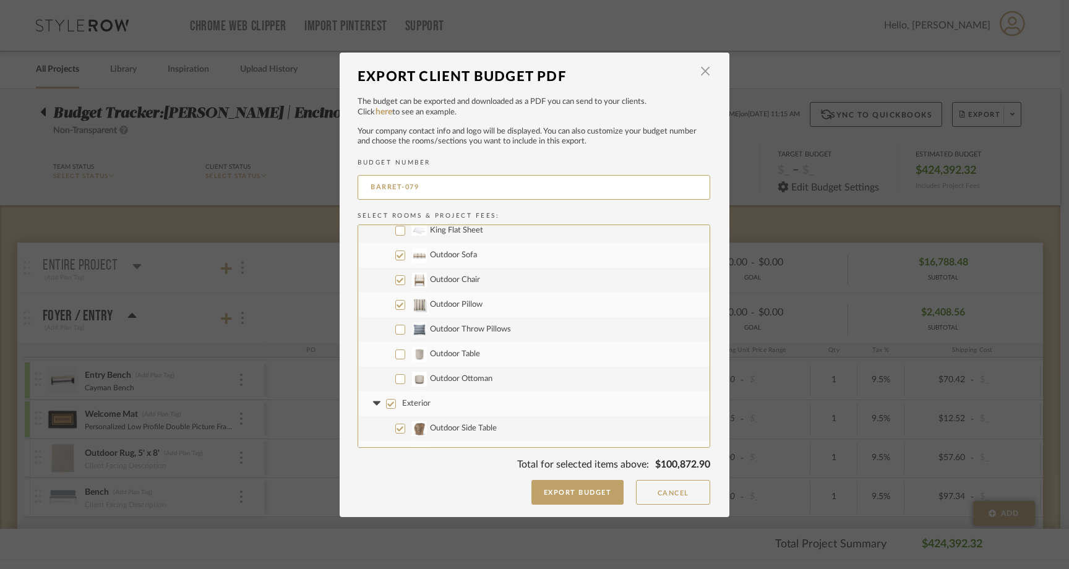
scroll to position [5524, 0]
click at [396, 327] on input "Outdoor Throw Pillows" at bounding box center [400, 328] width 10 height 10
click at [396, 354] on input "Outdoor Table" at bounding box center [400, 353] width 10 height 10
click at [396, 377] on input "Outdoor Ottoman" at bounding box center [400, 378] width 10 height 10
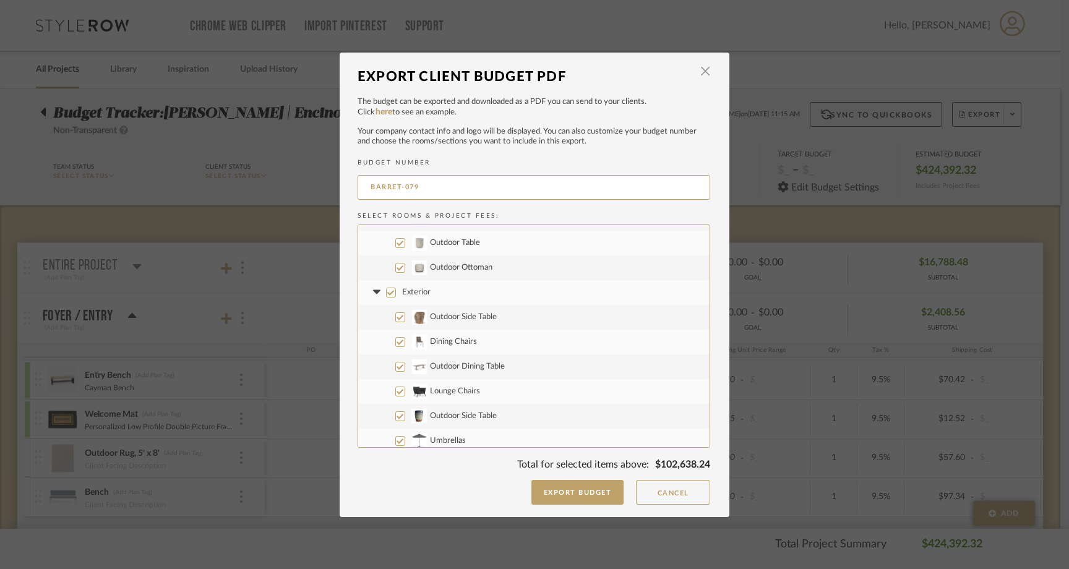
click at [386, 289] on input "Exterior" at bounding box center [391, 293] width 10 height 10
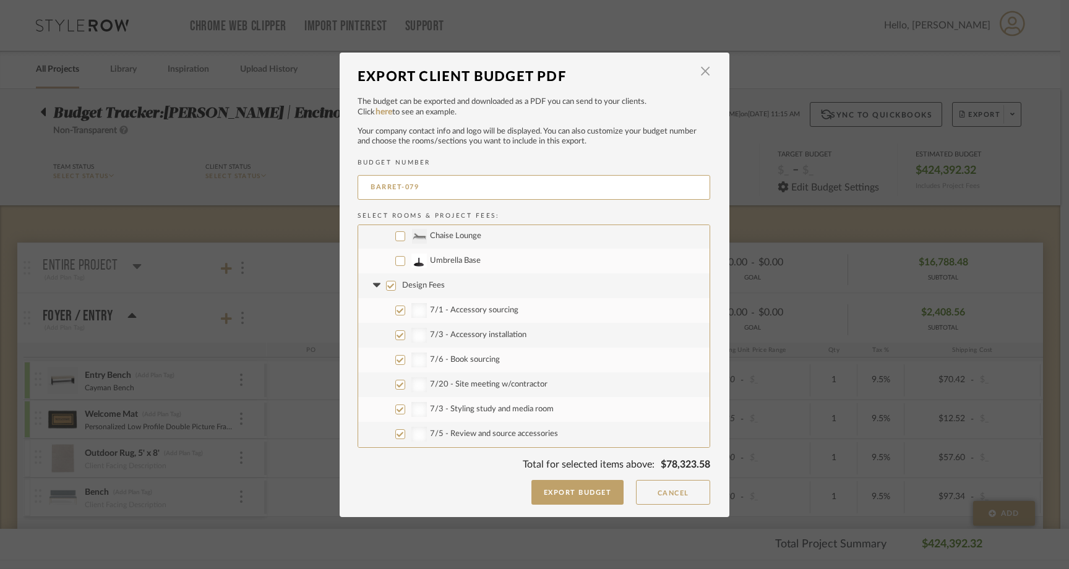
click at [386, 284] on input "Design Fees" at bounding box center [391, 286] width 10 height 10
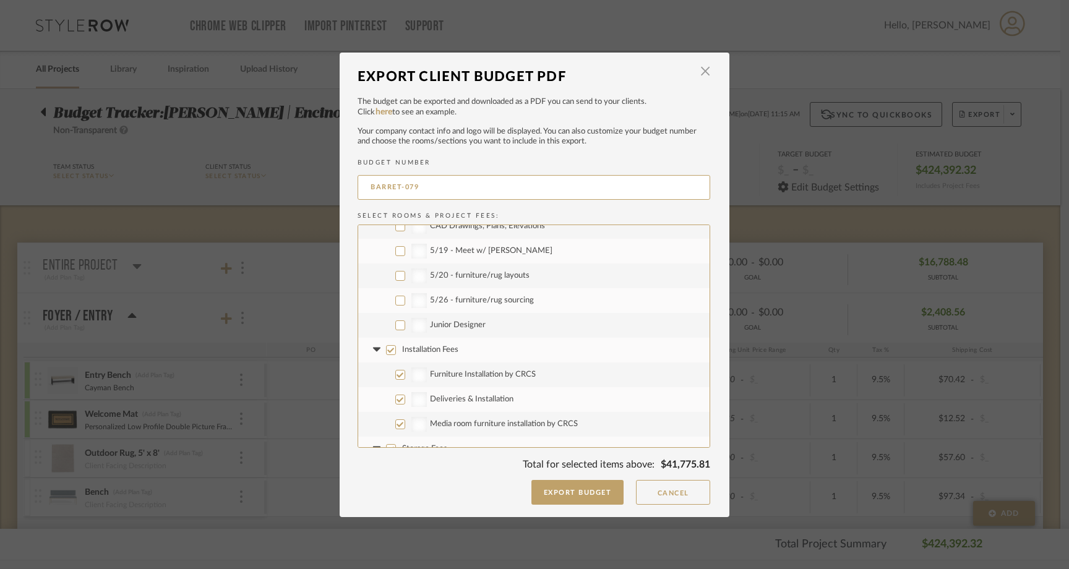
scroll to position [7743, 0]
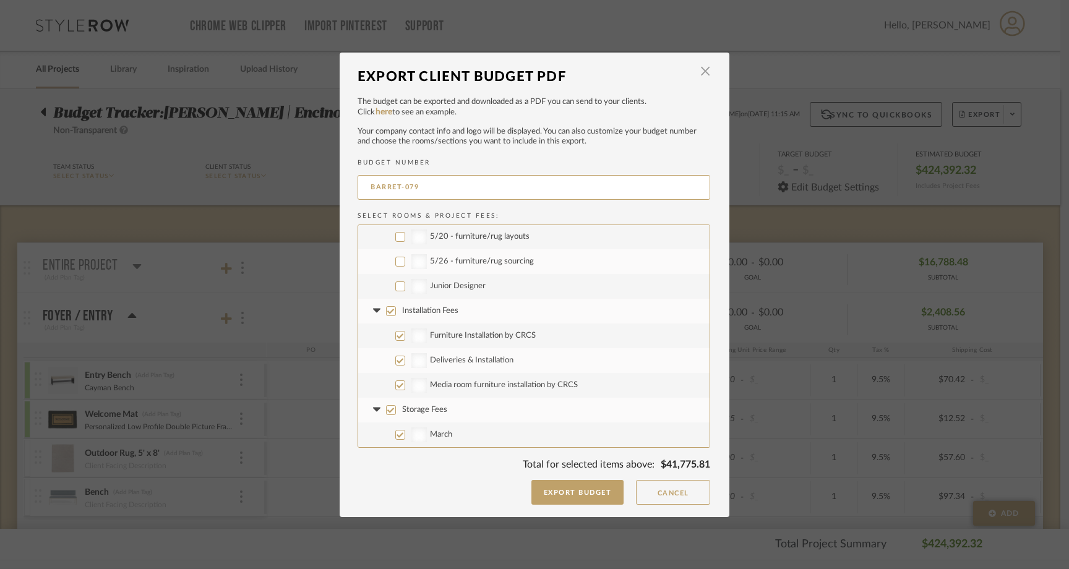
click at [387, 312] on input "Installation Fees" at bounding box center [391, 311] width 10 height 10
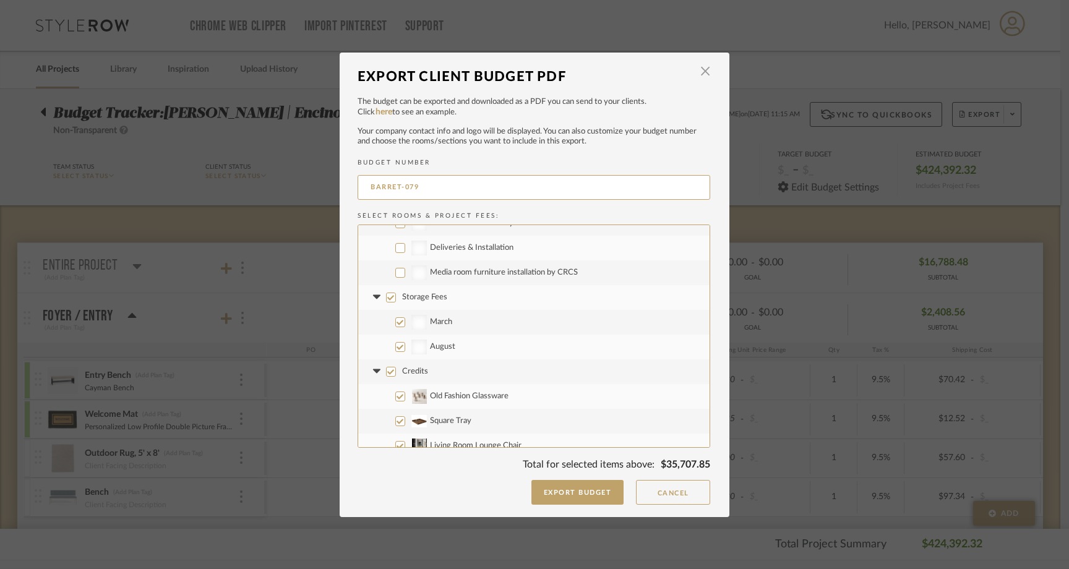
scroll to position [7872, 0]
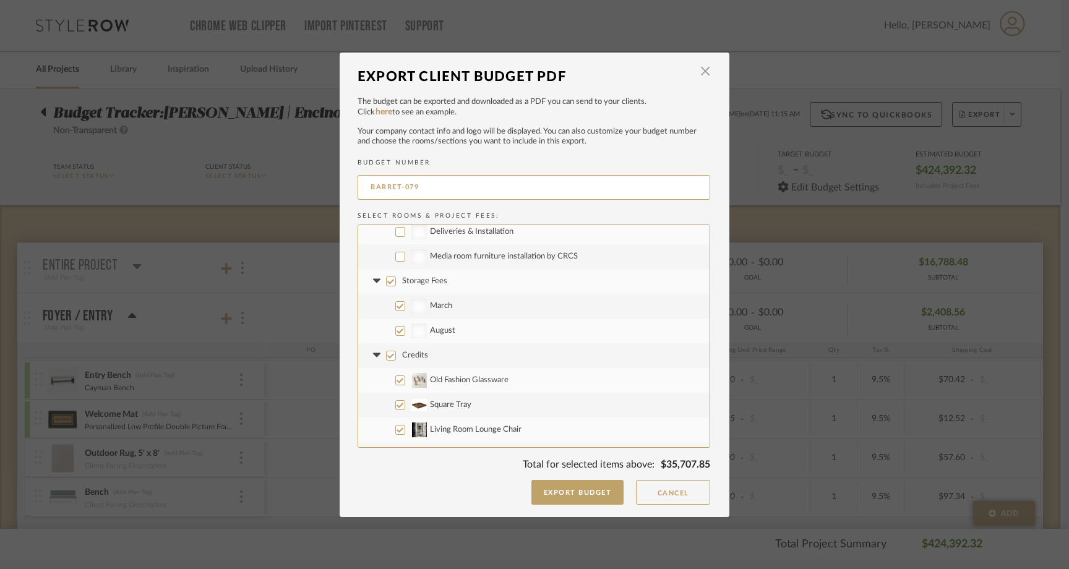
click at [388, 278] on input "Storage Fees" at bounding box center [391, 281] width 10 height 10
click at [386, 363] on label "Credits" at bounding box center [533, 355] width 351 height 25
click at [386, 361] on input "Credits" at bounding box center [391, 356] width 10 height 10
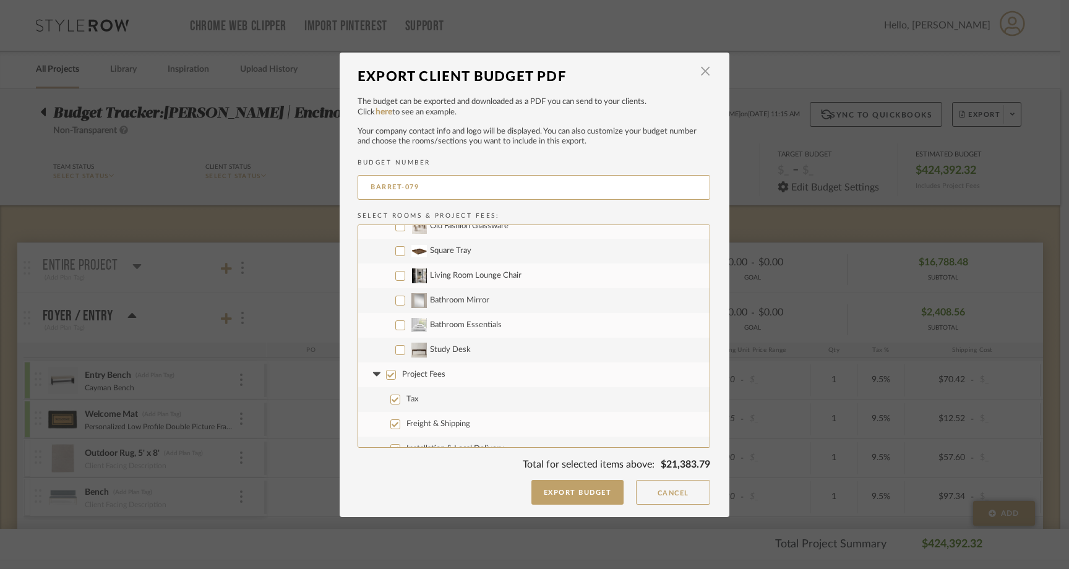
scroll to position [8040, 0]
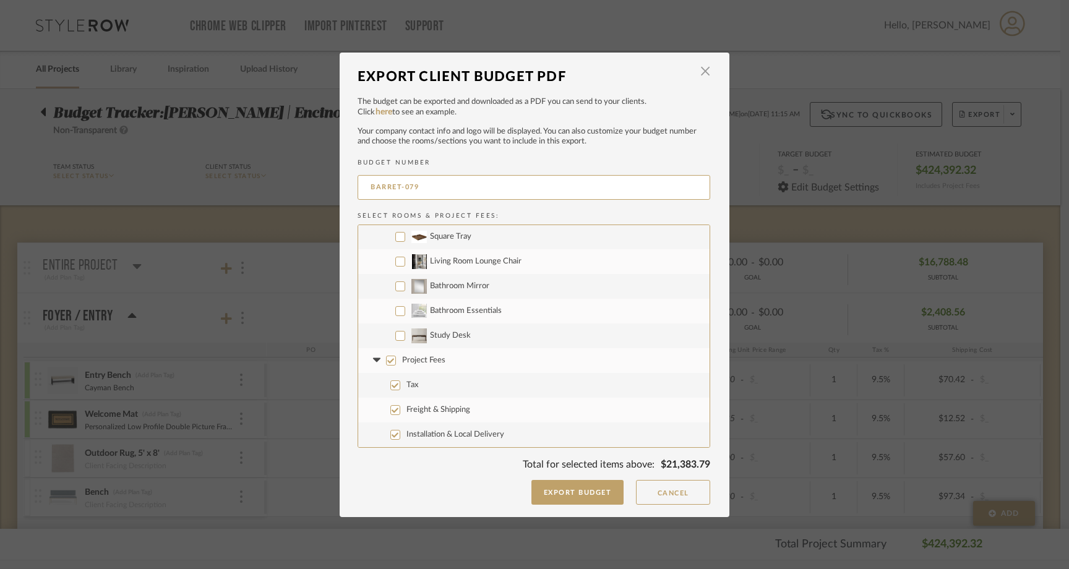
click at [386, 363] on input "Project Fees" at bounding box center [391, 361] width 10 height 10
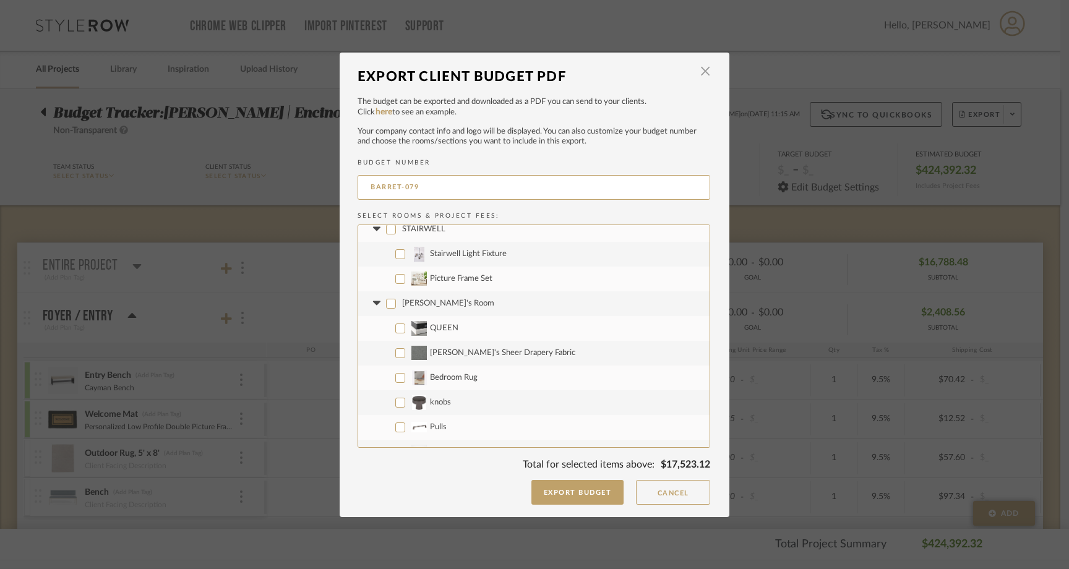
scroll to position [1694, 0]
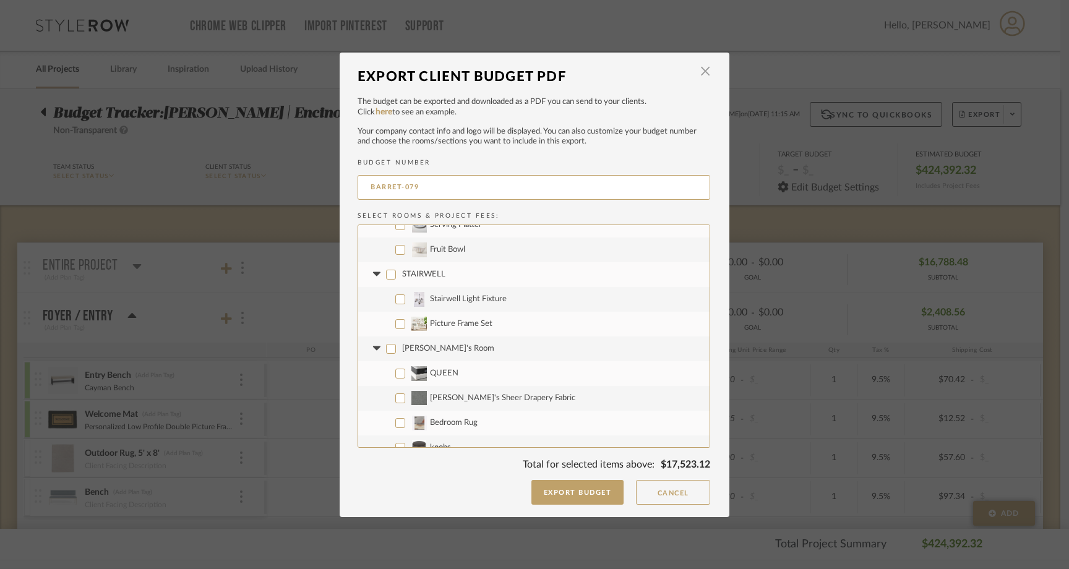
click at [372, 274] on icon at bounding box center [375, 274] width 7 height 4
click at [372, 303] on fa-icon at bounding box center [376, 299] width 13 height 13
click at [370, 324] on icon at bounding box center [376, 324] width 13 height 5
click at [370, 350] on icon at bounding box center [376, 348] width 13 height 5
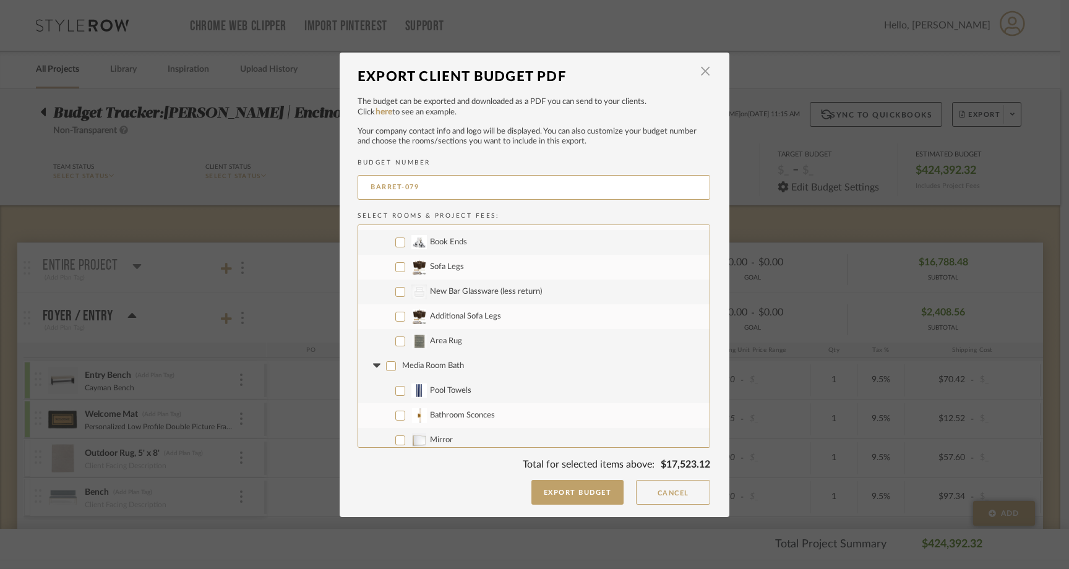
scroll to position [2485, 0]
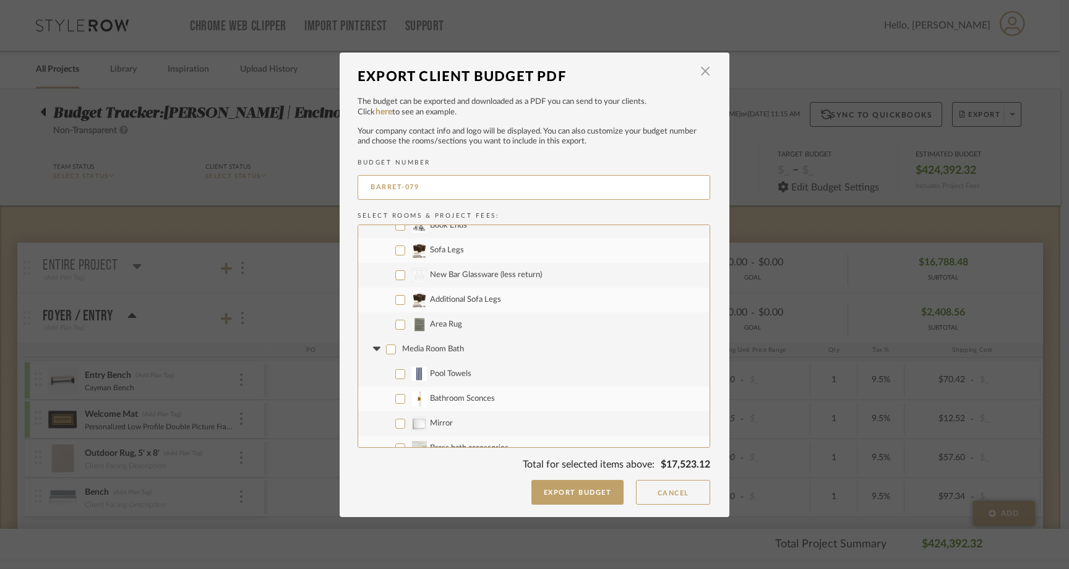
click at [397, 323] on input "Area Rug" at bounding box center [400, 325] width 10 height 10
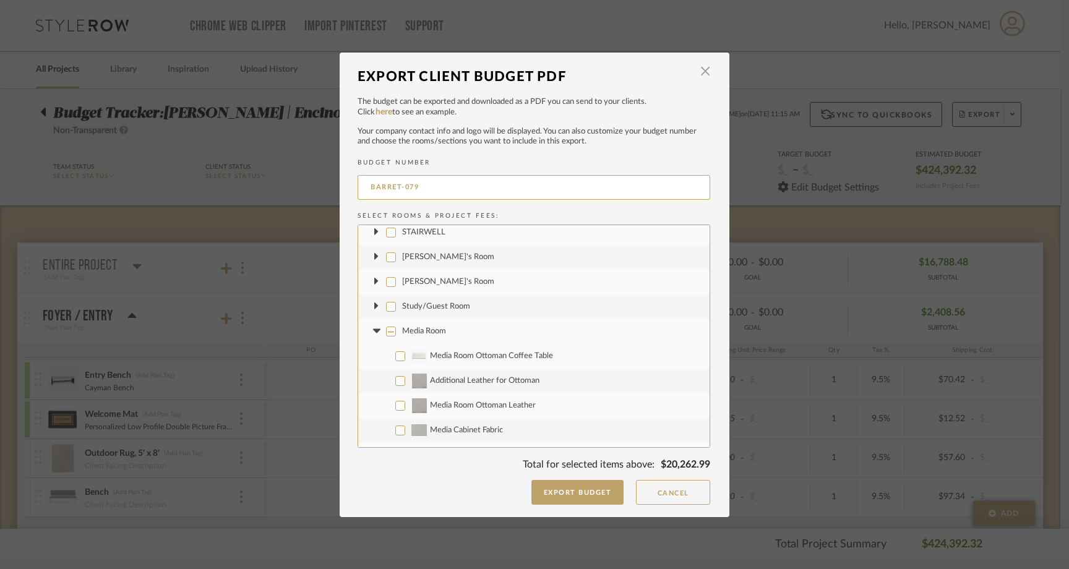
scroll to position [1732, 0]
click at [373, 337] on icon at bounding box center [376, 336] width 13 height 5
click at [373, 311] on fa-icon at bounding box center [376, 308] width 13 height 13
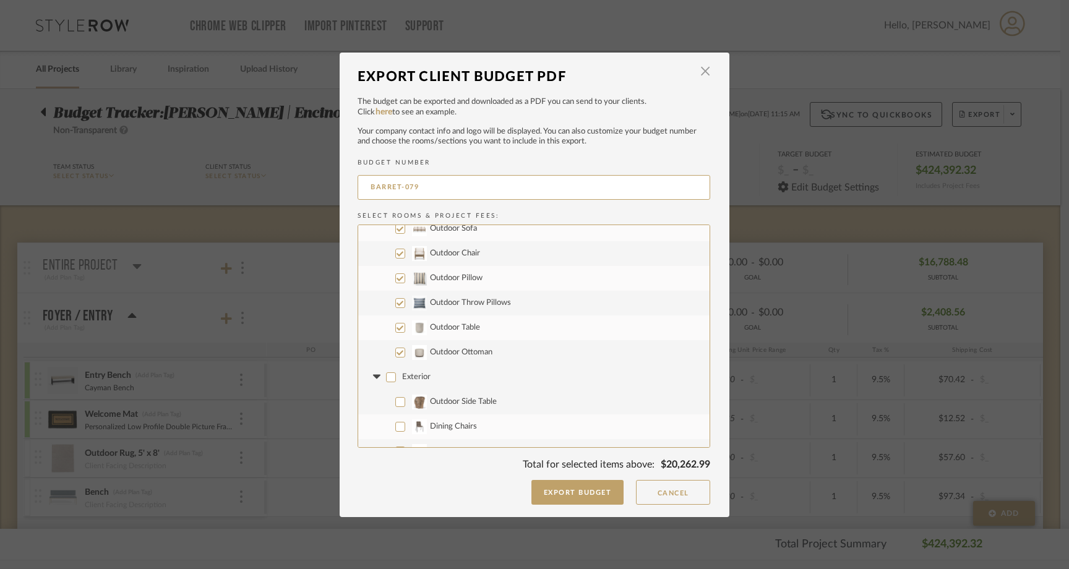
scroll to position [2861, 0]
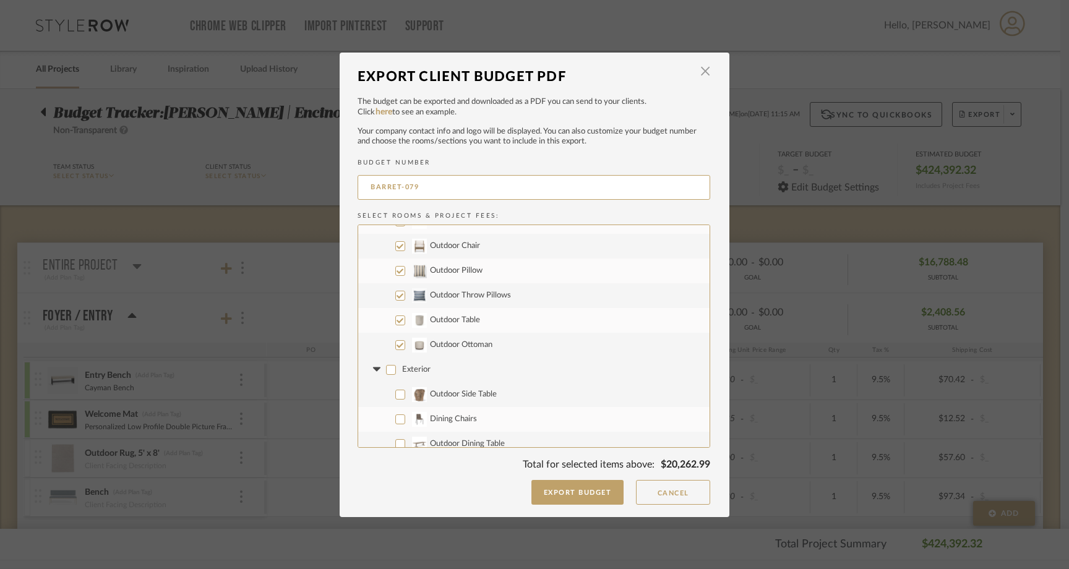
click at [371, 373] on fa-icon at bounding box center [376, 369] width 13 height 13
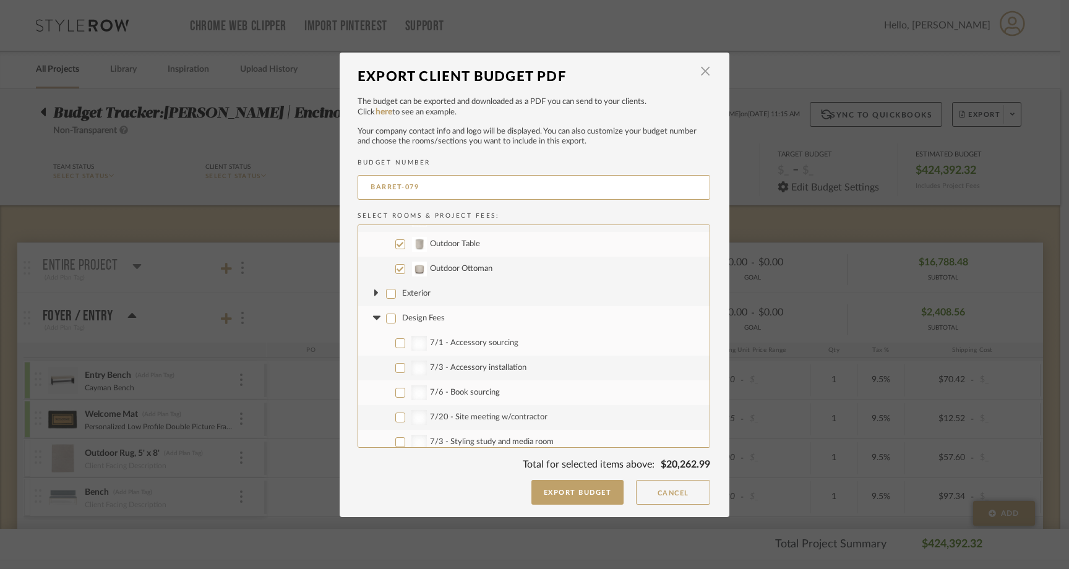
click at [373, 321] on fa-icon at bounding box center [376, 318] width 13 height 13
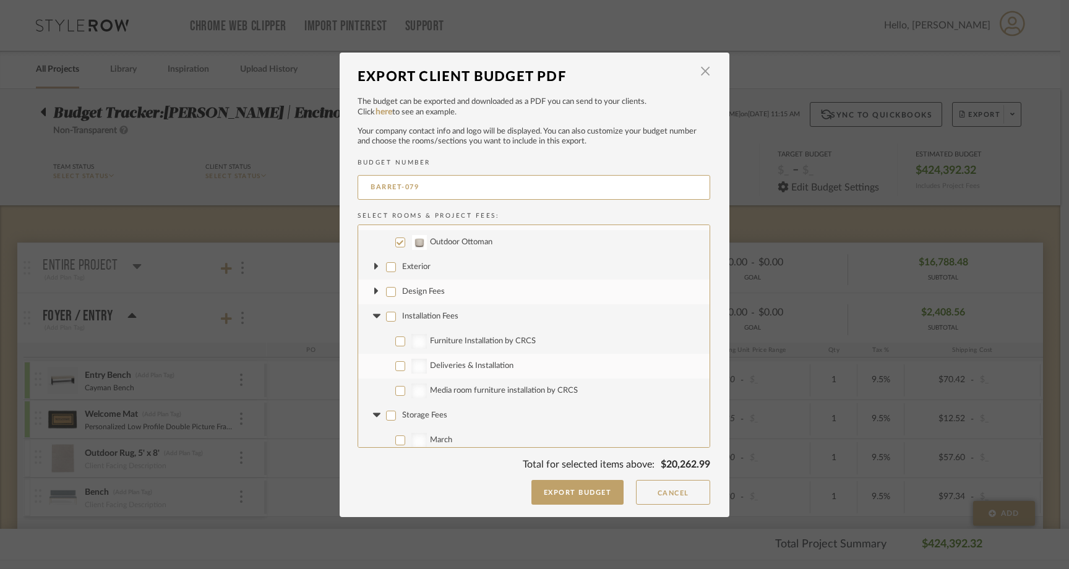
click at [373, 321] on fa-icon at bounding box center [376, 316] width 13 height 13
click at [371, 343] on icon at bounding box center [376, 341] width 13 height 5
click at [372, 364] on icon at bounding box center [375, 366] width 7 height 4
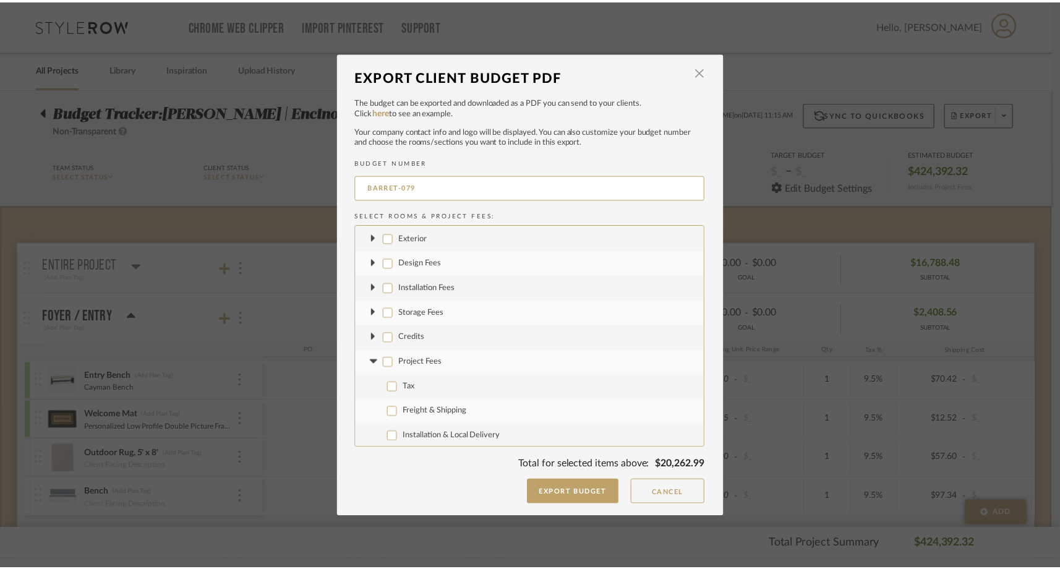
scroll to position [2994, 0]
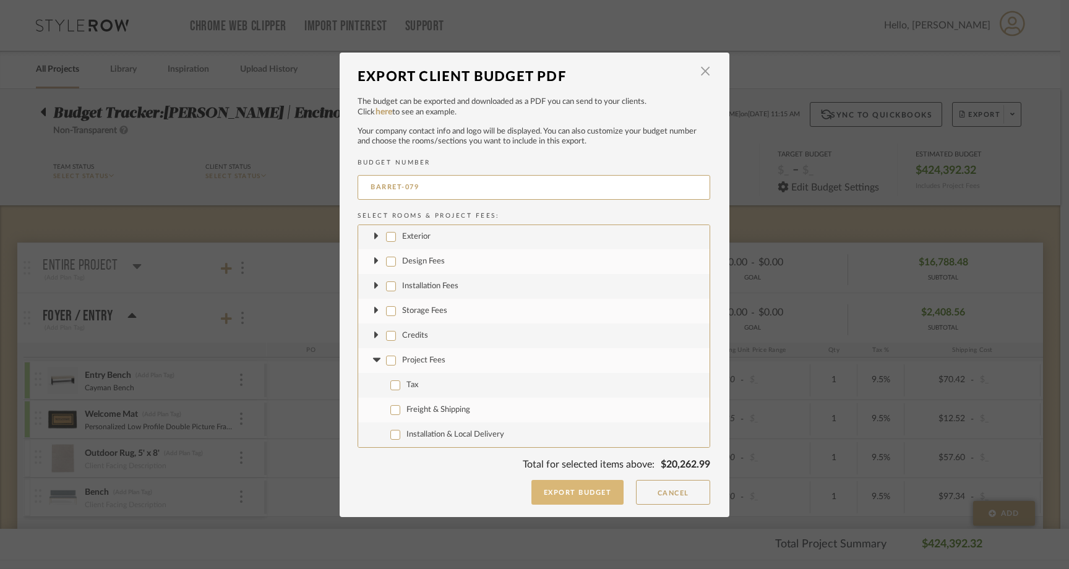
click at [564, 498] on button "Export Budget" at bounding box center [577, 492] width 93 height 25
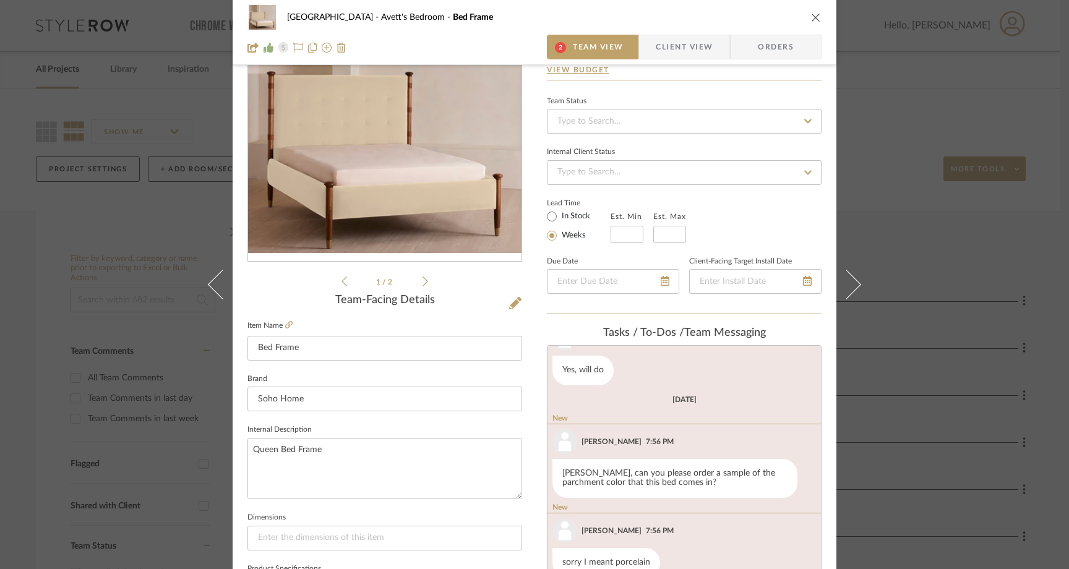
scroll to position [70, 0]
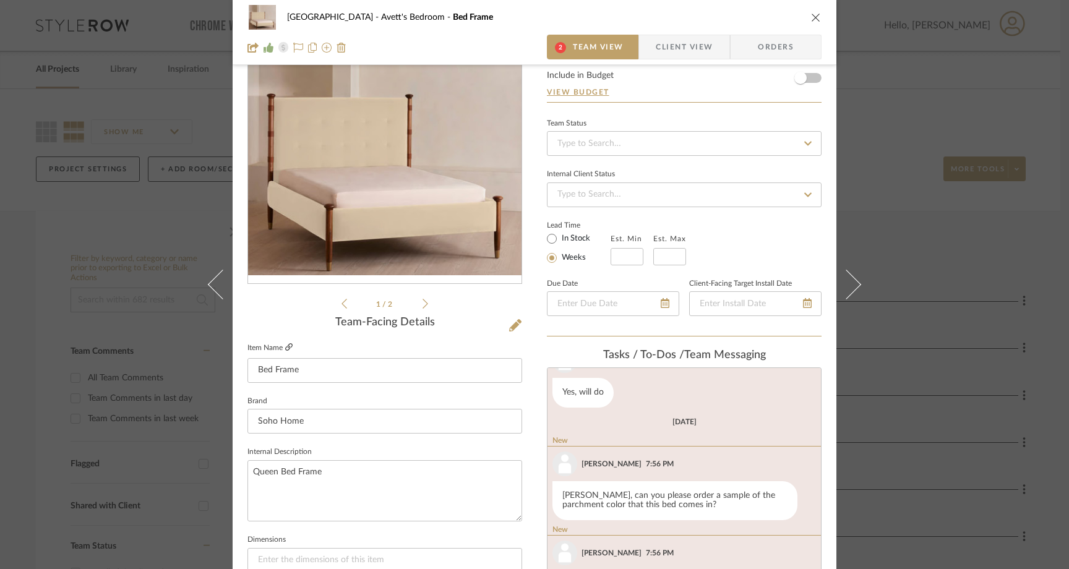
click at [286, 345] on icon at bounding box center [288, 346] width 7 height 7
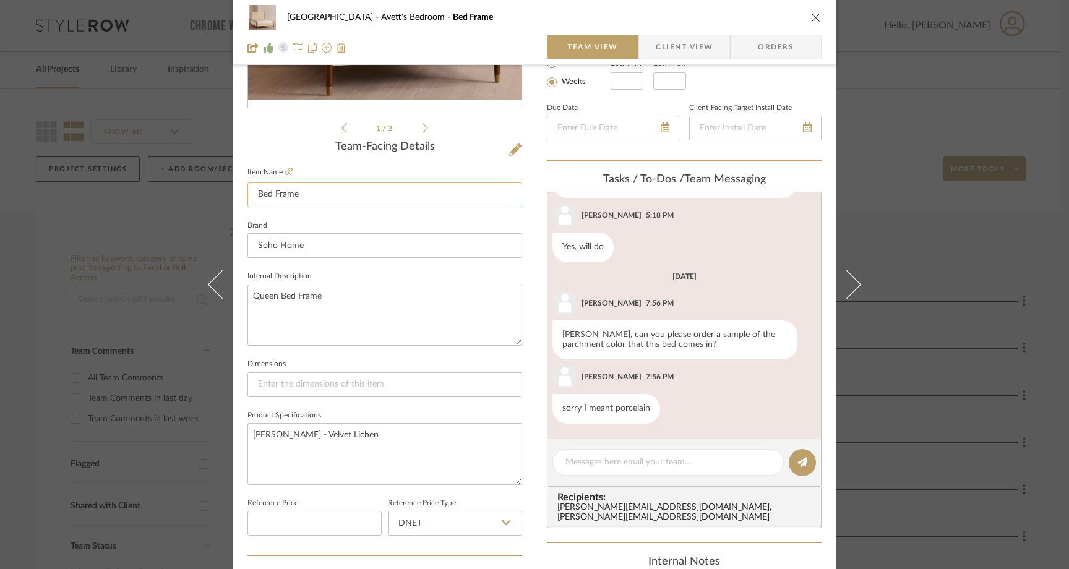
scroll to position [357, 0]
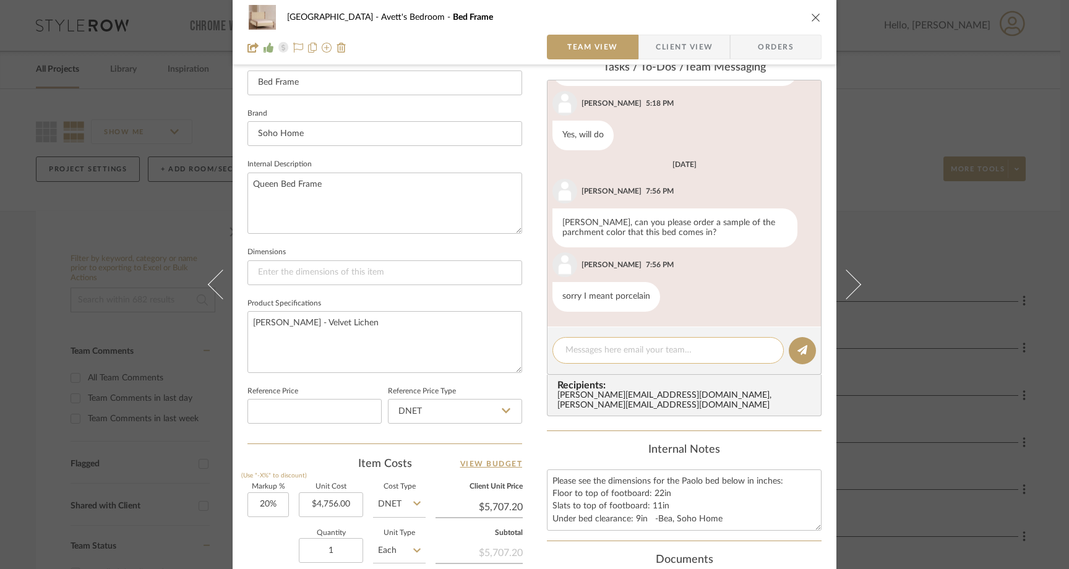
click at [591, 347] on textarea at bounding box center [667, 350] width 205 height 13
type textarea "ordered"
click at [800, 351] on icon at bounding box center [802, 350] width 10 height 10
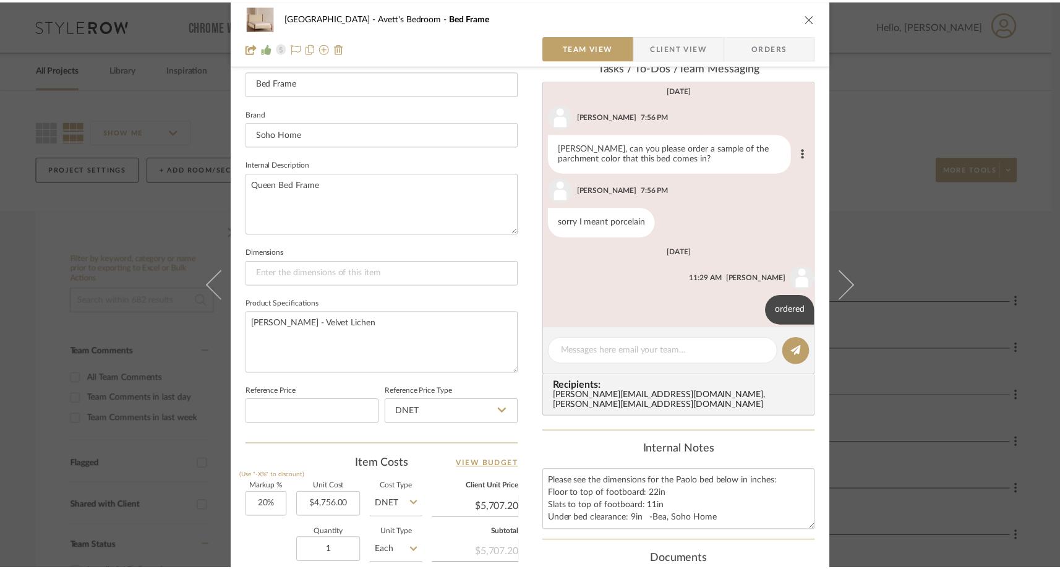
scroll to position [329, 0]
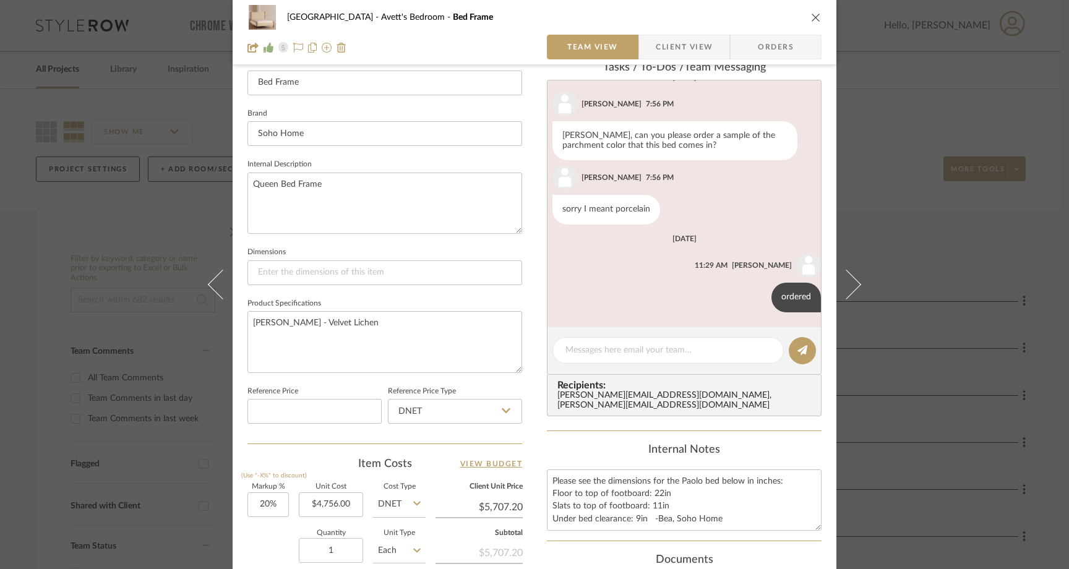
click at [812, 17] on icon "close" at bounding box center [816, 17] width 10 height 10
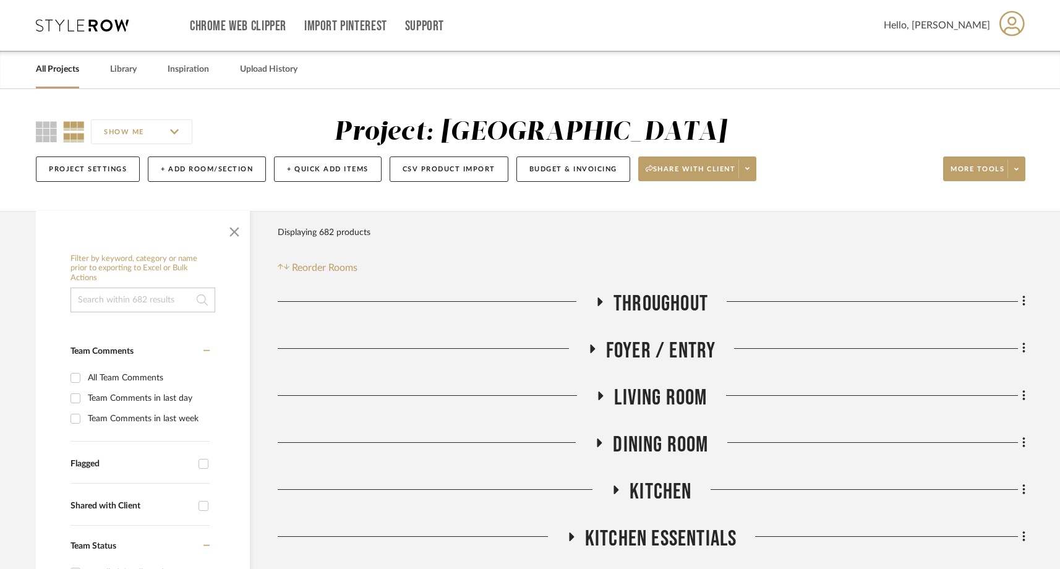
click at [77, 34] on div "Chrome Web Clipper Import Pinterest Support All Projects Library Inspiration Up…" at bounding box center [530, 25] width 989 height 51
click at [84, 27] on icon at bounding box center [82, 25] width 93 height 12
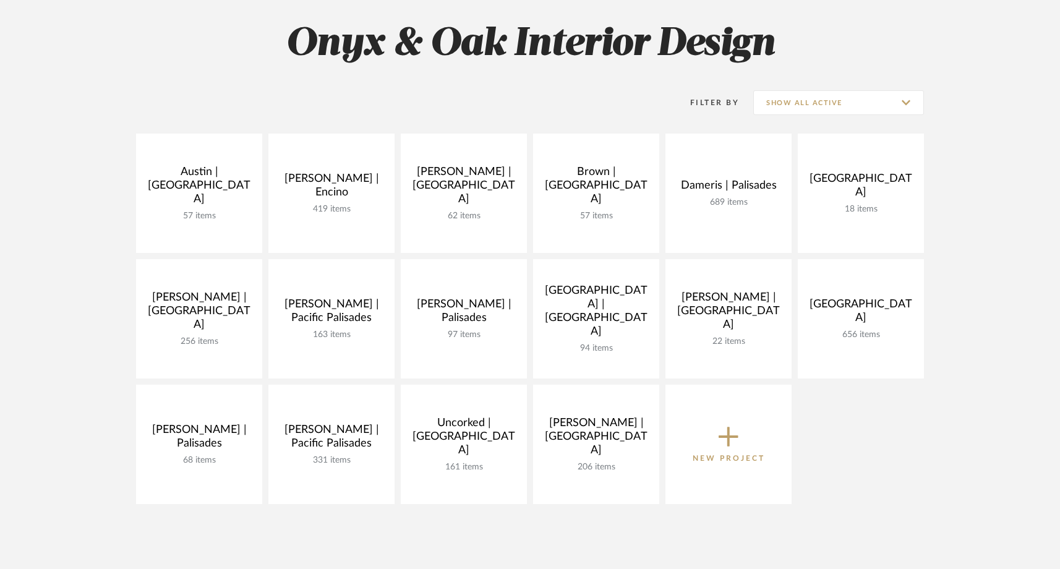
scroll to position [190, 0]
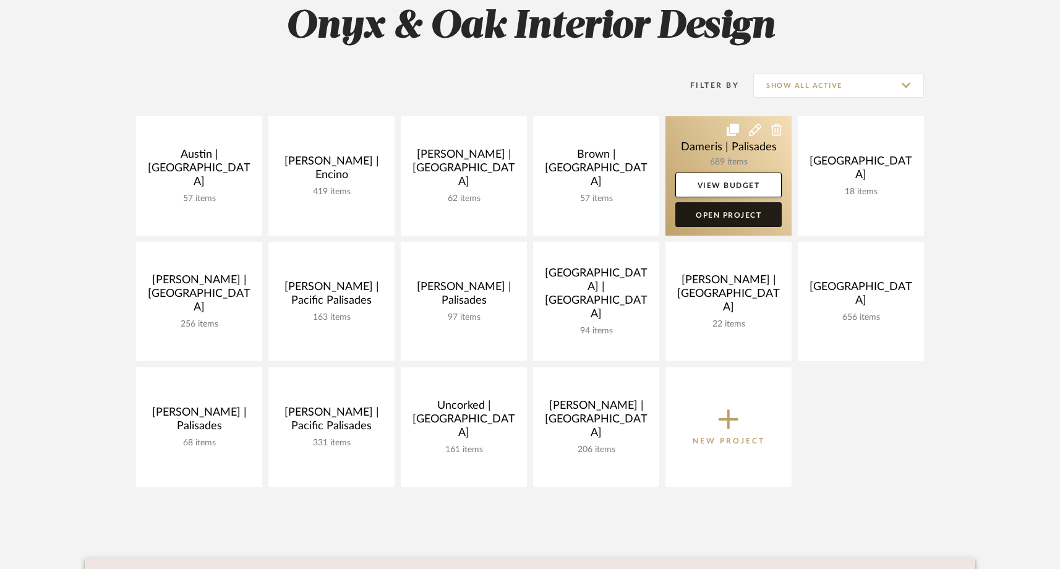
click at [703, 221] on link "Open Project" at bounding box center [728, 214] width 106 height 25
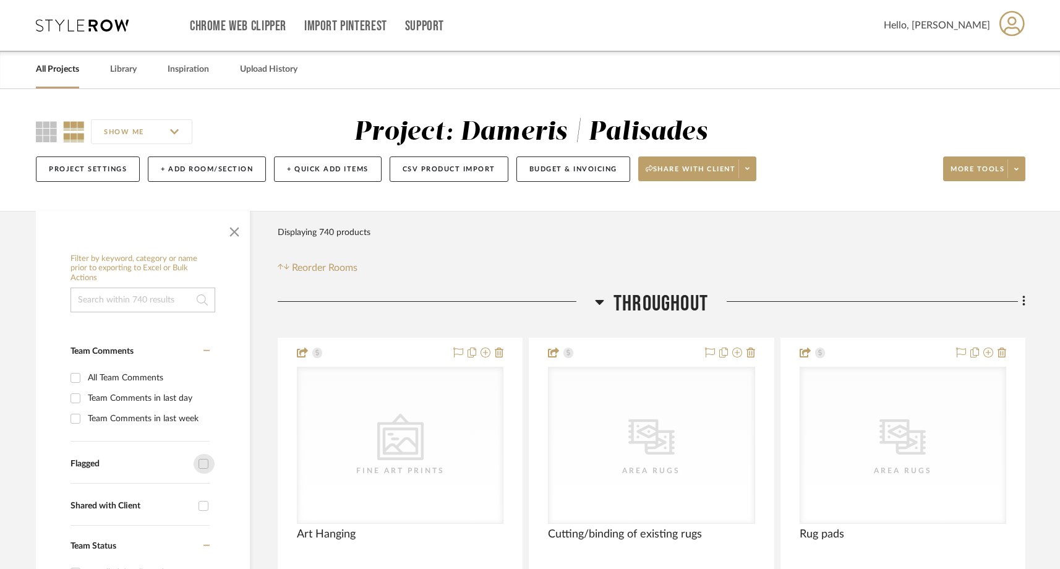
click at [206, 464] on input "Flagged" at bounding box center [204, 464] width 20 height 20
checkbox input "true"
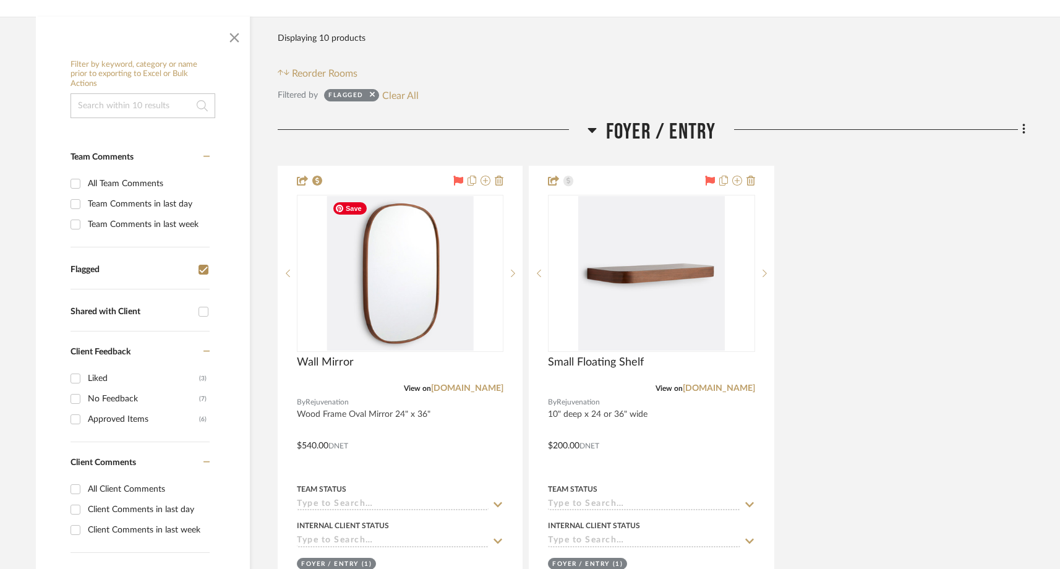
scroll to position [199, 0]
